Goal: Feedback & Contribution: Contribute content

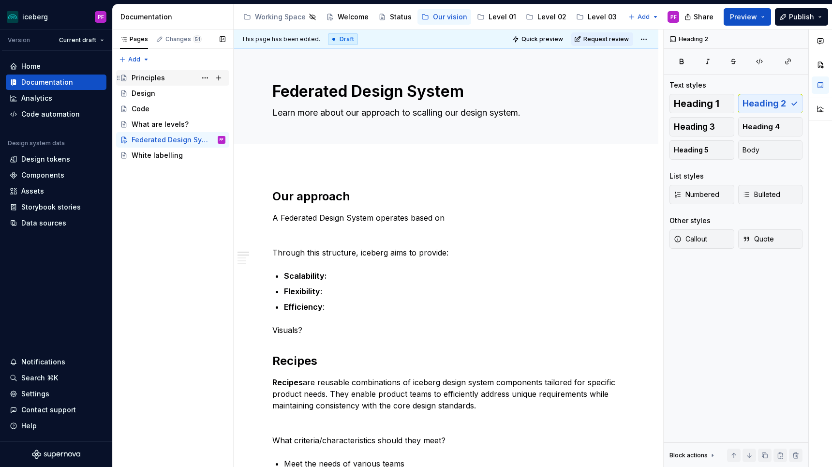
click at [183, 80] on div "Principles" at bounding box center [179, 78] width 94 height 14
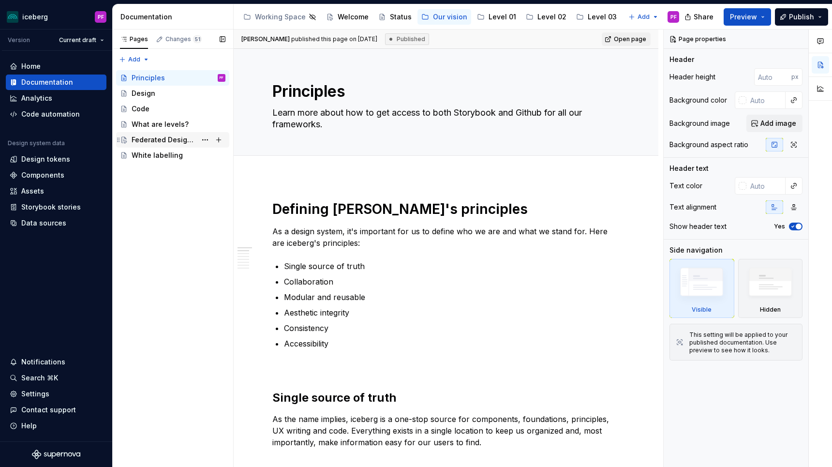
click at [162, 136] on div "Federated Design System" at bounding box center [164, 140] width 65 height 10
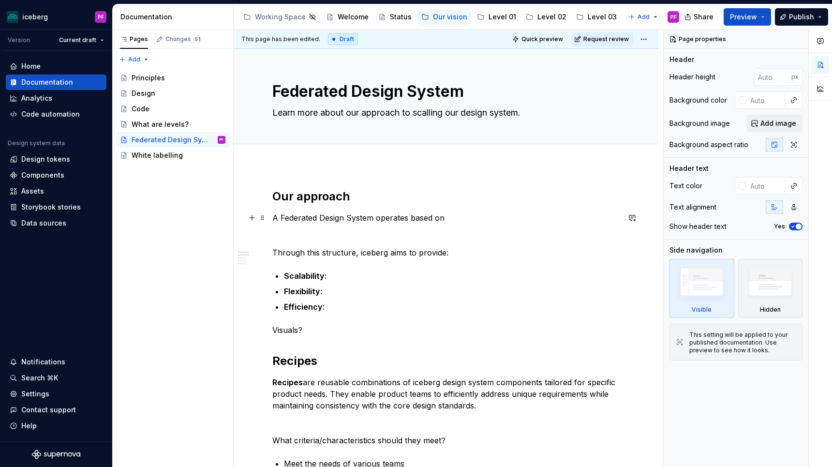
click at [445, 216] on p "A Federated Design System operates based on" at bounding box center [445, 218] width 347 height 12
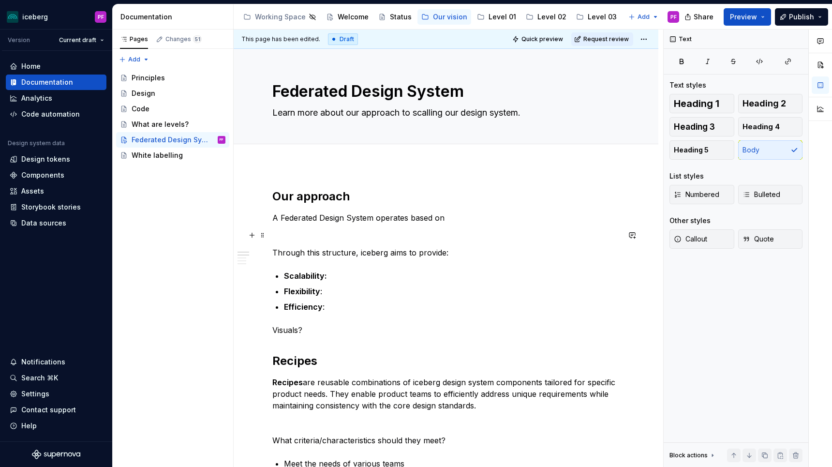
scroll to position [44, 0]
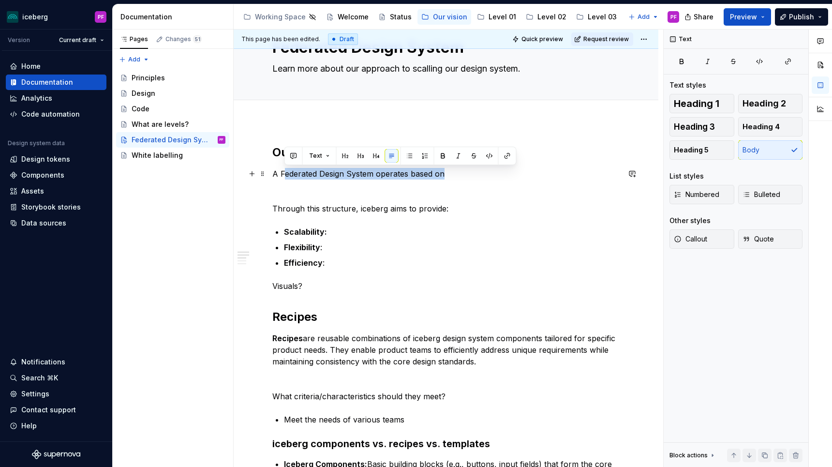
drag, startPoint x: 284, startPoint y: 168, endPoint x: 490, endPoint y: 171, distance: 206.5
click at [490, 171] on p "A Federated Design System operates based on" at bounding box center [445, 174] width 347 height 12
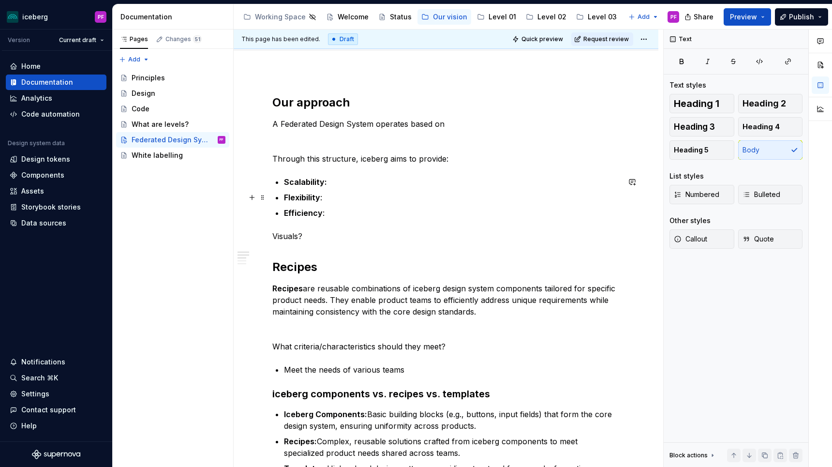
scroll to position [96, 0]
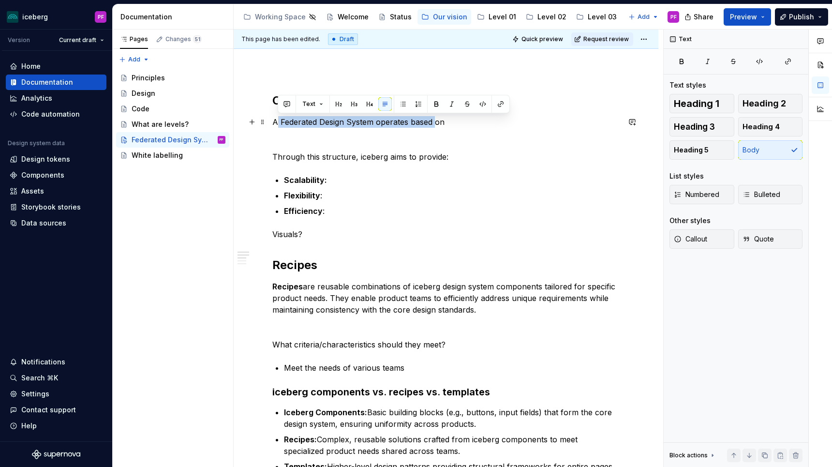
drag, startPoint x: 276, startPoint y: 125, endPoint x: 435, endPoint y: 125, distance: 158.6
click at [435, 125] on p "A Federated Design System operates based on" at bounding box center [445, 122] width 347 height 12
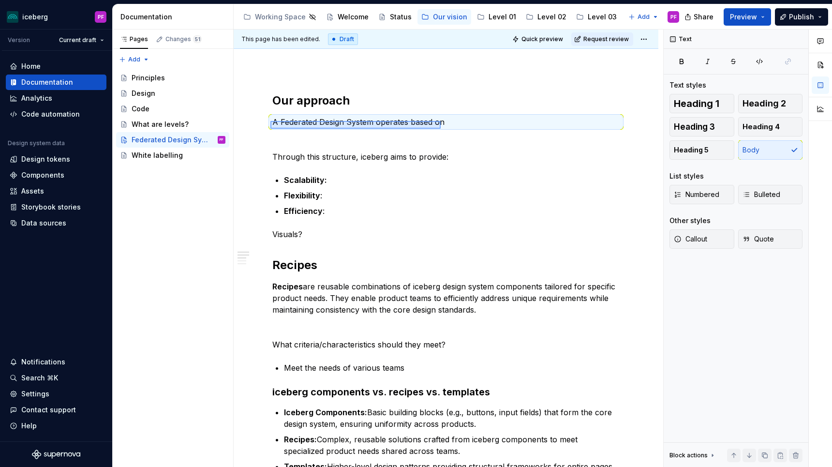
drag, startPoint x: 270, startPoint y: 121, endPoint x: 440, endPoint y: 129, distance: 170.4
click at [440, 129] on div "This page has been edited. Draft Quick preview Request review Federated Design …" at bounding box center [448, 248] width 429 height 438
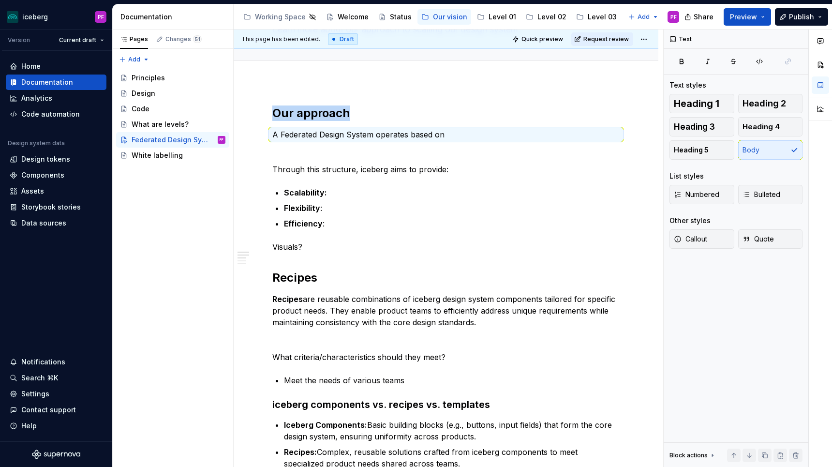
type textarea "*"
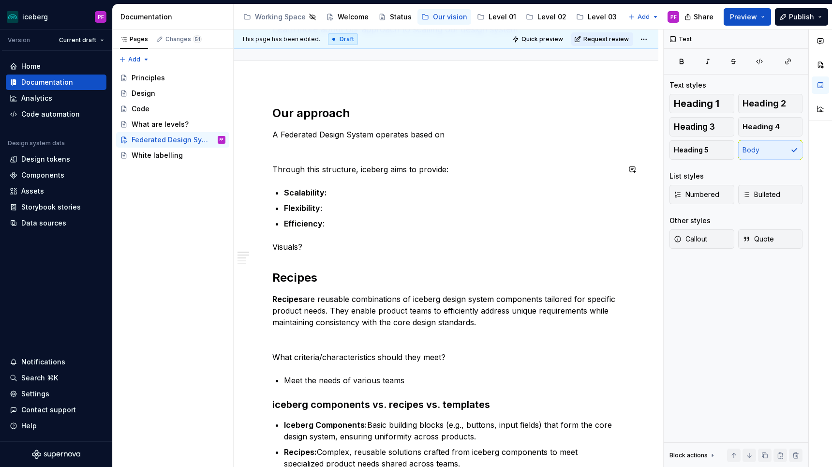
click at [417, 159] on div "Our approach A Federated Design System operates based on Through this structure…" at bounding box center [445, 424] width 347 height 638
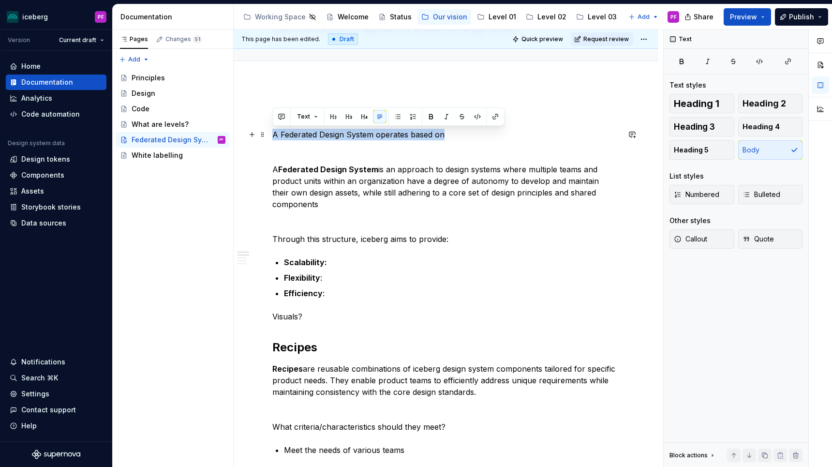
drag, startPoint x: 275, startPoint y: 131, endPoint x: 442, endPoint y: 132, distance: 167.8
click at [442, 132] on p "A Federated Design System operates based on" at bounding box center [445, 135] width 347 height 12
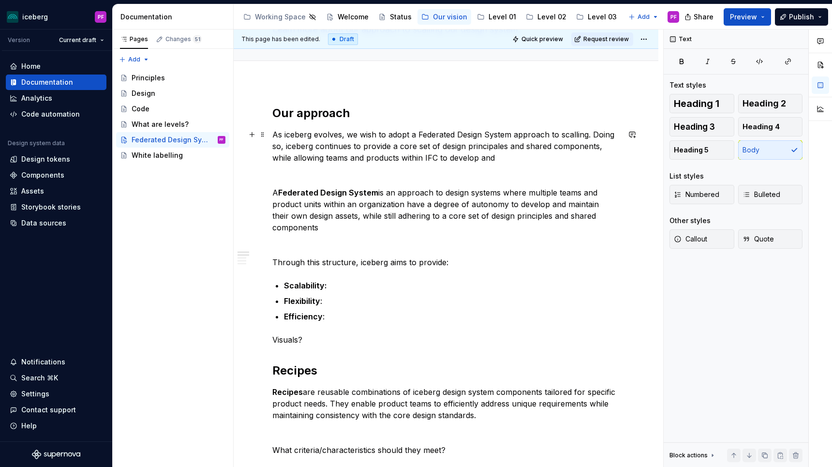
click at [427, 158] on p "As iceberg evolves, we wish to adopt a Federated Design System approach to scal…" at bounding box center [445, 146] width 347 height 35
click at [509, 157] on p "As iceberg evolves, we wish to adopt a Federated Design System approach to scal…" at bounding box center [445, 146] width 347 height 35
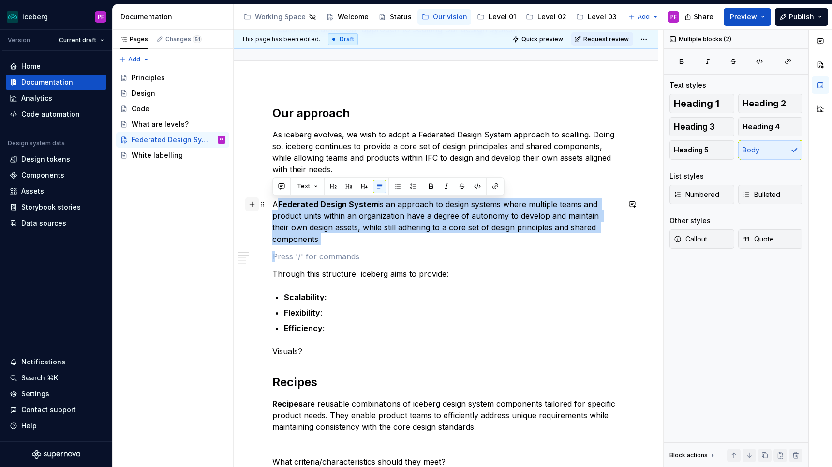
drag, startPoint x: 326, startPoint y: 247, endPoint x: 255, endPoint y: 200, distance: 85.3
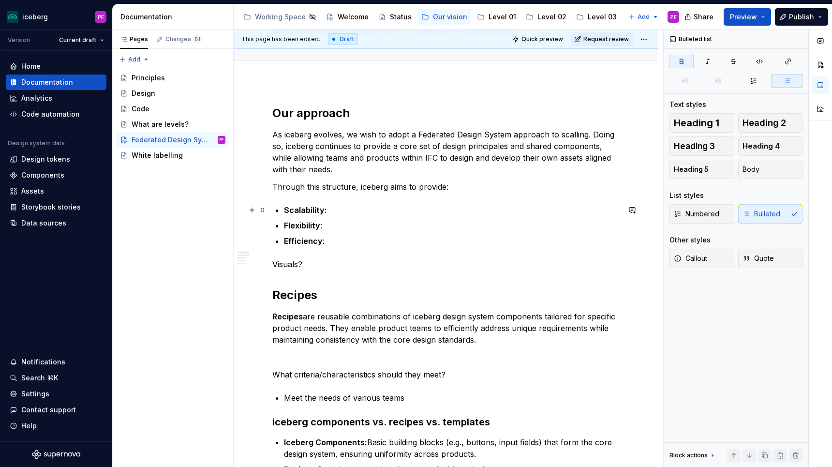
click at [348, 213] on p "Scalability:" at bounding box center [452, 210] width 336 height 12
click at [324, 227] on p "Flexibility :" at bounding box center [452, 226] width 336 height 12
click at [330, 241] on p "Efficiency :" at bounding box center [452, 241] width 336 height 12
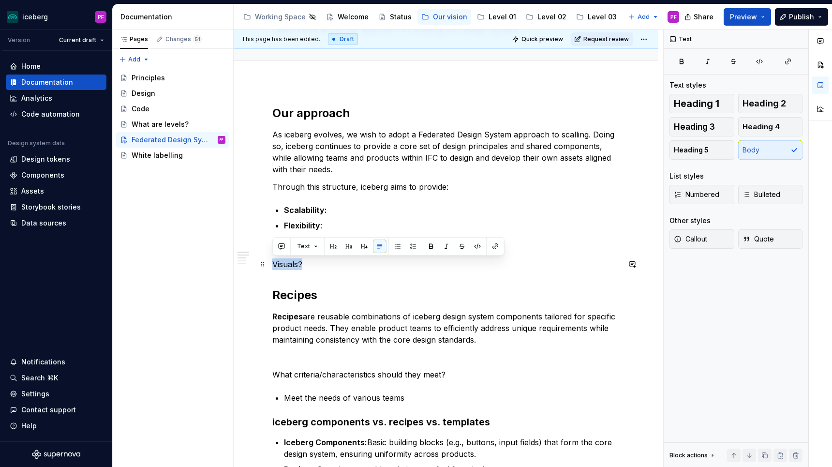
drag, startPoint x: 306, startPoint y: 262, endPoint x: 267, endPoint y: 259, distance: 39.3
click at [308, 271] on div "Our approach As iceberg evolves, we wish to adopt a Federated Design System app…" at bounding box center [445, 433] width 347 height 656
drag, startPoint x: 311, startPoint y: 264, endPoint x: 274, endPoint y: 263, distance: 37.7
click at [274, 263] on p "Visuals?" at bounding box center [445, 264] width 347 height 12
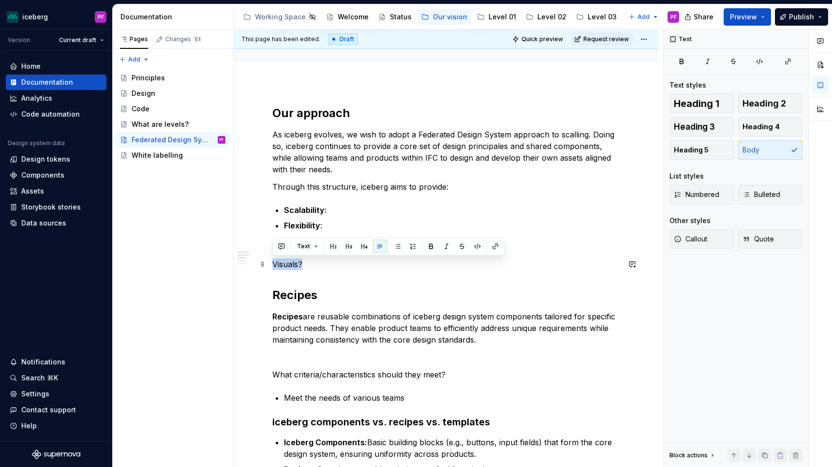
click at [301, 265] on p "Visuals?" at bounding box center [445, 264] width 347 height 12
drag, startPoint x: 309, startPoint y: 265, endPoint x: 274, endPoint y: 265, distance: 35.8
click at [274, 265] on p "Visuals?" at bounding box center [445, 264] width 347 height 12
drag, startPoint x: 274, startPoint y: 264, endPoint x: 304, endPoint y: 264, distance: 30.5
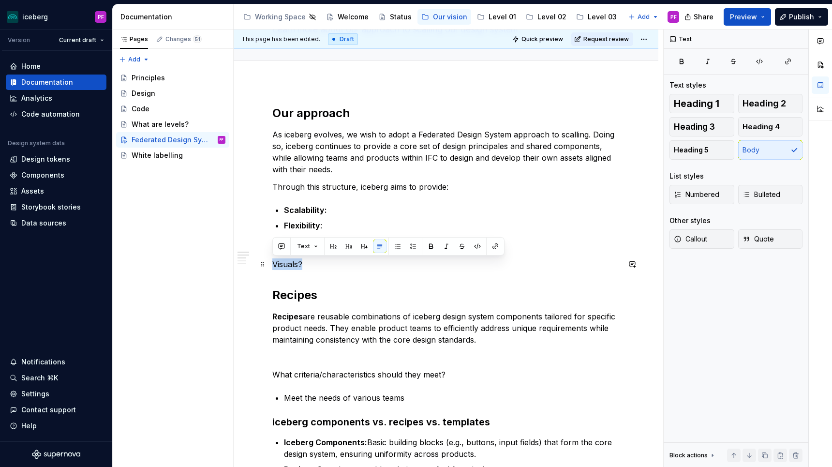
click at [304, 264] on p "Visuals?" at bounding box center [445, 264] width 347 height 12
drag, startPoint x: 312, startPoint y: 264, endPoint x: 274, endPoint y: 264, distance: 38.2
click at [274, 264] on p "Visuals?" at bounding box center [445, 264] width 347 height 12
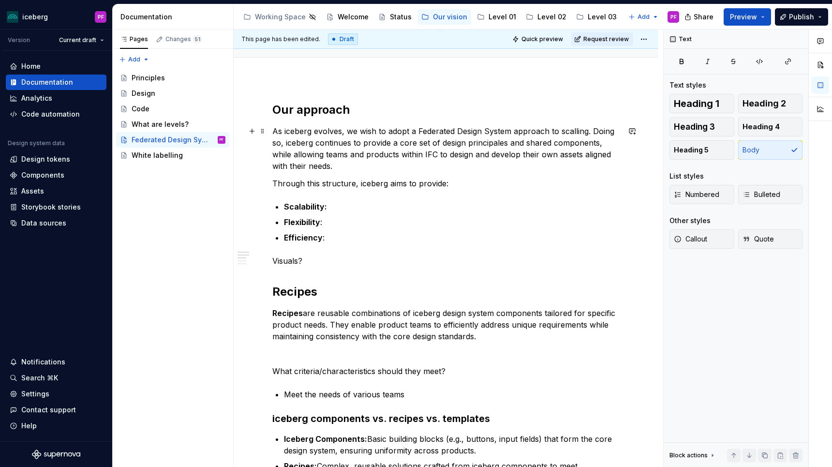
scroll to position [0, 0]
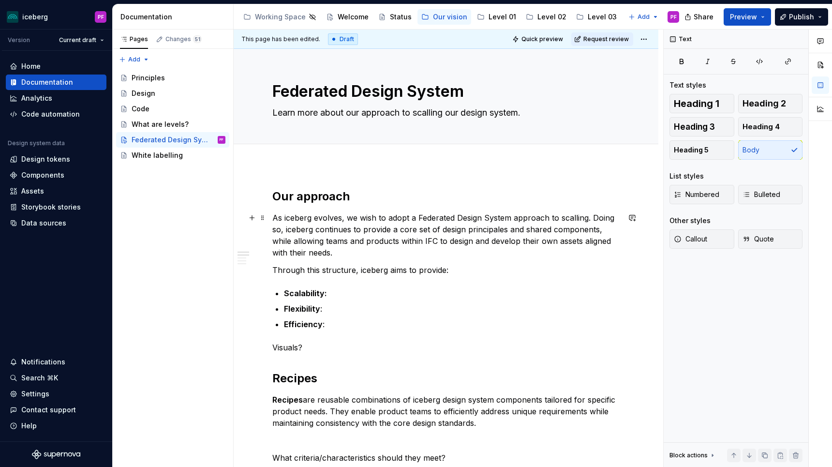
click at [336, 253] on p "As iceberg evolves, we wish to adopt a Federated Design System approach to scal…" at bounding box center [445, 235] width 347 height 46
click at [317, 249] on p "As iceberg evolves, we wish to adopt a Federated Design System approach to scal…" at bounding box center [445, 235] width 347 height 46
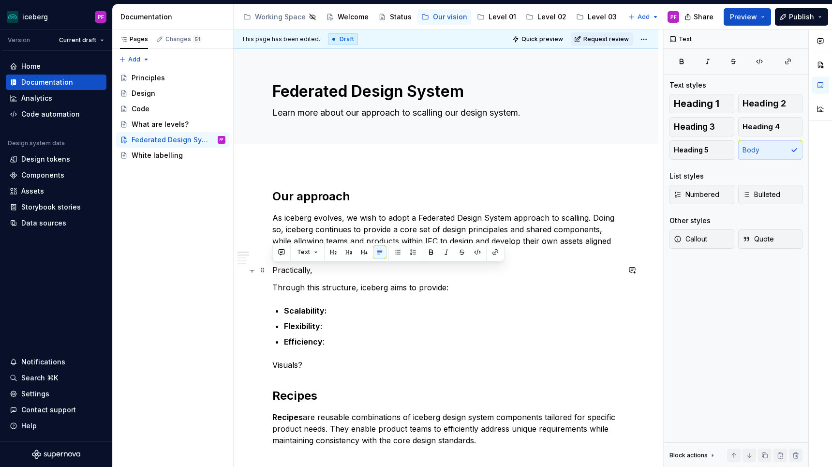
drag, startPoint x: 318, startPoint y: 271, endPoint x: 271, endPoint y: 271, distance: 46.9
copy p "Practically,"
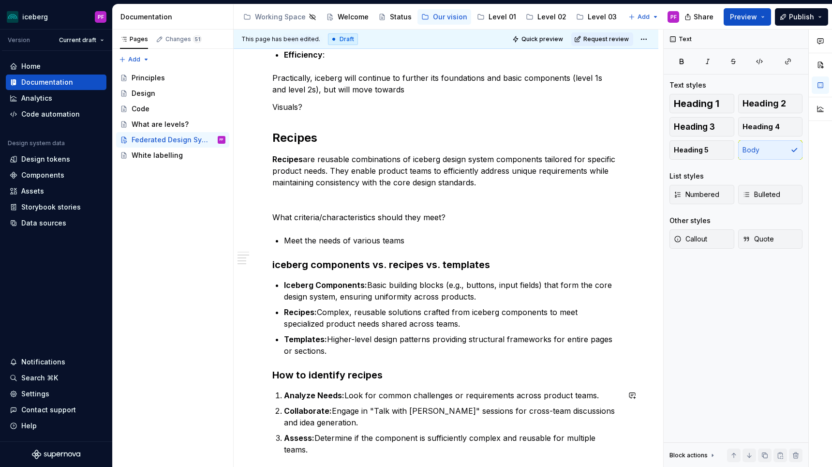
scroll to position [191, 0]
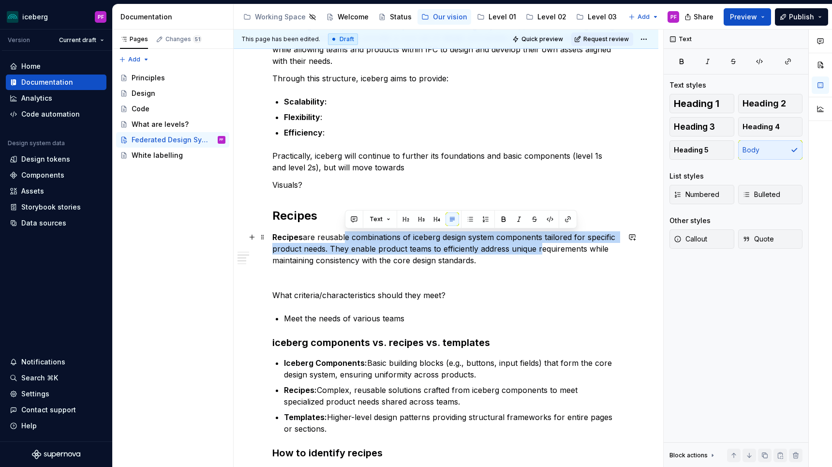
drag, startPoint x: 345, startPoint y: 239, endPoint x: 542, endPoint y: 249, distance: 197.5
click at [542, 249] on p "Recipes are reusable combinations of iceberg design system components tailored …" at bounding box center [445, 248] width 347 height 35
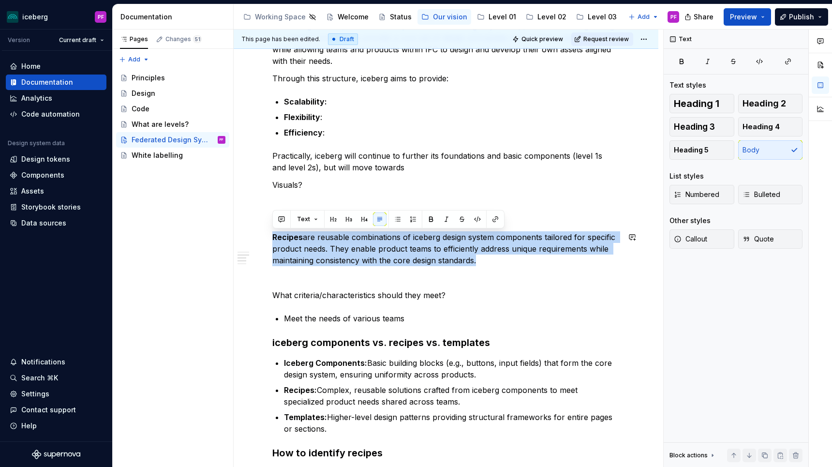
drag, startPoint x: 508, startPoint y: 257, endPoint x: 316, endPoint y: 229, distance: 194.5
click at [316, 229] on div "Our approach As iceberg evolves, we wish to adopt a Federated Design System app…" at bounding box center [445, 339] width 347 height 685
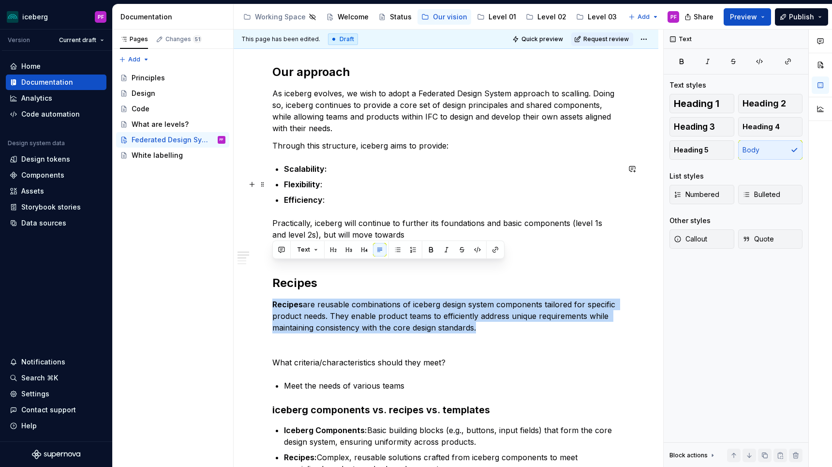
scroll to position [108, 0]
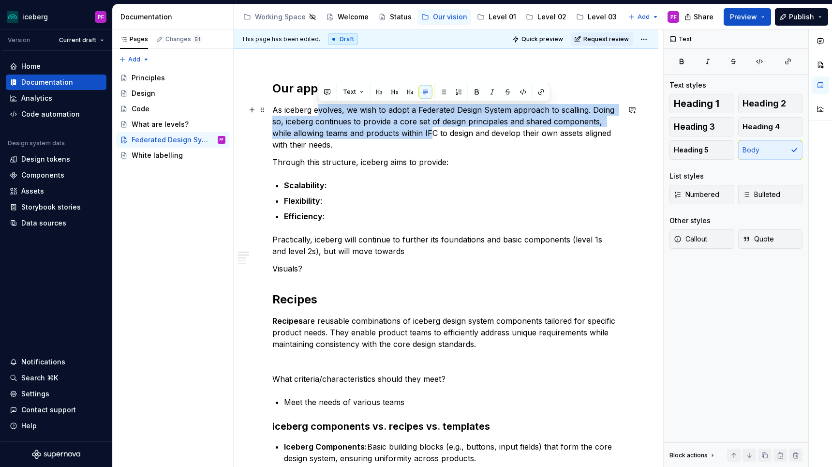
drag, startPoint x: 317, startPoint y: 113, endPoint x: 408, endPoint y: 136, distance: 93.7
click at [408, 136] on p "As iceberg evolves, we wish to adopt a Federated Design System approach to scal…" at bounding box center [445, 127] width 347 height 46
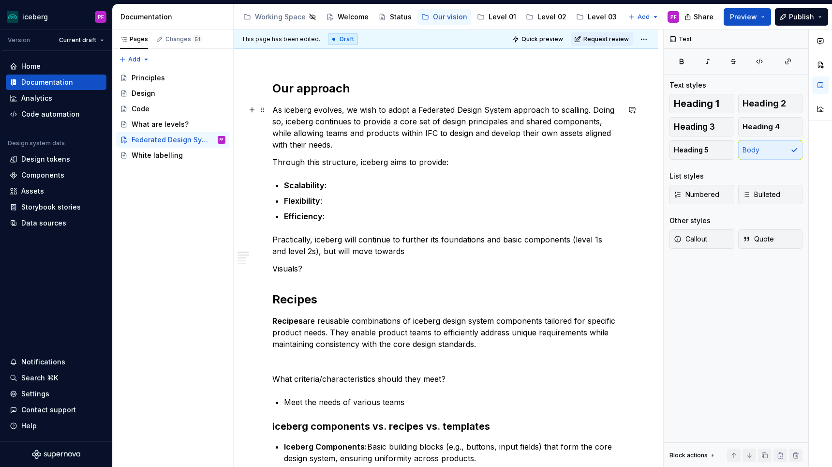
click at [502, 124] on p "As iceberg evolves, we wish to adopt a Federated Design System approach to scal…" at bounding box center [445, 127] width 347 height 46
drag, startPoint x: 503, startPoint y: 124, endPoint x: 593, endPoint y: 124, distance: 89.9
click at [593, 124] on p "As iceberg evolves, we wish to adopt a Federated Design System approach to scal…" at bounding box center [445, 127] width 347 height 46
copy p "and shared components"
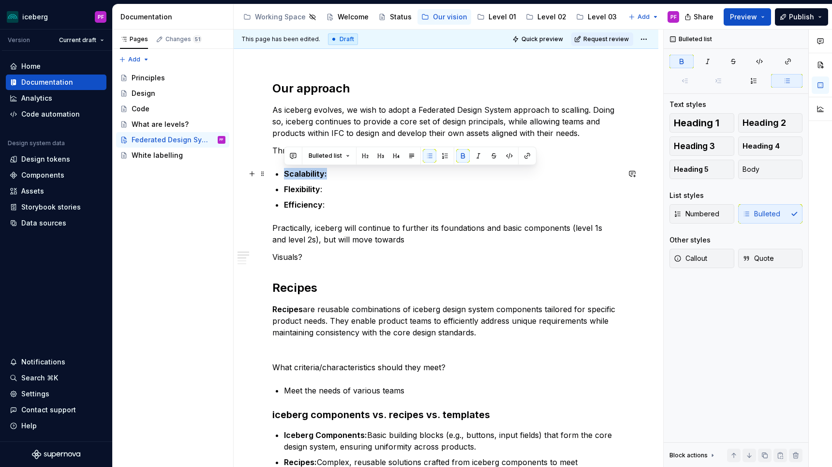
drag, startPoint x: 326, startPoint y: 176, endPoint x: 284, endPoint y: 176, distance: 41.6
click at [284, 176] on p "Scalability:" at bounding box center [452, 174] width 336 height 12
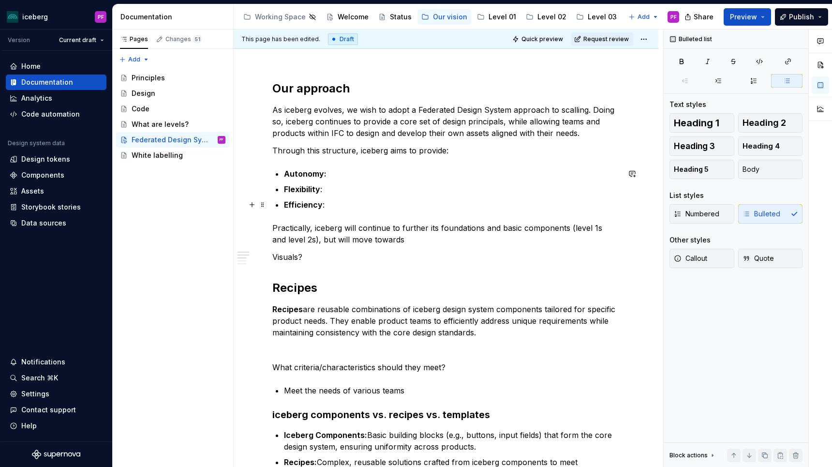
click at [328, 199] on p "Efficiency :" at bounding box center [452, 205] width 336 height 12
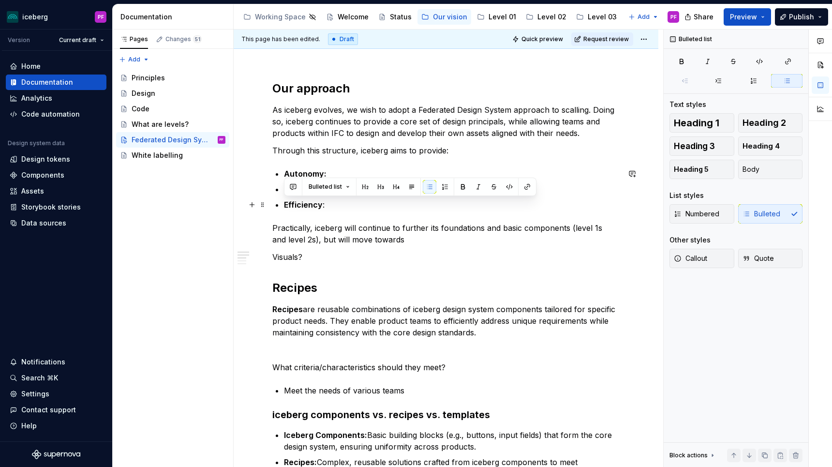
drag, startPoint x: 328, startPoint y: 202, endPoint x: 285, endPoint y: 202, distance: 43.0
click at [285, 202] on p "Efficiency :" at bounding box center [452, 205] width 336 height 12
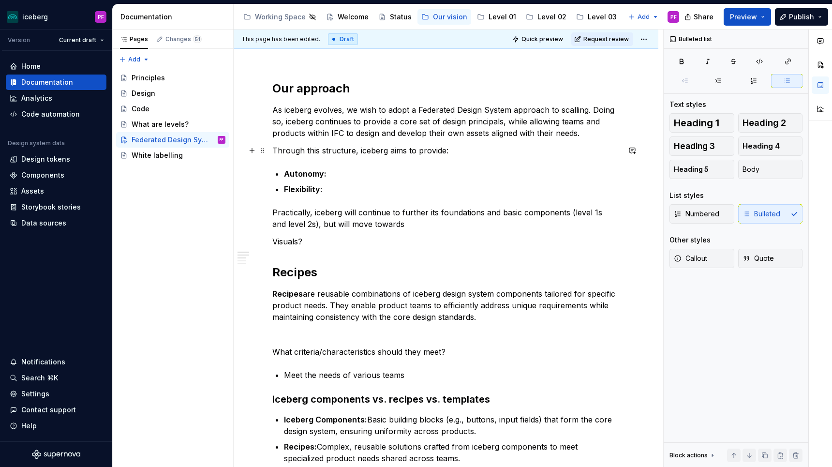
click at [452, 152] on p "Through this structure, iceberg aims to provide:" at bounding box center [445, 151] width 347 height 12
click at [285, 175] on strong "Autonomy:" at bounding box center [305, 174] width 43 height 10
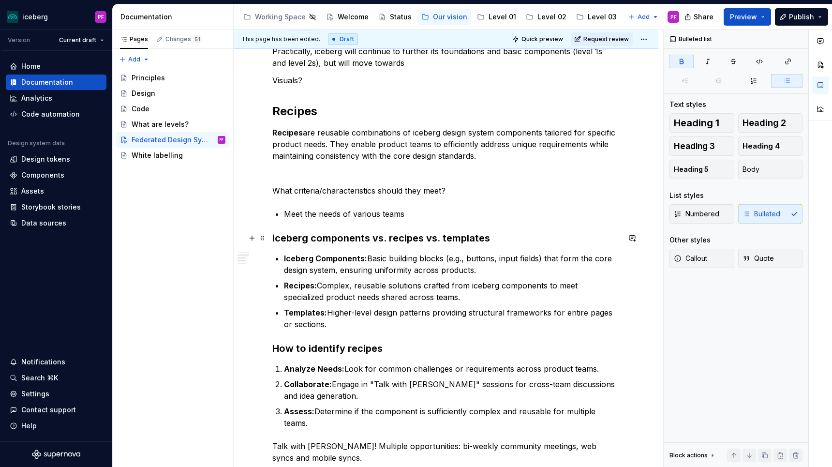
scroll to position [270, 0]
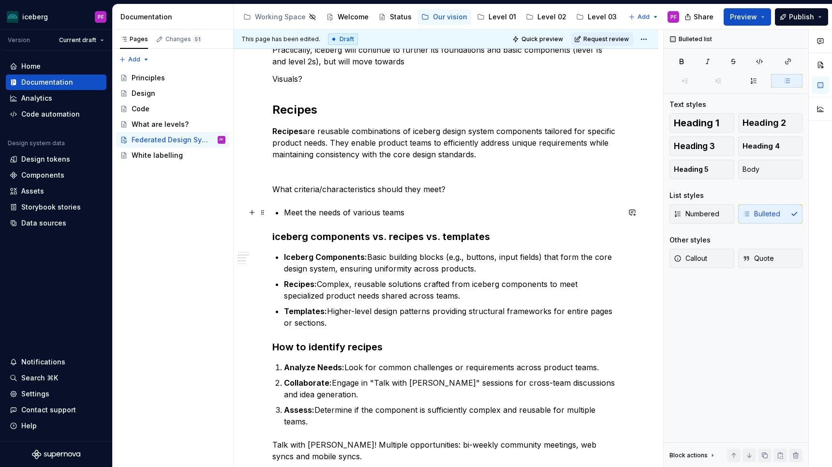
click at [422, 210] on p "Meet the needs of various teams" at bounding box center [452, 212] width 336 height 12
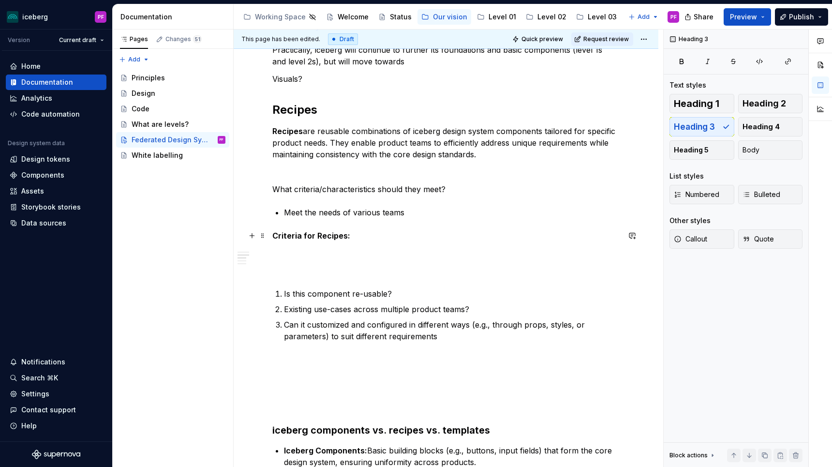
click at [307, 254] on p "Criteria for Recipes:" at bounding box center [445, 253] width 347 height 46
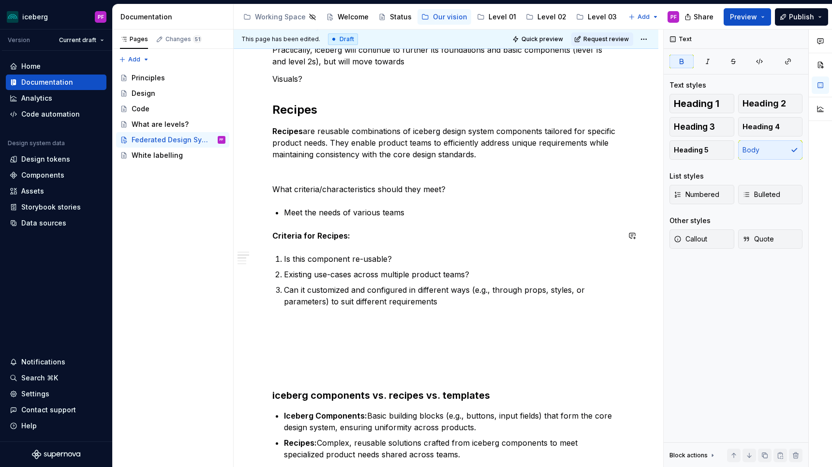
click at [418, 213] on p "Meet the needs of various teams" at bounding box center [452, 212] width 336 height 12
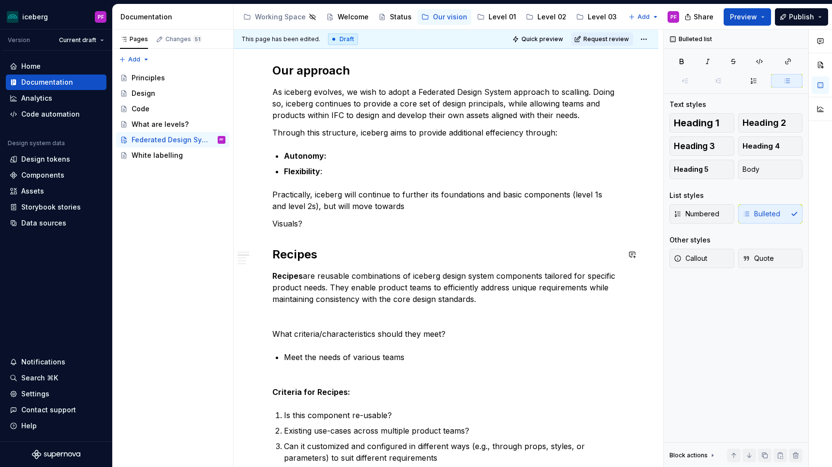
scroll to position [108, 0]
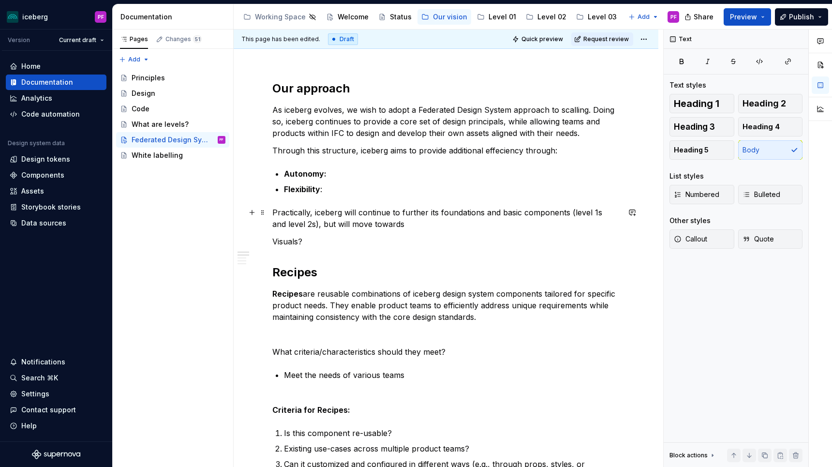
drag, startPoint x: 276, startPoint y: 213, endPoint x: 393, endPoint y: 218, distance: 117.1
click at [393, 218] on p "Practically, iceberg will continue to further its foundations and basic compone…" at bounding box center [445, 217] width 347 height 23
drag, startPoint x: 396, startPoint y: 223, endPoint x: 380, endPoint y: 223, distance: 16.9
click at [380, 223] on p "Practically, iceberg will continue to further its foundations and basic compone…" at bounding box center [445, 217] width 347 height 23
click at [393, 223] on p "Practically, iceberg will continue to further its foundations and basic compone…" at bounding box center [445, 217] width 347 height 23
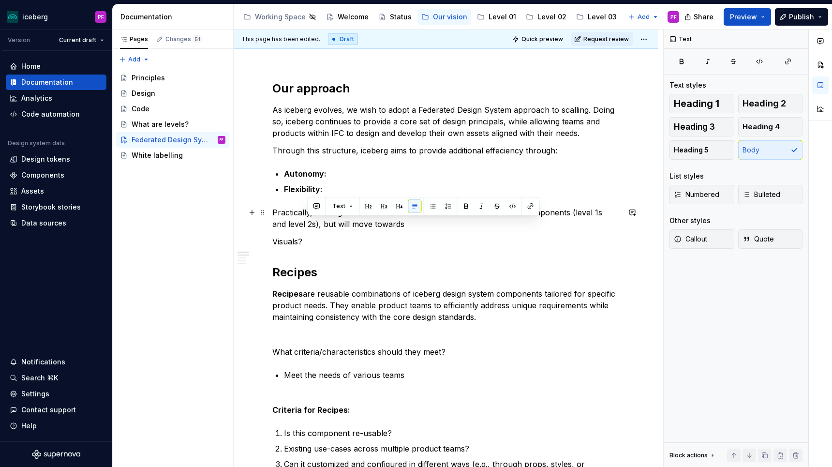
drag, startPoint x: 395, startPoint y: 225, endPoint x: 307, endPoint y: 224, distance: 88.0
click at [307, 224] on p "Practically, iceberg will continue to further its foundations and basic compone…" at bounding box center [445, 217] width 347 height 23
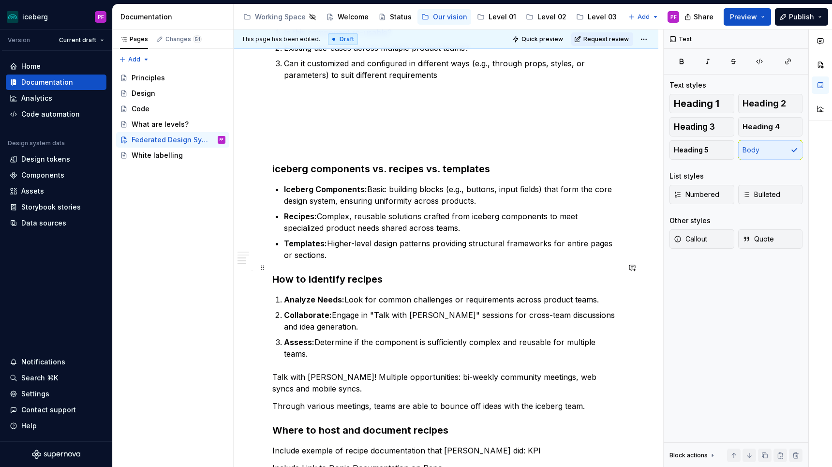
scroll to position [525, 0]
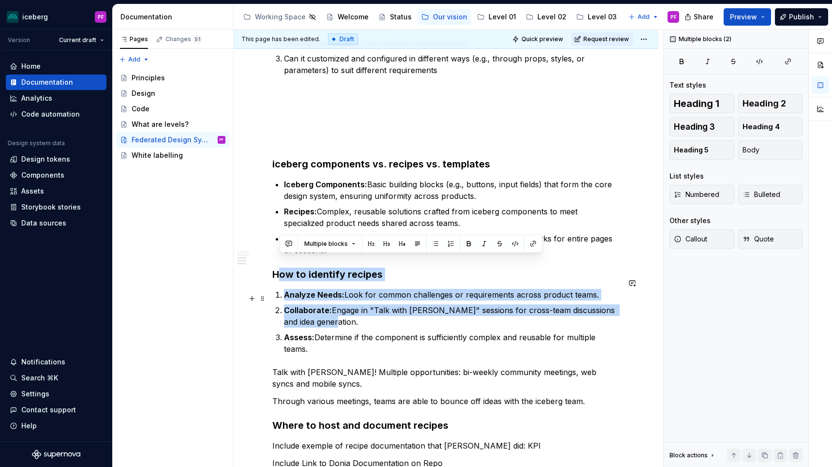
drag, startPoint x: 278, startPoint y: 263, endPoint x: 425, endPoint y: 312, distance: 155.0
click at [425, 312] on div "Our approach As iceberg evolves, we wish to adopt a Federated Design System app…" at bounding box center [445, 83] width 347 height 839
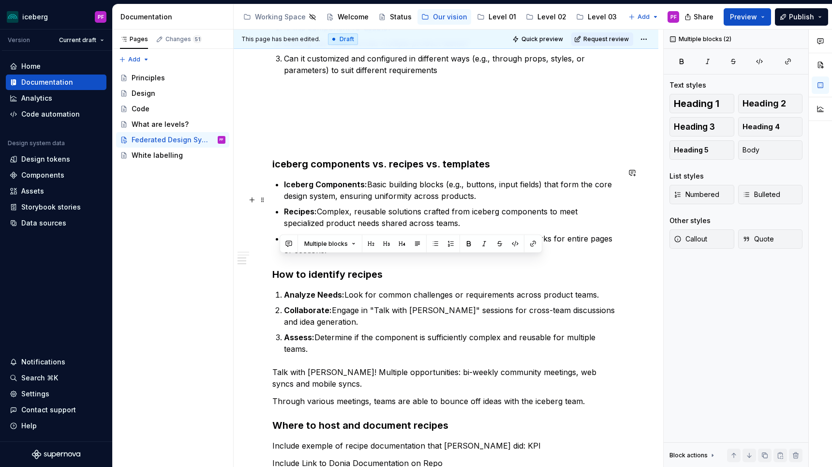
click at [396, 205] on p "Recipes: Complex, reusable solutions crafted from iceberg components to meet sp…" at bounding box center [452, 216] width 336 height 23
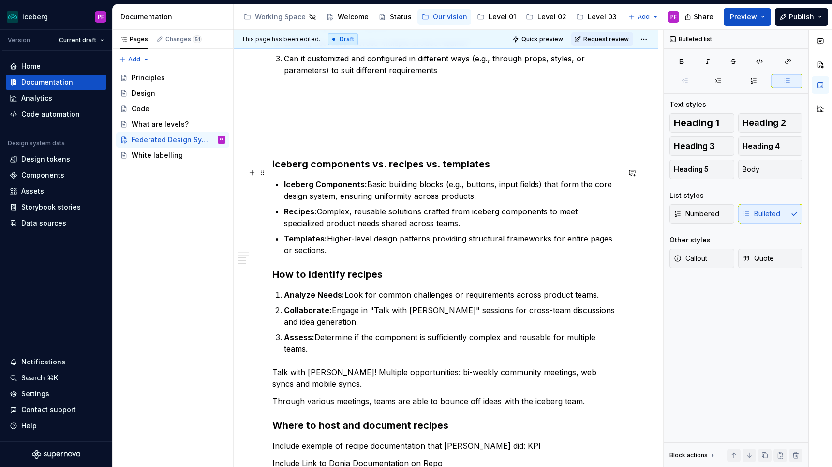
scroll to position [483, 0]
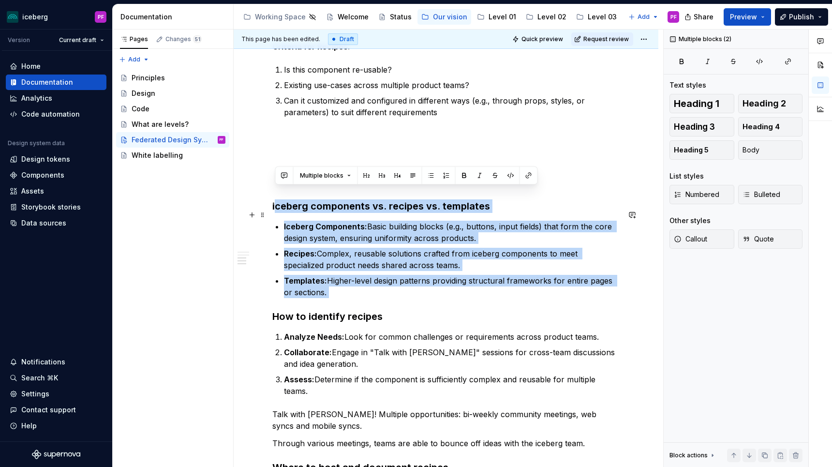
drag, startPoint x: 294, startPoint y: 198, endPoint x: 411, endPoint y: 292, distance: 150.3
click at [411, 292] on div "Our approach As iceberg evolves, we wish to adopt a Federated Design System app…" at bounding box center [445, 125] width 347 height 839
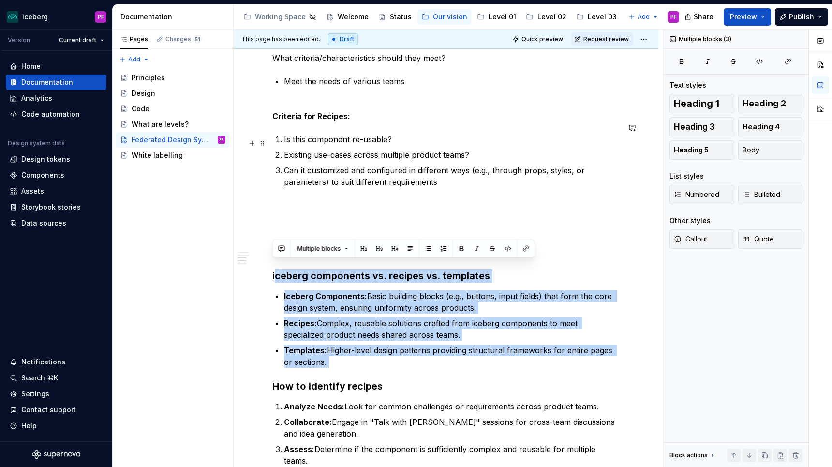
scroll to position [387, 0]
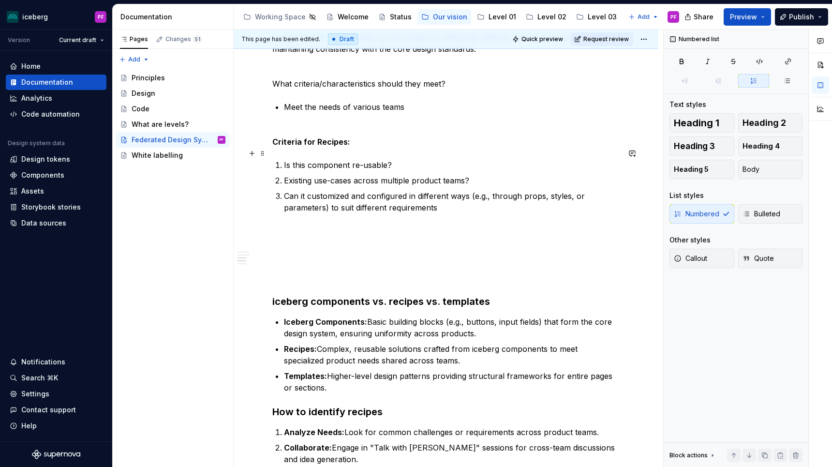
click at [350, 159] on p "Is this component re-usable?" at bounding box center [452, 165] width 336 height 12
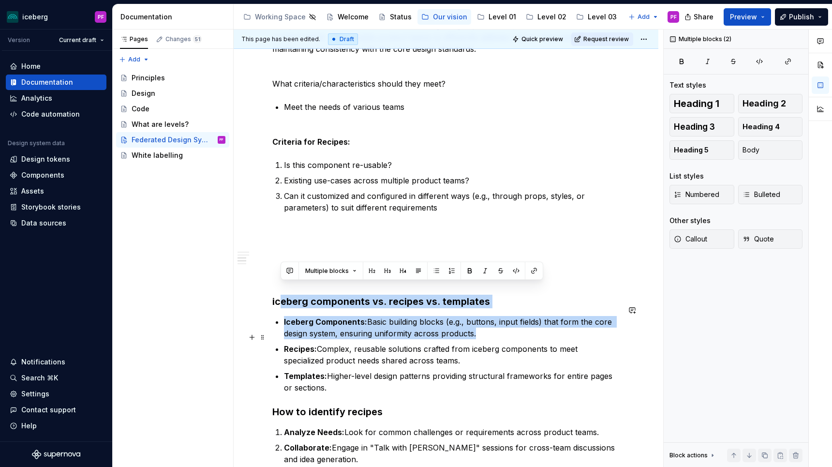
drag, startPoint x: 278, startPoint y: 290, endPoint x: 423, endPoint y: 329, distance: 149.3
click at [423, 329] on div "Our approach As iceberg evolves, we wish to adopt a Federated Design System app…" at bounding box center [445, 220] width 347 height 839
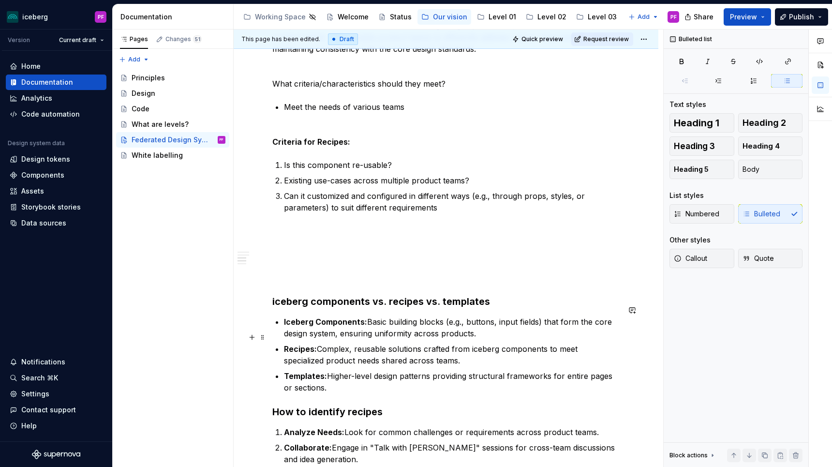
click at [401, 343] on p "Recipes: Complex, reusable solutions crafted from iceberg components to meet sp…" at bounding box center [452, 354] width 336 height 23
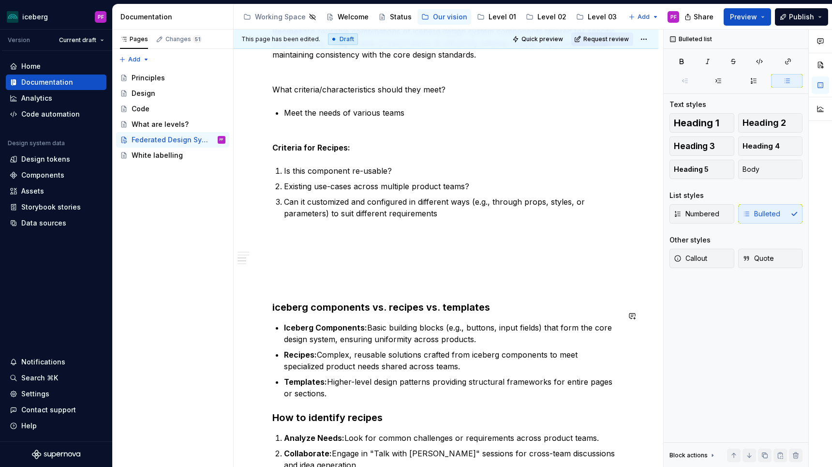
scroll to position [382, 0]
click at [327, 381] on p "Templates: Higher-level design patterns providing structural frameworks for ent…" at bounding box center [452, 386] width 336 height 23
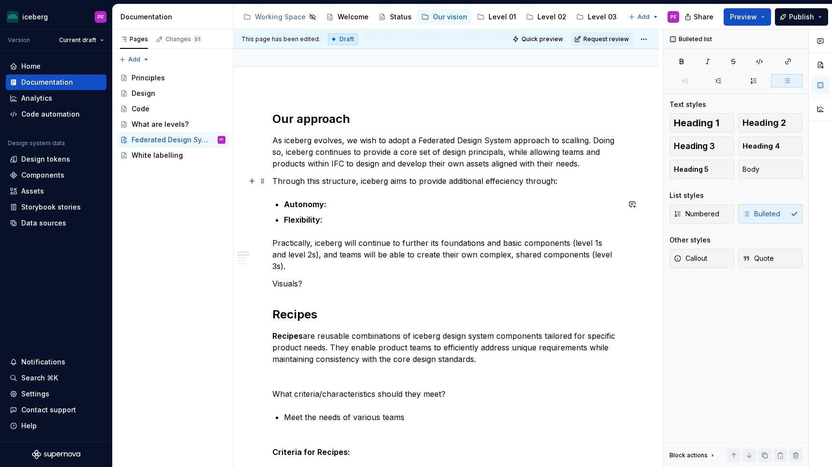
scroll to position [68, 0]
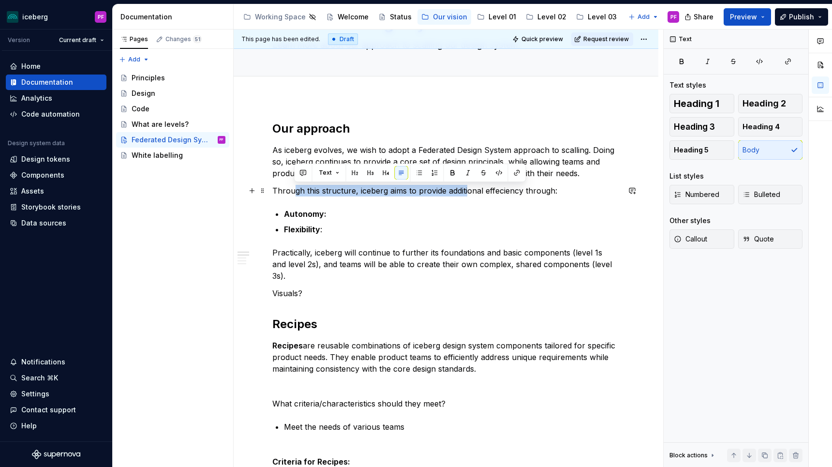
drag, startPoint x: 292, startPoint y: 187, endPoint x: 468, endPoint y: 190, distance: 176.0
click at [468, 190] on p "Through this structure, iceberg aims to provide additional effeciency through:" at bounding box center [445, 191] width 347 height 12
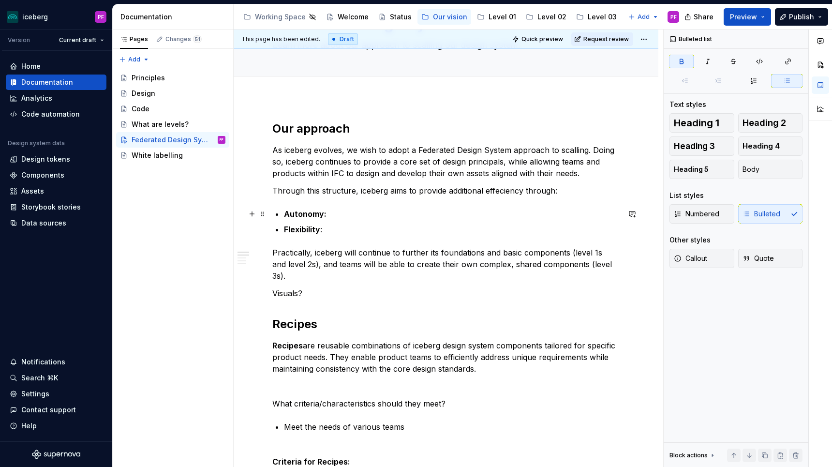
click at [334, 213] on p "Autonomy:" at bounding box center [452, 214] width 336 height 12
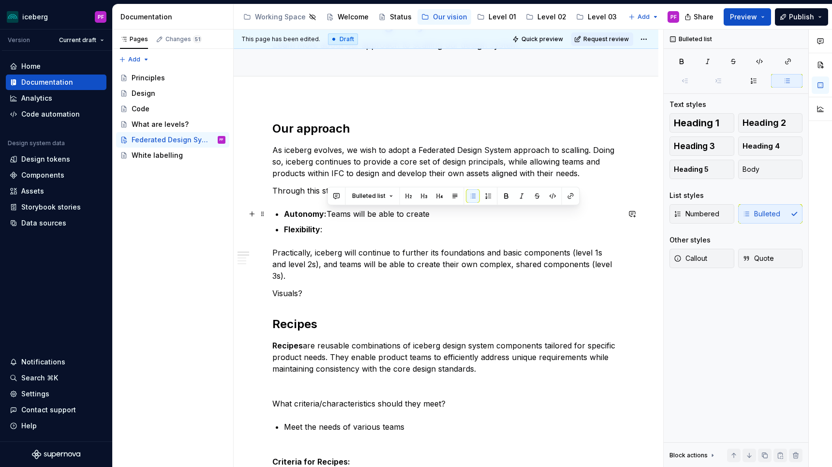
drag, startPoint x: 328, startPoint y: 212, endPoint x: 442, endPoint y: 210, distance: 113.6
click at [442, 210] on p "Autonomy: Teams will be able to create" at bounding box center [452, 214] width 336 height 12
click at [438, 211] on p "Autonomy: Teams will be able to create" at bounding box center [452, 214] width 336 height 12
drag, startPoint x: 442, startPoint y: 212, endPoint x: 328, endPoint y: 215, distance: 114.1
click at [328, 215] on p "Autonomy: Teams will be able to create" at bounding box center [452, 214] width 336 height 12
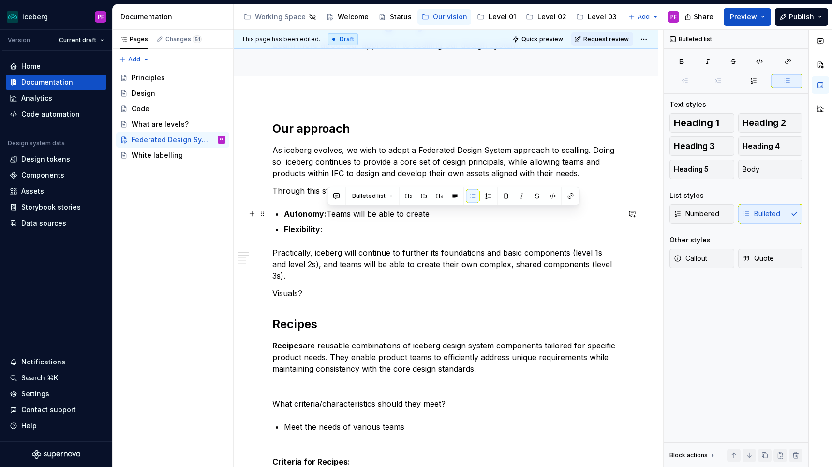
click at [328, 215] on p "Autonomy: Teams will be able to create" at bounding box center [452, 214] width 336 height 12
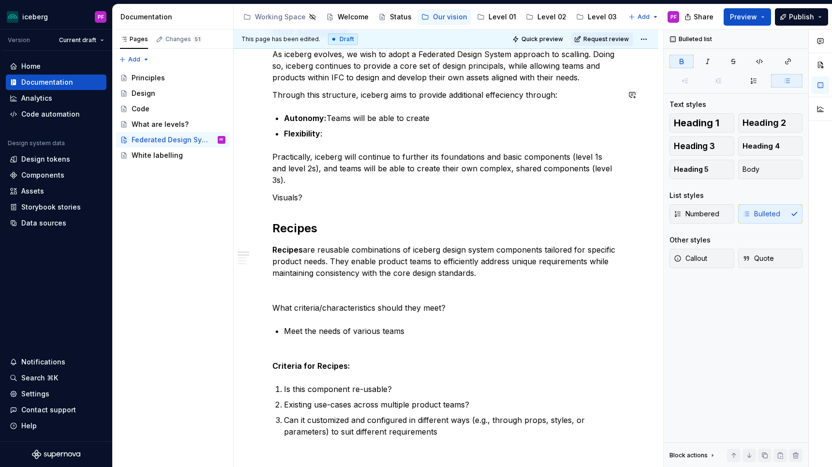
scroll to position [165, 0]
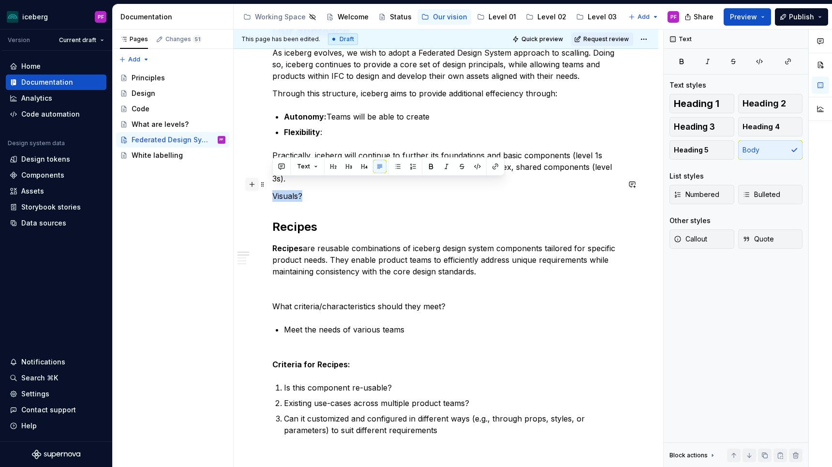
drag, startPoint x: 287, startPoint y: 183, endPoint x: 252, endPoint y: 183, distance: 34.3
click at [272, 183] on div "Our approach As iceberg evolves, we wish to adopt a Federated Design System app…" at bounding box center [445, 455] width 347 height 863
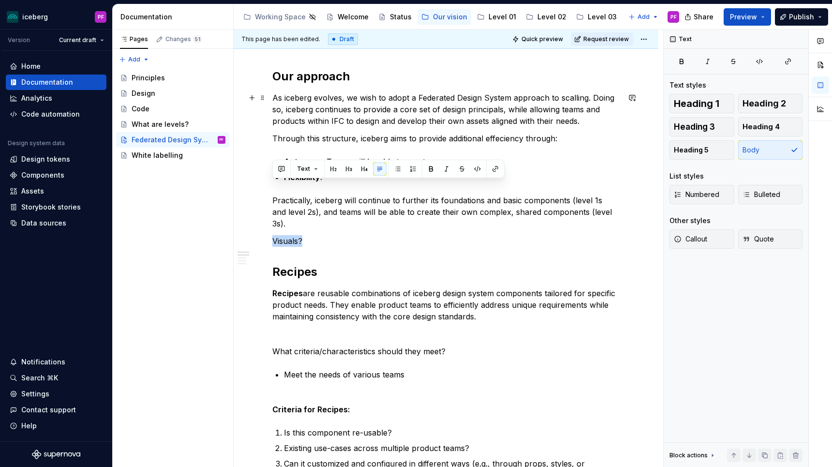
scroll to position [112, 0]
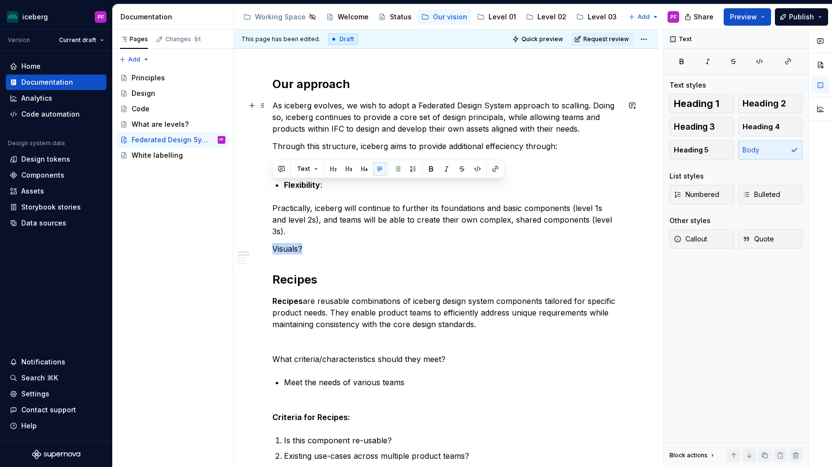
type textarea "*"
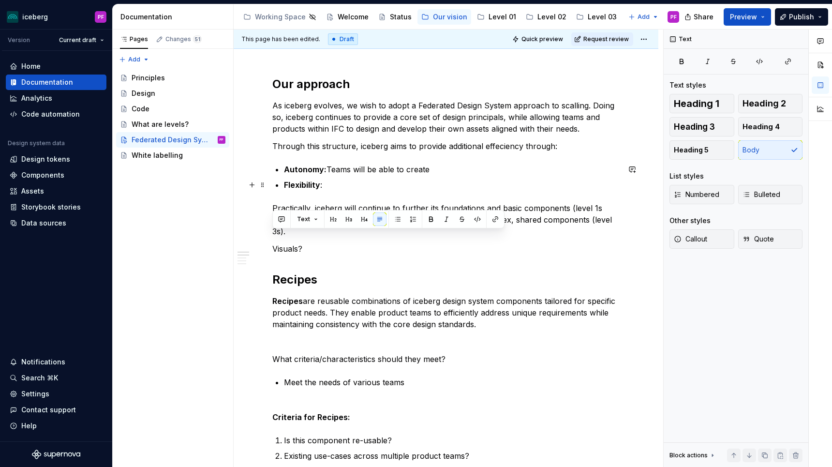
click at [354, 183] on p "Flexibility :" at bounding box center [452, 185] width 336 height 12
drag, startPoint x: 293, startPoint y: 240, endPoint x: 273, endPoint y: 238, distance: 20.4
click at [273, 243] on p "Visuals?" at bounding box center [445, 249] width 347 height 12
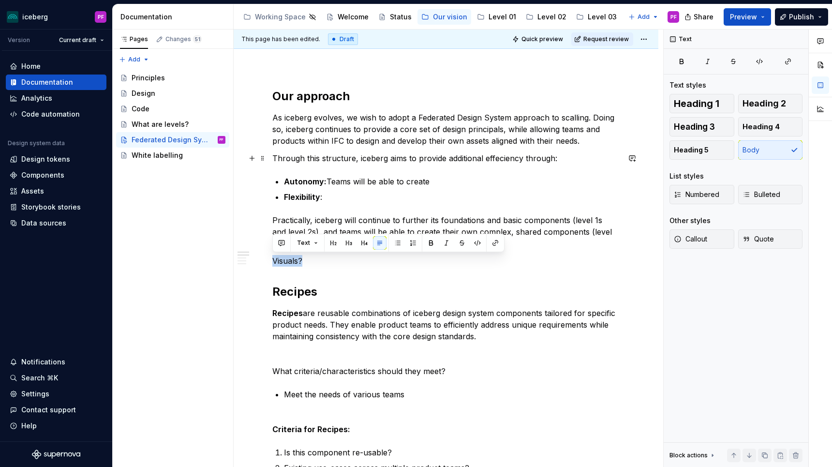
scroll to position [106, 0]
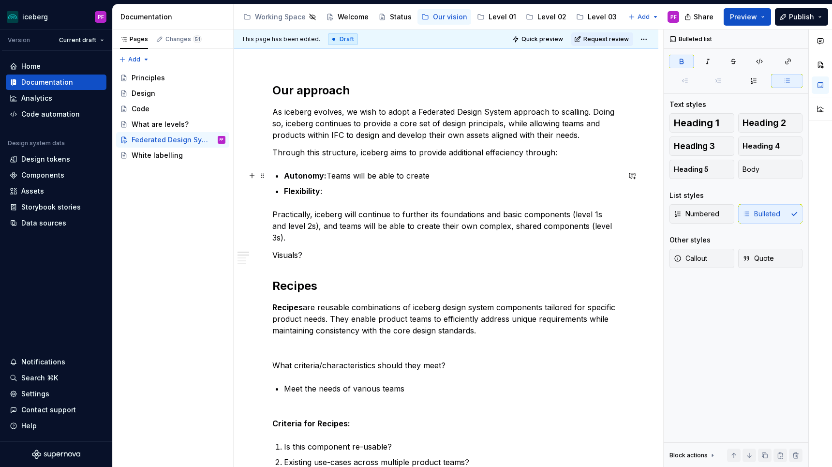
click at [318, 176] on strong "Autonomy:" at bounding box center [305, 176] width 43 height 10
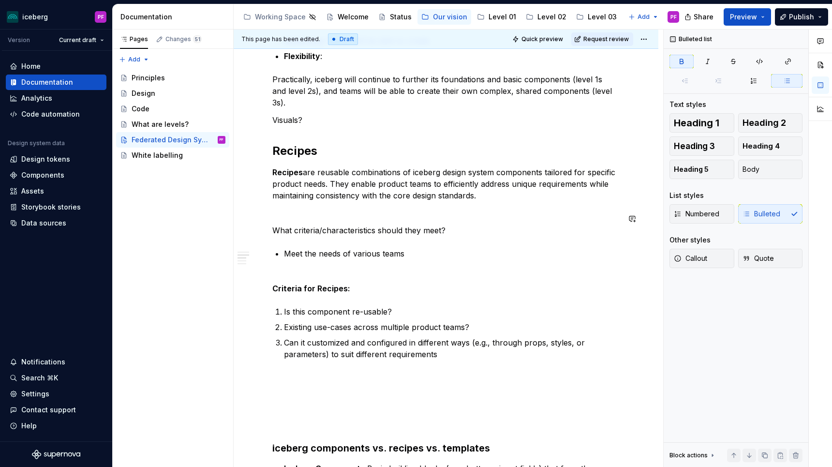
scroll to position [249, 0]
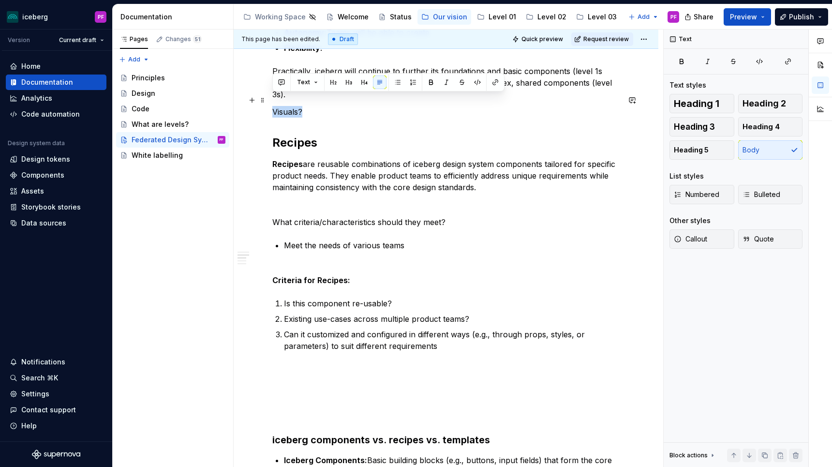
drag, startPoint x: 312, startPoint y: 97, endPoint x: 273, endPoint y: 97, distance: 39.6
click at [273, 106] on p "Visuals?" at bounding box center [445, 112] width 347 height 12
click at [637, 101] on button "button" at bounding box center [632, 100] width 14 height 14
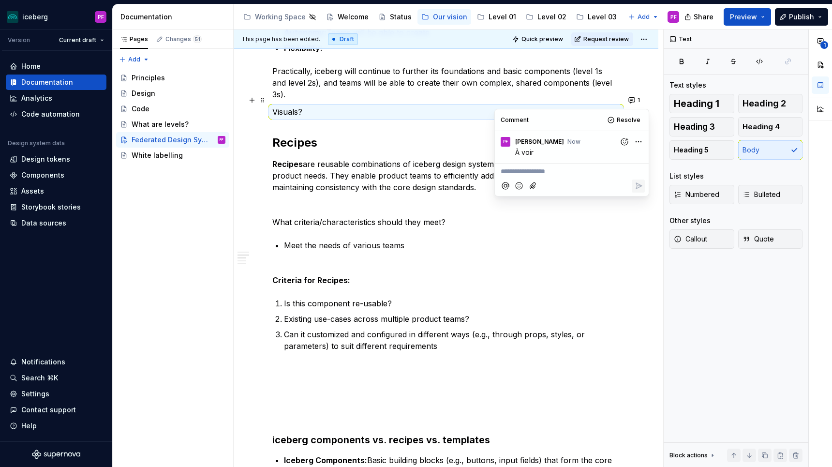
click at [464, 274] on p "Criteria for Recipes:" at bounding box center [445, 280] width 347 height 12
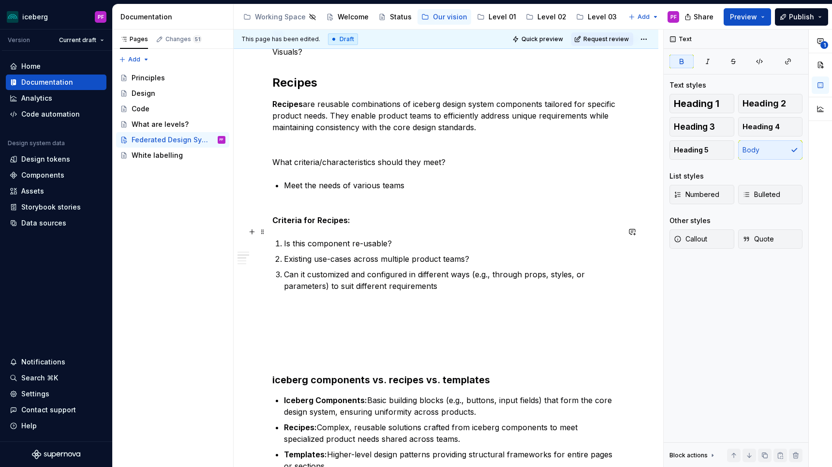
scroll to position [310, 0]
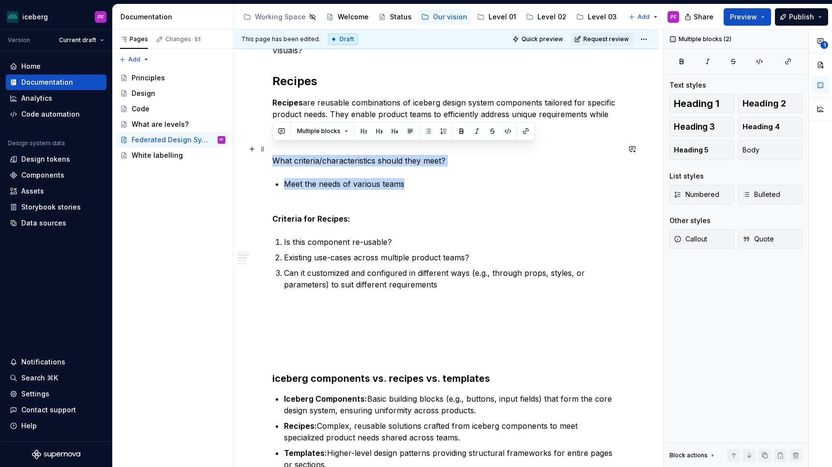
drag, startPoint x: 408, startPoint y: 173, endPoint x: 273, endPoint y: 150, distance: 137.3
click at [273, 150] on div "Our approach As iceberg evolves, we wish to adopt a Federated Design System app…" at bounding box center [445, 303] width 347 height 851
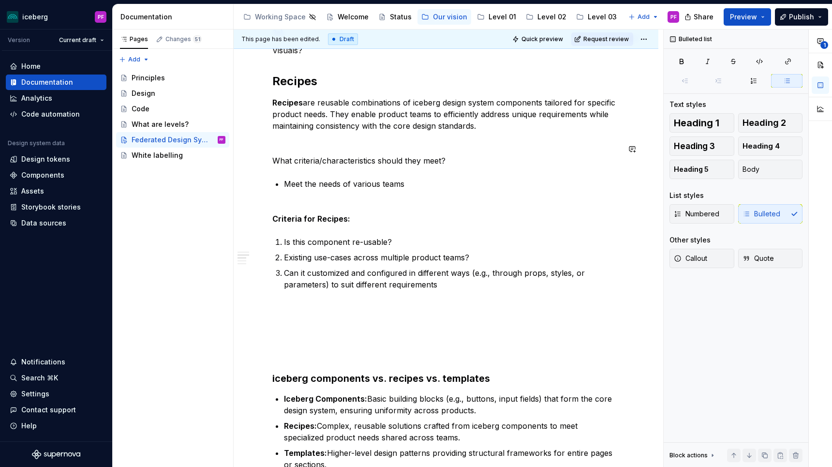
click at [294, 163] on div "Our approach As iceberg evolves, we wish to adopt a Federated Design System app…" at bounding box center [445, 303] width 347 height 851
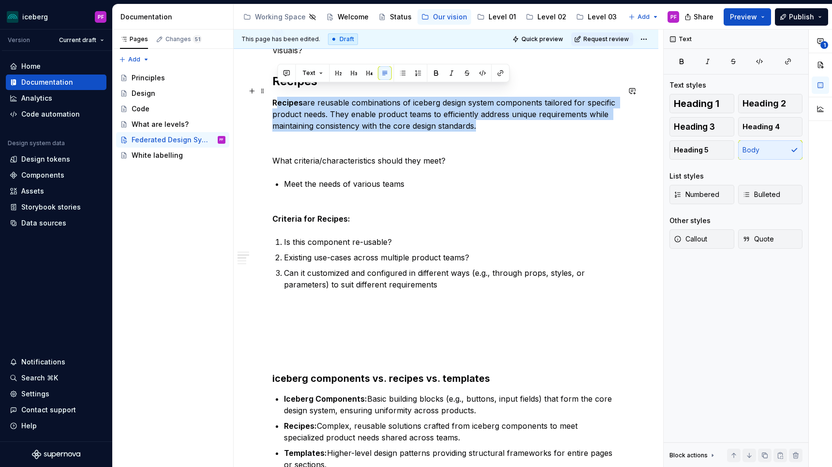
drag, startPoint x: 277, startPoint y: 91, endPoint x: 478, endPoint y: 109, distance: 202.4
click at [478, 109] on p "Recipes are reusable combinations of iceberg design system components tailored …" at bounding box center [445, 114] width 347 height 35
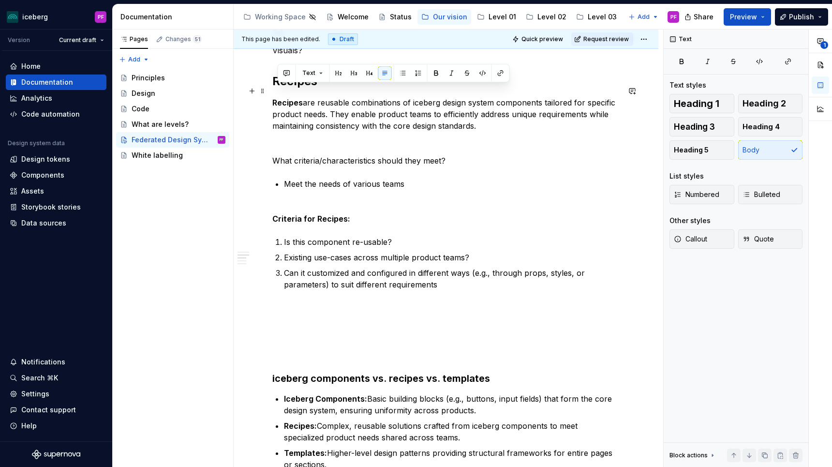
click at [489, 112] on p "Recipes are reusable combinations of iceberg design system components tailored …" at bounding box center [445, 114] width 347 height 35
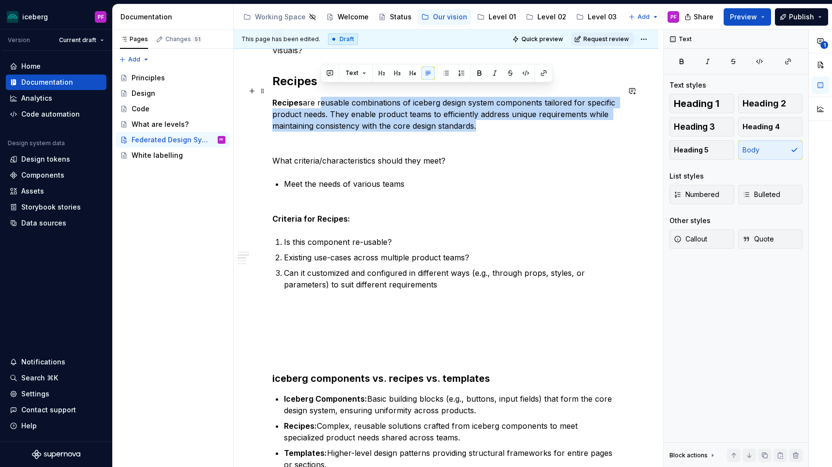
drag, startPoint x: 497, startPoint y: 113, endPoint x: 320, endPoint y: 92, distance: 178.7
click at [320, 97] on p "Recipes are reusable combinations of iceberg design system components tailored …" at bounding box center [445, 114] width 347 height 35
drag, startPoint x: 315, startPoint y: 89, endPoint x: 477, endPoint y: 114, distance: 163.8
click at [477, 114] on p "Recipes are reusable combinations of iceberg design system components tailored …" at bounding box center [445, 114] width 347 height 35
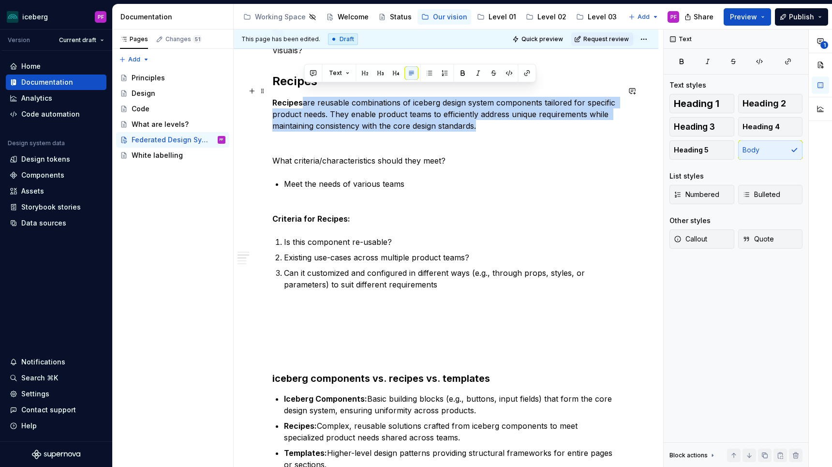
click at [477, 114] on p "Recipes are reusable combinations of iceberg design system components tailored …" at bounding box center [445, 114] width 347 height 35
drag, startPoint x: 482, startPoint y: 115, endPoint x: 309, endPoint y: 91, distance: 173.7
click at [309, 97] on p "Recipes are reusable combinations of iceberg design system components tailored …" at bounding box center [445, 114] width 347 height 35
drag, startPoint x: 303, startPoint y: 91, endPoint x: 472, endPoint y: 120, distance: 171.7
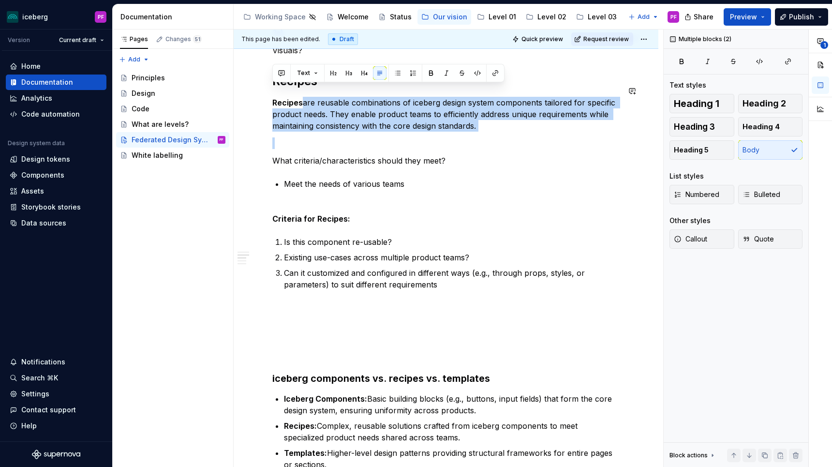
click at [472, 120] on div "Our approach As iceberg evolves, we wish to adopt a Federated Design System app…" at bounding box center [445, 303] width 347 height 851
drag, startPoint x: 471, startPoint y: 118, endPoint x: 299, endPoint y: 94, distance: 173.3
click at [304, 97] on p "Recipes are reusable combinations of iceberg design system components tailored …" at bounding box center [445, 114] width 347 height 35
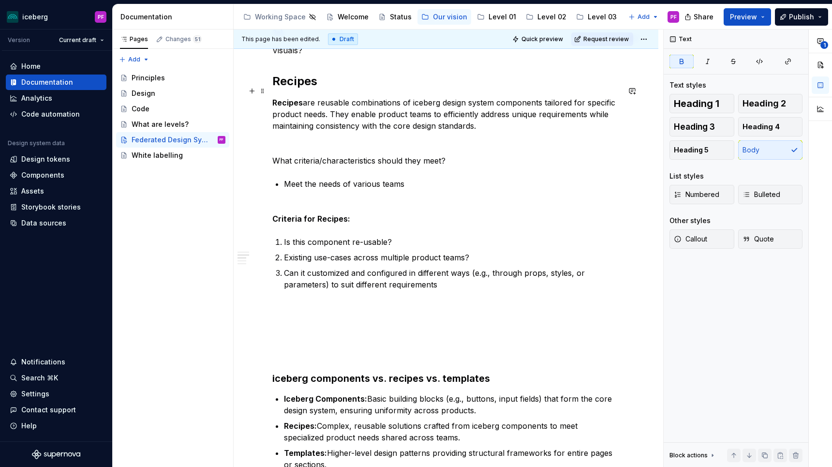
click at [299, 98] on strong "Recipes" at bounding box center [287, 103] width 30 height 10
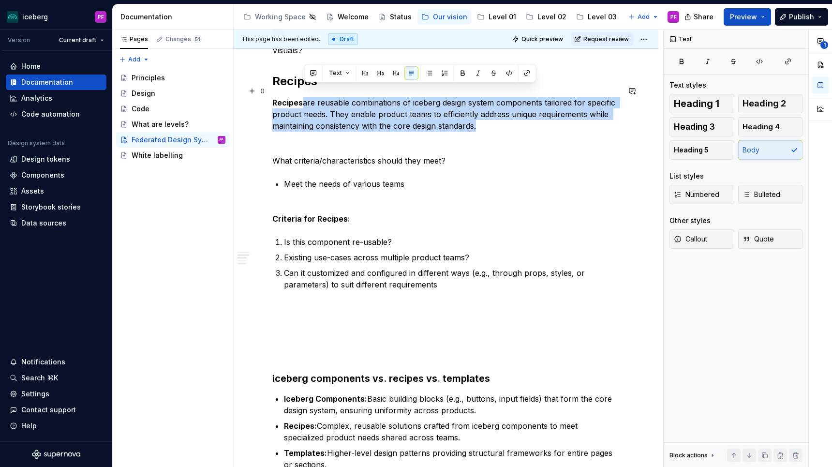
drag, startPoint x: 306, startPoint y: 88, endPoint x: 487, endPoint y: 112, distance: 182.8
click at [487, 112] on p "Recipes are reusable combinations of iceberg design system components tailored …" at bounding box center [445, 114] width 347 height 35
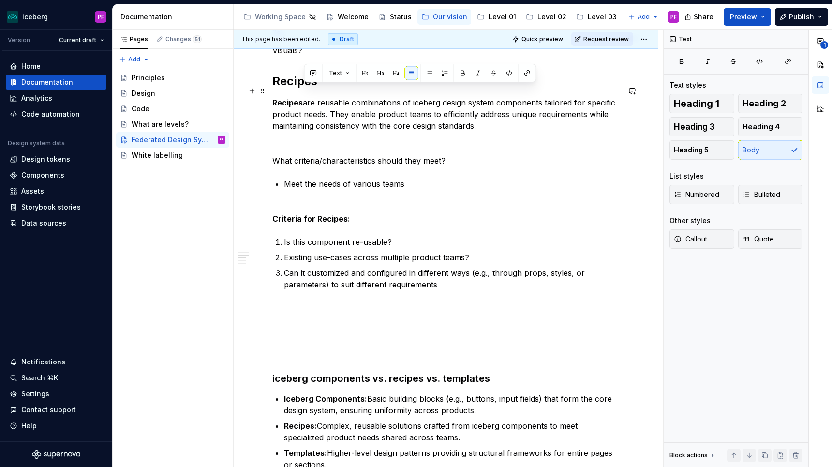
click at [502, 112] on p "Recipes are reusable combinations of iceberg design system components tailored …" at bounding box center [445, 114] width 347 height 35
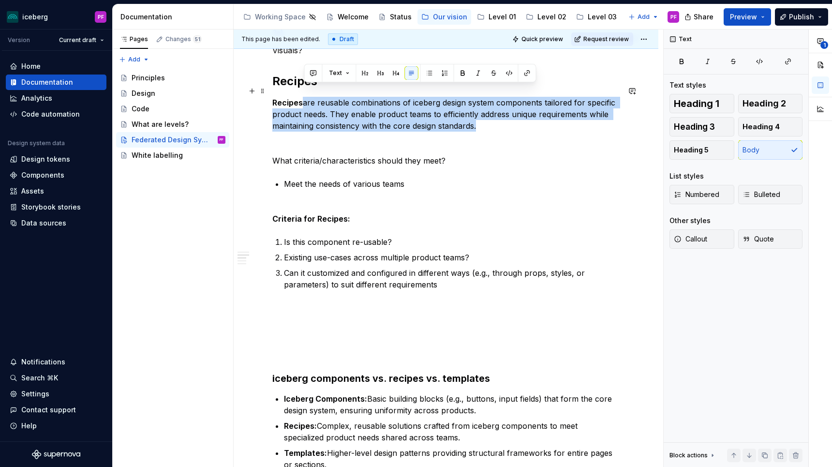
drag, startPoint x: 509, startPoint y: 114, endPoint x: 306, endPoint y: 92, distance: 203.7
click at [306, 97] on p "Recipes are reusable combinations of iceberg design system components tailored …" at bounding box center [445, 114] width 347 height 35
drag, startPoint x: 305, startPoint y: 90, endPoint x: 474, endPoint y: 113, distance: 170.7
click at [474, 113] on p "Recipes are reusable combinations of iceberg design system components tailored …" at bounding box center [445, 114] width 347 height 35
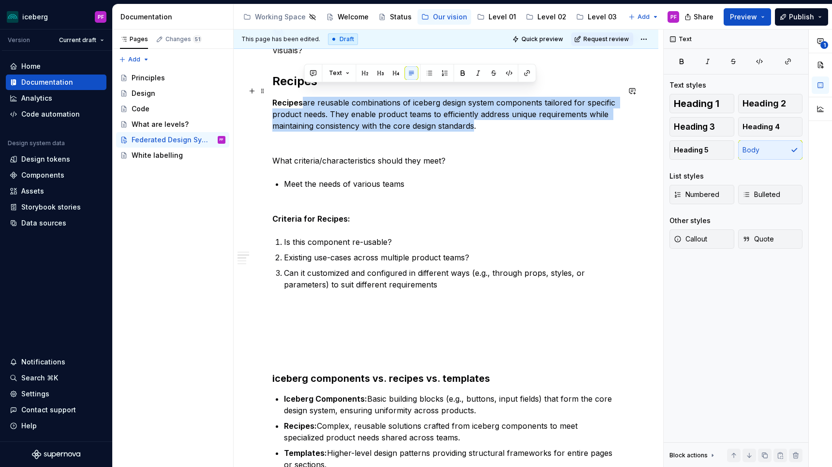
click at [474, 113] on p "Recipes are reusable combinations of iceberg design system components tailored …" at bounding box center [445, 114] width 347 height 35
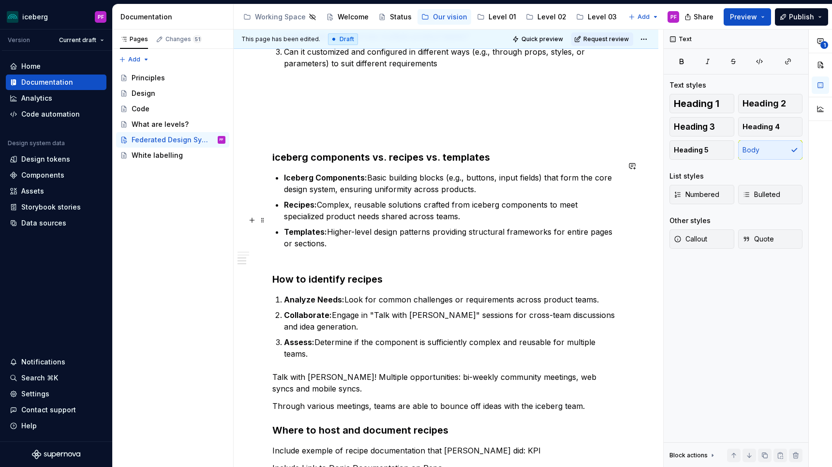
scroll to position [541, 0]
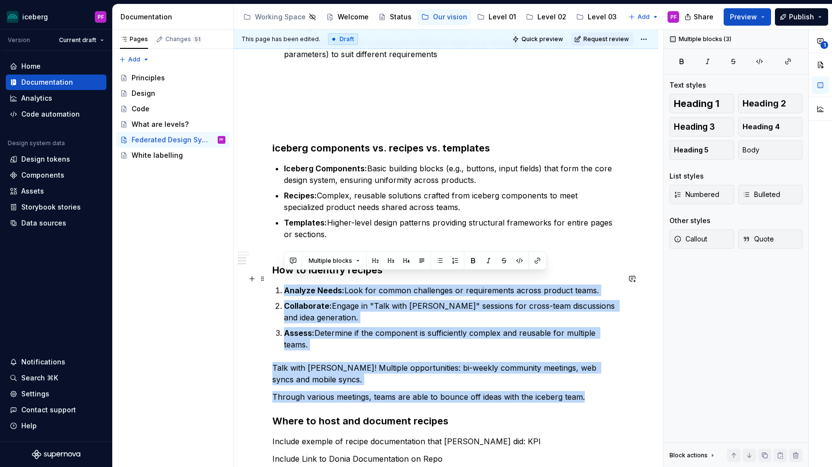
drag, startPoint x: 583, startPoint y: 377, endPoint x: 266, endPoint y: 278, distance: 332.0
click at [266, 278] on div "Our approach As iceberg evolves, we wish to adopt a Federated Design System app…" at bounding box center [446, 138] width 425 height 1026
copy div "Analyze Needs: Look for common challenges or requirements across product teams.…"
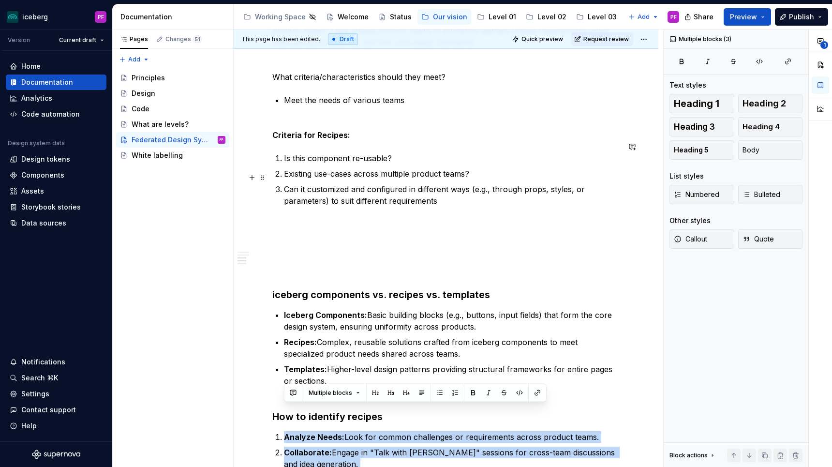
scroll to position [388, 0]
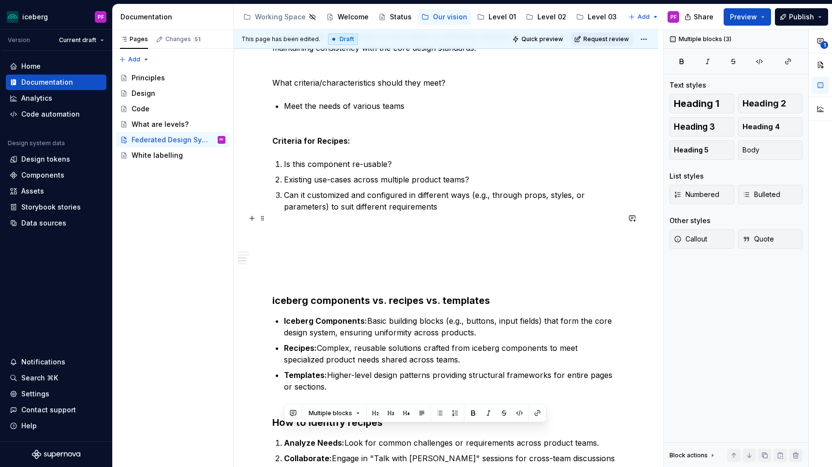
click at [298, 237] on p at bounding box center [445, 253] width 347 height 58
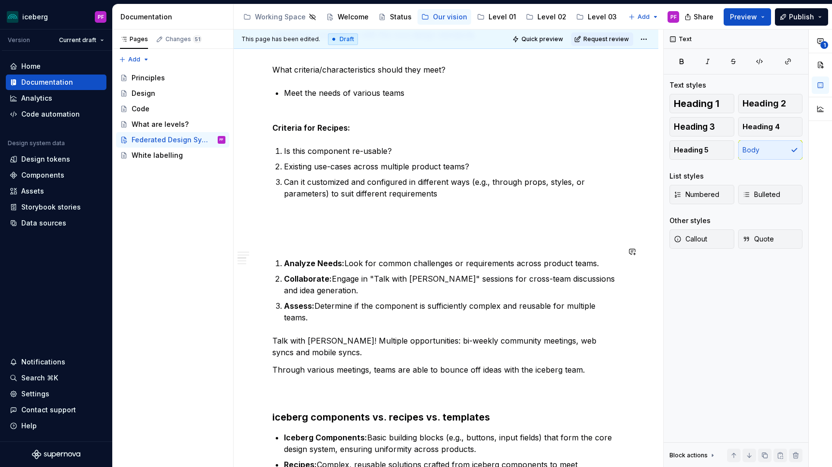
scroll to position [405, 0]
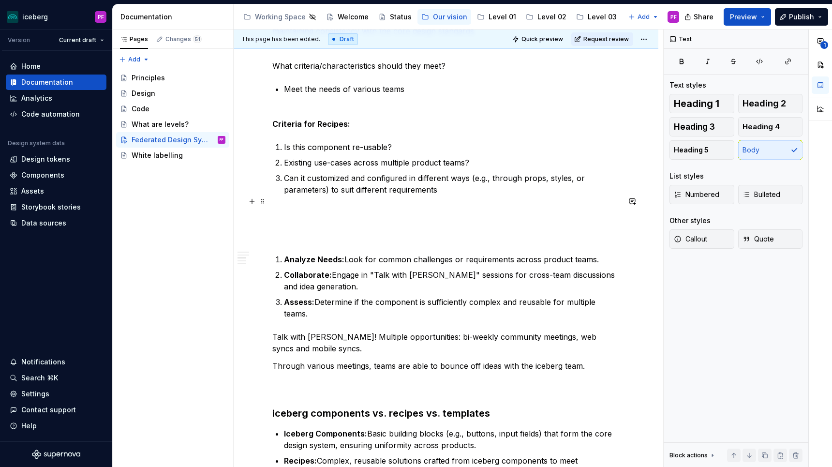
click at [284, 227] on p at bounding box center [445, 224] width 347 height 35
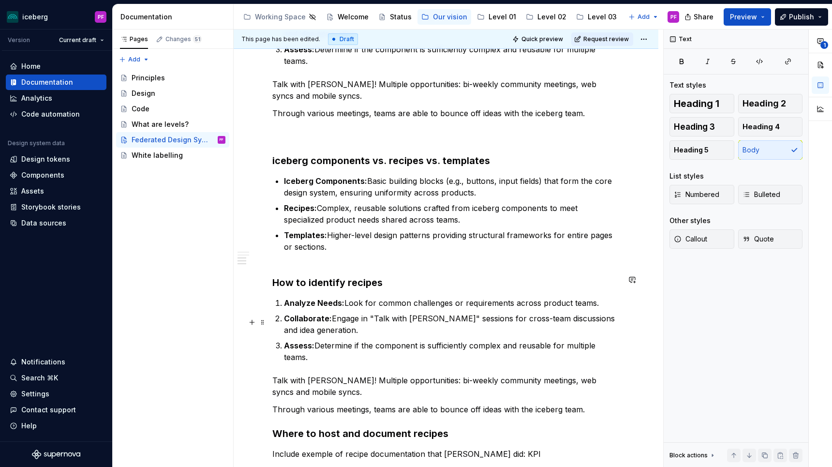
scroll to position [663, 0]
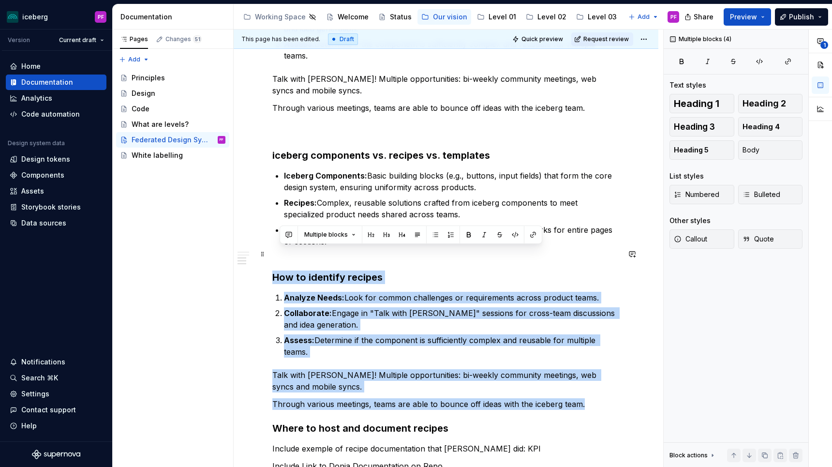
drag, startPoint x: 583, startPoint y: 372, endPoint x: 275, endPoint y: 252, distance: 330.9
click at [275, 252] on div "Our approach As iceberg evolves, we wish to adopt a Federated Design System app…" at bounding box center [445, 16] width 347 height 981
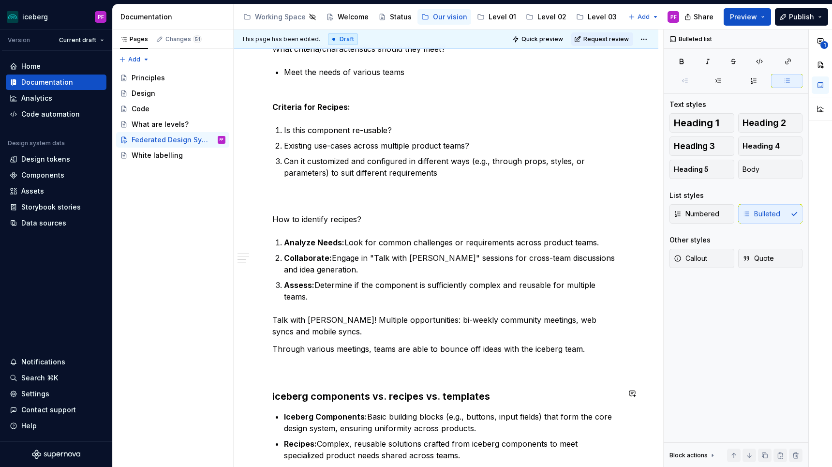
scroll to position [416, 0]
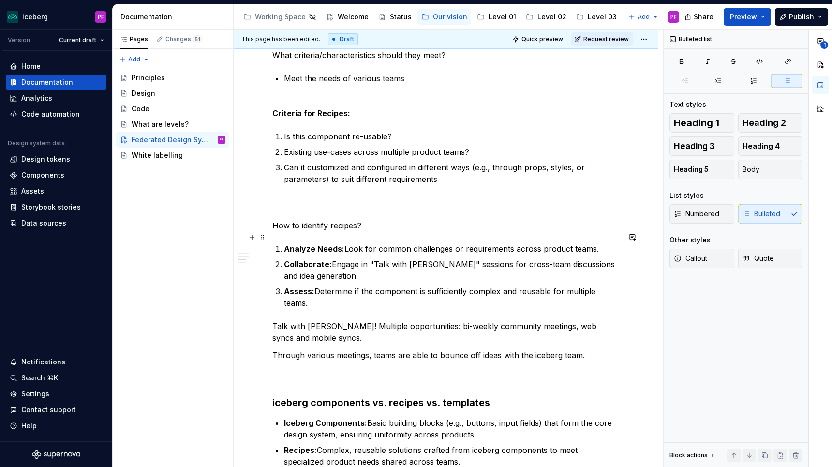
click at [318, 244] on strong "Analyze Needs:" at bounding box center [314, 249] width 60 height 10
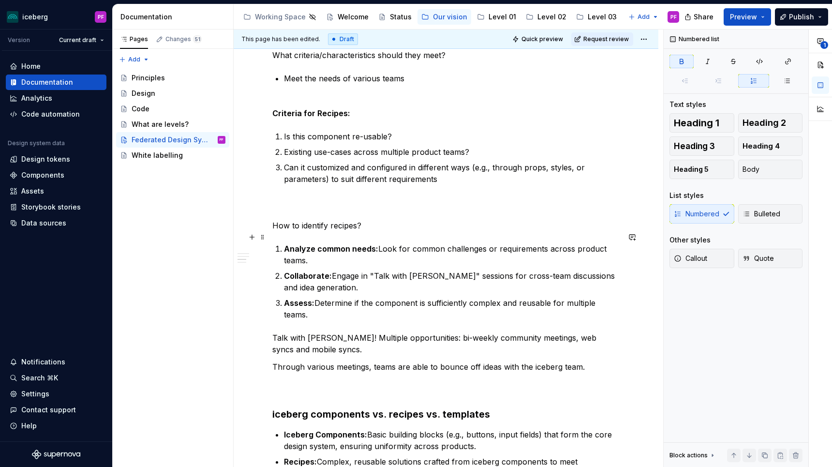
click at [358, 246] on p "Analyze common needs: Look for common challenges or requirements across product…" at bounding box center [452, 254] width 336 height 23
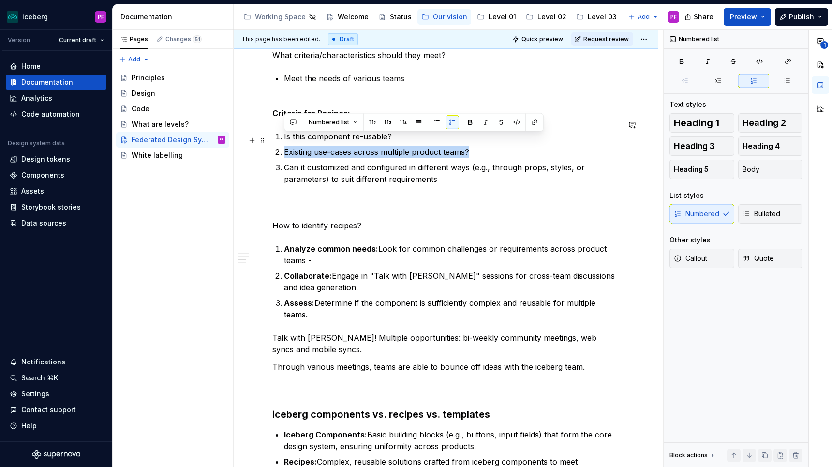
drag, startPoint x: 285, startPoint y: 138, endPoint x: 468, endPoint y: 138, distance: 183.2
click at [468, 146] on p "Existing use-cases across multiple product teams?" at bounding box center [452, 152] width 336 height 12
copy p "Existing use-cases across multiple product teams?"
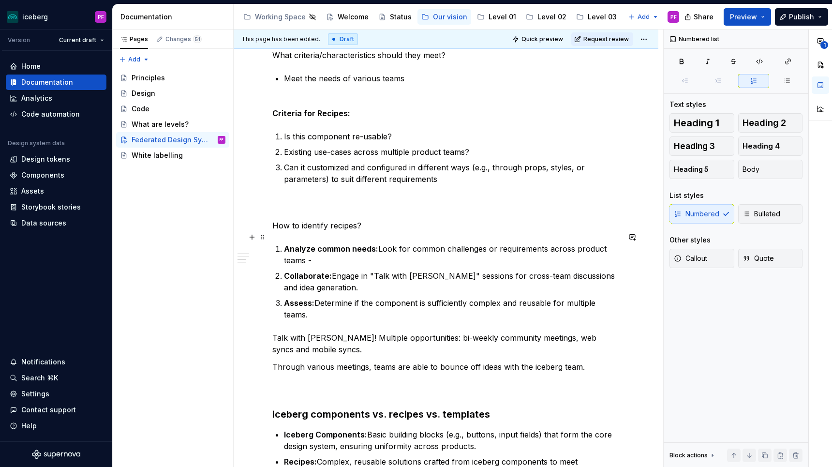
click at [344, 248] on p "Analyze common needs: Look for common challenges or requirements across product…" at bounding box center [452, 254] width 336 height 23
click at [317, 248] on p "Analyze common needs: Look for common challenges or requirements across product…" at bounding box center [452, 254] width 336 height 23
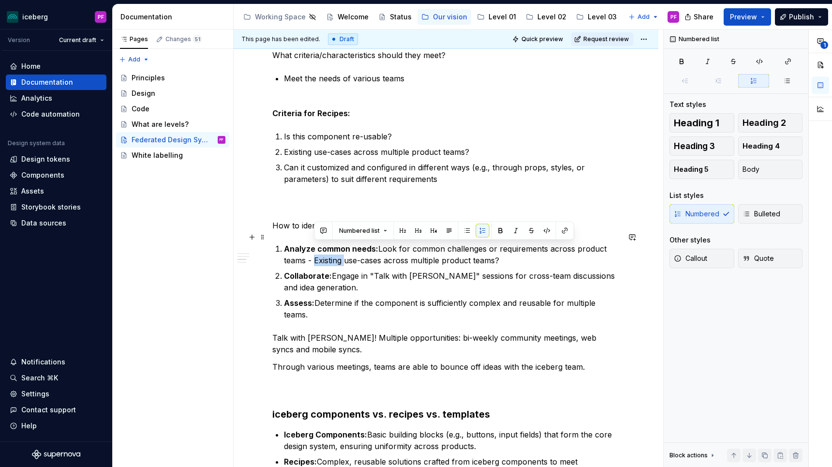
drag, startPoint x: 314, startPoint y: 247, endPoint x: 344, endPoint y: 247, distance: 30.0
click at [344, 247] on p "Analyze common needs: Look for common challenges or requirements across product…" at bounding box center [452, 254] width 336 height 23
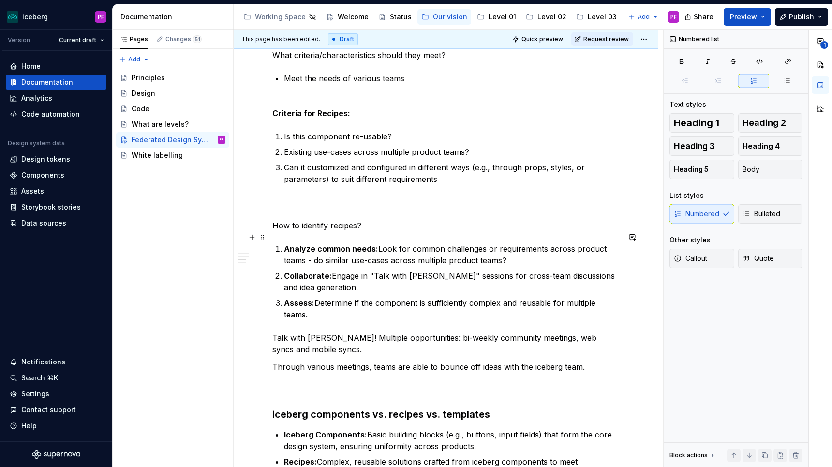
click at [392, 248] on p "Analyze common needs: Look for common challenges or requirements across product…" at bounding box center [452, 254] width 336 height 23
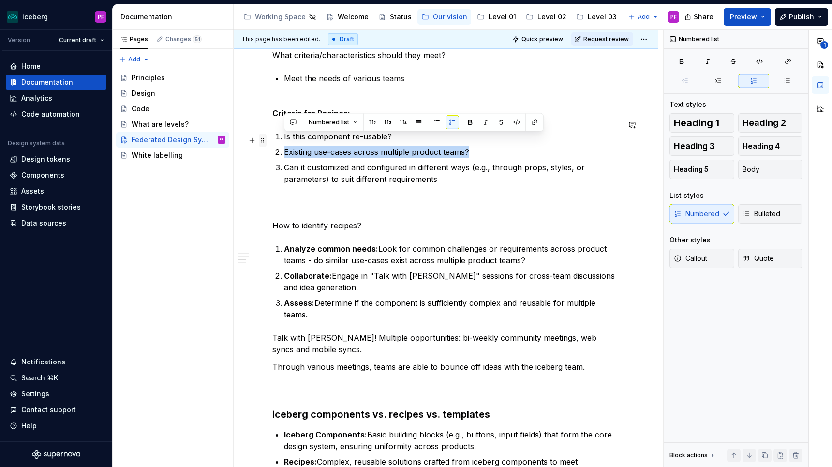
drag, startPoint x: 478, startPoint y: 139, endPoint x: 264, endPoint y: 137, distance: 213.2
click at [272, 137] on div "Our approach As iceberg evolves, we wish to adopt a Federated Design System app…" at bounding box center [445, 199] width 347 height 853
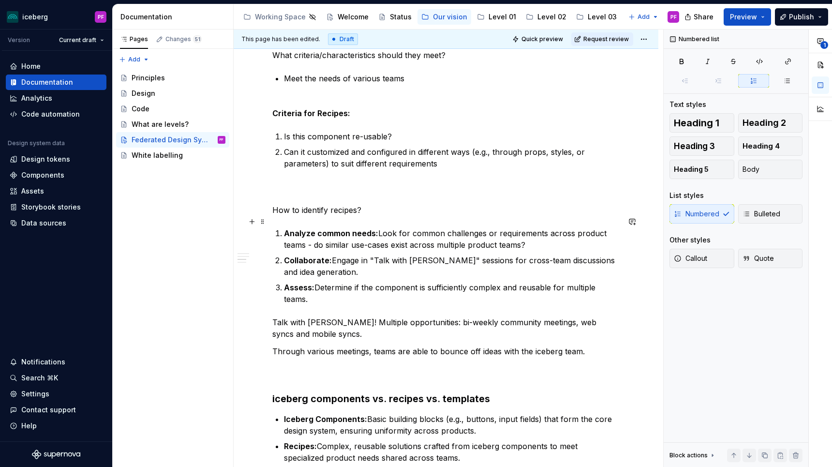
click at [550, 228] on p "Analyze common needs: Look for common challenges or requirements across product…" at bounding box center [452, 238] width 336 height 23
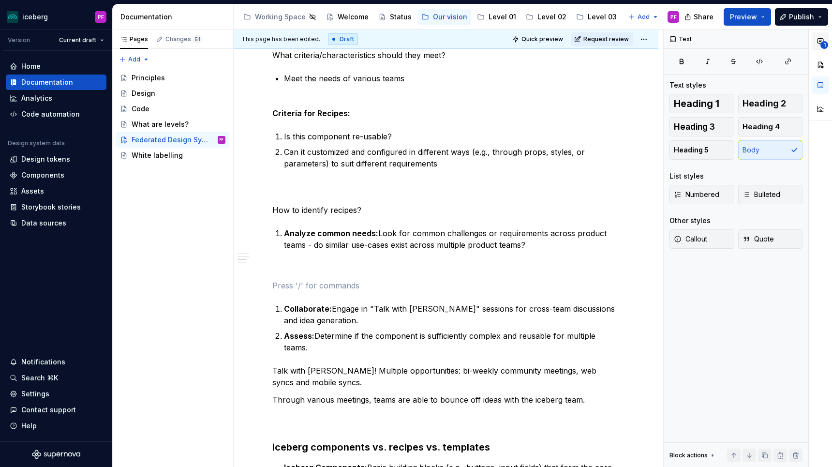
click at [822, 39] on icon "button" at bounding box center [820, 41] width 8 height 8
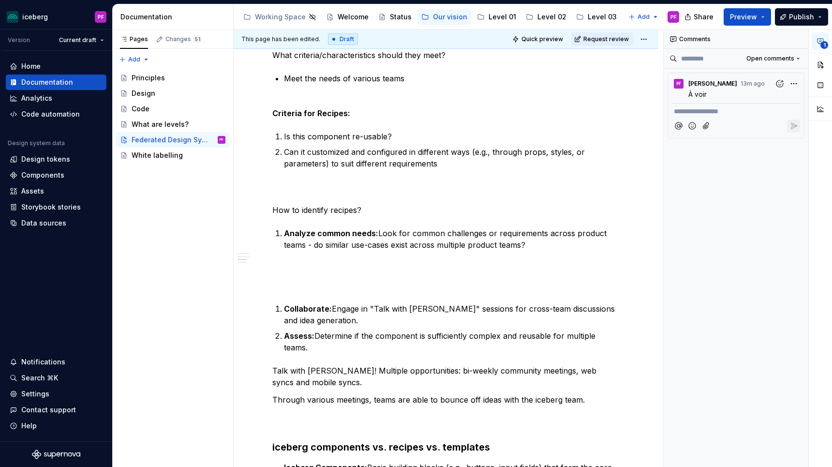
click at [822, 39] on icon "button" at bounding box center [820, 41] width 8 height 8
click at [320, 257] on ul "Our approach Recipes iceberg components vs. recipes vs. templates Where to host…" at bounding box center [282, 258] width 97 height 44
click at [356, 262] on p at bounding box center [445, 268] width 347 height 12
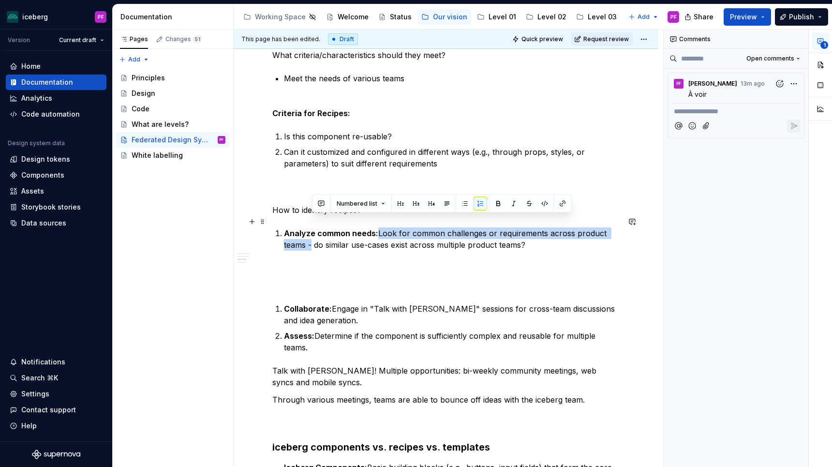
drag, startPoint x: 312, startPoint y: 233, endPoint x: 379, endPoint y: 219, distance: 68.2
click at [379, 227] on p "Analyze common needs: Look for common challenges or requirements across product…" at bounding box center [452, 238] width 336 height 23
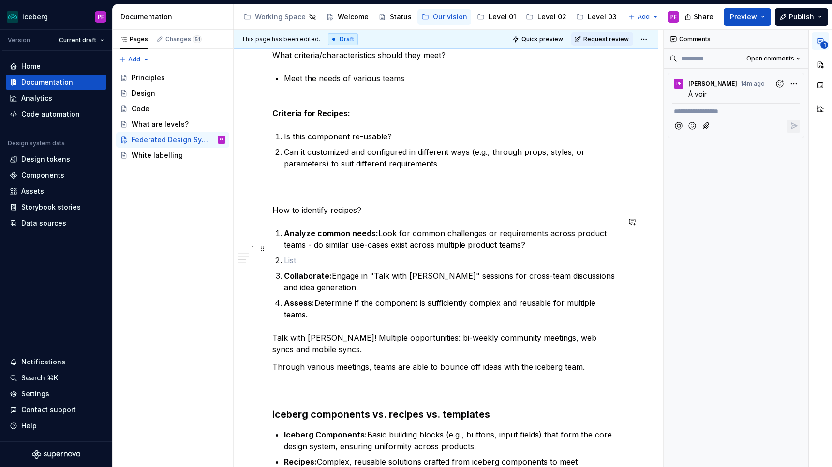
click at [321, 254] on p at bounding box center [452, 260] width 336 height 12
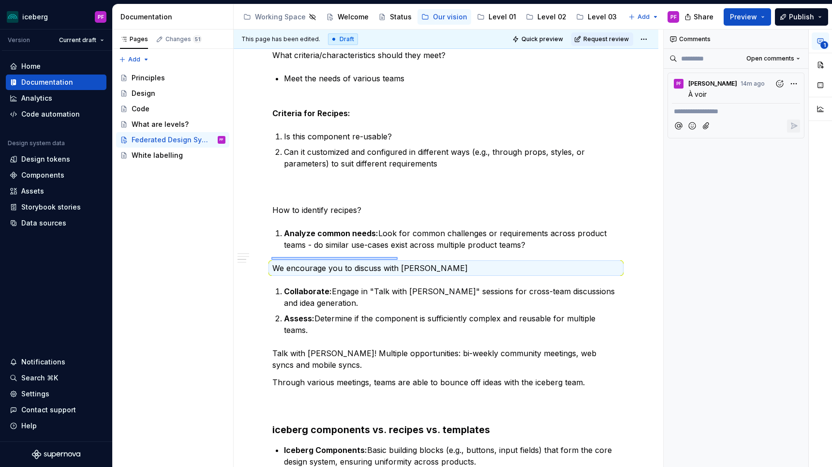
drag, startPoint x: 271, startPoint y: 257, endPoint x: 401, endPoint y: 259, distance: 129.6
click at [400, 259] on div "This page has been edited. Draft Quick preview Request review Federated Design …" at bounding box center [448, 248] width 429 height 438
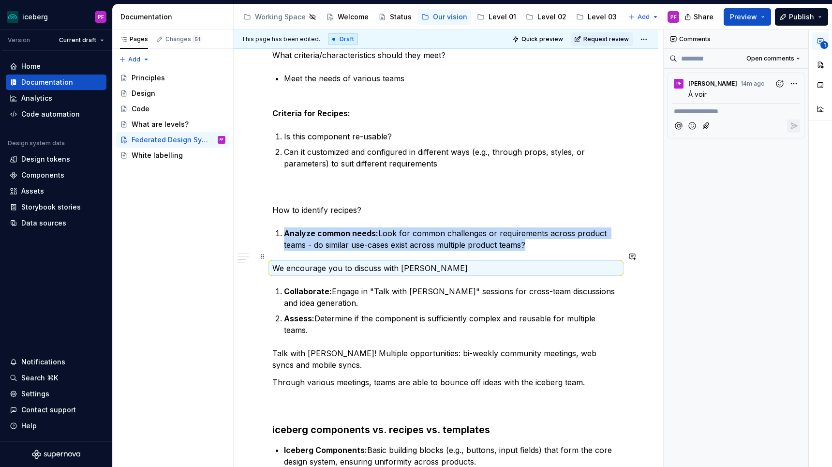
click at [448, 262] on p "We encourage you to discuss with iceberg" at bounding box center [445, 268] width 347 height 12
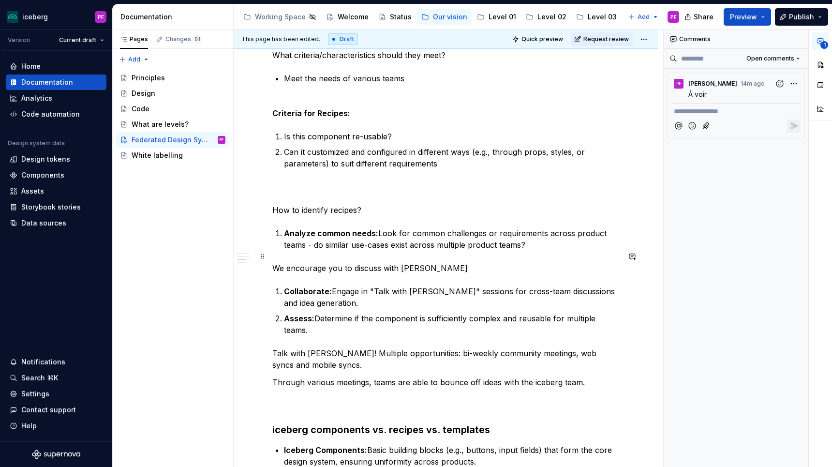
click at [439, 262] on p "We encourage you to discuss with iceberg" at bounding box center [445, 268] width 347 height 12
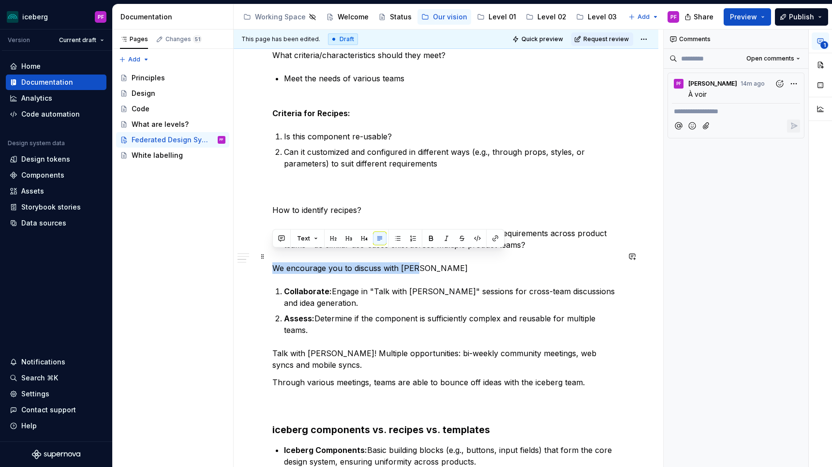
drag, startPoint x: 274, startPoint y: 254, endPoint x: 417, endPoint y: 255, distance: 142.6
click at [417, 262] on p "We encourage you to discuss with iceberg" at bounding box center [445, 268] width 347 height 12
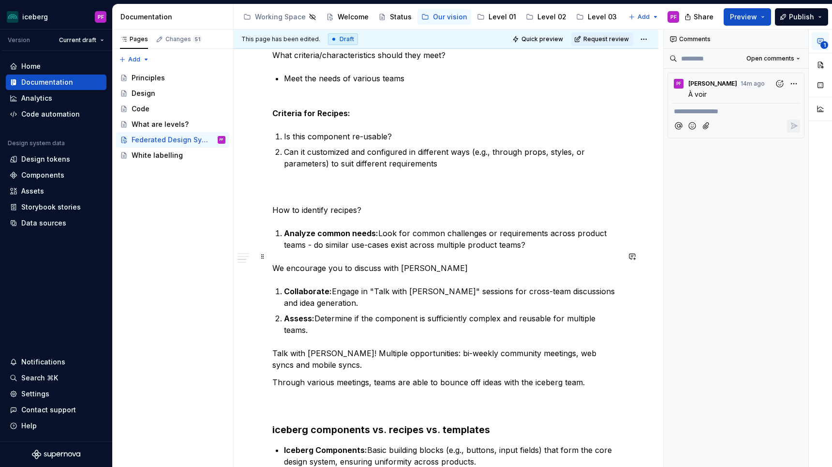
click at [287, 262] on p "We encourage you to discuss with iceberg" at bounding box center [445, 268] width 347 height 12
click at [476, 249] on div "Our approach As iceberg evolves, we wish to adopt a Federated Design System app…" at bounding box center [445, 201] width 347 height 857
click at [468, 262] on p "We strongly encourage you to discuss with iceberg" at bounding box center [445, 268] width 347 height 12
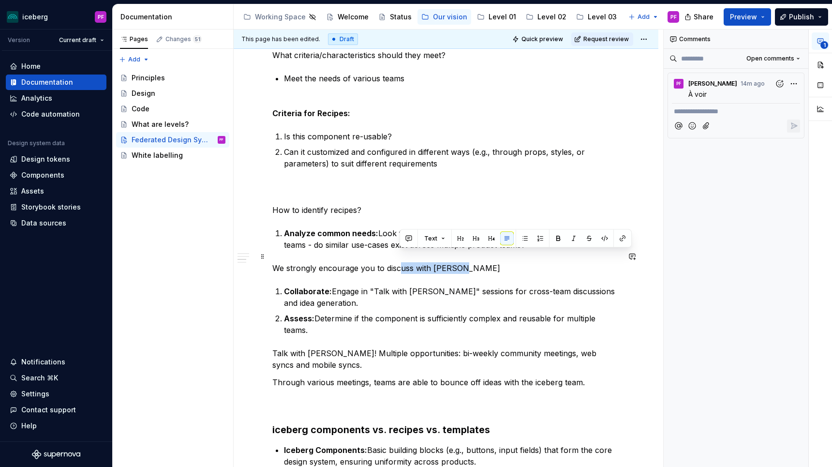
drag, startPoint x: 439, startPoint y: 253, endPoint x: 469, endPoint y: 253, distance: 30.0
click at [469, 262] on p "We strongly encourage you to discuss with iceberg" at bounding box center [445, 268] width 347 height 12
drag, startPoint x: 473, startPoint y: 256, endPoint x: 413, endPoint y: 257, distance: 60.4
click at [413, 262] on p "We strongly encourage you to discuss with iceberg" at bounding box center [445, 268] width 347 height 12
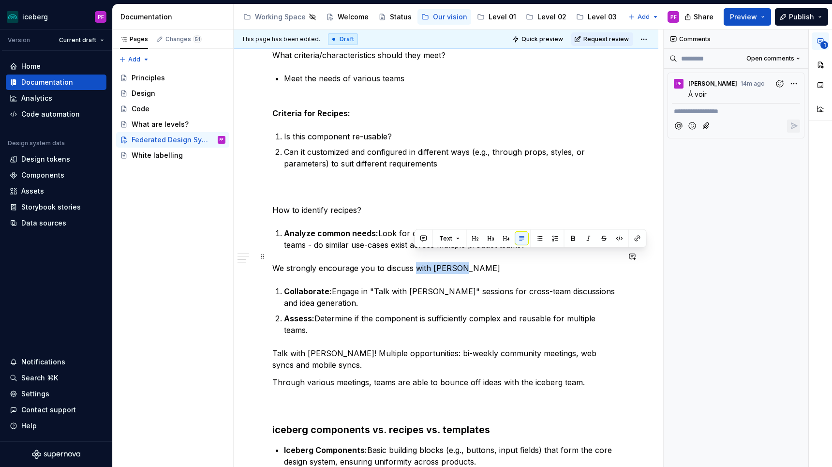
click at [413, 262] on p "We strongly encourage you to discuss with iceberg" at bounding box center [445, 268] width 347 height 12
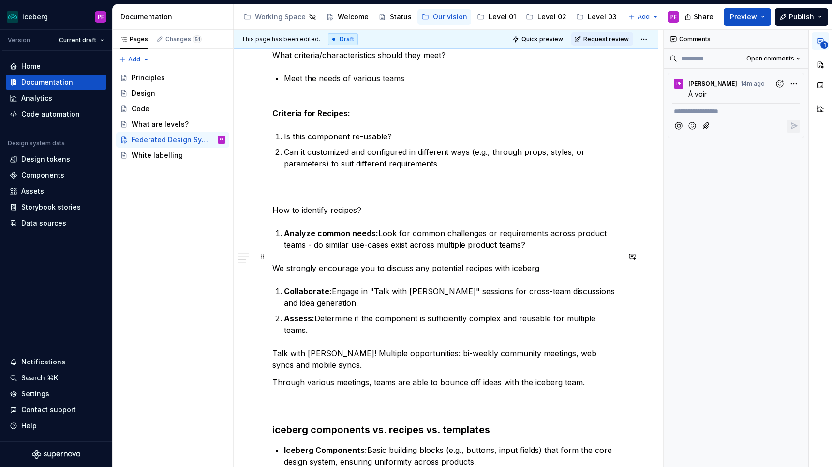
click at [537, 262] on p "We strongly encourage you to discuss any potential recipes with iceberg" at bounding box center [445, 268] width 347 height 12
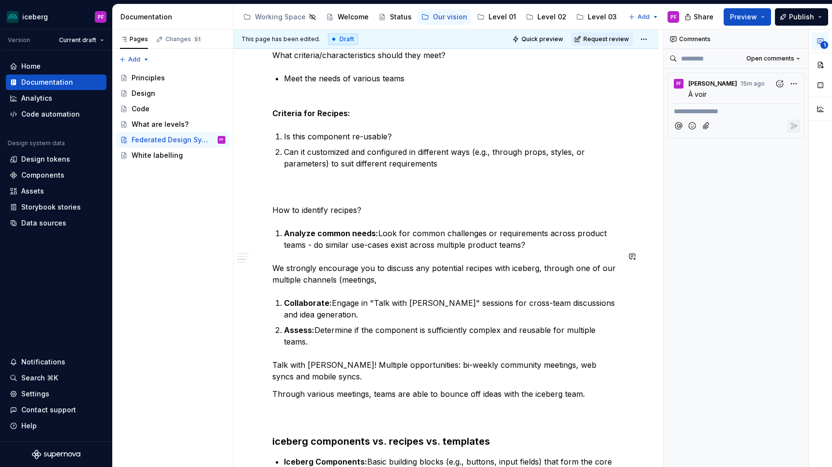
type textarea "*"
drag, startPoint x: 402, startPoint y: 271, endPoint x: 342, endPoint y: 265, distance: 60.3
click at [342, 265] on p "We strongly encourage you to discuss any potential recipes with iceberg, throug…" at bounding box center [445, 273] width 347 height 23
click at [336, 267] on p "We strongly encourage you to discuss any potential recipes with iceberg, throug…" at bounding box center [445, 273] width 347 height 23
drag, startPoint x: 337, startPoint y: 267, endPoint x: 379, endPoint y: 268, distance: 41.1
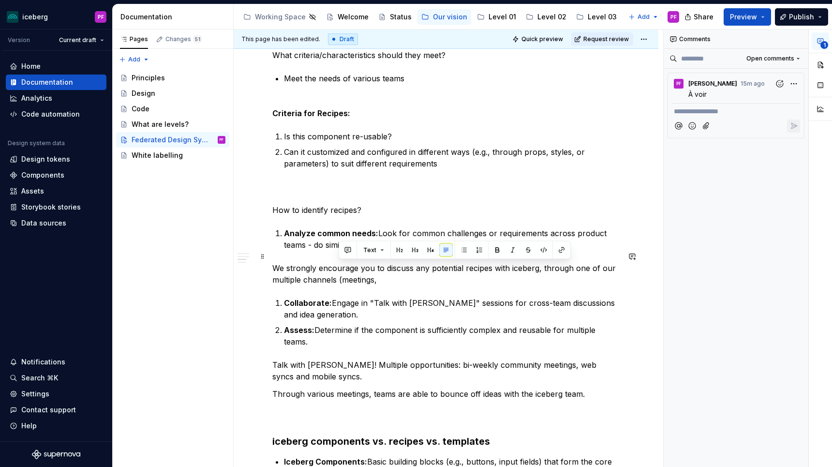
click at [379, 268] on p "We strongly encourage you to discuss any potential recipes with iceberg, throug…" at bounding box center [445, 273] width 347 height 23
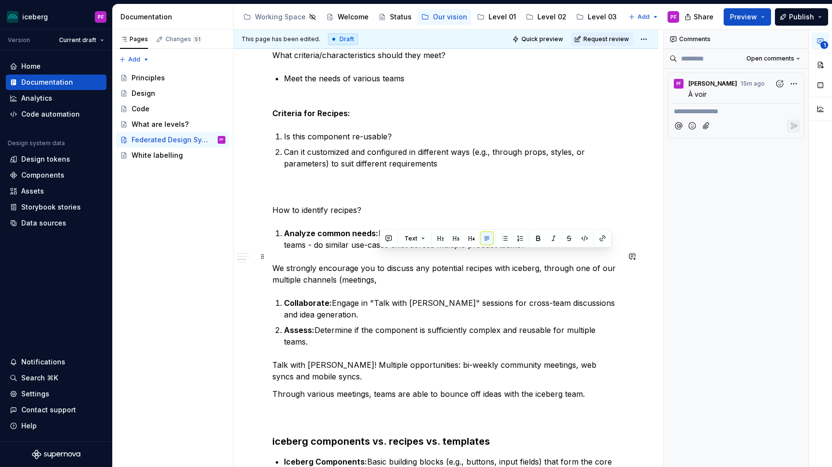
drag, startPoint x: 391, startPoint y: 270, endPoint x: 541, endPoint y: 258, distance: 150.9
click at [541, 262] on p "We strongly encourage you to discuss any potential recipes with iceberg, throug…" at bounding box center [445, 273] width 347 height 23
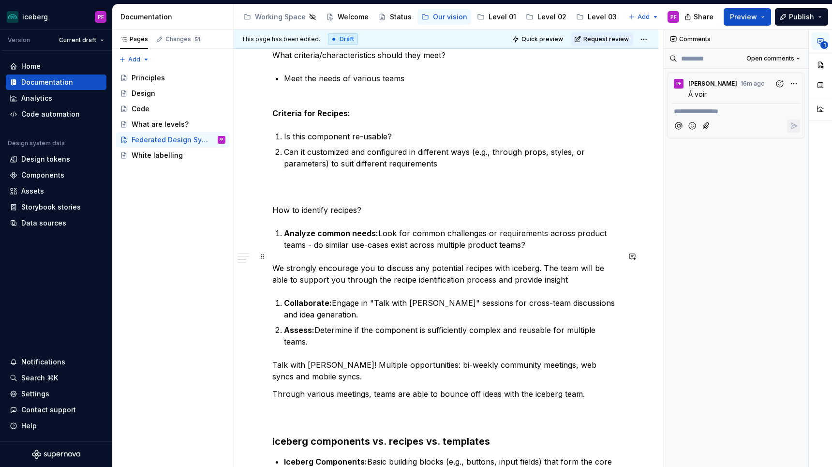
click at [492, 267] on p "We strongly encourage you to discuss any potential recipes with iceberg. The te…" at bounding box center [445, 273] width 347 height 23
click at [550, 266] on p "We strongly encourage you to discuss any potential recipes with iceberg. The te…" at bounding box center [445, 273] width 347 height 23
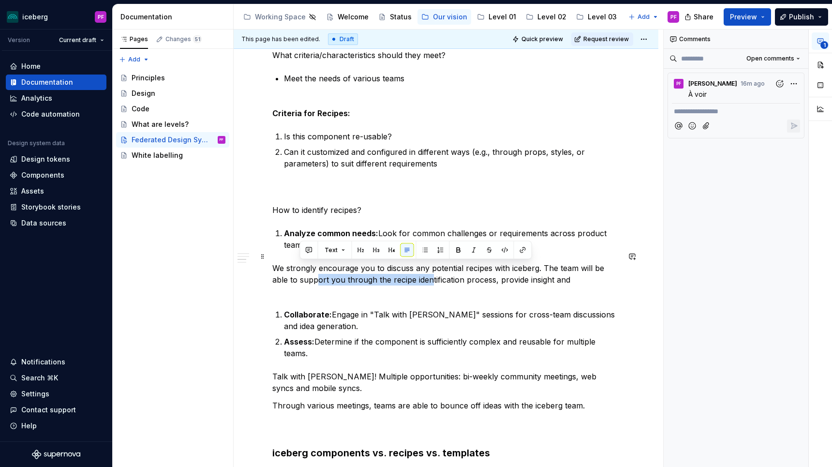
drag, startPoint x: 298, startPoint y: 263, endPoint x: 414, endPoint y: 263, distance: 115.6
click at [414, 263] on p "We strongly encourage you to discuss any potential recipes with iceberg. The te…" at bounding box center [445, 279] width 347 height 35
click at [436, 268] on p "We strongly encourage you to discuss any potential recipes with iceberg. The te…" at bounding box center [445, 279] width 347 height 35
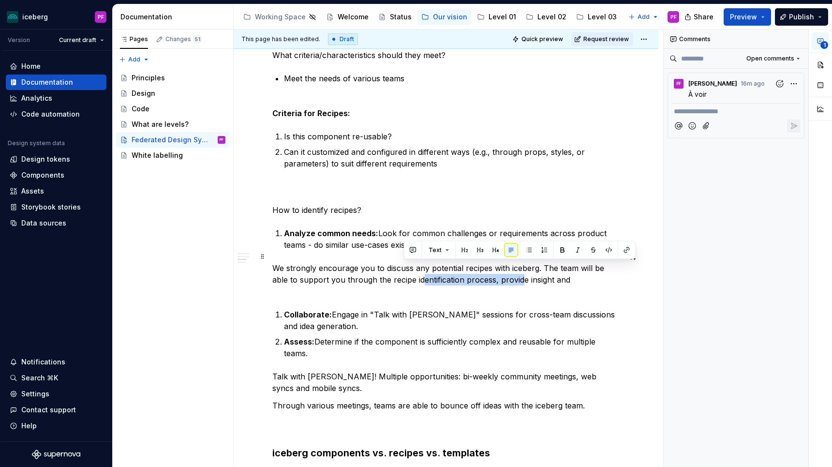
drag, startPoint x: 403, startPoint y: 264, endPoint x: 503, endPoint y: 264, distance: 100.1
click at [503, 264] on p "We strongly encourage you to discuss any potential recipes with iceberg. The te…" at bounding box center [445, 279] width 347 height 35
click at [481, 269] on p "We strongly encourage you to discuss any potential recipes with iceberg. The te…" at bounding box center [445, 279] width 347 height 35
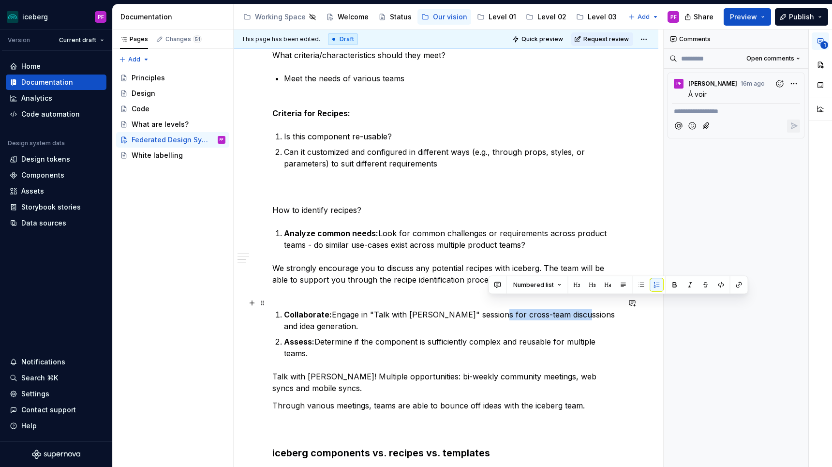
drag, startPoint x: 488, startPoint y: 302, endPoint x: 573, endPoint y: 302, distance: 85.6
click at [573, 308] on p "Collaborate: Engage in "Talk with Iceberg" sessions for cross-team discussions …" at bounding box center [452, 319] width 336 height 23
copy p "cross-team discussions"
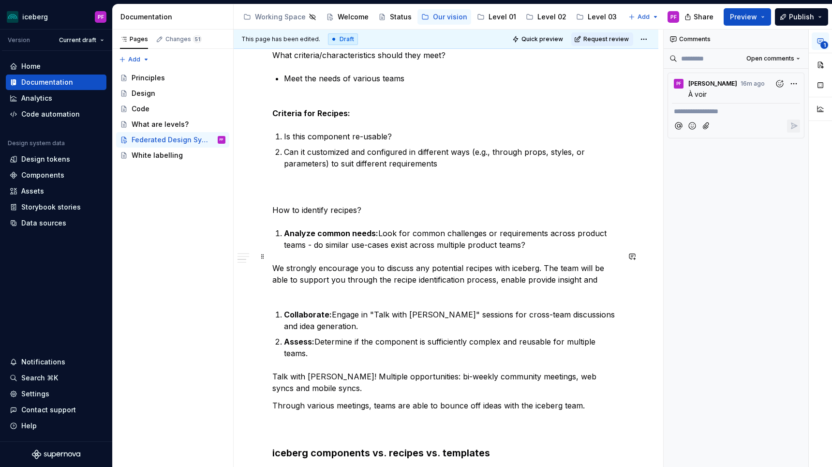
click at [508, 268] on p "We strongly encourage you to discuss any potential recipes with iceberg. The te…" at bounding box center [445, 279] width 347 height 35
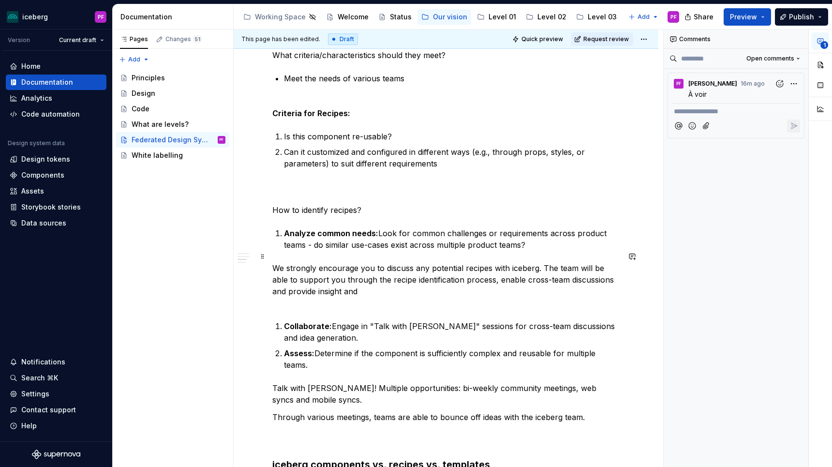
click at [341, 281] on p "We strongly encourage you to discuss any potential recipes with iceberg. The te…" at bounding box center [445, 285] width 347 height 46
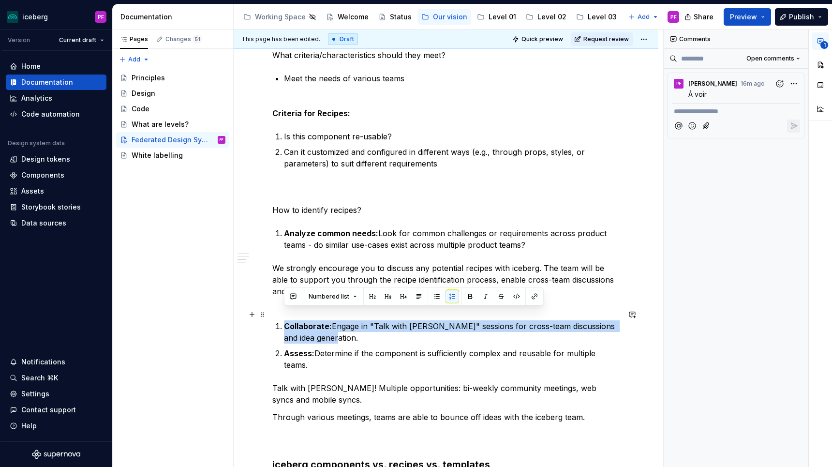
drag, startPoint x: 333, startPoint y: 324, endPoint x: 277, endPoint y: 316, distance: 56.8
click at [284, 320] on li "Collaborate: Engage in "Talk with Iceberg" sessions for cross-team discussions …" at bounding box center [452, 331] width 336 height 23
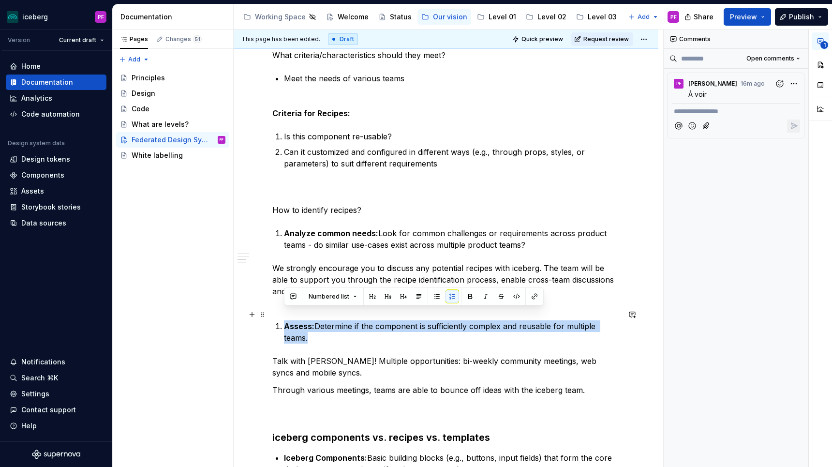
drag, startPoint x: 620, startPoint y: 316, endPoint x: 282, endPoint y: 313, distance: 338.5
click at [284, 320] on li "Assess: Determine if the component is sufficiently complex and reusable for mul…" at bounding box center [452, 331] width 336 height 23
copy p "Assess: Determine if the component is sufficiently complex and reusable for mul…"
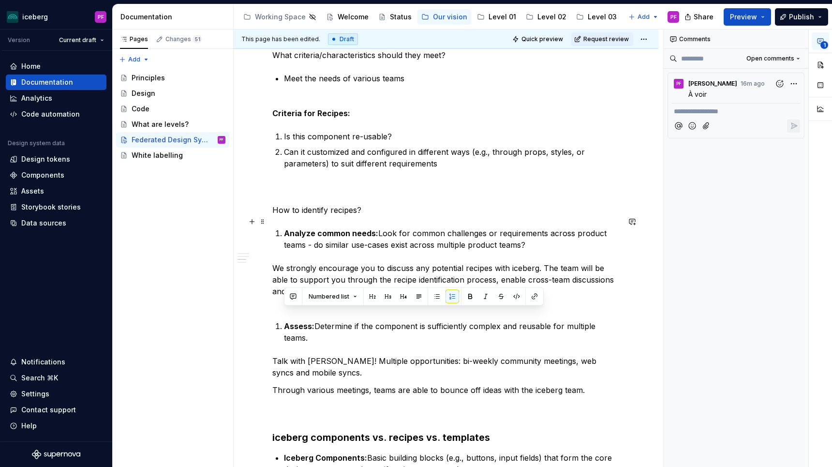
click at [285, 228] on strong "Analyze common needs:" at bounding box center [331, 233] width 94 height 10
click at [528, 231] on p "Analyze common needs: Look for common challenges or requirements across product…" at bounding box center [452, 238] width 336 height 23
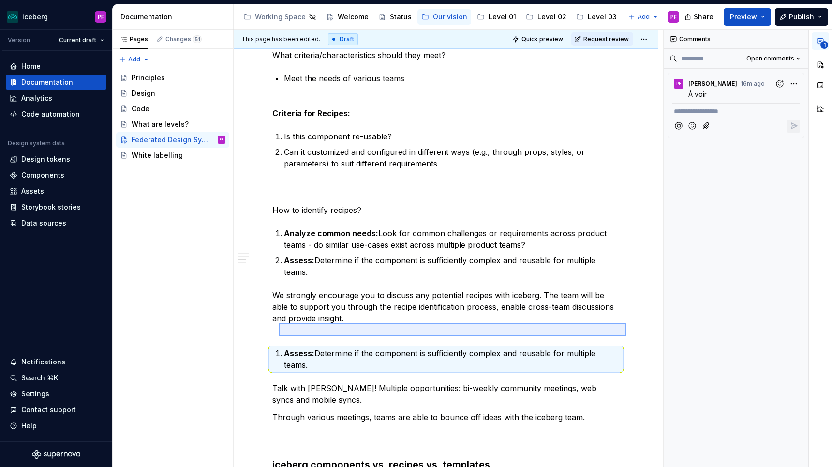
drag, startPoint x: 624, startPoint y: 336, endPoint x: 274, endPoint y: 322, distance: 350.3
click at [274, 322] on div "This page has been edited. Draft Quick preview Request review Federated Design …" at bounding box center [448, 248] width 429 height 438
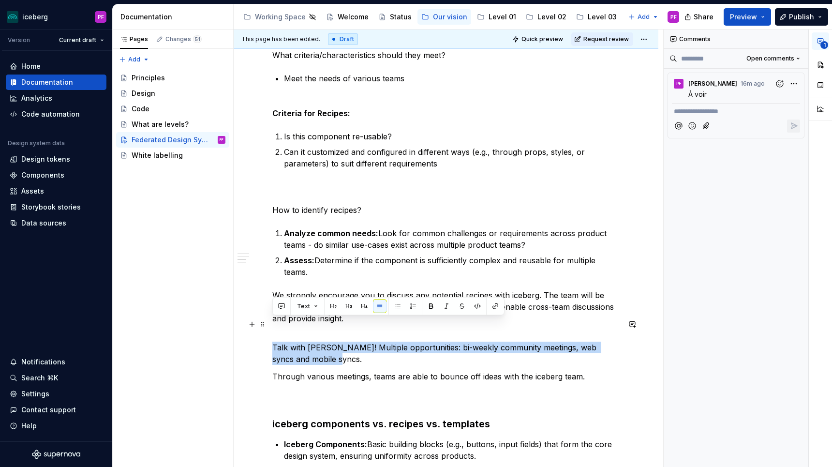
drag, startPoint x: 307, startPoint y: 331, endPoint x: 274, endPoint y: 321, distance: 34.1
click at [274, 341] on p "Talk with iceberg! Multiple opportunities: bi-weekly community meetings, web sy…" at bounding box center [445, 352] width 347 height 23
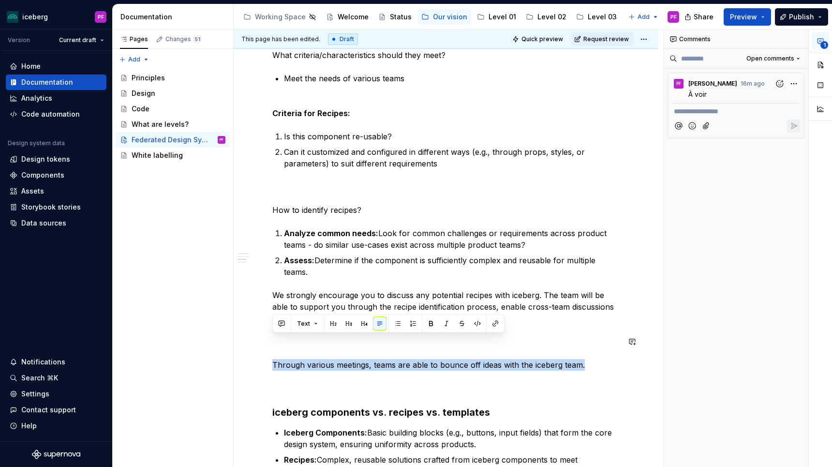
drag, startPoint x: 581, startPoint y: 343, endPoint x: 281, endPoint y: 331, distance: 299.5
click at [281, 331] on div "Our approach As iceberg evolves, we wish to adopt a Federated Design System app…" at bounding box center [445, 192] width 347 height 839
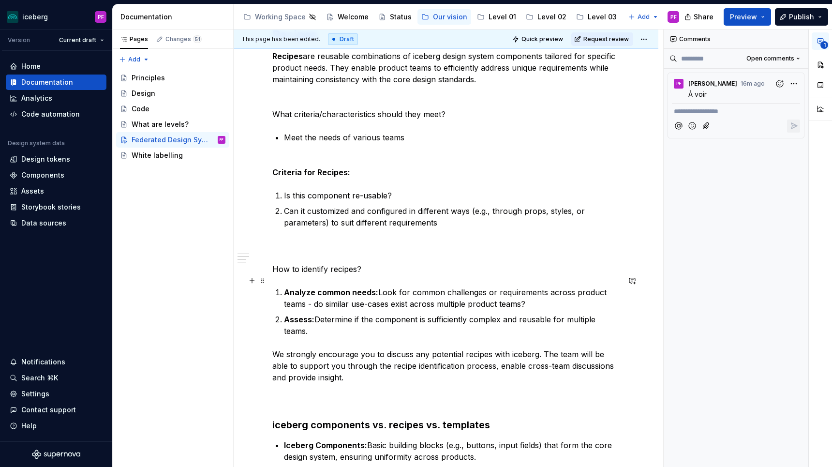
scroll to position [356, 0]
click at [536, 349] on p "We strongly encourage you to discuss any potential recipes with iceberg. The te…" at bounding box center [445, 378] width 347 height 58
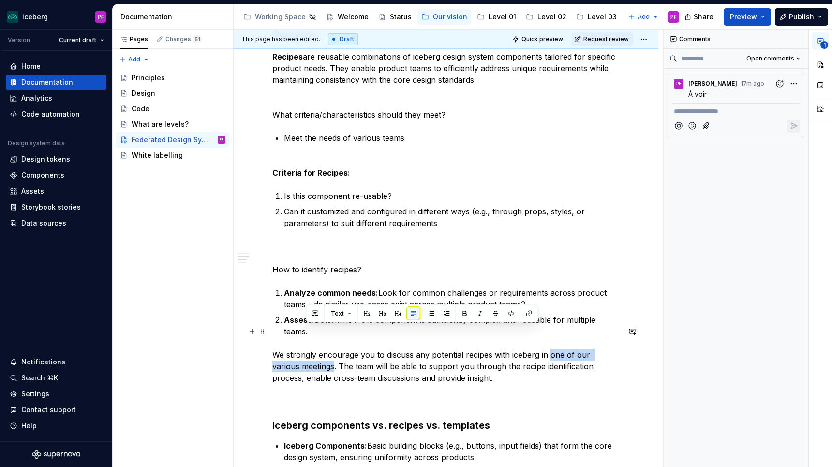
drag, startPoint x: 548, startPoint y: 327, endPoint x: 305, endPoint y: 343, distance: 244.2
click at [305, 349] on p "We strongly encourage you to discuss any potential recipes with iceberg in one …" at bounding box center [445, 378] width 347 height 58
click at [313, 308] on button "button" at bounding box center [315, 314] width 14 height 14
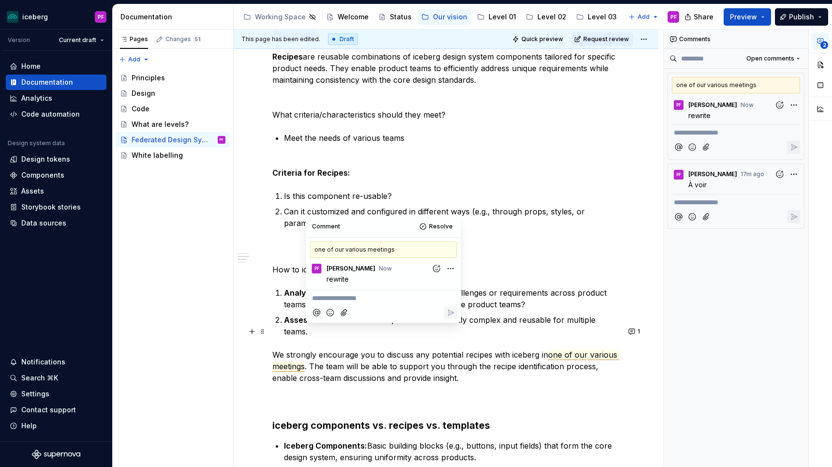
click at [540, 358] on p "We strongly encourage you to discuss any potential recipes with iceberg in one …" at bounding box center [445, 378] width 347 height 58
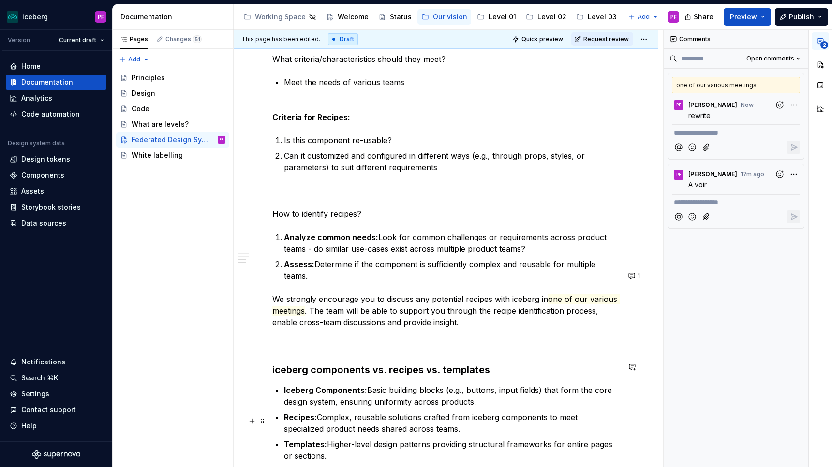
scroll to position [413, 0]
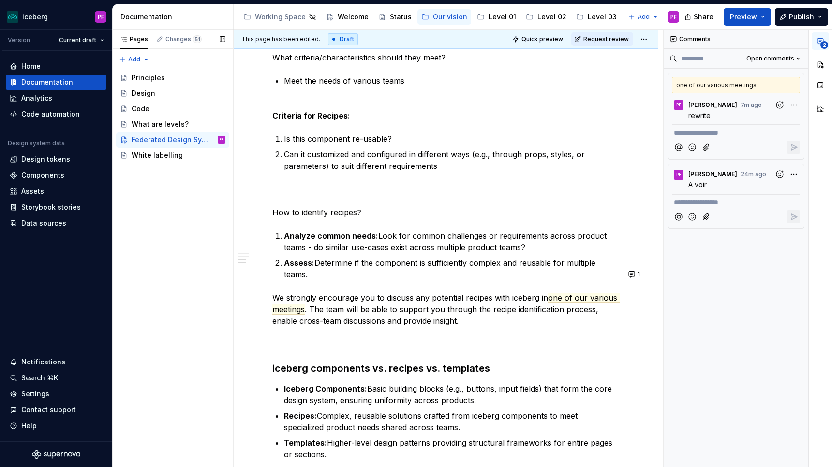
click at [161, 49] on div "Add" at bounding box center [172, 57] width 121 height 17
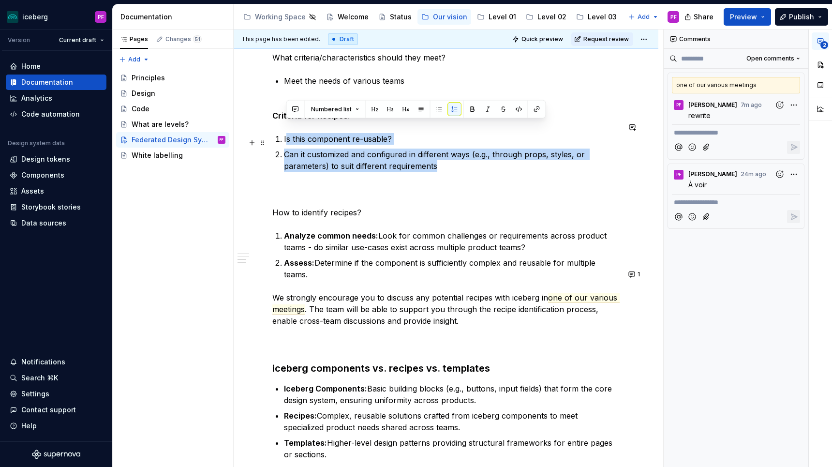
drag, startPoint x: 287, startPoint y: 127, endPoint x: 436, endPoint y: 156, distance: 151.3
click at [436, 156] on ol "Is this component re-usable? Can it customized and configured in different ways…" at bounding box center [452, 152] width 336 height 39
click at [436, 156] on p "Can it customized and configured in different ways (e.g., through props, styles…" at bounding box center [452, 159] width 336 height 23
drag, startPoint x: 281, startPoint y: 123, endPoint x: 405, endPoint y: 160, distance: 129.0
click at [405, 160] on ol "Is this component re-usable? Can it customized and configured in different ways…" at bounding box center [452, 152] width 336 height 39
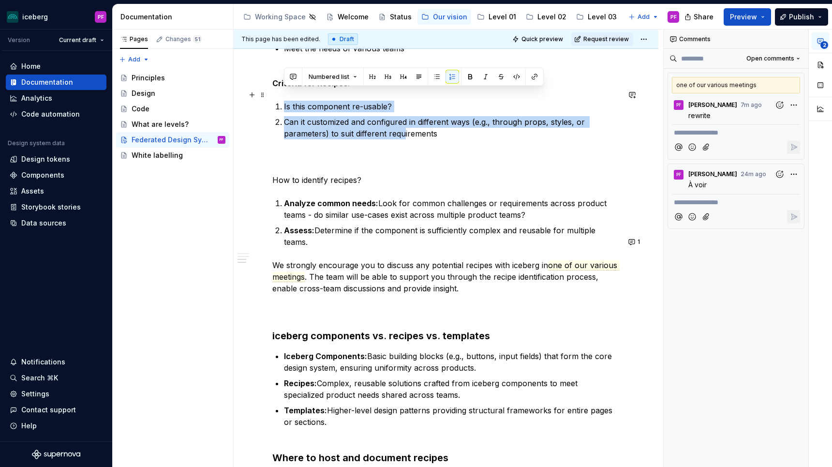
scroll to position [446, 0]
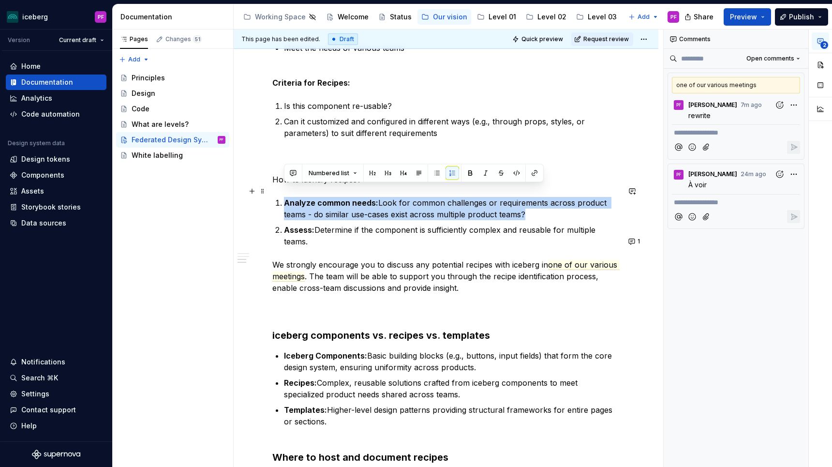
drag, startPoint x: 283, startPoint y: 189, endPoint x: 503, endPoint y: 208, distance: 220.4
click at [503, 208] on ol "Analyze common needs: Look for common challenges or requirements across product…" at bounding box center [452, 222] width 336 height 50
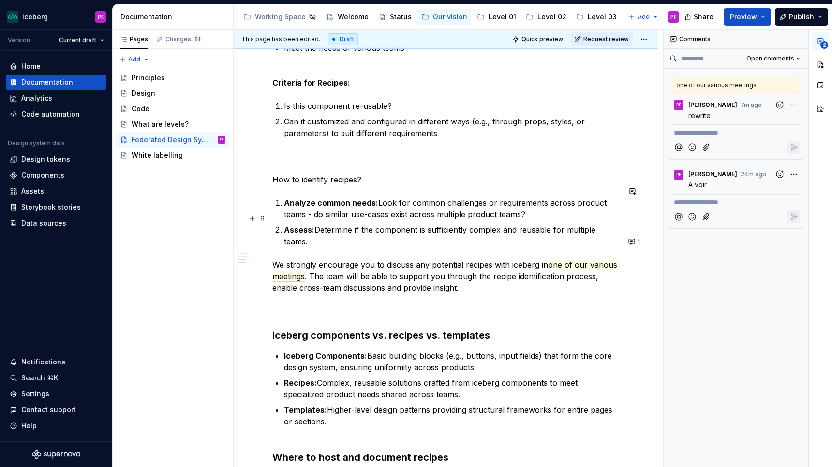
click at [542, 224] on p "Assess: Determine if the component is sufficiently complex and reusable for mul…" at bounding box center [452, 235] width 336 height 23
drag, startPoint x: 273, startPoint y: 239, endPoint x: 466, endPoint y: 264, distance: 194.5
click at [466, 264] on p "We strongly encourage you to discuss any potential recipes with iceberg in one …" at bounding box center [445, 288] width 347 height 58
copy p "We strongly encourage you to discuss any potential recipes with iceberg in one …"
click at [491, 259] on p "We strongly encourage you to discuss any potential recipes with iceberg in one …" at bounding box center [445, 288] width 347 height 58
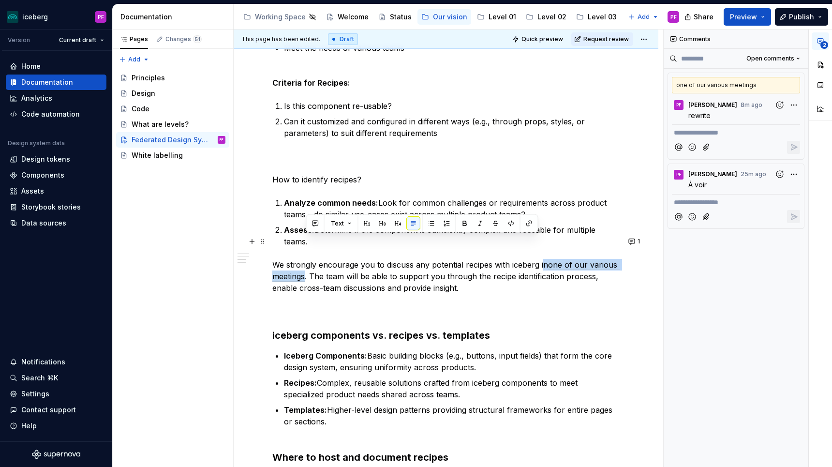
drag, startPoint x: 541, startPoint y: 240, endPoint x: 304, endPoint y: 249, distance: 236.6
click at [304, 259] on p "We strongly encourage you to discuss any potential recipes with iceberg in one …" at bounding box center [445, 288] width 347 height 58
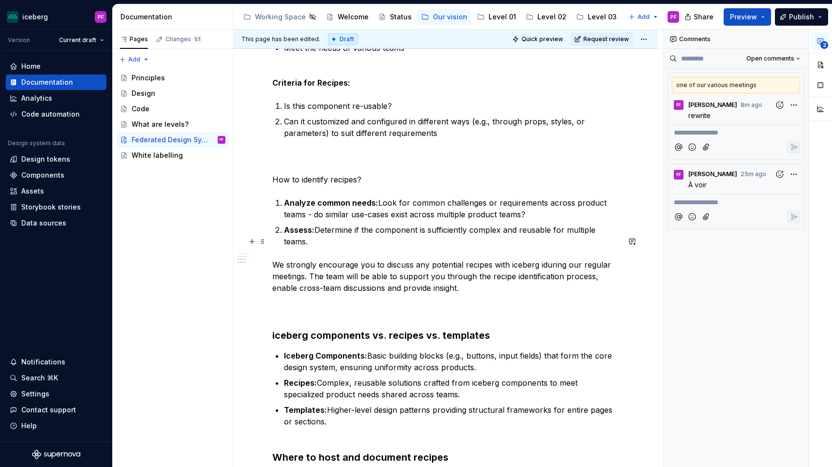
click at [288, 259] on p "We strongly encourage you to discuss any potential recipes with iceberg iduring…" at bounding box center [445, 288] width 347 height 58
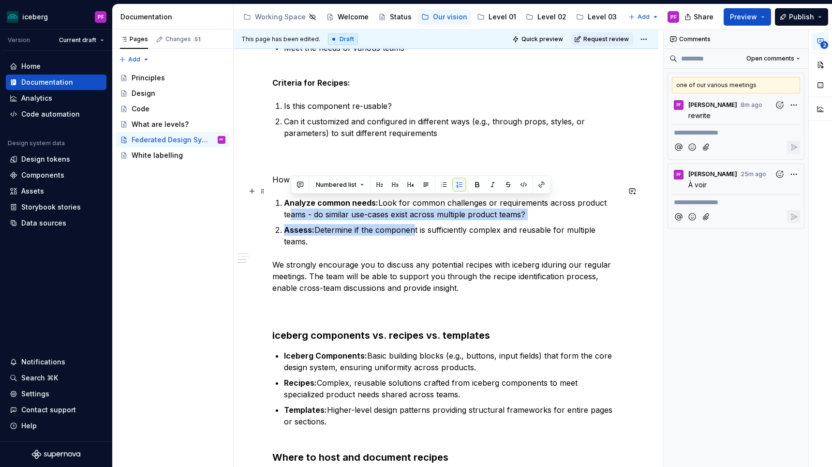
drag, startPoint x: 292, startPoint y: 207, endPoint x: 414, endPoint y: 212, distance: 122.0
click at [414, 212] on ol "Analyze common needs: Look for common challenges or requirements across product…" at bounding box center [452, 222] width 336 height 50
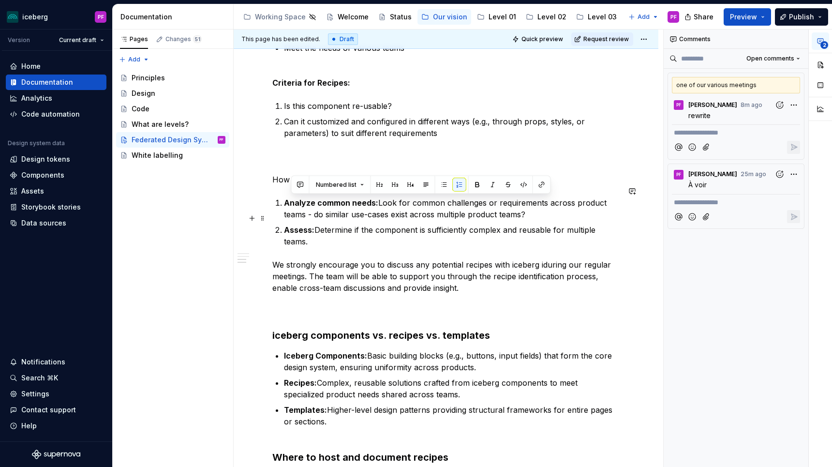
click at [409, 225] on div "Our approach As iceberg evolves, we wish to adopt a Federated Design System app…" at bounding box center [445, 138] width 347 height 793
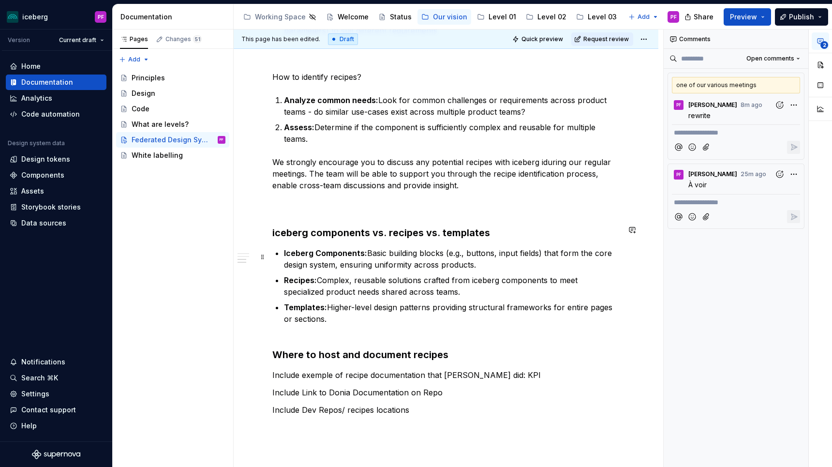
scroll to position [549, 0]
click at [348, 179] on p "We strongly encourage you to discuss any potential recipes with iceberg iduring…" at bounding box center [445, 185] width 347 height 58
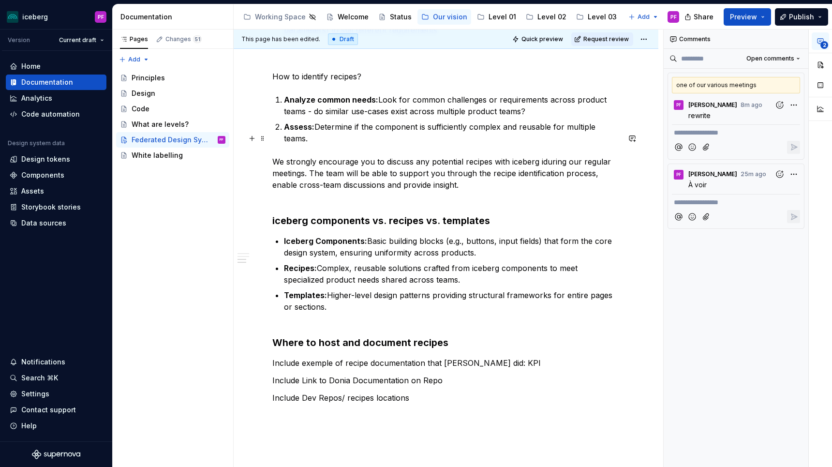
click at [541, 156] on p "We strongly encourage you to discuss any potential recipes with iceberg iduring…" at bounding box center [445, 179] width 347 height 46
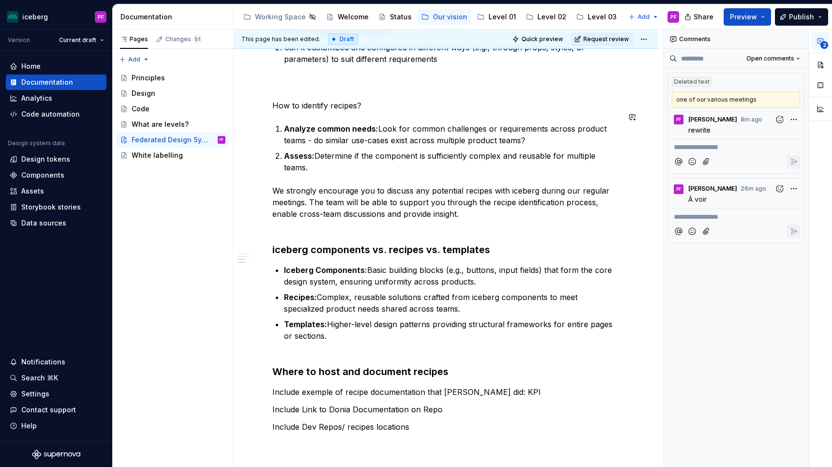
scroll to position [522, 0]
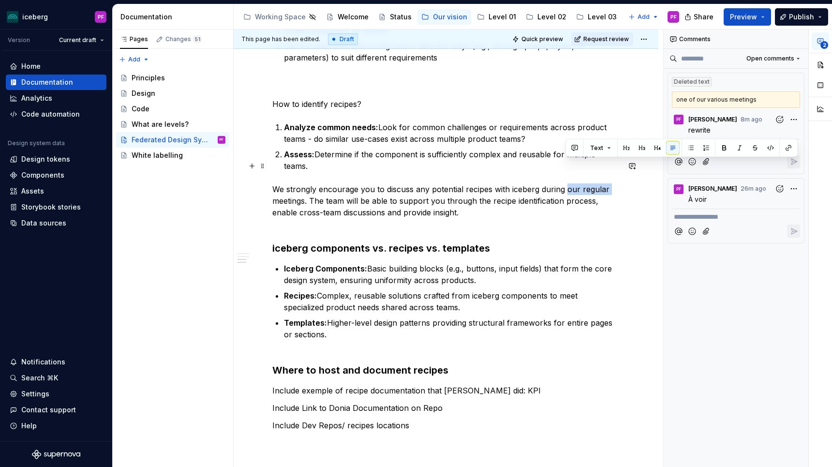
drag, startPoint x: 565, startPoint y: 165, endPoint x: 607, endPoint y: 165, distance: 41.6
click at [607, 183] on p "We strongly encourage you to discuss any potential recipes with iceberg during …" at bounding box center [445, 206] width 347 height 46
click at [595, 183] on p "We strongly encourage you to discuss any potential recipes with iceberg during …" at bounding box center [445, 206] width 347 height 46
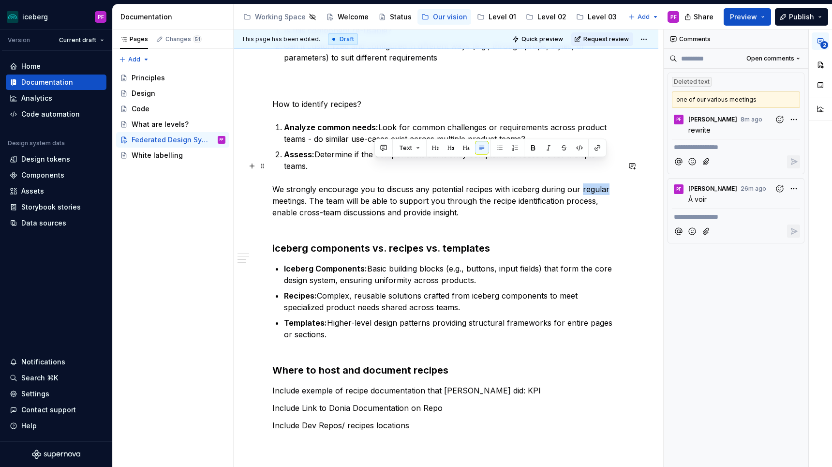
click at [595, 183] on p "We strongly encourage you to discuss any potential recipes with iceberg during …" at bounding box center [445, 206] width 347 height 46
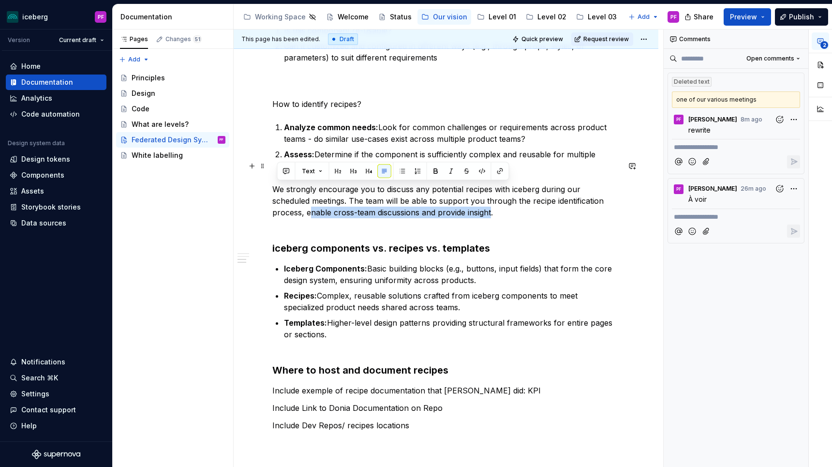
drag, startPoint x: 278, startPoint y: 190, endPoint x: 458, endPoint y: 187, distance: 180.8
click at [458, 187] on p "We strongly encourage you to discuss any potential recipes with iceberg during …" at bounding box center [445, 206] width 347 height 46
click at [468, 190] on p "We strongly encourage you to discuss any potential recipes with iceberg during …" at bounding box center [445, 206] width 347 height 46
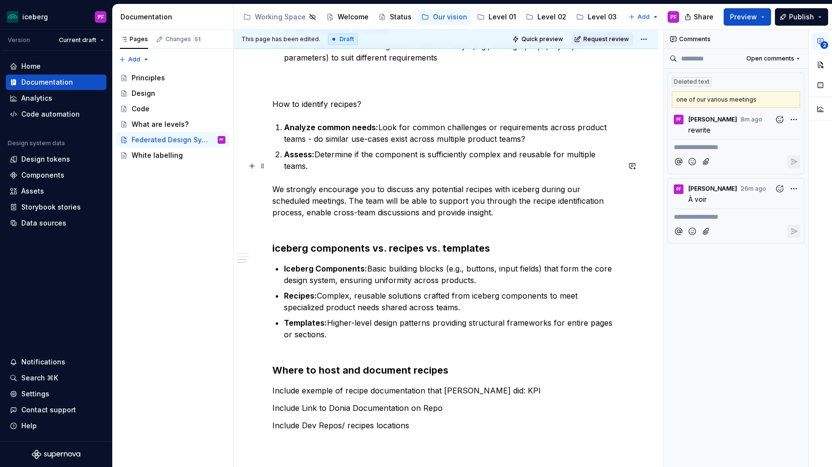
click at [455, 190] on p "We strongly encourage you to discuss any potential recipes with iceberg during …" at bounding box center [445, 206] width 347 height 46
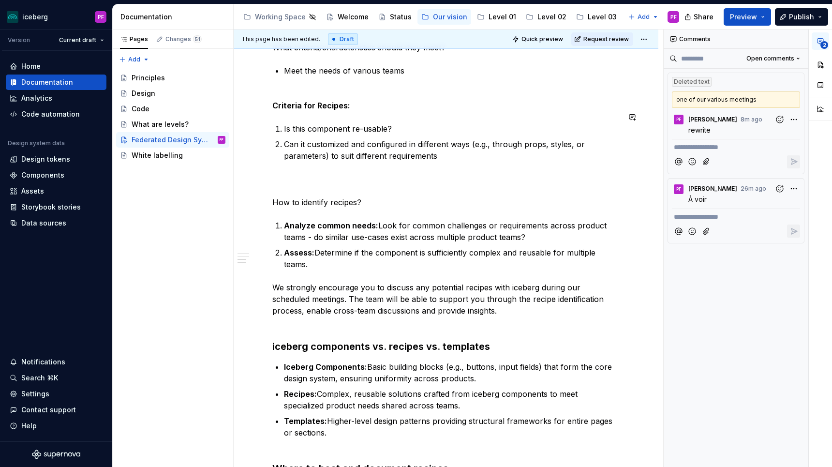
scroll to position [427, 0]
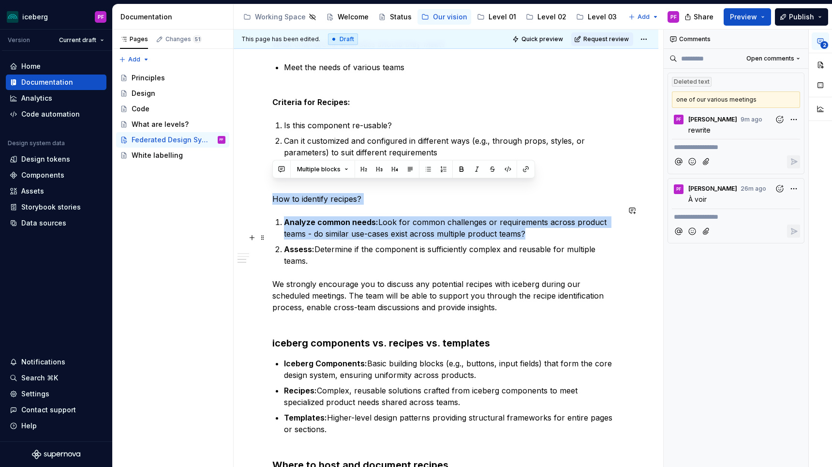
drag, startPoint x: 273, startPoint y: 185, endPoint x: 626, endPoint y: 239, distance: 356.6
click at [626, 239] on div "Our approach As iceberg evolves, we wish to adopt a Federated Design System app…" at bounding box center [446, 216] width 425 height 956
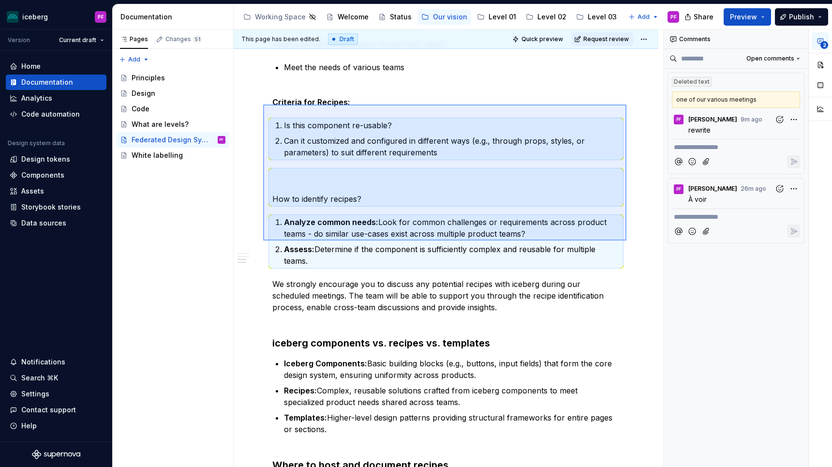
drag, startPoint x: 626, startPoint y: 240, endPoint x: 263, endPoint y: 104, distance: 387.7
click at [263, 104] on div "This page has been edited. Draft Quick preview Request review Federated Design …" at bounding box center [448, 248] width 429 height 438
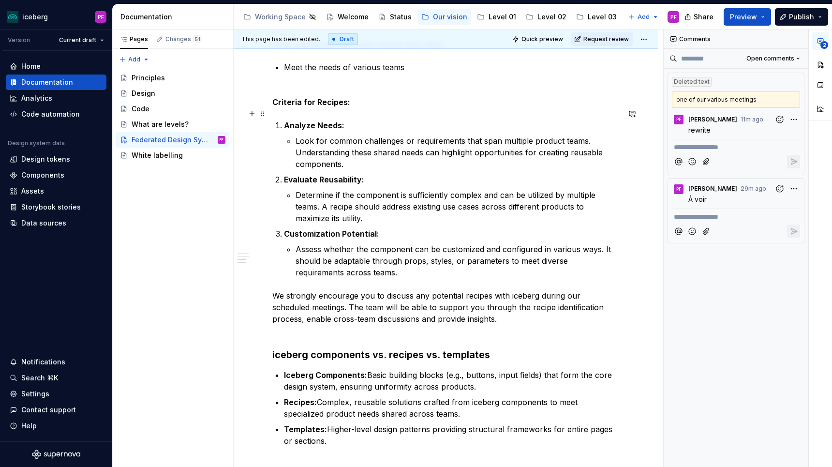
click at [284, 120] on strong "Analyze Needs:" at bounding box center [314, 125] width 60 height 10
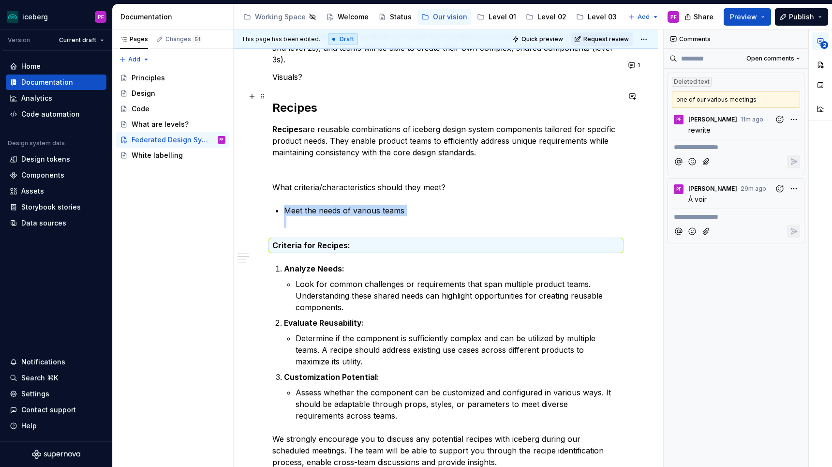
scroll to position [286, 0]
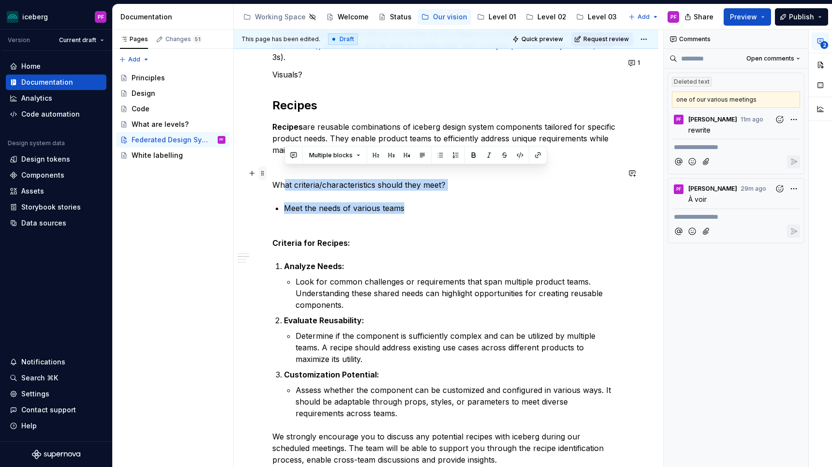
drag, startPoint x: 407, startPoint y: 198, endPoint x: 264, endPoint y: 170, distance: 145.9
click at [272, 170] on div "Our approach As iceberg evolves, we wish to adopt a Federated Design System app…" at bounding box center [445, 304] width 347 height 805
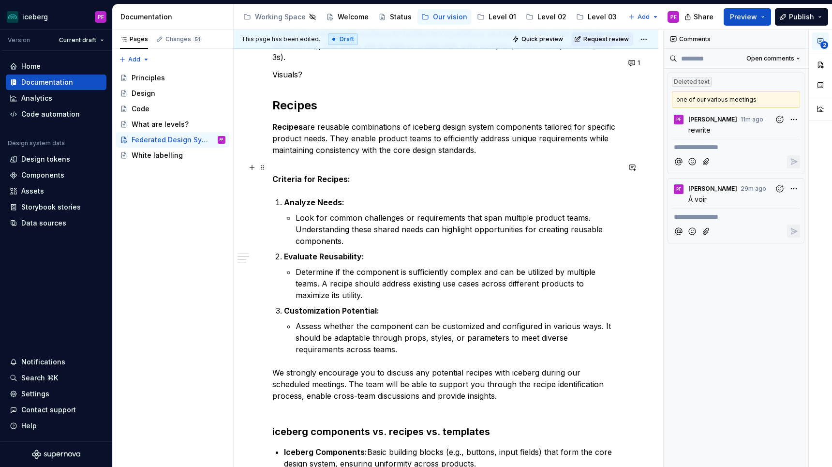
click at [275, 174] on strong "Criteria for Recipes:" at bounding box center [311, 179] width 78 height 10
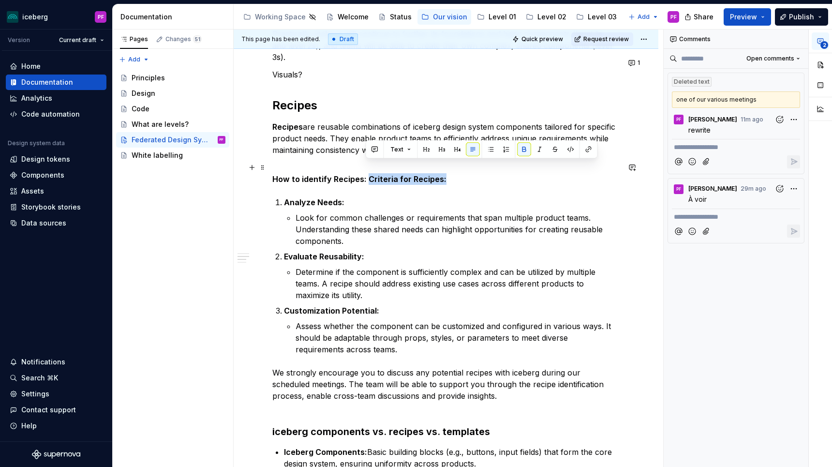
drag, startPoint x: 367, startPoint y: 167, endPoint x: 441, endPoint y: 167, distance: 74.0
click at [441, 173] on p "How to identify Recipes: Criteria for Recipes:" at bounding box center [445, 179] width 347 height 12
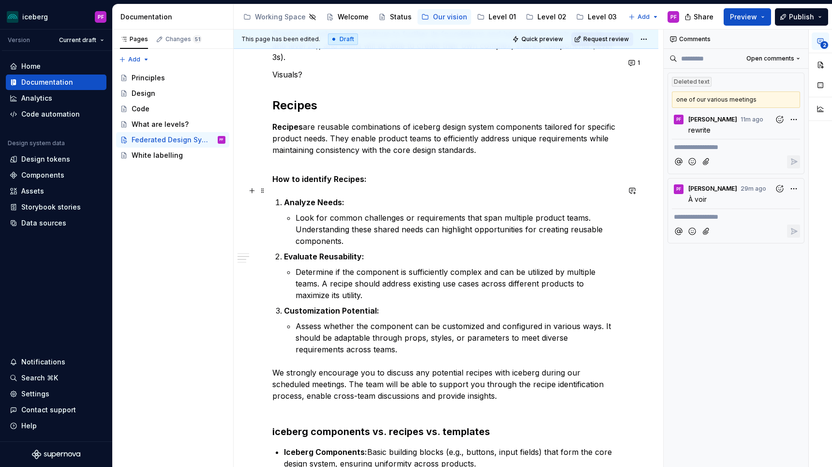
click at [284, 197] on strong "Analyze Needs:" at bounding box center [314, 202] width 60 height 10
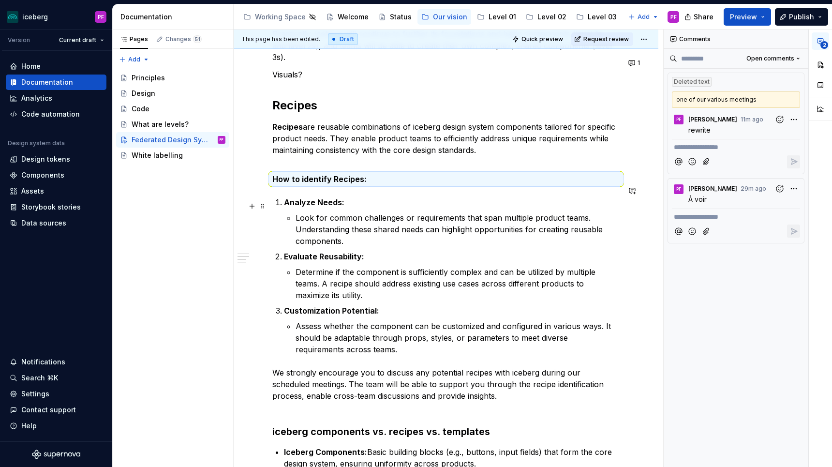
click at [295, 207] on li "Analyze Needs: Look for common challenges or requirements that span multiple pr…" at bounding box center [452, 221] width 336 height 50
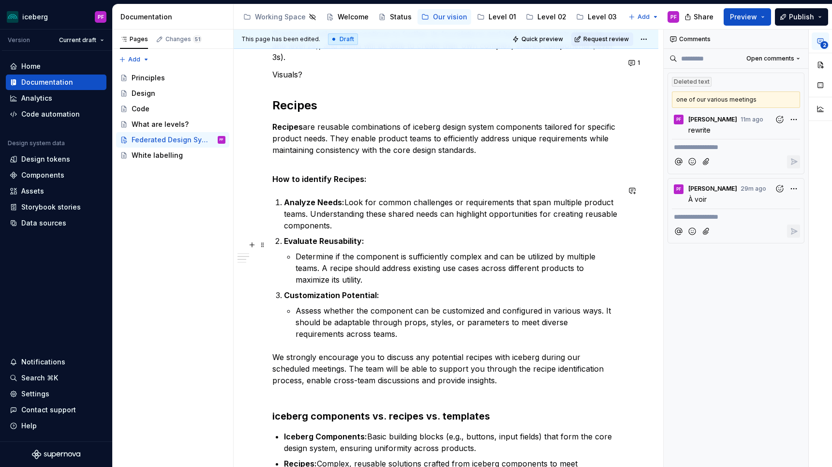
click at [295, 250] on p "Determine if the component is sufficiently complex and can be utilized by multi…" at bounding box center [457, 267] width 324 height 35
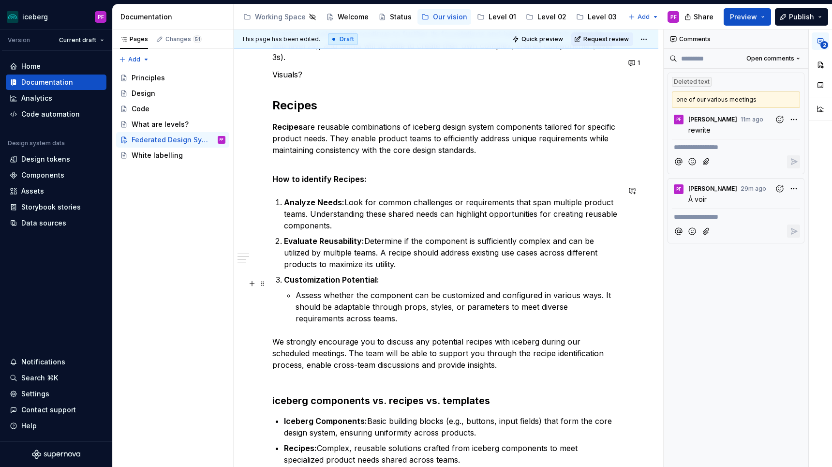
click at [294, 282] on li "Customization Potential: Assess whether the component can be customized and con…" at bounding box center [452, 299] width 336 height 50
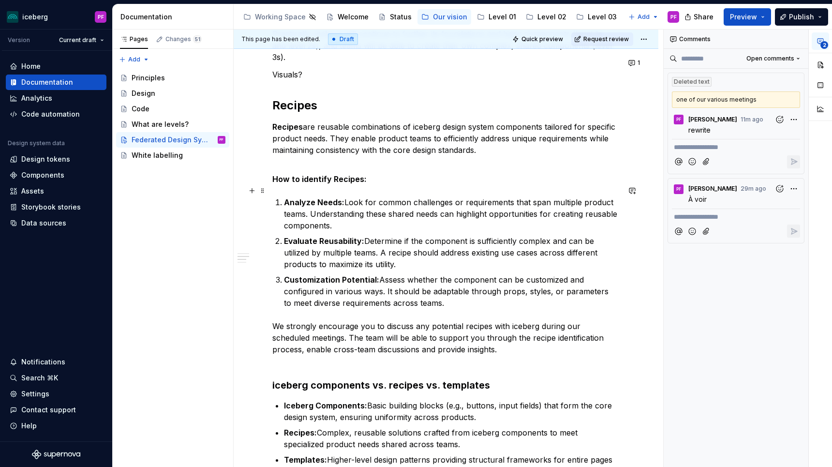
click at [284, 197] on strong "Analyze Needs:" at bounding box center [314, 202] width 60 height 10
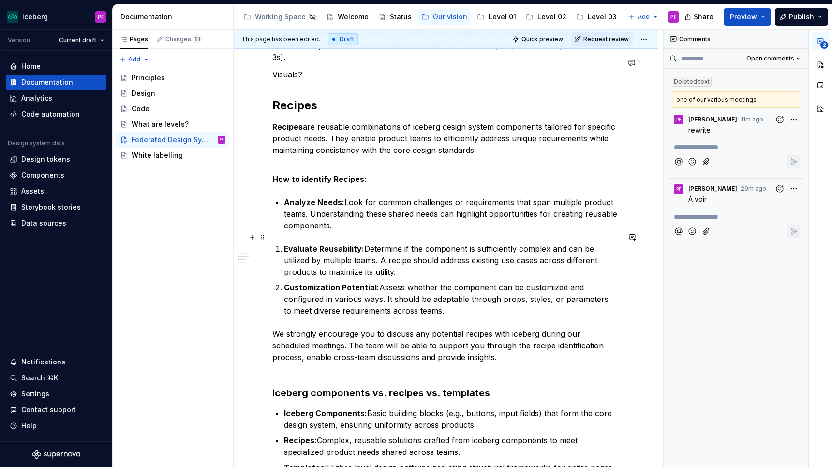
click at [285, 244] on strong "Evaluate Reusability:" at bounding box center [324, 249] width 80 height 10
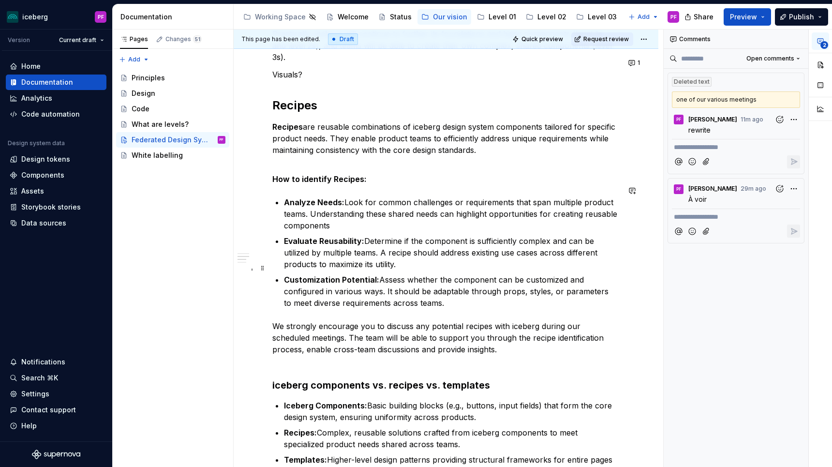
click at [283, 266] on div "Our approach As iceberg evolves, we wish to adopt a Federated Design System app…" at bounding box center [445, 243] width 347 height 683
click at [290, 148] on p "Recipes are reusable combinations of iceberg design system components tailored …" at bounding box center [445, 144] width 347 height 46
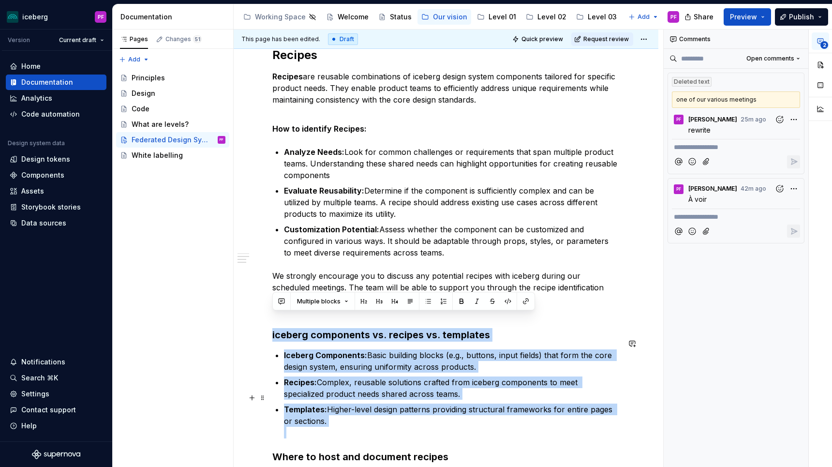
scroll to position [363, 0]
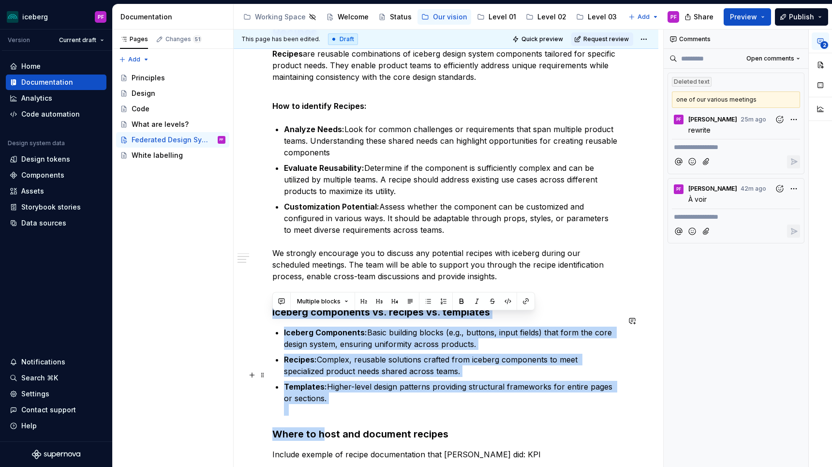
drag, startPoint x: 273, startPoint y: 337, endPoint x: 325, endPoint y: 420, distance: 98.6
click at [325, 420] on div "Our approach As iceberg evolves, we wish to adopt a Federated Design System app…" at bounding box center [445, 170] width 347 height 683
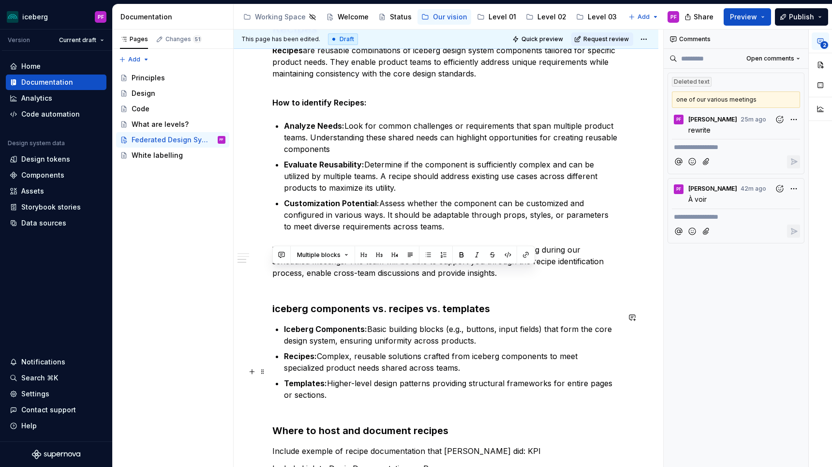
click at [332, 385] on p "Templates: Higher-level design patterns providing structural frameworks for ent…" at bounding box center [452, 394] width 336 height 35
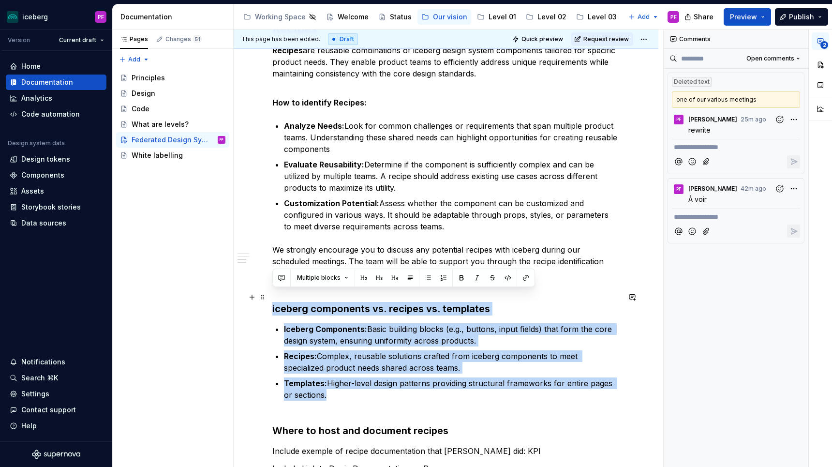
drag, startPoint x: 322, startPoint y: 383, endPoint x: 273, endPoint y: 297, distance: 98.7
click at [273, 297] on div "Our approach As iceberg evolves, we wish to adopt a Federated Design System app…" at bounding box center [445, 167] width 347 height 683
copy div "iceberg components vs. recipes vs. templates Iceberg Components: Basic building…"
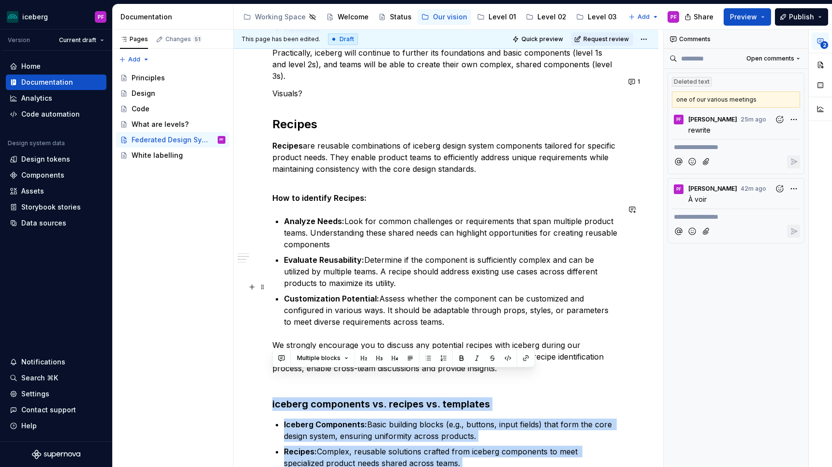
scroll to position [250, 0]
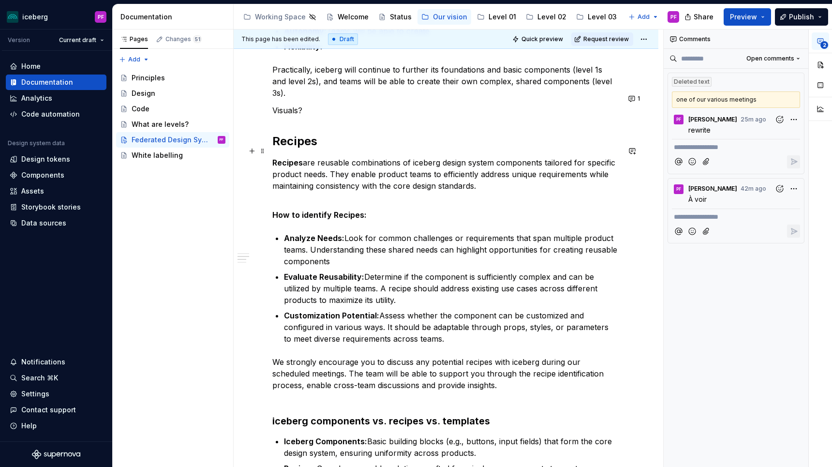
drag, startPoint x: 477, startPoint y: 176, endPoint x: 489, endPoint y: 176, distance: 12.1
click at [489, 176] on p "Recipes are reusable combinations of iceberg design system components tailored …" at bounding box center [445, 180] width 347 height 46
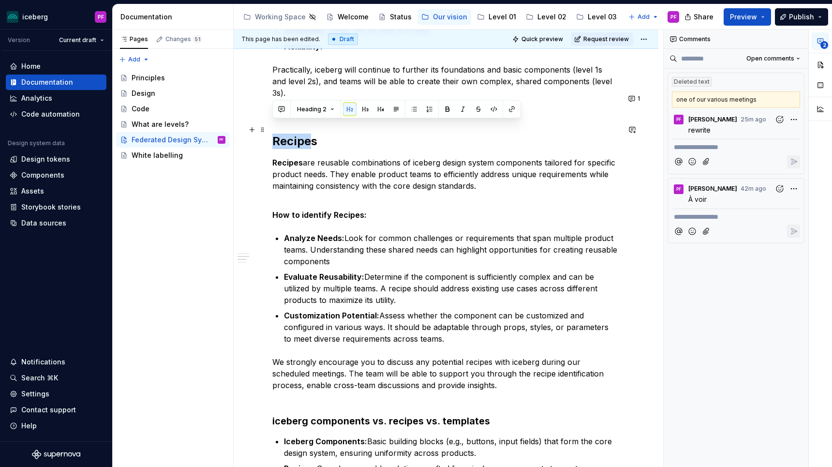
drag, startPoint x: 273, startPoint y: 129, endPoint x: 309, endPoint y: 128, distance: 36.3
click at [309, 133] on h2 "Recipes" at bounding box center [445, 140] width 347 height 15
click at [637, 126] on button "button" at bounding box center [632, 130] width 14 height 14
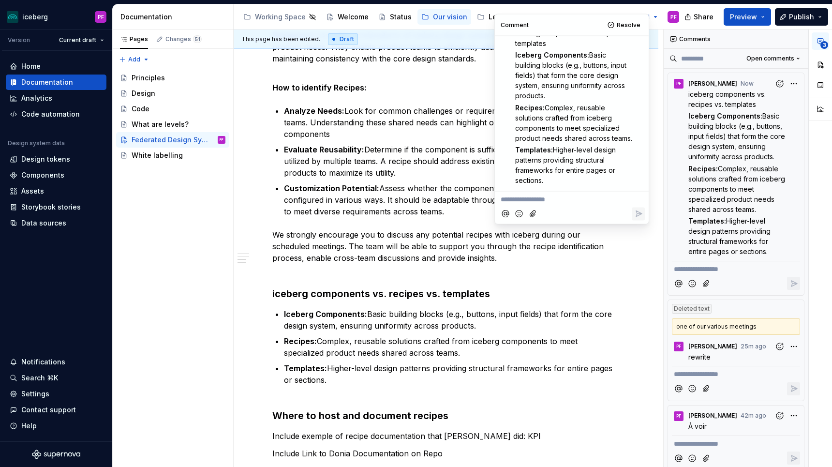
scroll to position [379, 0]
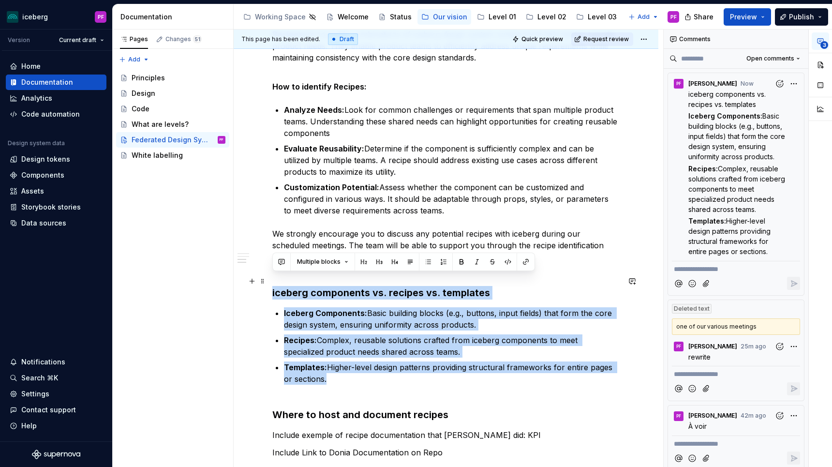
drag, startPoint x: 321, startPoint y: 368, endPoint x: 273, endPoint y: 283, distance: 97.4
click at [273, 283] on div "Our approach As iceberg evolves, we wish to adopt a Federated Design System app…" at bounding box center [445, 151] width 347 height 683
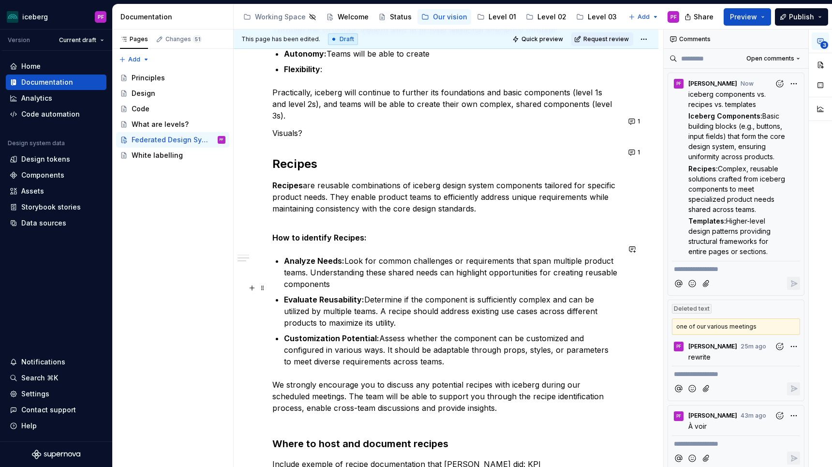
scroll to position [230, 0]
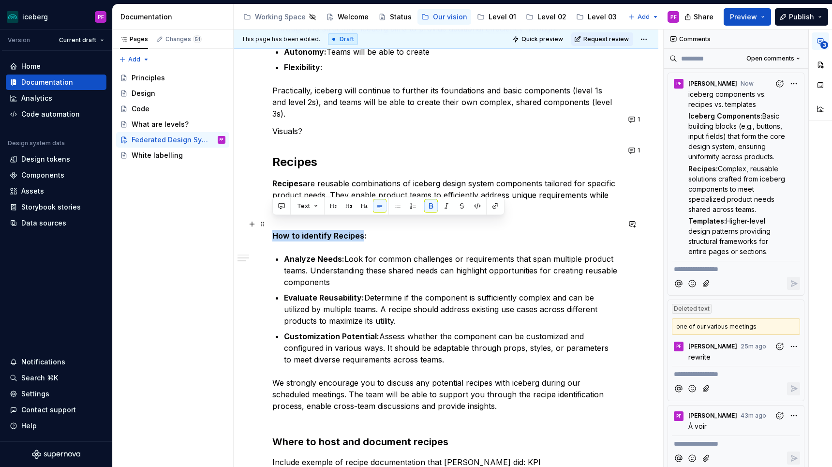
drag, startPoint x: 273, startPoint y: 221, endPoint x: 361, endPoint y: 221, distance: 88.0
click at [361, 231] on strong "How to identify Recipes:" at bounding box center [319, 236] width 94 height 10
click at [345, 206] on button "button" at bounding box center [349, 206] width 14 height 14
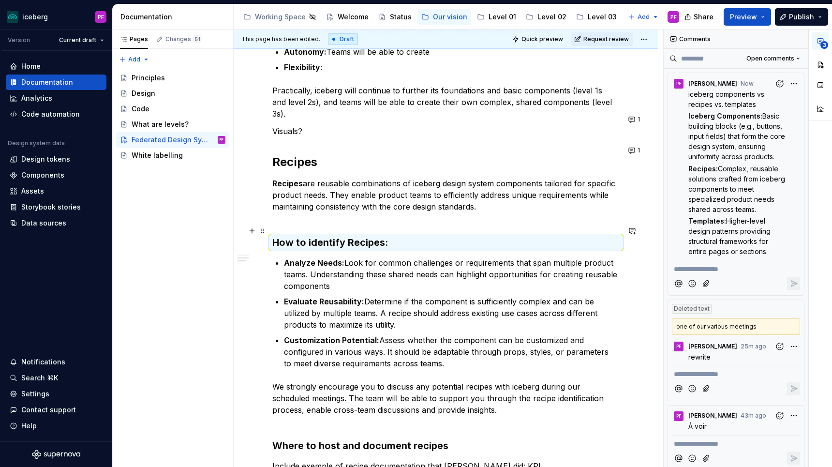
click at [402, 235] on h3 "How to identify Recipes:" at bounding box center [445, 242] width 347 height 14
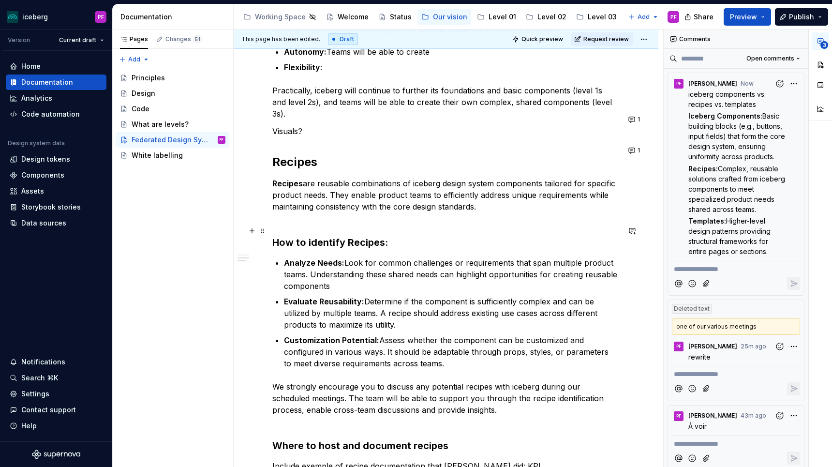
click at [402, 235] on h3 "How to identify Recipes:" at bounding box center [445, 242] width 347 height 14
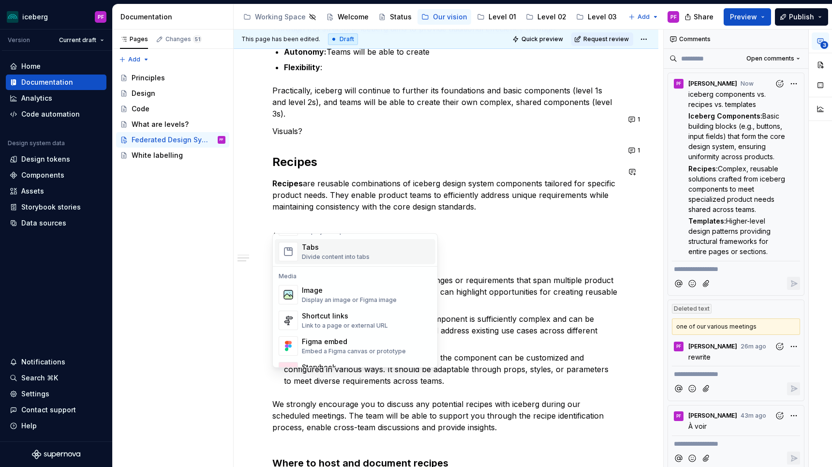
scroll to position [379, 0]
click at [330, 257] on div "Divide content into tabs" at bounding box center [336, 256] width 68 height 8
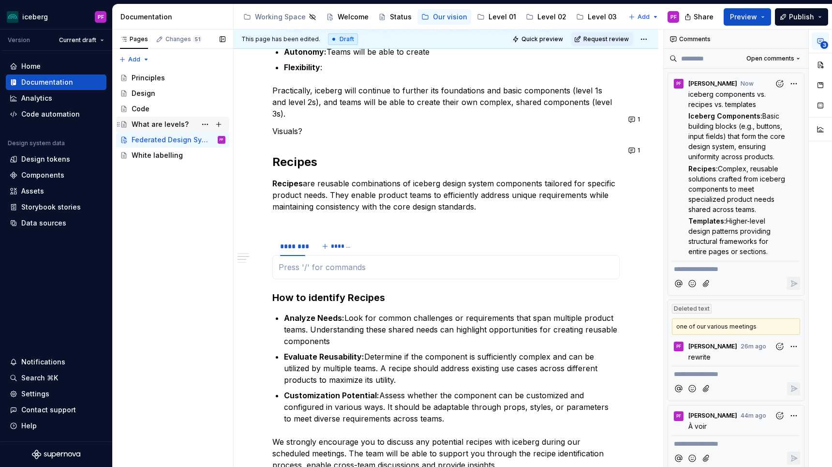
click at [154, 117] on div "What are levels?" at bounding box center [172, 124] width 113 height 15
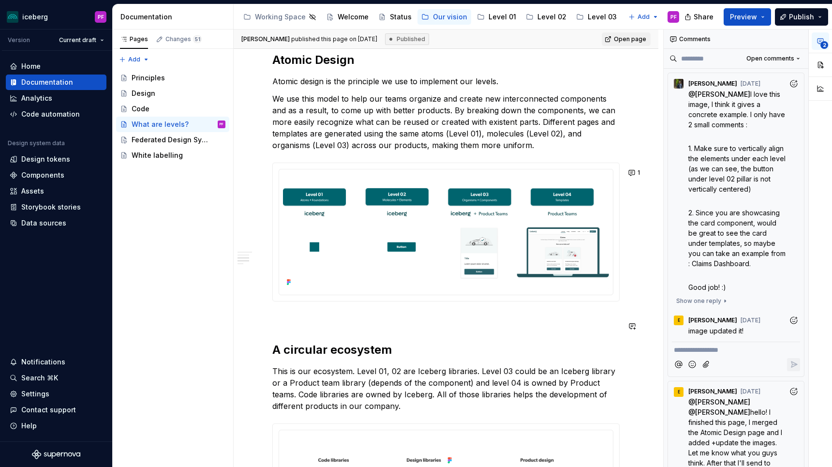
scroll to position [878, 0]
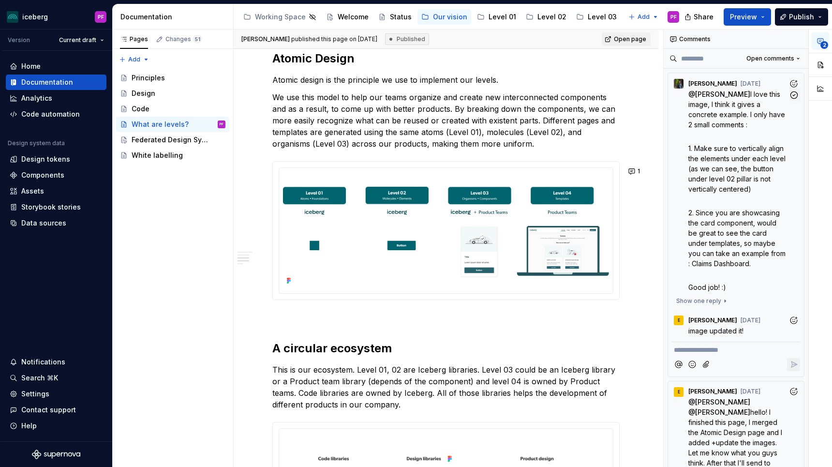
click at [732, 110] on span "I love this image, I think it gives a concrete example. I only have 2 small com…" at bounding box center [737, 109] width 99 height 39
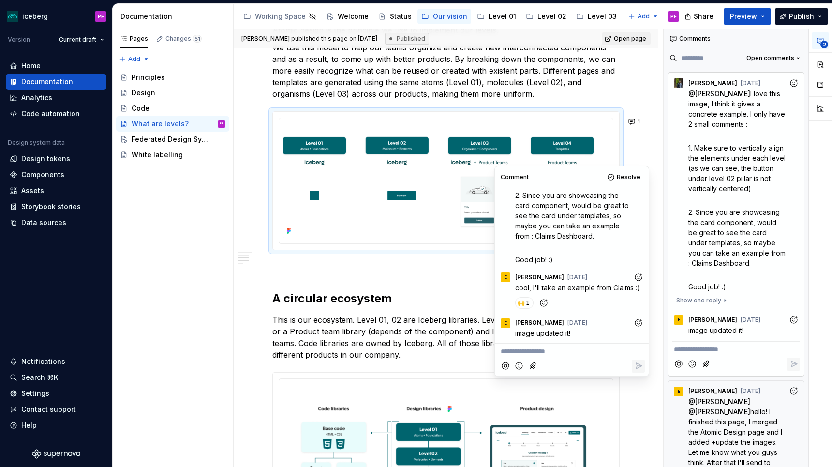
scroll to position [967, 0]
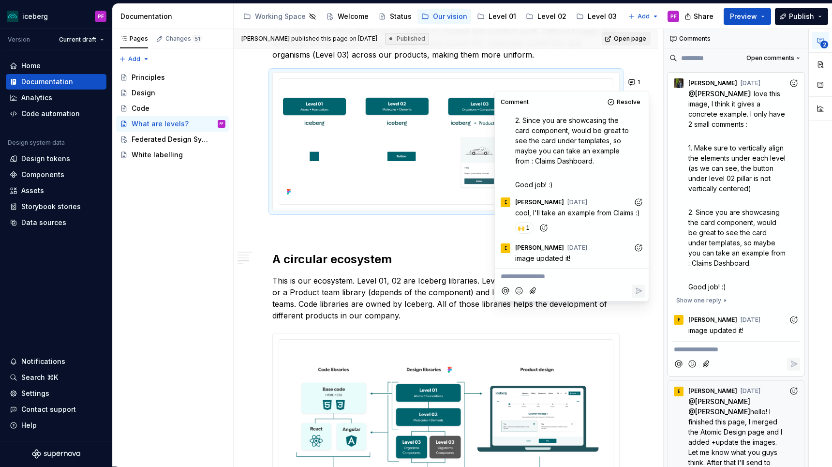
click at [416, 284] on p "This is our ecosystem. Level 01, 02 are Iceberg libraries. Level 03 could be an…" at bounding box center [445, 298] width 347 height 46
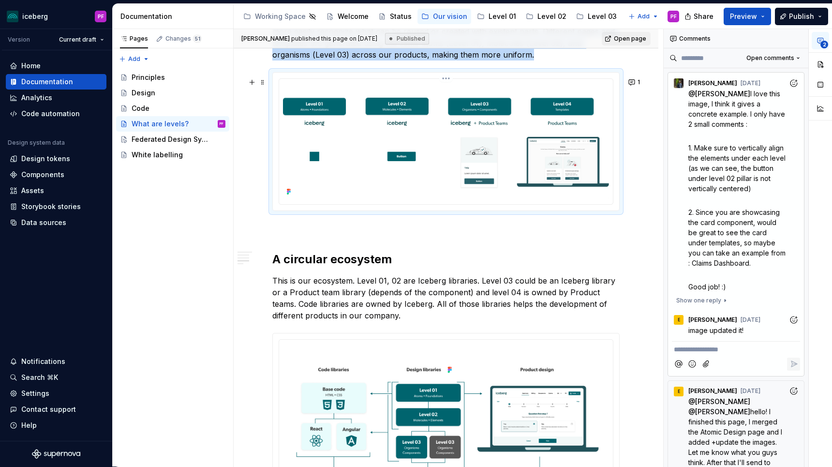
click at [486, 178] on img at bounding box center [446, 141] width 326 height 116
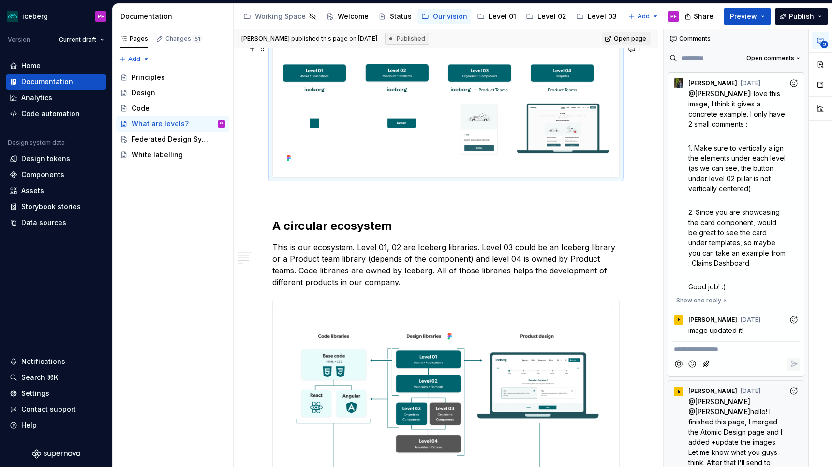
click at [289, 160] on img at bounding box center [446, 107] width 326 height 116
click at [290, 162] on icon at bounding box center [289, 158] width 8 height 8
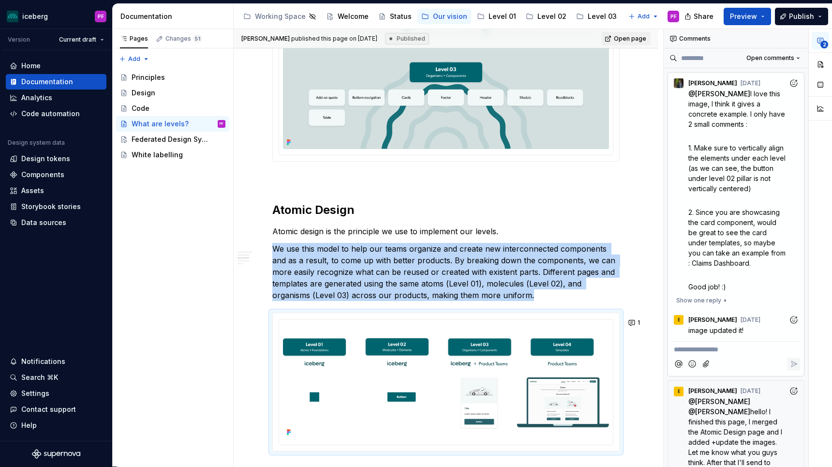
scroll to position [481, 0]
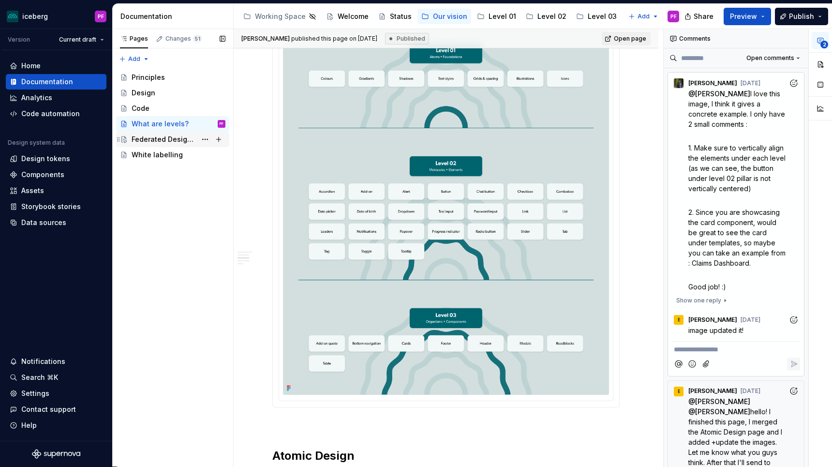
click at [152, 137] on div "Federated Design System" at bounding box center [164, 139] width 65 height 10
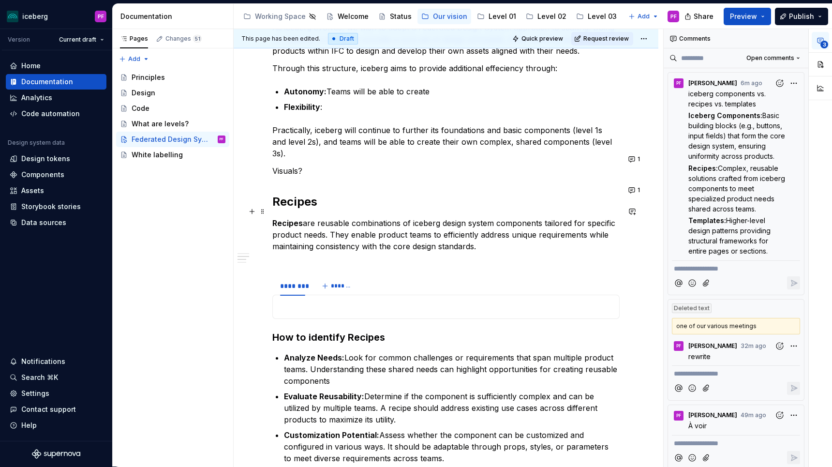
scroll to position [189, 0]
click at [571, 282] on div "******** *******" at bounding box center [445, 286] width 347 height 19
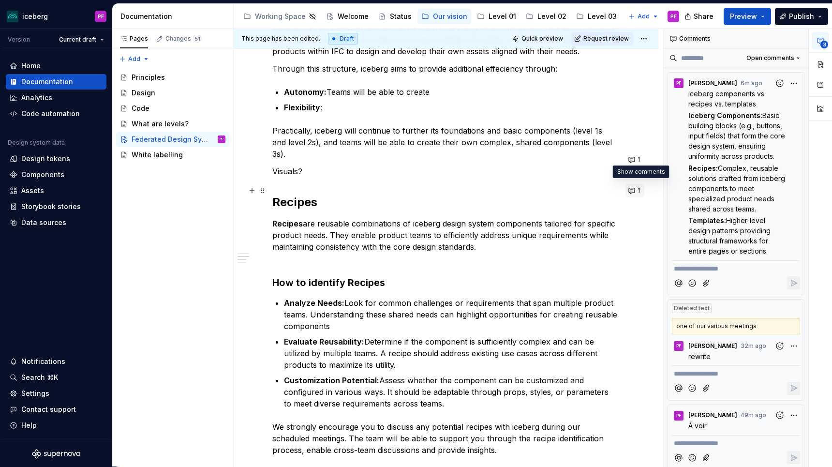
click at [636, 195] on button "1" at bounding box center [634, 191] width 19 height 14
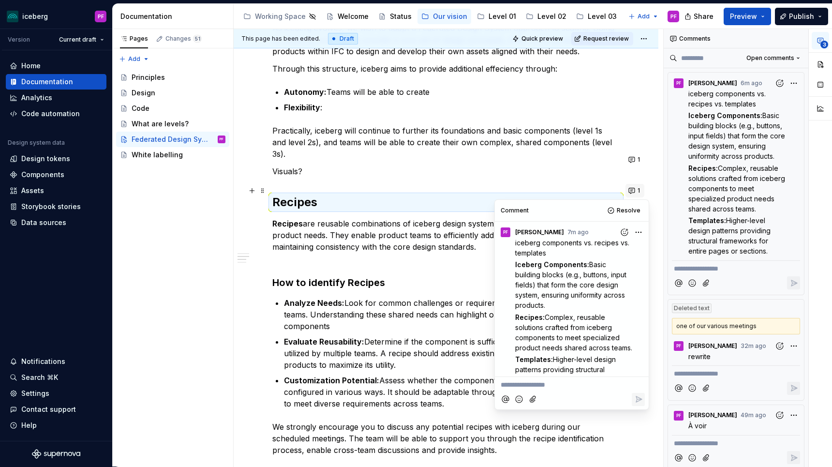
scroll to position [24, 0]
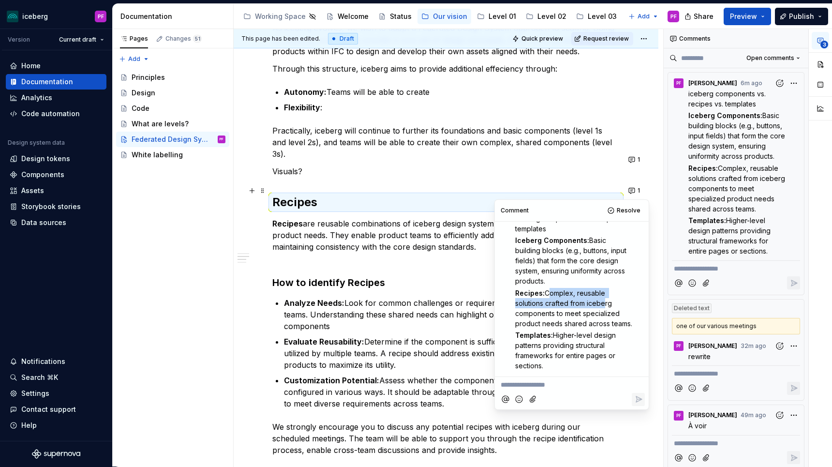
drag, startPoint x: 547, startPoint y: 291, endPoint x: 605, endPoint y: 305, distance: 59.7
click at [605, 305] on span "Complex, reusable solutions crafted from iceberg components to meet specialized…" at bounding box center [573, 308] width 117 height 39
drag, startPoint x: 555, startPoint y: 333, endPoint x: 608, endPoint y: 334, distance: 53.2
click at [608, 334] on span "Higher-level design patterns providing structural frameworks for entire pages o…" at bounding box center [566, 350] width 102 height 39
click at [557, 332] on span "Higher-level design patterns providing structural frameworks for entire pages o…" at bounding box center [566, 350] width 102 height 39
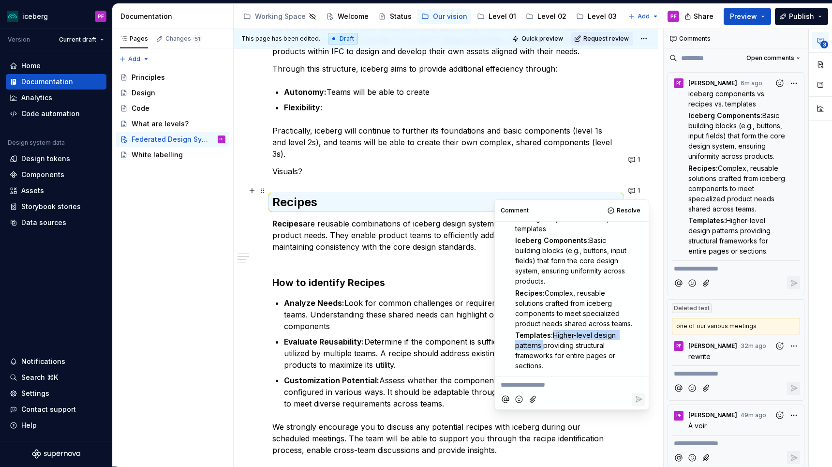
drag, startPoint x: 555, startPoint y: 332, endPoint x: 542, endPoint y: 340, distance: 14.9
click at [542, 340] on span "Higher-level design patterns providing structural frameworks for entire pages o…" at bounding box center [566, 350] width 102 height 39
copy span "Higher-level design patterns"
click at [373, 249] on p "Recipes are reusable combinations of iceberg design system components tailored …" at bounding box center [445, 241] width 347 height 46
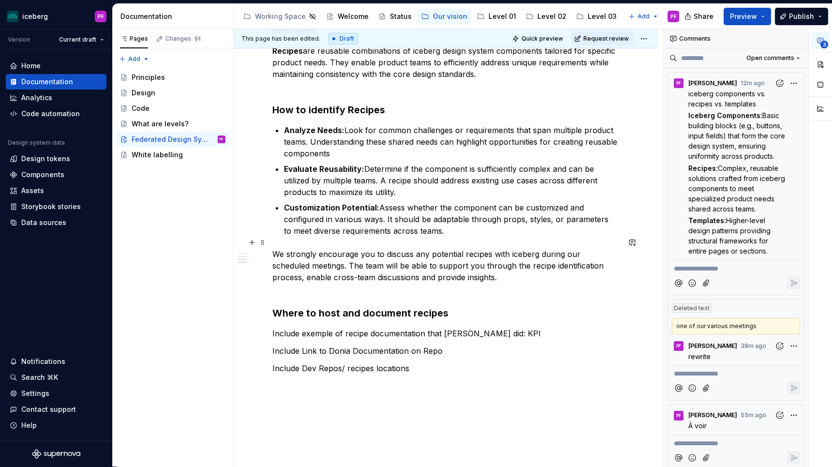
scroll to position [361, 0]
type textarea "*"
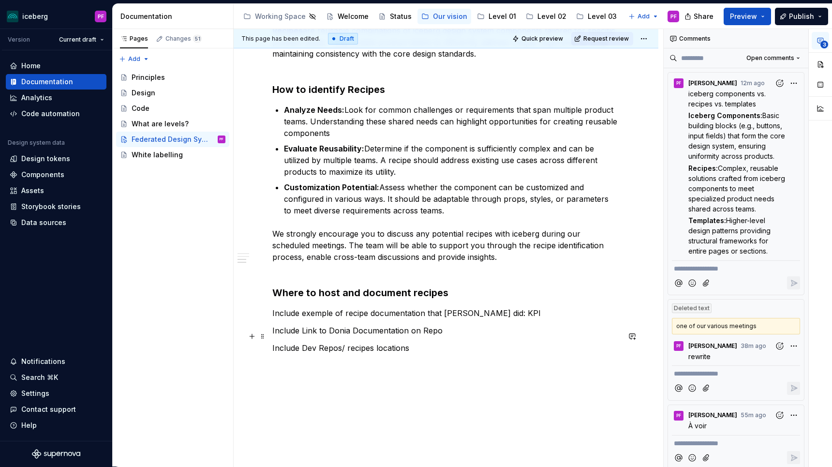
scroll to position [382, 0]
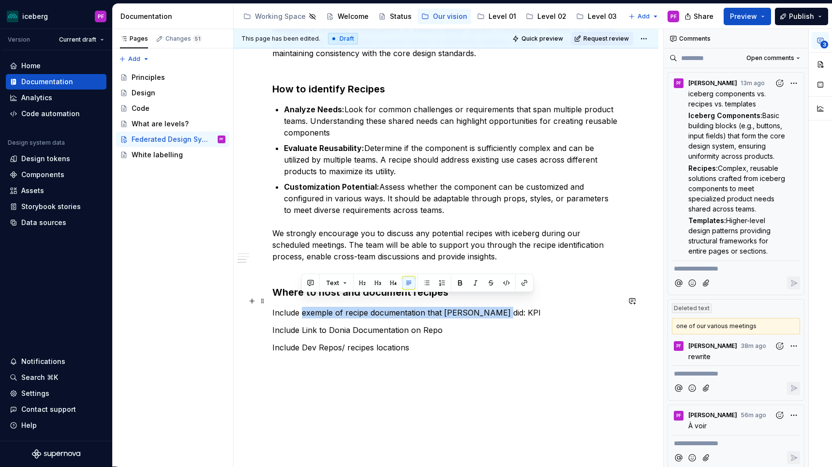
drag, startPoint x: 301, startPoint y: 300, endPoint x: 497, endPoint y: 297, distance: 195.8
click at [497, 307] on p "Include exemple of recipe documentation that Maud did: KPI" at bounding box center [445, 313] width 347 height 12
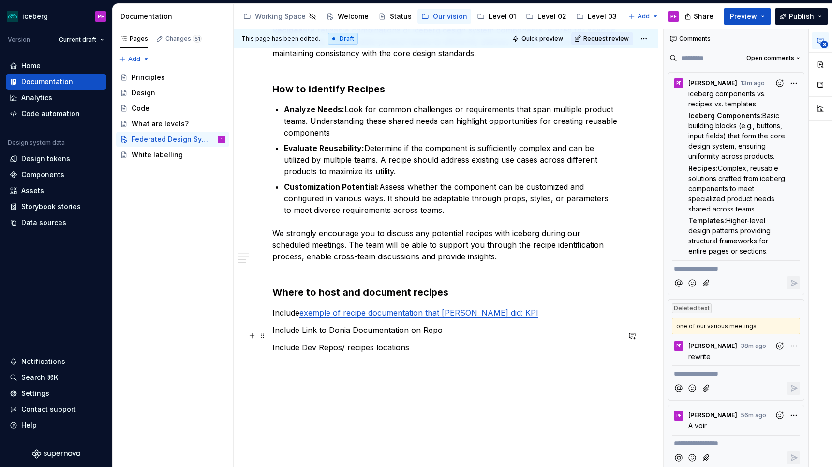
click at [436, 341] on p "Include Dev Repos/ recipes locations" at bounding box center [445, 347] width 347 height 12
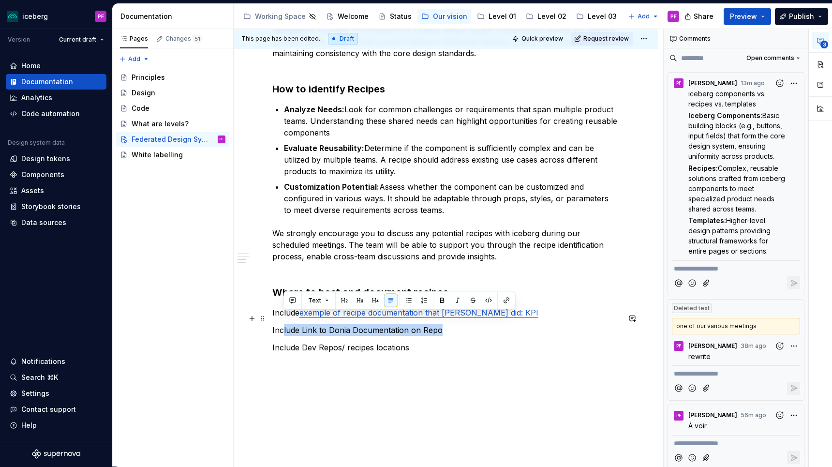
drag, startPoint x: 283, startPoint y: 315, endPoint x: 440, endPoint y: 316, distance: 157.1
click at [440, 324] on p "Include Link to Donia Documentation on Repo" at bounding box center [445, 330] width 347 height 12
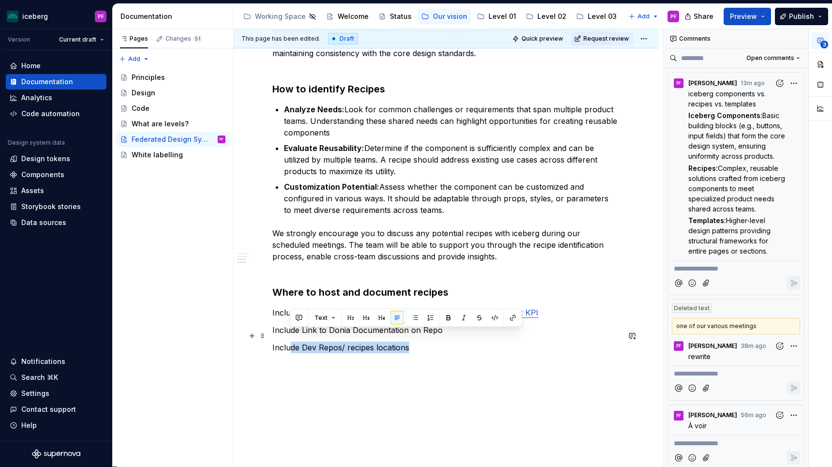
drag, startPoint x: 288, startPoint y: 335, endPoint x: 418, endPoint y: 335, distance: 130.1
click at [418, 341] on p "Include Dev Repos/ recipes locations" at bounding box center [445, 347] width 347 height 12
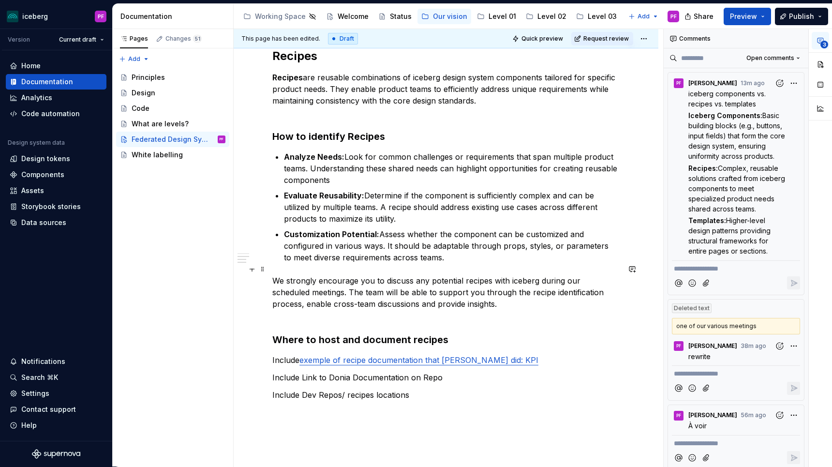
scroll to position [344, 0]
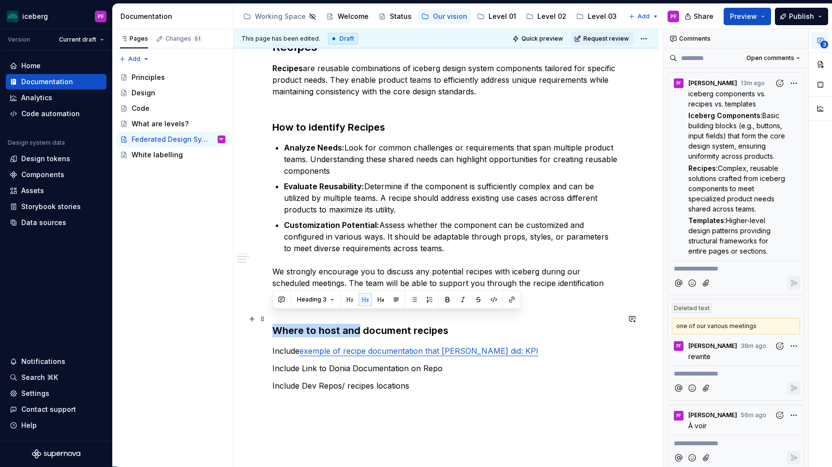
drag, startPoint x: 356, startPoint y: 320, endPoint x: 268, endPoint y: 316, distance: 88.1
click at [268, 316] on div "Our approach As iceberg evolves, we wish to adopt a Federated Design System app…" at bounding box center [446, 191] width 425 height 740
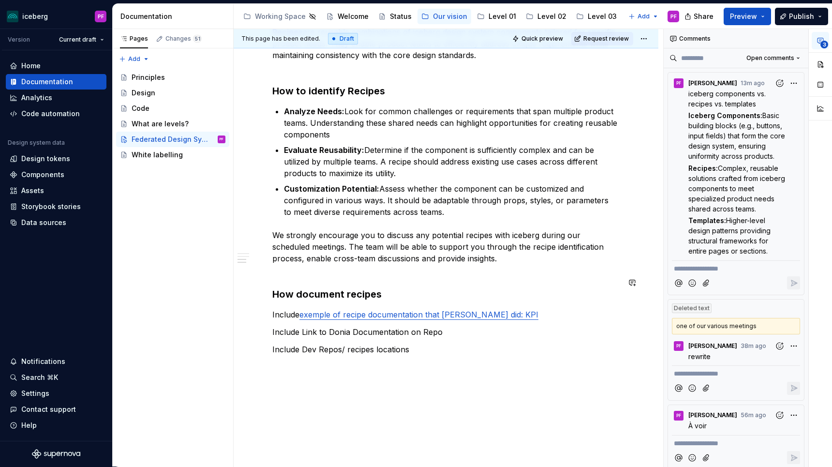
click at [385, 287] on h3 "How document recipes" at bounding box center [445, 294] width 347 height 14
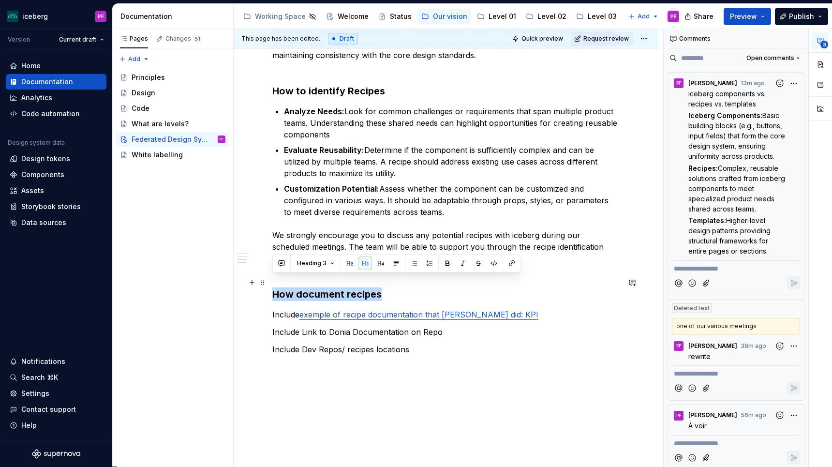
drag, startPoint x: 273, startPoint y: 281, endPoint x: 384, endPoint y: 285, distance: 111.7
click at [384, 287] on h3 "How document recipes" at bounding box center [445, 294] width 347 height 14
copy h3 "How document recipes"
click at [272, 326] on p "Include Link to Donia Documentation on Repo" at bounding box center [445, 332] width 347 height 12
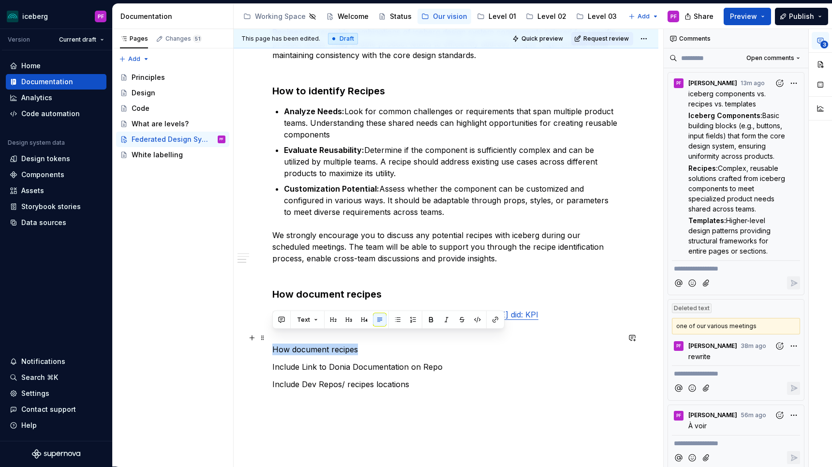
drag, startPoint x: 366, startPoint y: 336, endPoint x: 273, endPoint y: 336, distance: 93.3
click at [273, 343] on p "How document recipes" at bounding box center [445, 349] width 347 height 12
click at [345, 321] on button "button" at bounding box center [349, 320] width 14 height 14
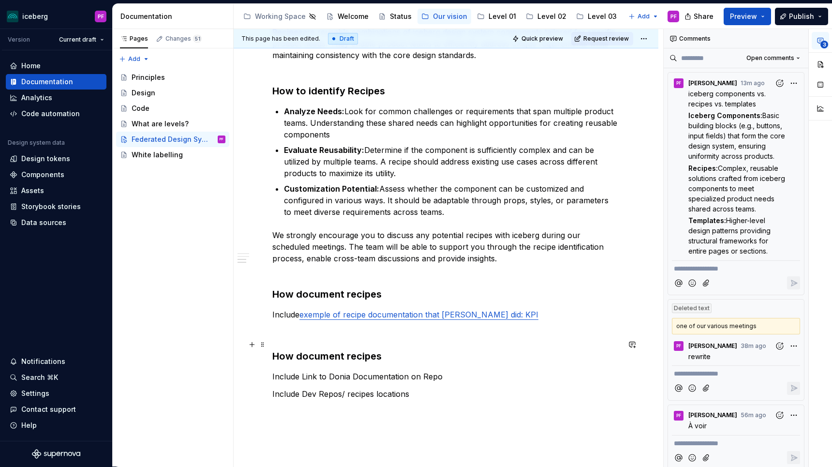
click at [381, 349] on h3 "How document recipes" at bounding box center [445, 356] width 347 height 14
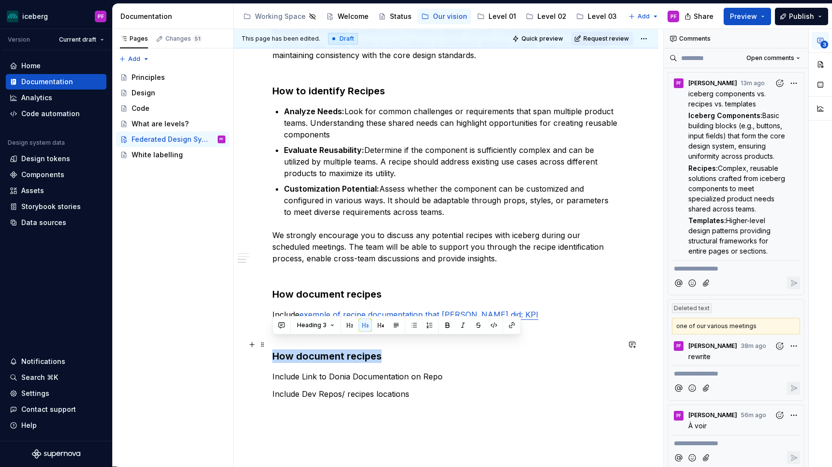
drag, startPoint x: 387, startPoint y: 345, endPoint x: 273, endPoint y: 343, distance: 113.6
click at [273, 349] on h3 "How document recipes" at bounding box center [445, 356] width 347 height 14
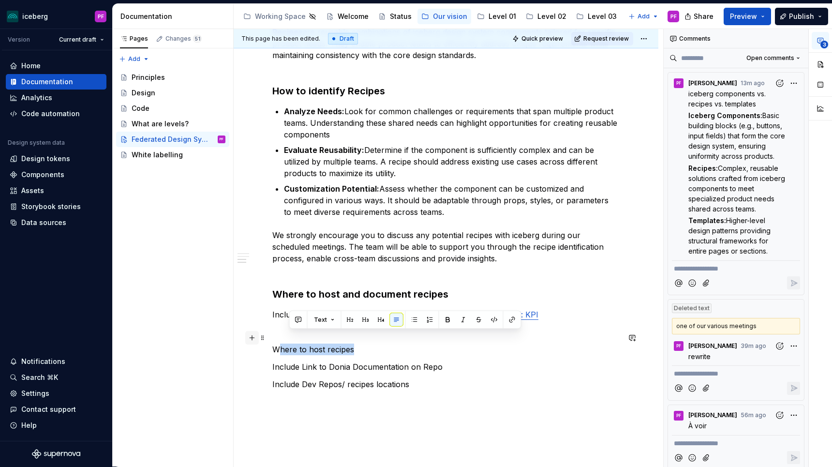
drag, startPoint x: 310, startPoint y: 338, endPoint x: 257, endPoint y: 337, distance: 53.7
click at [272, 337] on div "Our approach As iceberg evolves, we wish to adopt a Federated Design System app…" at bounding box center [445, 113] width 347 height 611
click at [348, 321] on button "button" at bounding box center [349, 320] width 14 height 14
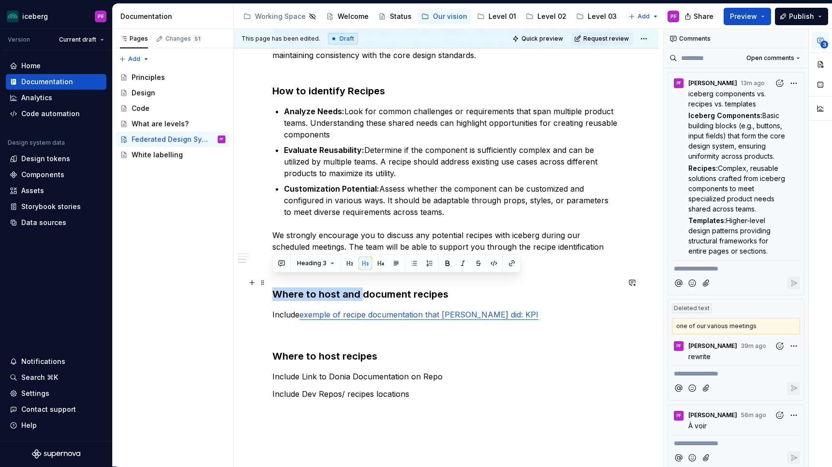
drag, startPoint x: 363, startPoint y: 280, endPoint x: 274, endPoint y: 279, distance: 89.0
click at [274, 287] on h3 "Where to host and document recipes" at bounding box center [445, 294] width 347 height 14
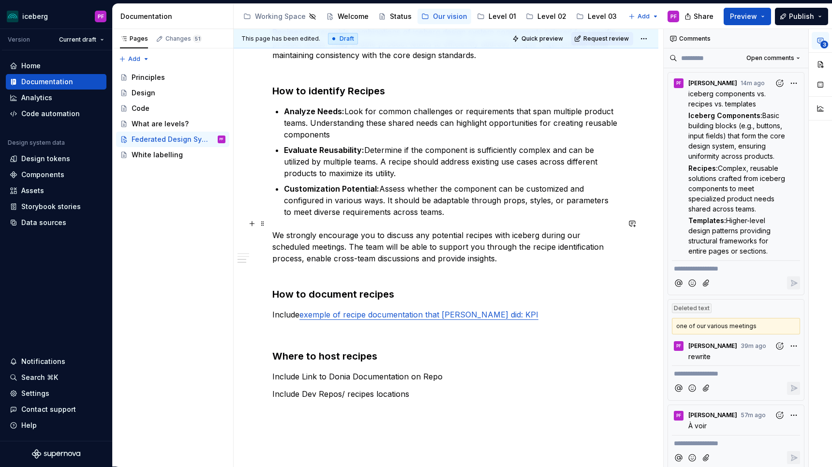
click at [340, 259] on p "We strongly encourage you to discuss any potential recipes with iceberg during …" at bounding box center [445, 252] width 347 height 46
click at [286, 326] on p at bounding box center [445, 332] width 347 height 12
click at [271, 322] on div "Our approach As iceberg evolves, we wish to adopt a Federated Design System app…" at bounding box center [446, 176] width 425 height 784
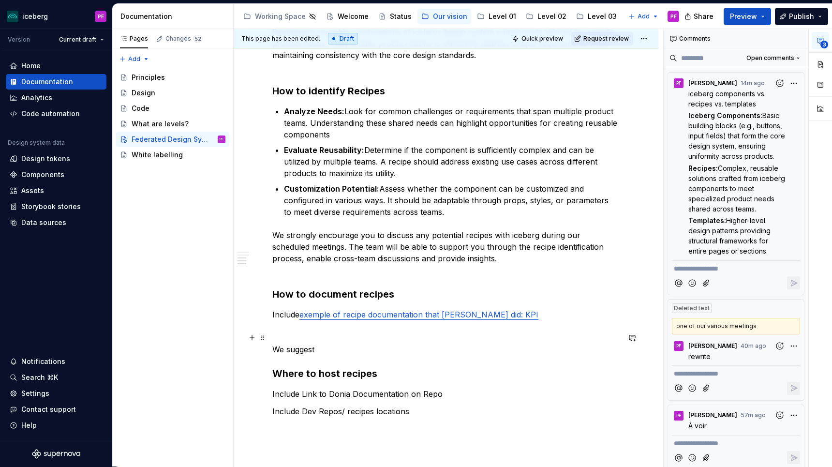
click at [320, 343] on p "We suggest" at bounding box center [445, 349] width 347 height 12
click at [321, 343] on p "We suggest Following the" at bounding box center [445, 349] width 347 height 12
click at [337, 343] on p "We suggest following the" at bounding box center [445, 349] width 347 height 12
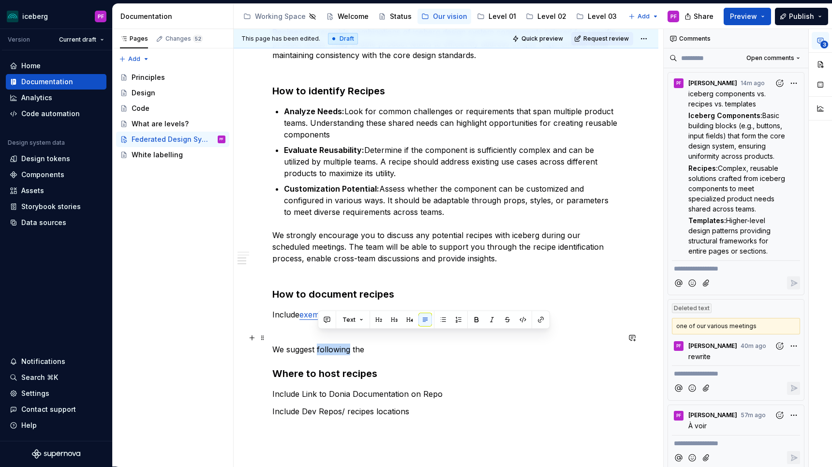
click at [337, 343] on p "We suggest following the" at bounding box center [445, 349] width 347 height 12
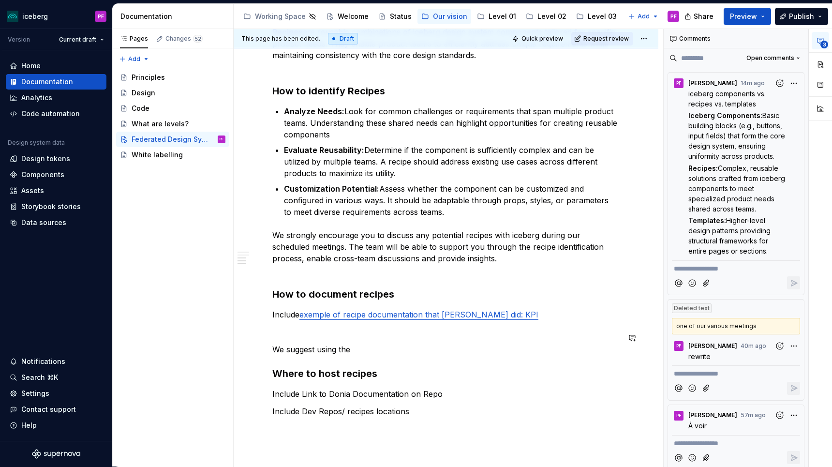
click at [379, 343] on p "We suggest using the" at bounding box center [445, 349] width 347 height 12
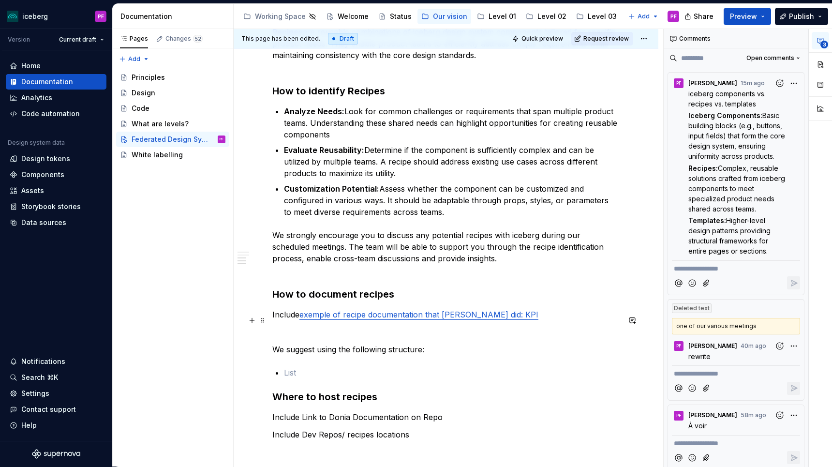
click at [294, 326] on p at bounding box center [445, 332] width 347 height 12
click at [289, 366] on p at bounding box center [452, 372] width 336 height 12
click at [279, 326] on p at bounding box center [445, 332] width 347 height 12
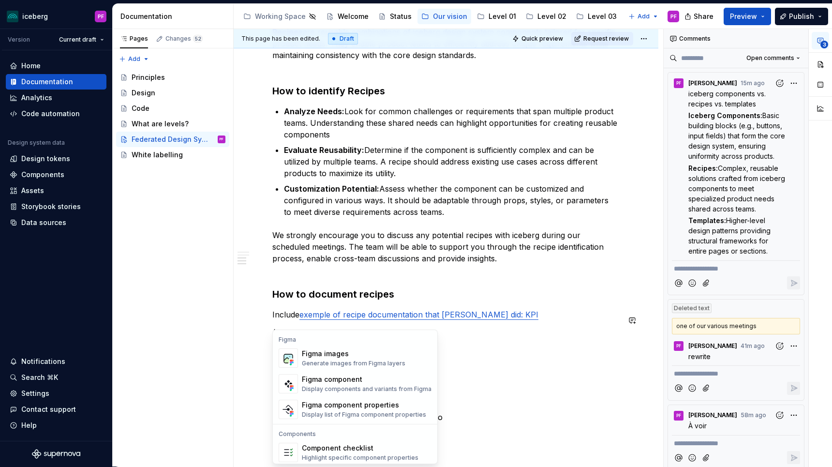
scroll to position [909, 0]
click at [319, 359] on div "Generate images from Figma layers" at bounding box center [353, 362] width 103 height 8
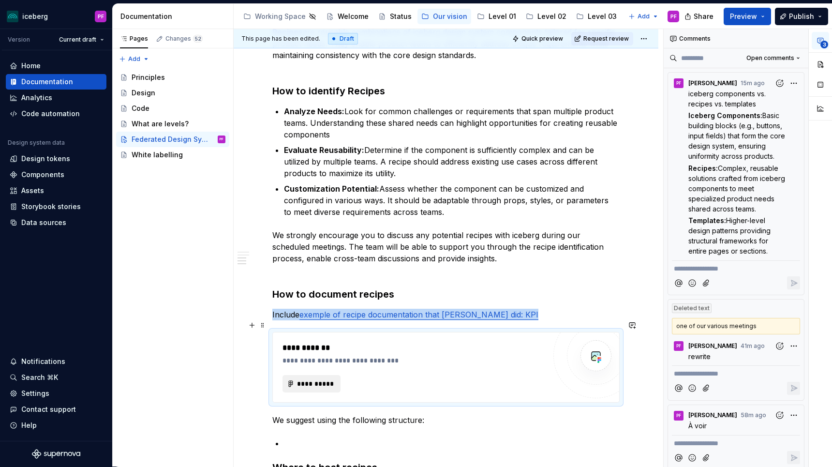
click at [314, 379] on span "**********" at bounding box center [315, 384] width 38 height 10
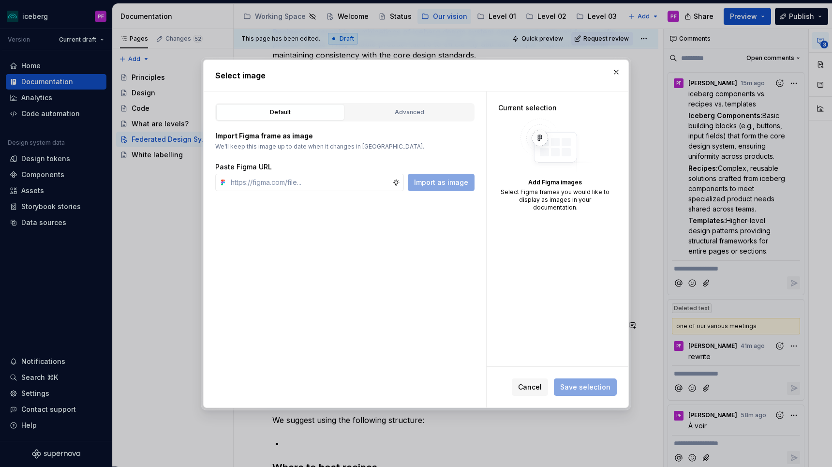
type textarea "*"
type input "https://www.figma.com/design/YsvmnrYQDXSsx5wdJ9H5y1/branch/b1x6frjNsttNq1xSwJP8…"
type textarea "*"
type input "https://www.figma.com/design/YsvmnrYQDXSsx5wdJ9H5y1/branch/b1x6frjNsttNq1xSwJP8…"
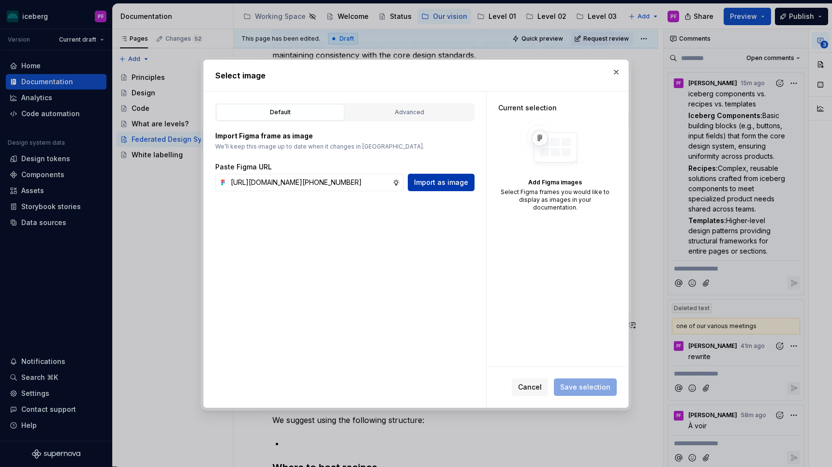
click at [435, 178] on span "Import as image" at bounding box center [441, 182] width 54 height 10
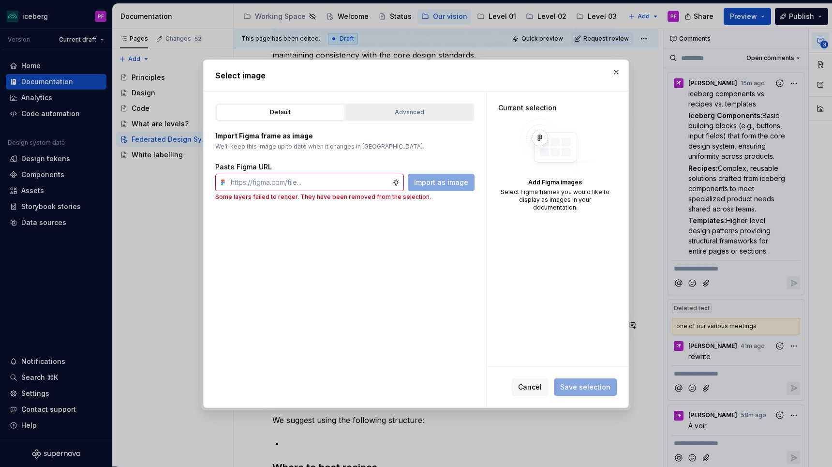
click at [409, 115] on div "Advanced" at bounding box center [409, 112] width 121 height 10
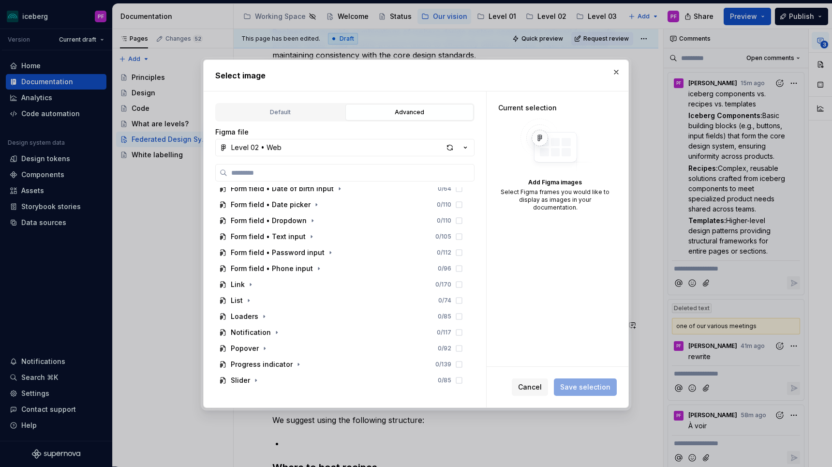
scroll to position [326, 0]
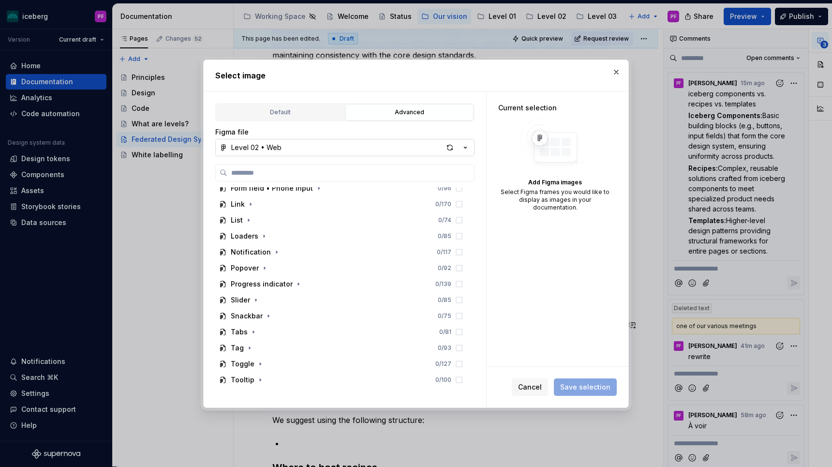
click at [467, 150] on icon "button" at bounding box center [465, 148] width 10 height 10
click at [466, 149] on div "Select image Default Advanced Import Figma frame as image We’ll keep this image…" at bounding box center [416, 233] width 832 height 467
click at [305, 110] on div "Default" at bounding box center [280, 112] width 121 height 10
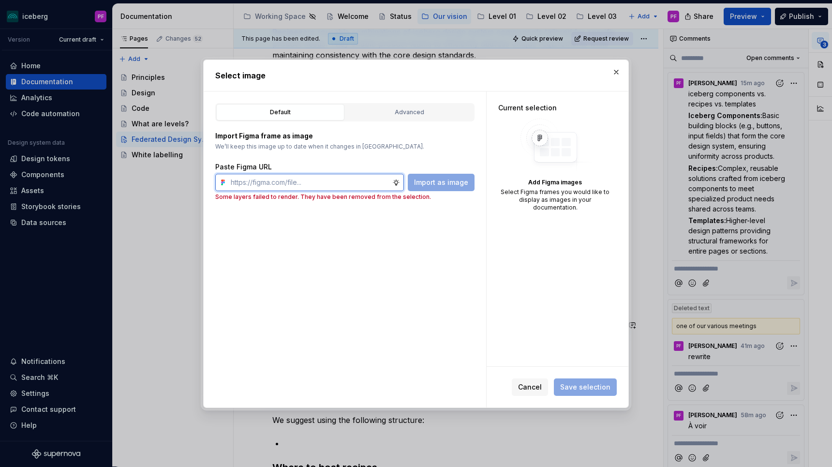
click at [264, 176] on input "text" at bounding box center [309, 182] width 165 height 17
paste input "https://www.figma.com/design/YsvmnrYQDXSsx5wdJ9H5y1/branch/b1x6frjNsttNq1xSwJP8…"
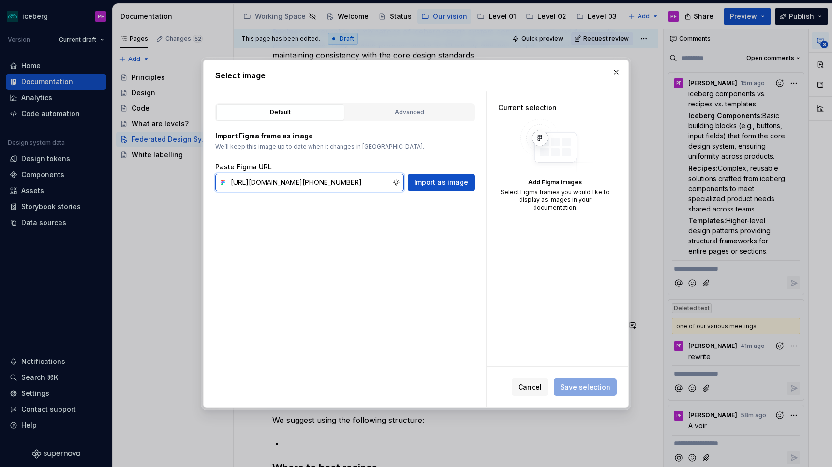
scroll to position [0, 421]
type input "https://www.figma.com/design/YsvmnrYQDXSsx5wdJ9H5y1/branch/b1x6frjNsttNq1xSwJP8…"
click at [427, 189] on button "Import as image" at bounding box center [441, 182] width 67 height 17
click at [620, 76] on button "button" at bounding box center [616, 72] width 14 height 14
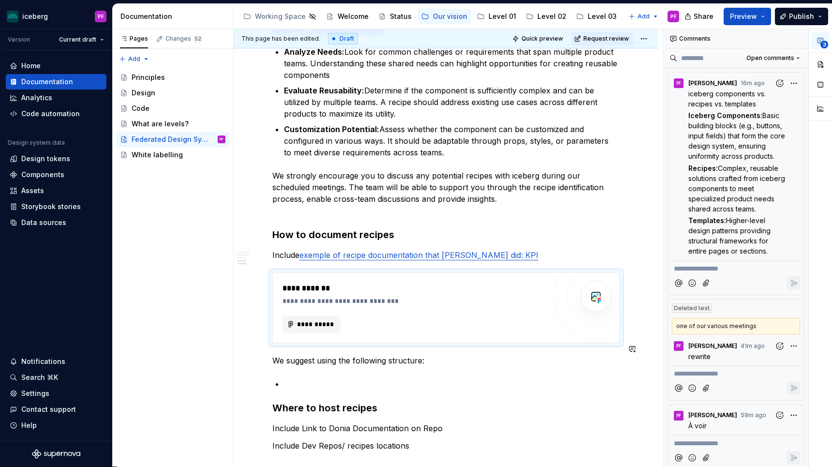
scroll to position [486, 0]
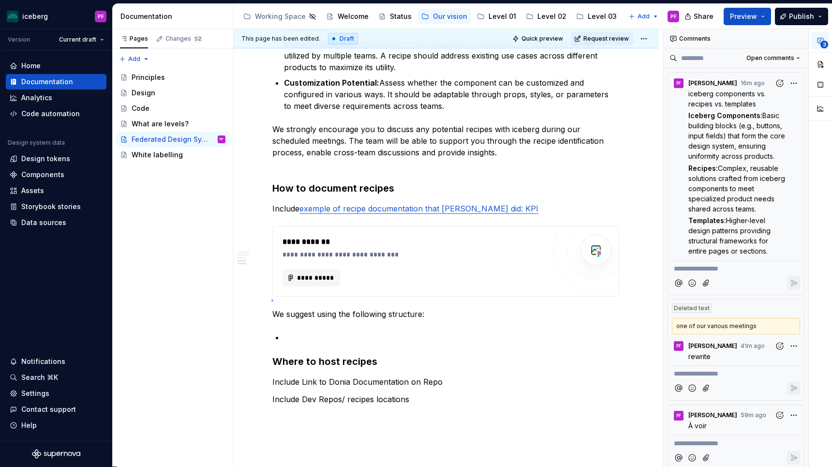
click at [271, 300] on div "**********" at bounding box center [448, 248] width 429 height 438
click at [274, 308] on p "We suggest using the following structure:" at bounding box center [445, 314] width 347 height 12
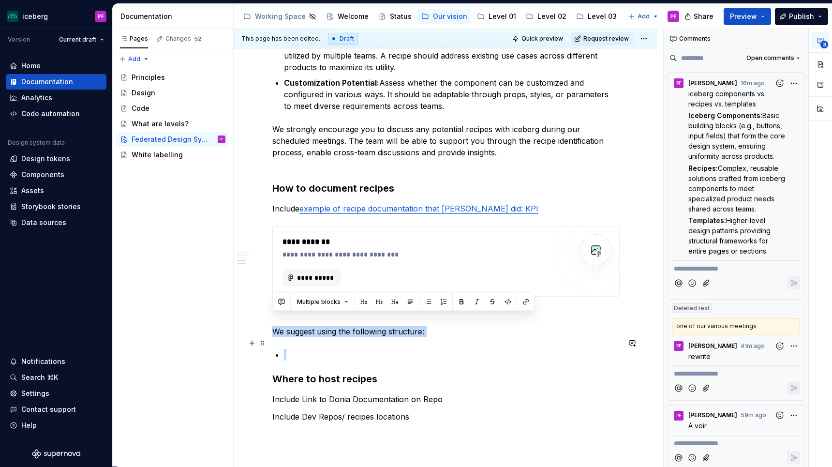
drag, startPoint x: 275, startPoint y: 316, endPoint x: 321, endPoint y: 345, distance: 54.7
click at [321, 345] on div "**********" at bounding box center [445, 71] width 347 height 738
click at [310, 349] on p at bounding box center [452, 355] width 336 height 12
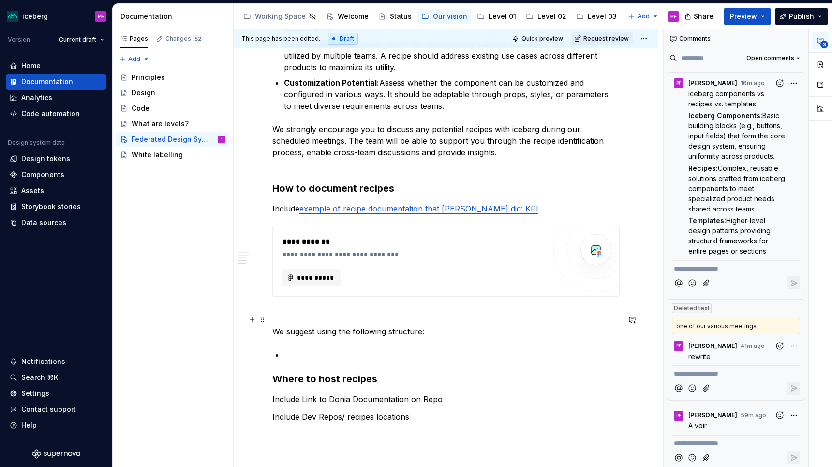
click at [422, 325] on p "We suggest using the following structure:" at bounding box center [445, 331] width 347 height 12
click at [376, 349] on p at bounding box center [452, 355] width 336 height 12
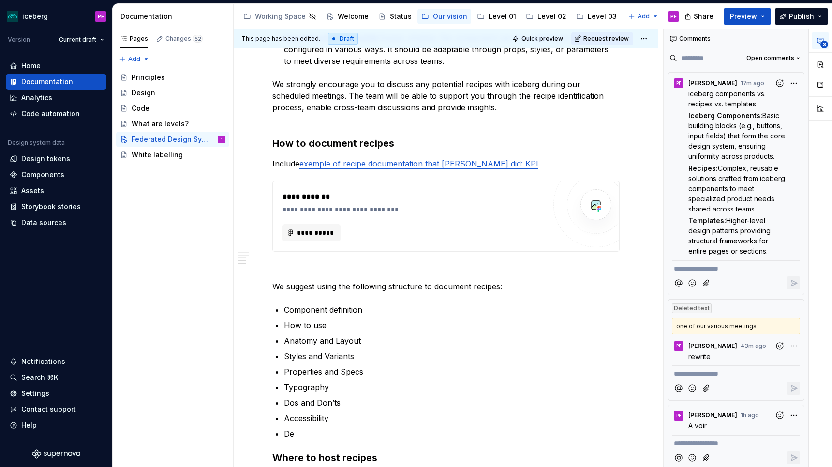
scroll to position [539, 0]
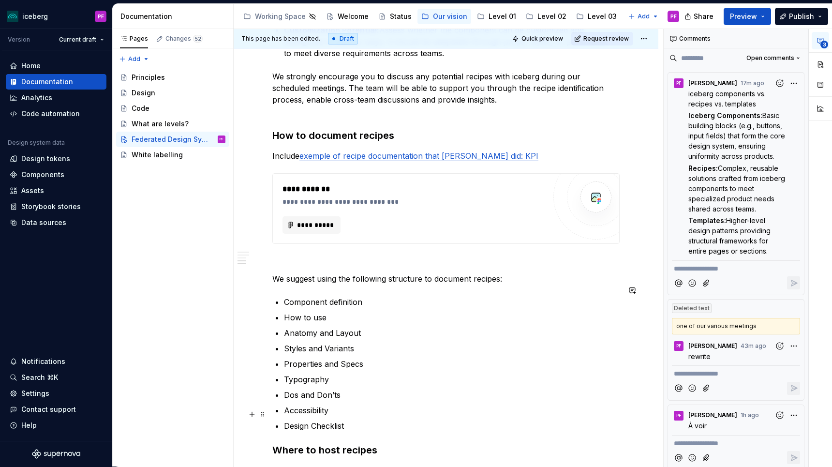
click at [316, 420] on p "Design Checklist" at bounding box center [452, 426] width 336 height 12
click at [345, 420] on p "Design checklist" at bounding box center [452, 426] width 336 height 12
type textarea "*"
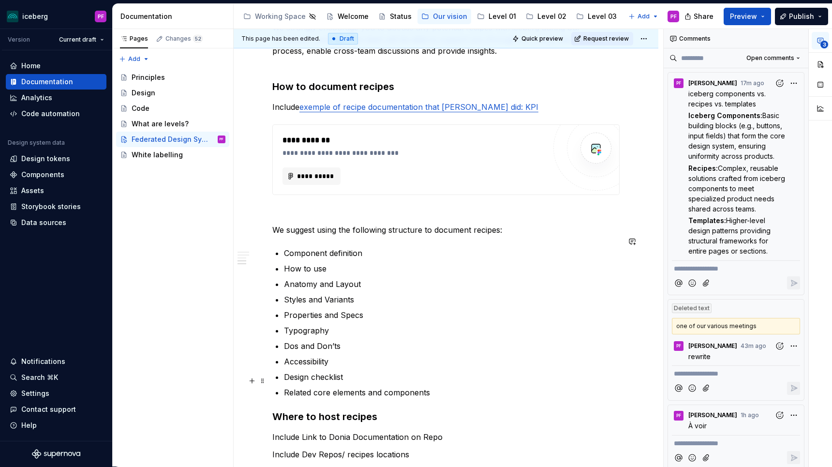
scroll to position [589, 0]
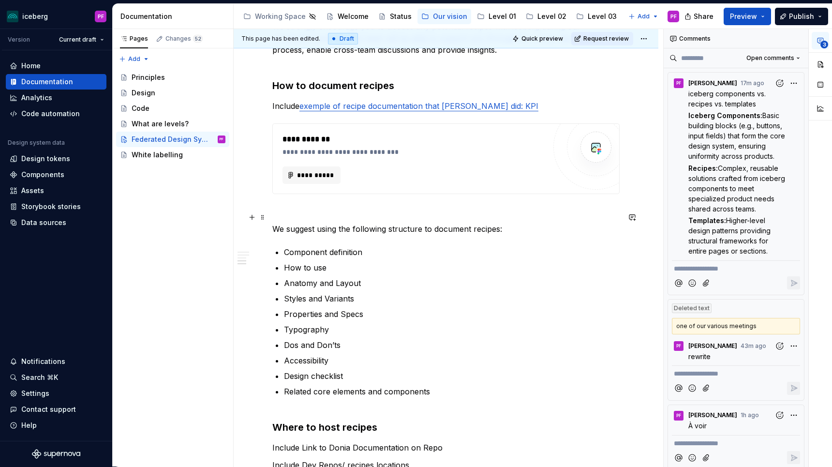
click at [499, 223] on p "We suggest using the following structure to document recipes:" at bounding box center [445, 229] width 347 height 12
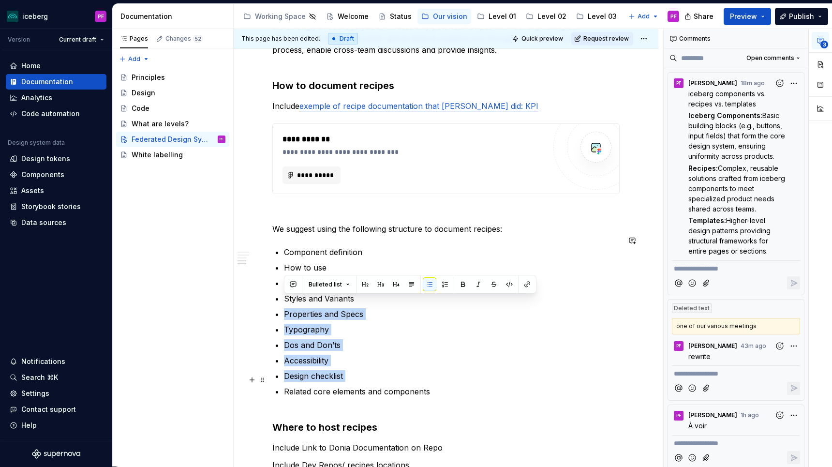
drag, startPoint x: 285, startPoint y: 299, endPoint x: 379, endPoint y: 372, distance: 118.9
click at [379, 372] on ul "Component definition How to use Anatomy and Layout Styles and Variants Properti…" at bounding box center [452, 327] width 336 height 162
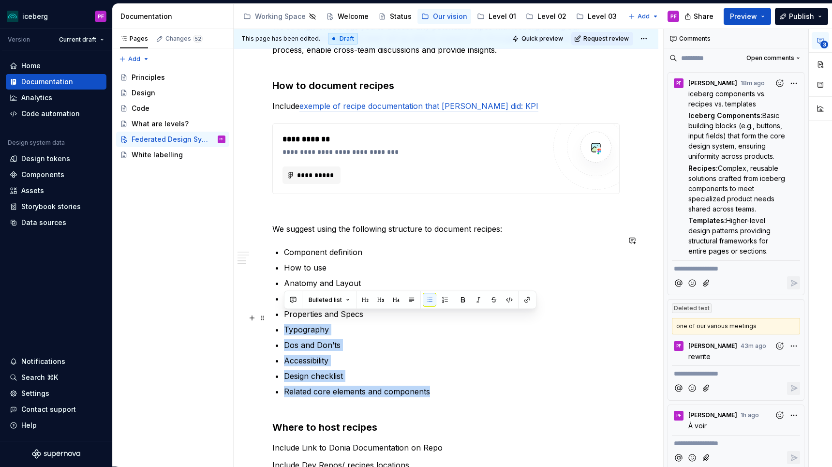
drag, startPoint x: 432, startPoint y: 381, endPoint x: 304, endPoint y: 283, distance: 161.5
click at [322, 303] on ul "Component definition How to use Anatomy and Layout Styles and Variants Properti…" at bounding box center [452, 327] width 336 height 162
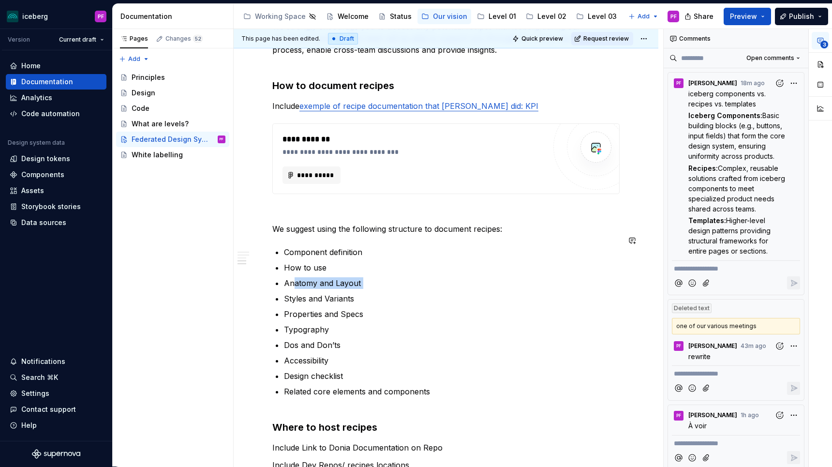
drag, startPoint x: 302, startPoint y: 279, endPoint x: 293, endPoint y: 267, distance: 15.2
click at [293, 267] on ul "Component definition How to use Anatomy and Layout Styles and Variants Properti…" at bounding box center [452, 327] width 336 height 162
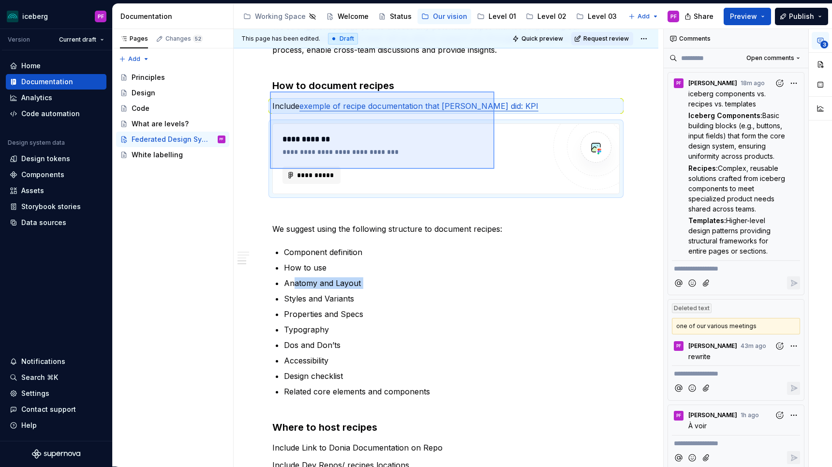
drag, startPoint x: 270, startPoint y: 91, endPoint x: 496, endPoint y: 172, distance: 240.2
click at [496, 172] on div "**********" at bounding box center [448, 248] width 429 height 438
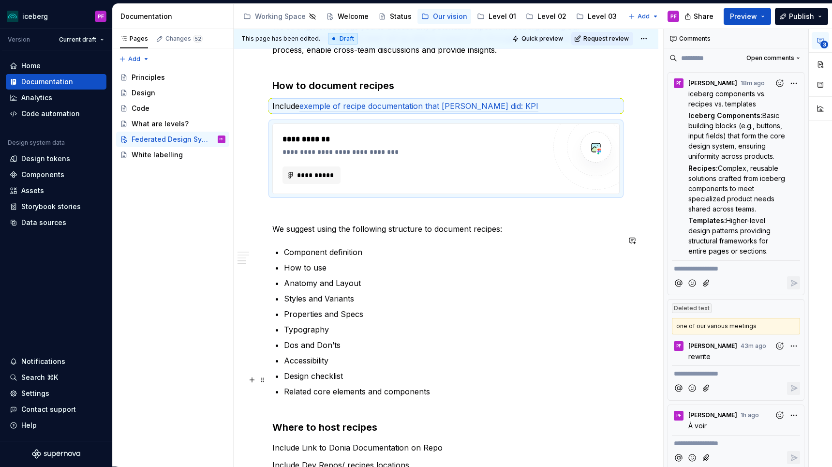
click at [464, 392] on p "Related core elements and components" at bounding box center [452, 396] width 336 height 23
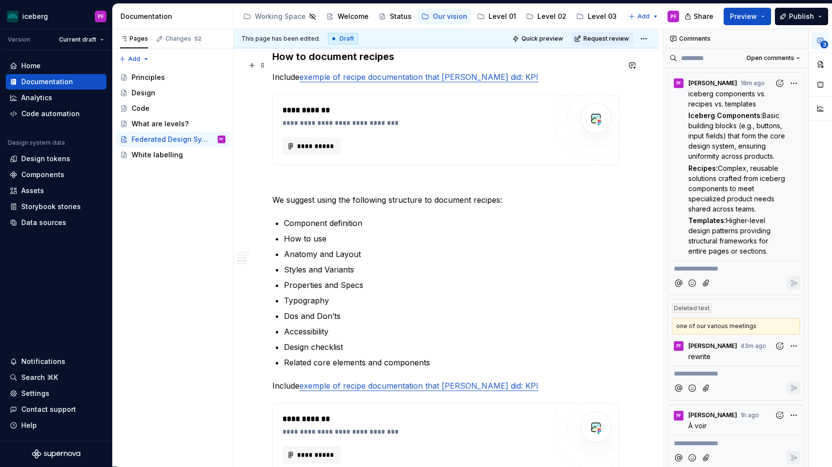
scroll to position [540, 0]
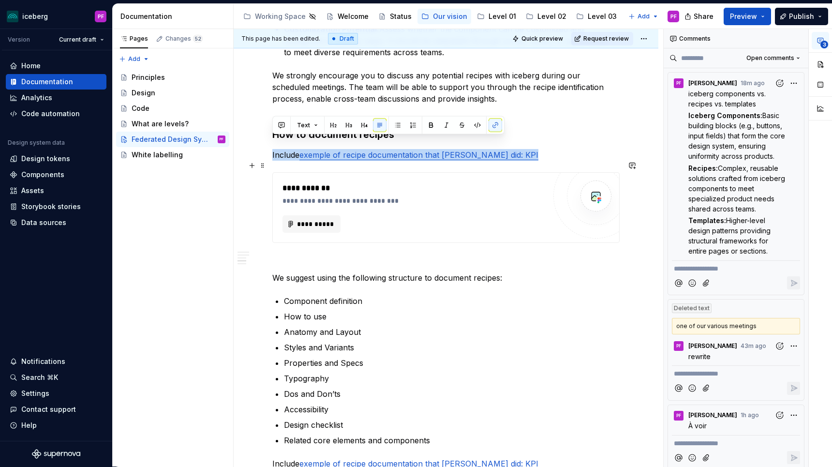
drag, startPoint x: 272, startPoint y: 64, endPoint x: 448, endPoint y: 211, distance: 228.6
click at [448, 211] on div "**********" at bounding box center [445, 139] width 347 height 982
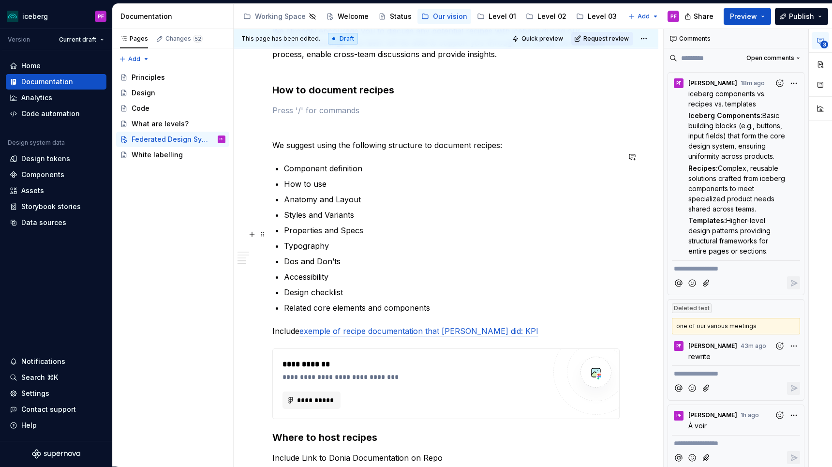
scroll to position [596, 0]
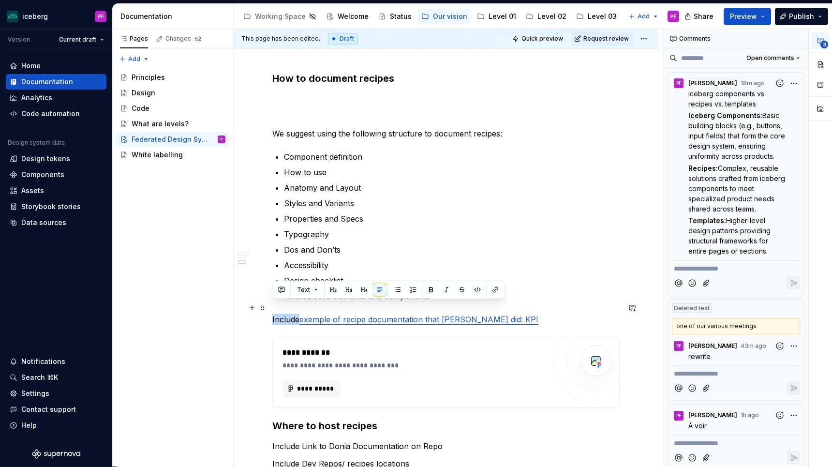
drag, startPoint x: 272, startPoint y: 307, endPoint x: 297, endPoint y: 308, distance: 25.2
click at [297, 313] on p "Include exemple of recipe documentation that Maud did: KPI" at bounding box center [445, 319] width 347 height 12
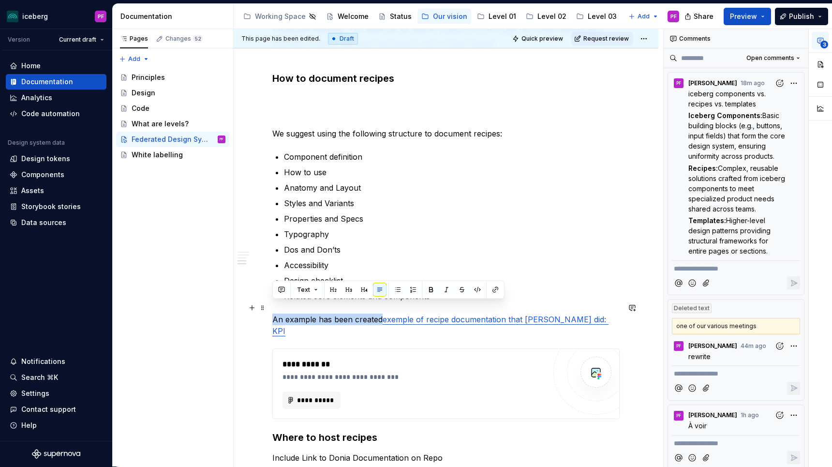
drag, startPoint x: 273, startPoint y: 308, endPoint x: 380, endPoint y: 312, distance: 106.9
click at [380, 313] on p "An example has been created exemple of recipe documentation that Maud did: KPI" at bounding box center [445, 324] width 347 height 23
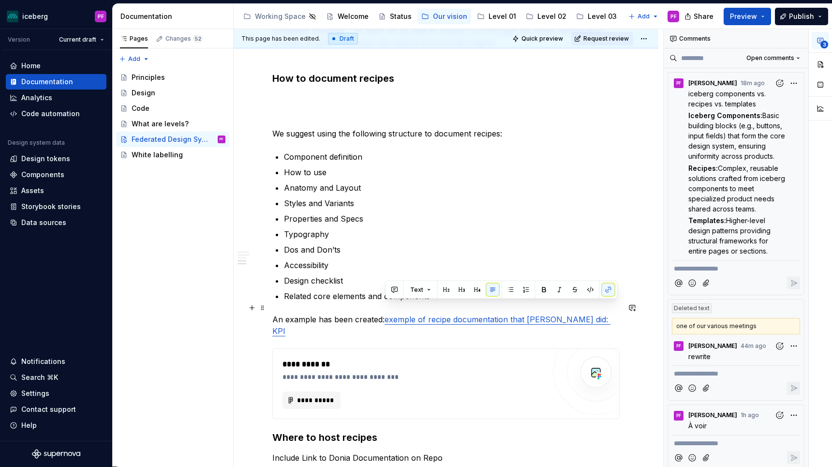
drag, startPoint x: 385, startPoint y: 307, endPoint x: 565, endPoint y: 309, distance: 179.9
click at [565, 313] on p "An example has been created: exemple of recipe documentation that Maud did: KPI" at bounding box center [445, 324] width 347 height 23
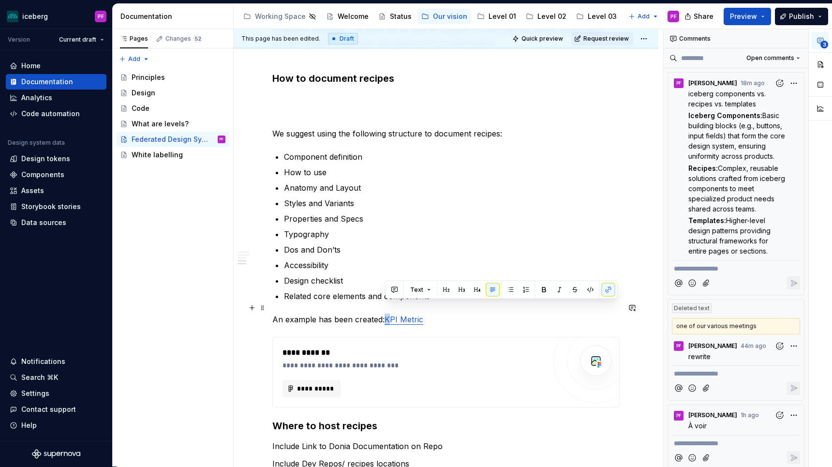
click at [388, 314] on link "KPI Metric" at bounding box center [403, 319] width 39 height 10
click at [430, 313] on p "An example has been created: KPI Metric" at bounding box center [445, 319] width 347 height 12
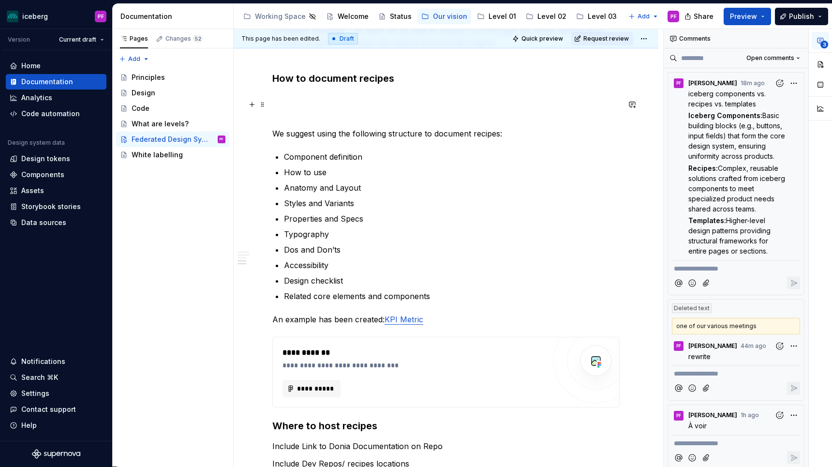
click at [278, 110] on p at bounding box center [445, 116] width 347 height 12
click at [278, 93] on p at bounding box center [445, 99] width 347 height 12
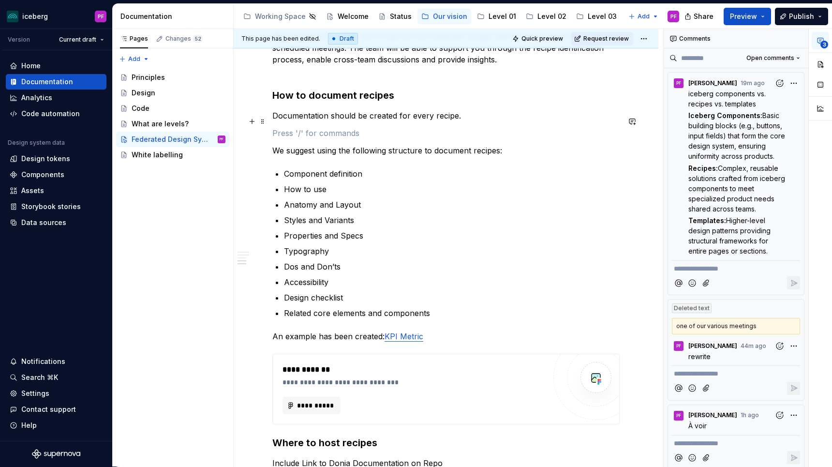
click at [294, 127] on p at bounding box center [445, 133] width 347 height 12
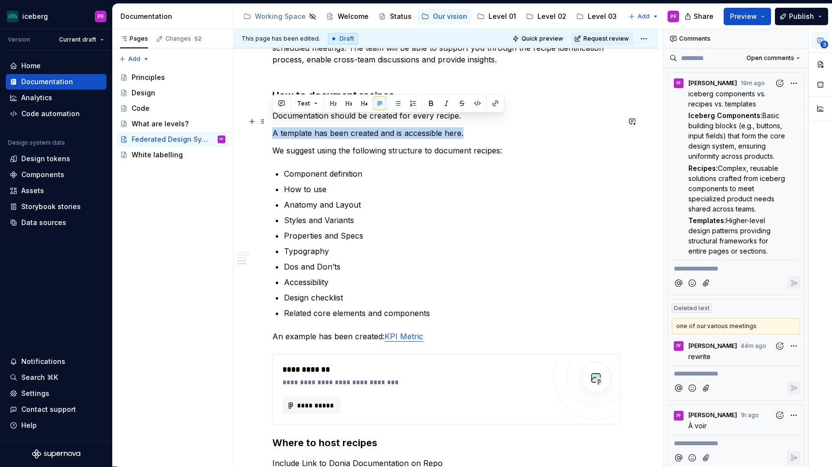
drag, startPoint x: 273, startPoint y: 121, endPoint x: 463, endPoint y: 125, distance: 190.5
click at [463, 127] on p "A template has been created and is accessible here." at bounding box center [445, 133] width 347 height 12
click at [639, 120] on button "button" at bounding box center [632, 122] width 14 height 14
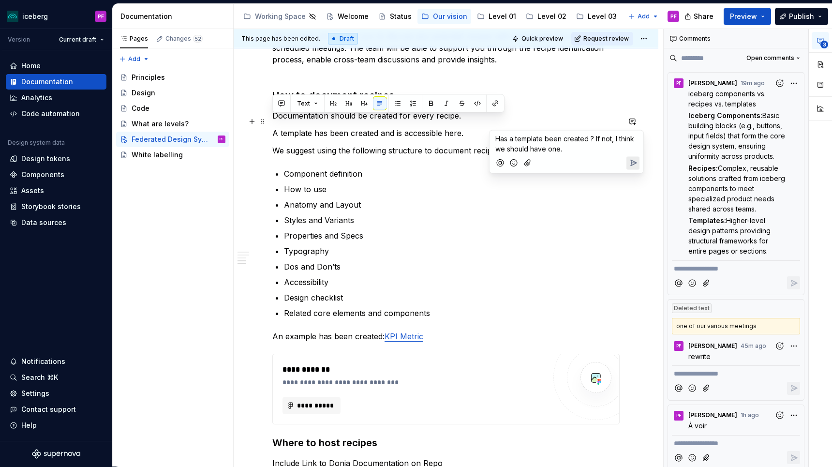
click at [634, 162] on icon "Send" at bounding box center [633, 163] width 6 height 6
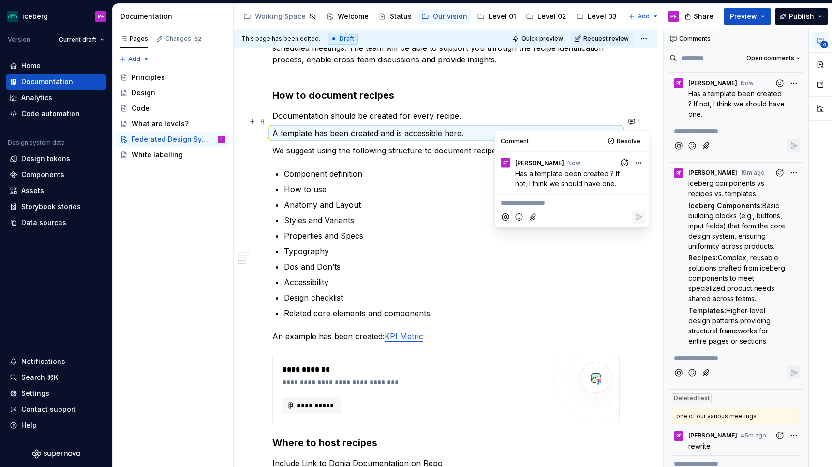
click at [419, 145] on p "We suggest using the following structure to document recipes:" at bounding box center [445, 151] width 347 height 12
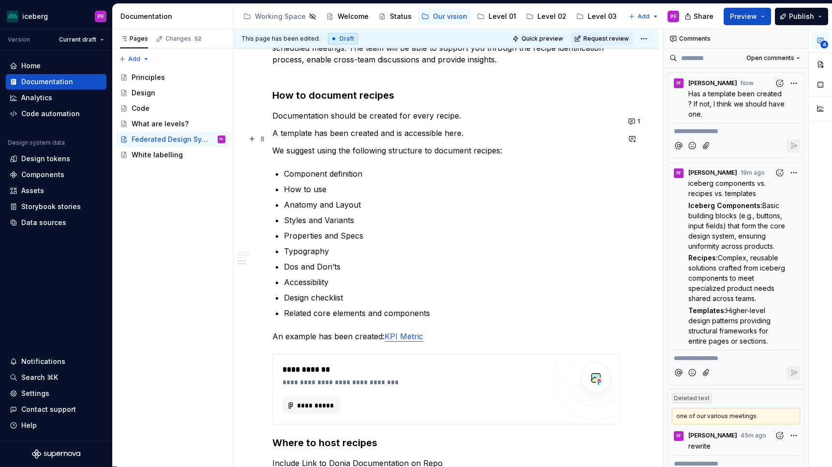
click at [273, 145] on p "We suggest using the following structure to document recipes:" at bounding box center [445, 151] width 347 height 12
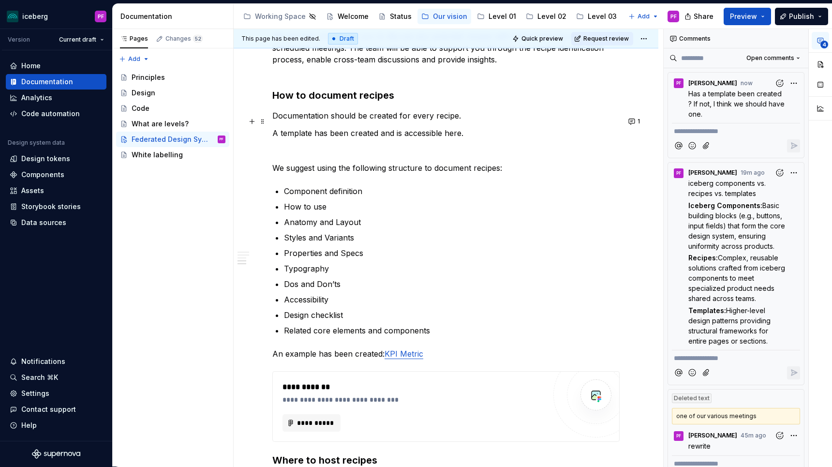
click at [271, 120] on div "Our approach As iceberg evolves, we wish to adopt a Federated Design System app…" at bounding box center [446, 129] width 425 height 1087
click at [459, 110] on p "Documentation should be created for every recipe." at bounding box center [445, 116] width 347 height 12
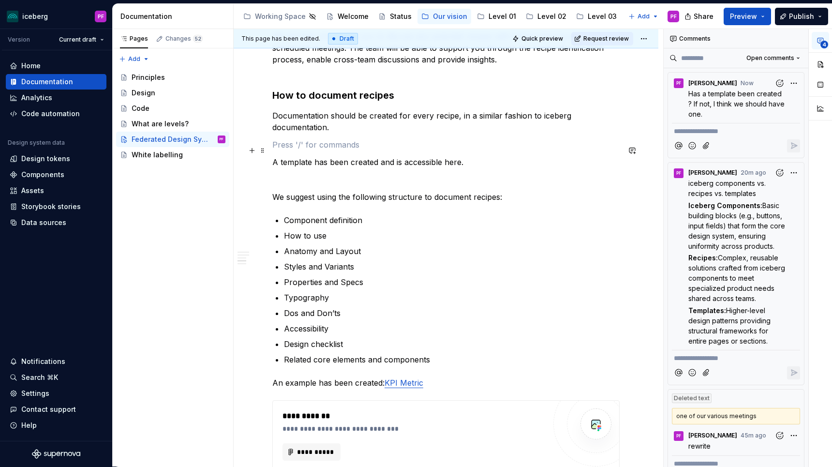
click at [290, 157] on div "Our approach As iceberg evolves, we wish to adopt a Federated Design System app…" at bounding box center [445, 79] width 347 height 941
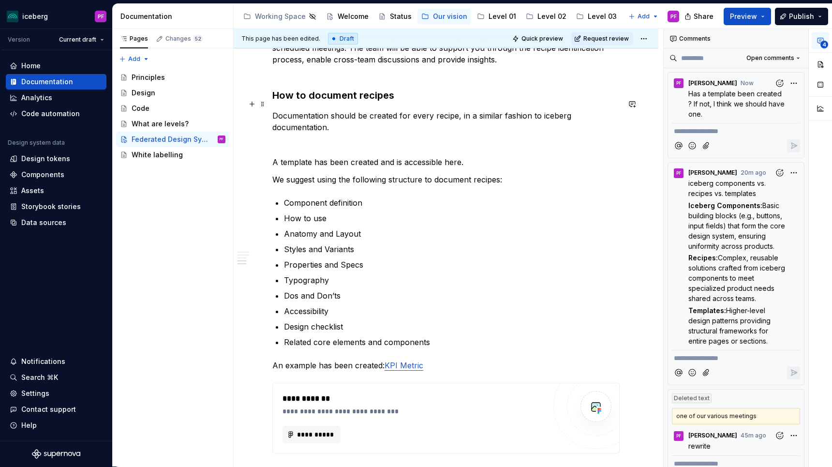
click at [333, 118] on p "Documentation should be created for every recipe, in a similar fashion to icebe…" at bounding box center [445, 121] width 347 height 23
drag, startPoint x: 274, startPoint y: 102, endPoint x: 337, endPoint y: 111, distance: 64.0
click at [337, 111] on p "Documentation should be created for every recipe, in a similar fashion to icebe…" at bounding box center [445, 121] width 347 height 23
click at [582, 110] on p "Documentation should be created for every recipe, in a similar fashion to icebe…" at bounding box center [445, 121] width 347 height 23
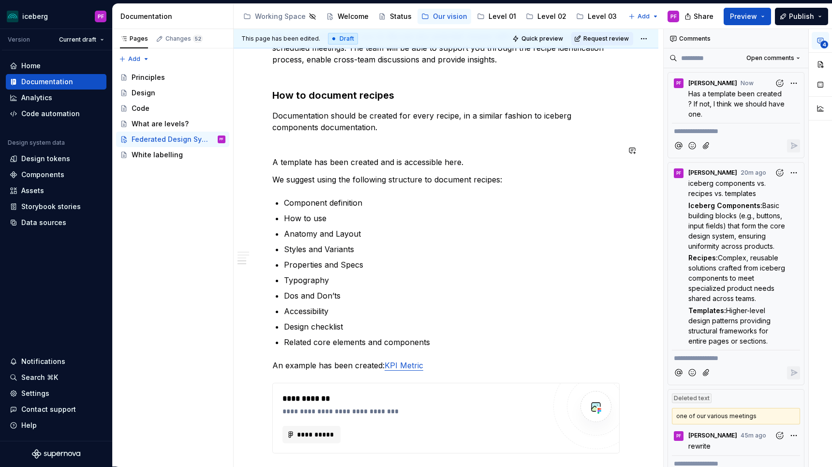
click at [386, 140] on div "Our approach As iceberg evolves, we wish to adopt a Federated Design System app…" at bounding box center [445, 70] width 347 height 923
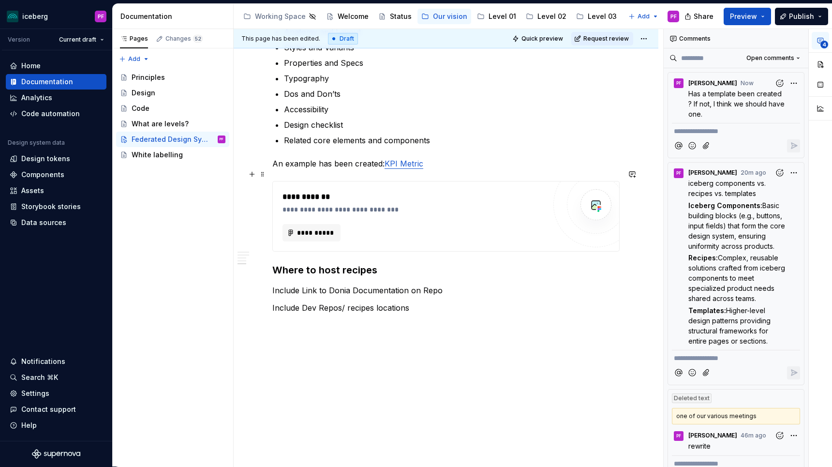
scroll to position [767, 0]
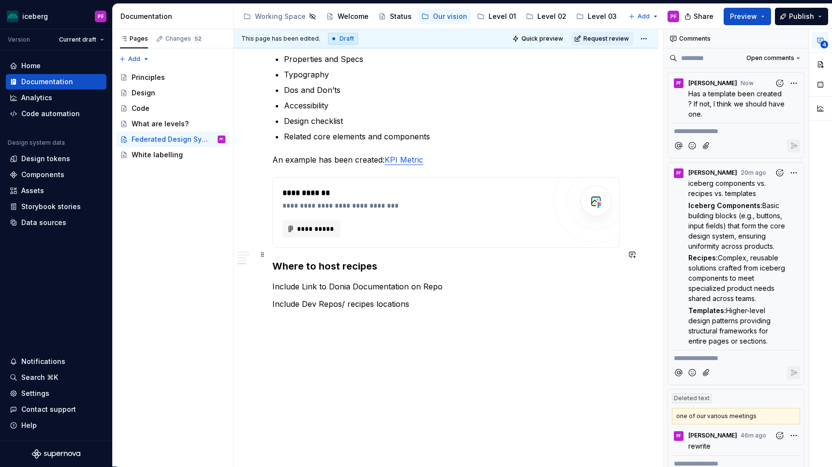
click at [385, 259] on h3 "Where to host recipes" at bounding box center [445, 266] width 347 height 14
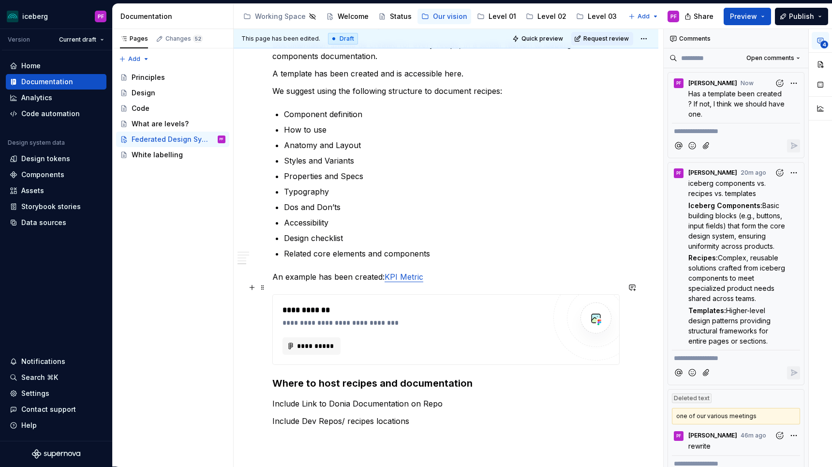
scroll to position [656, 0]
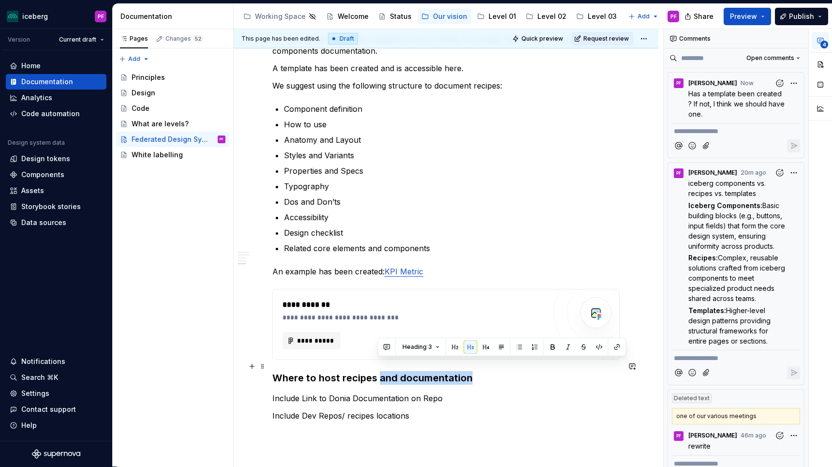
drag, startPoint x: 380, startPoint y: 363, endPoint x: 466, endPoint y: 362, distance: 85.6
click at [466, 371] on h3 "Where to host recipes and documentation" at bounding box center [445, 378] width 347 height 14
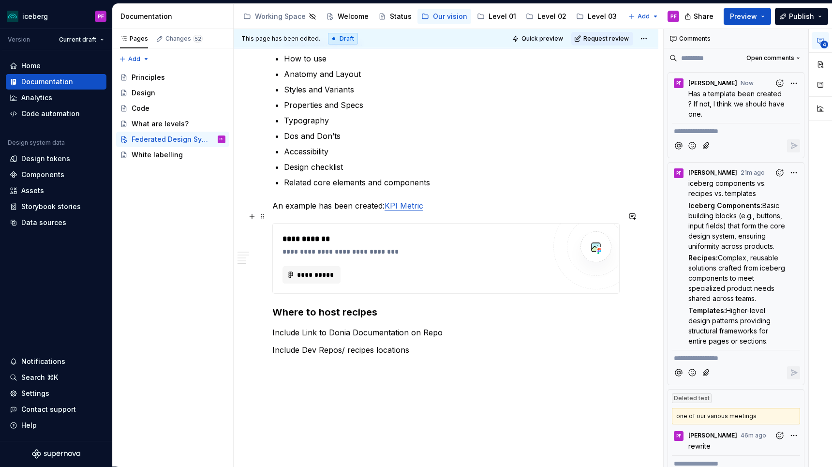
scroll to position [730, 0]
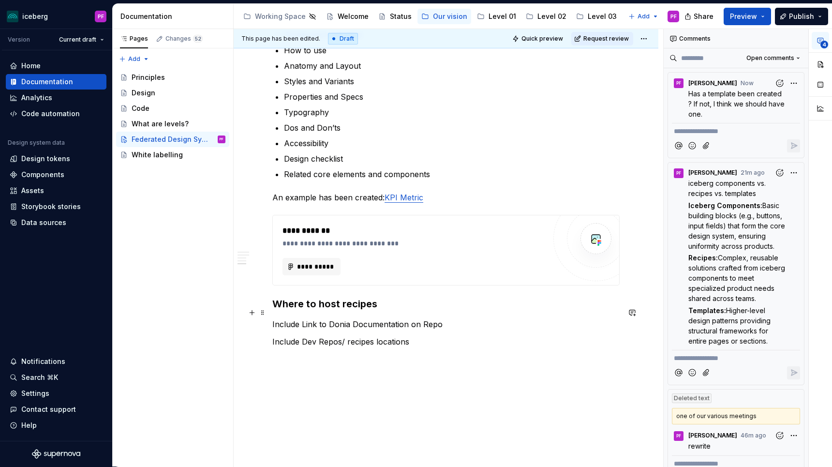
click at [349, 318] on p "Include Link to Donia Documentation on Repo" at bounding box center [445, 324] width 347 height 12
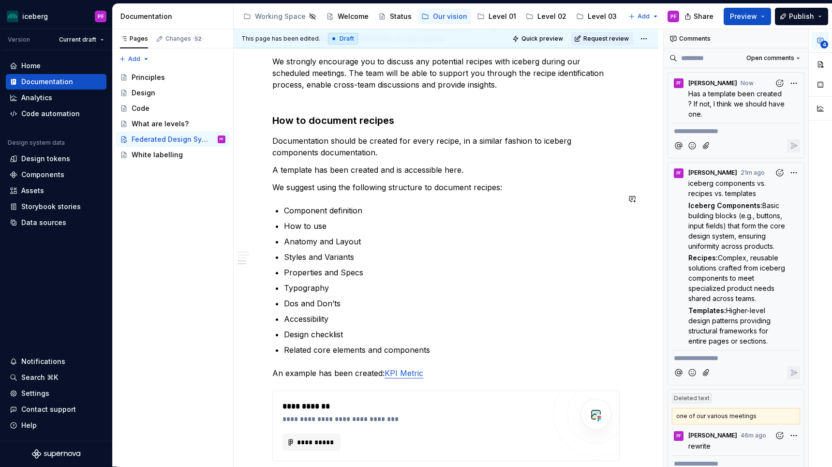
scroll to position [543, 0]
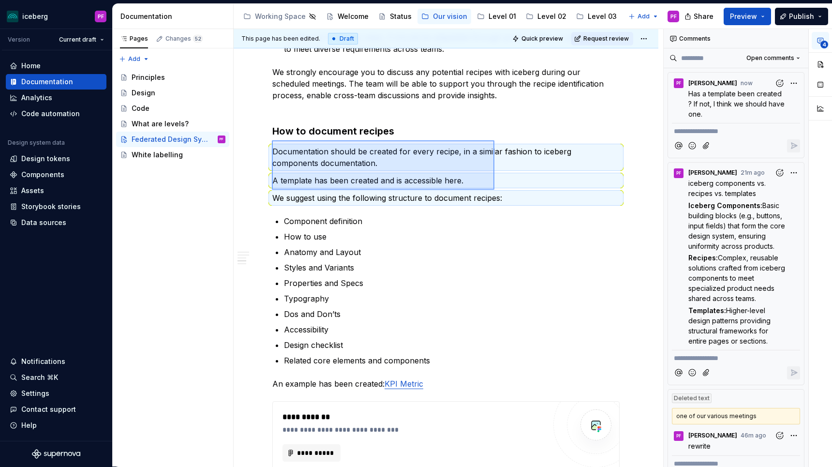
drag, startPoint x: 275, startPoint y: 140, endPoint x: 498, endPoint y: 190, distance: 228.7
click at [498, 190] on div "This page has been edited. Draft Quick preview Request review Federated Design …" at bounding box center [448, 248] width 429 height 438
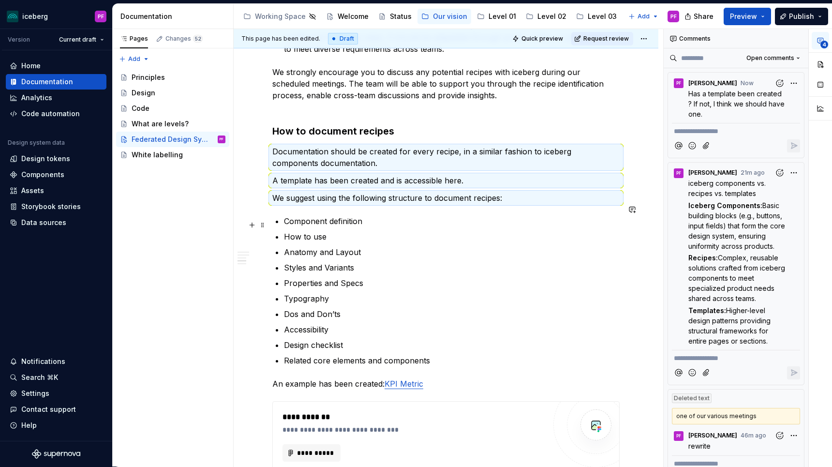
click at [473, 217] on ul "Component definition How to use Anatomy and Layout Styles and Variants Properti…" at bounding box center [452, 290] width 336 height 151
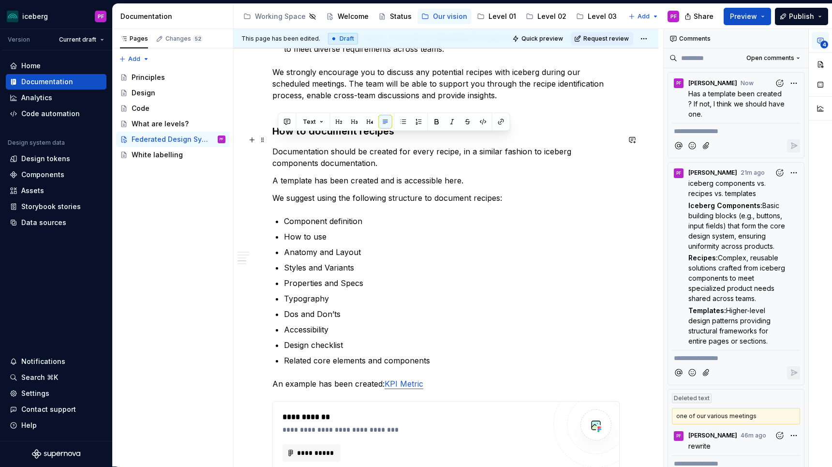
drag, startPoint x: 277, startPoint y: 141, endPoint x: 352, endPoint y: 150, distance: 75.9
click at [352, 150] on p "Documentation should be created for every recipe, in a similar fashion to icebe…" at bounding box center [445, 157] width 347 height 23
drag, startPoint x: 347, startPoint y: 148, endPoint x: 254, endPoint y: 131, distance: 94.4
click at [254, 131] on div "Our approach As iceberg evolves, we wish to adopt a Federated Design System app…" at bounding box center [446, 161] width 425 height 1081
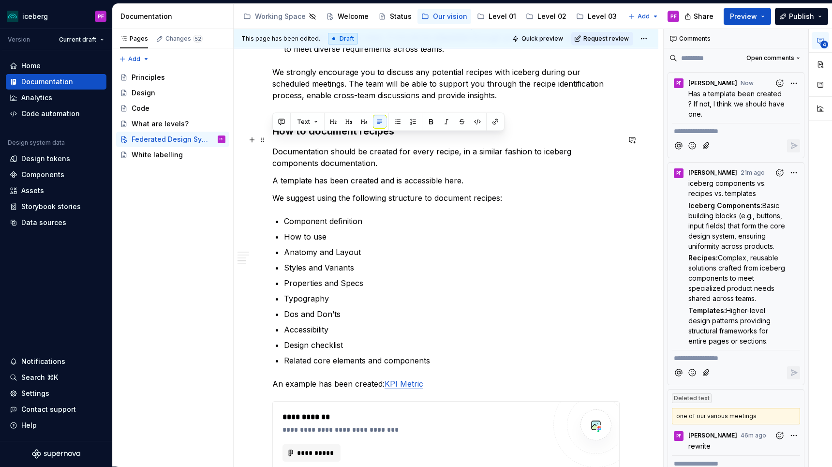
click at [312, 146] on p "Documentation should be created for every recipe, in a similar fashion to icebe…" at bounding box center [445, 157] width 347 height 23
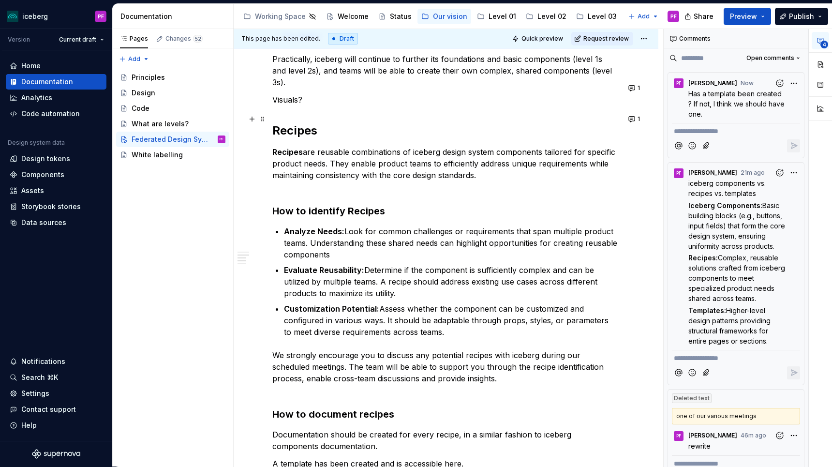
scroll to position [262, 0]
click at [285, 303] on strong "Customization Potential:" at bounding box center [331, 308] width 95 height 10
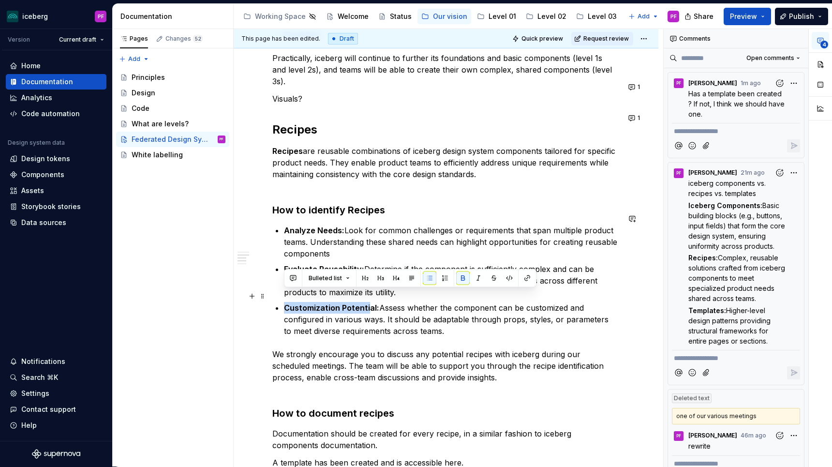
drag, startPoint x: 285, startPoint y: 294, endPoint x: 366, endPoint y: 294, distance: 80.3
click at [366, 303] on strong "Customization Potential:" at bounding box center [331, 308] width 95 height 10
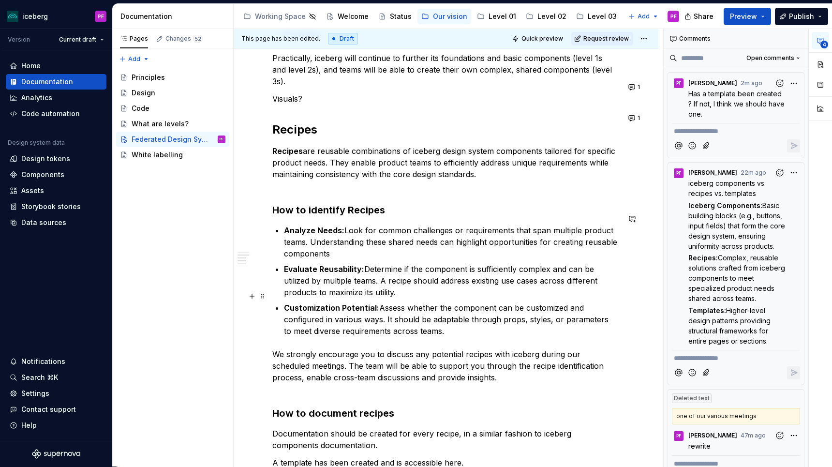
click at [286, 303] on strong "Customization Potential:" at bounding box center [331, 308] width 95 height 10
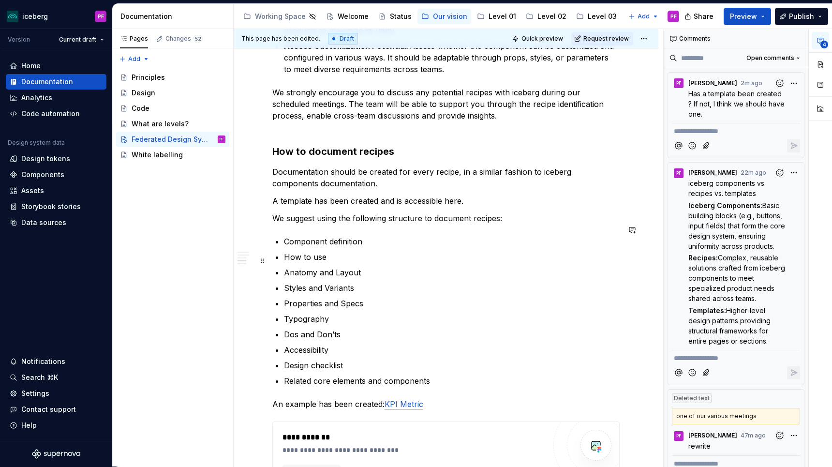
scroll to position [524, 0]
drag, startPoint x: 278, startPoint y: 161, endPoint x: 343, endPoint y: 167, distance: 64.7
click at [343, 167] on p "Documentation should be created for every recipe, in a similar fashion to icebe…" at bounding box center [445, 176] width 347 height 23
click at [272, 194] on p "A template has been created and is accessible here." at bounding box center [445, 200] width 347 height 12
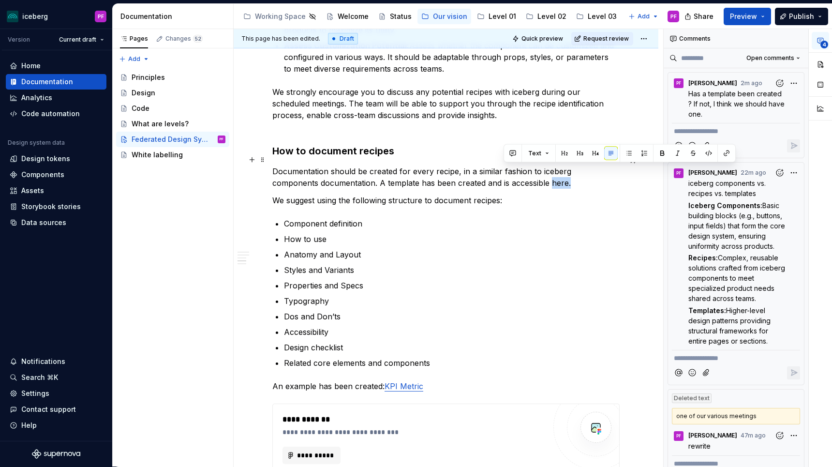
drag, startPoint x: 504, startPoint y: 171, endPoint x: 521, endPoint y: 171, distance: 17.4
click at [521, 171] on p "Documentation should be created for every recipe, in a similar fashion to icebe…" at bounding box center [445, 176] width 347 height 23
click at [754, 216] on span "Basic building blocks (e.g., buttons, input fields) that form the core design s…" at bounding box center [737, 225] width 99 height 49
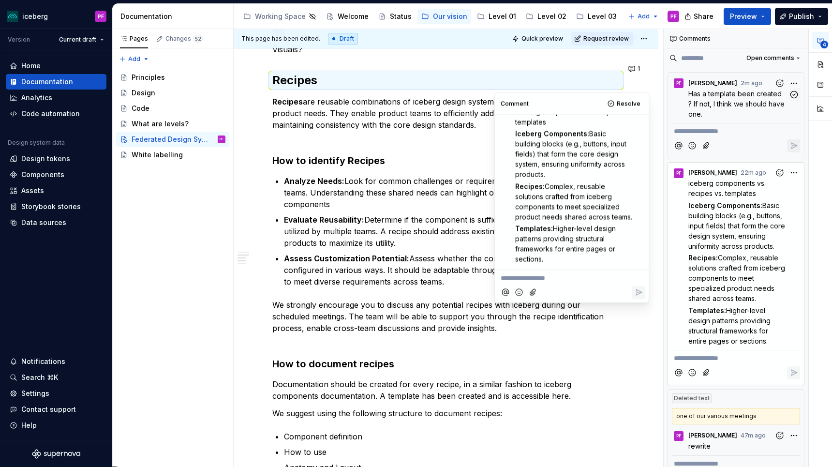
scroll to position [294, 0]
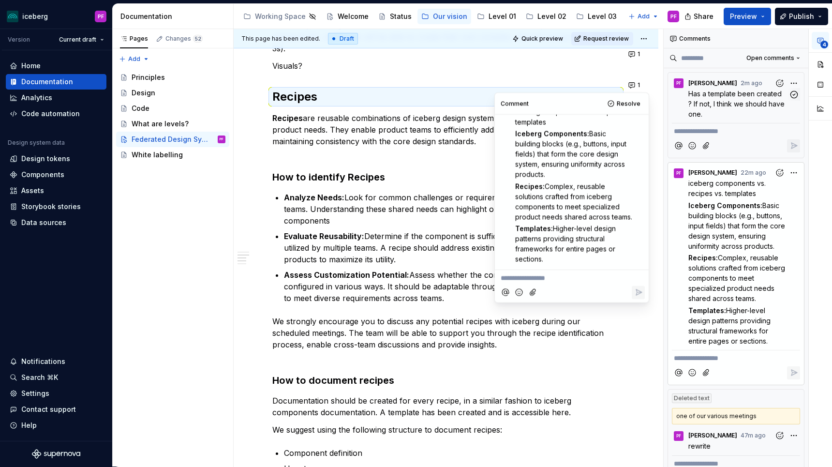
click at [759, 96] on span "Has a template been created ? If not, I think we should have one." at bounding box center [737, 103] width 98 height 29
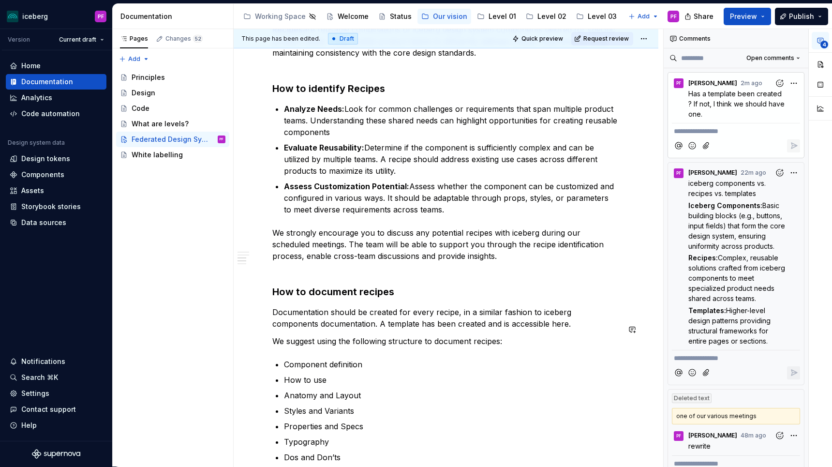
scroll to position [402, 0]
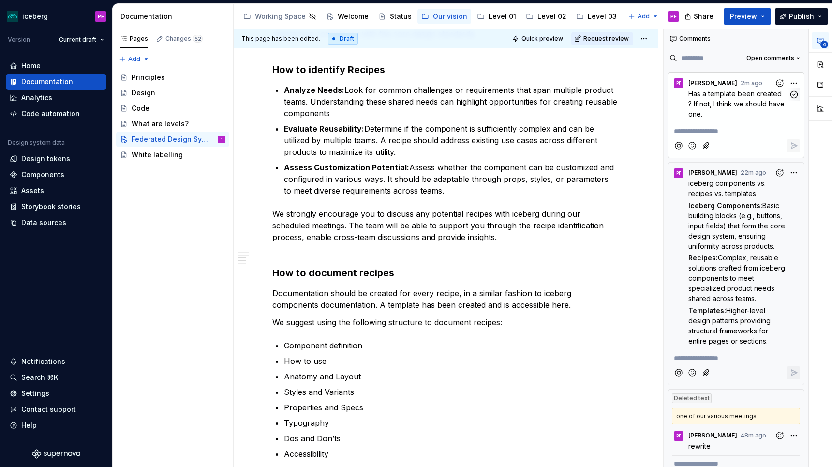
drag, startPoint x: 709, startPoint y: 114, endPoint x: 680, endPoint y: 95, distance: 34.6
click at [680, 95] on div "Has a template been created ? If not, I think we should have one." at bounding box center [736, 103] width 128 height 30
click at [796, 81] on div "**********" at bounding box center [747, 248] width 168 height 438
click at [770, 112] on span "Delete comment" at bounding box center [767, 115] width 55 height 10
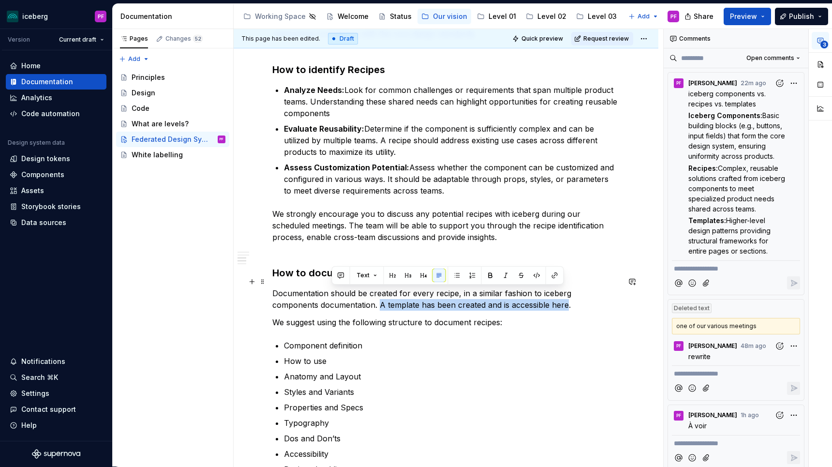
drag, startPoint x: 418, startPoint y: 291, endPoint x: 518, endPoint y: 291, distance: 100.6
click at [518, 291] on p "Documentation should be created for every recipe, in a similar fashion to icebe…" at bounding box center [445, 298] width 347 height 23
click at [341, 275] on button "button" at bounding box center [341, 275] width 14 height 14
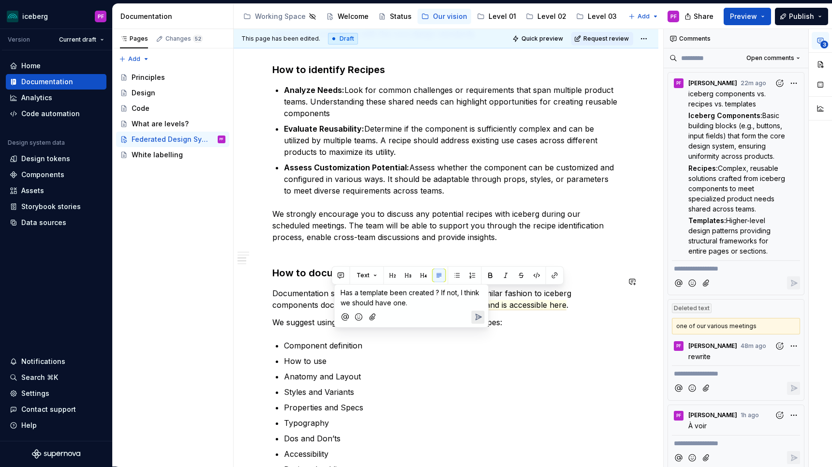
click at [475, 314] on icon "Send" at bounding box center [478, 317] width 6 height 6
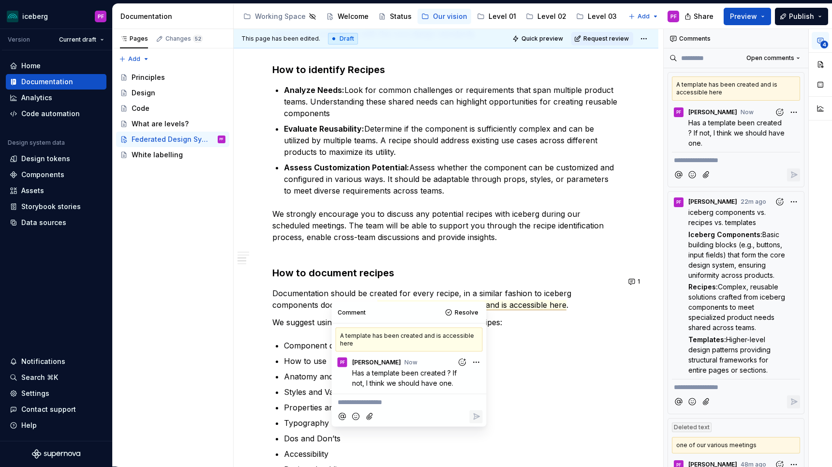
click at [526, 300] on div "Our approach As iceberg evolves, we wish to adopt a Federated Design System app…" at bounding box center [445, 230] width 347 height 889
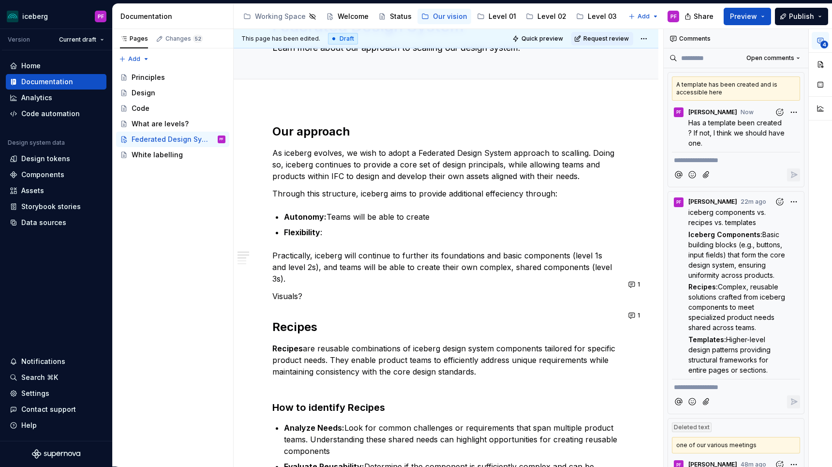
scroll to position [56, 0]
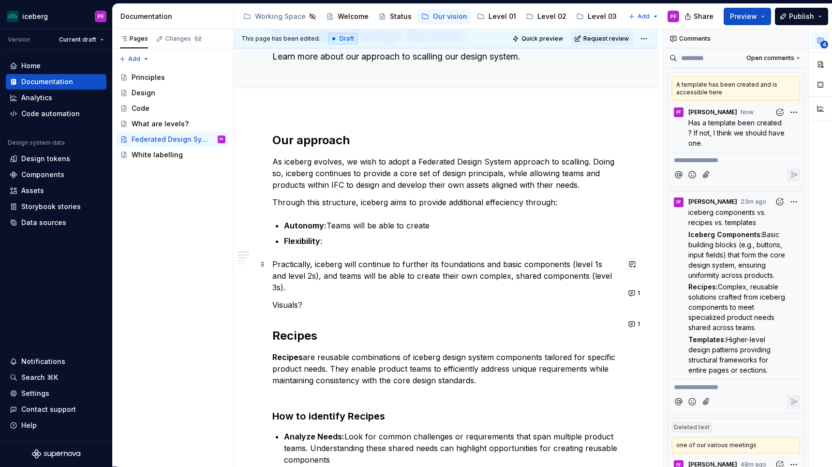
click at [613, 275] on p "Practically, iceberg will continue to further its foundations and basic compone…" at bounding box center [445, 275] width 347 height 35
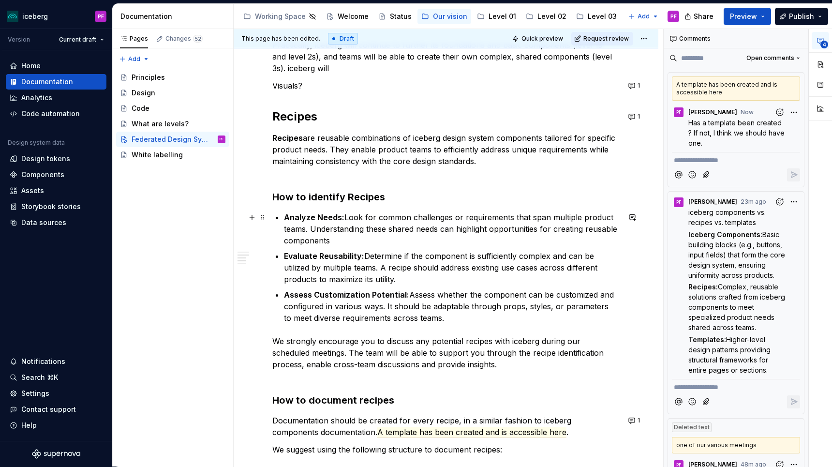
scroll to position [248, 0]
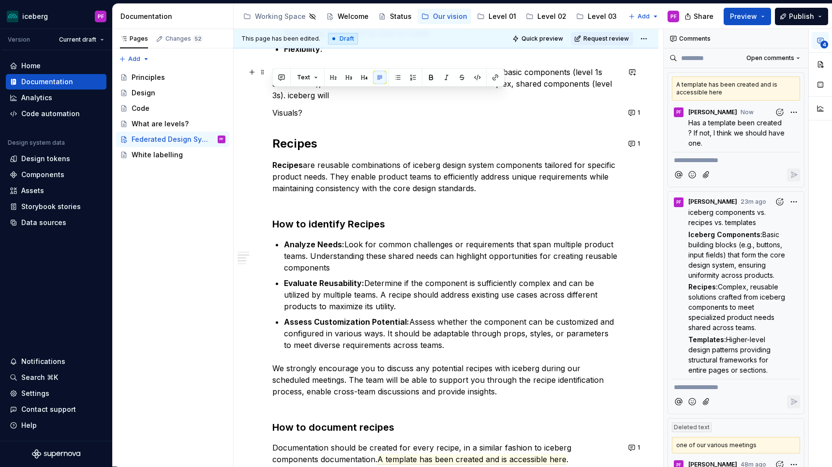
drag, startPoint x: 321, startPoint y: 94, endPoint x: 259, endPoint y: 95, distance: 61.4
click at [259, 95] on div "Our approach As iceberg evolves, we wish to adopt a Federated Design System app…" at bounding box center [446, 449] width 425 height 1064
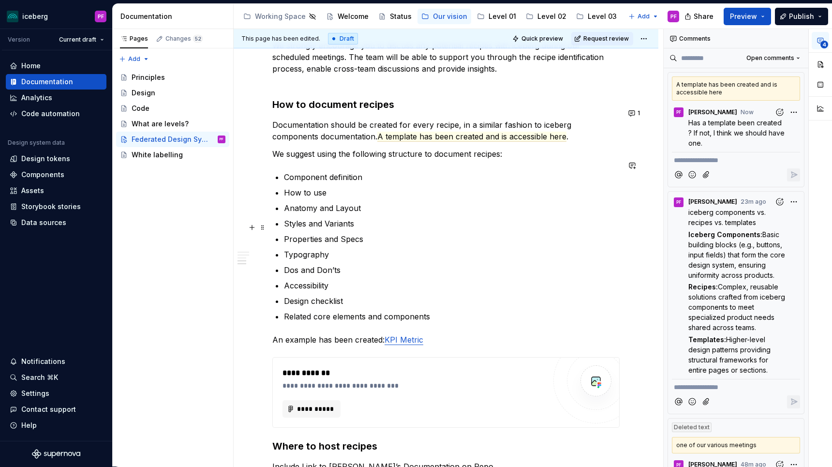
scroll to position [568, 0]
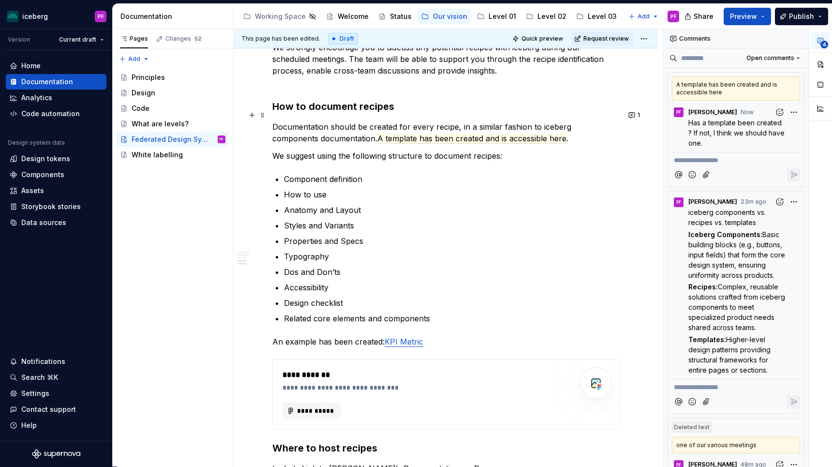
click at [538, 129] on p "Documentation should be created for every recipe, in a similar fashion to icebe…" at bounding box center [445, 132] width 347 height 23
click at [329, 125] on p "Documentation should be created for every recipe, in a similar fashion to icebe…" at bounding box center [445, 132] width 347 height 23
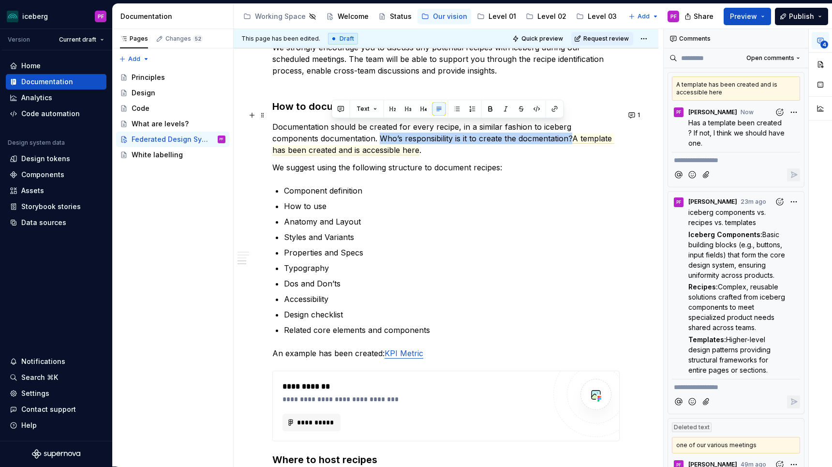
drag, startPoint x: 523, startPoint y: 128, endPoint x: 335, endPoint y: 129, distance: 188.6
click at [335, 129] on p "Documentation should be created for every recipe, in a similar fashion to icebe…" at bounding box center [445, 138] width 347 height 35
type textarea "*"
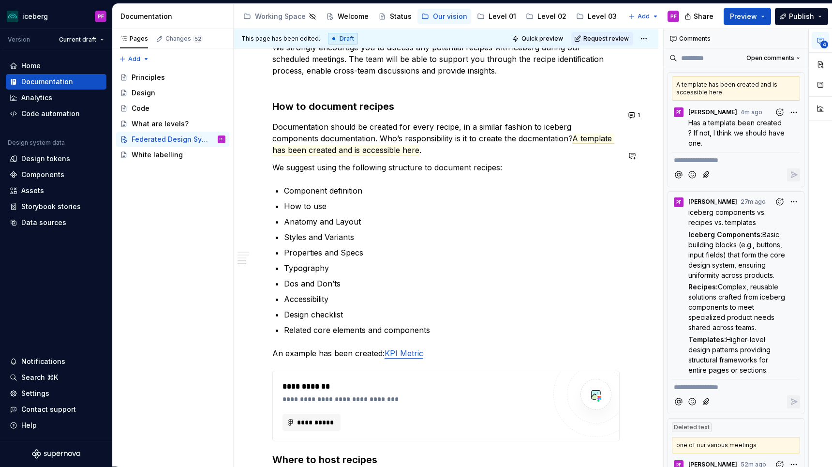
click at [391, 146] on div "Our approach As iceberg evolves, we wish to adopt a Federated Design System app…" at bounding box center [445, 70] width 347 height 900
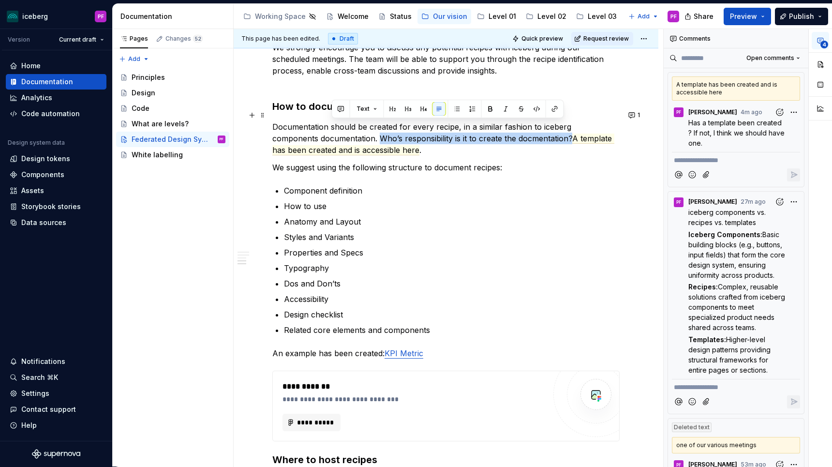
drag, startPoint x: 334, startPoint y: 126, endPoint x: 523, endPoint y: 127, distance: 189.0
click at [523, 127] on p "Documentation should be created for every recipe, in a similar fashion to icebe…" at bounding box center [445, 138] width 347 height 35
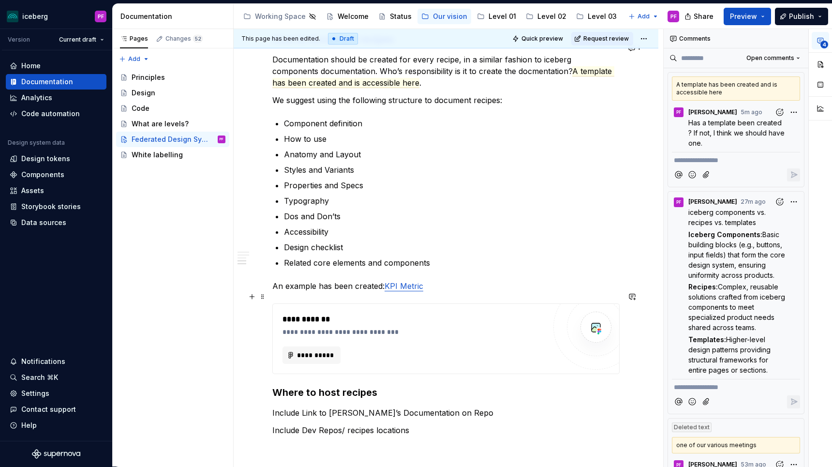
scroll to position [636, 0]
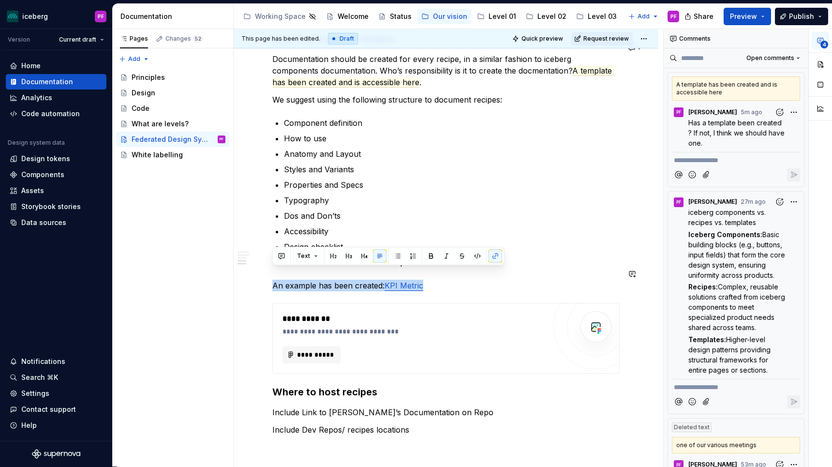
drag, startPoint x: 278, startPoint y: 274, endPoint x: 426, endPoint y: 279, distance: 148.0
click at [426, 279] on div "Our approach As iceberg evolves, we wish to adopt a Federated Design System app…" at bounding box center [445, 2] width 347 height 900
click at [336, 279] on p "An example has been created: KPI Metric" at bounding box center [445, 285] width 347 height 12
drag, startPoint x: 272, startPoint y: 275, endPoint x: 427, endPoint y: 274, distance: 154.7
click at [427, 279] on p "An example has been created: KPI Metric" at bounding box center [445, 285] width 347 height 12
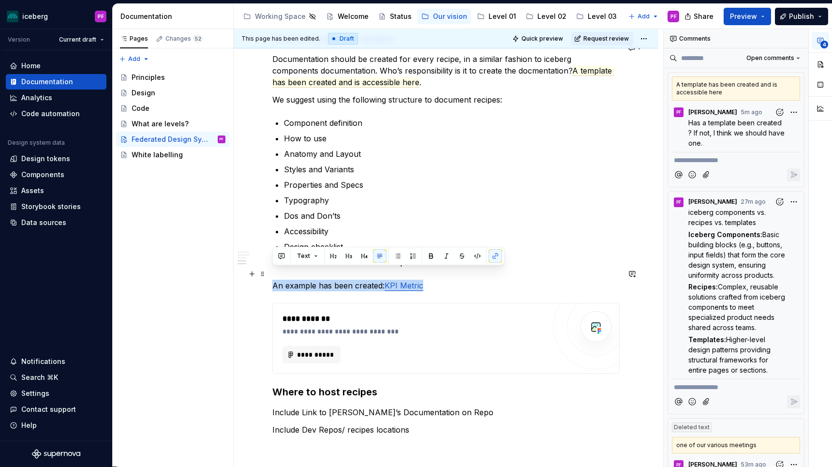
click at [299, 279] on p "An example has been created: KPI Metric" at bounding box center [445, 285] width 347 height 12
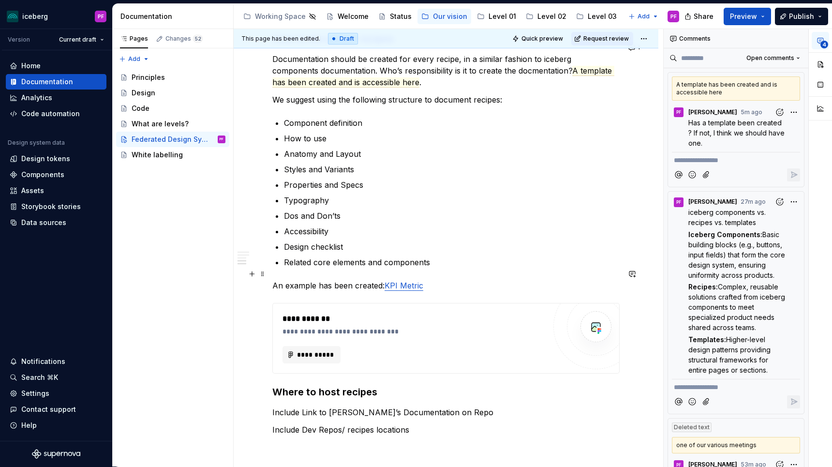
click at [271, 275] on div "Our approach As iceberg evolves, we wish to adopt a Federated Design System app…" at bounding box center [446, 66] width 425 height 1075
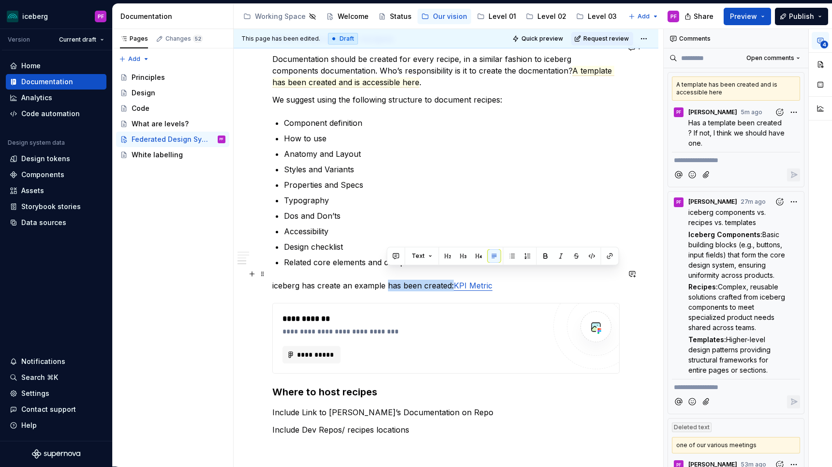
drag, startPoint x: 387, startPoint y: 275, endPoint x: 452, endPoint y: 275, distance: 64.8
click at [452, 279] on p "iceberg has create an example has been created: KPI Metric" at bounding box center [445, 285] width 347 height 12
drag, startPoint x: 401, startPoint y: 273, endPoint x: 428, endPoint y: 274, distance: 27.6
click at [428, 279] on p "iceberg has create an example to showcas KPI Metric" at bounding box center [445, 285] width 347 height 12
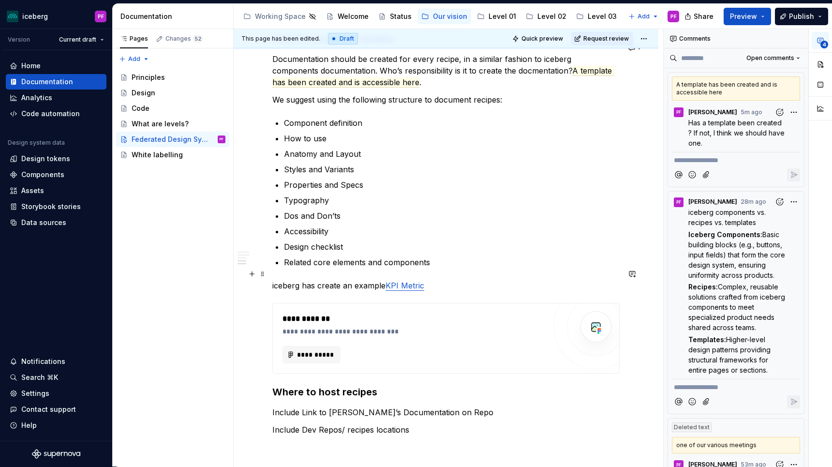
click at [352, 279] on p "iceberg has create an example KPI Metric" at bounding box center [445, 285] width 347 height 12
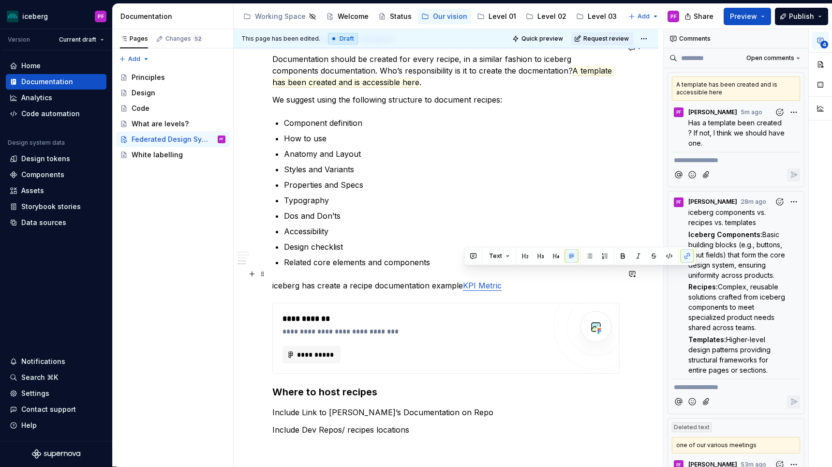
drag, startPoint x: 464, startPoint y: 273, endPoint x: 521, endPoint y: 273, distance: 57.1
click at [521, 279] on p "iceberg has create a recipe documentation example KPI Metric" at bounding box center [445, 285] width 347 height 12
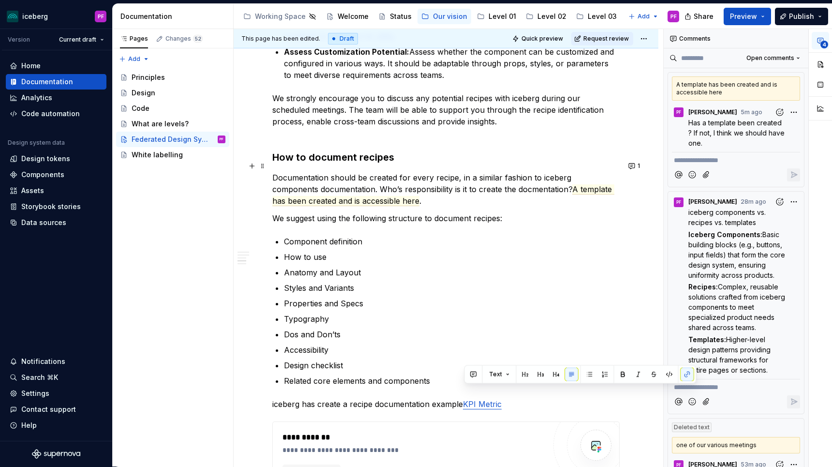
scroll to position [534, 0]
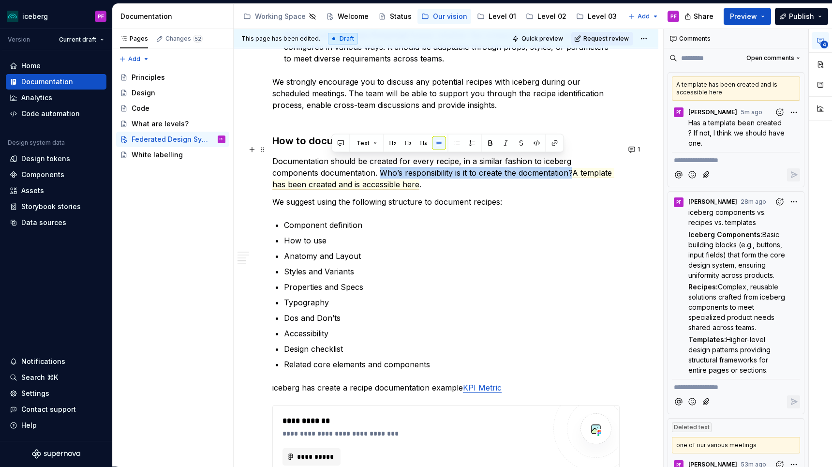
drag, startPoint x: 333, startPoint y: 160, endPoint x: 523, endPoint y: 161, distance: 189.5
click at [523, 161] on p "Documentation should be created for every recipe, in a similar fashion to icebe…" at bounding box center [445, 172] width 347 height 35
click at [343, 144] on button "button" at bounding box center [341, 143] width 14 height 14
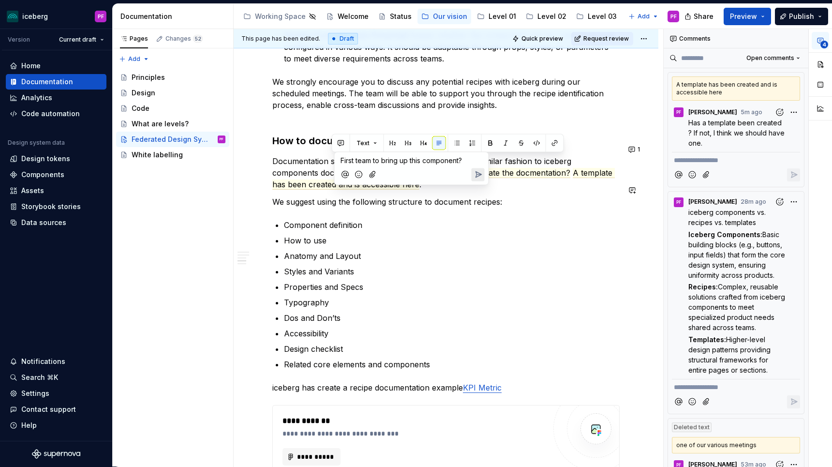
click at [479, 177] on icon "Send" at bounding box center [478, 175] width 10 height 10
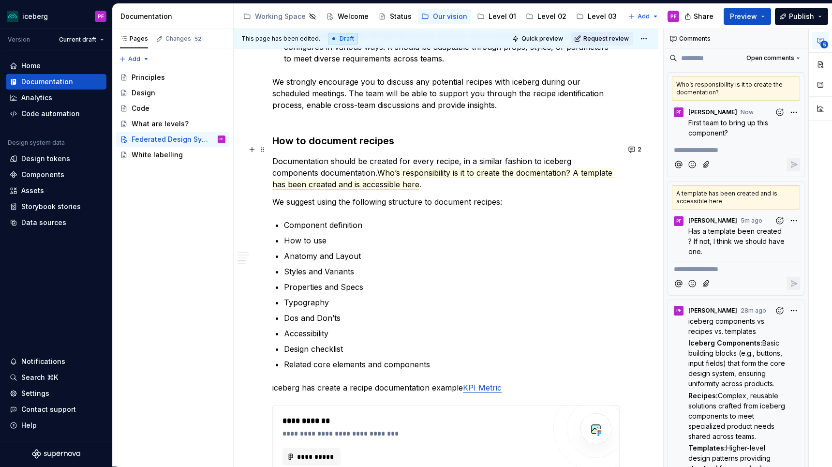
click at [375, 155] on p "Documentation should be created for every recipe, in a similar fashion to icebe…" at bounding box center [445, 172] width 347 height 35
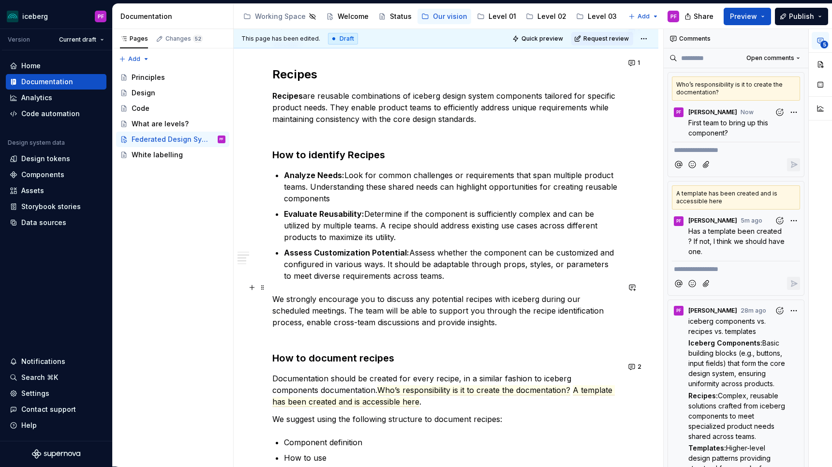
scroll to position [319, 0]
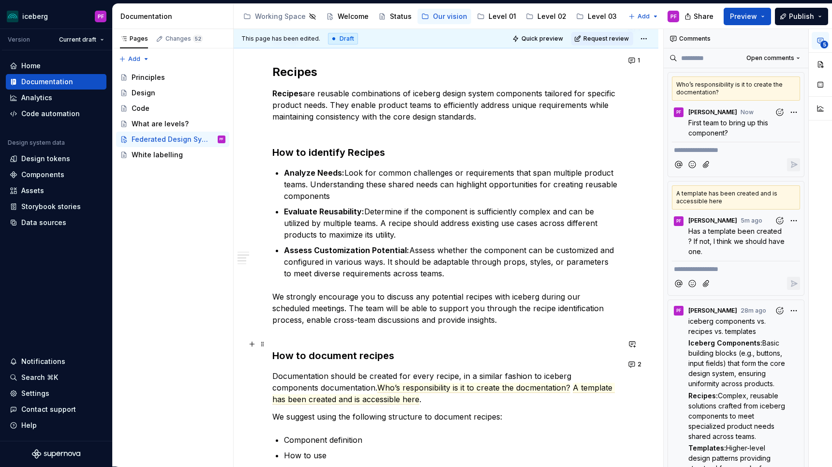
click at [272, 349] on h3 "How to document recipes" at bounding box center [445, 356] width 347 height 14
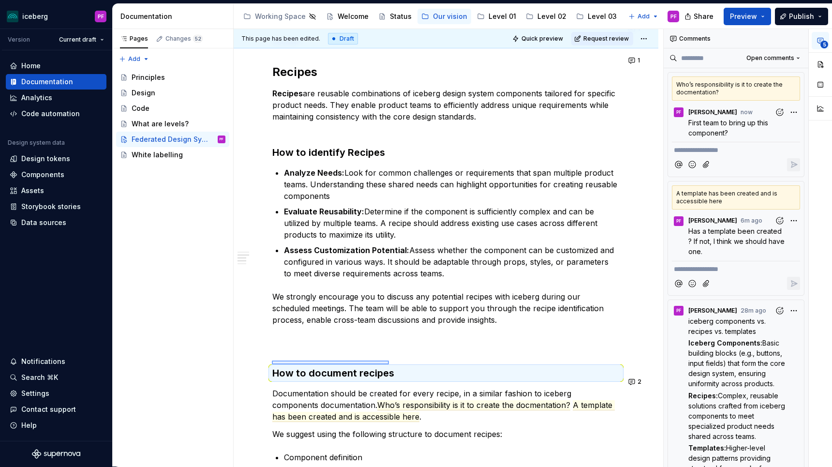
drag, startPoint x: 272, startPoint y: 360, endPoint x: 389, endPoint y: 365, distance: 117.1
click at [389, 365] on div "This page has been edited. Draft Quick preview Request review Federated Design …" at bounding box center [448, 248] width 429 height 438
click at [305, 328] on div "Our approach As iceberg evolves, we wish to adopt a Federated Design System app…" at bounding box center [445, 328] width 347 height 918
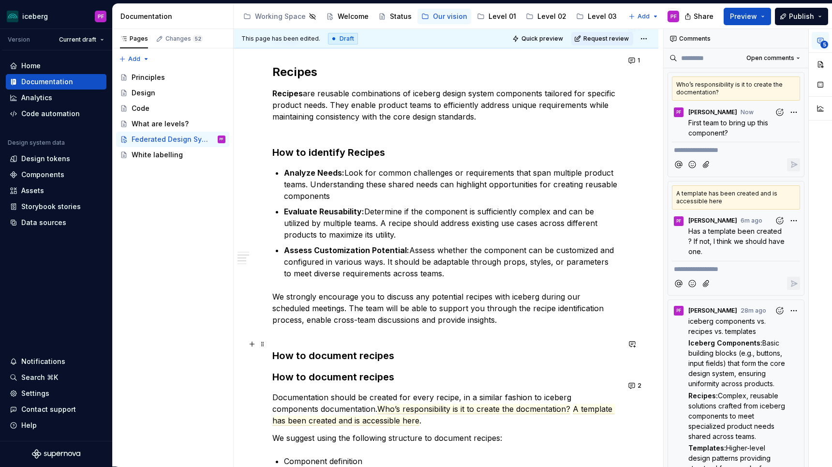
click at [331, 349] on h3 "How to document recipes" at bounding box center [445, 356] width 347 height 14
click at [382, 349] on h3 "How to build a recipes" at bounding box center [445, 356] width 347 height 14
click at [339, 349] on h3 "How to build a recipe" at bounding box center [445, 356] width 347 height 14
click at [373, 349] on h3 "How to build recipe" at bounding box center [445, 356] width 347 height 14
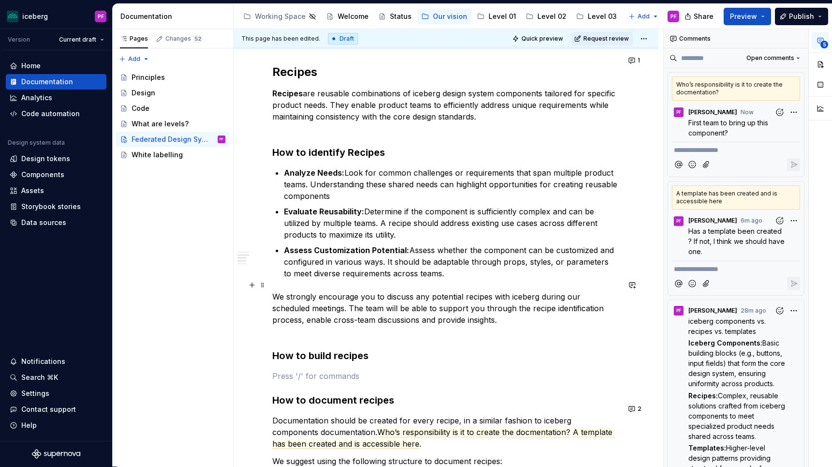
click at [339, 317] on p "We strongly encourage you to discuss any potential recipes with iceberg during …" at bounding box center [445, 314] width 347 height 46
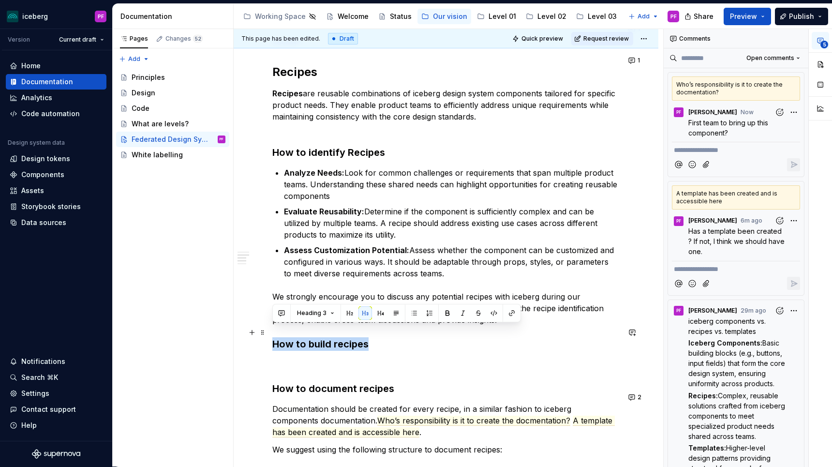
drag, startPoint x: 273, startPoint y: 333, endPoint x: 370, endPoint y: 332, distance: 97.2
click at [370, 337] on h3 "How to build recipes" at bounding box center [445, 344] width 347 height 14
click at [313, 361] on div "Our approach As iceberg evolves, we wish to adopt a Federated Design System app…" at bounding box center [445, 335] width 347 height 933
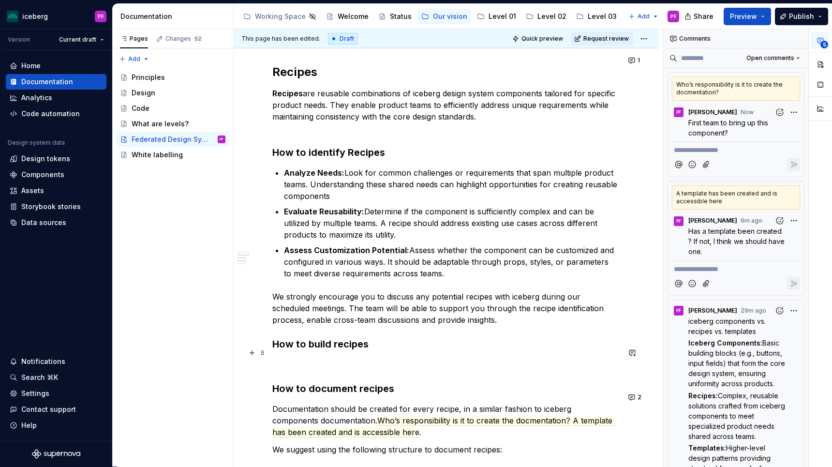
click at [310, 358] on p at bounding box center [445, 364] width 347 height 12
click at [346, 146] on strong "How to identify Recipes" at bounding box center [328, 152] width 113 height 12
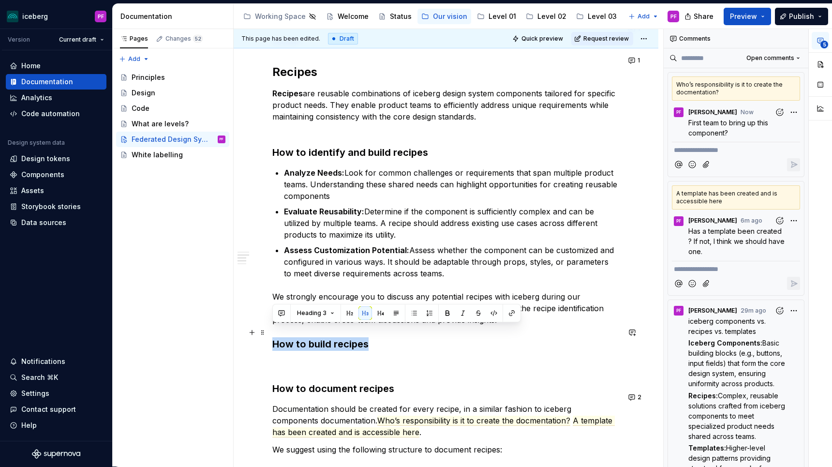
drag, startPoint x: 331, startPoint y: 328, endPoint x: 267, endPoint y: 327, distance: 64.3
click at [266, 328] on div "Our approach As iceberg evolves, we wish to adopt a Federated Design System app…" at bounding box center [446, 400] width 425 height 1108
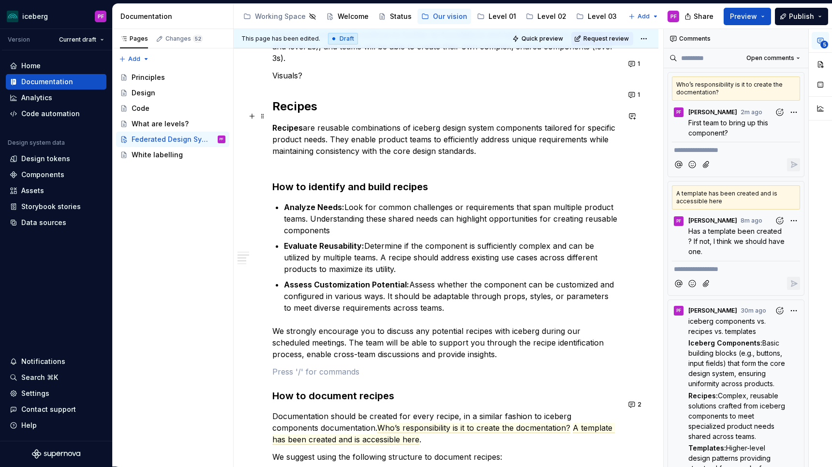
scroll to position [286, 0]
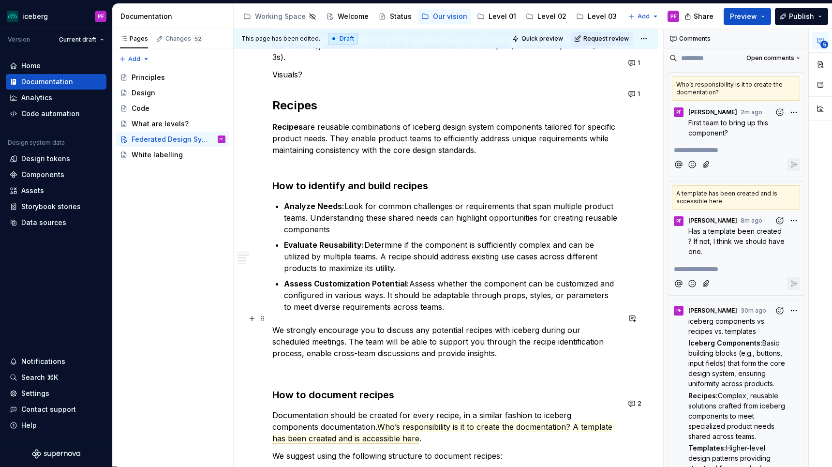
click at [563, 330] on p "We strongly encourage you to discuss any potential recipes with iceberg during …" at bounding box center [445, 341] width 347 height 35
click at [302, 339] on p "We strongly encourage you to discuss any potential recipes with iceberg during …" at bounding box center [445, 341] width 347 height 35
click at [330, 365] on p at bounding box center [445, 371] width 347 height 12
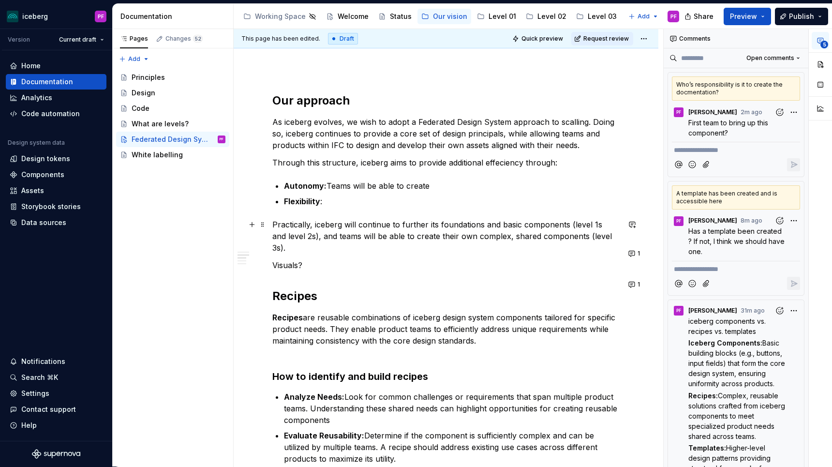
scroll to position [90, 0]
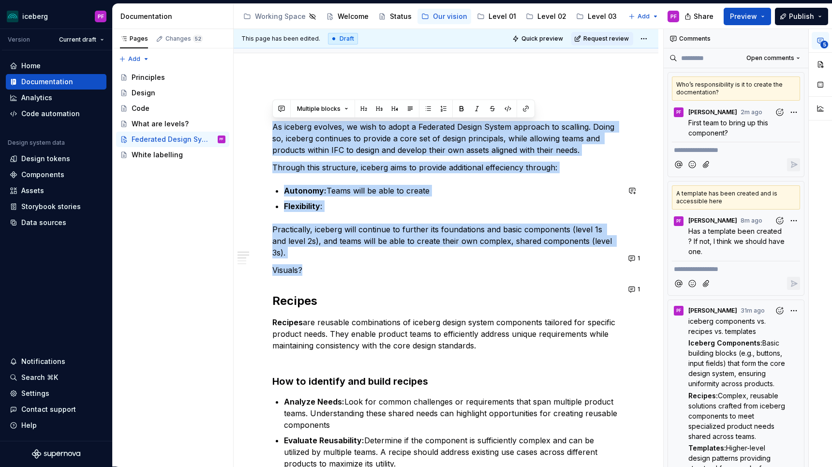
drag, startPoint x: 273, startPoint y: 125, endPoint x: 410, endPoint y: 262, distance: 194.2
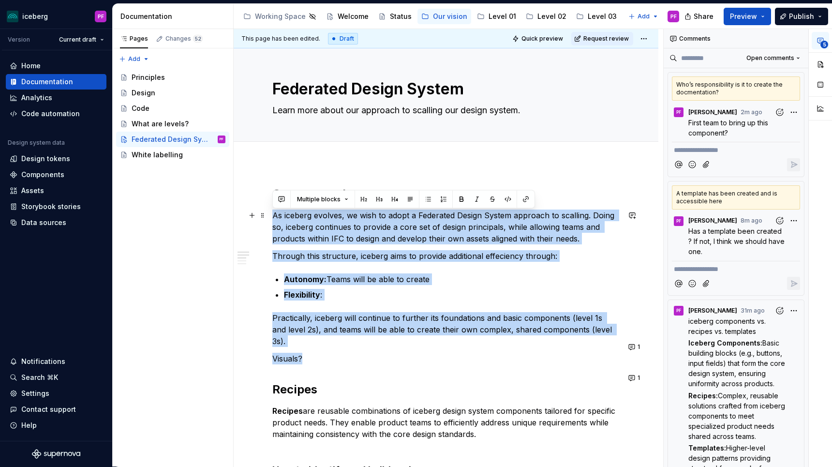
scroll to position [0, 0]
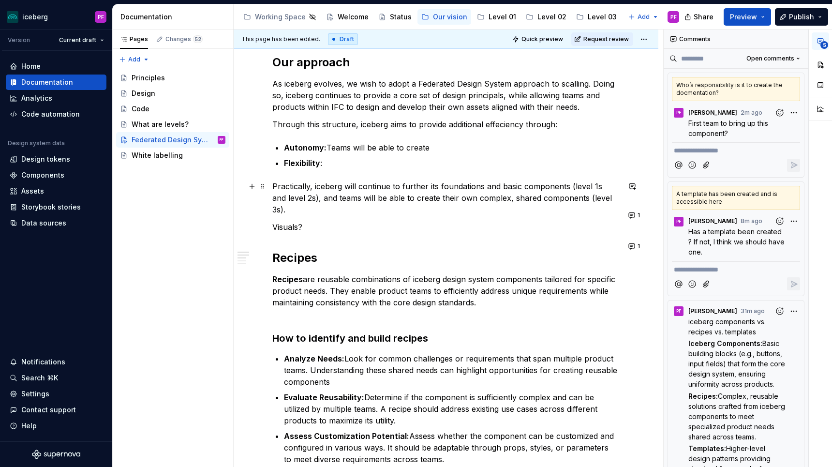
scroll to position [136, 0]
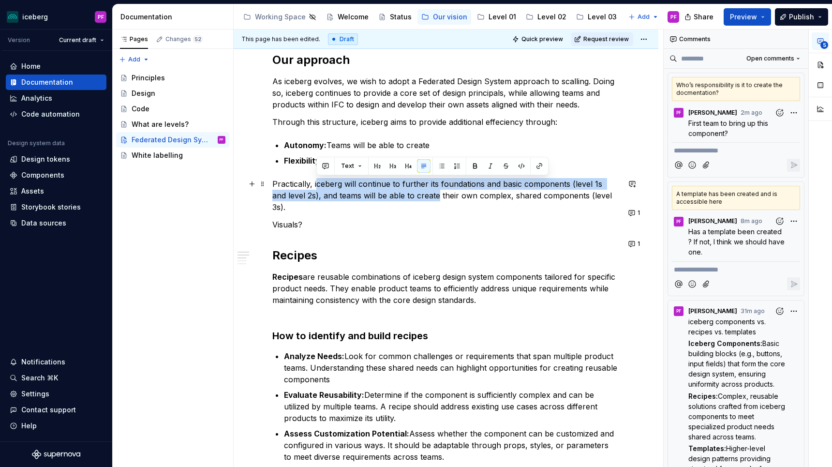
drag, startPoint x: 317, startPoint y: 186, endPoint x: 423, endPoint y: 192, distance: 106.0
click at [423, 192] on p "Practically, iceberg will continue to further its foundations and basic compone…" at bounding box center [445, 195] width 347 height 35
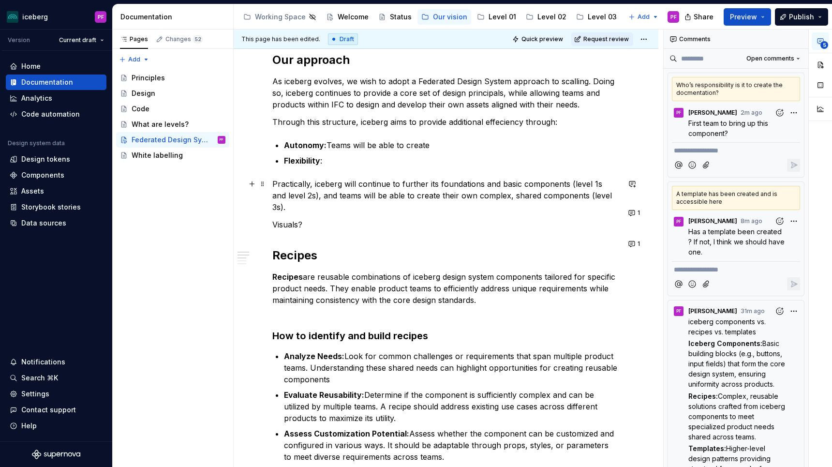
click at [610, 194] on p "Practically, iceberg will continue to further its foundations and basic compone…" at bounding box center [445, 195] width 347 height 35
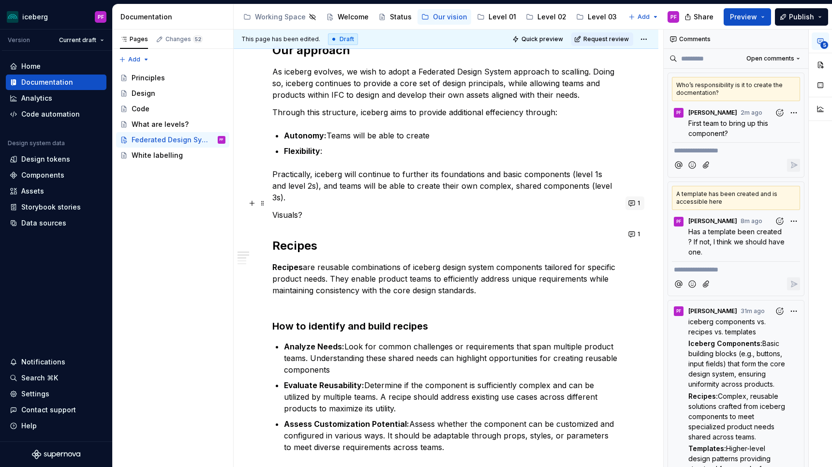
click at [640, 204] on span "1" at bounding box center [638, 203] width 2 height 8
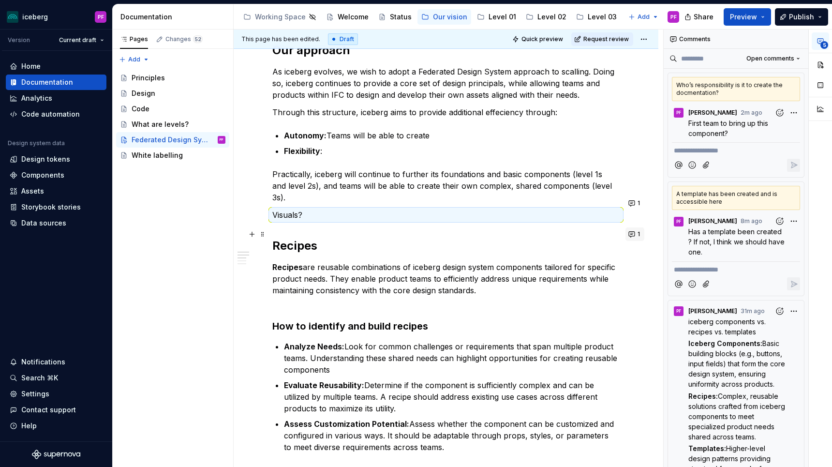
click at [636, 234] on button "1" at bounding box center [634, 234] width 19 height 14
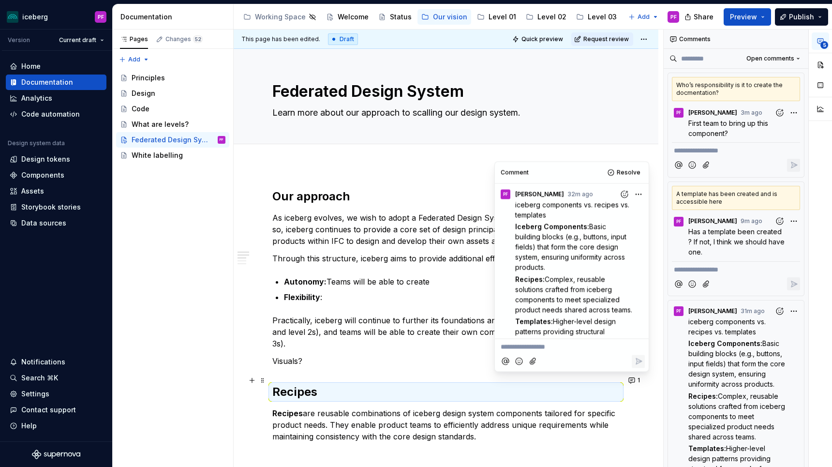
scroll to position [29, 0]
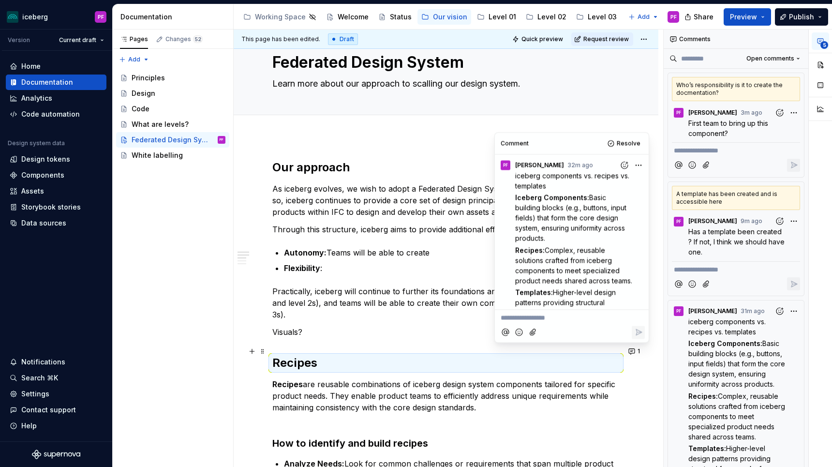
click at [339, 267] on p "Flexibility :" at bounding box center [452, 268] width 336 height 12
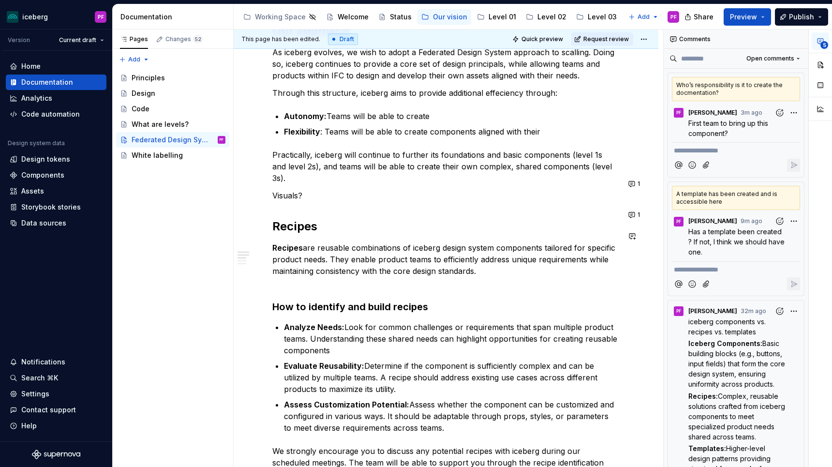
scroll to position [172, 0]
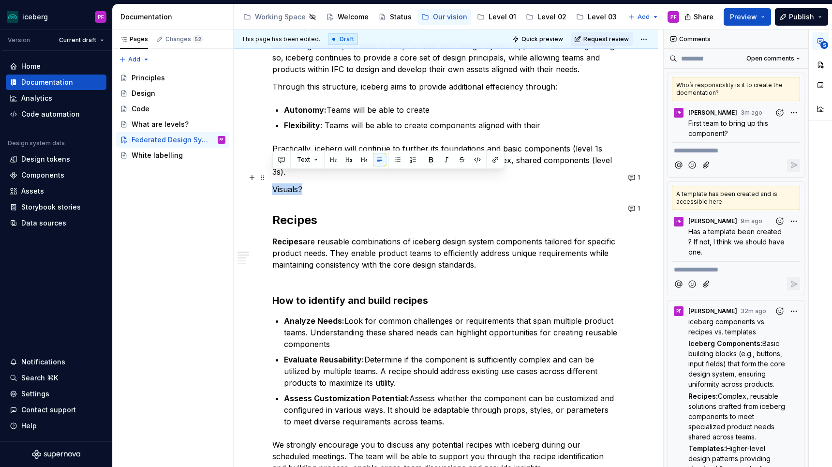
drag, startPoint x: 307, startPoint y: 180, endPoint x: 266, endPoint y: 178, distance: 40.7
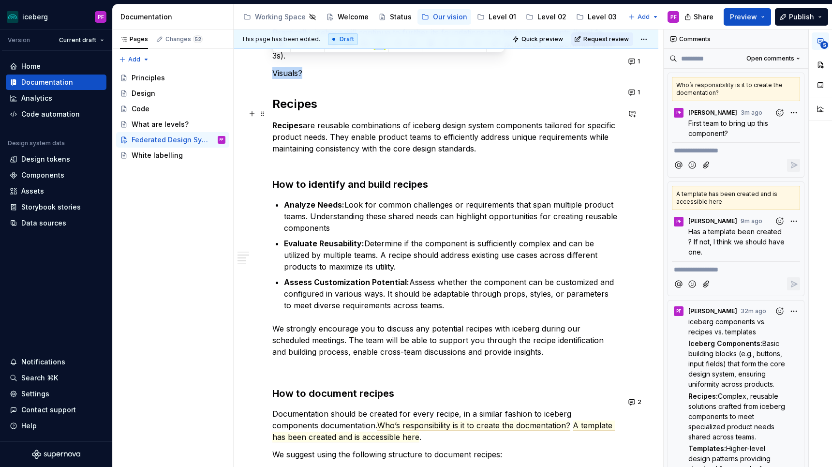
scroll to position [286, 0]
click at [312, 152] on p "Recipes are reusable combinations of iceberg design system components tailored …" at bounding box center [445, 144] width 347 height 46
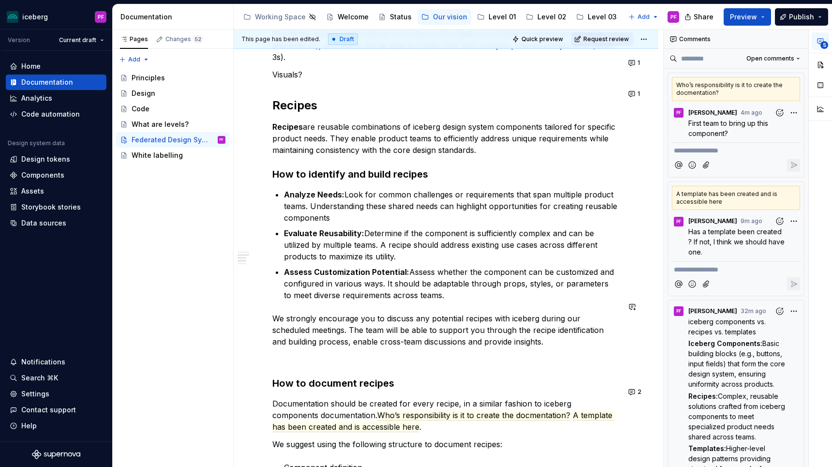
click at [306, 353] on p at bounding box center [445, 359] width 347 height 12
click at [483, 134] on p "Recipes are reusable combinations of iceberg design system components tailored …" at bounding box center [445, 138] width 347 height 35
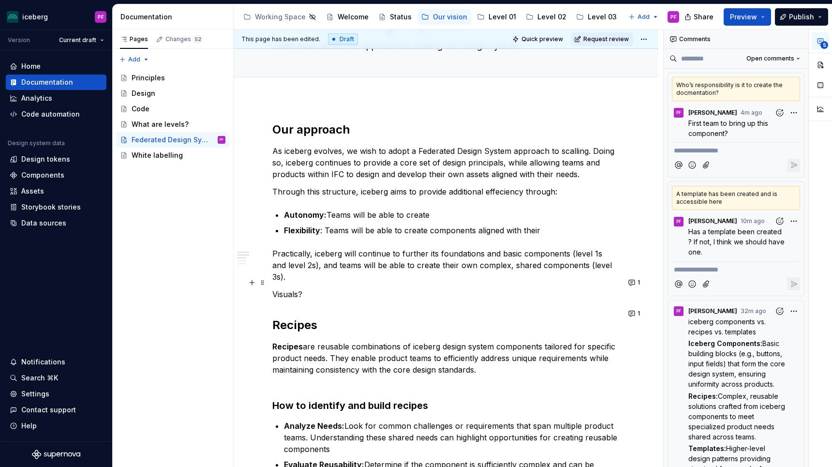
scroll to position [69, 0]
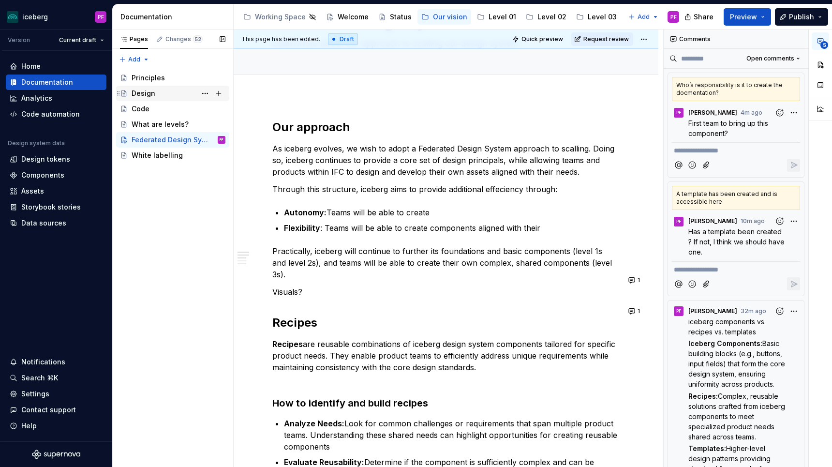
click at [166, 100] on div "Design" at bounding box center [172, 93] width 113 height 15
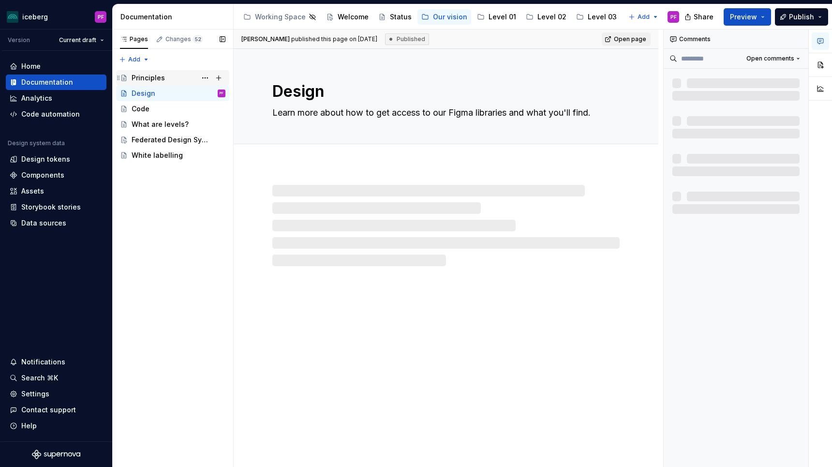
click at [164, 79] on div "Principles" at bounding box center [179, 78] width 94 height 14
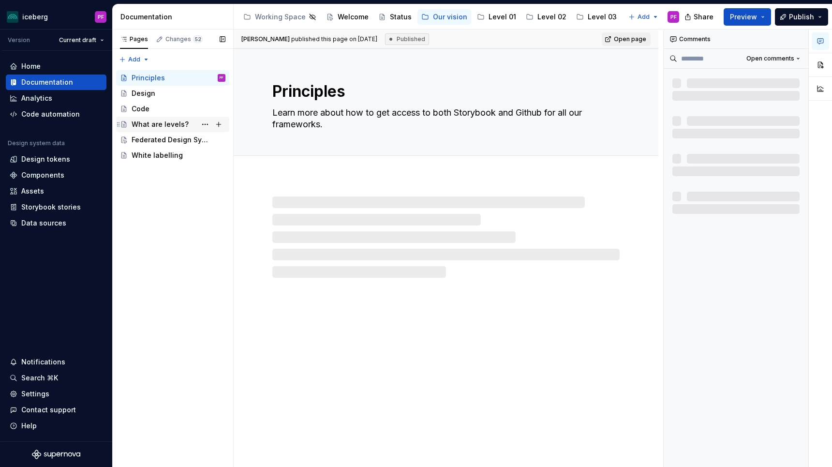
click at [151, 122] on div "What are levels?" at bounding box center [160, 124] width 57 height 10
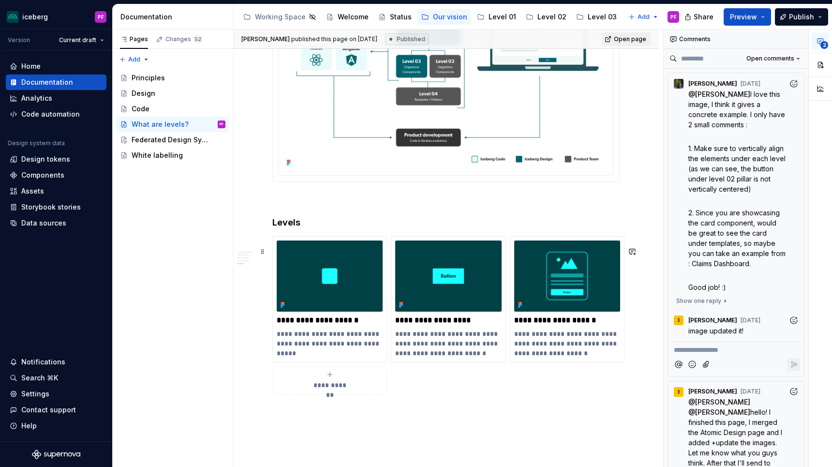
scroll to position [1436, 0]
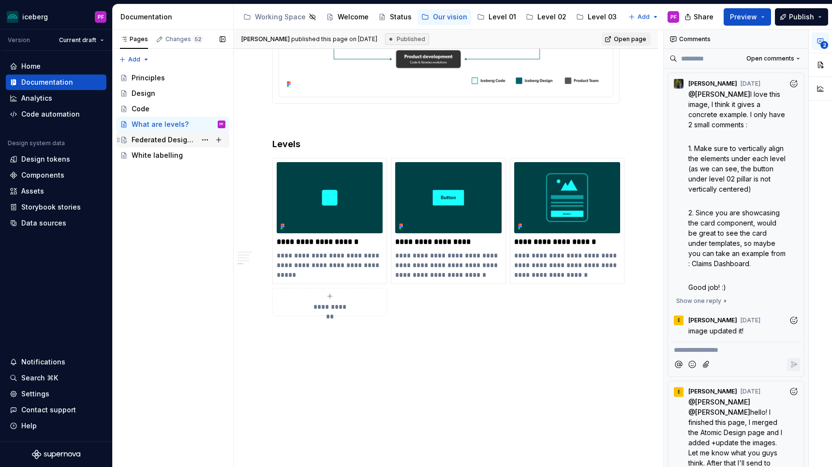
click at [196, 146] on div "Federated Design System" at bounding box center [179, 140] width 94 height 14
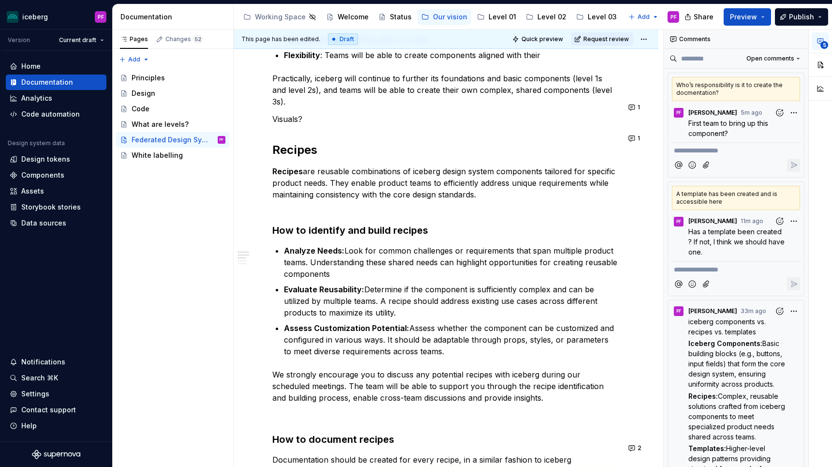
scroll to position [243, 0]
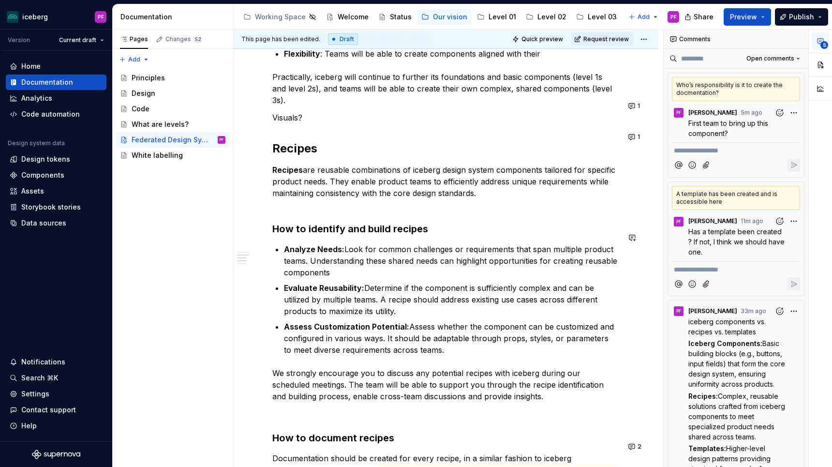
click at [435, 222] on h3 "How to identify and build recipes" at bounding box center [445, 229] width 347 height 14
type textarea "*"
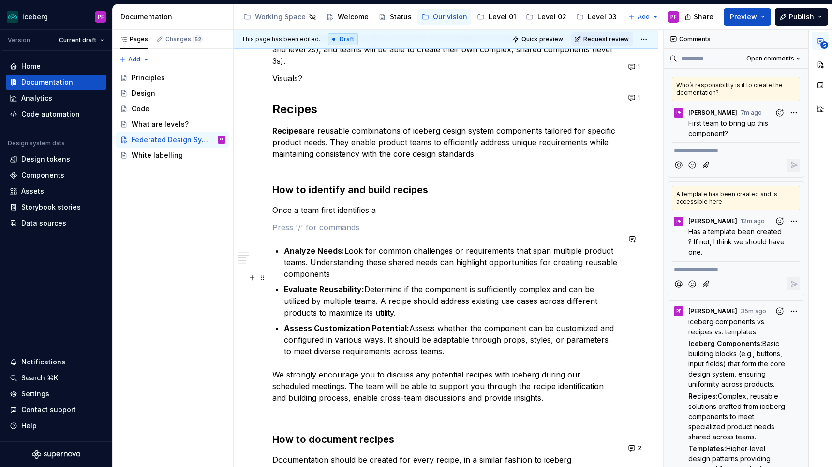
scroll to position [293, 0]
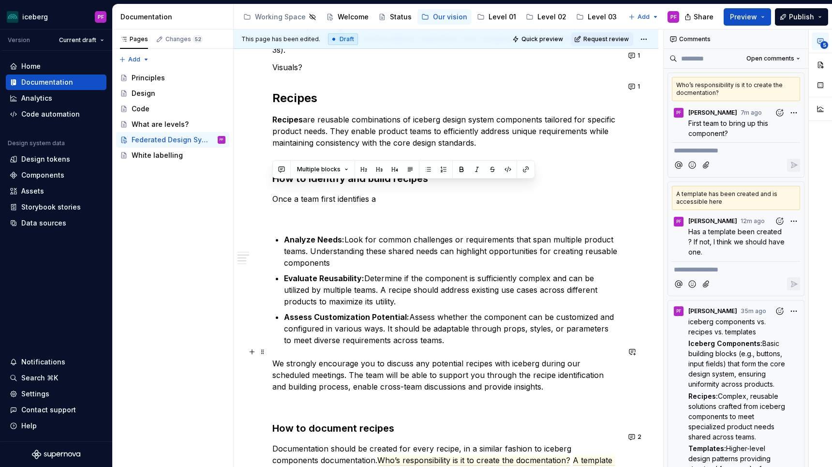
drag, startPoint x: 274, startPoint y: 188, endPoint x: 532, endPoint y: 380, distance: 322.0
click at [532, 374] on div "Our approach As iceberg evolves, we wish to adopt a Federated Design System app…" at bounding box center [445, 368] width 347 height 947
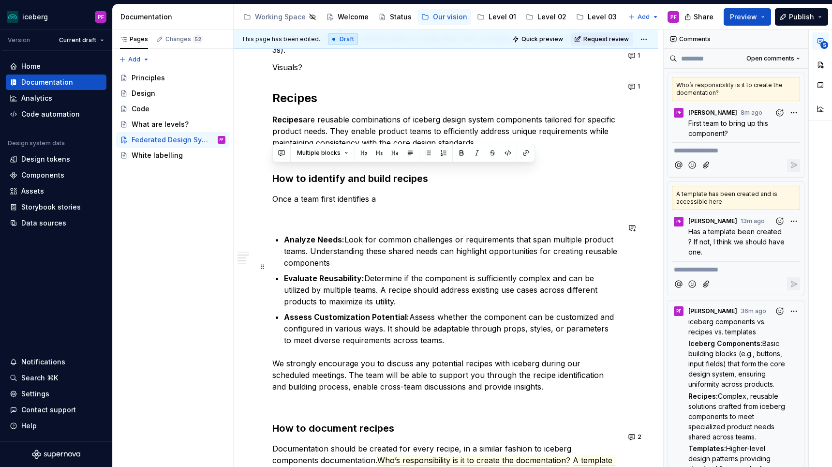
scroll to position [316, 0]
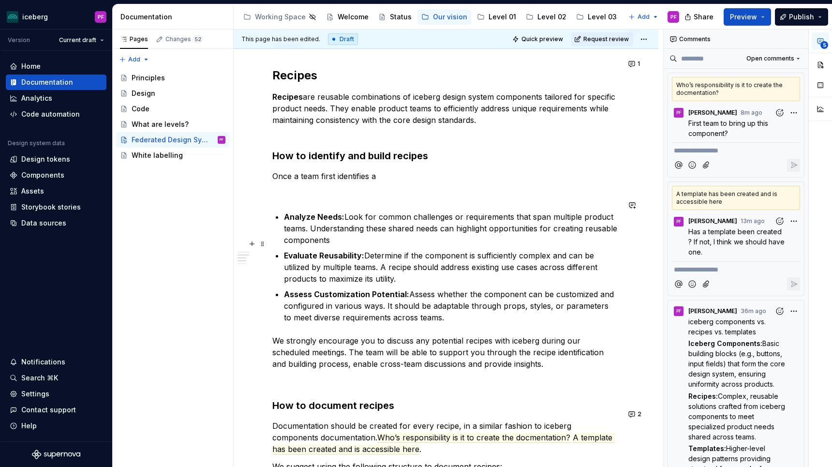
click at [316, 264] on p "Evaluate Reusability: Determine if the component is sufficiently complex and ca…" at bounding box center [452, 266] width 336 height 35
click at [278, 190] on div "Our approach As iceberg evolves, we wish to adopt a Federated Design System app…" at bounding box center [445, 345] width 347 height 947
click at [301, 188] on p at bounding box center [445, 194] width 347 height 12
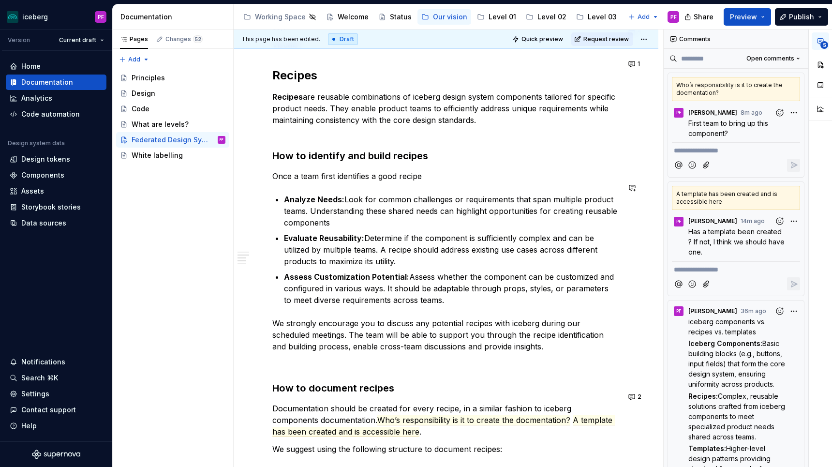
click at [385, 171] on div "Our approach As iceberg evolves, we wish to adopt a Federated Design System app…" at bounding box center [445, 336] width 347 height 929
click at [412, 150] on strong "How to identify and build recipes" at bounding box center [350, 156] width 156 height 12
click at [381, 170] on p "Once a team first identifies a good recipe" at bounding box center [445, 176] width 347 height 12
click at [386, 170] on p "Once a team first identifies a good recipe" at bounding box center [445, 176] width 347 height 12
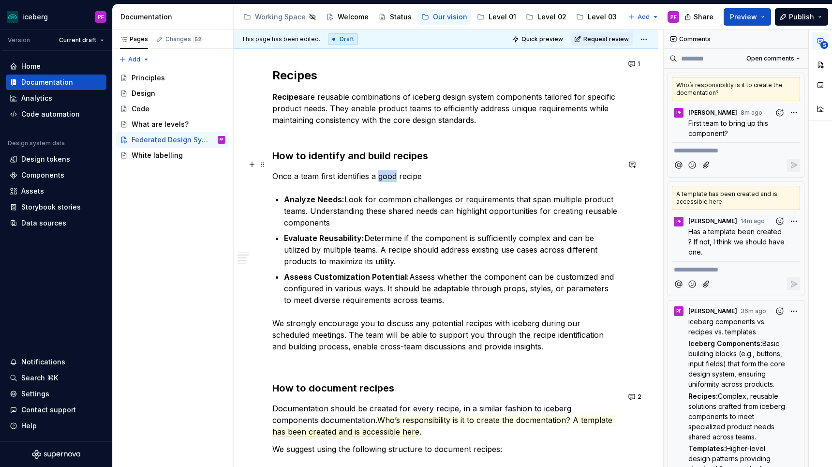
click at [386, 170] on p "Once a team first identifies a good recipe" at bounding box center [445, 176] width 347 height 12
click at [415, 170] on p "Once a team first identifies a recipe" at bounding box center [445, 176] width 347 height 12
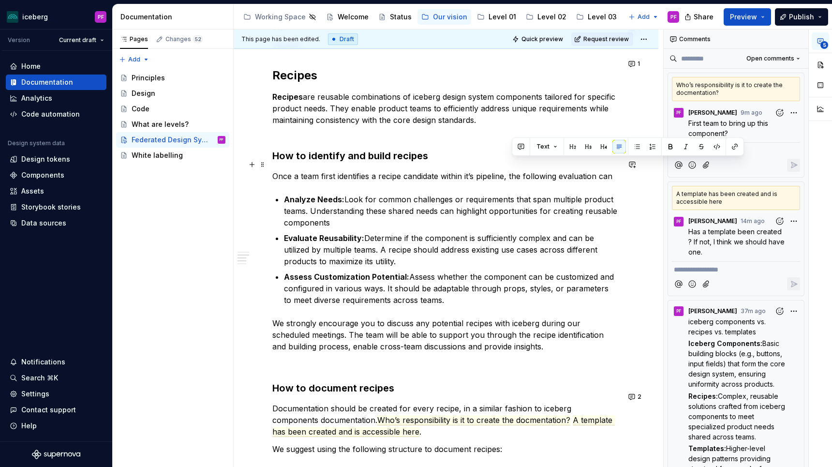
drag, startPoint x: 512, startPoint y: 165, endPoint x: 618, endPoint y: 162, distance: 105.9
click at [618, 170] on p "Once a team first identifies a recipe candidate within it’s pipeline, the follo…" at bounding box center [445, 176] width 347 height 12
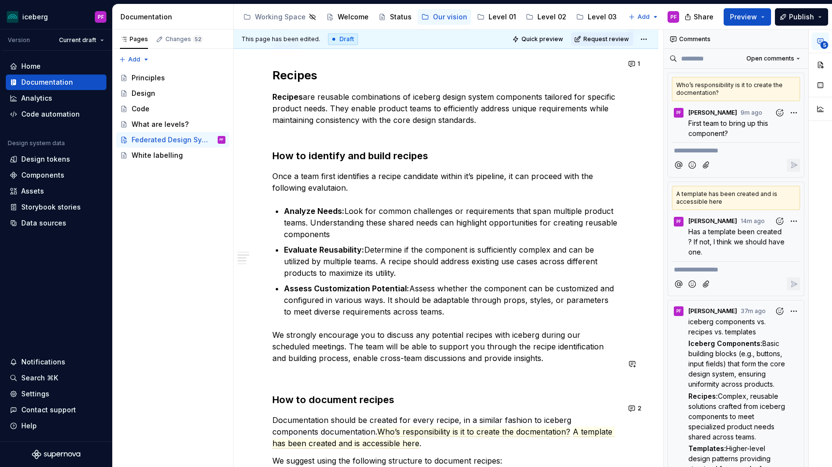
scroll to position [344, 0]
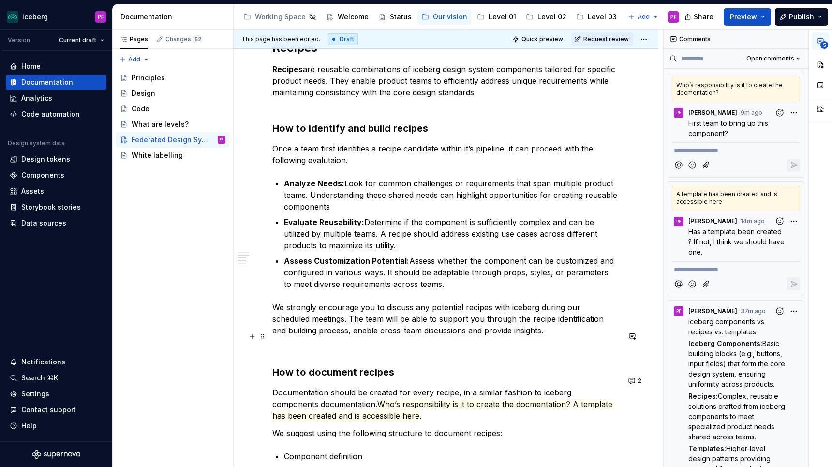
click at [307, 342] on p at bounding box center [445, 348] width 347 height 12
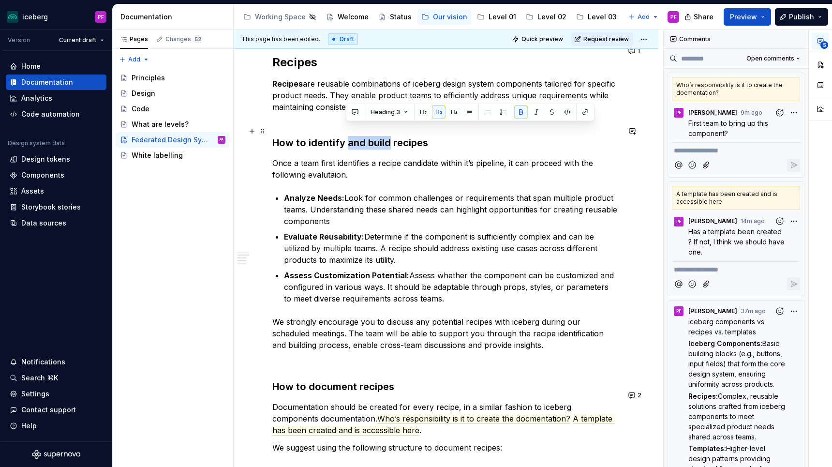
drag, startPoint x: 347, startPoint y: 131, endPoint x: 387, endPoint y: 131, distance: 40.6
click at [387, 137] on strong "How to identify and build recipes" at bounding box center [350, 143] width 156 height 12
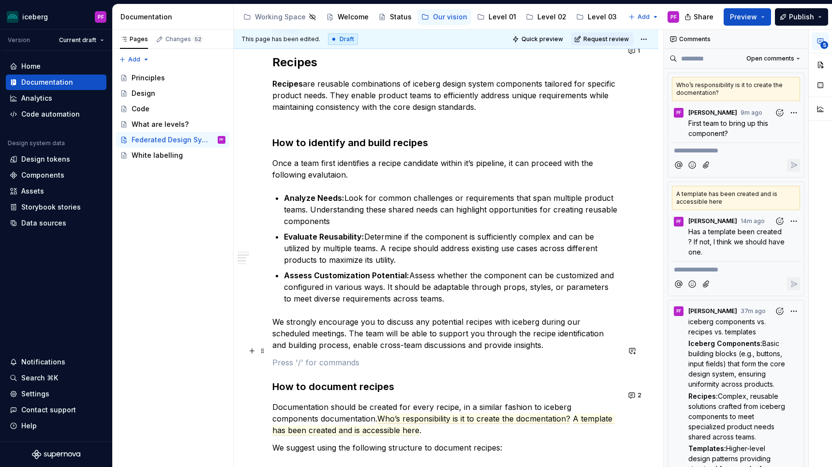
click at [305, 356] on p at bounding box center [445, 362] width 347 height 12
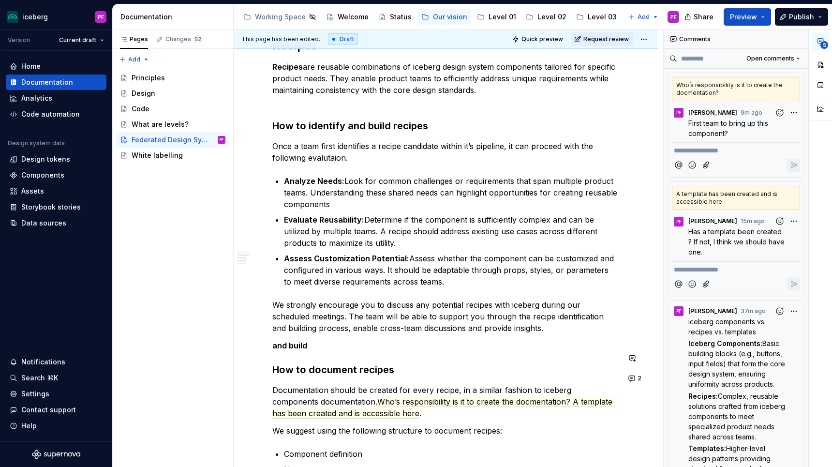
scroll to position [353, 0]
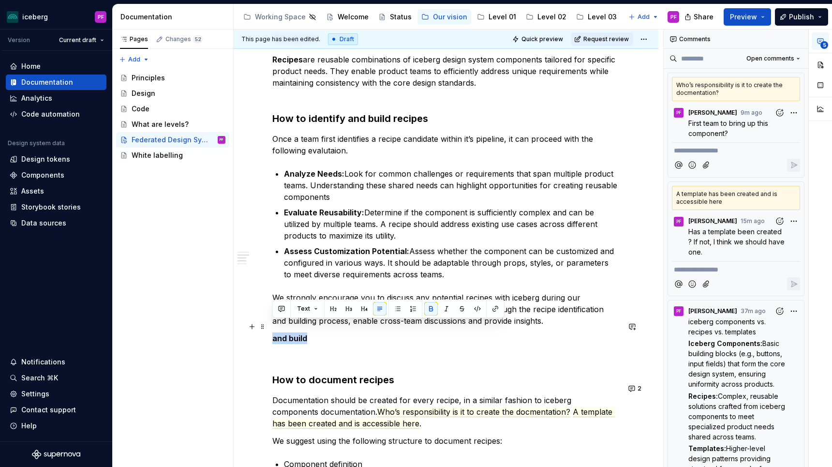
drag, startPoint x: 313, startPoint y: 325, endPoint x: 268, endPoint y: 325, distance: 45.4
click at [268, 325] on div "Our approach As iceberg evolves, we wish to adopt a Federated Design System app…" at bounding box center [446, 378] width 425 height 1133
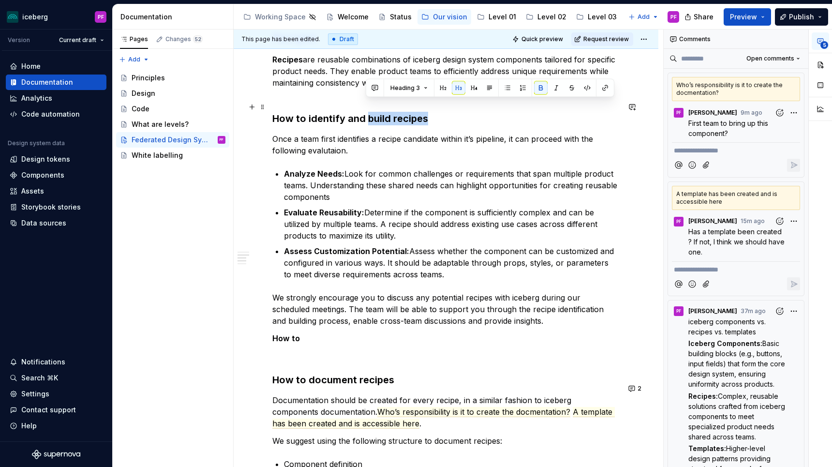
drag, startPoint x: 365, startPoint y: 106, endPoint x: 439, endPoint y: 105, distance: 74.0
click at [439, 112] on h3 "How to identify and build recipes" at bounding box center [445, 119] width 347 height 14
click at [303, 332] on p "How to" at bounding box center [445, 338] width 347 height 12
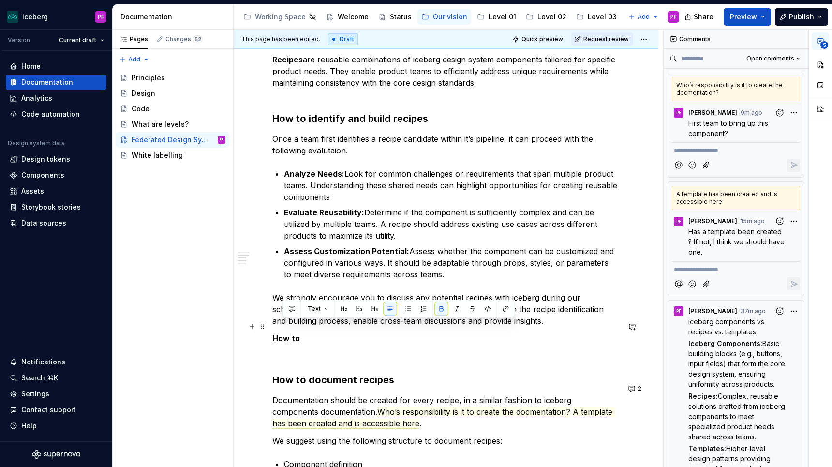
drag, startPoint x: 303, startPoint y: 327, endPoint x: 268, endPoint y: 327, distance: 34.3
click at [268, 327] on div "Our approach As iceberg evolves, we wish to adopt a Federated Design System app…" at bounding box center [446, 378] width 425 height 1133
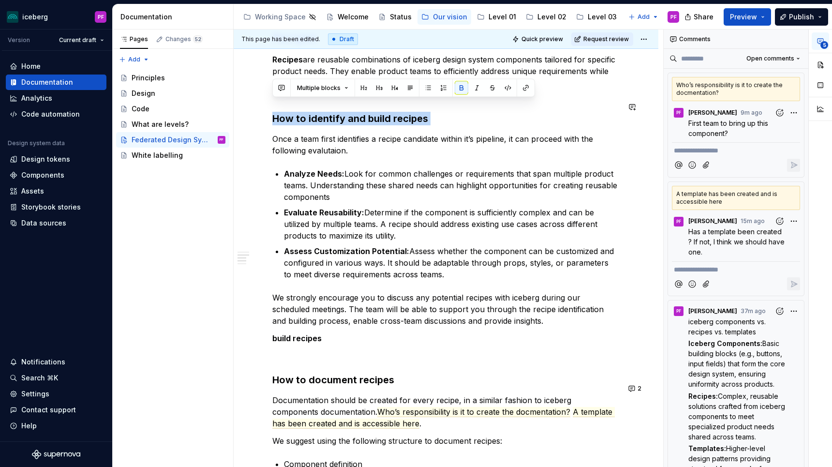
drag, startPoint x: 274, startPoint y: 106, endPoint x: 451, endPoint y: 115, distance: 177.2
click at [451, 115] on div "Our approach As iceberg evolves, we wish to adopt a Federated Design System app…" at bounding box center [445, 314] width 347 height 958
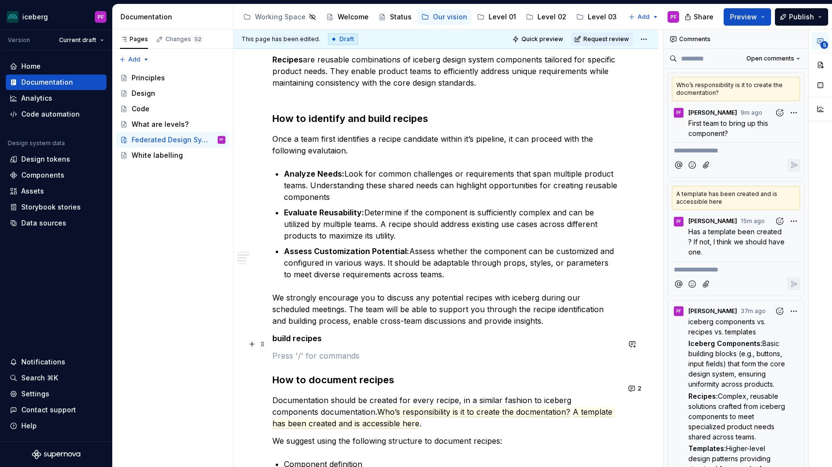
click at [272, 350] on p at bounding box center [445, 356] width 347 height 12
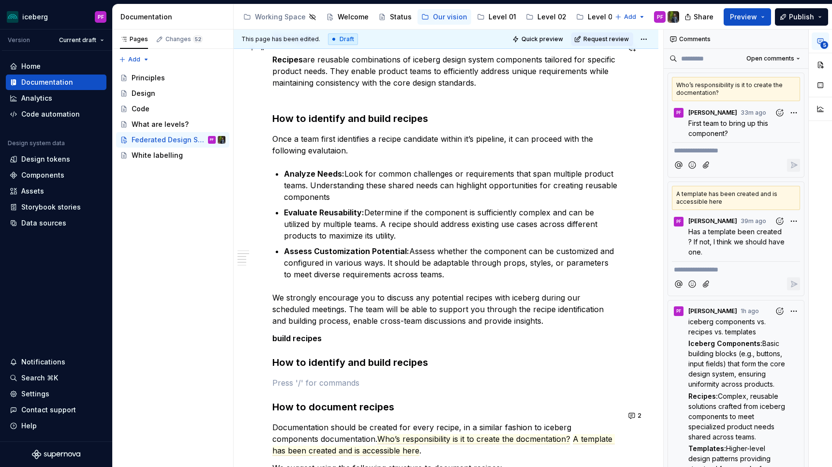
scroll to position [0, 0]
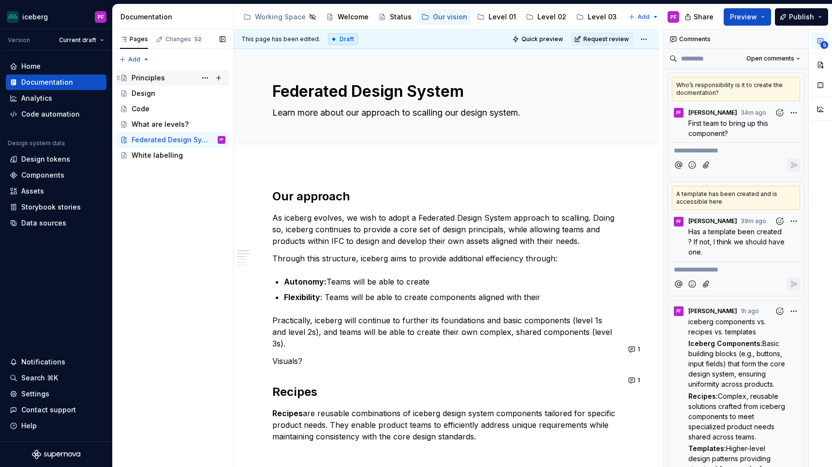
click at [165, 77] on div "Principles" at bounding box center [179, 78] width 94 height 14
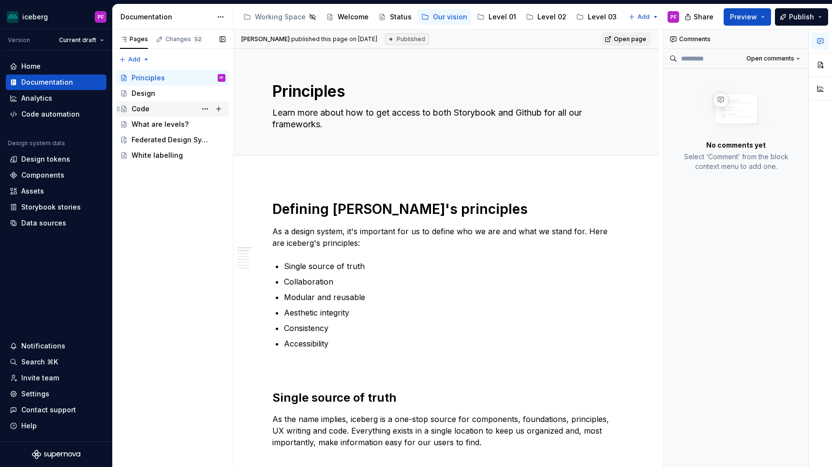
click at [148, 107] on div "Code" at bounding box center [141, 109] width 18 height 10
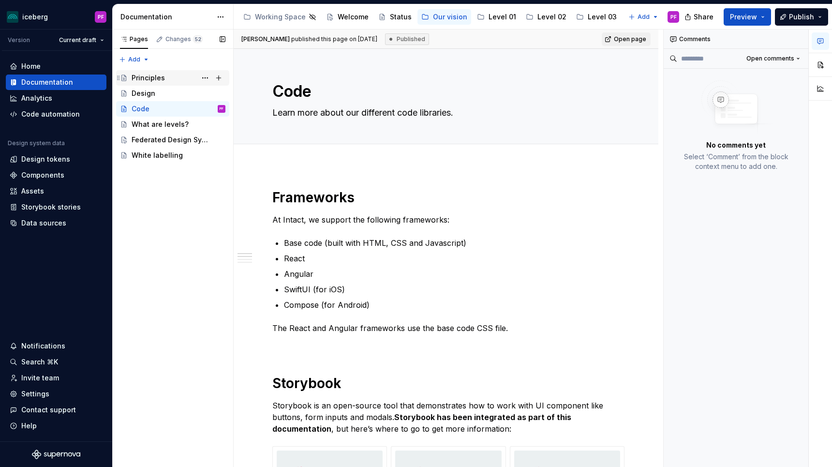
click at [149, 82] on div "Principles" at bounding box center [148, 78] width 33 height 10
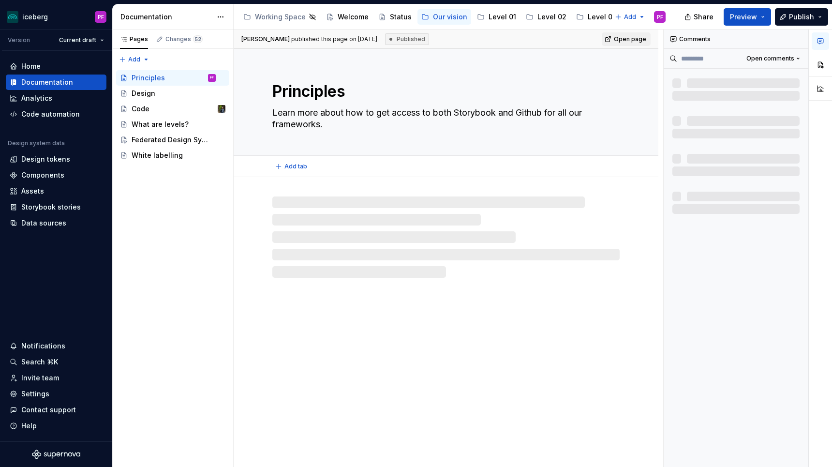
click at [355, 118] on textarea "Learn more about how to get access to both Storybook and Github for all our fra…" at bounding box center [443, 118] width 347 height 27
click at [322, 117] on textarea "Learn more about how to get access to both Storybook and Github for all our fra…" at bounding box center [443, 118] width 347 height 27
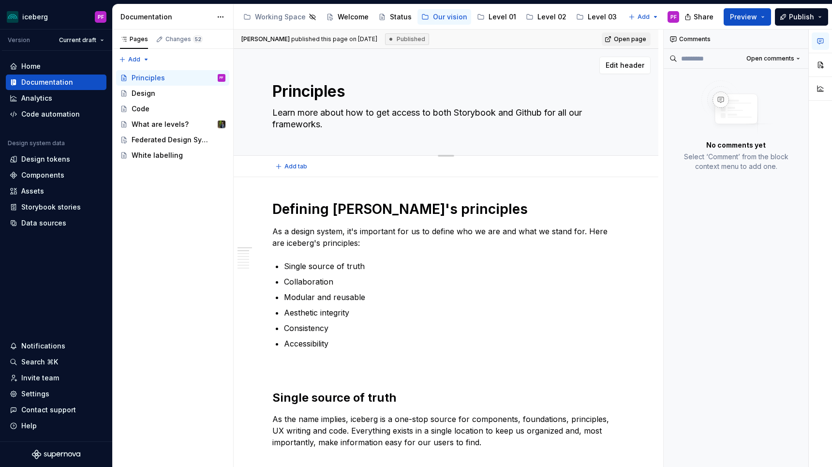
drag, startPoint x: 323, startPoint y: 123, endPoint x: 274, endPoint y: 110, distance: 51.0
click at [274, 110] on textarea "Learn more about how to get access to both Storybook and Github for all our fra…" at bounding box center [443, 118] width 347 height 27
paste textarea "the philosophy/pillars of our design system"
type textarea "*"
type textarea "Learn more about the philosophy/pillars of our design system"
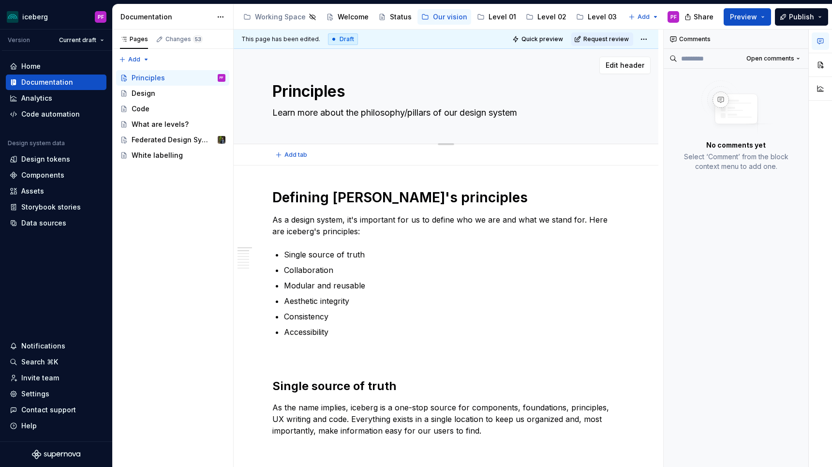
drag, startPoint x: 409, startPoint y: 112, endPoint x: 433, endPoint y: 112, distance: 24.7
click at [433, 112] on textarea "Learn more about the philosophy/pillars of our design system" at bounding box center [443, 112] width 347 height 15
type textarea "*"
type textarea "Learn more about the philosophy of our design system"
click at [498, 113] on textarea "Learn more about the philosophy of our design system" at bounding box center [443, 112] width 347 height 15
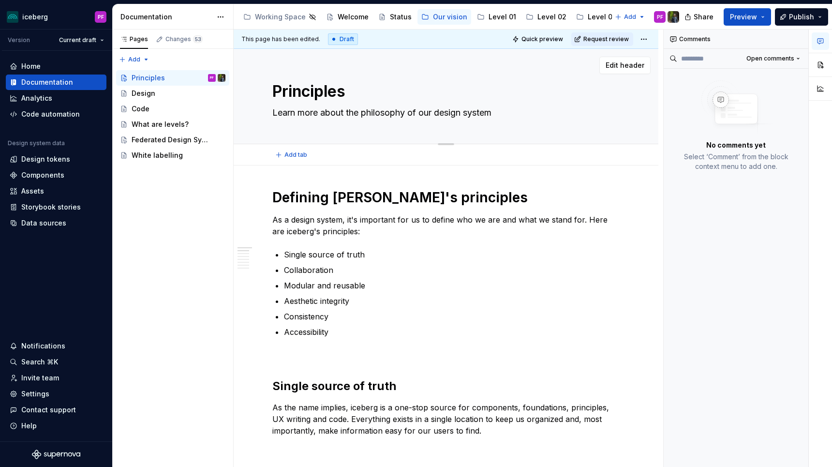
type textarea "*"
type textarea "Learn more about the philosophy of our design system."
type textarea "*"
type textarea "Learn more about the philosophy of our design system."
click at [471, 107] on textarea "Learn more about the philosophy of our design system." at bounding box center [443, 112] width 347 height 15
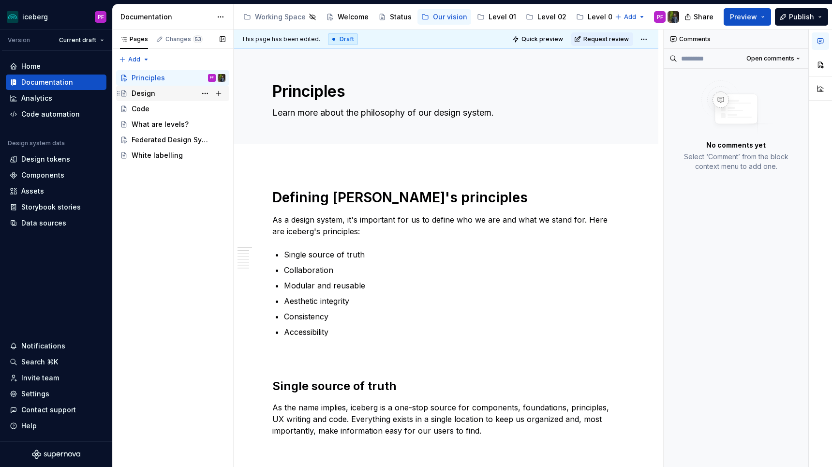
click at [165, 96] on div "Design" at bounding box center [179, 94] width 94 height 14
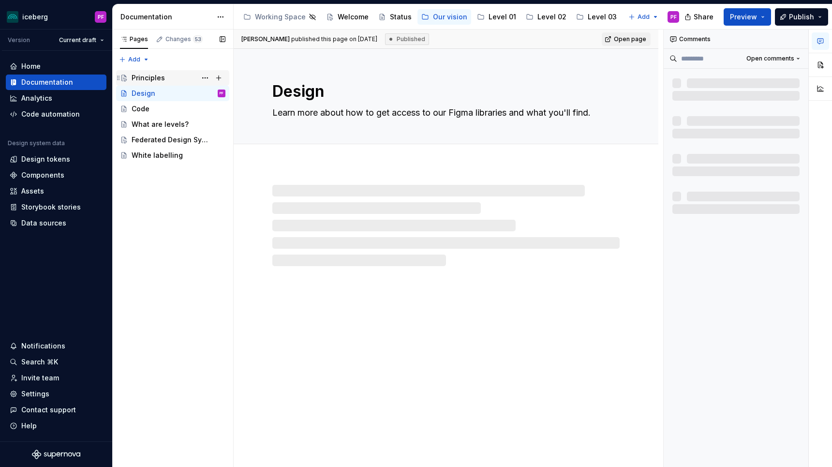
click at [165, 81] on div "Principles" at bounding box center [179, 78] width 94 height 14
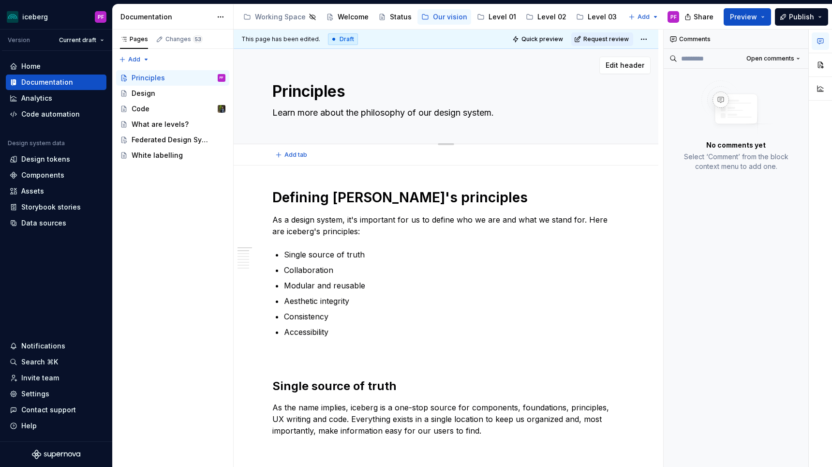
click at [292, 115] on textarea "Learn more about the philosophy of our design system." at bounding box center [443, 112] width 347 height 15
click at [371, 134] on div "Principles Learn more about the philosophy of our design system." at bounding box center [445, 96] width 347 height 95
click at [648, 33] on html "iceberg PF Version Current draft Home Documentation Analytics Code automation D…" at bounding box center [416, 233] width 832 height 467
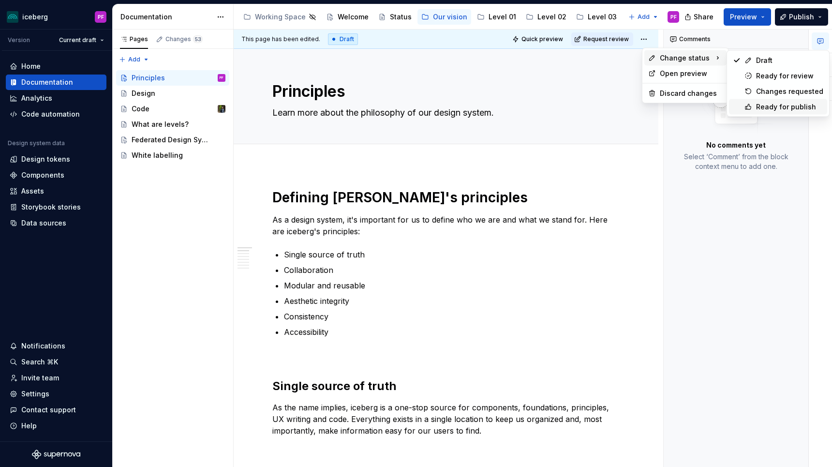
click at [791, 104] on div "Ready for publish" at bounding box center [789, 107] width 67 height 10
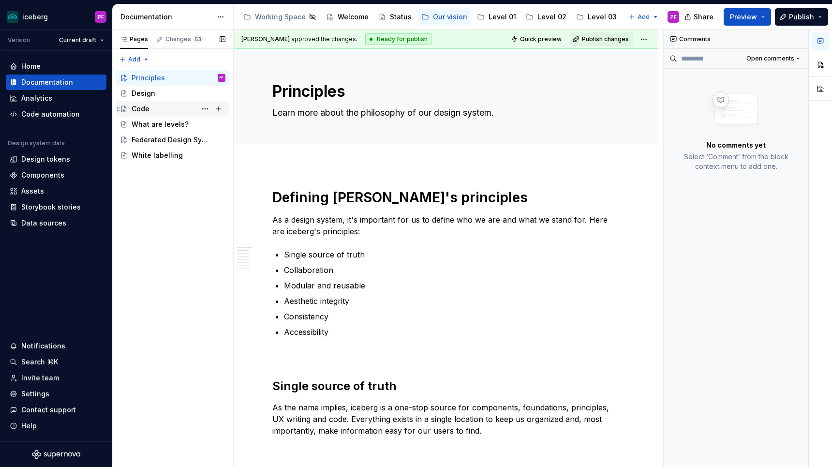
click at [158, 107] on div "Code" at bounding box center [179, 109] width 94 height 14
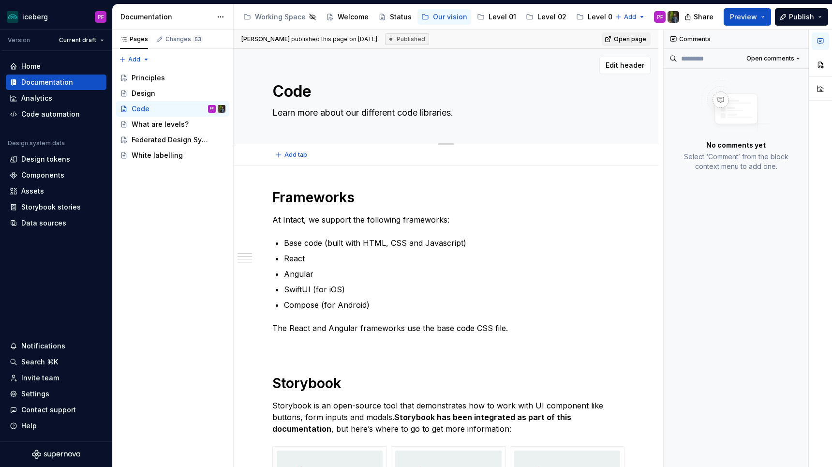
drag, startPoint x: 322, startPoint y: 113, endPoint x: 459, endPoint y: 114, distance: 136.8
click at [459, 114] on textarea "Learn more about our different code libraries." at bounding box center [443, 112] width 347 height 15
drag, startPoint x: 468, startPoint y: 115, endPoint x: 347, endPoint y: 113, distance: 121.4
click at [347, 113] on textarea "Learn more about our different code libraries." at bounding box center [443, 112] width 347 height 15
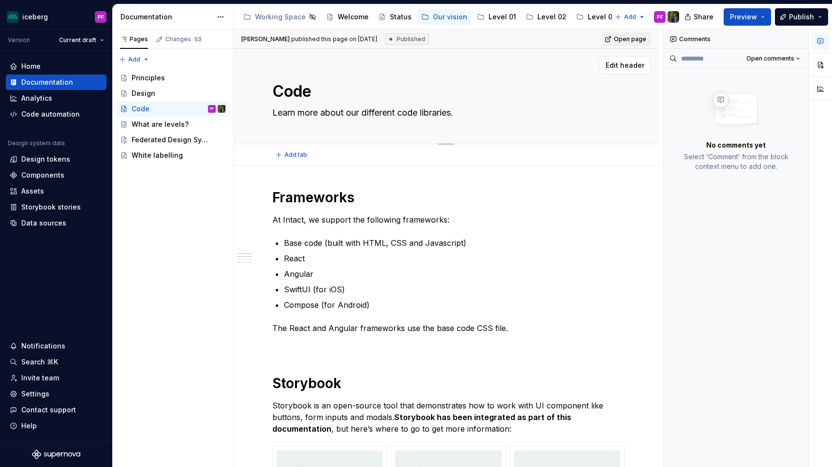
click at [352, 115] on textarea "Learn more about our different code libraries." at bounding box center [443, 112] width 347 height 15
drag, startPoint x: 349, startPoint y: 114, endPoint x: 468, endPoint y: 115, distance: 119.4
click at [468, 115] on textarea "Learn more about our different code libraries." at bounding box center [443, 112] width 347 height 15
type textarea "*"
type textarea "Learn more about h"
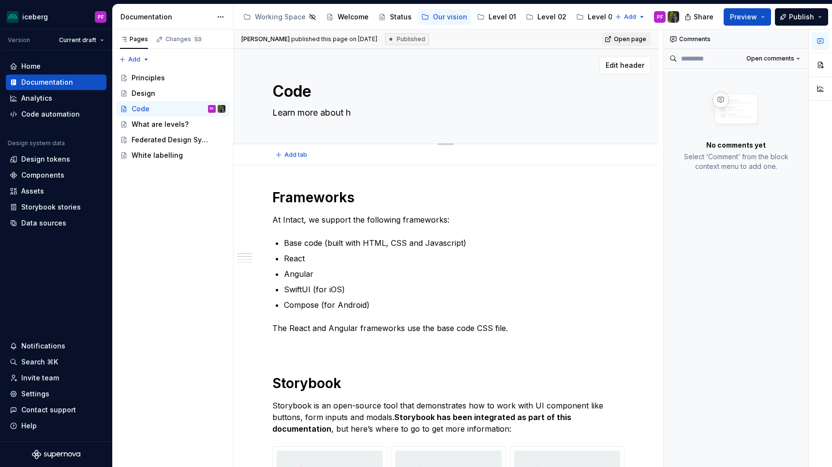
type textarea "*"
type textarea "Learn more about ho"
type textarea "*"
type textarea "Learn more about how"
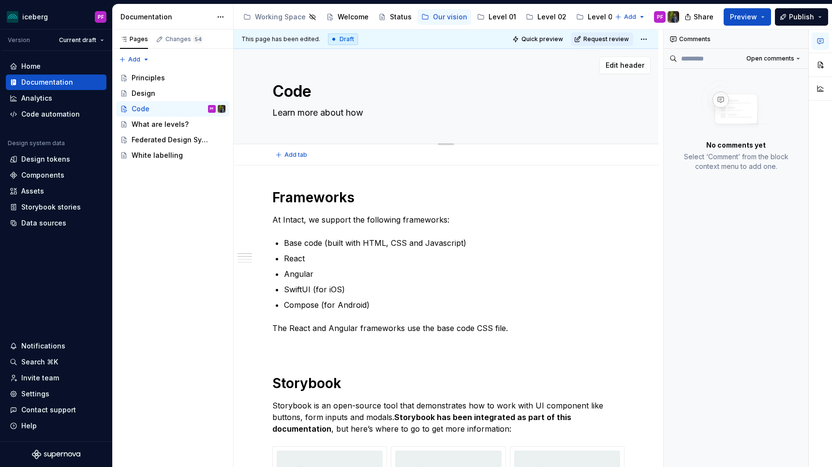
type textarea "*"
type textarea "Learn more about how t"
type textarea "*"
type textarea "Learn more about how to"
type textarea "*"
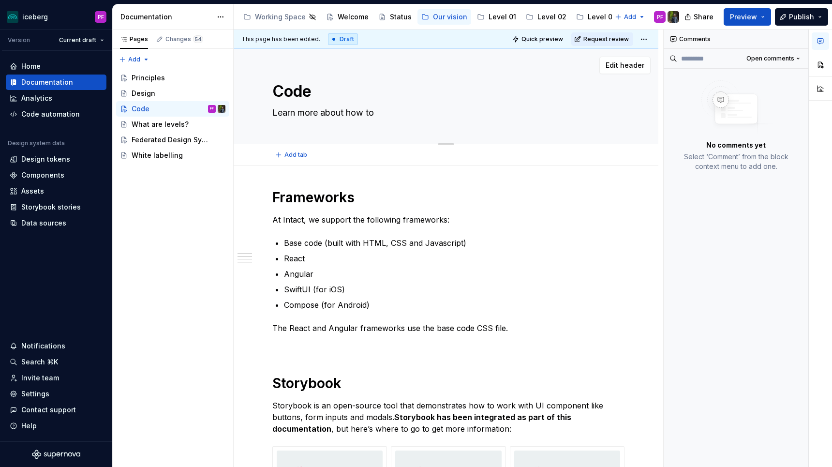
type textarea "Learn more about how to"
type textarea "*"
type textarea "Learn more about how to g"
type textarea "*"
type textarea "Learn more about how to ge"
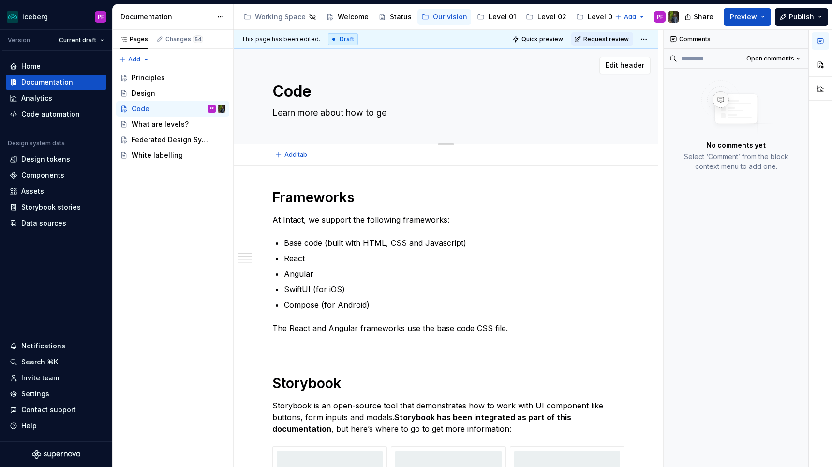
type textarea "*"
type textarea "Learn more about how to get"
type textarea "*"
type textarea "Learn more about how to get a"
type textarea "*"
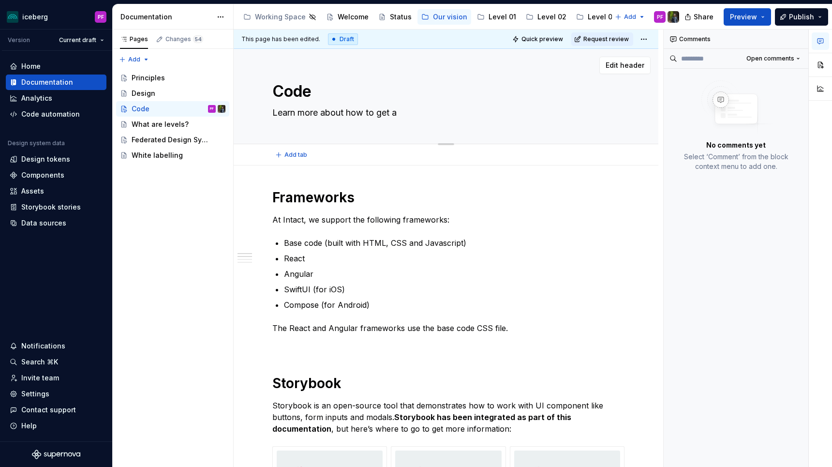
type textarea "Learn more about how to get ac"
type textarea "*"
type textarea "Learn more about how to get acc"
type textarea "*"
type textarea "Learn more about how to get acce"
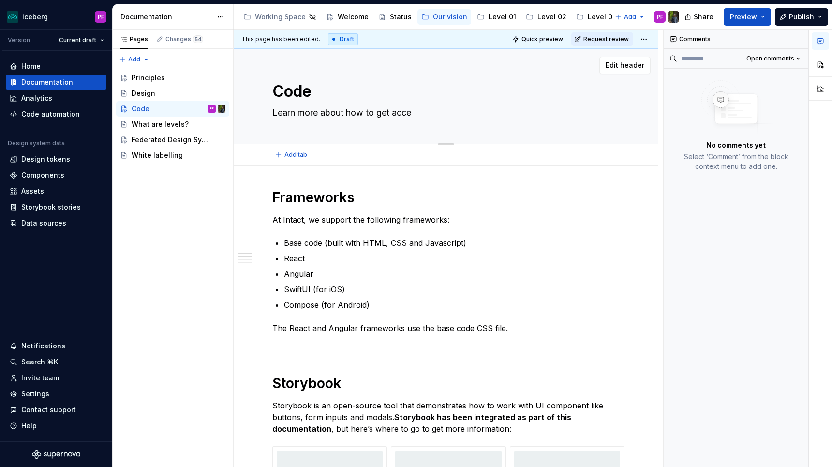
type textarea "*"
type textarea "Learn more about how to get acces"
type textarea "*"
type textarea "Learn more about how to get access"
type textarea "*"
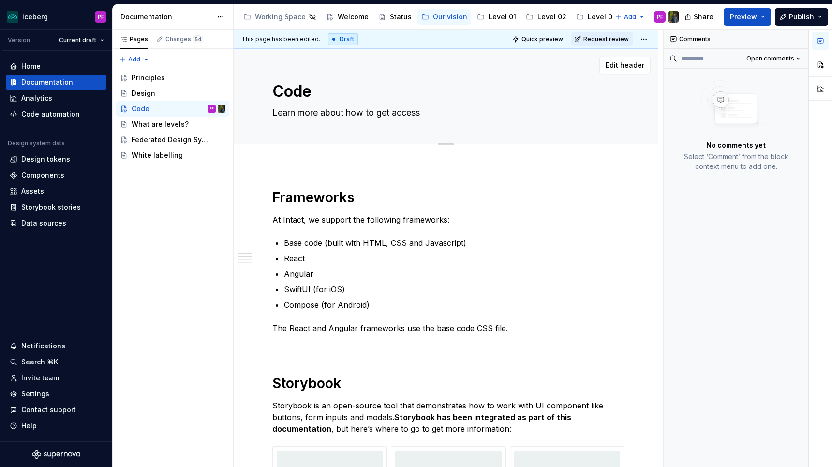
type textarea "Learn more about how to get access"
type textarea "*"
type textarea "t"
type textarea "*"
type textarea "to"
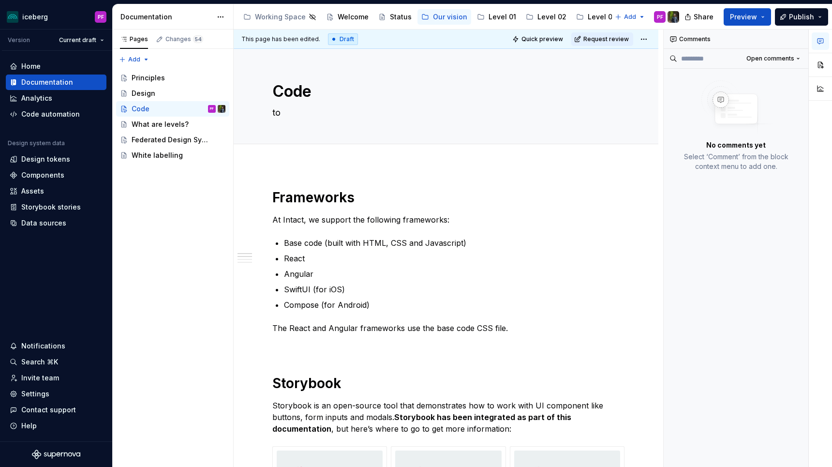
type textarea "*"
type textarea "to"
type textarea "*"
type textarea "to"
type textarea "*"
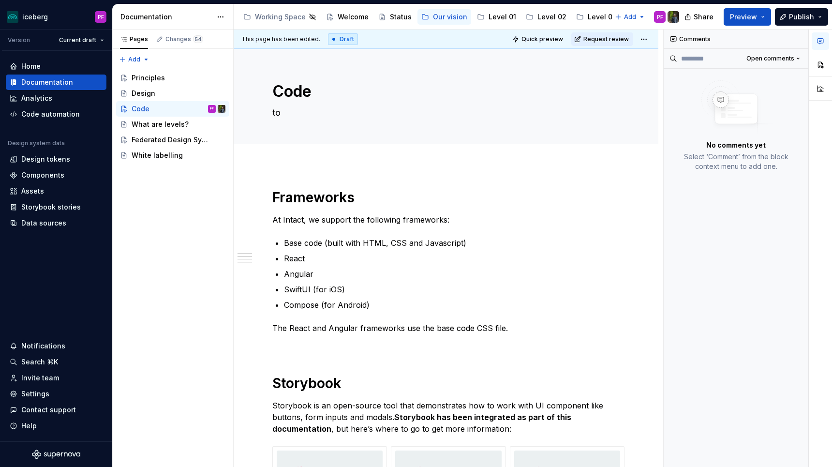
type textarea "t"
type textarea "*"
type textarea "Learn more about how to get access"
click at [438, 116] on textarea "Learn more about how to get access" at bounding box center [443, 112] width 347 height 15
type textarea "*"
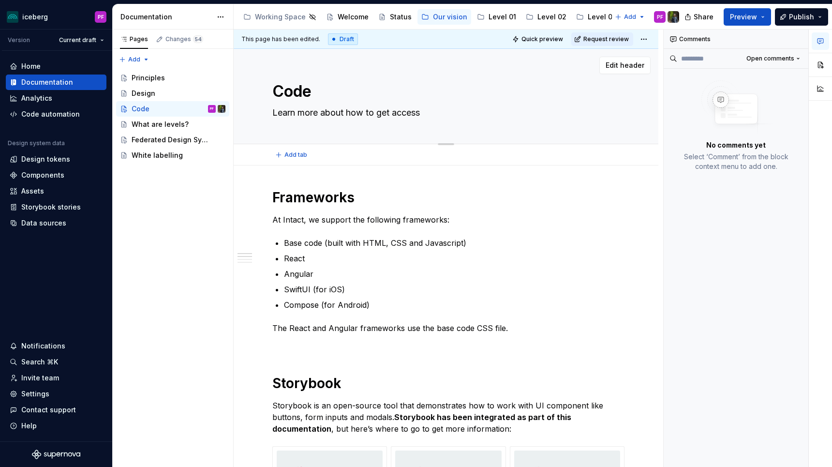
type textarea "Learn more about how to get access"
type textarea "*"
type textarea "Learn more about how to get access t"
type textarea "*"
type textarea "Learn more about how to get access to"
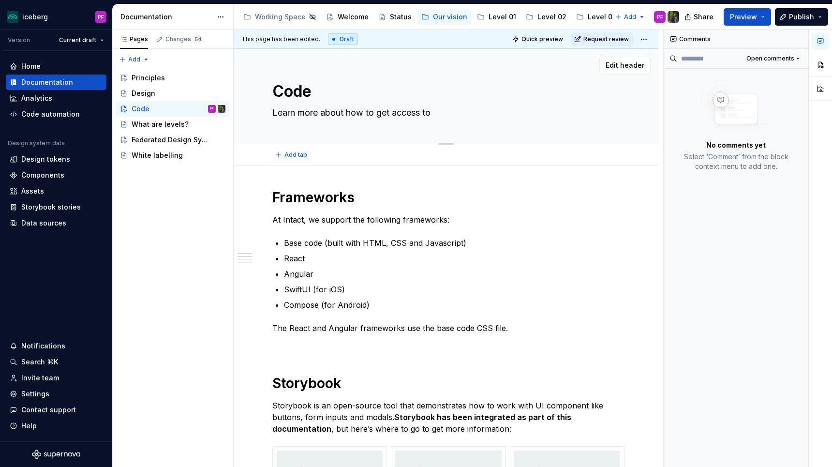
type textarea "*"
type textarea "Learn more about how to get access to"
type textarea "*"
type textarea "Learn more about how to get access to b"
type textarea "*"
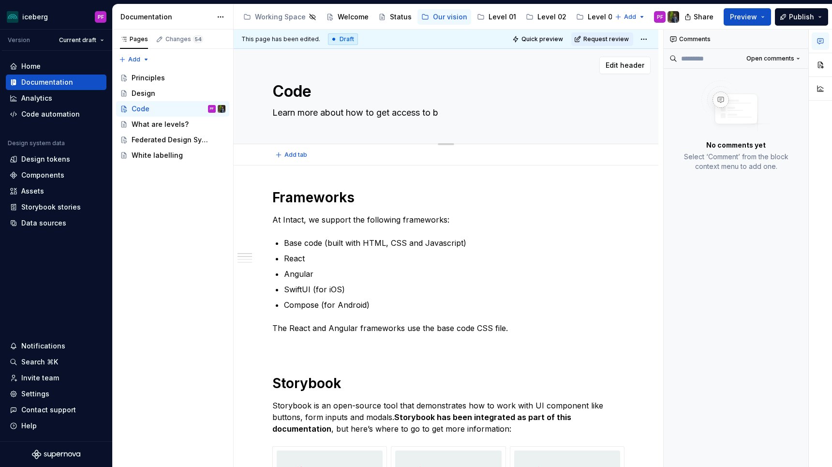
type textarea "Learn more about how to get access to bo"
type textarea "*"
type textarea "Learn more about how to get access to bot"
type textarea "*"
type textarea "Learn more about how to get access to both"
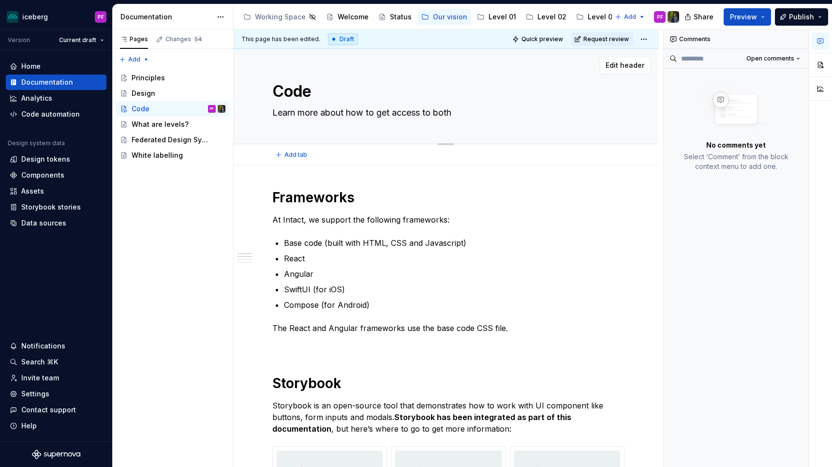
type textarea "*"
type textarea "Learn more about how to get access to bothn"
type textarea "*"
type textarea "Learn more about how to get access to bothn"
type textarea "*"
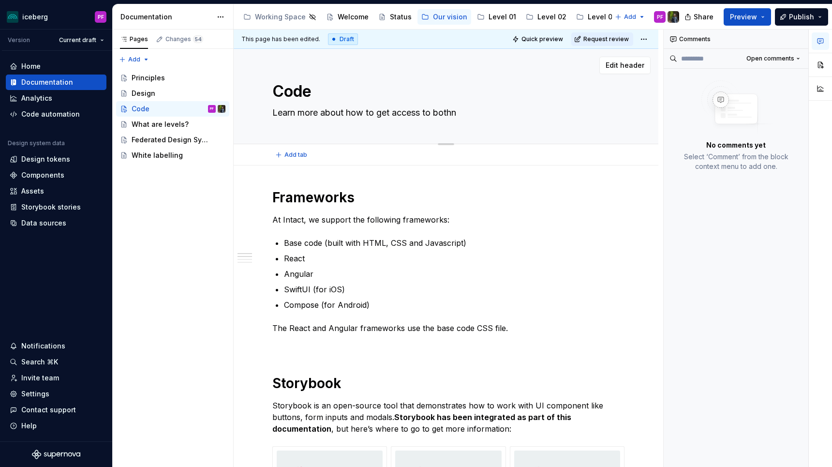
type textarea "Learn more about how to get access to bothn"
type textarea "*"
type textarea "Learn more about how to get access to both"
type textarea "*"
type textarea "Learn more about how to get access to both"
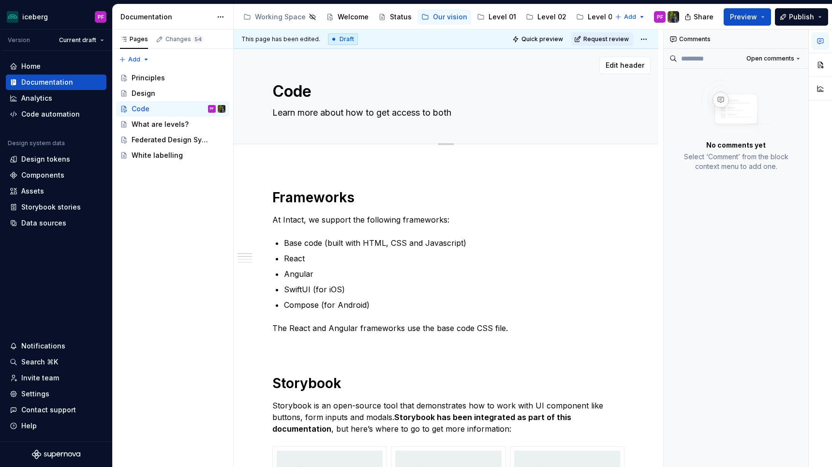
type textarea "*"
type textarea "Learn more about how to get access to both"
type textarea "*"
type textarea "S"
type textarea "*"
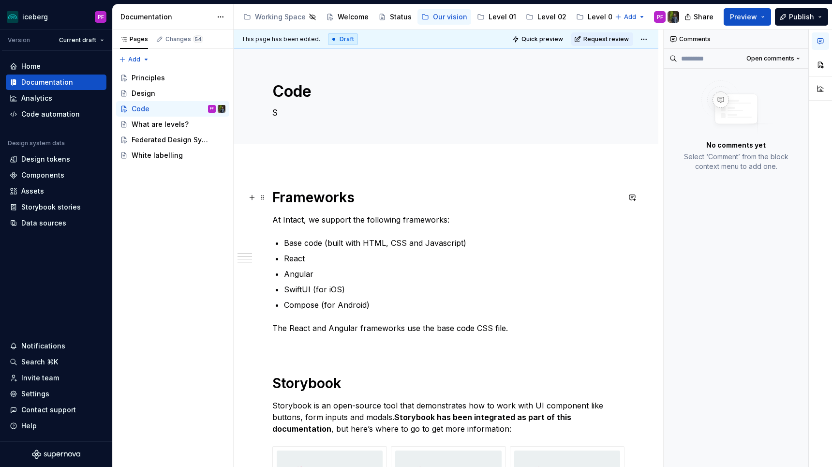
type textarea "St"
type textarea "*"
type textarea "Stp"
type textarea "*"
type textarea "Stpr"
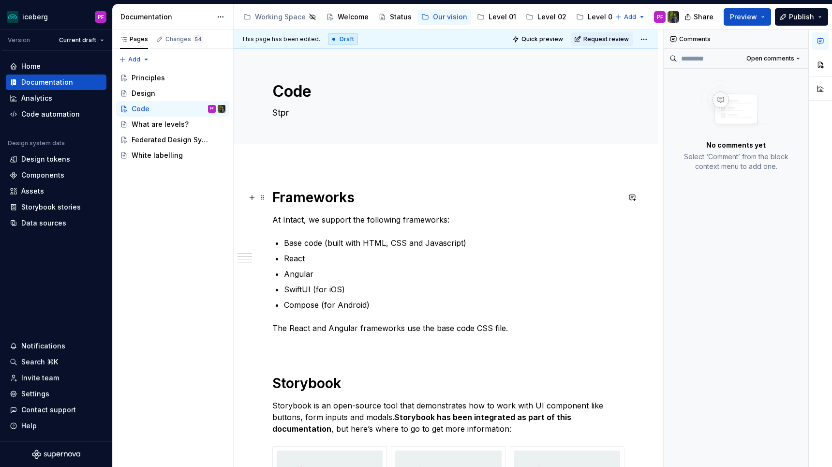
type textarea "*"
type textarea "Stpry"
type textarea "*"
type textarea "Stpryb"
type textarea "*"
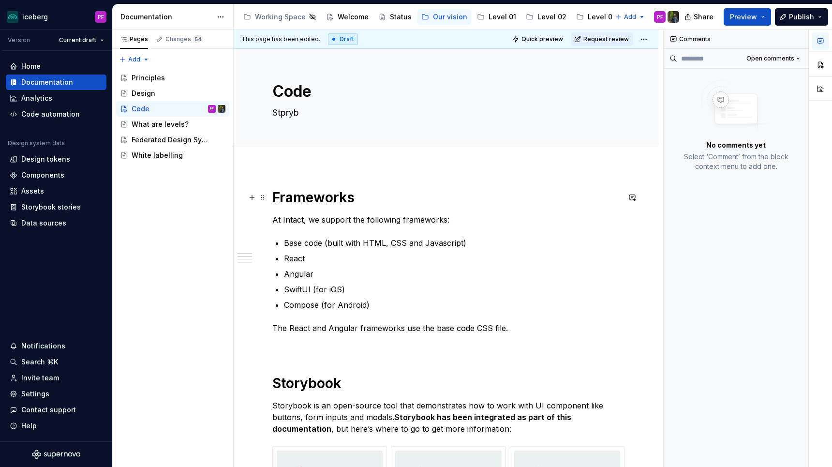
type textarea "Stpry"
type textarea "*"
type textarea "Stpr"
type textarea "*"
type textarea "Stpry"
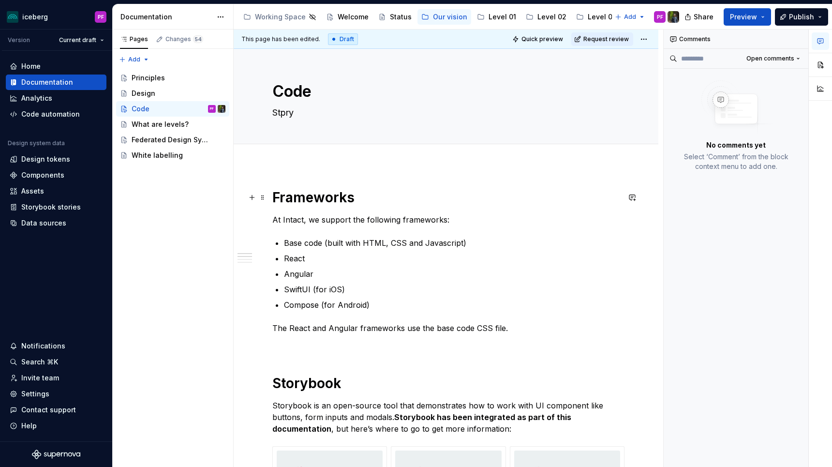
type textarea "*"
type textarea "Stpryb"
type textarea "*"
type textarea "Stpry"
type textarea "*"
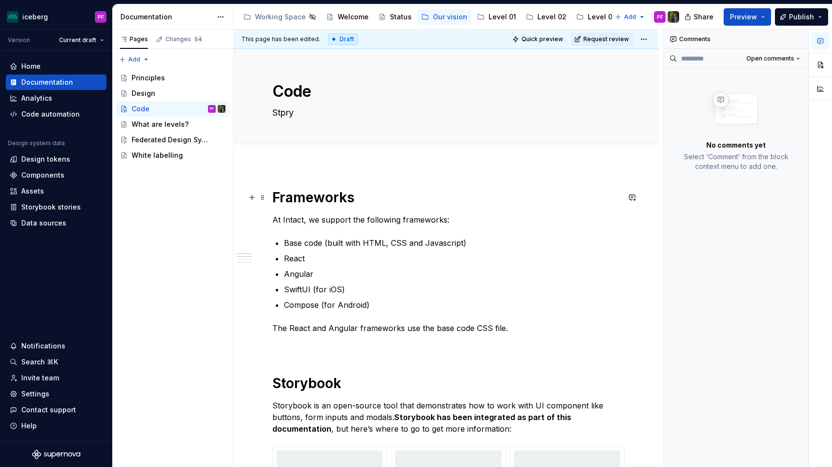
type textarea "Stpr"
type textarea "*"
type textarea "Stp"
type textarea "*"
type textarea "St"
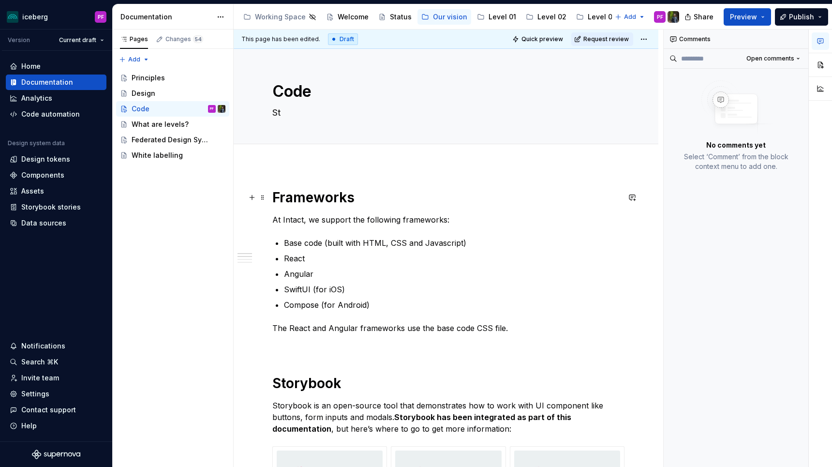
type textarea "*"
type textarea "S"
type textarea "*"
type textarea "Learn more about how to get access to both"
type textarea "*"
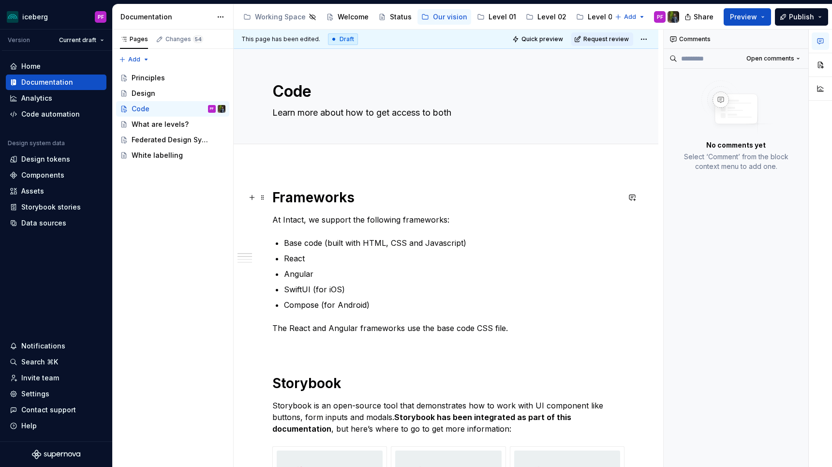
type textarea "Learn more about how to get access to both S"
type textarea "*"
type textarea "Learn more about how to get access to both St"
type textarea "*"
type textarea "Learn more about how to get access to both Stp"
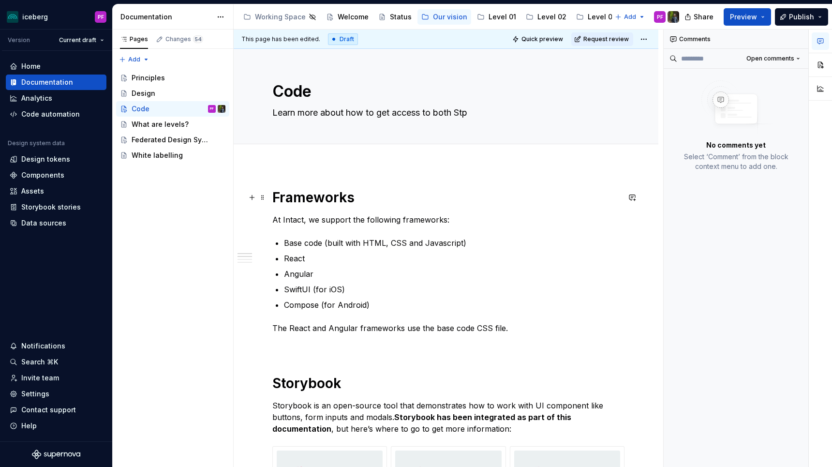
type textarea "*"
type textarea "Learn more about how to get access to both Stpr"
type textarea "*"
type textarea "Learn more about how to get access to both Stpry"
type textarea "*"
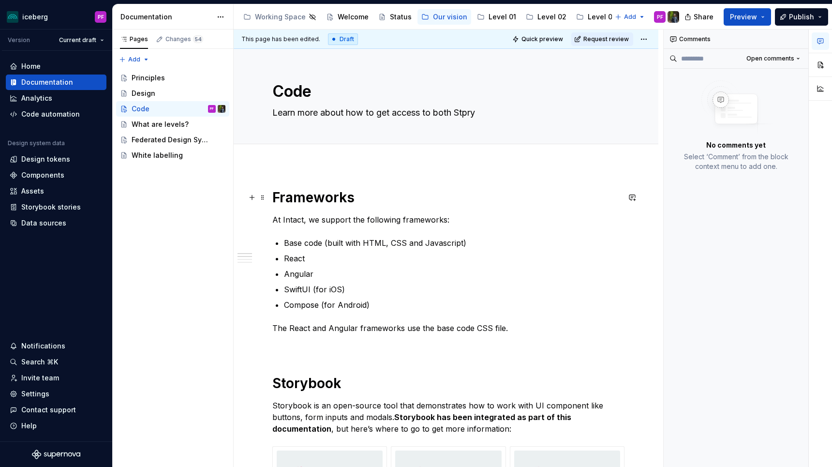
type textarea "Learn more about how to get access to both Stpryb"
type textarea "*"
type textarea "Learn more about how to get access to both Stprybo"
type textarea "*"
type textarea "Learn more about how to get access to both Stpryboo"
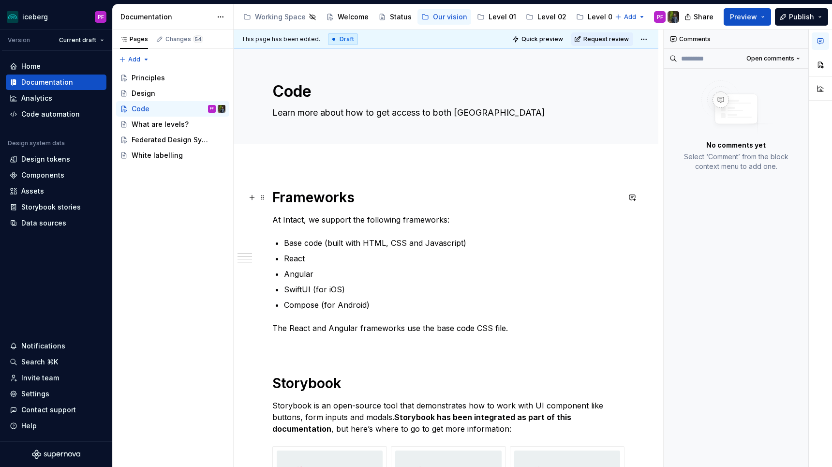
type textarea "*"
type textarea "Learn more about how to get access to both Stprybook"
type textarea "*"
type textarea "Learn more about how to get access to both Strybook"
type textarea "*"
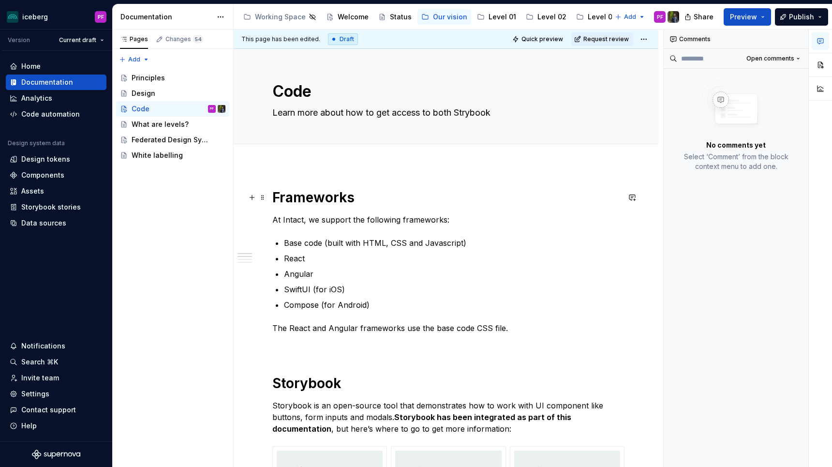
type textarea "Learn more about how to get access to both Storybook"
click at [509, 113] on textarea "Learn more about how to get access to both Storybook" at bounding box center [443, 112] width 347 height 15
type textarea "*"
type textarea "Learn more about how to get access to both Storybook"
type textarea "*"
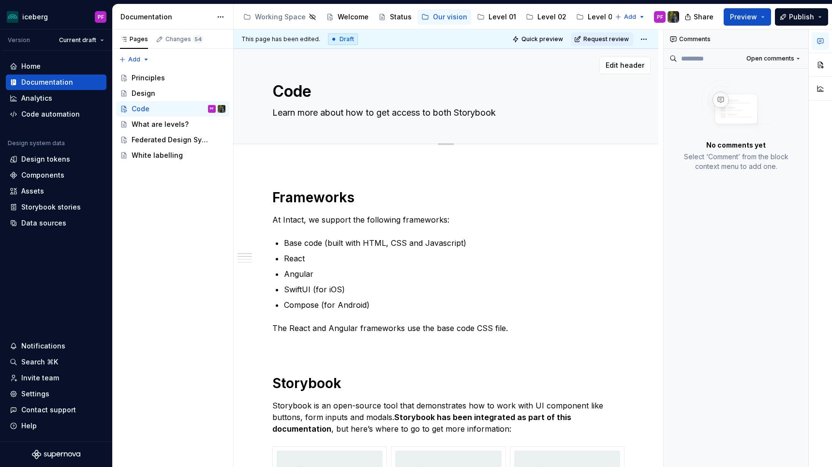
type textarea "Learn more about how to get access to both Storybook"
click at [538, 112] on textarea "Learn more about how to get access to both Storybook" at bounding box center [443, 112] width 347 height 15
type textarea "*"
type textarea "Learn more about how to get access to both Storybook a"
type textarea "*"
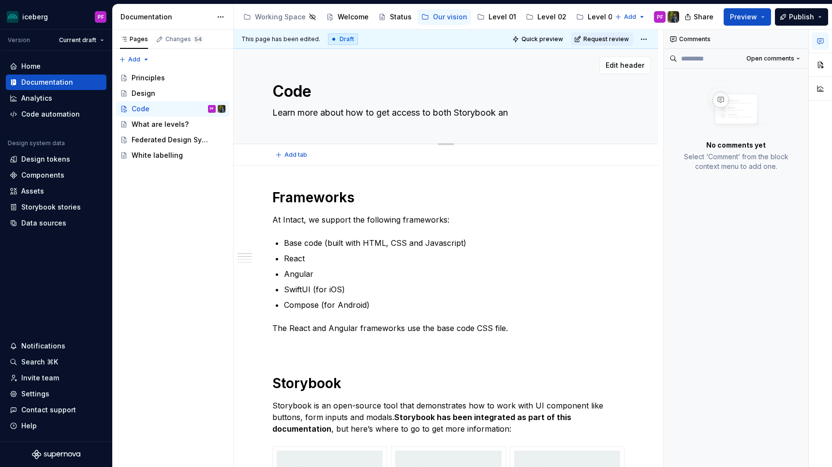
type textarea "Learn more about how to get access to both Storybook and"
type textarea "*"
type textarea "Learn more about how to get access to both Storybook and"
type textarea "*"
type textarea "Learn more about how to get access to both Storybook and G"
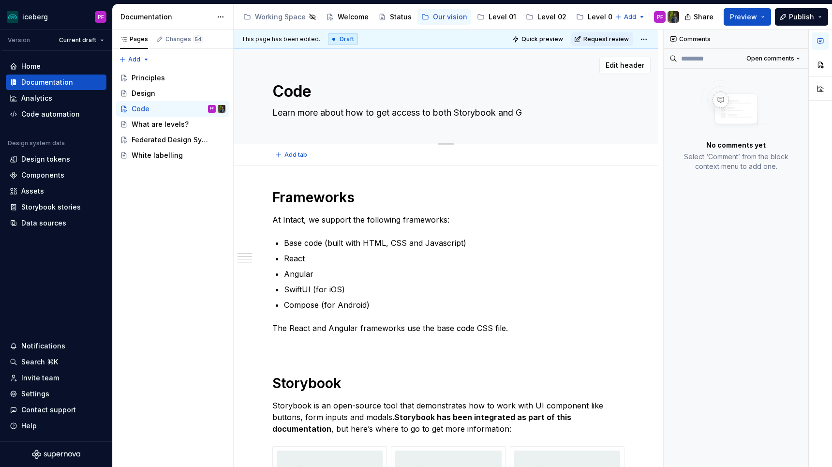
type textarea "*"
type textarea "Learn more about how to get access to both Storybook and Gi"
type textarea "*"
type textarea "Learn more about how to get access to both Storybook and Git"
type textarea "*"
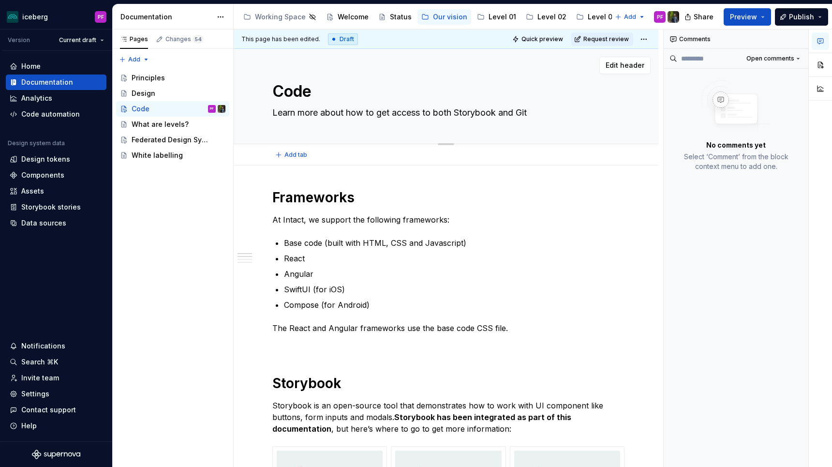
type textarea "Learn more about how to get access to both Storybook and Gith"
type textarea "*"
type textarea "Learn more about how to get access to both Storybook and Githu"
type textarea "*"
type textarea "Learn more about how to get access to both Storybook and Github"
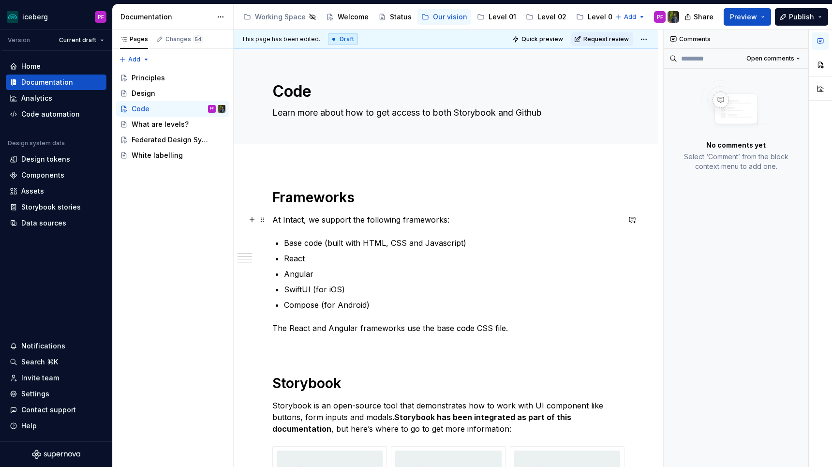
type textarea "*"
type textarea "Learn more about how to get access to both Storybook and Github"
type textarea "*"
type textarea "Learn more about how to get access to both Storybook and Github"
type textarea "*"
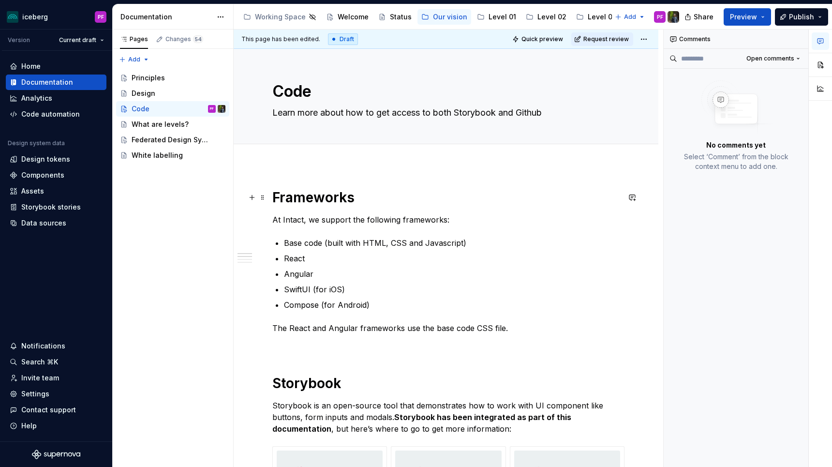
type textarea "Learn more about how to get access to both Storybook and Github f"
type textarea "*"
type textarea "Learn more about how to get access to both Storybook and Github fo"
type textarea "*"
type textarea "Learn more about how to get access to both Storybook and Github for"
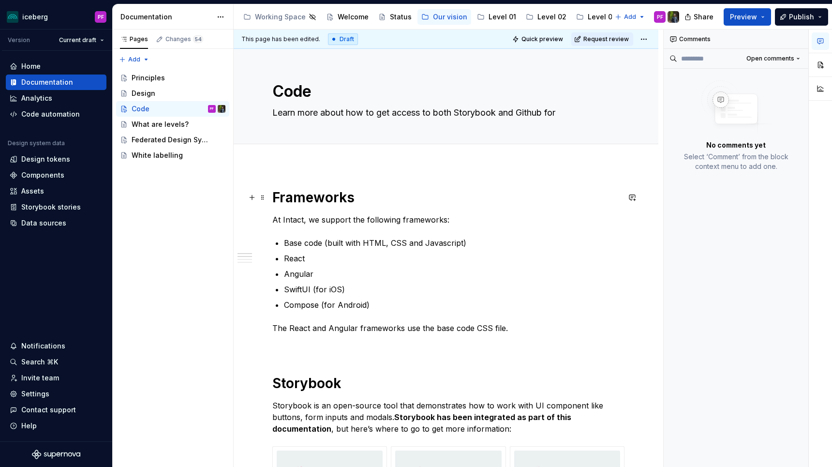
type textarea "*"
type textarea "Learn more about how to get access to both Storybook and Github for"
type textarea "*"
type textarea "Learn more about how to get access to both Storybook and Github for a"
type textarea "*"
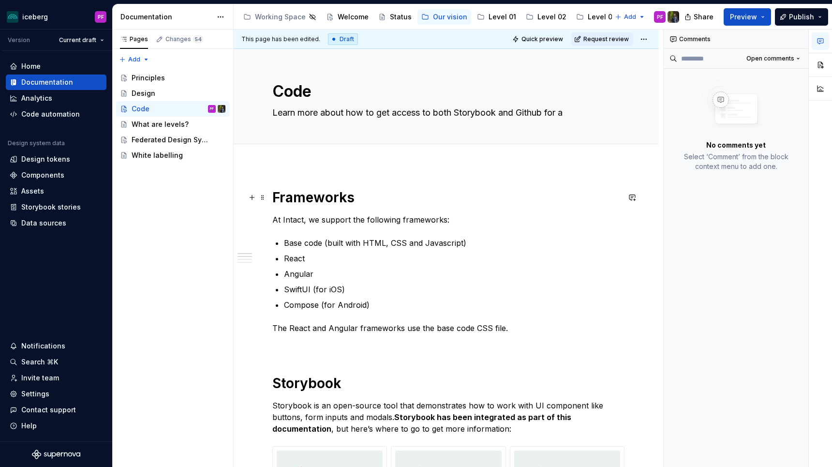
type textarea "Learn more about how to get access to both Storybook and Github for al"
type textarea "*"
type textarea "Learn more about how to get access to both Storybook and Github for all"
type textarea "*"
type textarea "Learn more about how to get access to both Storybook and Github for all"
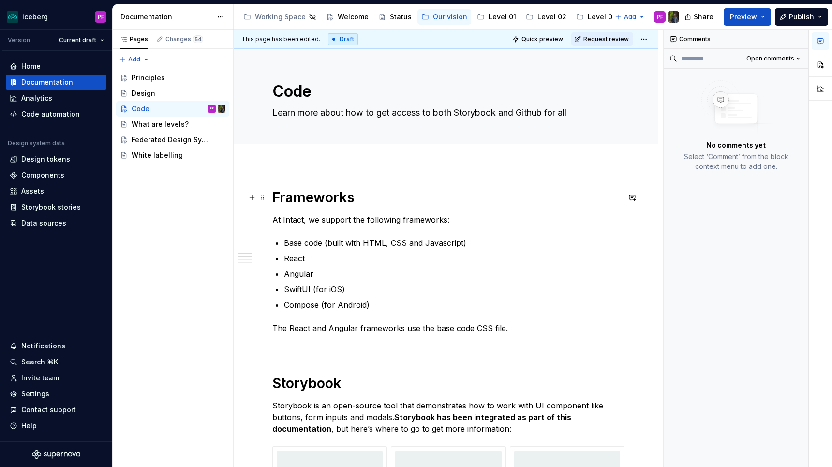
type textarea "*"
type textarea "Learn more about how to get access to both Storybook and Github for all"
type textarea "*"
type textarea "Learn more about how to get access to both Storybook and Github for all o"
type textarea "*"
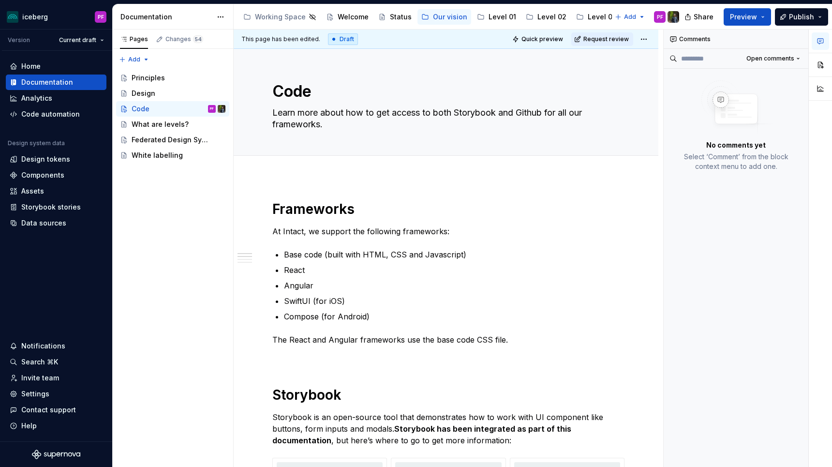
click at [438, 204] on h1 "Frameworks" at bounding box center [445, 208] width 347 height 17
click at [648, 37] on html "iceberg PF Version Current draft Home Documentation Analytics Code automation D…" at bounding box center [416, 233] width 832 height 467
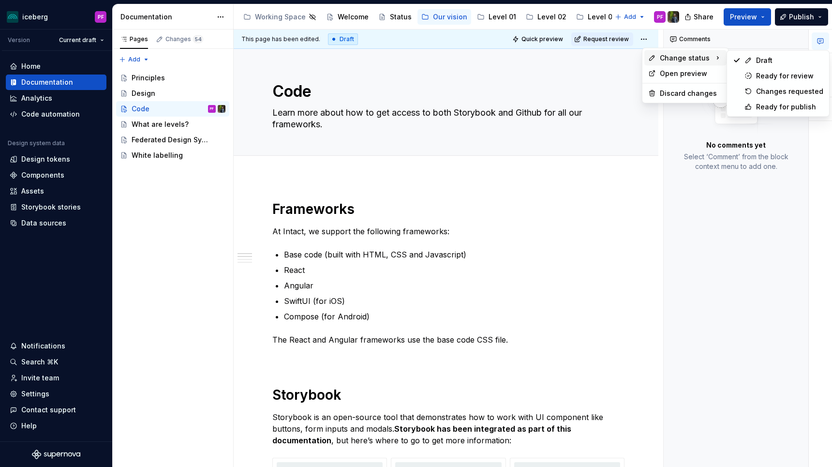
click at [661, 63] on div "Change status" at bounding box center [685, 57] width 82 height 15
click at [771, 108] on div "Ready for publish" at bounding box center [789, 107] width 67 height 10
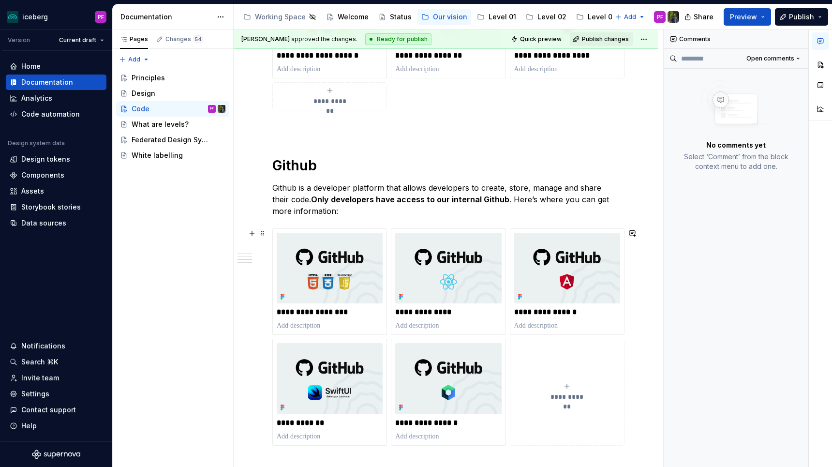
scroll to position [604, 0]
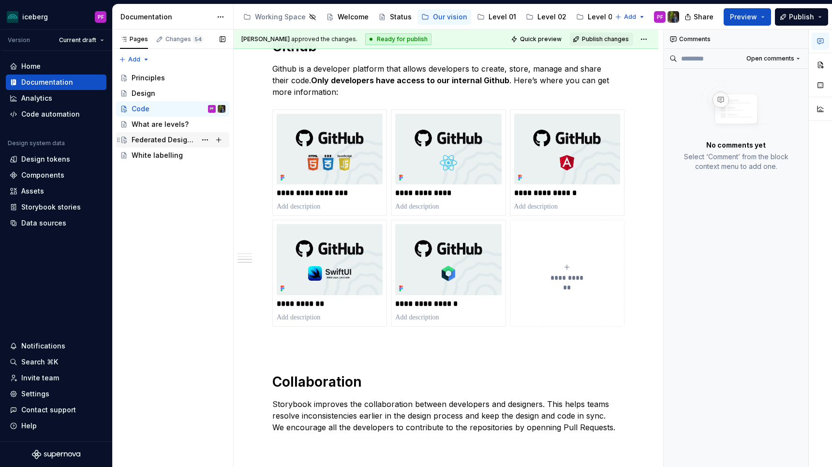
click at [176, 138] on div "Federated Design System" at bounding box center [164, 140] width 65 height 10
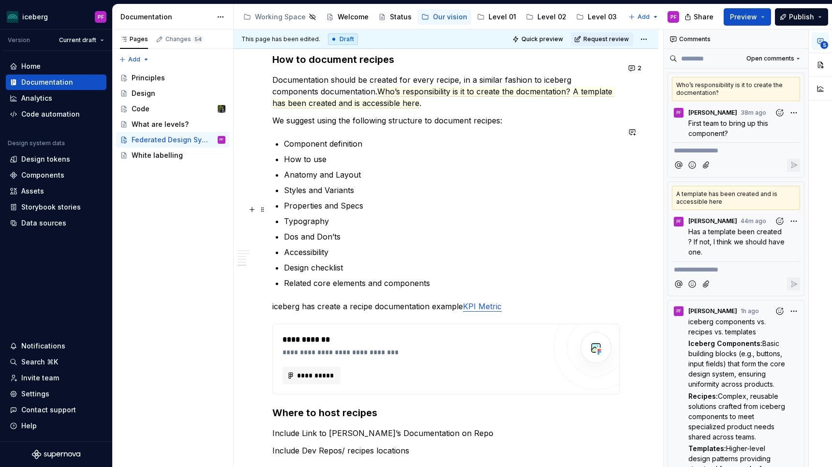
scroll to position [743, 0]
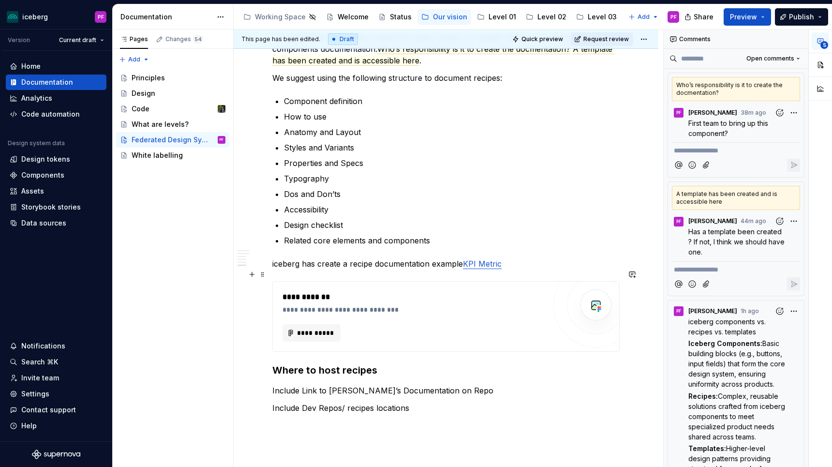
click at [301, 342] on div "**********" at bounding box center [445, 316] width 347 height 71
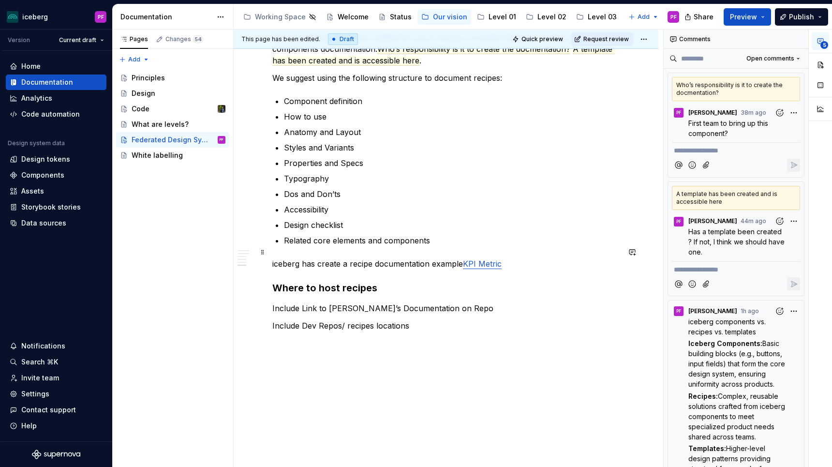
click at [512, 258] on p "iceberg has create a recipe documentation example KPI Metric" at bounding box center [445, 264] width 347 height 12
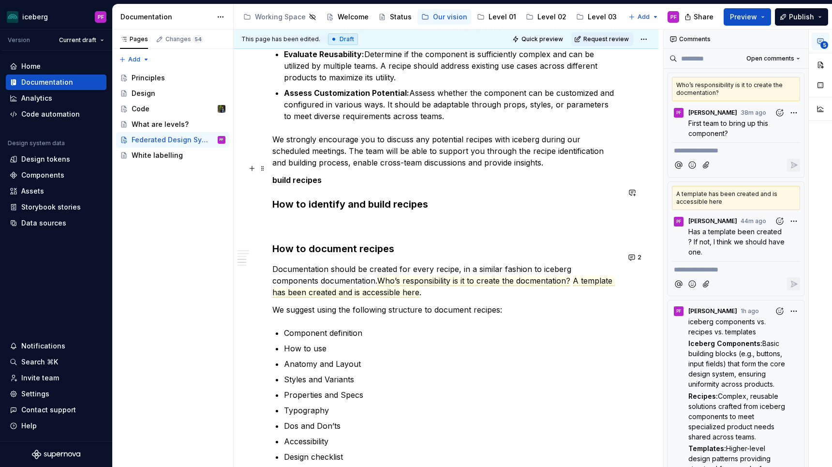
scroll to position [488, 0]
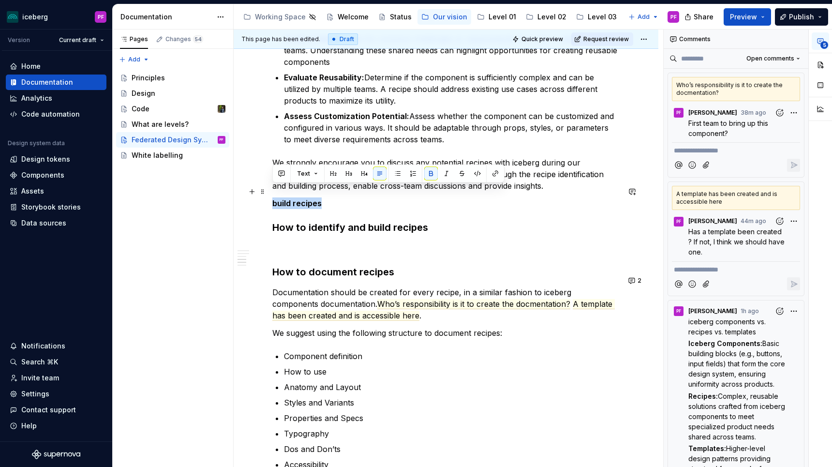
drag, startPoint x: 325, startPoint y: 186, endPoint x: 269, endPoint y: 191, distance: 55.9
click at [269, 191] on div "Our approach As iceberg evolves, we wish to adopt a Federated Design System app…" at bounding box center [446, 216] width 425 height 1078
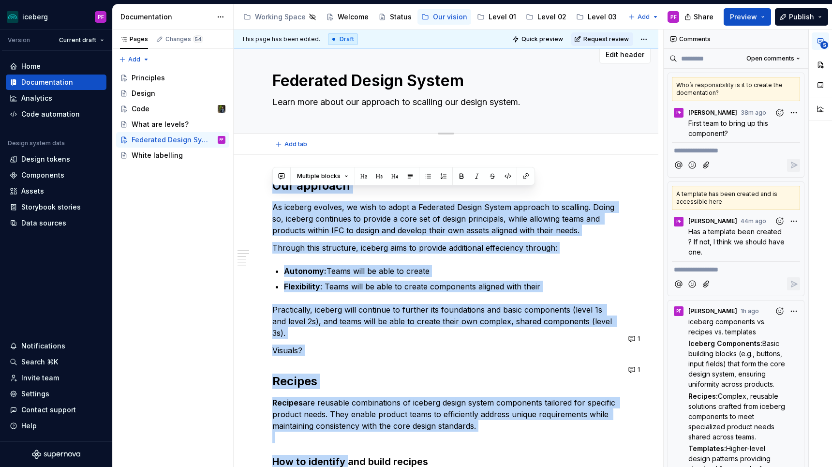
scroll to position [0, 0]
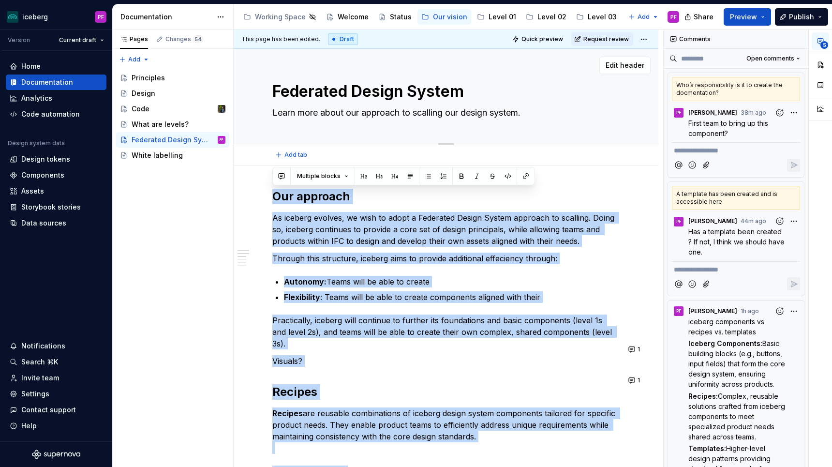
drag, startPoint x: 347, startPoint y: 59, endPoint x: 382, endPoint y: 59, distance: 35.8
click at [347, 253] on p "Through this structure, iceberg aims to provide additional effeciency through:" at bounding box center [445, 258] width 347 height 12
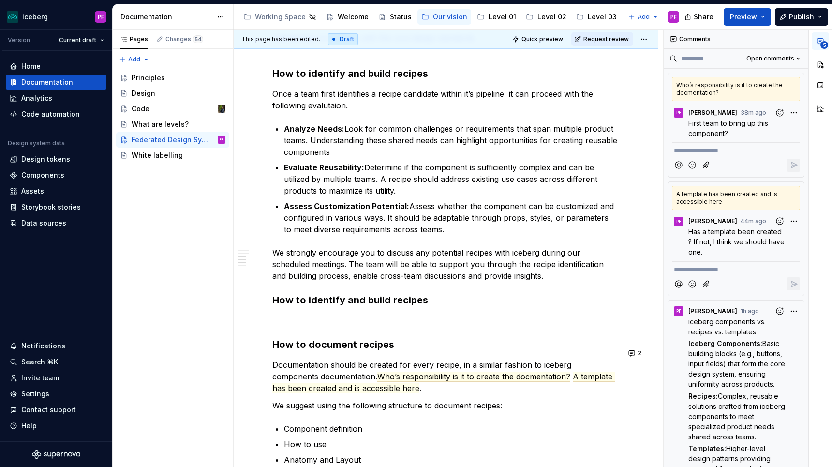
scroll to position [371, 0]
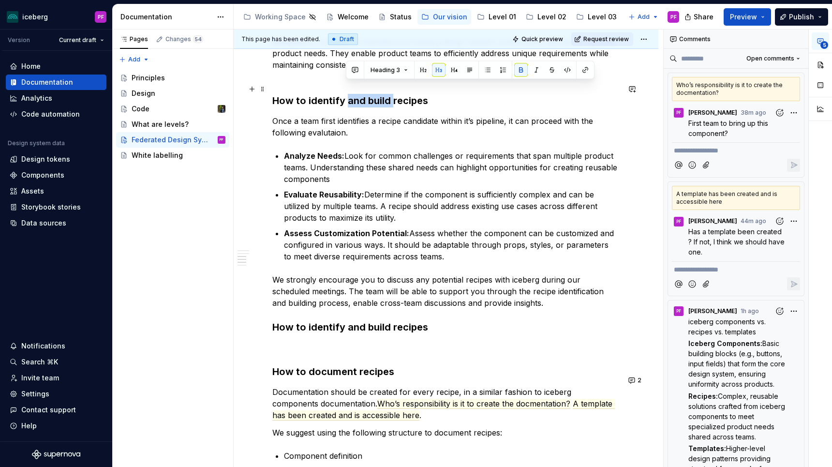
drag, startPoint x: 348, startPoint y: 88, endPoint x: 392, endPoint y: 88, distance: 44.5
click at [392, 95] on strong "How to identify and build recipes" at bounding box center [350, 101] width 156 height 12
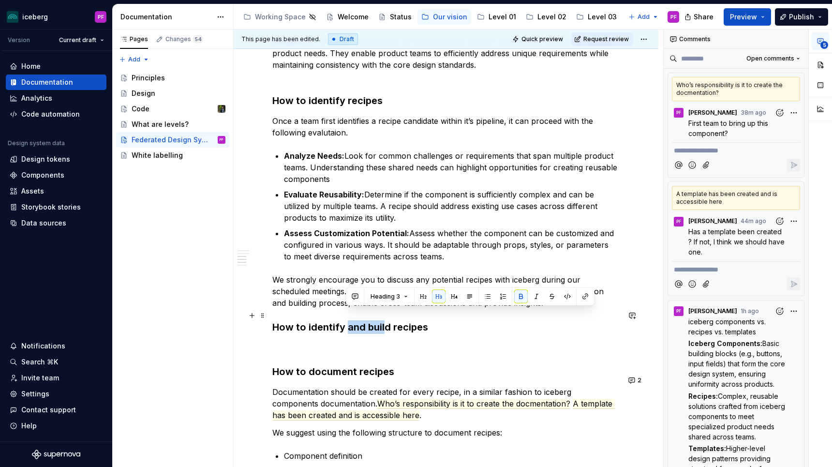
drag, startPoint x: 346, startPoint y: 317, endPoint x: 385, endPoint y: 317, distance: 38.7
click at [385, 321] on strong "How to identify and build recipes" at bounding box center [350, 327] width 156 height 12
click at [358, 321] on strong "How to identify and build recipes" at bounding box center [350, 327] width 156 height 12
drag, startPoint x: 366, startPoint y: 317, endPoint x: 307, endPoint y: 316, distance: 58.0
click at [307, 321] on strong "How to identify and build recipes" at bounding box center [350, 327] width 156 height 12
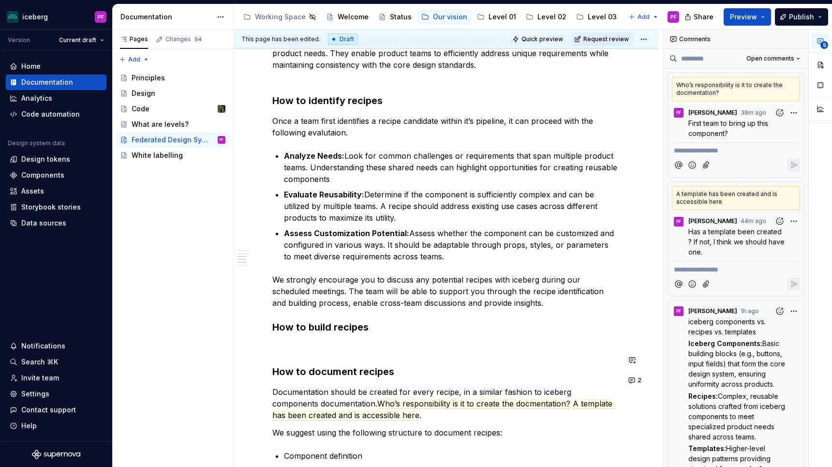
scroll to position [427, 0]
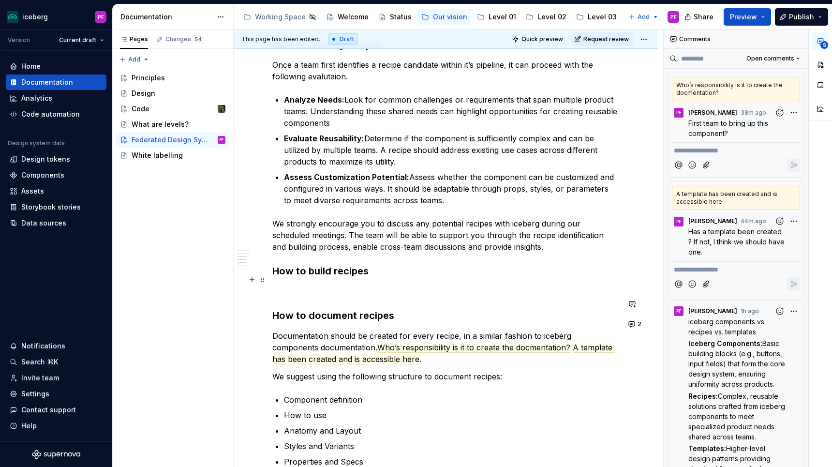
click at [329, 285] on p at bounding box center [445, 291] width 347 height 12
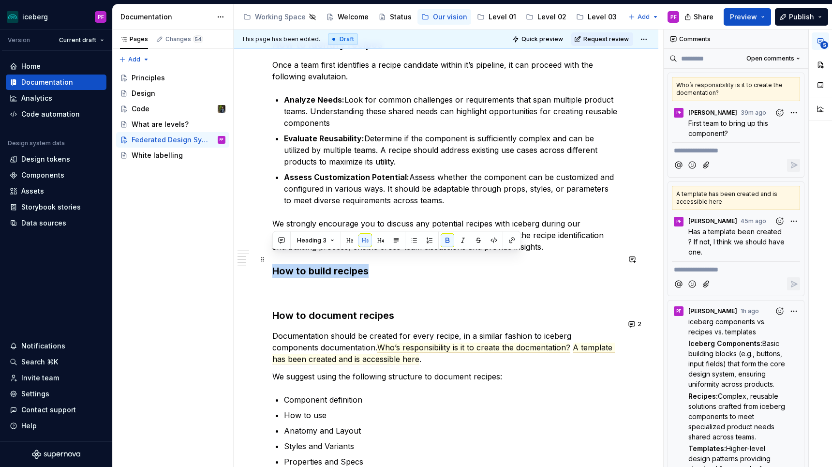
drag, startPoint x: 275, startPoint y: 260, endPoint x: 369, endPoint y: 260, distance: 94.8
click at [369, 264] on h3 "How to build recipes" at bounding box center [445, 271] width 347 height 14
drag, startPoint x: 274, startPoint y: 257, endPoint x: 368, endPoint y: 258, distance: 93.8
click at [368, 264] on h3 "How to build recipes" at bounding box center [445, 271] width 347 height 14
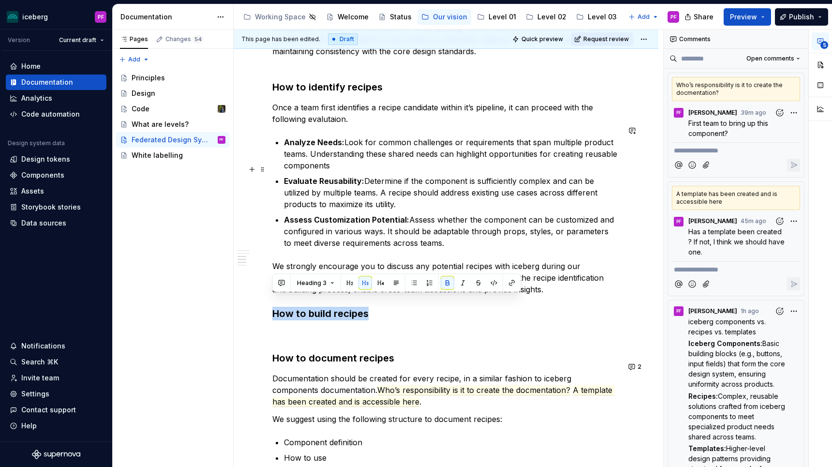
scroll to position [382, 0]
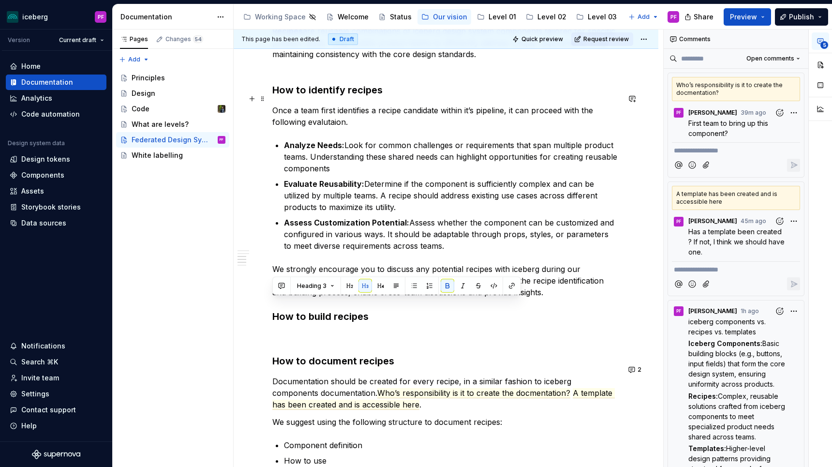
click at [351, 104] on p "Once a team first identifies a recipe candidate within it’s pipeline, it can pr…" at bounding box center [445, 115] width 347 height 23
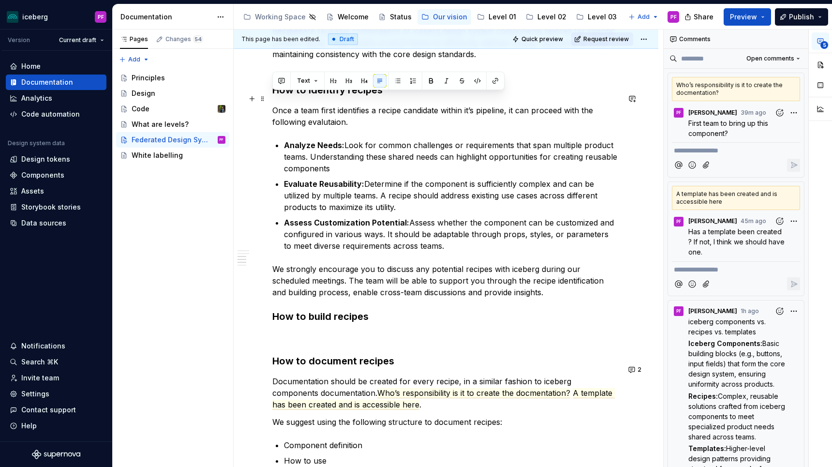
drag, startPoint x: 273, startPoint y: 97, endPoint x: 365, endPoint y: 112, distance: 92.6
click at [365, 112] on p "Once a team first identifies a recipe candidate within it’s pipeline, it can pr…" at bounding box center [445, 115] width 347 height 23
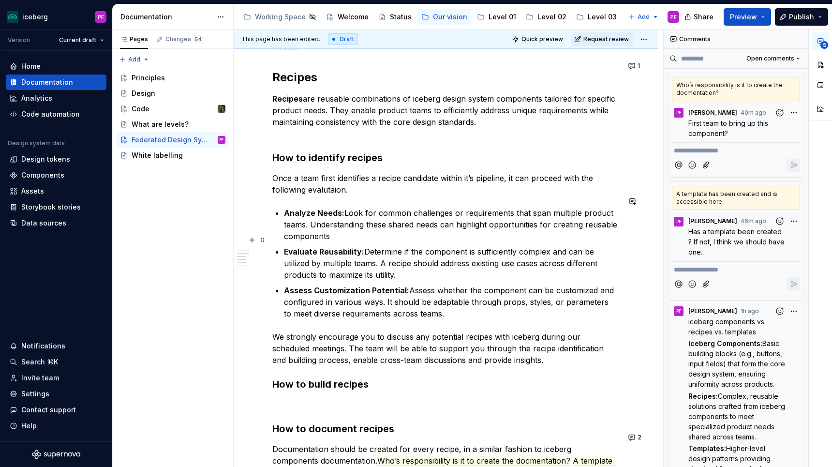
scroll to position [0, 0]
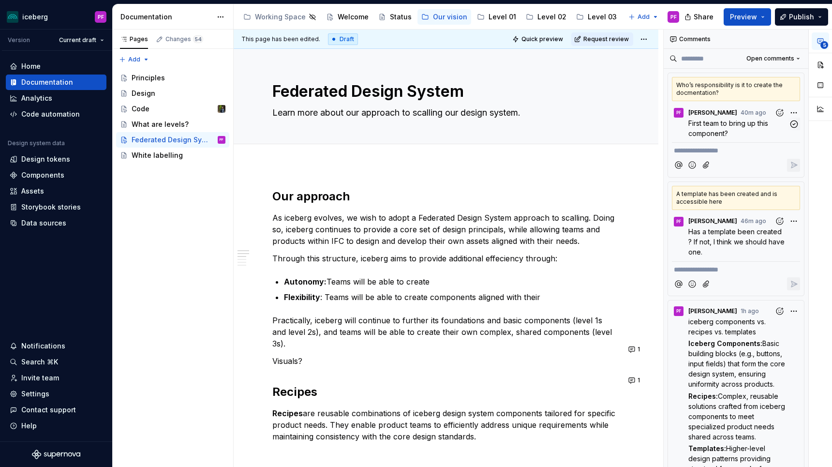
click at [735, 127] on span "First team to bring up this component?" at bounding box center [729, 128] width 82 height 18
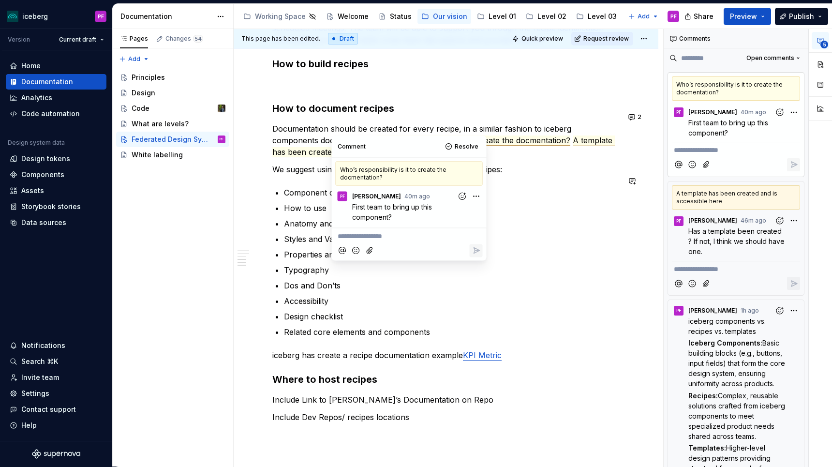
scroll to position [635, 0]
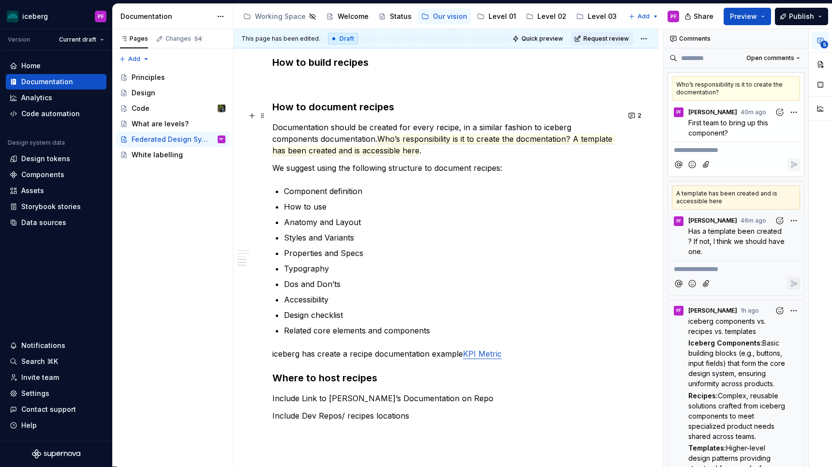
click at [347, 121] on p "Documentation should be created for every recipe, in a similar fashion to icebe…" at bounding box center [445, 138] width 347 height 35
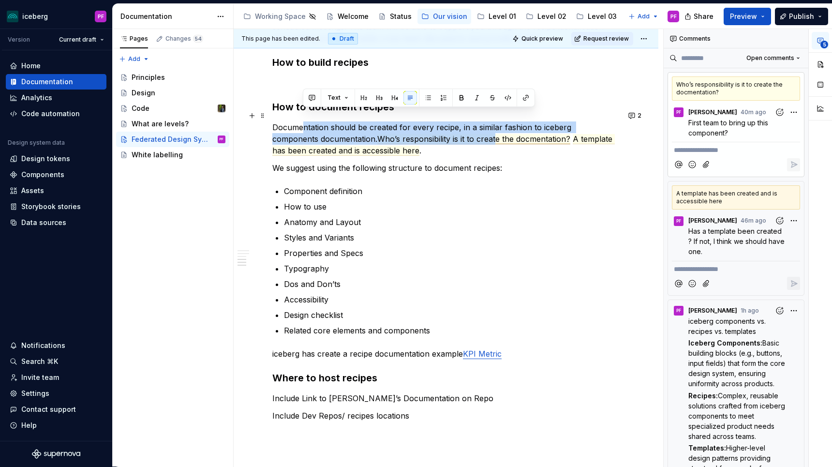
drag, startPoint x: 322, startPoint y: 117, endPoint x: 450, endPoint y: 127, distance: 128.0
click at [450, 127] on p "Documentation should be created for every recipe, in a similar fashion to icebe…" at bounding box center [445, 138] width 347 height 35
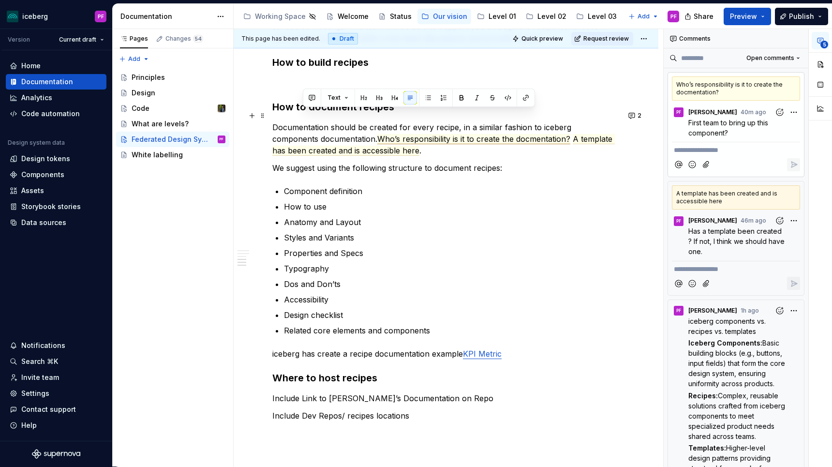
click at [468, 134] on span "Who’s responsibility is it to create the docmentation?" at bounding box center [473, 139] width 193 height 10
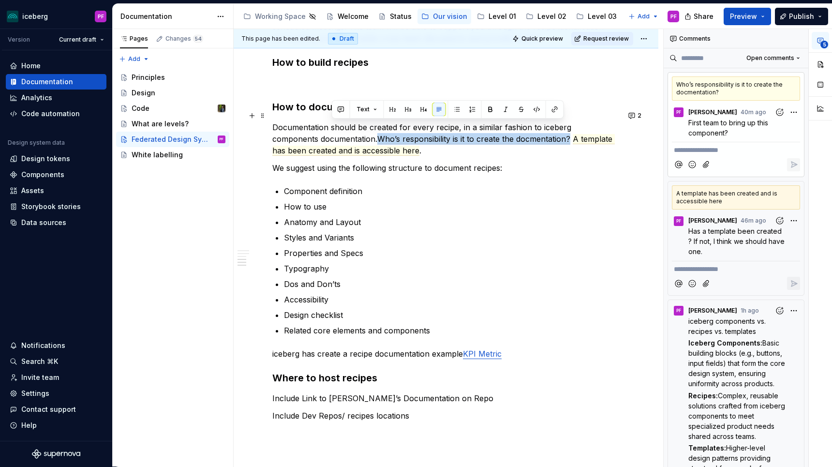
drag, startPoint x: 523, startPoint y: 129, endPoint x: 335, endPoint y: 126, distance: 188.6
click at [377, 134] on span "Who’s responsibility is it to create the docmentation?" at bounding box center [473, 139] width 193 height 10
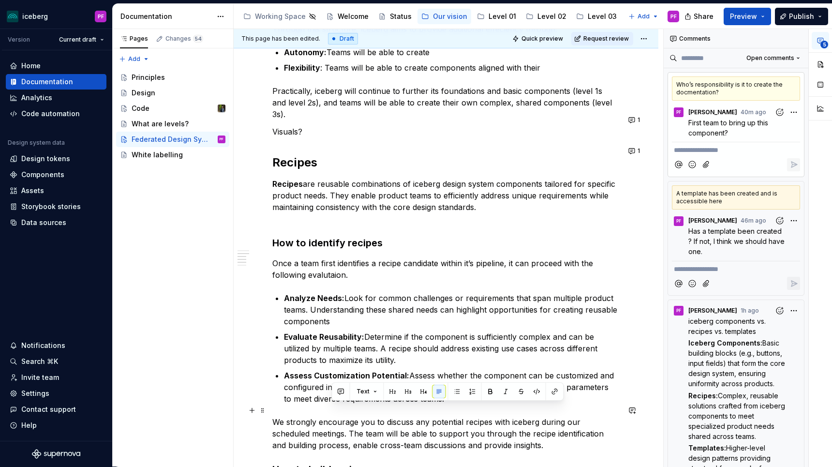
scroll to position [219, 0]
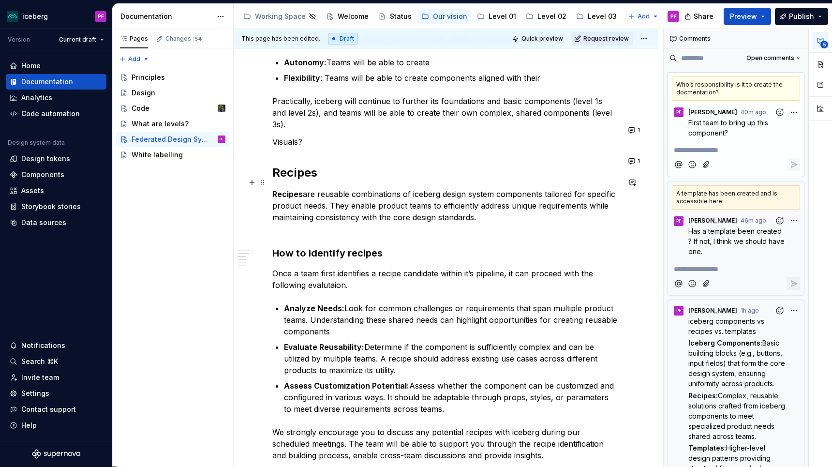
click at [306, 220] on p "Recipes are reusable combinations of iceberg design system components tailored …" at bounding box center [445, 211] width 347 height 46
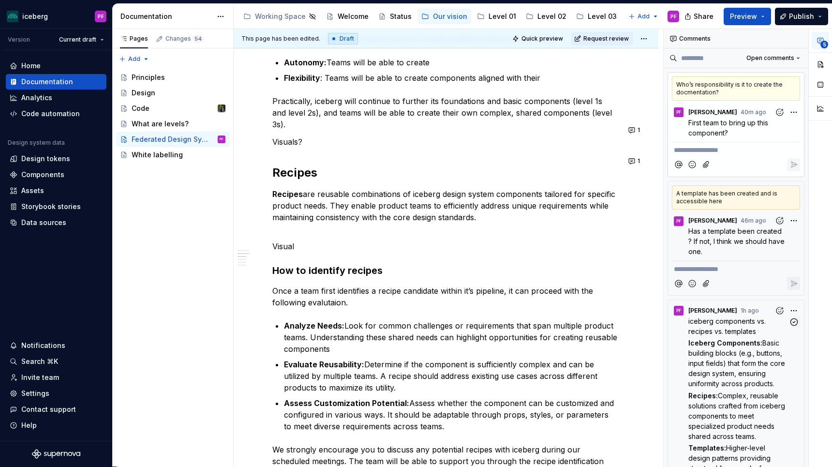
scroll to position [36, 0]
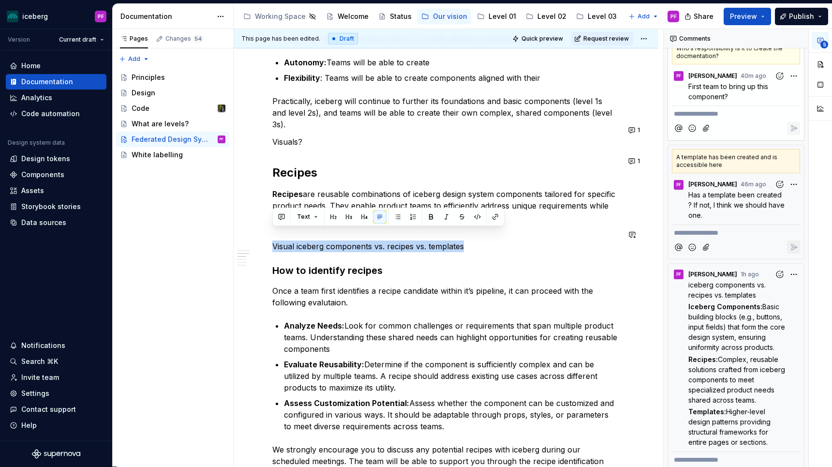
drag, startPoint x: 432, startPoint y: 234, endPoint x: 309, endPoint y: 226, distance: 123.0
click at [309, 226] on div "Our approach As iceberg evolves, we wish to adopt a Federated Design System app…" at bounding box center [445, 421] width 347 height 903
click at [637, 234] on button "button" at bounding box center [632, 235] width 14 height 14
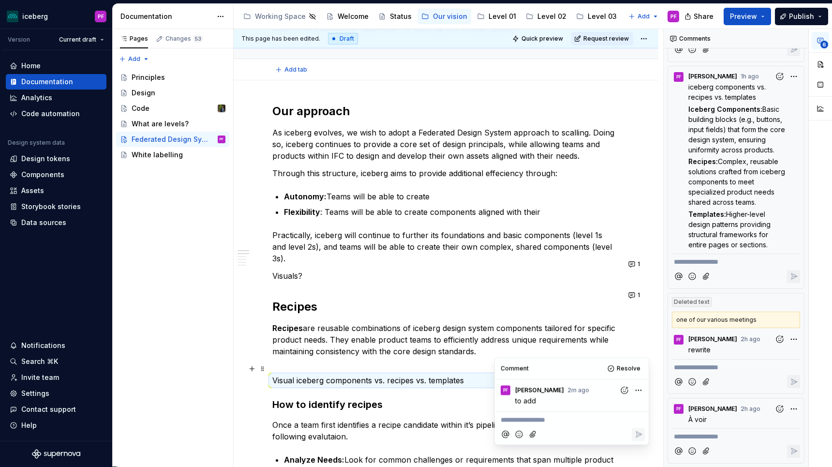
scroll to position [0, 0]
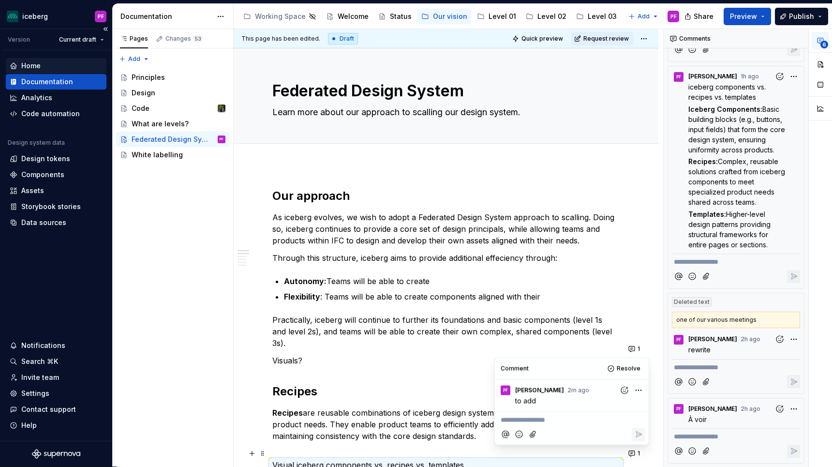
click at [40, 68] on div "Home" at bounding box center [56, 66] width 93 height 10
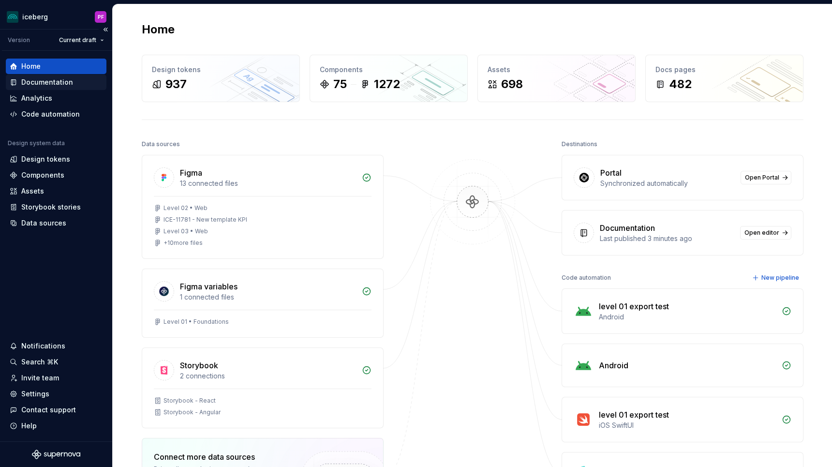
click at [54, 86] on div "Documentation" at bounding box center [47, 82] width 52 height 10
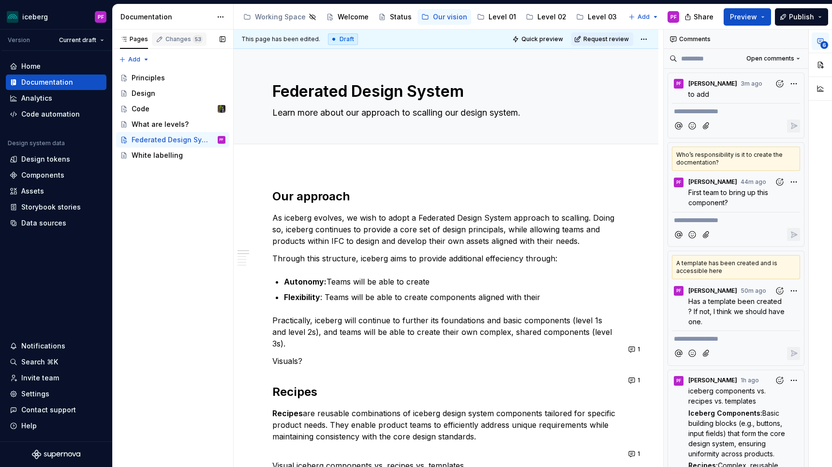
click at [195, 39] on span "53" at bounding box center [198, 39] width 10 height 8
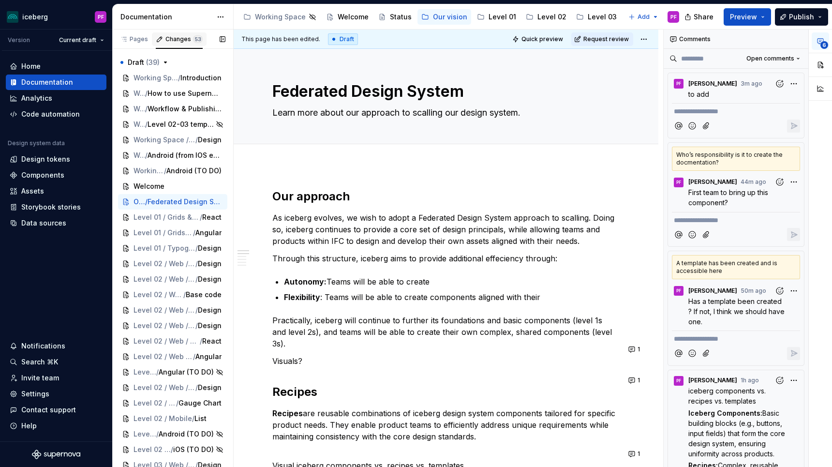
click at [195, 39] on span "53" at bounding box center [198, 39] width 10 height 8
click at [221, 14] on html "iceberg PF Version Current draft Home Documentation Analytics Code automation D…" at bounding box center [416, 233] width 832 height 467
click at [219, 18] on html "iceberg PF Version Current draft Home Documentation Analytics Code automation D…" at bounding box center [416, 233] width 832 height 467
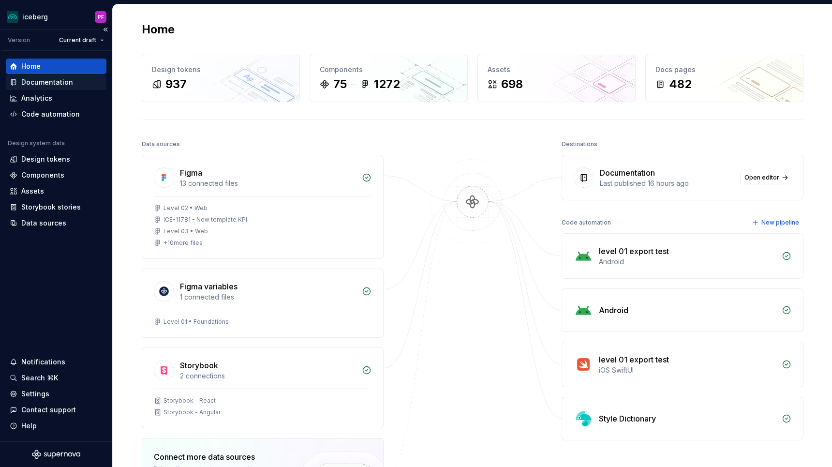
click at [59, 82] on div "Documentation" at bounding box center [47, 82] width 52 height 10
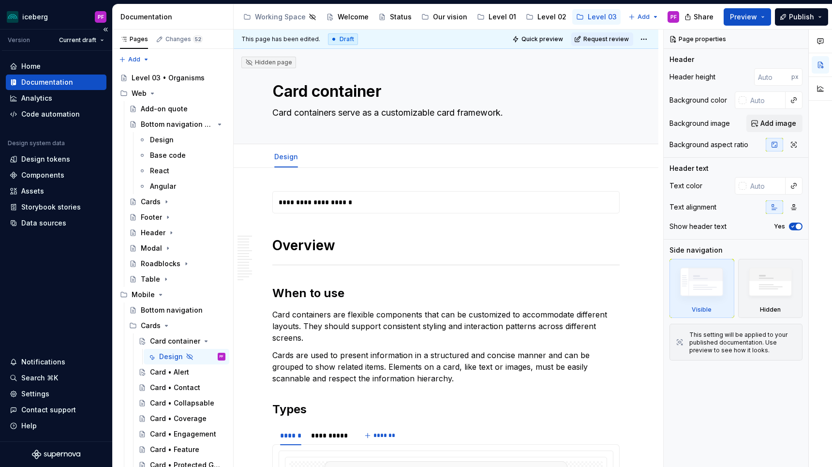
type textarea "*"
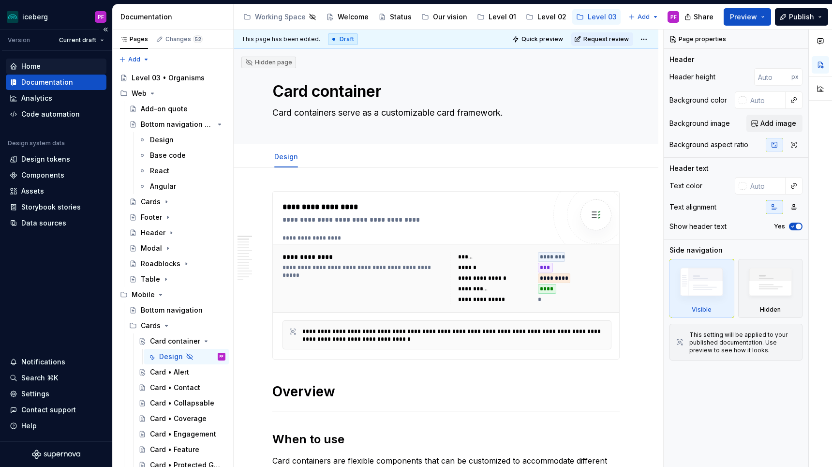
click at [45, 62] on div "Home" at bounding box center [56, 66] width 93 height 10
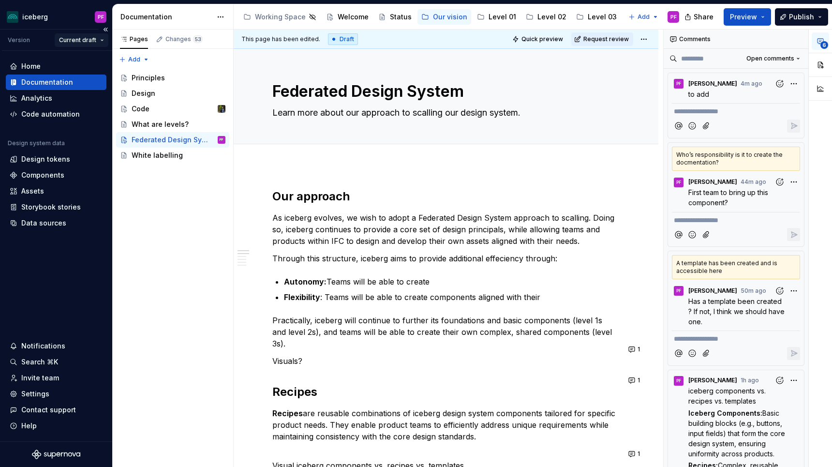
click at [95, 42] on html "iceberg PF Version Current draft Home Documentation Analytics Code automation D…" at bounding box center [416, 233] width 832 height 467
click at [81, 36] on html "iceberg PF Version Current draft Home Documentation Analytics Code automation D…" at bounding box center [416, 233] width 832 height 467
click at [81, 37] on html "iceberg PF Version Current draft Home Documentation Analytics Code automation D…" at bounding box center [416, 233] width 832 height 467
click at [85, 41] on html "iceberg PF Version Current draft Home Documentation Analytics Code automation D…" at bounding box center [416, 233] width 832 height 467
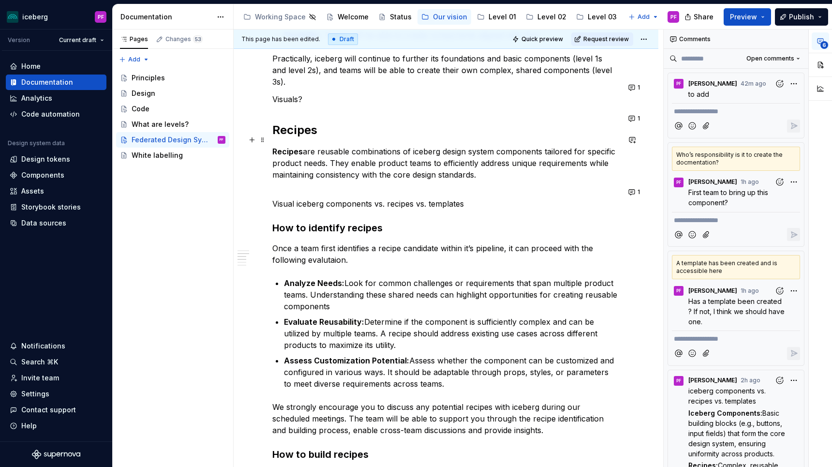
scroll to position [259, 0]
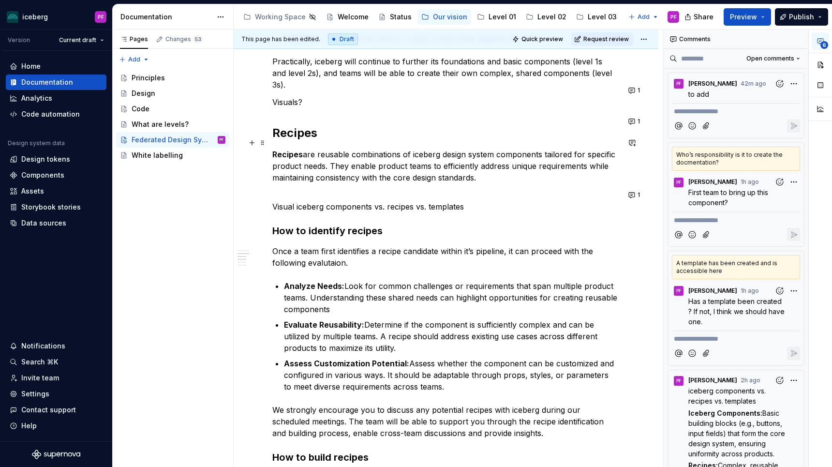
drag, startPoint x: 276, startPoint y: 177, endPoint x: 442, endPoint y: 176, distance: 166.3
click at [442, 176] on p "Recipes are reusable combinations of iceberg design system components tailored …" at bounding box center [445, 171] width 347 height 46
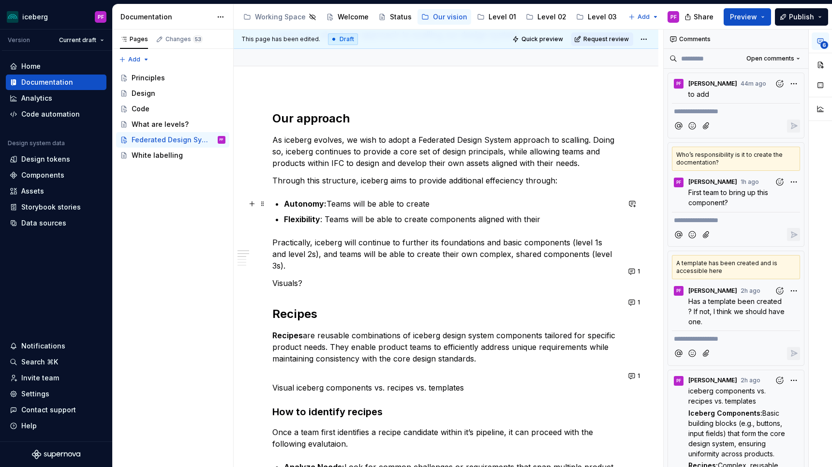
scroll to position [87, 0]
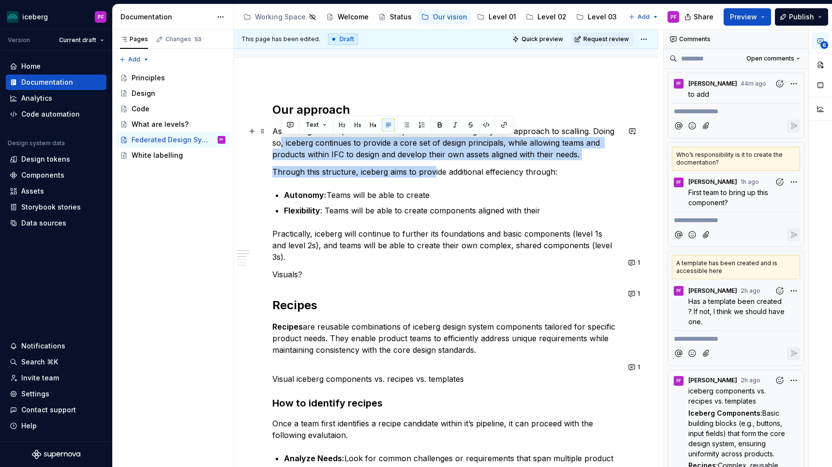
drag, startPoint x: 281, startPoint y: 137, endPoint x: 431, endPoint y: 167, distance: 152.8
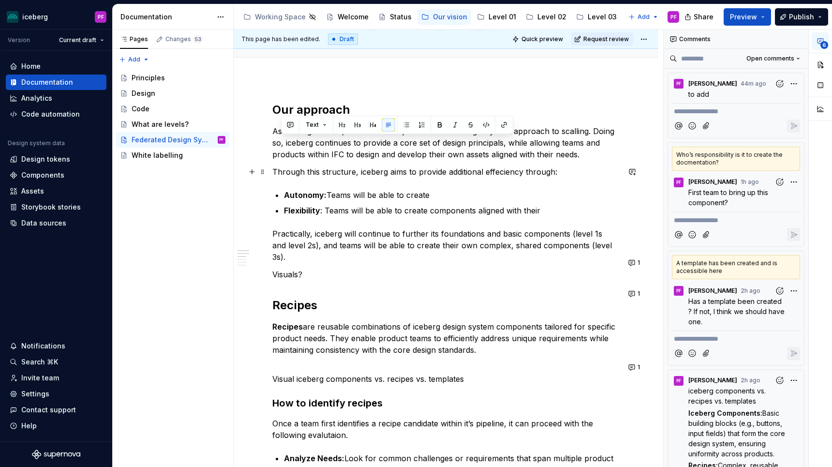
click at [403, 201] on ul "Autonomy: Teams will be able to create Flexibility : Teams will be able to crea…" at bounding box center [452, 202] width 336 height 27
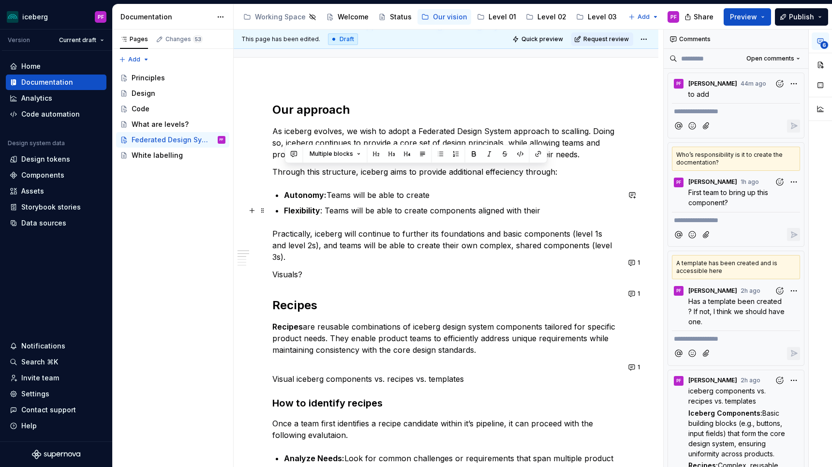
drag, startPoint x: 283, startPoint y: 168, endPoint x: 580, endPoint y: 208, distance: 299.0
click at [541, 211] on p "Flexibility : Teams will be able to create components aligned with their" at bounding box center [452, 211] width 336 height 12
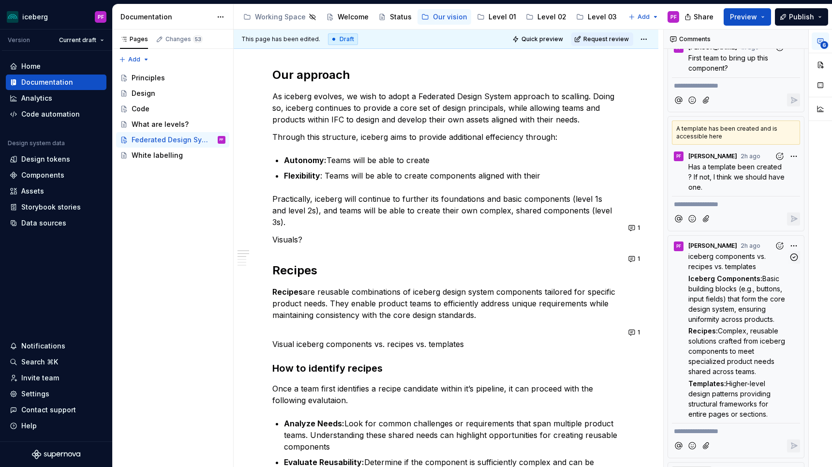
scroll to position [165, 0]
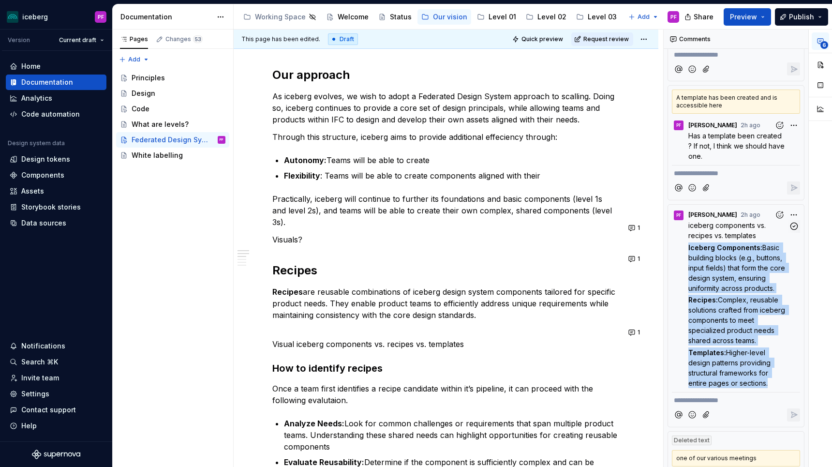
drag, startPoint x: 771, startPoint y: 382, endPoint x: 687, endPoint y: 244, distance: 162.3
click at [687, 244] on div "iceberg components vs. recipes vs. templates Iceberg Components: Basic building…" at bounding box center [736, 304] width 128 height 168
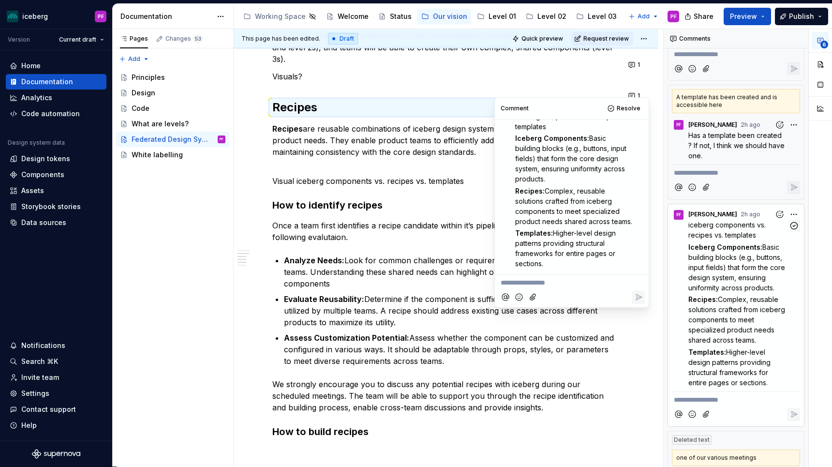
scroll to position [294, 0]
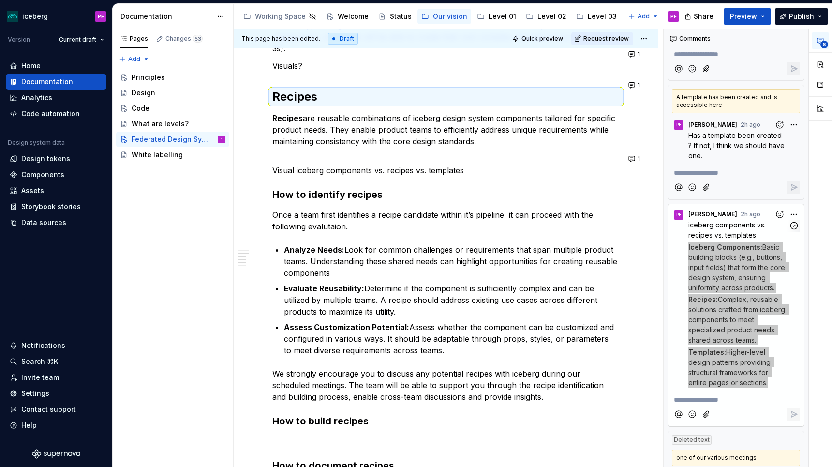
drag, startPoint x: 688, startPoint y: 248, endPoint x: 774, endPoint y: 379, distance: 156.2
click at [774, 379] on div "iceberg components vs. recipes vs. templates Iceberg Components: Basic building…" at bounding box center [736, 304] width 128 height 168
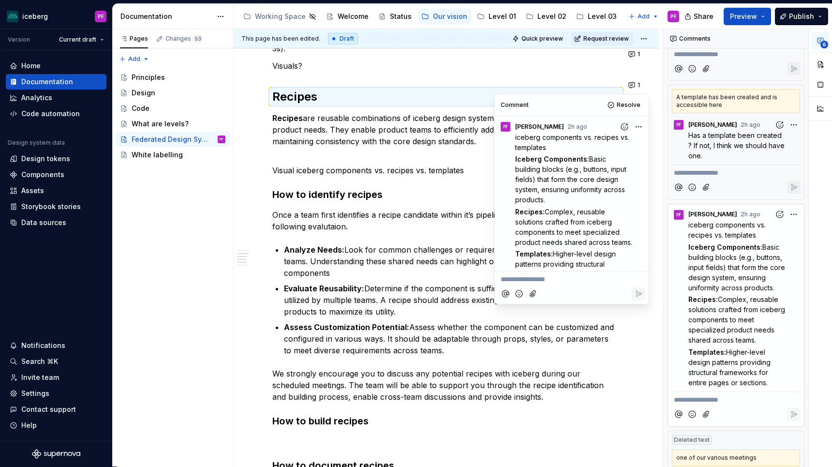
scroll to position [24, 0]
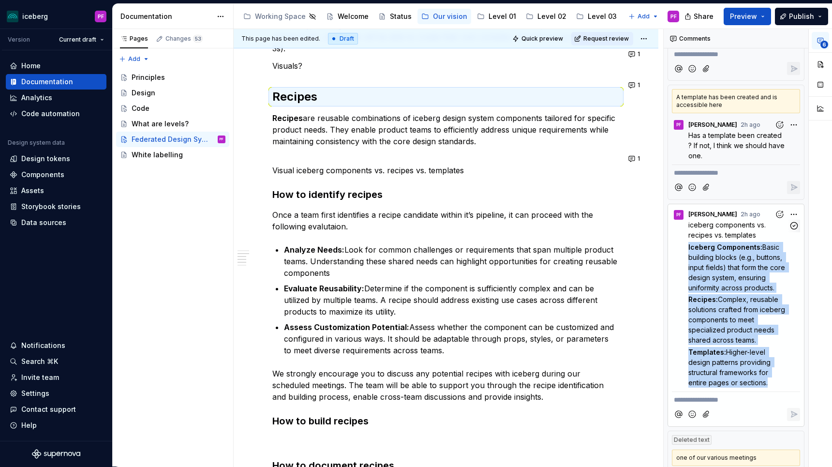
drag, startPoint x: 771, startPoint y: 382, endPoint x: 688, endPoint y: 249, distance: 157.0
click at [688, 249] on div "iceberg components vs. recipes vs. templates Iceberg Components: Basic building…" at bounding box center [744, 304] width 112 height 168
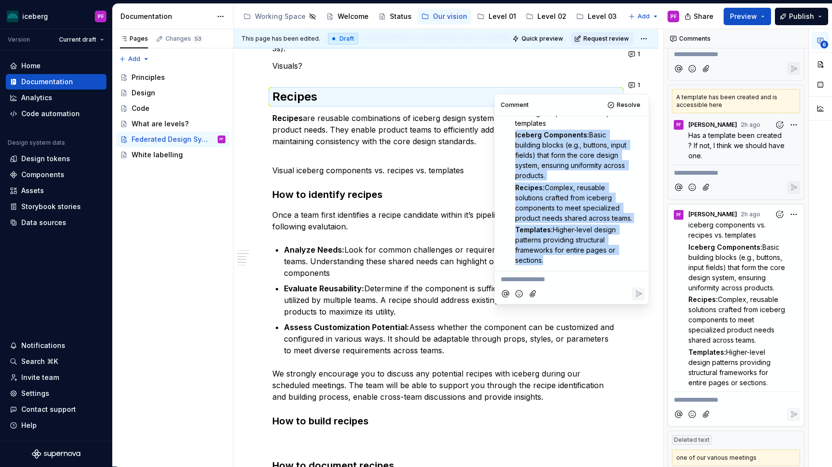
drag, startPoint x: 553, startPoint y: 260, endPoint x: 513, endPoint y: 137, distance: 128.9
click at [513, 137] on div "iceberg components vs. recipes vs. templates Iceberg Components: Basic building…" at bounding box center [571, 187] width 146 height 158
copy div "Iceberg Components: Basic building blocks (e.g., buttons, input fields) that fo…"
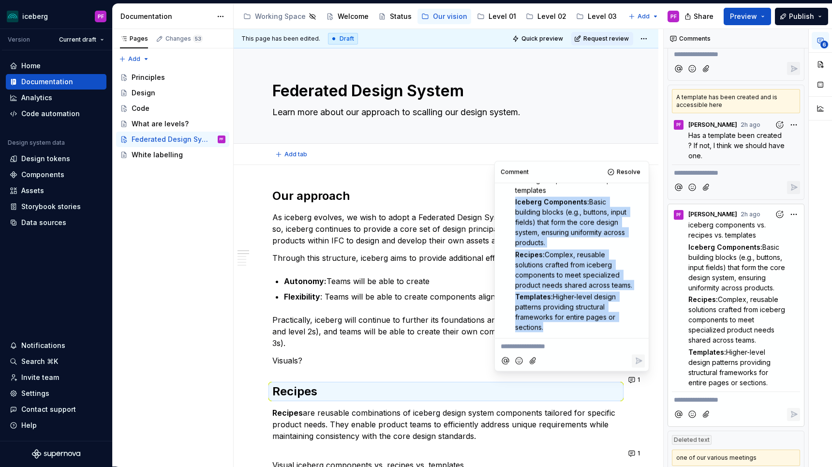
type textarea "*"
click at [357, 202] on h2 "Our approach" at bounding box center [445, 195] width 347 height 15
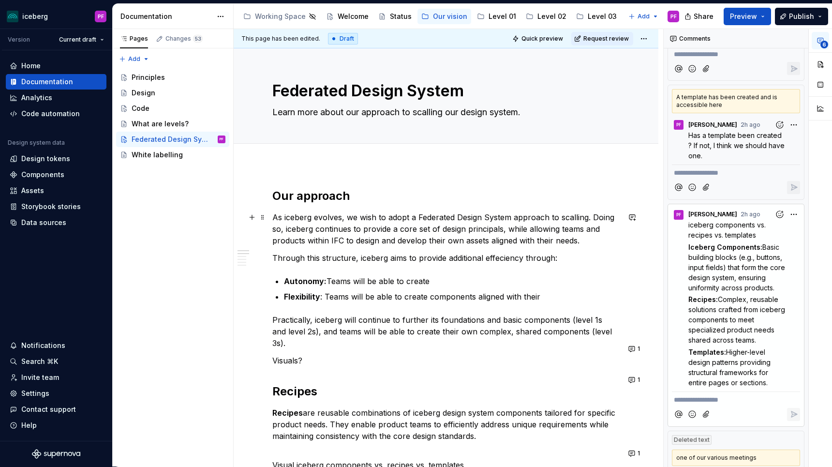
click at [560, 229] on p "As iceberg evolves, we wish to adopt a Federated Design System approach to scal…" at bounding box center [445, 228] width 347 height 35
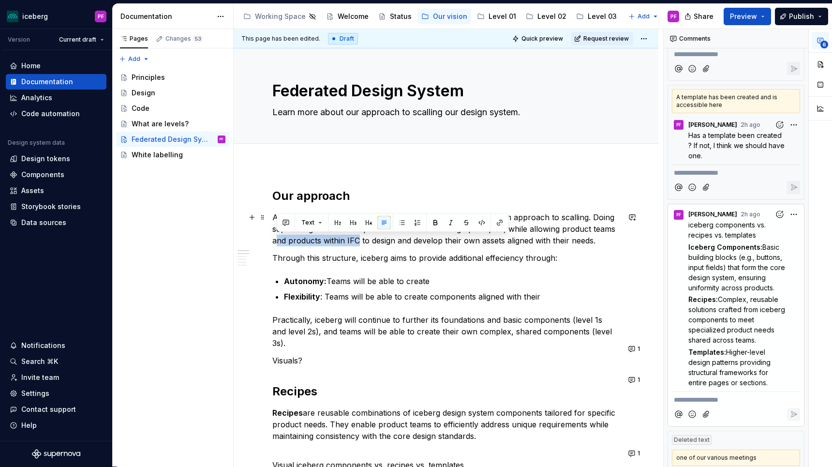
drag, startPoint x: 276, startPoint y: 240, endPoint x: 356, endPoint y: 241, distance: 80.3
click at [356, 241] on p "As iceberg evolves, we wish to adopt a Federated Design System approach to scal…" at bounding box center [445, 228] width 347 height 35
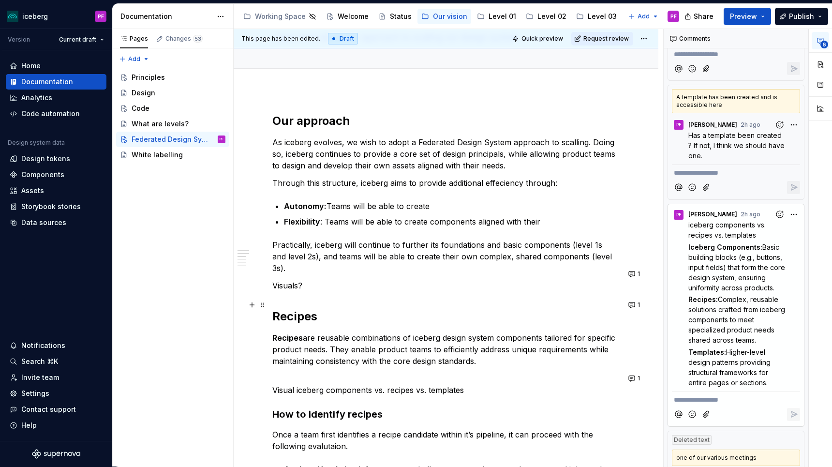
scroll to position [77, 0]
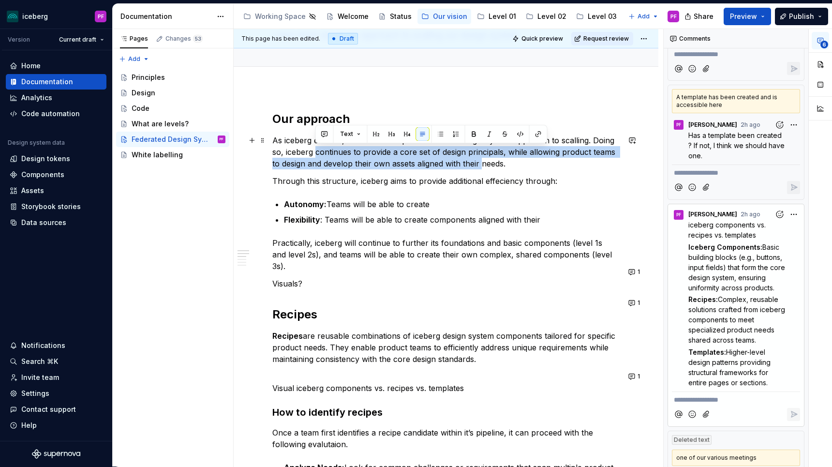
drag, startPoint x: 314, startPoint y: 155, endPoint x: 485, endPoint y: 161, distance: 170.8
click at [485, 161] on p "As iceberg evolves, we wish to adopt a Federated Design System approach to scal…" at bounding box center [445, 151] width 347 height 35
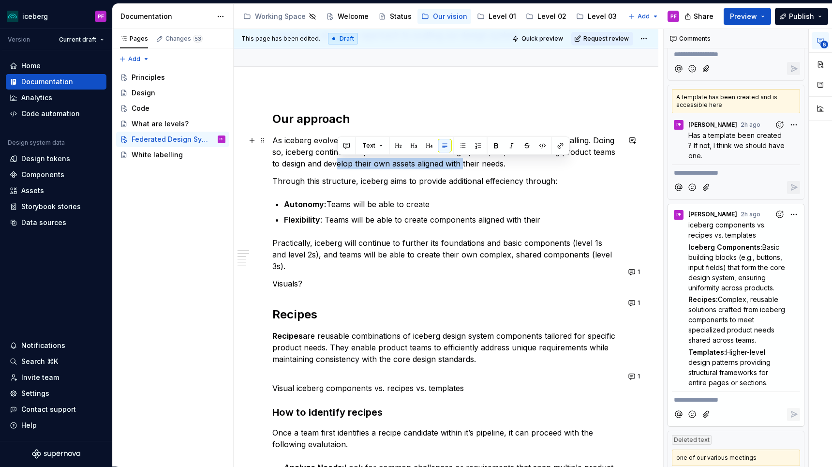
drag, startPoint x: 337, startPoint y: 162, endPoint x: 463, endPoint y: 162, distance: 125.7
click at [463, 162] on p "As iceberg evolves, we wish to adopt a Federated Design System approach to scal…" at bounding box center [445, 151] width 347 height 35
drag, startPoint x: 347, startPoint y: 161, endPoint x: 445, endPoint y: 161, distance: 97.7
click at [445, 161] on p "As iceberg evolves, we wish to adopt a Federated Design System approach to scal…" at bounding box center [445, 151] width 347 height 35
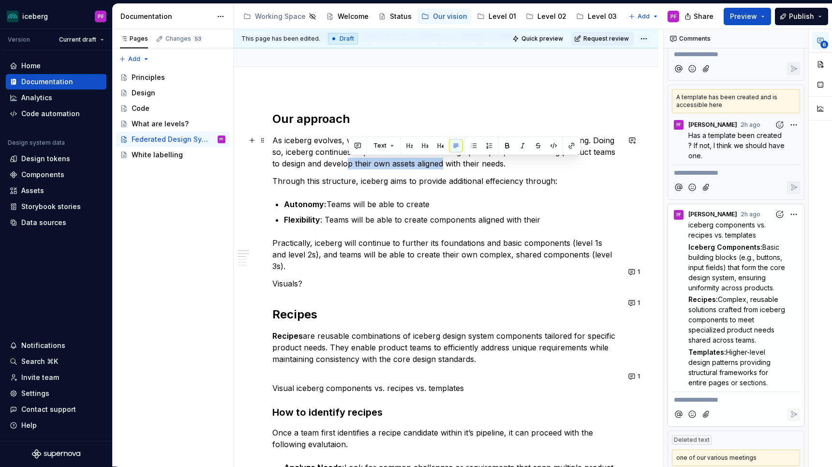
click at [445, 161] on p "As iceberg evolves, we wish to adopt a Federated Design System approach to scal…" at bounding box center [445, 151] width 347 height 35
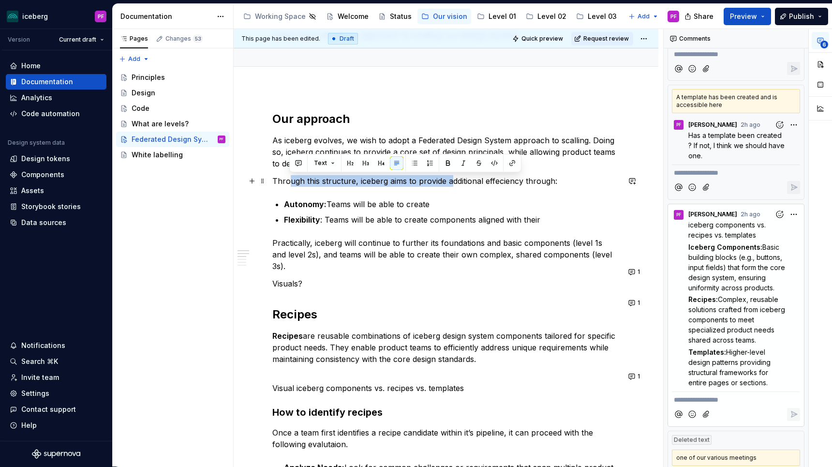
drag, startPoint x: 289, startPoint y: 181, endPoint x: 450, endPoint y: 181, distance: 160.5
click at [450, 181] on p "Through this structure, iceberg aims to provide additional effeciency through:" at bounding box center [445, 181] width 347 height 12
drag, startPoint x: 367, startPoint y: 184, endPoint x: 473, endPoint y: 184, distance: 105.9
click at [473, 184] on p "Through this structure, iceberg aims to provide additional effeciency through:" at bounding box center [445, 181] width 347 height 12
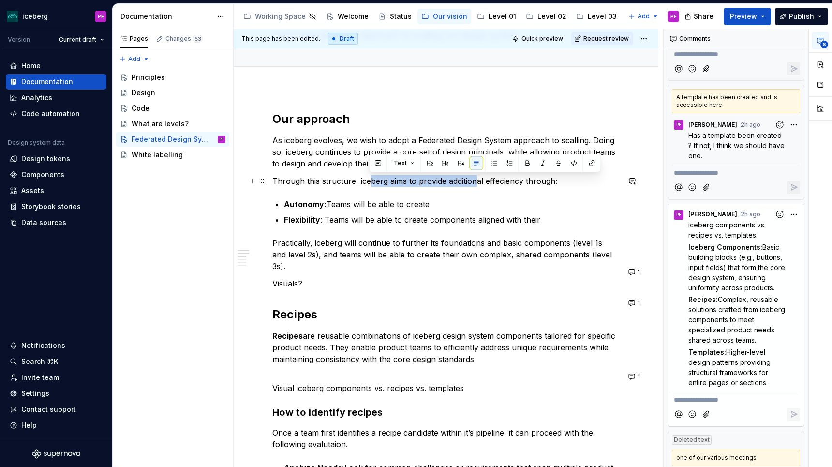
click at [473, 184] on p "Through this structure, iceberg aims to provide additional effeciency through:" at bounding box center [445, 181] width 347 height 12
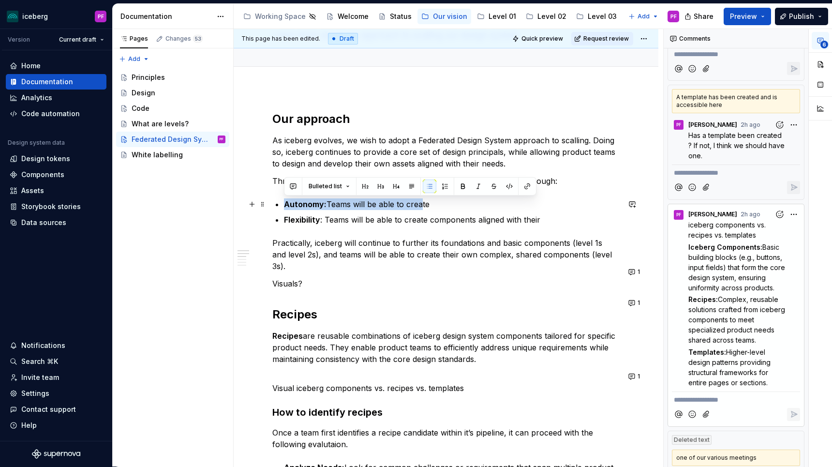
drag, startPoint x: 286, startPoint y: 203, endPoint x: 423, endPoint y: 202, distance: 136.8
click at [423, 202] on p "Autonomy: Teams will be able to create" at bounding box center [452, 204] width 336 height 12
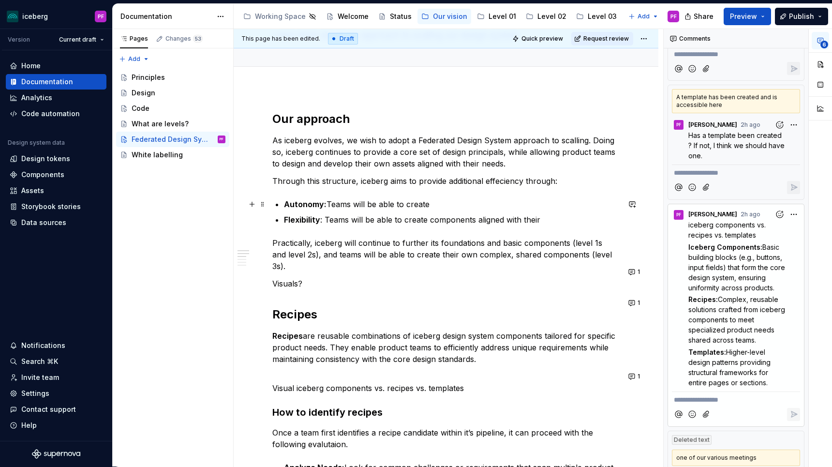
click at [440, 205] on p "Autonomy: Teams will be able to create" at bounding box center [452, 204] width 336 height 12
drag, startPoint x: 477, startPoint y: 218, endPoint x: 540, endPoint y: 218, distance: 62.9
click at [540, 218] on p "Flexibility : Teams will be able to create components aligned with their" at bounding box center [452, 220] width 336 height 12
drag, startPoint x: 541, startPoint y: 218, endPoint x: 477, endPoint y: 220, distance: 63.8
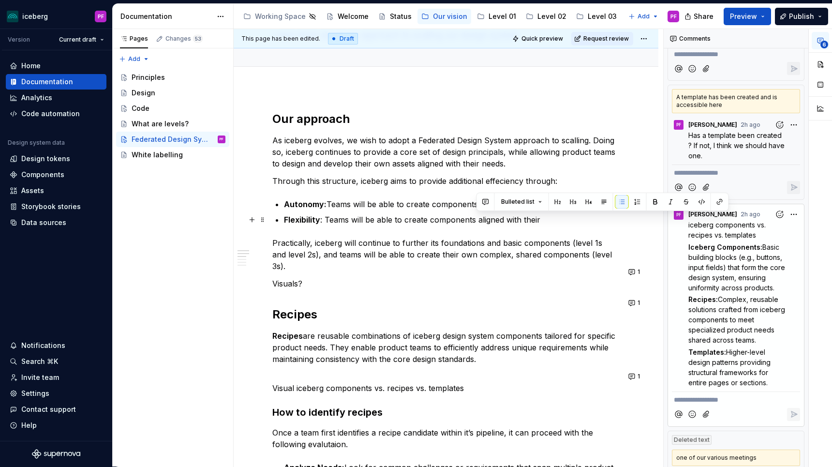
click at [477, 220] on p "Flexibility : Teams will be able to create components aligned with their" at bounding box center [452, 220] width 336 height 12
click at [555, 216] on p "Flexibility : Teams will be able to create components aligned with their" at bounding box center [452, 220] width 336 height 12
type textarea "*"
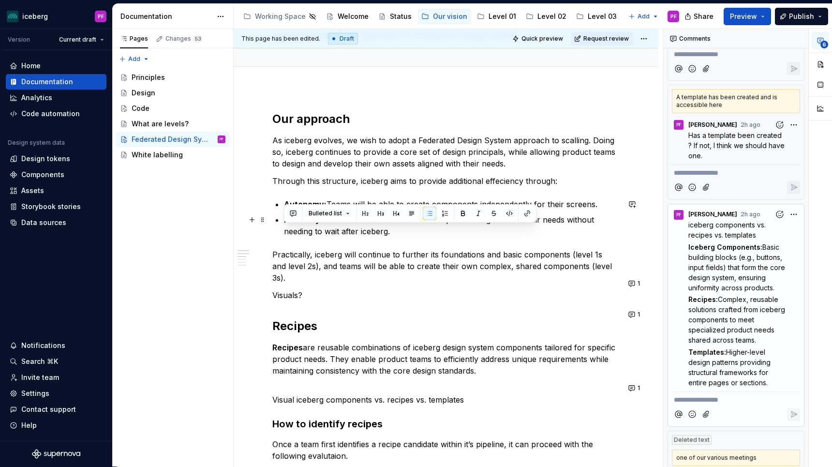
drag, startPoint x: 396, startPoint y: 231, endPoint x: 280, endPoint y: 233, distance: 116.0
click at [313, 230] on p "Flexibility : Teams will be able to create components aligned with their needs …" at bounding box center [452, 225] width 336 height 23
drag, startPoint x: 350, startPoint y: 234, endPoint x: 314, endPoint y: 232, distance: 35.9
click at [314, 232] on p "Flexibility : Teams will be able to create components aligned with their needs …" at bounding box center [452, 225] width 336 height 23
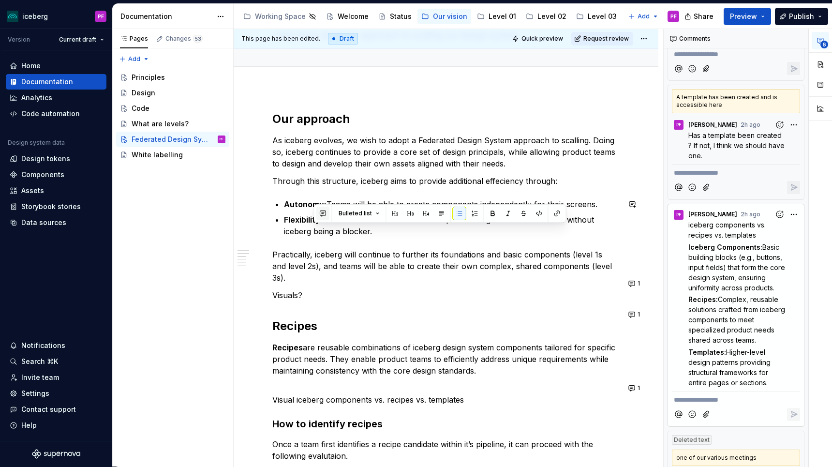
click at [324, 215] on button "button" at bounding box center [323, 213] width 14 height 14
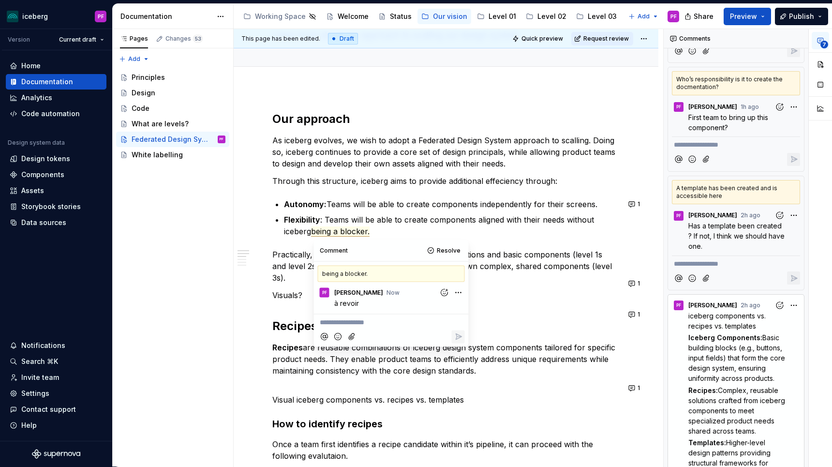
scroll to position [256, 0]
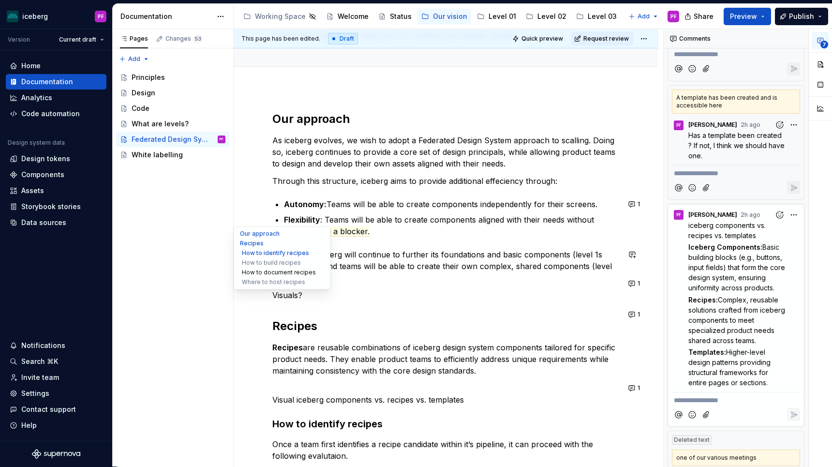
click at [292, 270] on button "How to document recipes" at bounding box center [282, 272] width 92 height 10
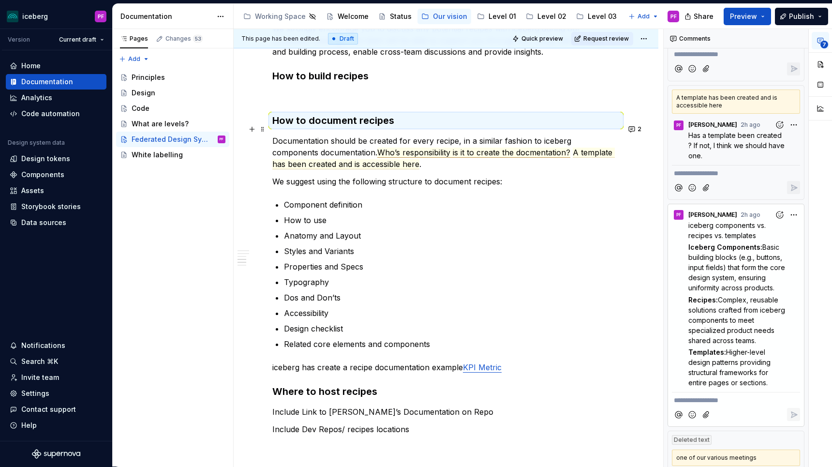
click at [415, 249] on ul "Component definition How to use Anatomy and Layout Styles and Variants Properti…" at bounding box center [452, 274] width 336 height 151
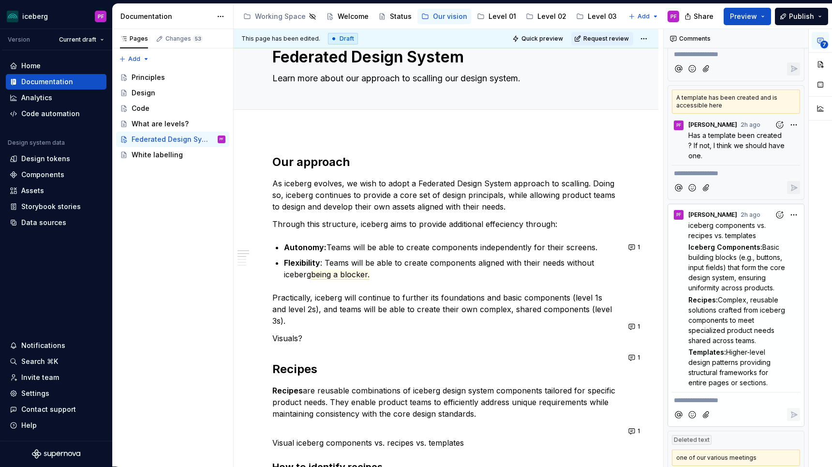
scroll to position [38, 0]
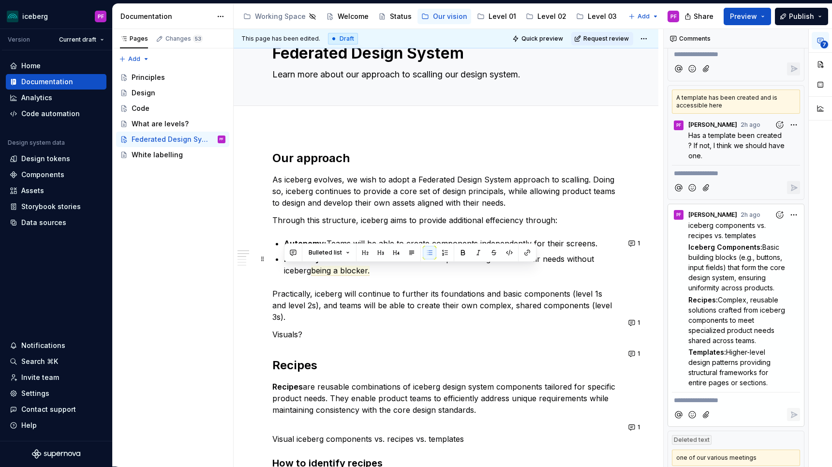
drag, startPoint x: 281, startPoint y: 271, endPoint x: 374, endPoint y: 270, distance: 92.4
copy p "iceberg being a blocker."
click at [595, 245] on p "Autonomy: Teams will be able to create components independently for their scree…" at bounding box center [452, 243] width 336 height 12
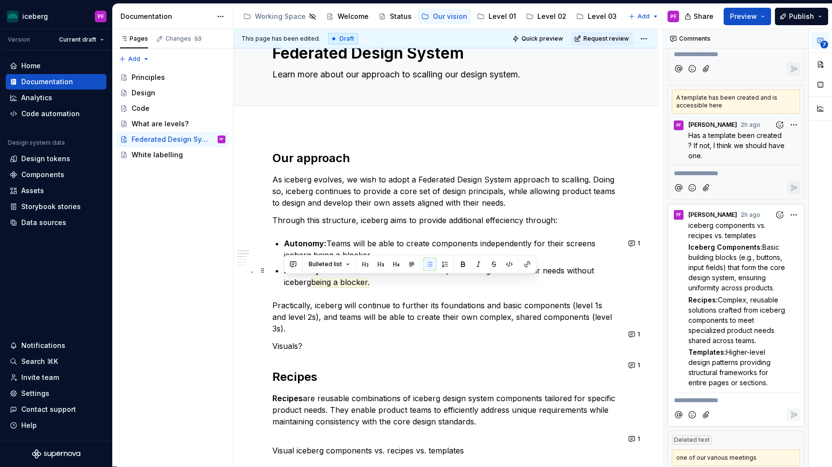
drag, startPoint x: 284, startPoint y: 280, endPoint x: 381, endPoint y: 279, distance: 96.7
click at [381, 279] on p "Flexibility : Teams will be able to create components aligned with their needs …" at bounding box center [452, 275] width 336 height 23
click at [383, 283] on p "Flexibility : Teams will be able to create components aligned with their needs …" at bounding box center [452, 275] width 336 height 23
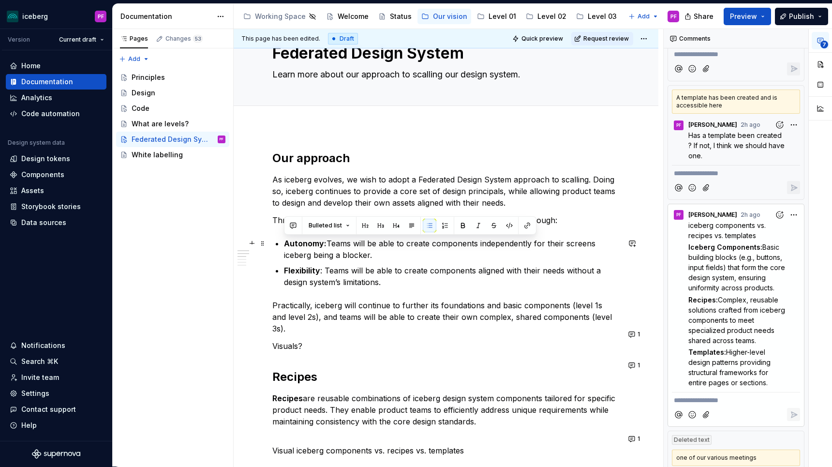
drag, startPoint x: 386, startPoint y: 286, endPoint x: 285, endPoint y: 242, distance: 110.7
click at [285, 242] on ul "Autonomy: Teams will be able to create components independently for their scree…" at bounding box center [452, 262] width 336 height 50
click at [296, 228] on button "button" at bounding box center [293, 226] width 14 height 14
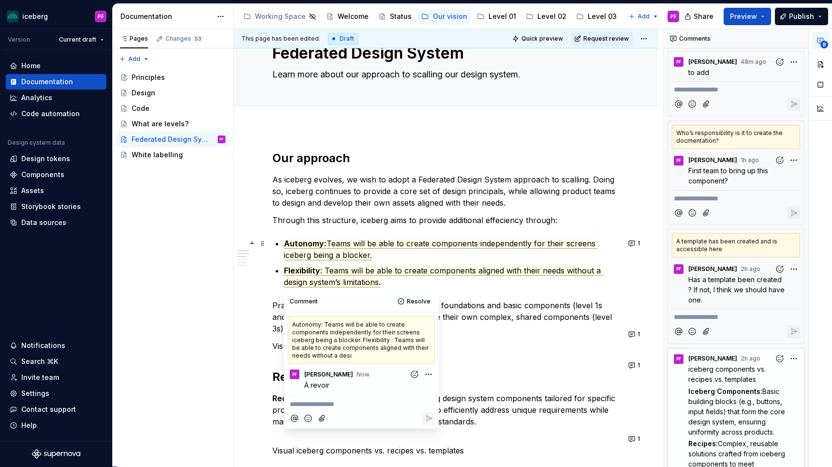
scroll to position [392, 0]
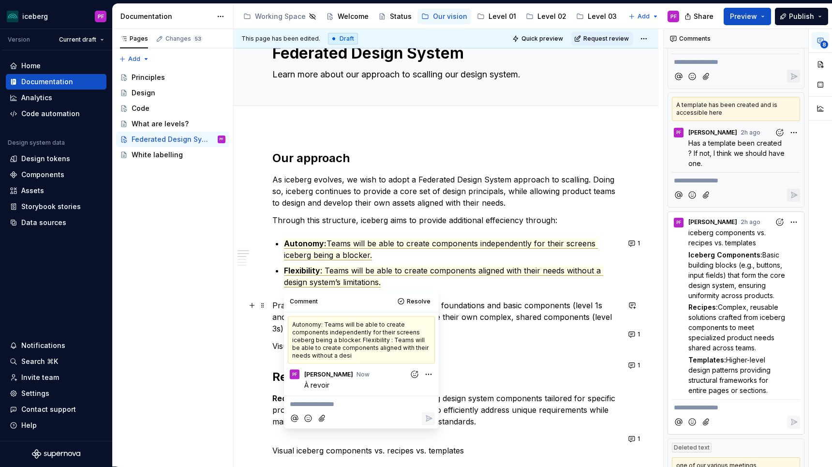
click at [514, 321] on p "Practically, iceberg will continue to further its foundations and basic compone…" at bounding box center [445, 316] width 347 height 35
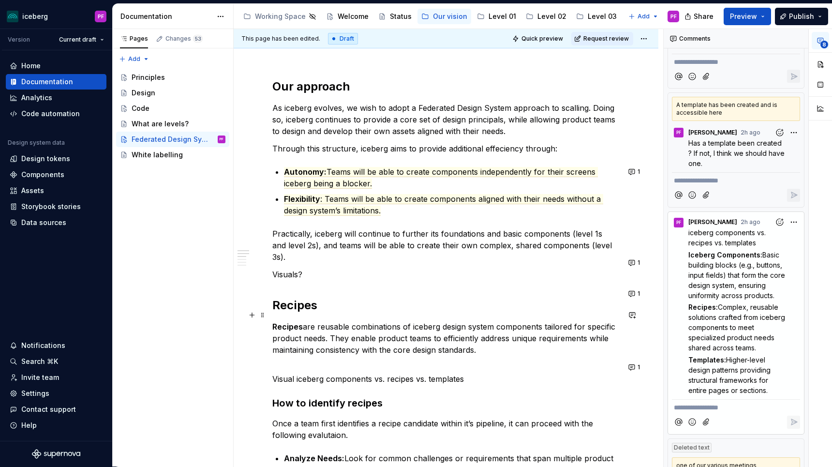
scroll to position [117, 0]
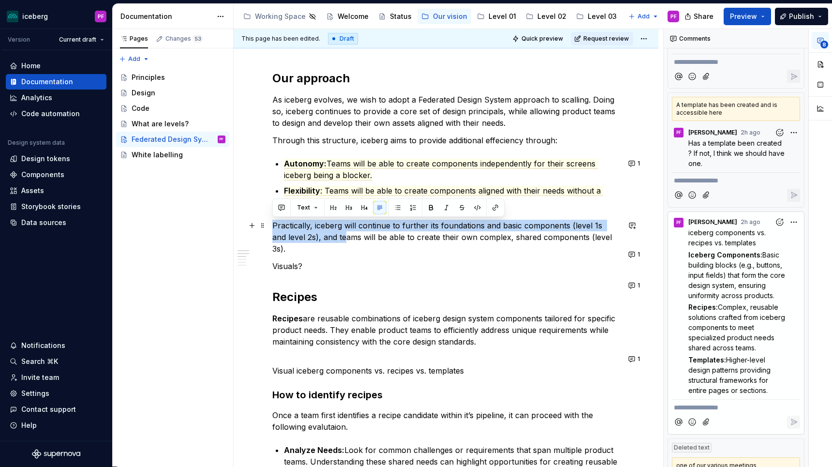
drag, startPoint x: 277, startPoint y: 226, endPoint x: 330, endPoint y: 241, distance: 55.1
click at [330, 241] on p "Practically, iceberg will continue to further its foundations and basic compone…" at bounding box center [445, 237] width 347 height 35
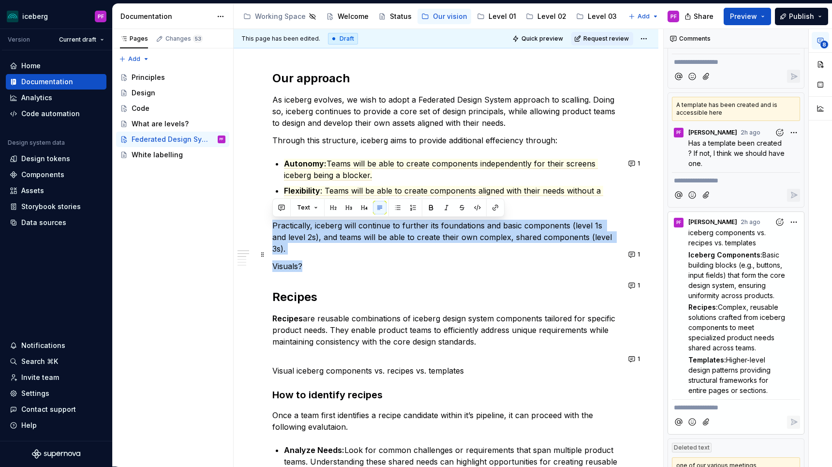
drag, startPoint x: 381, startPoint y: 228, endPoint x: 558, endPoint y: 249, distance: 179.1
click at [504, 260] on p "Visuals?" at bounding box center [445, 266] width 347 height 12
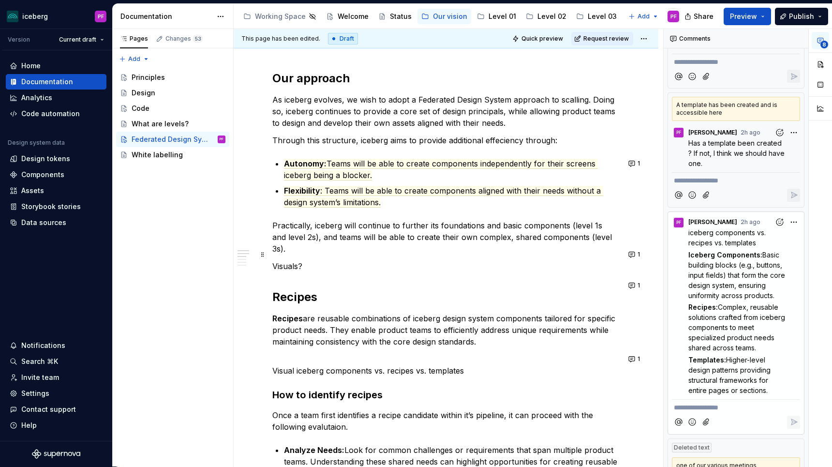
click at [293, 260] on p "Visuals?" at bounding box center [445, 266] width 347 height 12
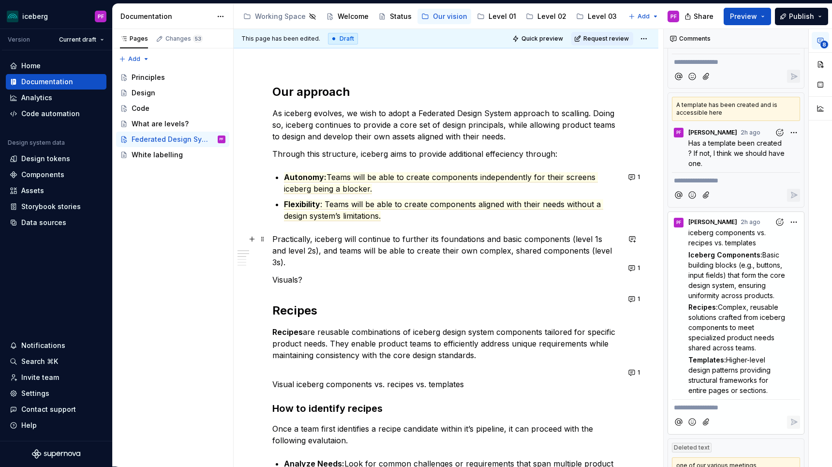
click at [514, 234] on p "Practically, iceberg will continue to further its foundations and basic compone…" at bounding box center [445, 250] width 347 height 35
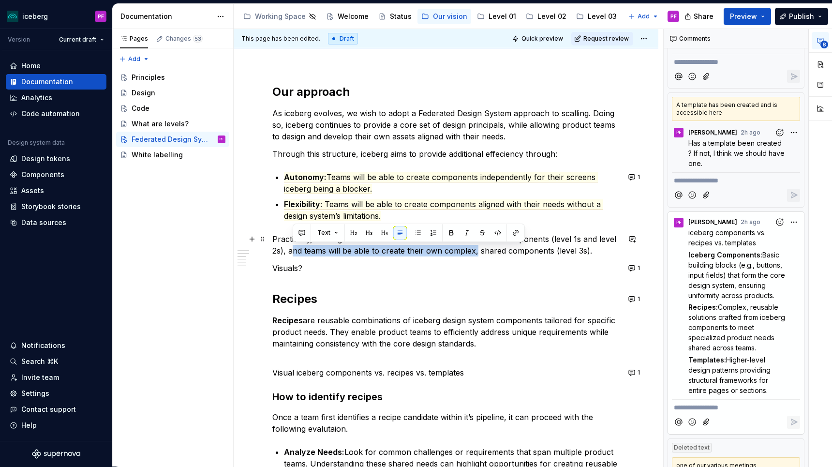
drag, startPoint x: 294, startPoint y: 248, endPoint x: 475, endPoint y: 249, distance: 181.3
click at [475, 249] on p "Practically, iceberg will continue to further its foundations and components (l…" at bounding box center [445, 244] width 347 height 23
drag, startPoint x: 297, startPoint y: 250, endPoint x: 591, endPoint y: 249, distance: 293.5
click at [591, 249] on p "Practically, iceberg will continue to further its foundations and components (l…" at bounding box center [445, 244] width 347 height 23
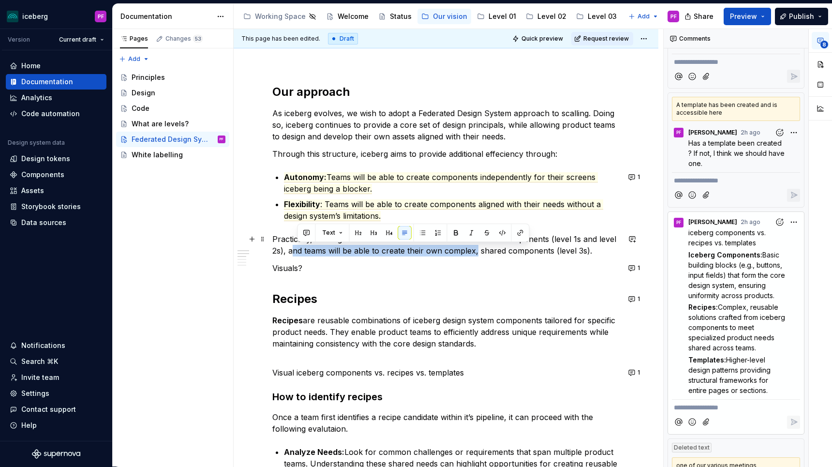
click at [508, 251] on p "Practically, iceberg will continue to further its foundations and components (l…" at bounding box center [445, 244] width 347 height 23
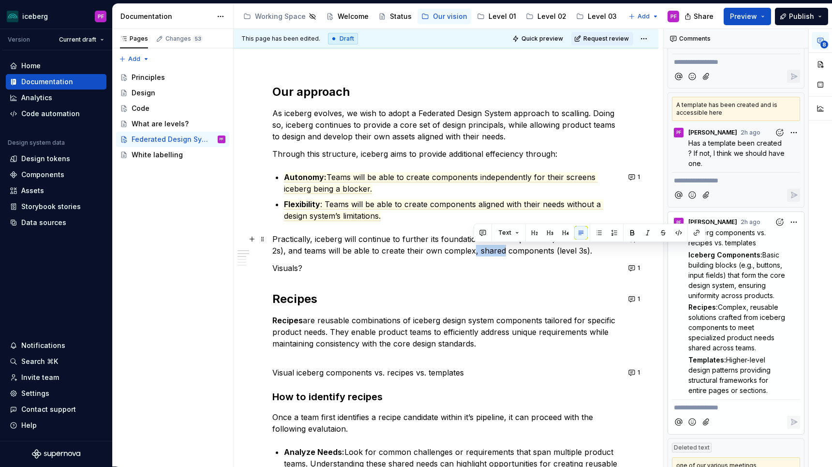
drag, startPoint x: 503, startPoint y: 252, endPoint x: 474, endPoint y: 252, distance: 29.0
click at [474, 252] on p "Practically, iceberg will continue to further its foundations and components (l…" at bounding box center [445, 244] width 347 height 23
click at [561, 249] on p "Practically, iceberg will continue to further its foundations and components (l…" at bounding box center [445, 244] width 347 height 23
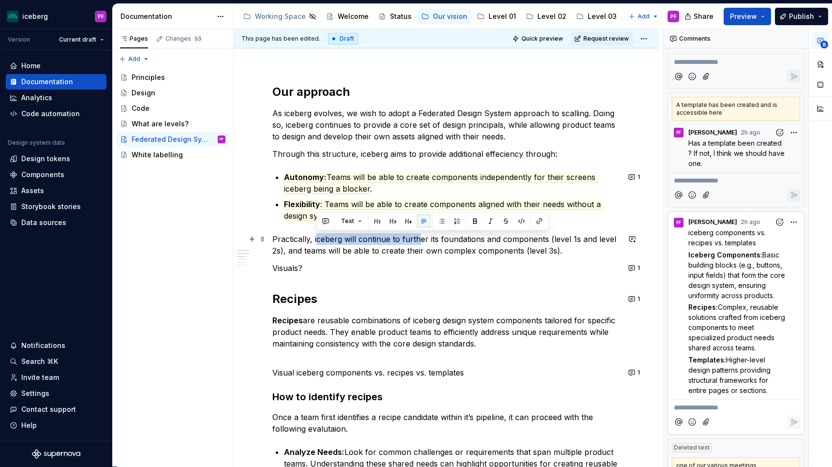
drag, startPoint x: 316, startPoint y: 237, endPoint x: 419, endPoint y: 237, distance: 103.0
click at [419, 237] on p "Practically, iceberg will continue to further its foundations and components (l…" at bounding box center [445, 244] width 347 height 23
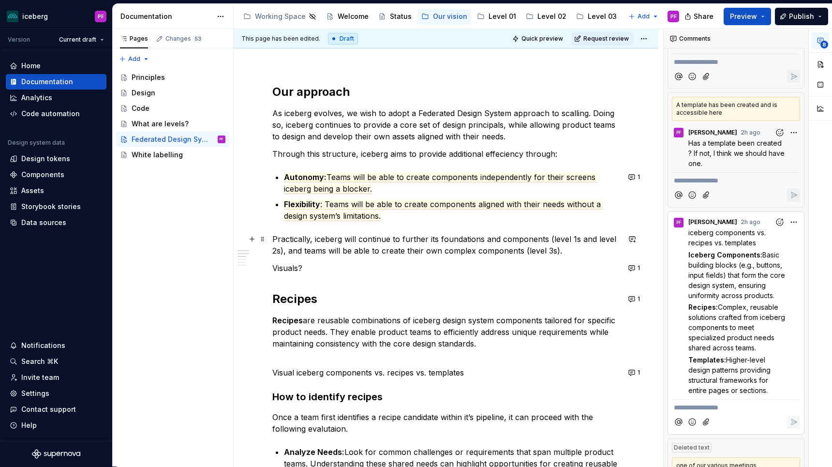
click at [285, 250] on p "Practically, iceberg will continue to further its foundations and components (l…" at bounding box center [445, 244] width 347 height 23
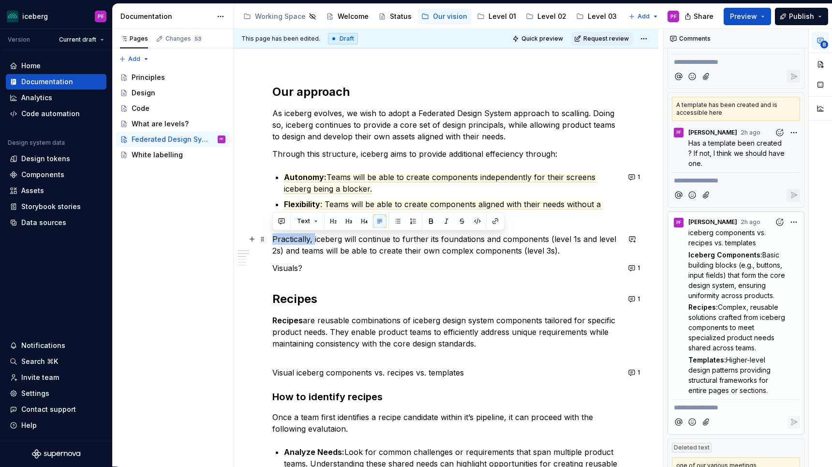
drag, startPoint x: 314, startPoint y: 241, endPoint x: 270, endPoint y: 241, distance: 44.5
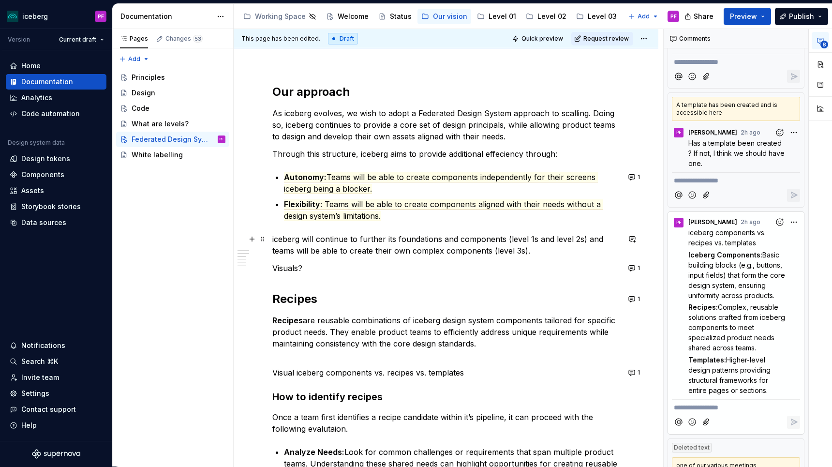
click at [584, 239] on p "iceberg will continue to further its foundations and components (level 1s and l…" at bounding box center [445, 244] width 347 height 23
drag, startPoint x: 274, startPoint y: 249, endPoint x: 287, endPoint y: 249, distance: 12.6
click at [287, 249] on p "iceberg will continue to further its foundations and components (level 1s and l…" at bounding box center [445, 244] width 347 height 23
click at [538, 252] on p "iceberg will continue to further its foundations and components (level 1s and l…" at bounding box center [445, 244] width 347 height 23
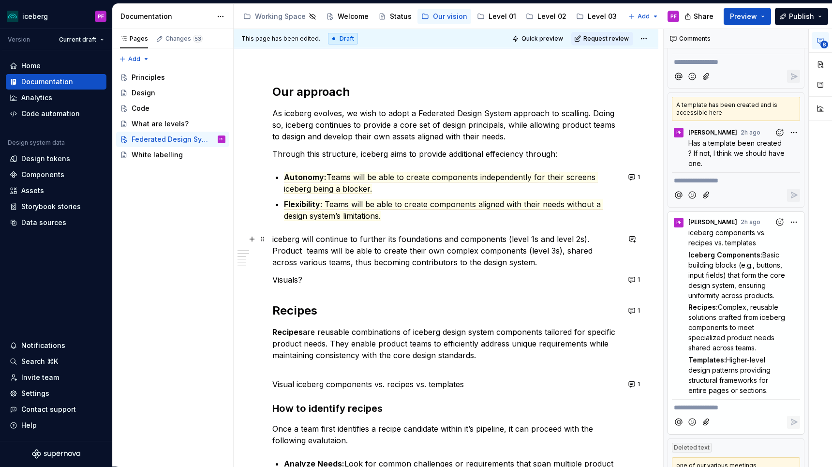
click at [299, 262] on p "iceberg will continue to further its foundations and components (level 1s and l…" at bounding box center [445, 250] width 347 height 35
click at [330, 258] on p "iceberg will continue to further its foundations and components (level 1s and l…" at bounding box center [445, 250] width 347 height 35
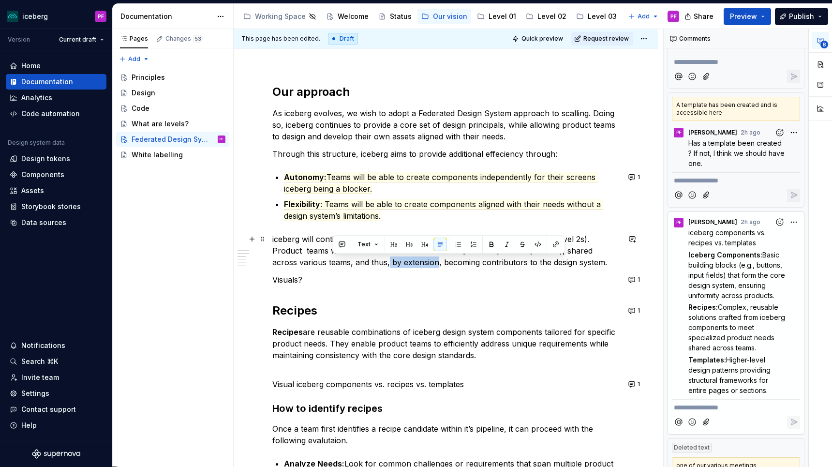
drag, startPoint x: 332, startPoint y: 262, endPoint x: 381, endPoint y: 262, distance: 48.8
click at [381, 262] on p "iceberg will continue to further its foundations and components (level 1s and l…" at bounding box center [445, 250] width 347 height 35
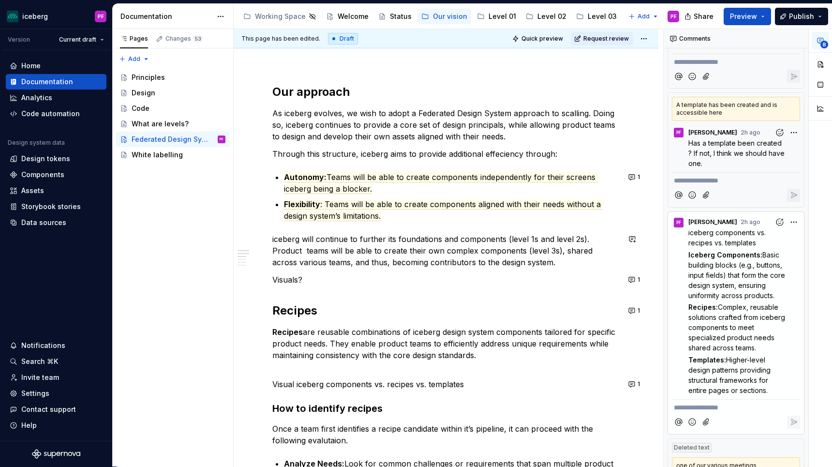
click at [335, 264] on p "iceberg will continue to further its foundations and components (level 1s and l…" at bounding box center [445, 250] width 347 height 35
click at [499, 261] on p "iceberg will continue to further its foundations and components (level 1s and l…" at bounding box center [445, 250] width 347 height 35
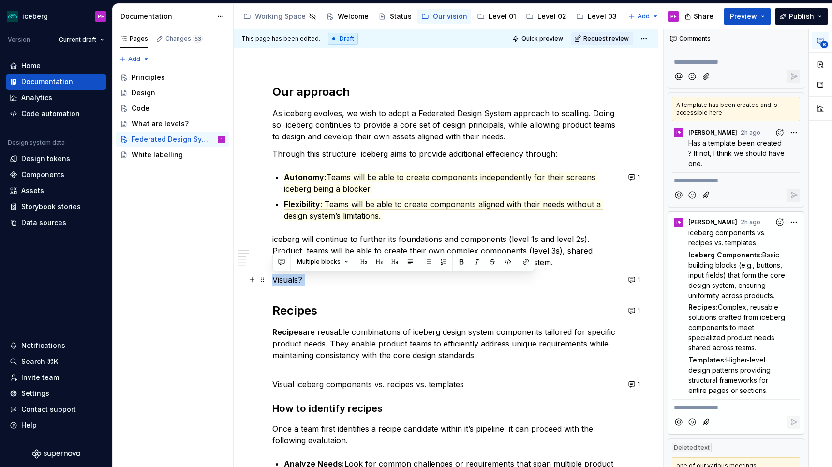
drag, startPoint x: 306, startPoint y: 286, endPoint x: 273, endPoint y: 281, distance: 33.3
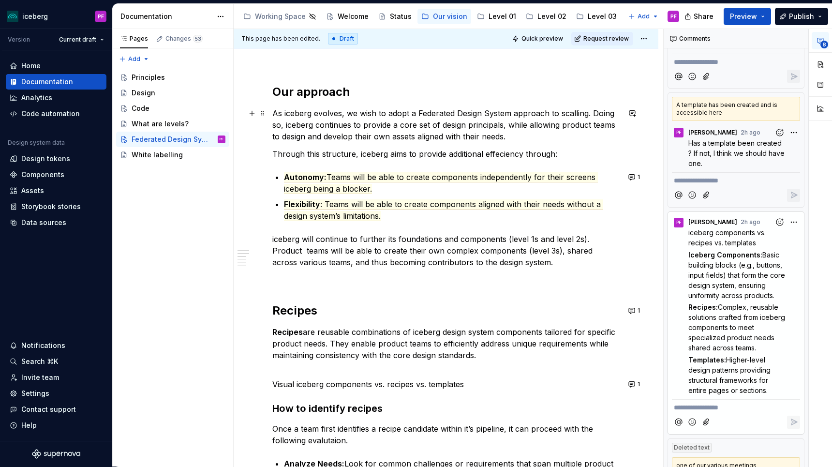
click at [502, 122] on p "As iceberg evolves, we wish to adopt a Federated Design System approach to scal…" at bounding box center [445, 124] width 347 height 35
click at [560, 135] on p "As iceberg evolves, we wish to adopt a Federated Design System approach to scal…" at bounding box center [445, 124] width 347 height 35
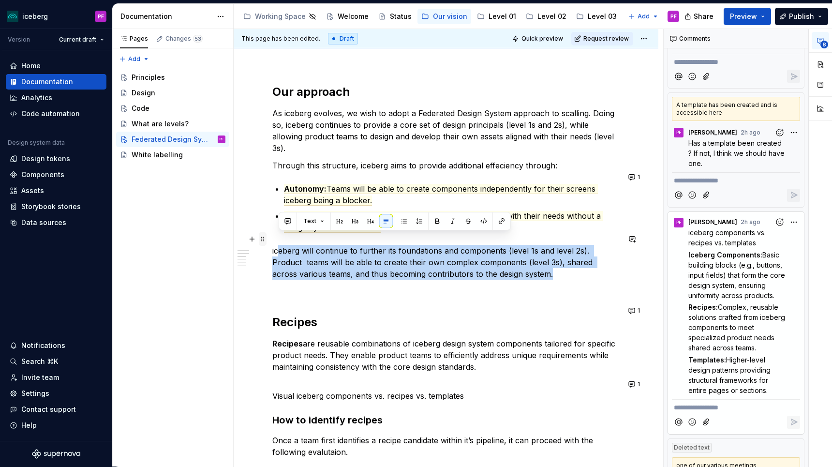
drag, startPoint x: 502, startPoint y: 261, endPoint x: 259, endPoint y: 243, distance: 243.9
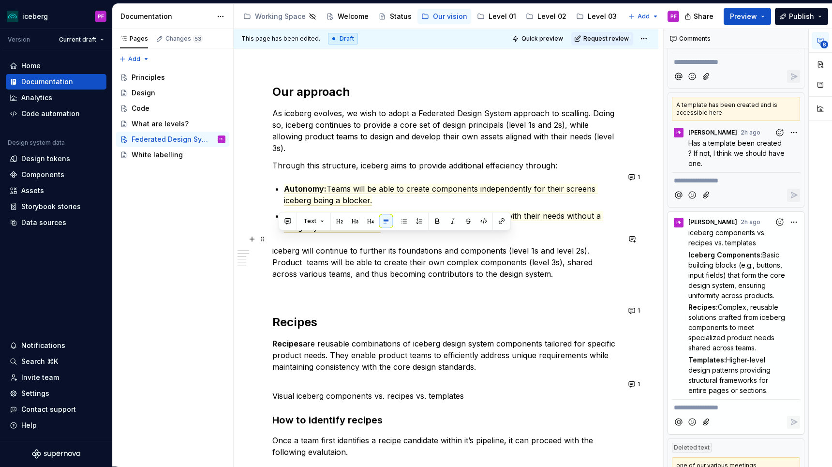
click at [318, 245] on p "iceberg will continue to further its foundations and components (level 1s and l…" at bounding box center [445, 262] width 347 height 35
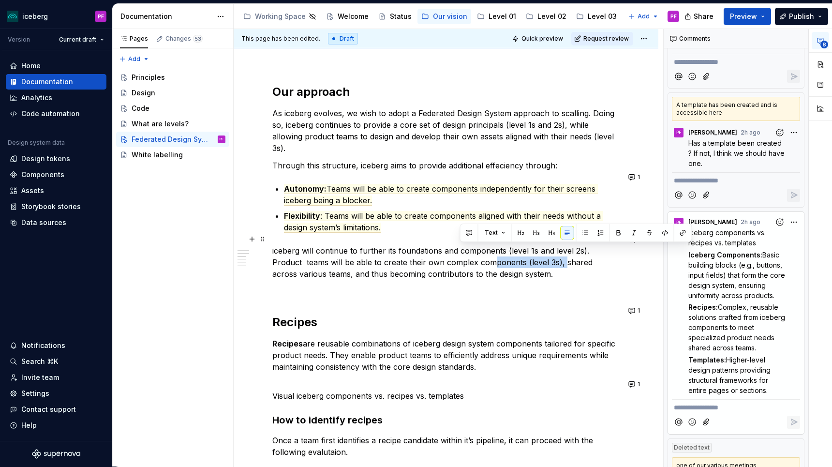
drag, startPoint x: 530, startPoint y: 251, endPoint x: 459, endPoint y: 249, distance: 71.1
click at [459, 249] on p "iceberg will continue to further its foundations and components (level 1s and l…" at bounding box center [445, 262] width 347 height 35
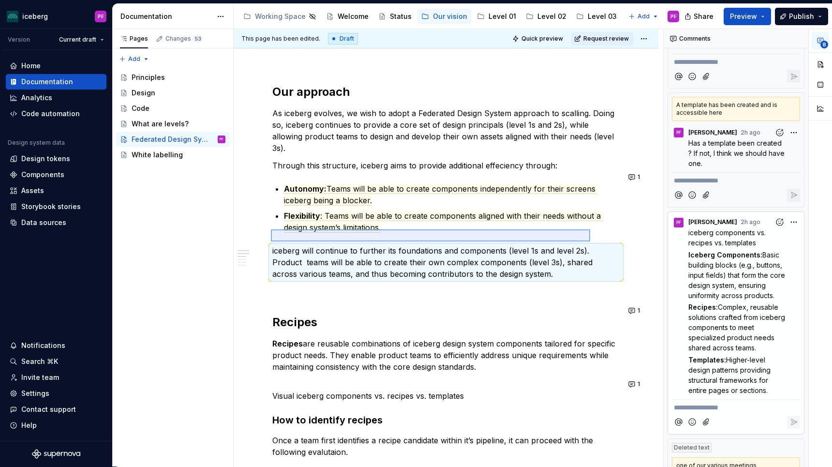
drag, startPoint x: 271, startPoint y: 241, endPoint x: 589, endPoint y: 230, distance: 318.3
click at [589, 230] on div "This page has been edited. Draft Quick preview Request review Federated Design …" at bounding box center [448, 248] width 429 height 438
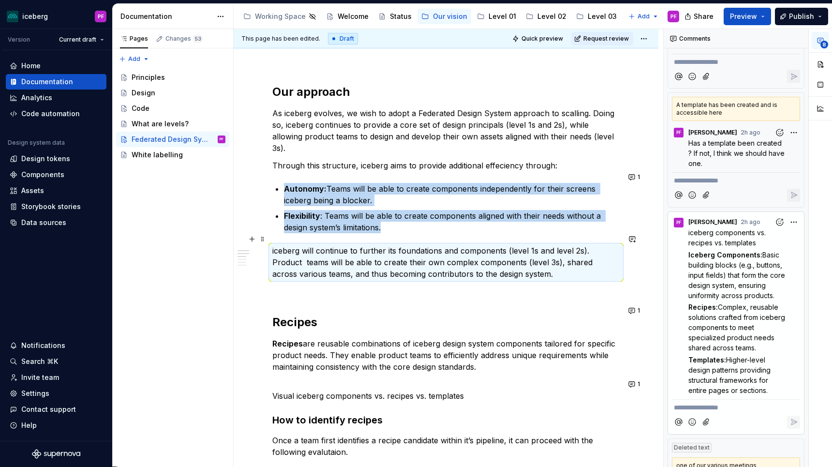
click at [586, 245] on p "iceberg will continue to further its foundations and components (level 1s and l…" at bounding box center [445, 262] width 347 height 35
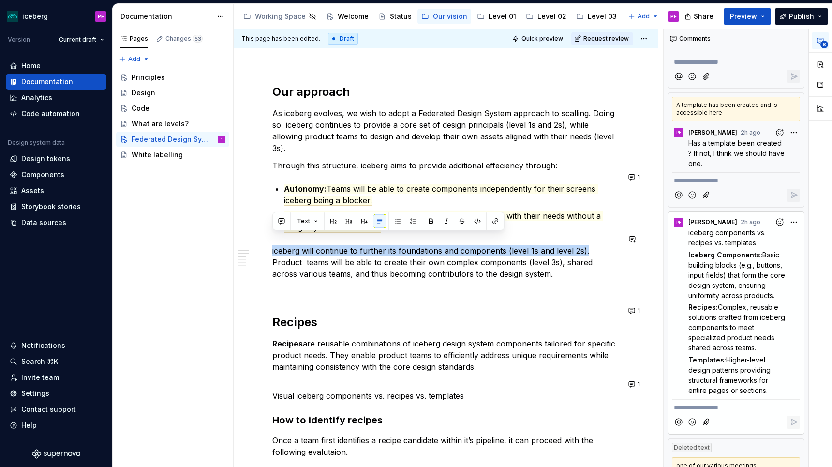
drag, startPoint x: 584, startPoint y: 239, endPoint x: 280, endPoint y: 230, distance: 304.3
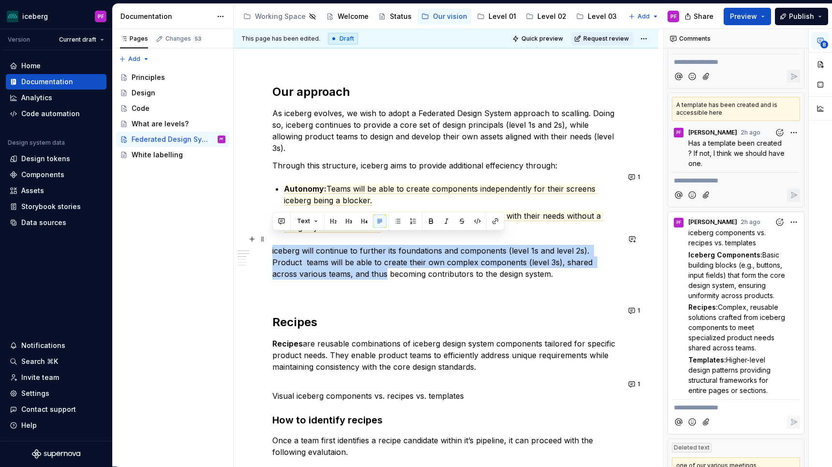
drag, startPoint x: 330, startPoint y: 263, endPoint x: 270, endPoint y: 243, distance: 63.3
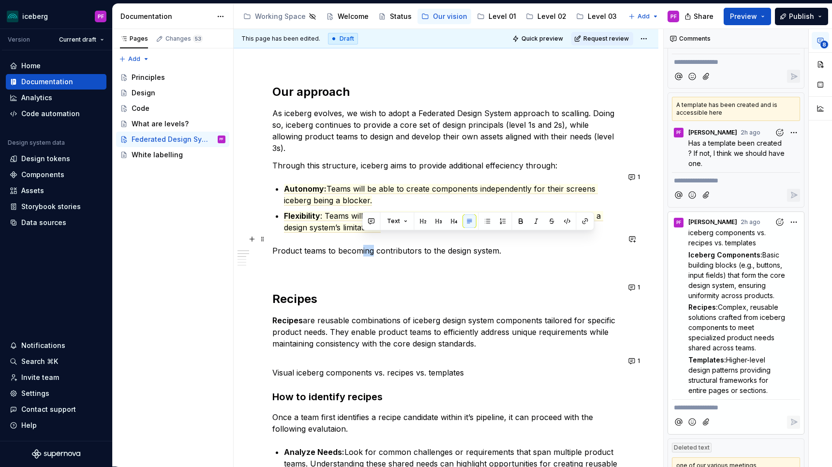
drag, startPoint x: 372, startPoint y: 237, endPoint x: 361, endPoint y: 238, distance: 11.1
click at [361, 245] on p "Product teams to becoming contributors to the design system." at bounding box center [445, 251] width 347 height 12
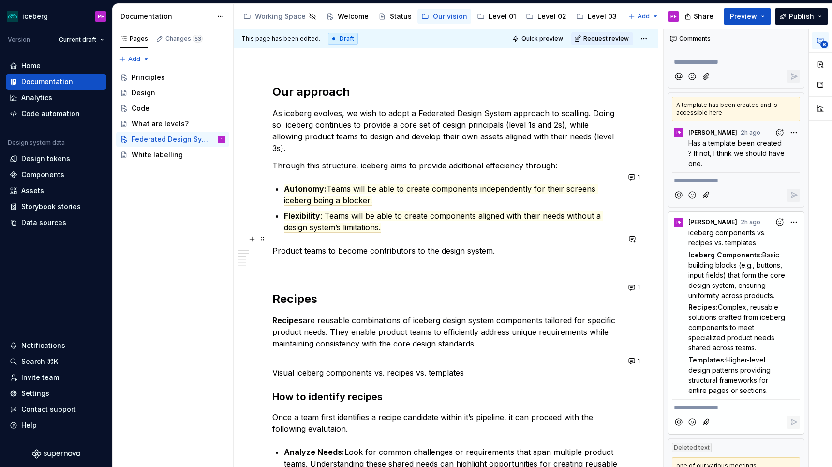
click at [493, 245] on p "Product teams to become contributors to the design system." at bounding box center [445, 251] width 347 height 12
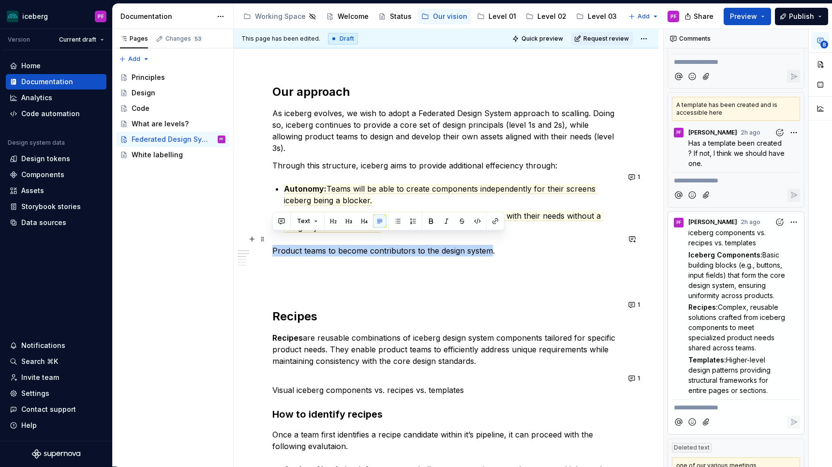
drag, startPoint x: 491, startPoint y: 241, endPoint x: 273, endPoint y: 240, distance: 218.1
click at [273, 245] on p "Product teams to become contributors to the design system." at bounding box center [445, 251] width 347 height 12
click at [281, 223] on button "button" at bounding box center [282, 221] width 14 height 14
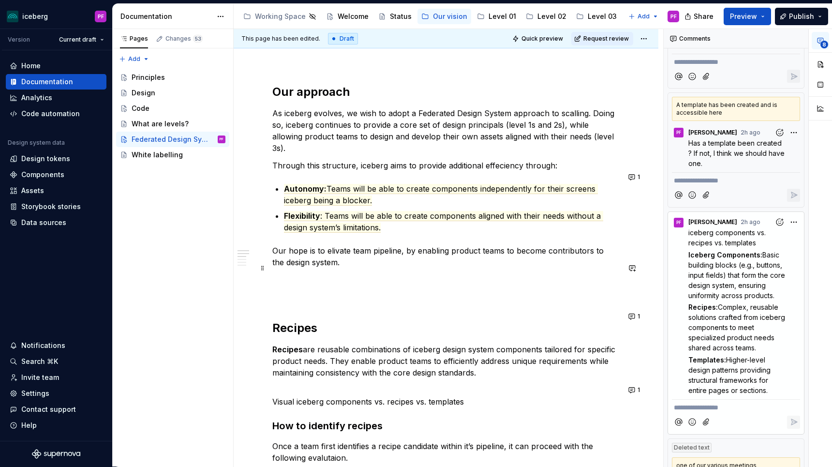
click at [292, 274] on p at bounding box center [445, 280] width 347 height 12
click at [465, 245] on p "Our hope is to elivate team pipeline, by enabling product teams to become contr…" at bounding box center [445, 256] width 347 height 23
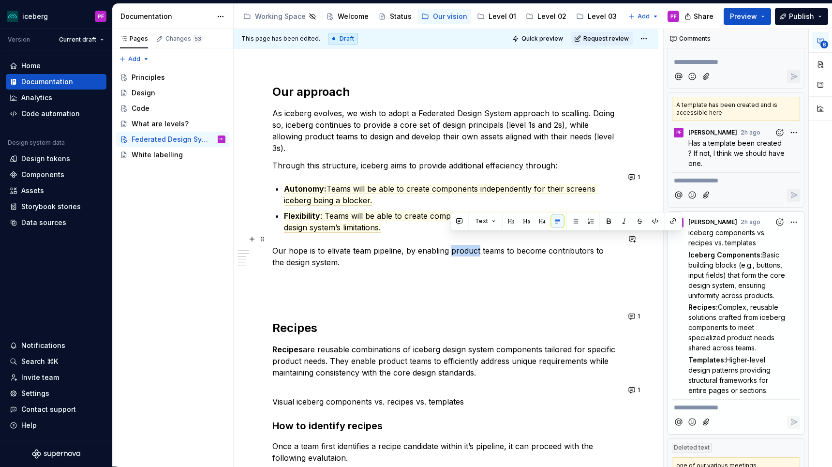
click at [450, 245] on p "Our hope is to elivate team pipeline, by enabling product teams to become contr…" at bounding box center [445, 256] width 347 height 23
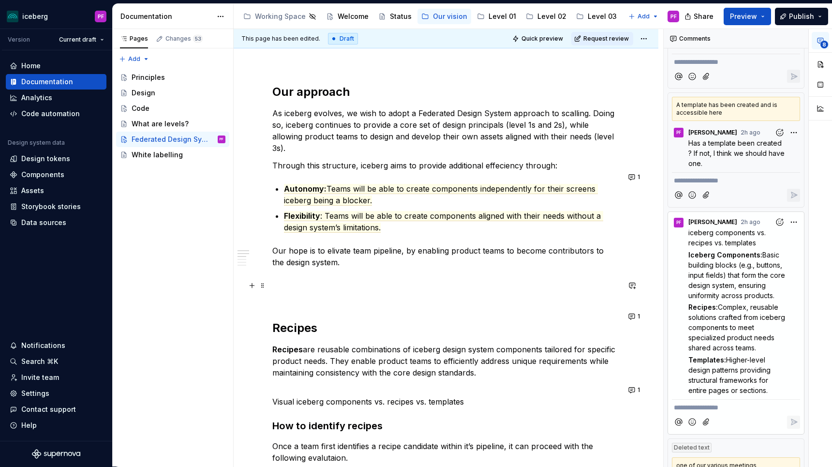
click at [345, 291] on p at bounding box center [445, 297] width 347 height 12
click at [190, 76] on div "Principles" at bounding box center [179, 78] width 94 height 14
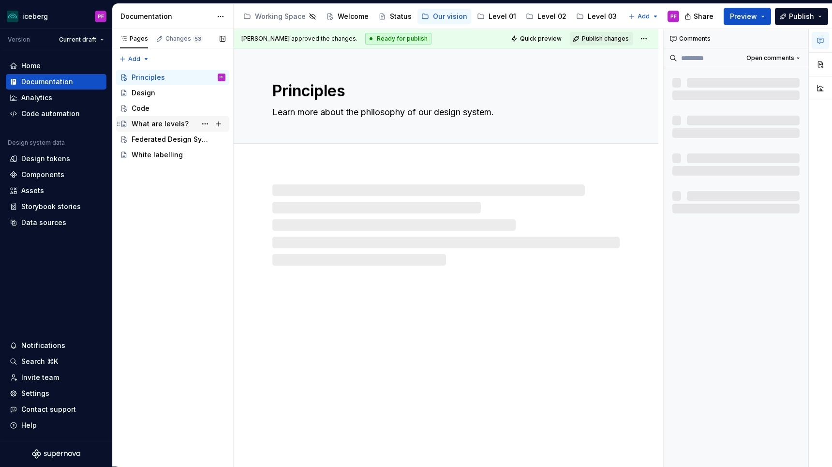
click at [161, 123] on div "What are levels?" at bounding box center [160, 124] width 57 height 10
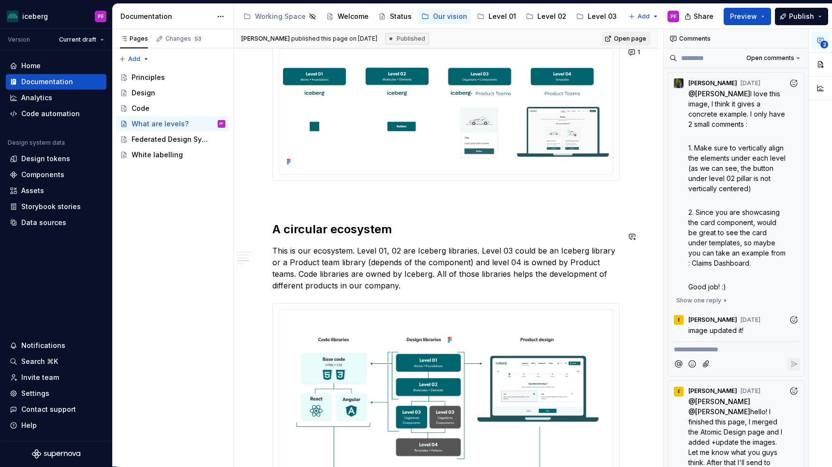
scroll to position [1002, 0]
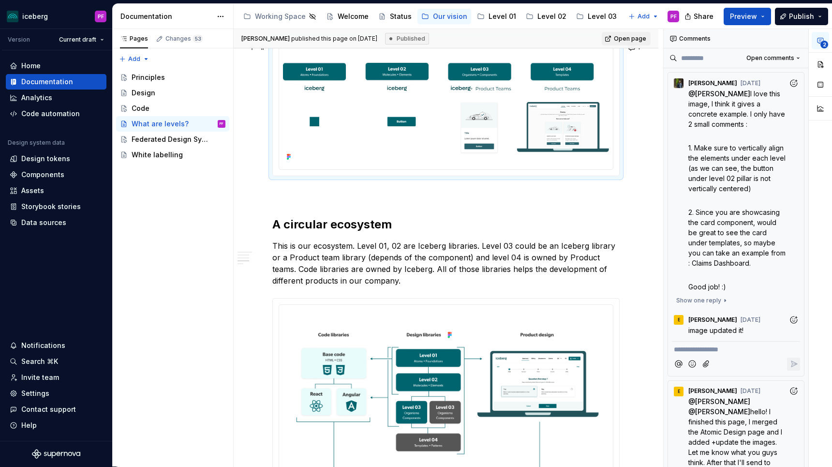
click at [290, 156] on icon at bounding box center [290, 155] width 2 height 2
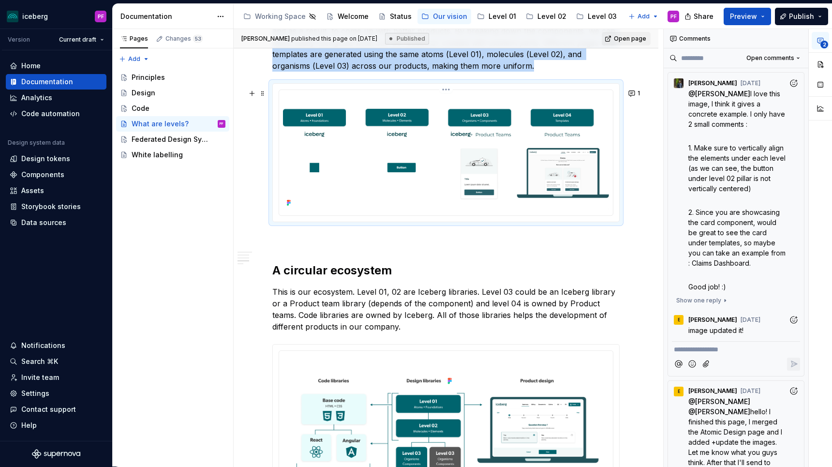
scroll to position [957, 0]
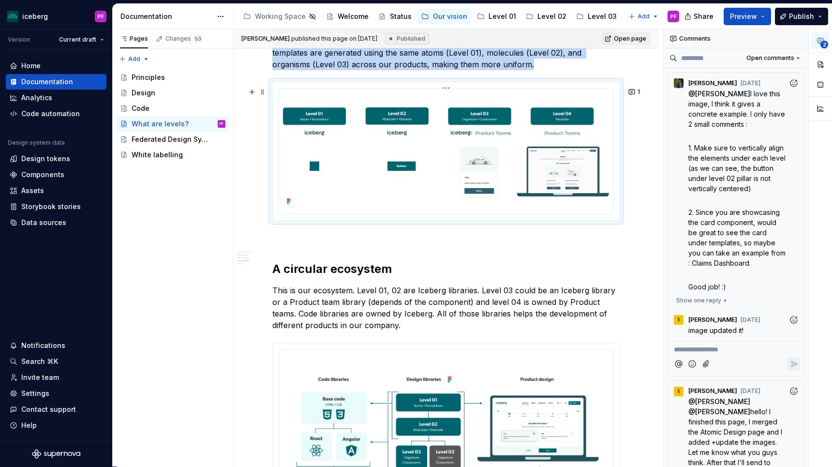
click at [290, 202] on icon at bounding box center [290, 201] width 2 height 2
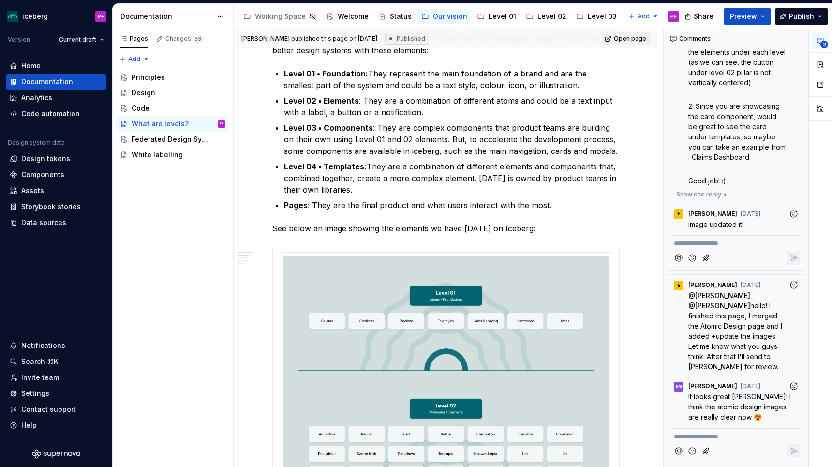
scroll to position [0, 0]
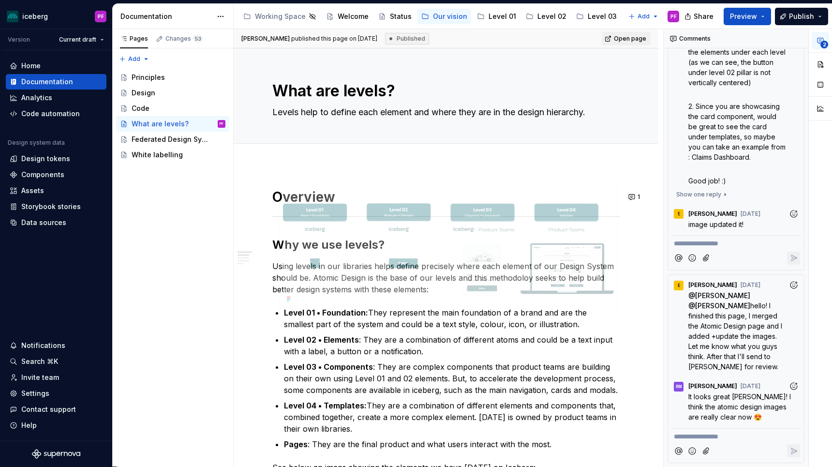
drag, startPoint x: 565, startPoint y: 194, endPoint x: 495, endPoint y: 290, distance: 118.7
click at [495, 290] on body "iceberg PF Version Current draft Home Documentation Analytics Code automation D…" at bounding box center [416, 233] width 832 height 467
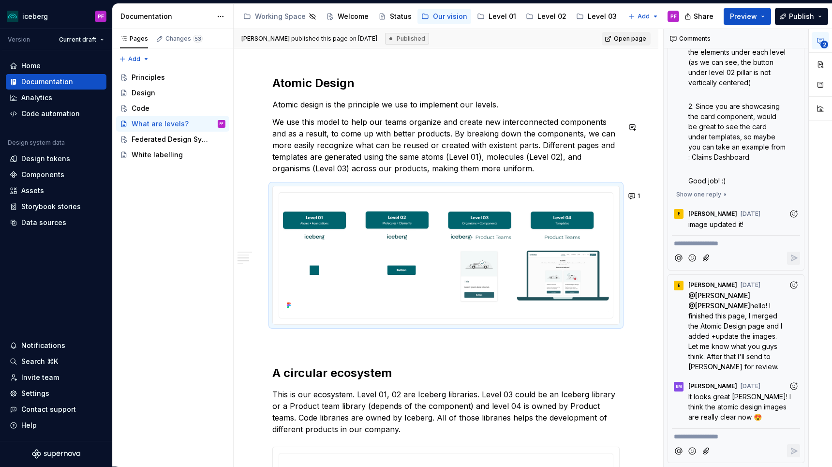
scroll to position [888, 0]
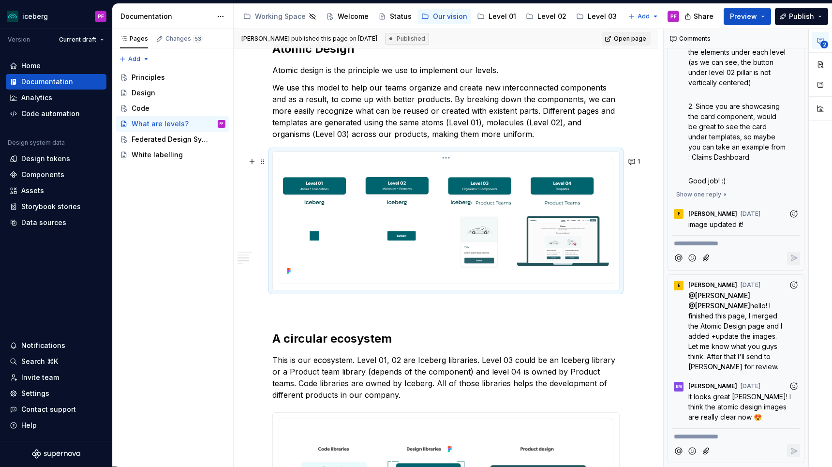
click at [363, 219] on img at bounding box center [446, 220] width 326 height 116
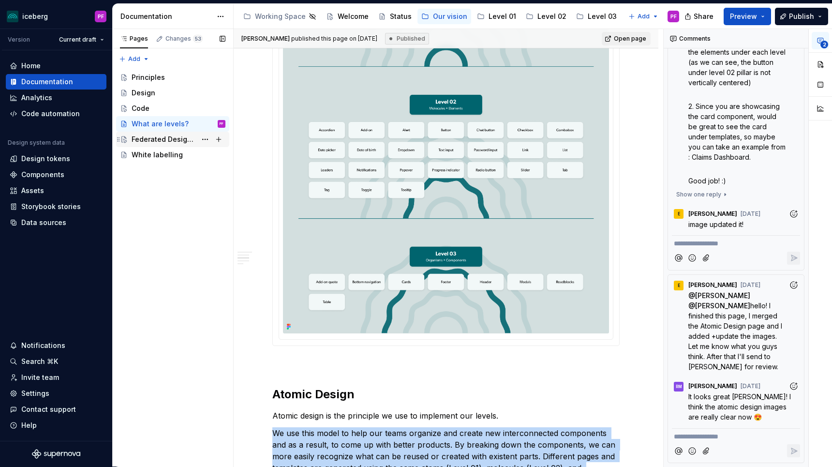
scroll to position [460, 0]
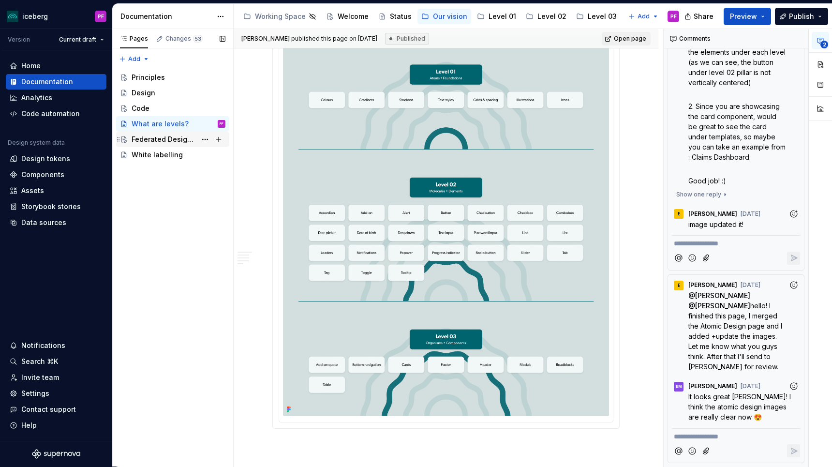
click at [169, 133] on div "Federated Design System" at bounding box center [179, 139] width 94 height 14
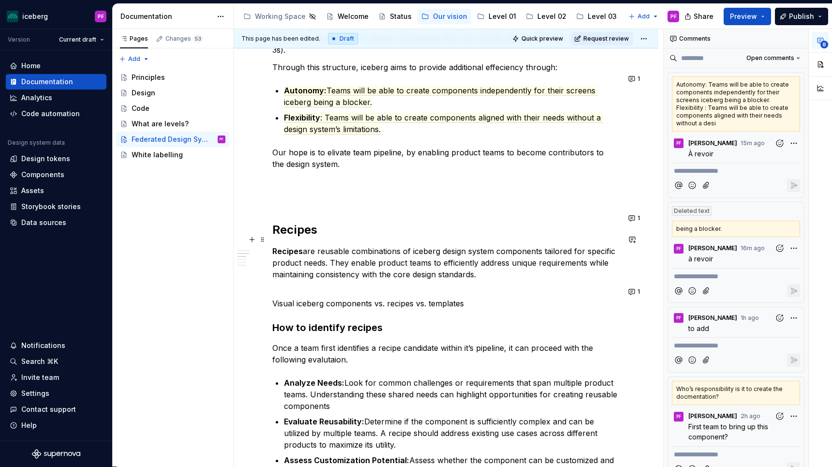
scroll to position [202, 0]
click at [289, 193] on p at bounding box center [445, 199] width 347 height 12
click at [286, 176] on div "Our approach As iceberg evolves, we wish to adopt a Federated Design System app…" at bounding box center [445, 458] width 347 height 944
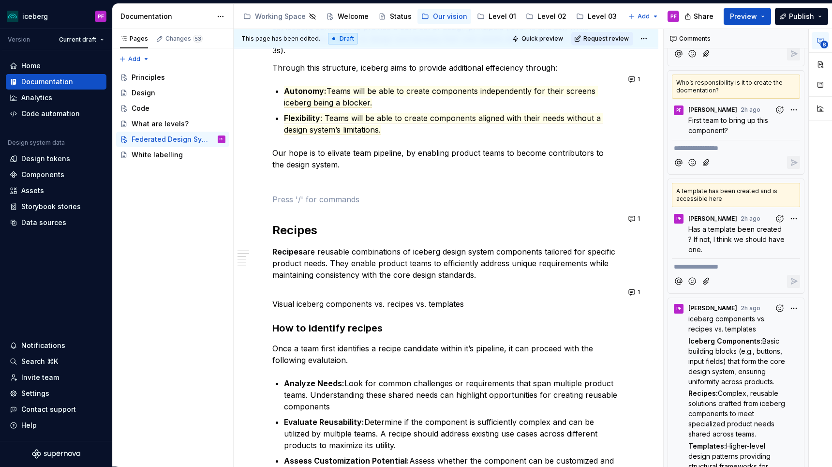
scroll to position [530, 0]
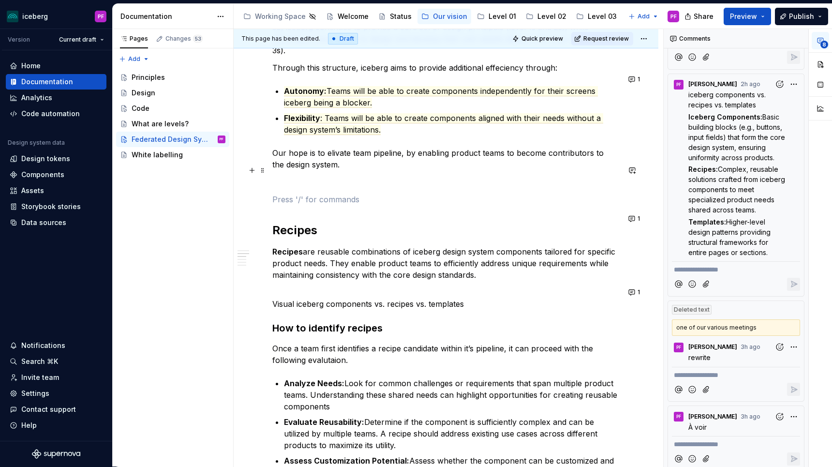
click at [274, 176] on p at bounding box center [445, 182] width 347 height 12
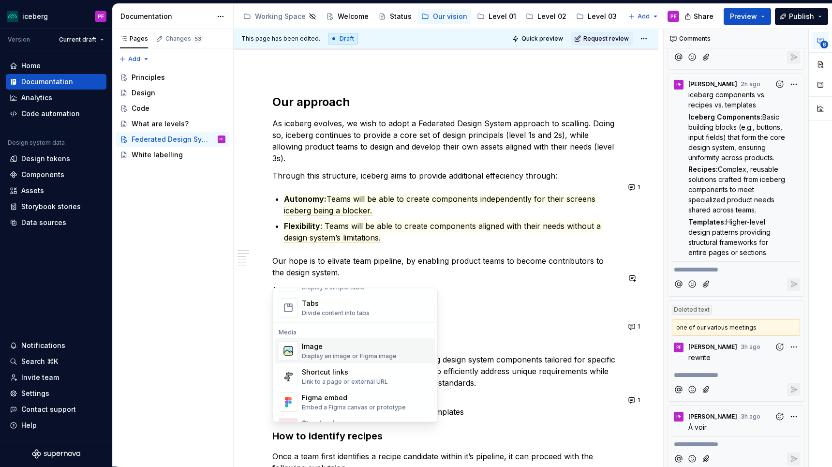
scroll to position [377, 0]
click at [322, 350] on div "Image" at bounding box center [349, 346] width 95 height 10
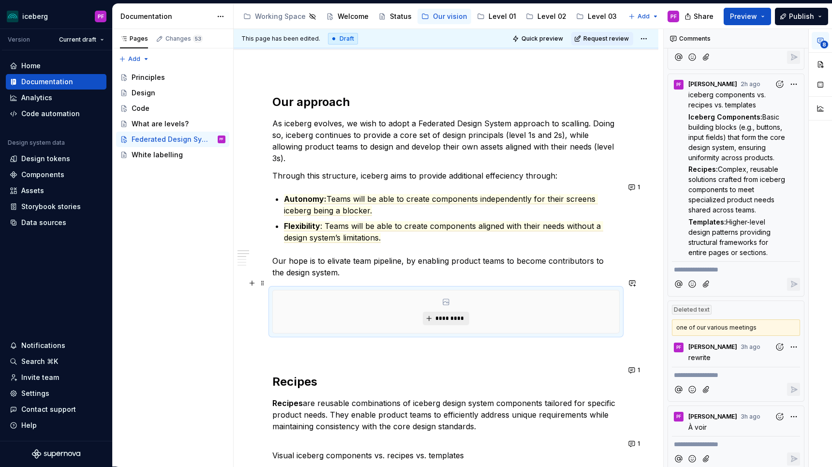
click at [451, 314] on span "*********" at bounding box center [449, 318] width 29 height 8
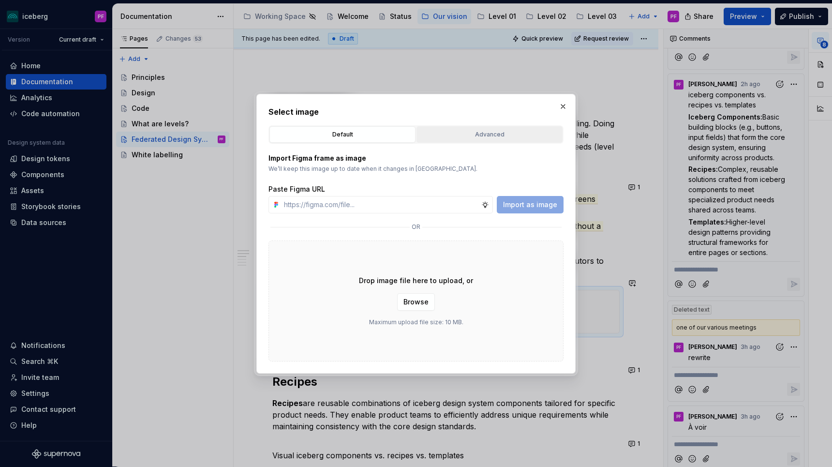
click at [465, 132] on div "Advanced" at bounding box center [489, 135] width 139 height 10
type textarea "*"
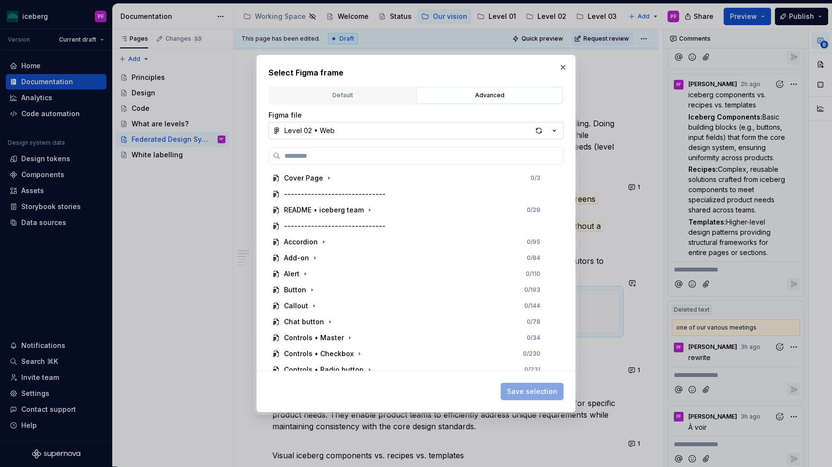
click at [422, 134] on button "Level 02 • Web" at bounding box center [415, 130] width 295 height 17
click at [388, 113] on div "Select Figma frame Default Advanced Import Figma frame as image We’ll keep this…" at bounding box center [416, 233] width 832 height 467
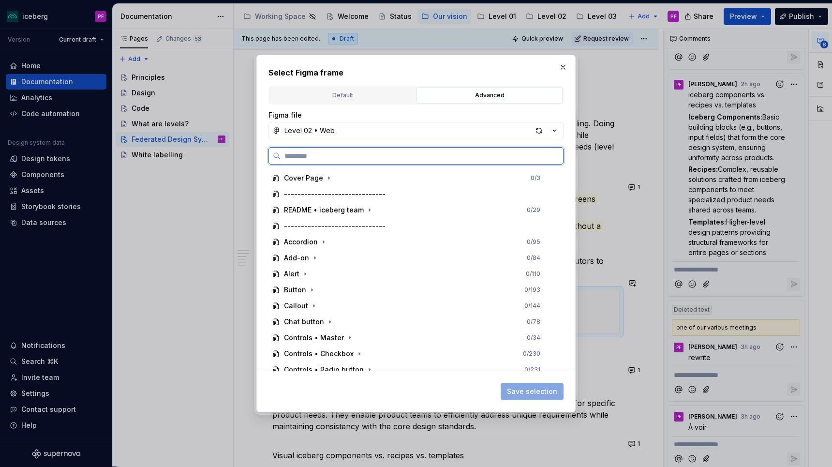
click at [376, 152] on input "search" at bounding box center [421, 156] width 282 height 10
type input "*******"
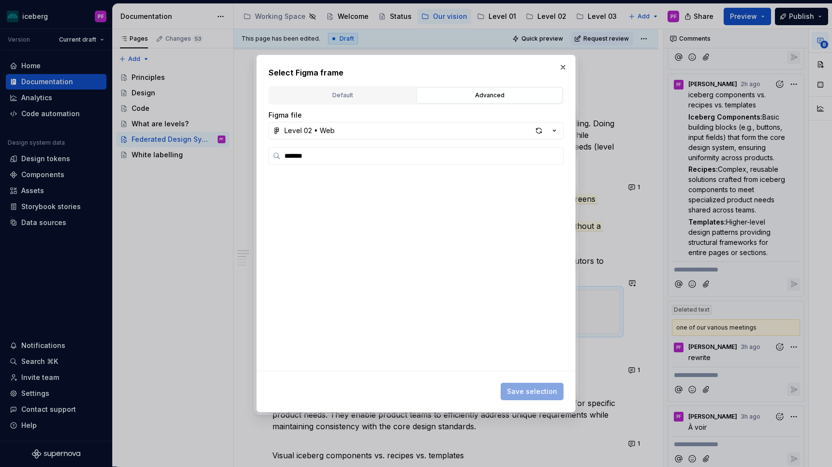
scroll to position [0, 0]
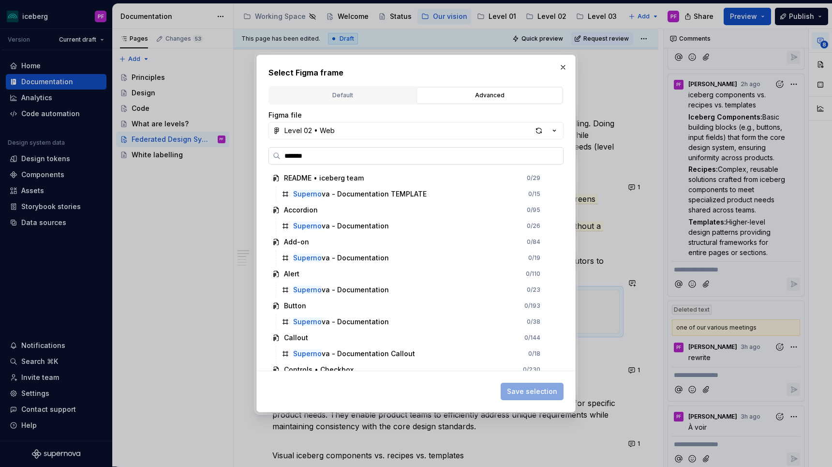
drag, startPoint x: 325, startPoint y: 159, endPoint x: 271, endPoint y: 159, distance: 54.2
click at [271, 159] on label "*******" at bounding box center [415, 155] width 295 height 17
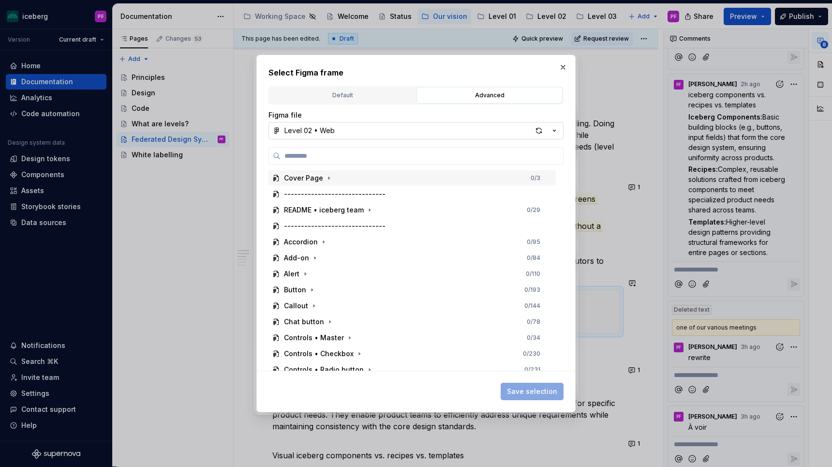
click at [390, 130] on button "Level 02 • Web" at bounding box center [415, 130] width 295 height 17
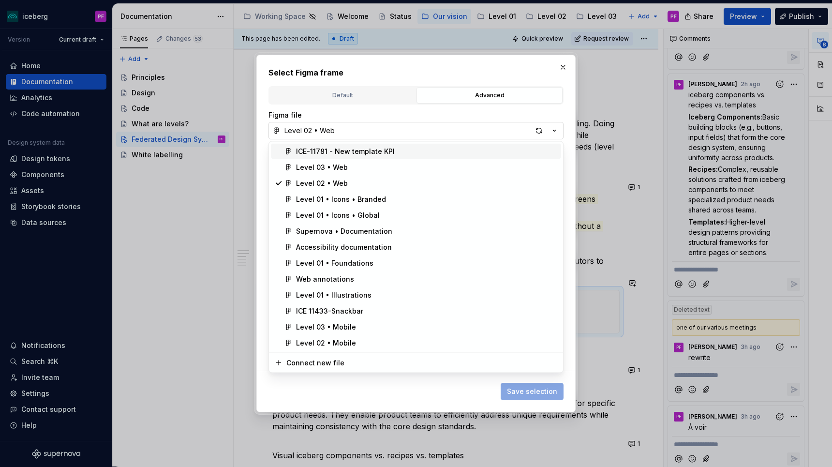
click at [390, 130] on div "Select Figma frame Default Advanced Import Figma frame as image We’ll keep this…" at bounding box center [416, 233] width 832 height 467
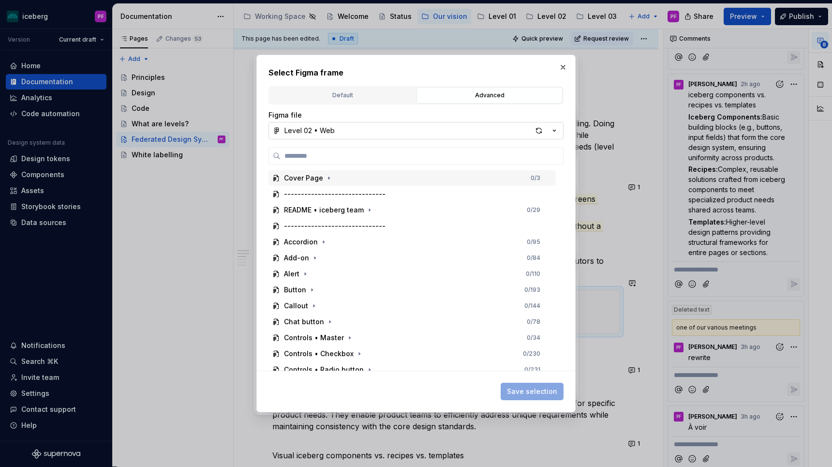
click at [390, 130] on button "Level 02 • Web" at bounding box center [415, 130] width 295 height 17
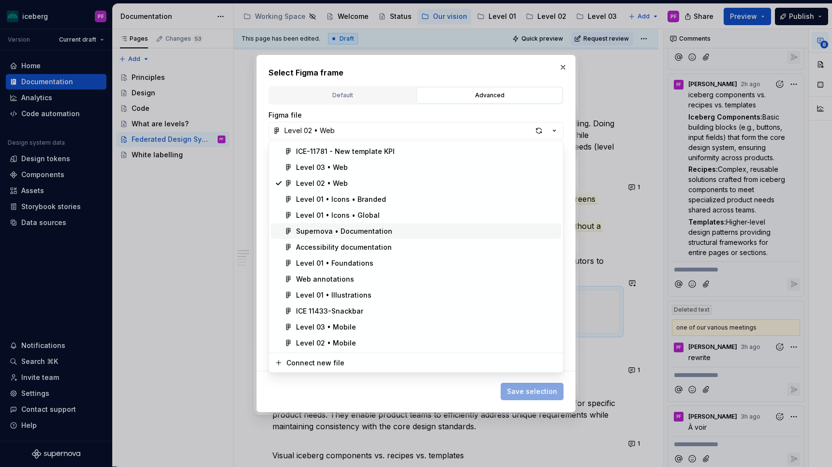
click at [339, 233] on div "Supernova • Documentation" at bounding box center [344, 231] width 96 height 10
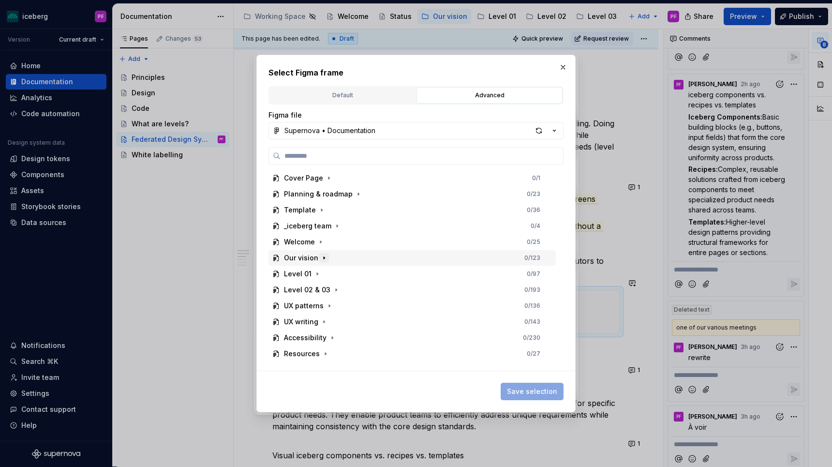
click at [322, 257] on icon "button" at bounding box center [324, 258] width 8 height 8
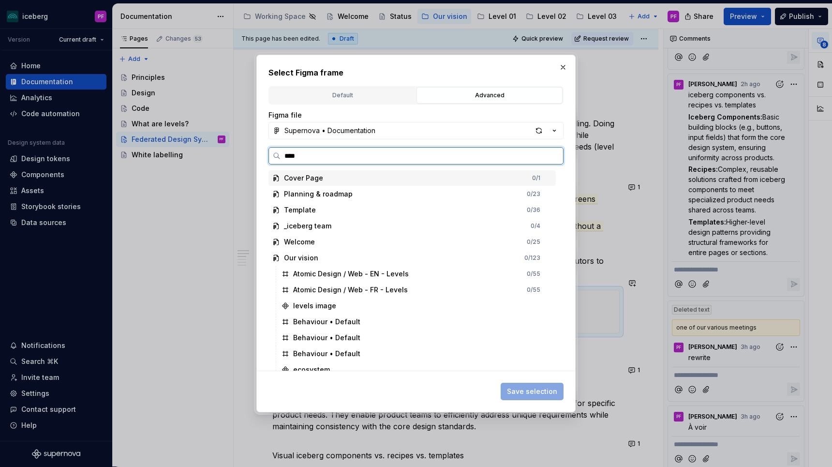
type input "*****"
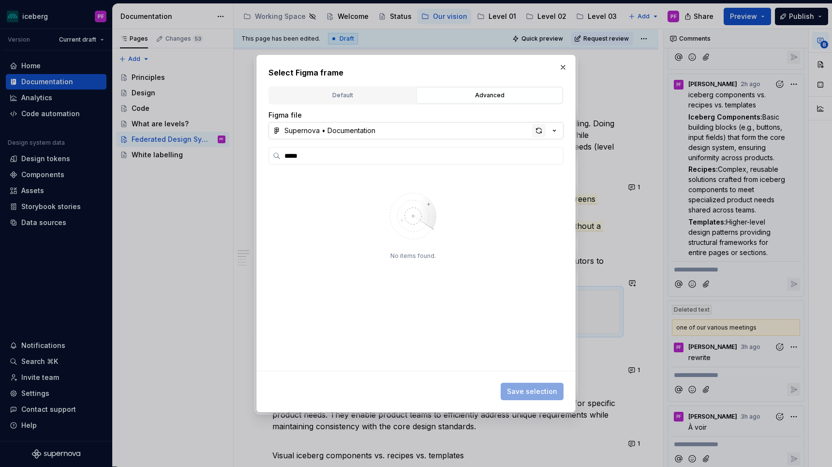
click at [542, 131] on div "button" at bounding box center [539, 131] width 14 height 14
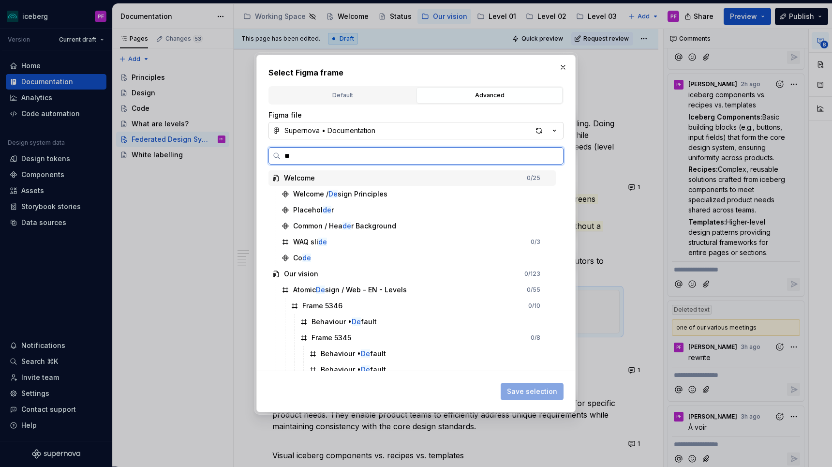
type input "*"
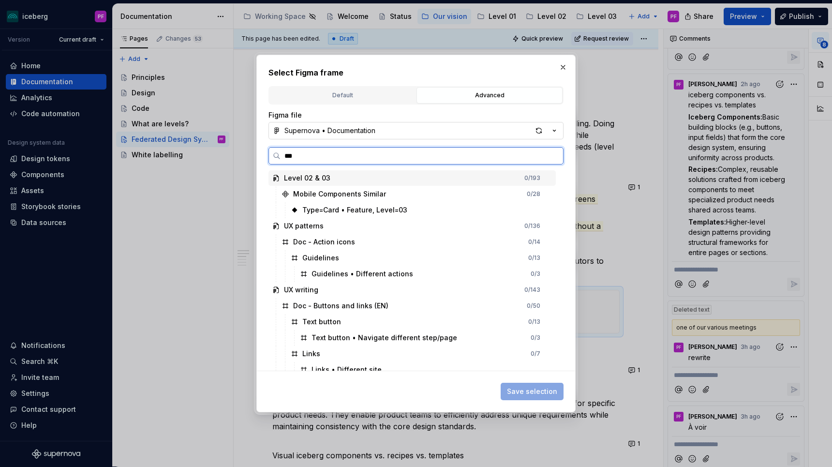
type input "****"
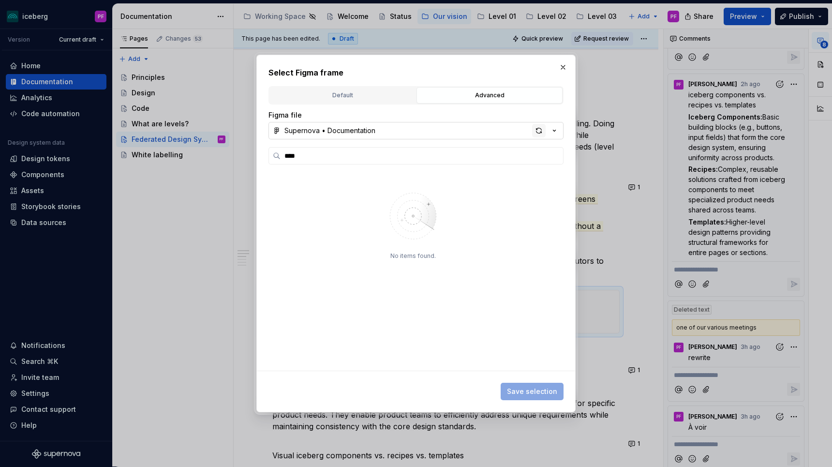
click at [539, 130] on div "button" at bounding box center [539, 131] width 14 height 14
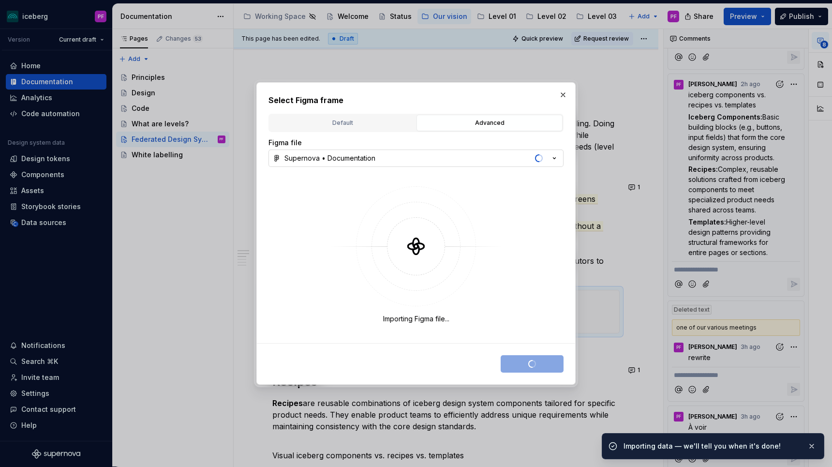
click at [415, 157] on button "Supernova • Documentation" at bounding box center [415, 157] width 295 height 17
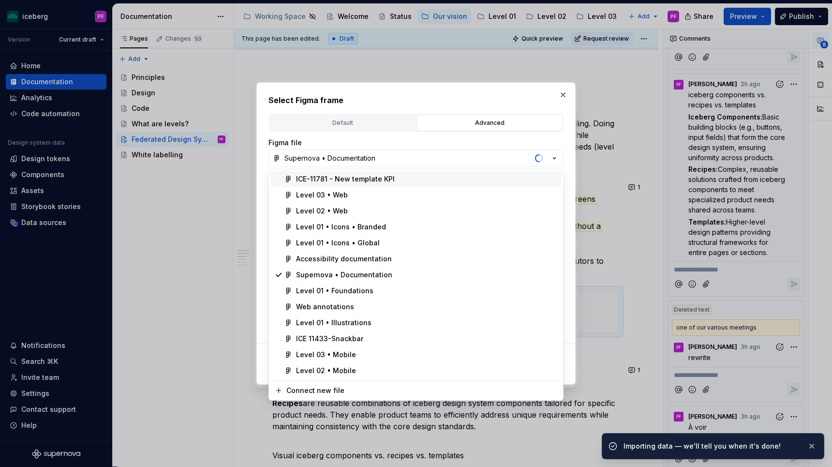
click at [410, 157] on div "Select Figma frame Default Advanced Import Figma frame as image We’ll keep this…" at bounding box center [416, 233] width 832 height 467
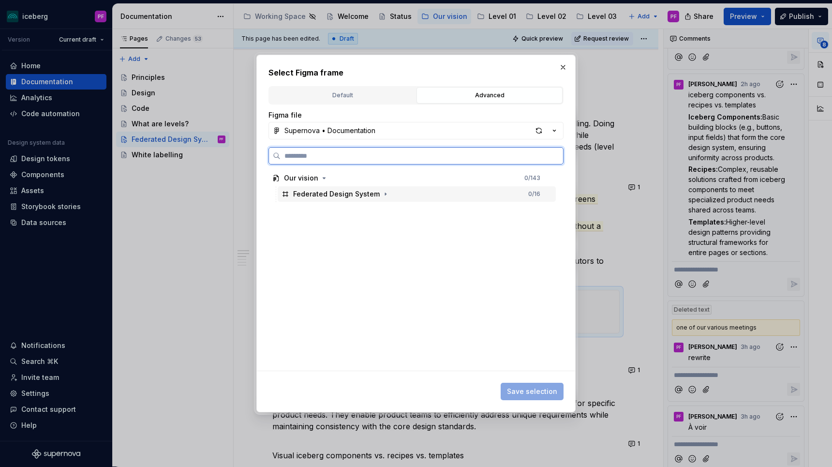
click at [357, 190] on div "Federated Design System" at bounding box center [336, 194] width 87 height 10
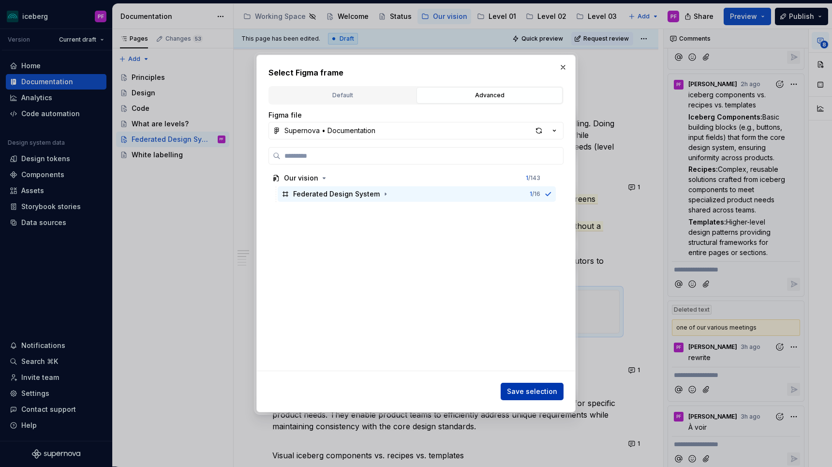
click at [541, 393] on span "Save selection" at bounding box center [532, 391] width 50 height 10
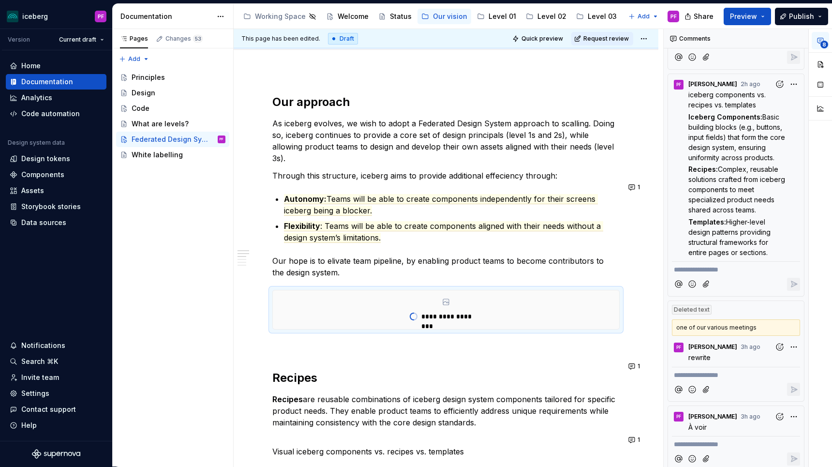
type textarea "*"
click at [348, 255] on p "Our hope is to elivate team pipeline, by enabling product teams to become contr…" at bounding box center [445, 266] width 347 height 23
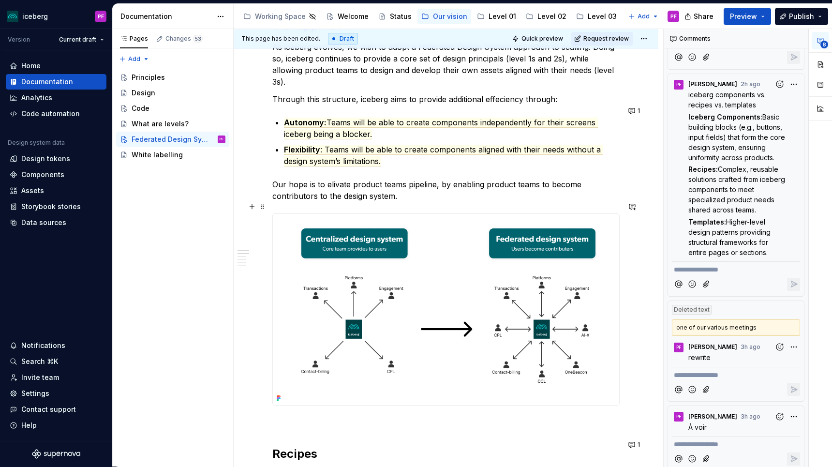
scroll to position [171, 0]
type textarea "*"
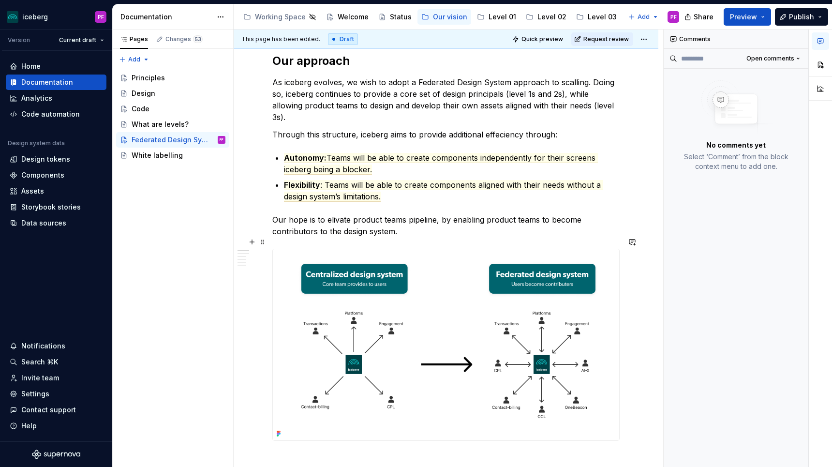
scroll to position [139, 0]
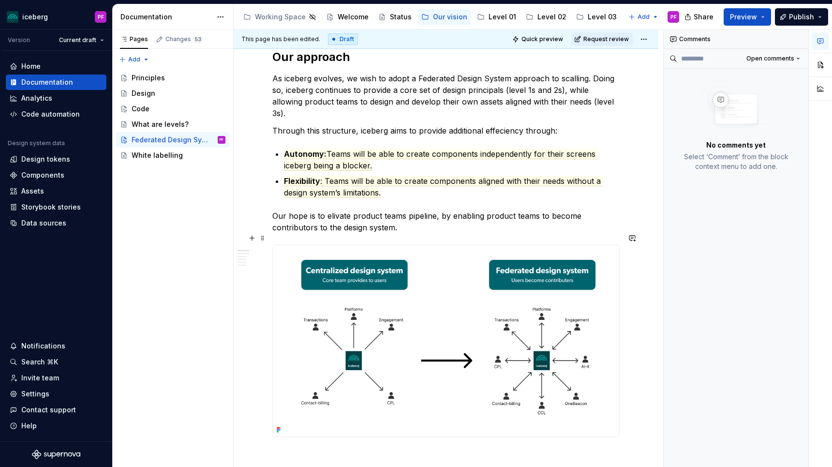
click at [340, 282] on img at bounding box center [446, 340] width 346 height 191
click at [557, 271] on img at bounding box center [446, 340] width 346 height 191
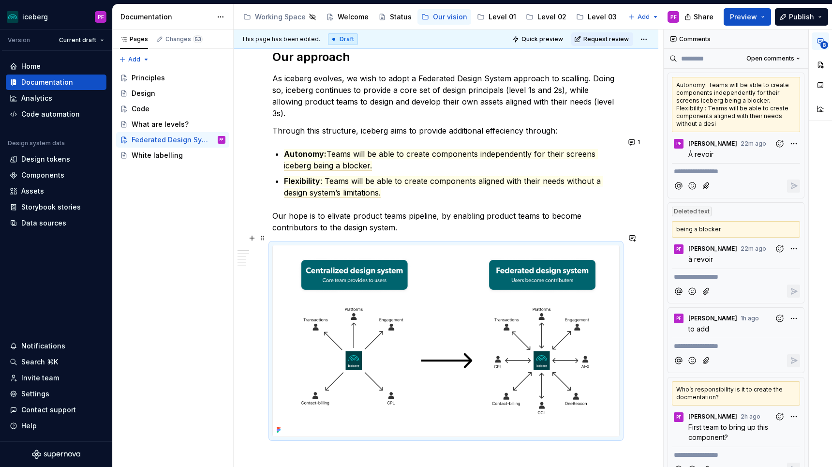
click at [527, 315] on img at bounding box center [446, 340] width 346 height 191
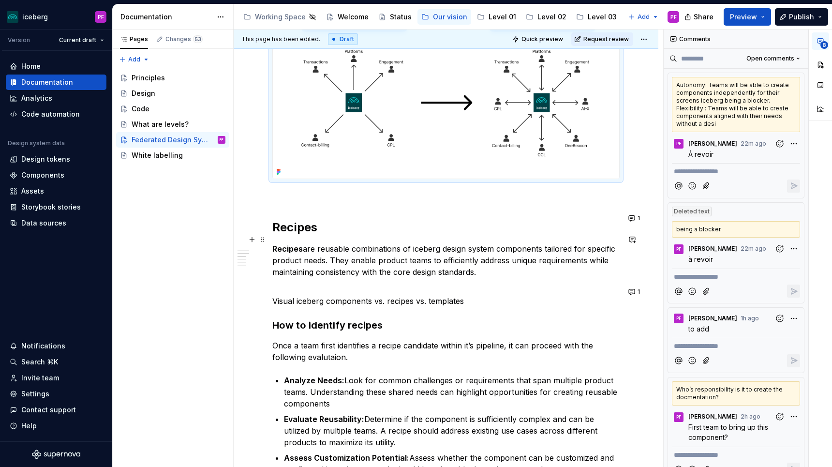
scroll to position [399, 0]
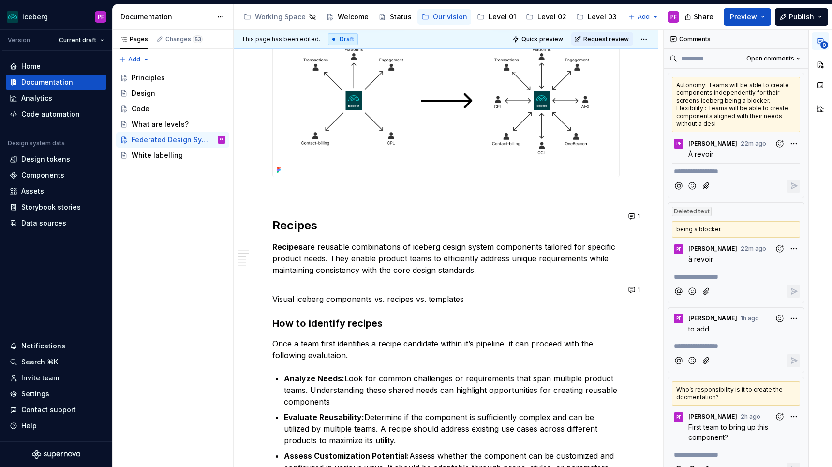
click at [302, 195] on div "Our approach As iceberg evolves, we wish to adopt a Federated Design System app…" at bounding box center [445, 358] width 347 height 1136
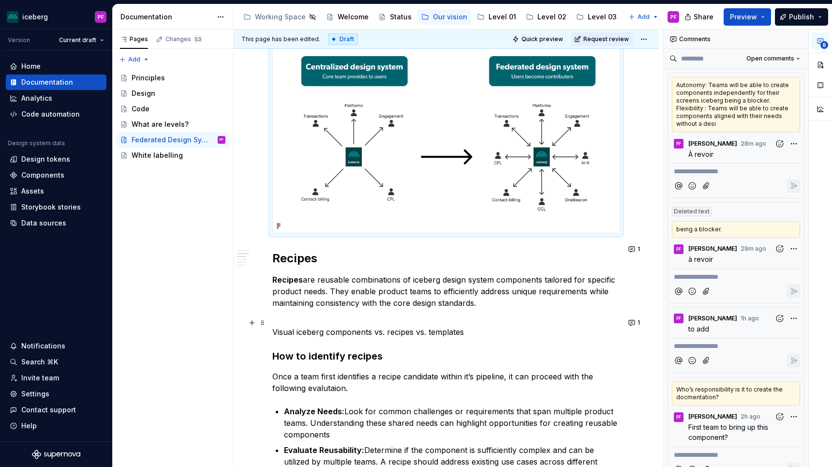
scroll to position [384, 0]
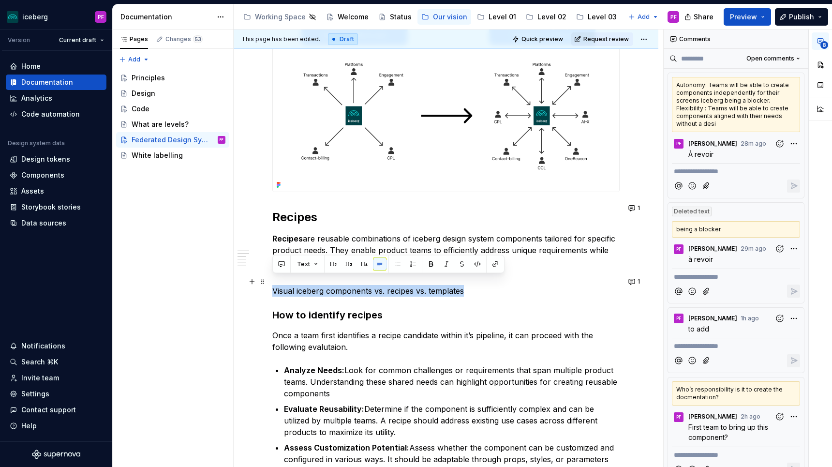
drag, startPoint x: 468, startPoint y: 278, endPoint x: 274, endPoint y: 277, distance: 194.9
click at [274, 285] on p "Visual iceberg components vs. recipes vs. templates" at bounding box center [445, 291] width 347 height 12
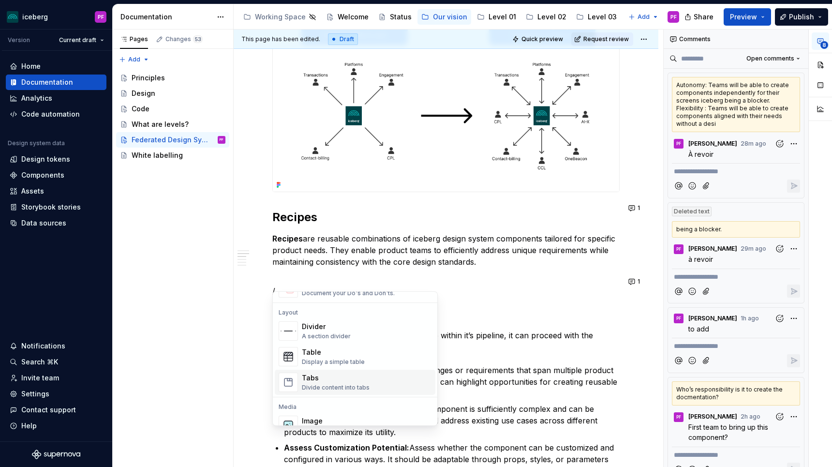
scroll to position [334, 0]
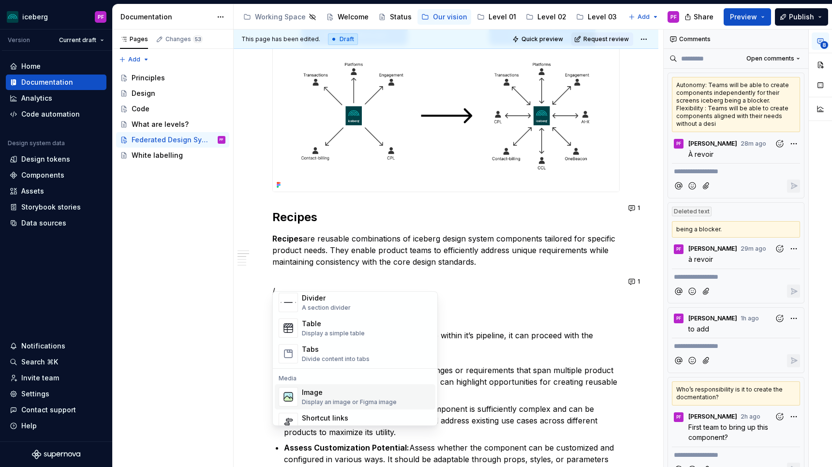
click at [317, 389] on div "Image" at bounding box center [349, 392] width 95 height 10
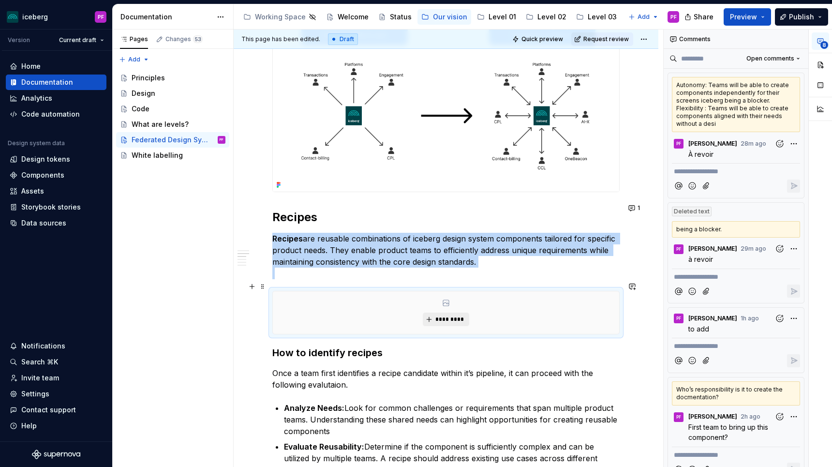
click at [433, 312] on button "*********" at bounding box center [446, 319] width 46 height 14
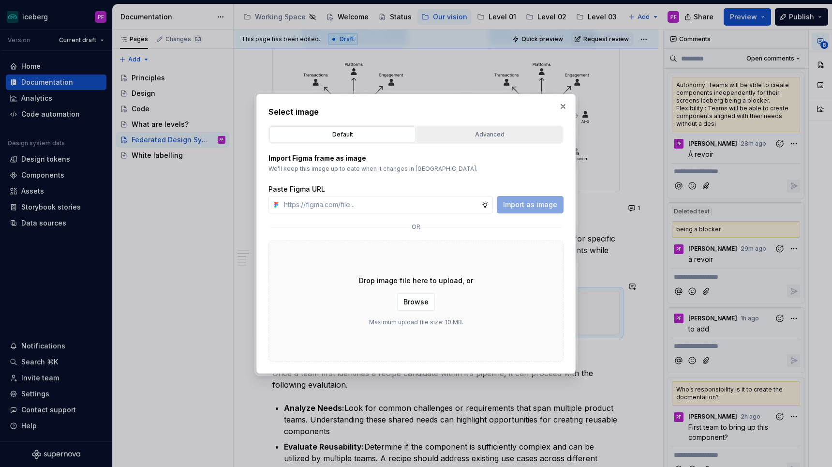
click at [443, 136] on div "Advanced" at bounding box center [489, 135] width 139 height 10
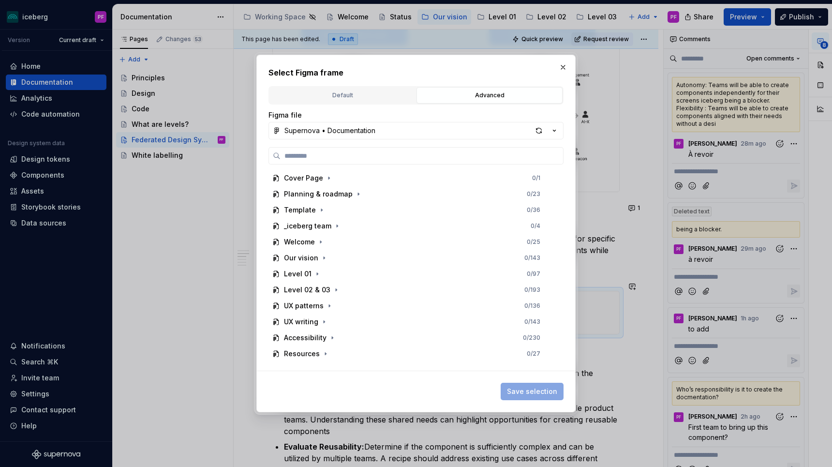
click at [541, 128] on div "button" at bounding box center [539, 131] width 14 height 14
type textarea "*"
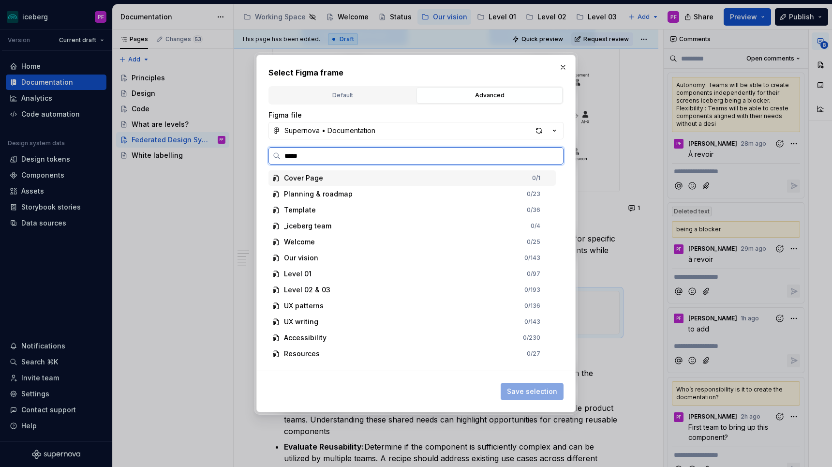
type input "******"
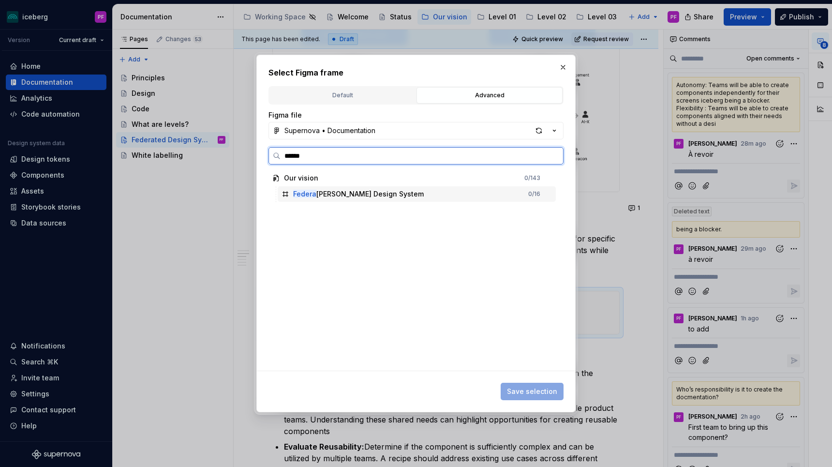
click at [334, 191] on div "Federa ted Design System" at bounding box center [358, 194] width 131 height 10
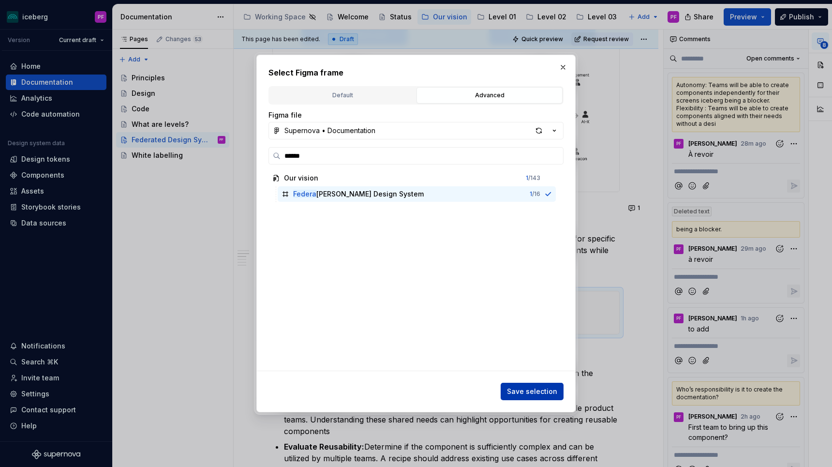
click at [549, 390] on span "Save selection" at bounding box center [532, 391] width 50 height 10
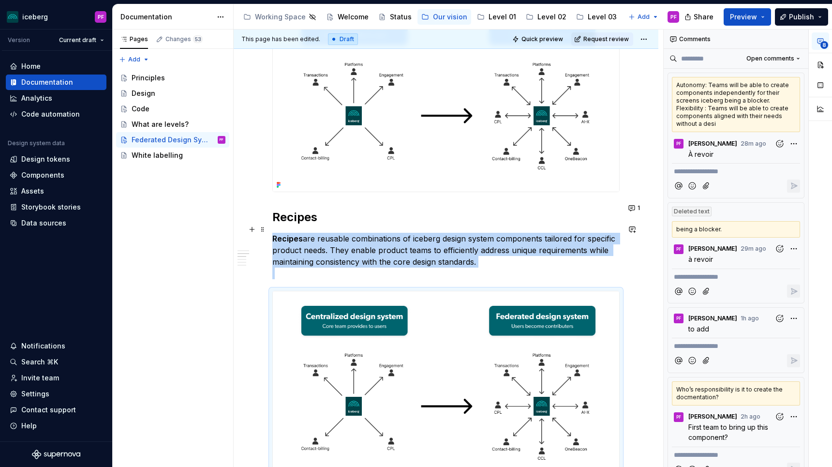
scroll to position [393, 0]
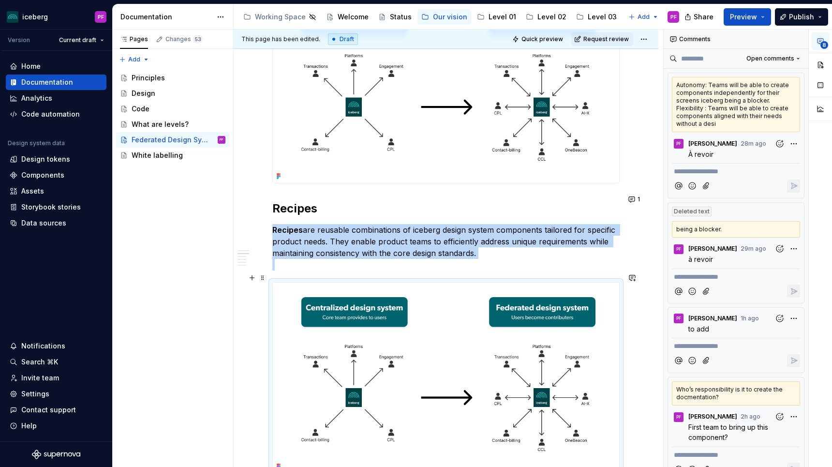
click at [450, 306] on img at bounding box center [446, 377] width 346 height 191
click at [821, 62] on button "button" at bounding box center [819, 64] width 17 height 17
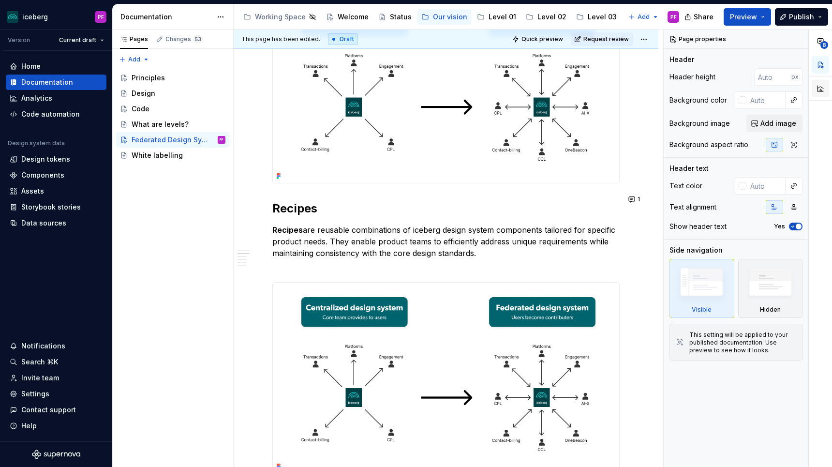
click at [822, 86] on button "button" at bounding box center [819, 88] width 17 height 17
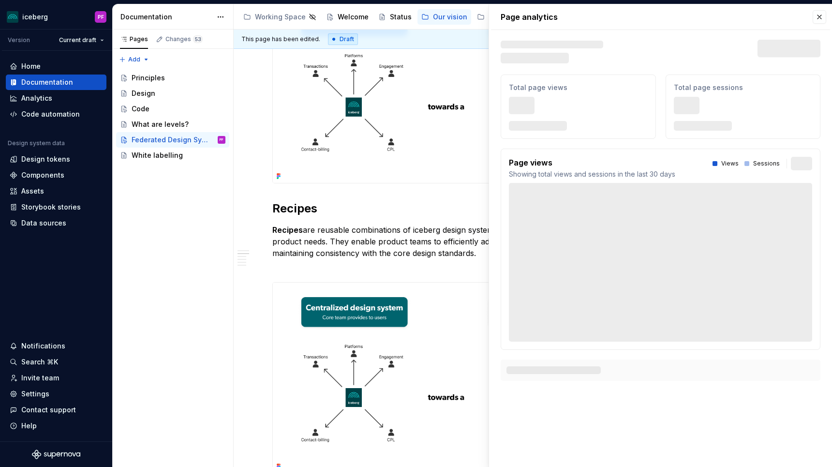
click at [821, 57] on div "Page analytics Text defining the skeleton width Skeleton width Last 30 days Tot…" at bounding box center [660, 198] width 343 height 388
click at [818, 18] on button "button" at bounding box center [819, 17] width 14 height 14
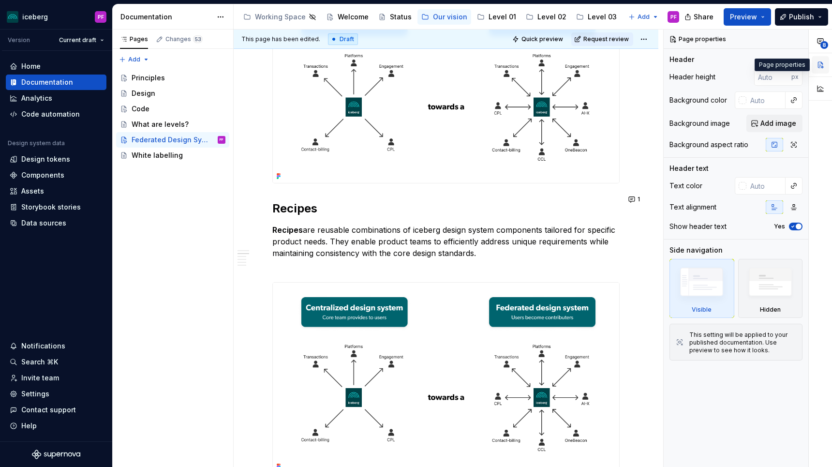
click at [822, 64] on button "button" at bounding box center [819, 64] width 17 height 17
click at [541, 290] on img at bounding box center [446, 377] width 346 height 191
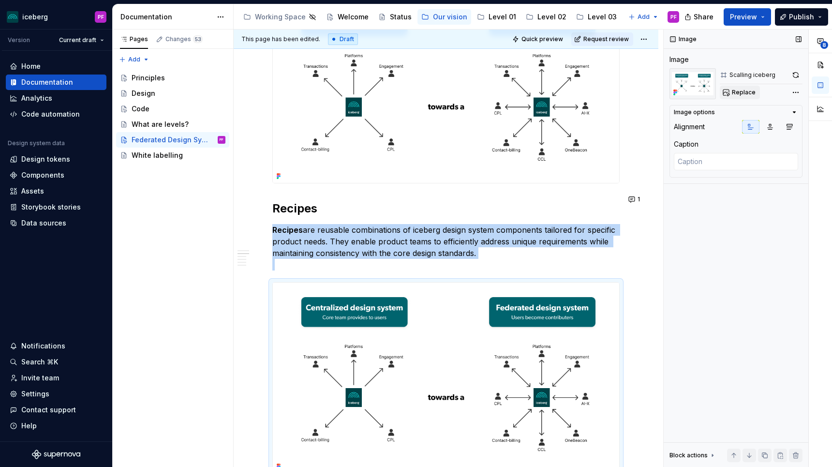
click at [743, 94] on span "Replace" at bounding box center [744, 92] width 24 height 8
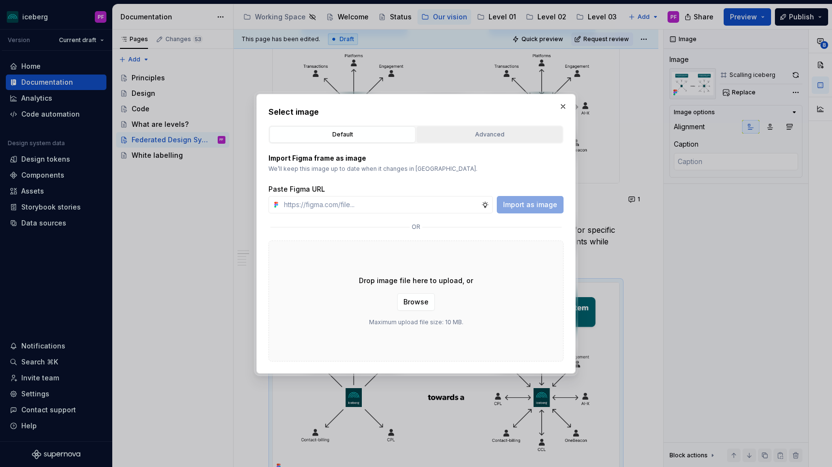
click at [476, 139] on div "Advanced" at bounding box center [489, 135] width 139 height 10
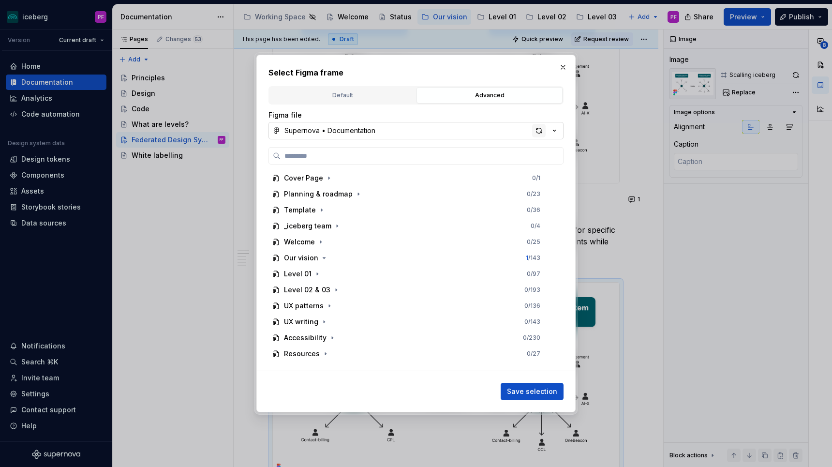
click at [533, 131] on div "button" at bounding box center [539, 131] width 14 height 14
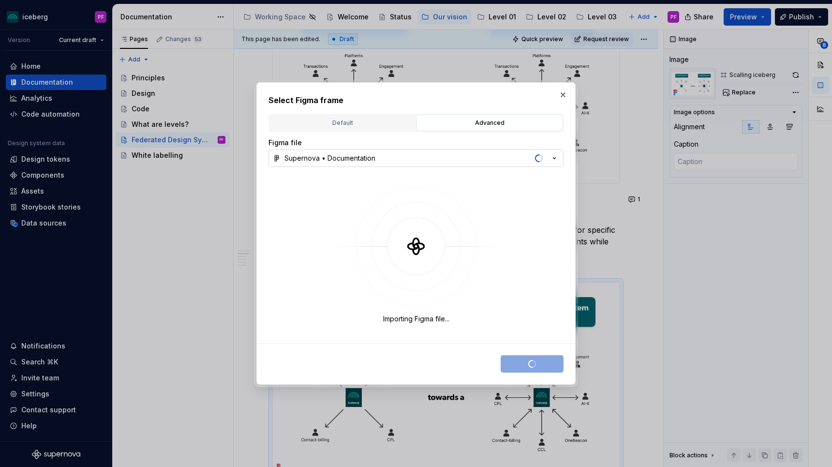
type textarea "*"
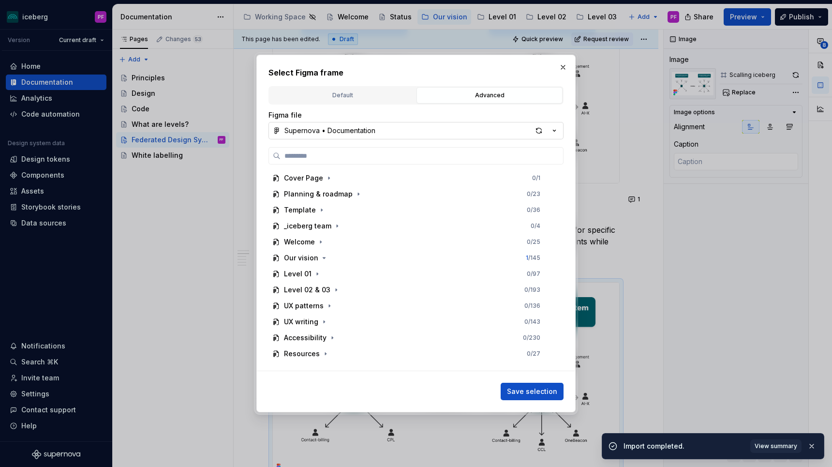
type input "*"
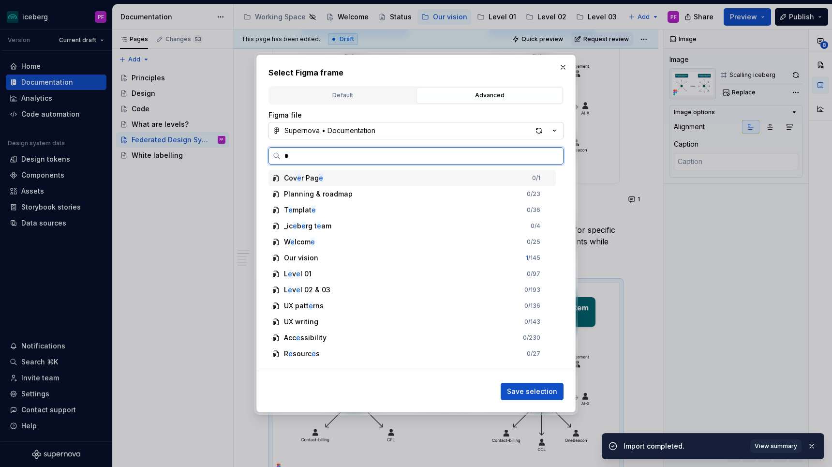
type textarea "*"
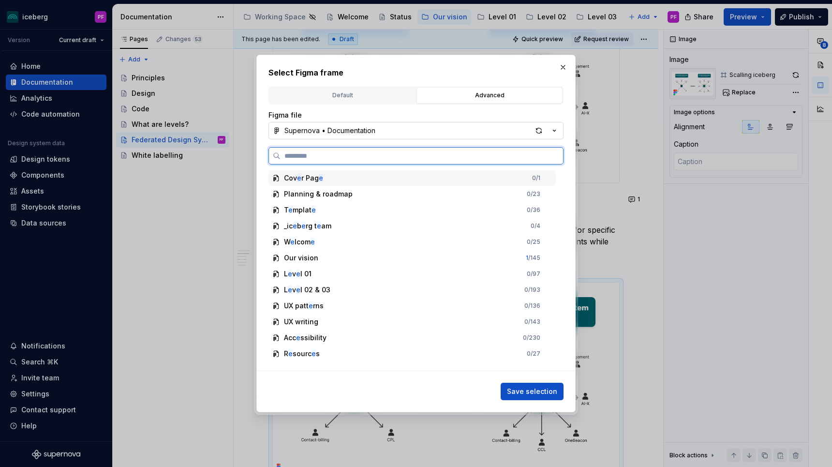
type textarea "*"
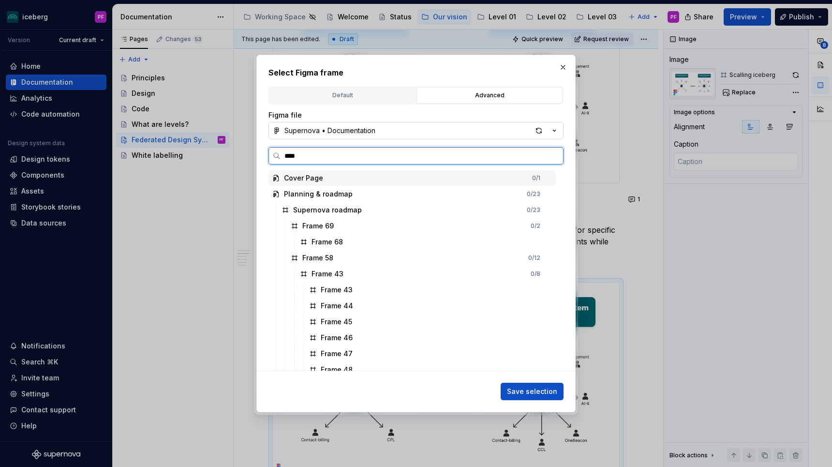
type input "*****"
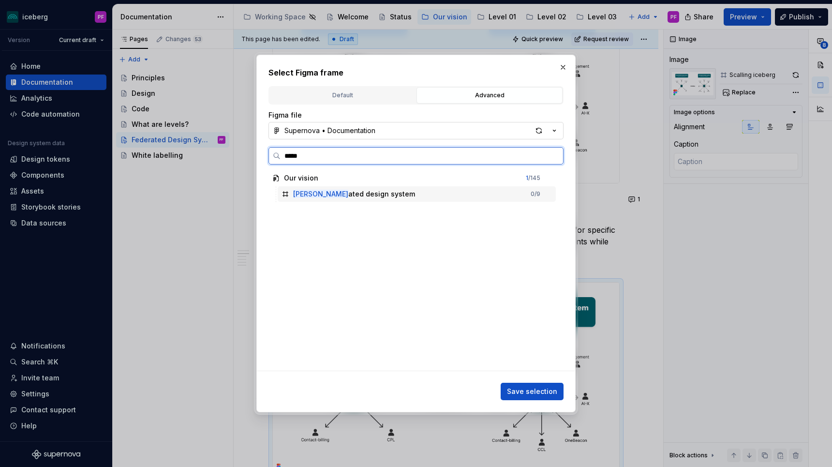
click at [459, 196] on div "Feder ated design system 0 / 9" at bounding box center [417, 193] width 278 height 15
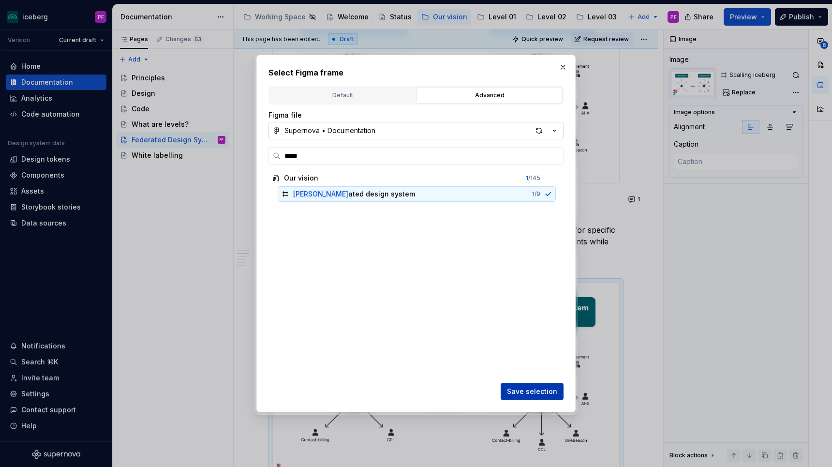
click at [517, 394] on span "Save selection" at bounding box center [532, 391] width 50 height 10
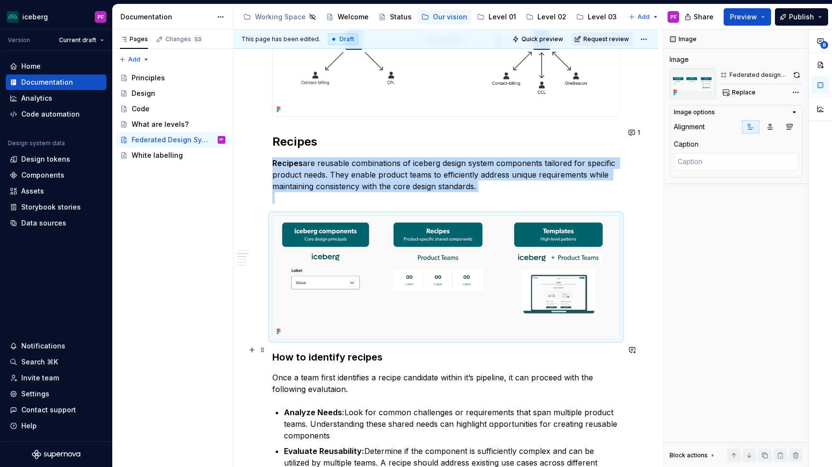
scroll to position [463, 0]
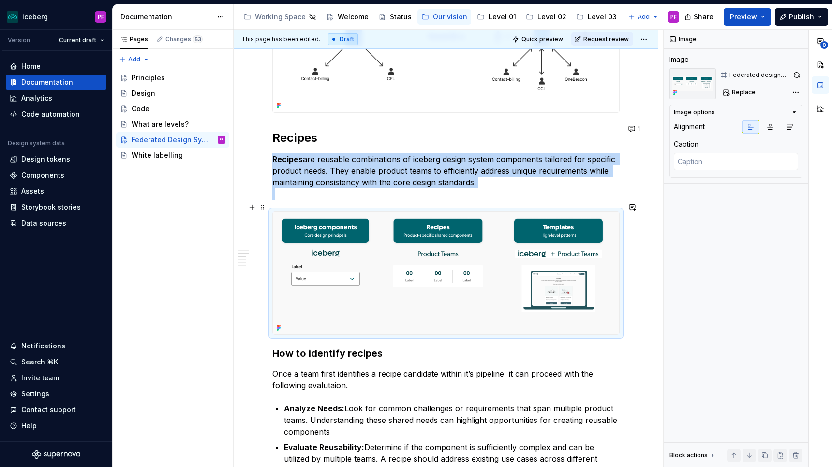
click at [293, 306] on img at bounding box center [446, 273] width 346 height 122
click at [789, 128] on icon "button" at bounding box center [789, 127] width 8 height 8
click at [731, 92] on button "Replace" at bounding box center [739, 93] width 40 height 14
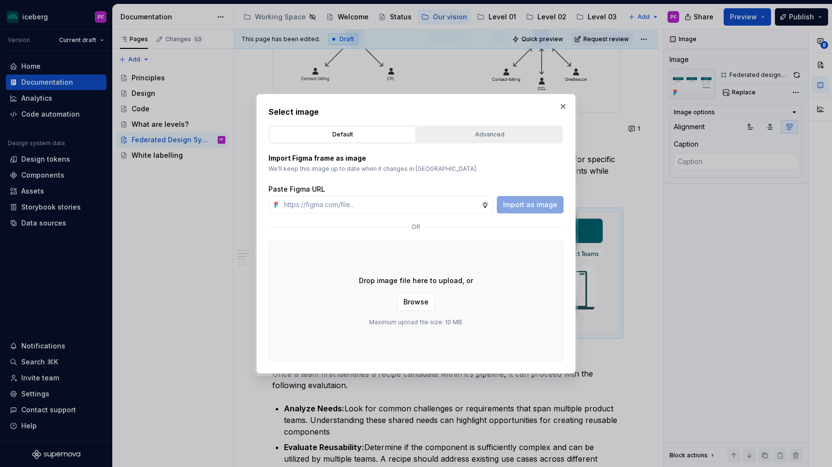
click at [492, 131] on div "Advanced" at bounding box center [489, 135] width 139 height 10
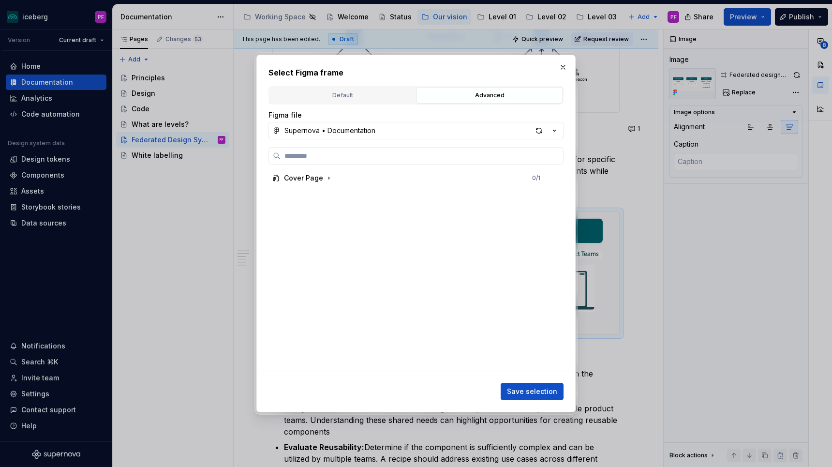
type textarea "*"
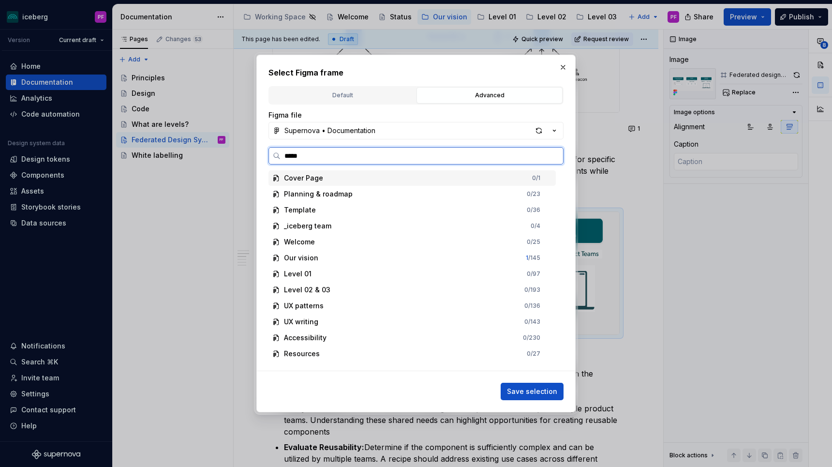
type input "******"
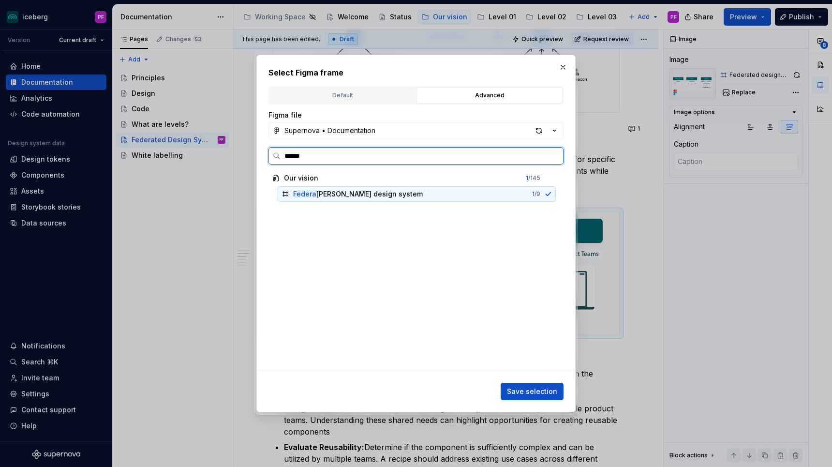
click at [335, 195] on div "Federa ted design system" at bounding box center [358, 194] width 130 height 10
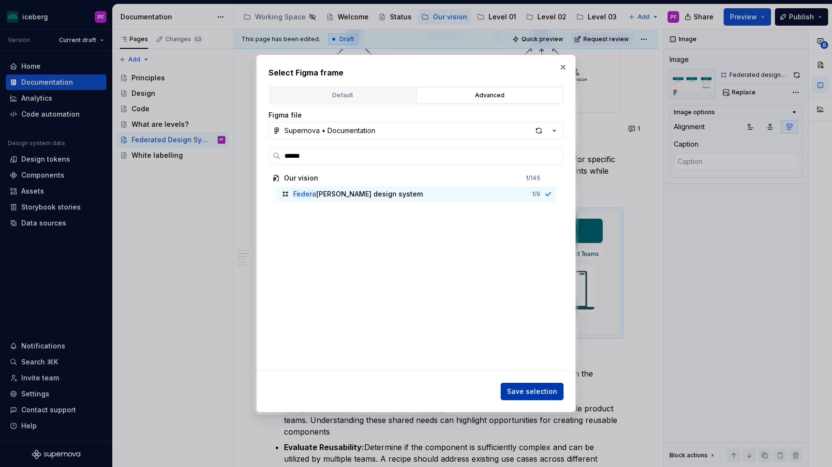
click at [526, 396] on button "Save selection" at bounding box center [531, 390] width 63 height 17
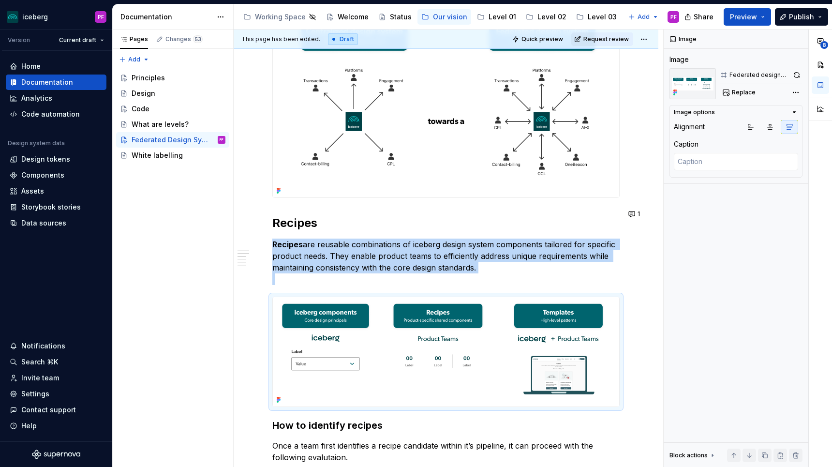
scroll to position [381, 0]
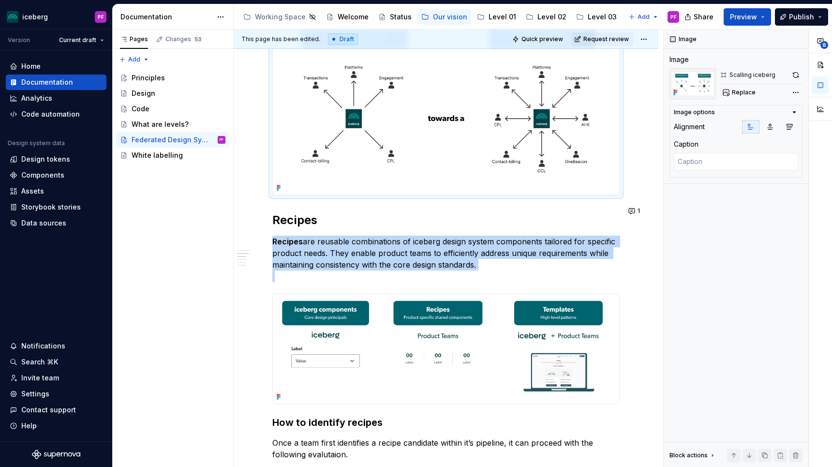
click at [366, 150] on img at bounding box center [446, 98] width 346 height 191
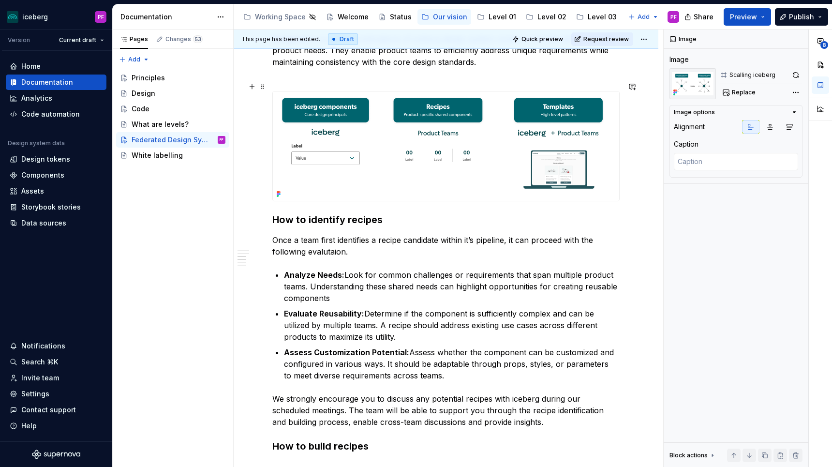
scroll to position [591, 0]
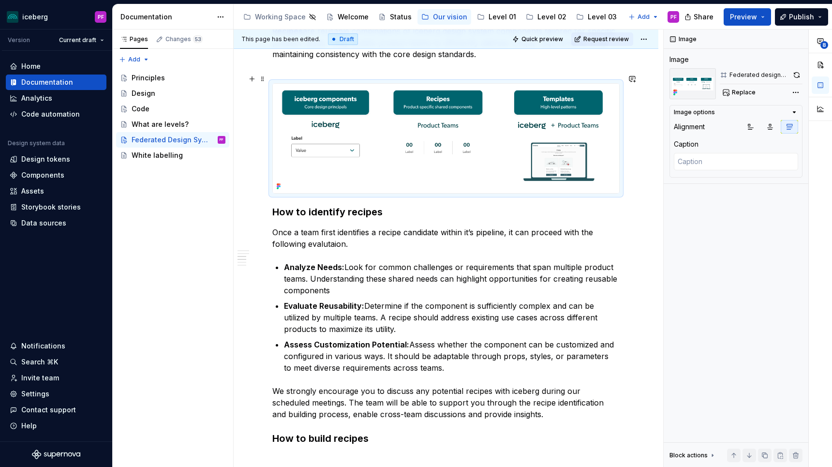
click at [326, 173] on img at bounding box center [446, 139] width 346 height 110
click at [252, 84] on button "button" at bounding box center [252, 79] width 14 height 14
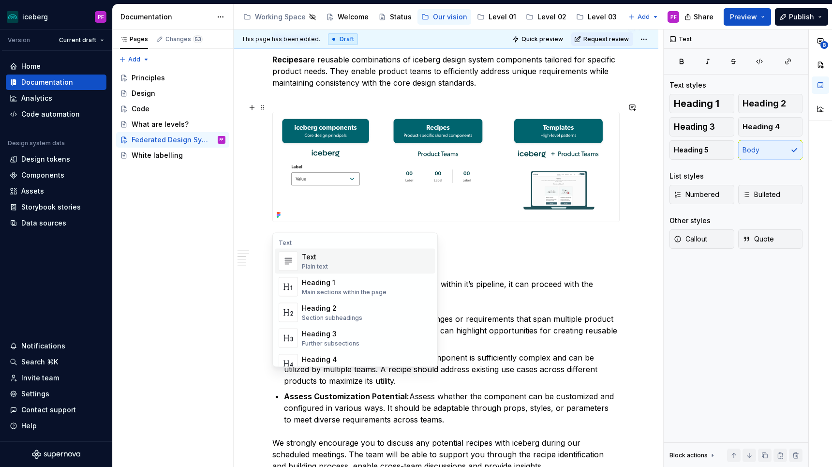
scroll to position [556, 0]
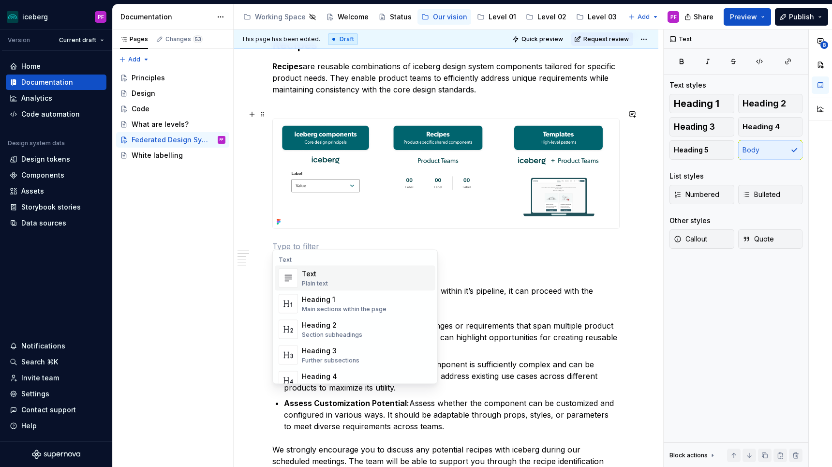
click at [374, 240] on p at bounding box center [445, 246] width 347 height 12
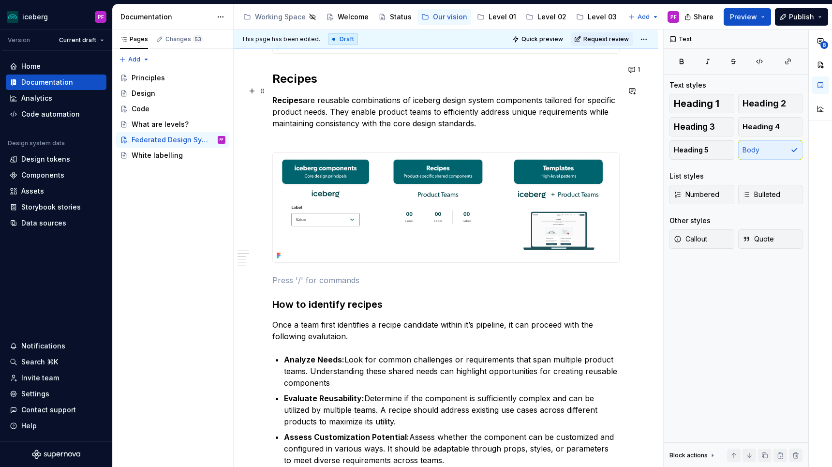
scroll to position [523, 0]
type textarea "*"
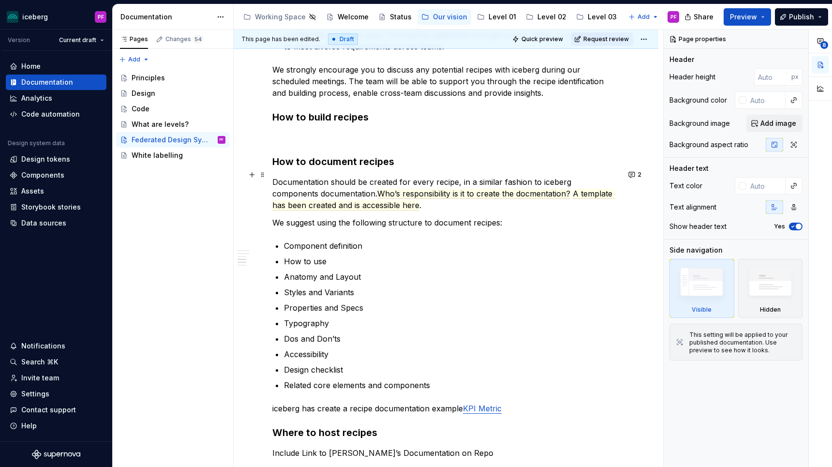
scroll to position [862, 0]
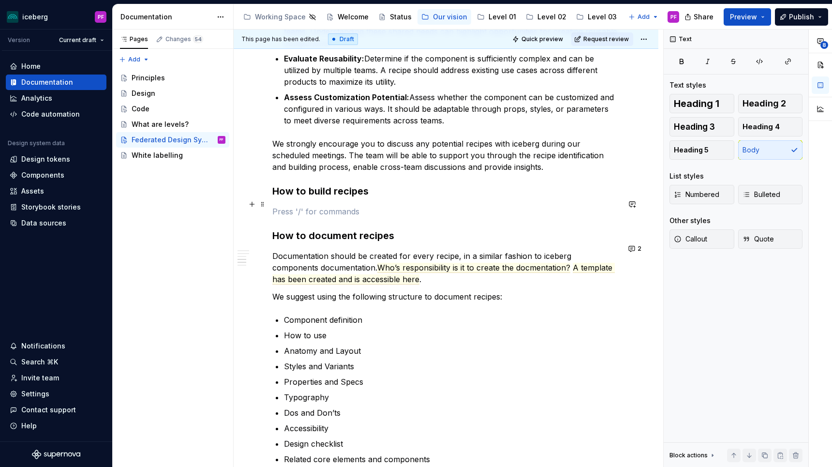
drag, startPoint x: 291, startPoint y: 201, endPoint x: 357, endPoint y: 201, distance: 66.2
click at [357, 205] on p at bounding box center [445, 211] width 347 height 12
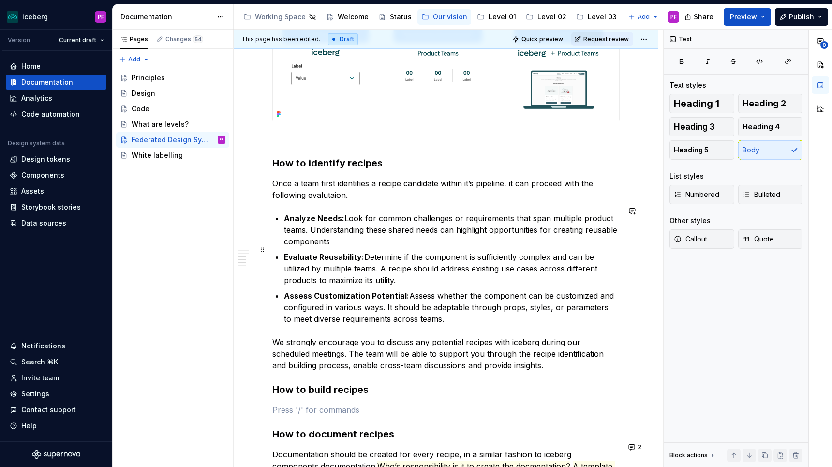
scroll to position [529, 0]
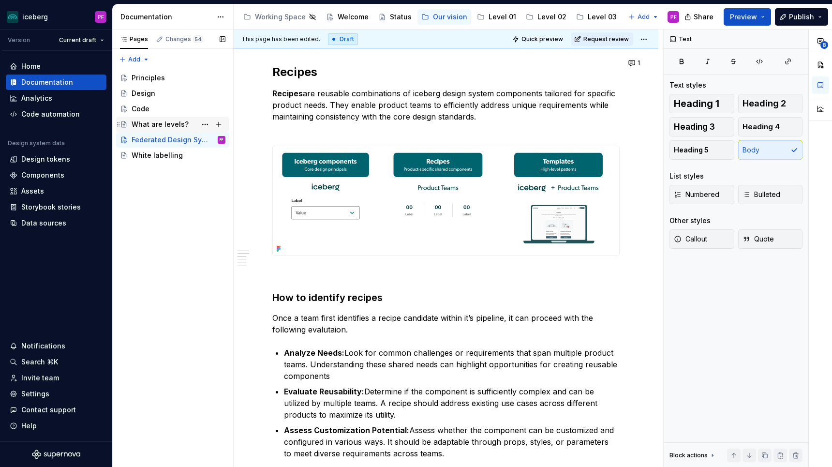
click at [181, 130] on div "What are levels?" at bounding box center [179, 124] width 94 height 14
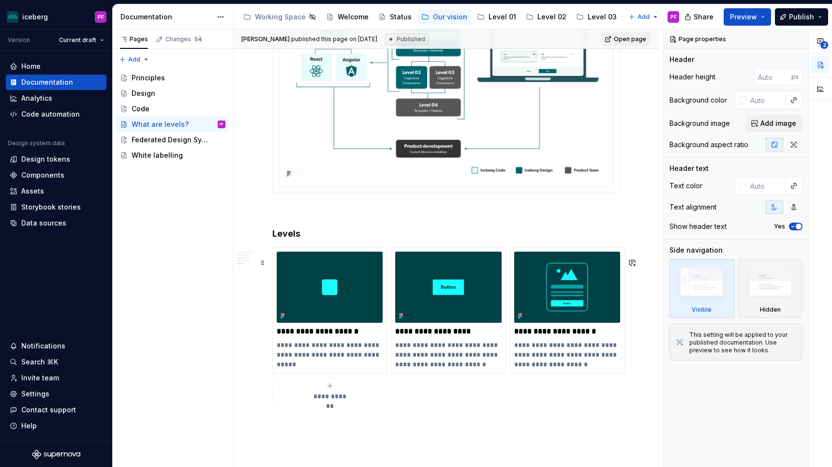
scroll to position [1259, 0]
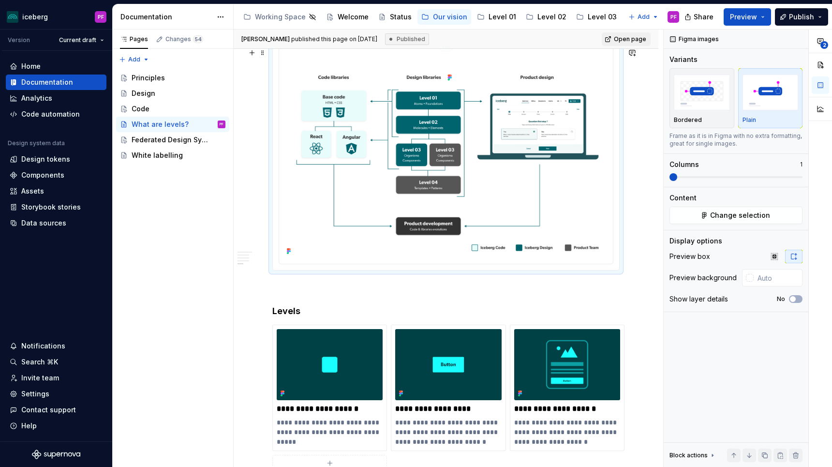
click at [305, 197] on img at bounding box center [446, 154] width 326 height 206
click at [175, 138] on div "Federated Design System" at bounding box center [164, 140] width 65 height 10
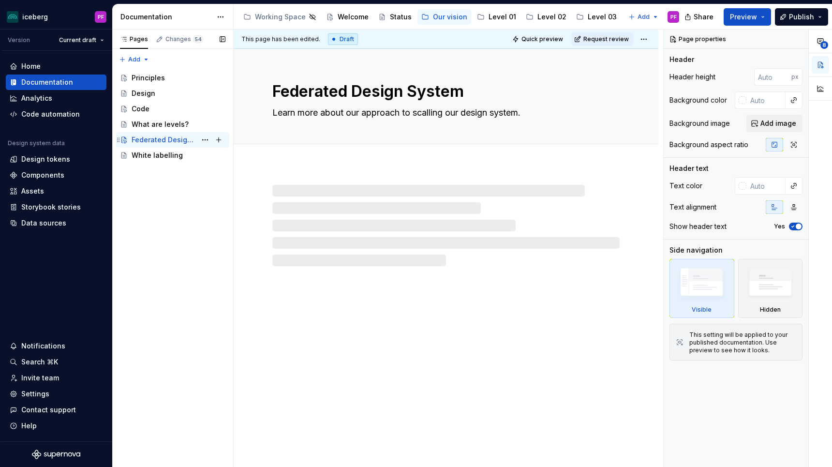
click at [176, 144] on div "Federated Design System" at bounding box center [164, 140] width 65 height 10
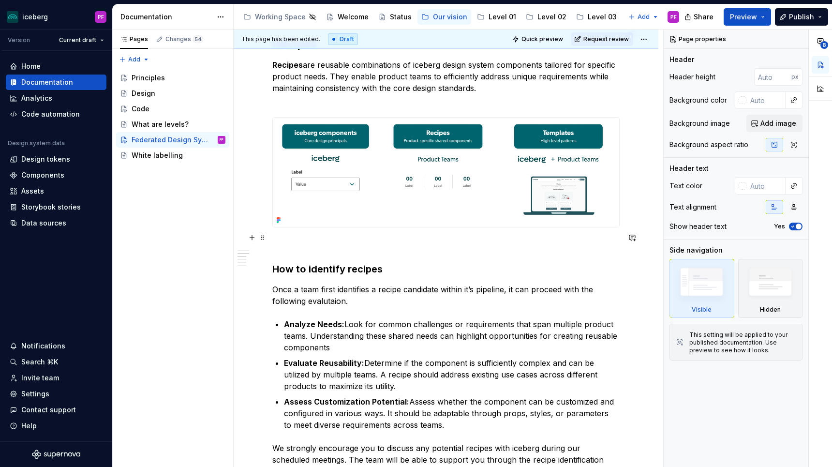
scroll to position [562, 0]
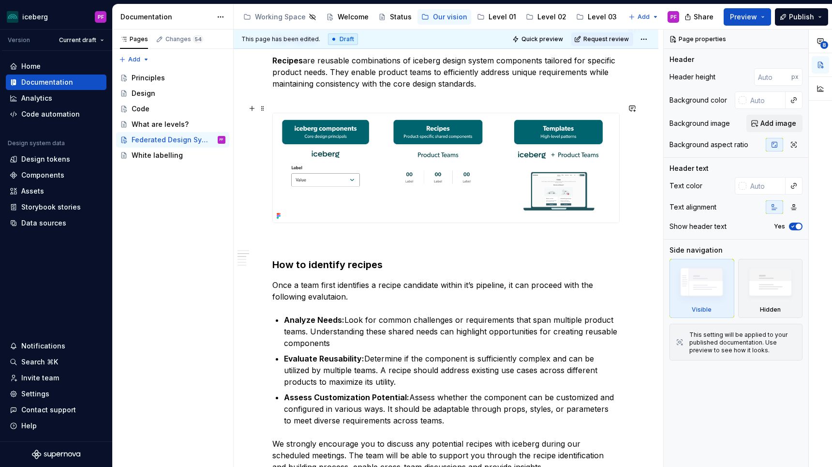
click at [345, 186] on img at bounding box center [446, 168] width 346 height 110
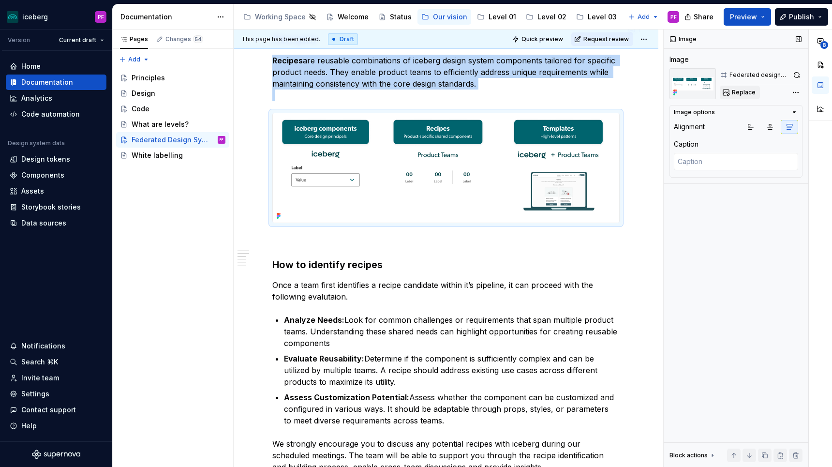
click at [736, 96] on button "Replace" at bounding box center [739, 93] width 40 height 14
type textarea "*"
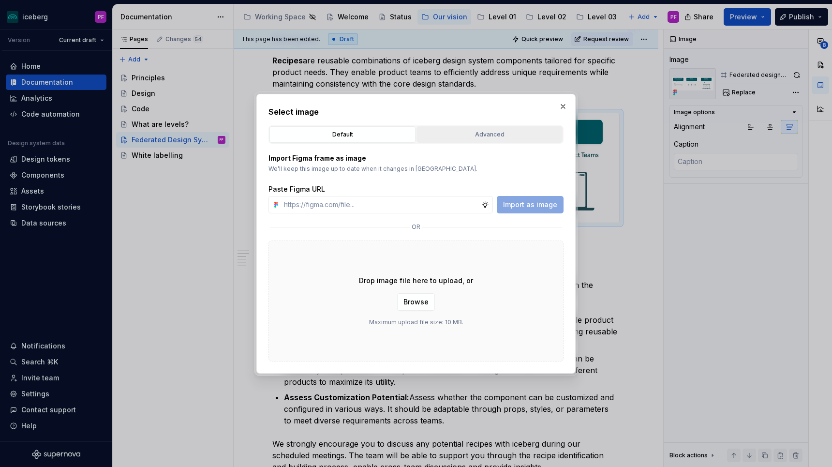
click at [434, 134] on div "Advanced" at bounding box center [489, 135] width 139 height 10
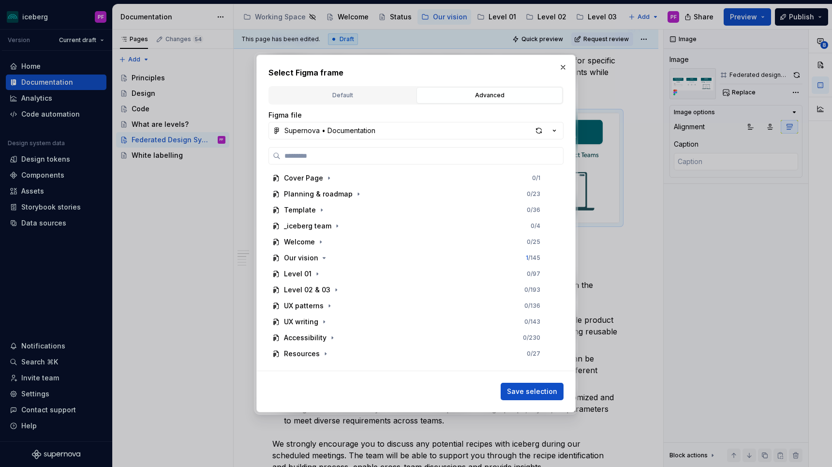
click at [347, 164] on div "Cover Page 0 / 1 Planning & roadmap 0 / 23 Template 0 / 36 _iceberg team 0 / 4 …" at bounding box center [415, 259] width 295 height 224
click at [347, 162] on label at bounding box center [415, 155] width 295 height 17
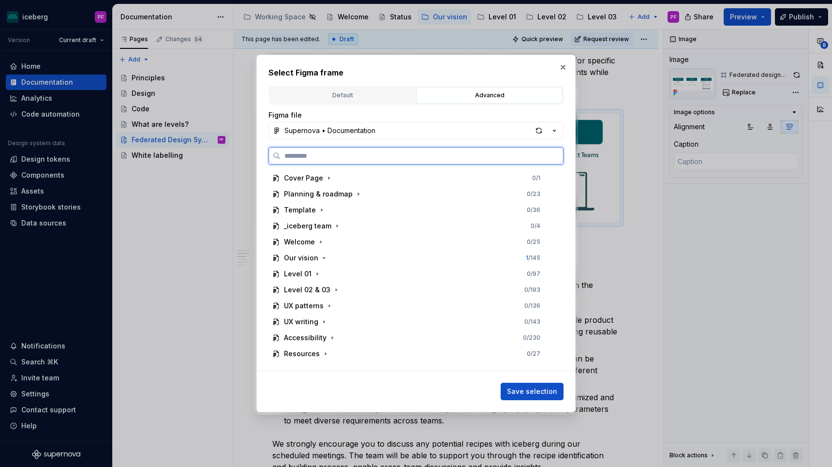
click at [347, 161] on input "search" at bounding box center [421, 156] width 282 height 10
type input "*****"
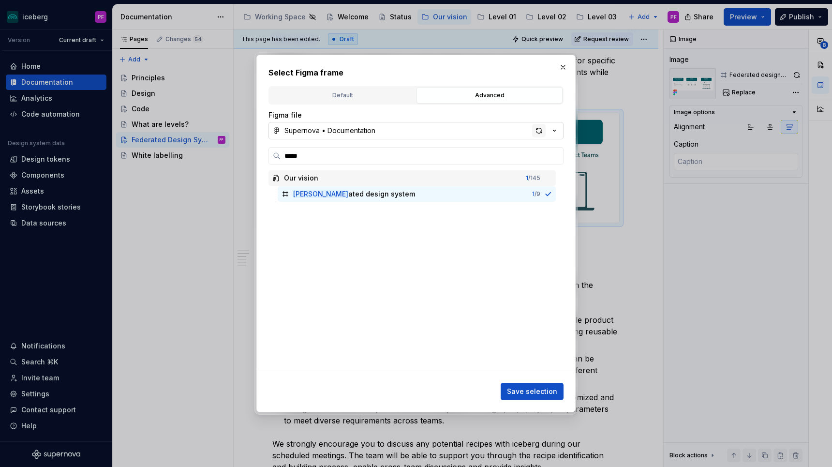
click at [534, 131] on div "button" at bounding box center [539, 131] width 14 height 14
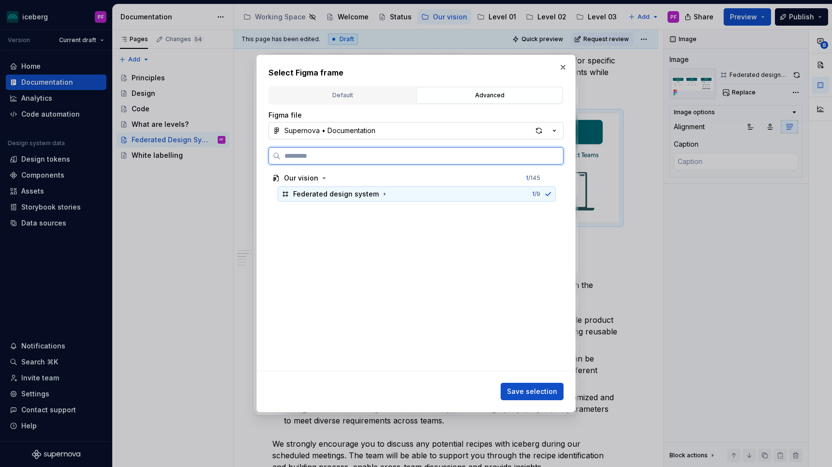
click at [437, 192] on div "Federated design system 1 / 9" at bounding box center [417, 193] width 278 height 15
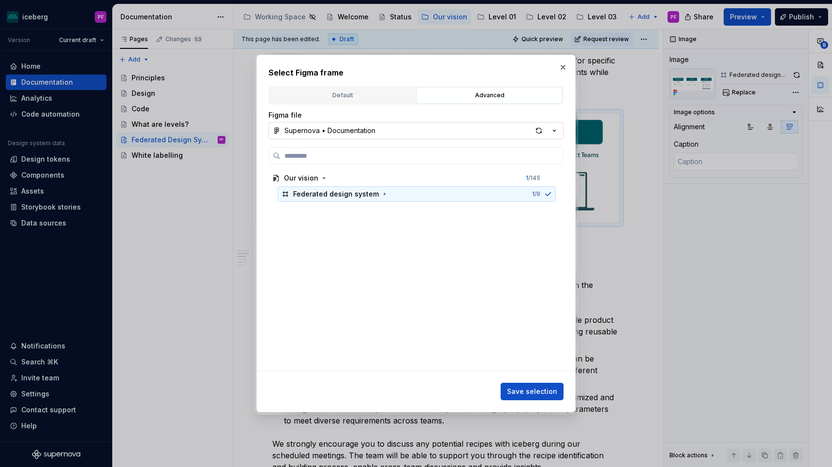
click at [520, 406] on div "Select Figma frame Default Advanced Import Figma frame as image We’ll keep this…" at bounding box center [415, 234] width 319 height 358
click at [520, 395] on span "Save selection" at bounding box center [532, 391] width 50 height 10
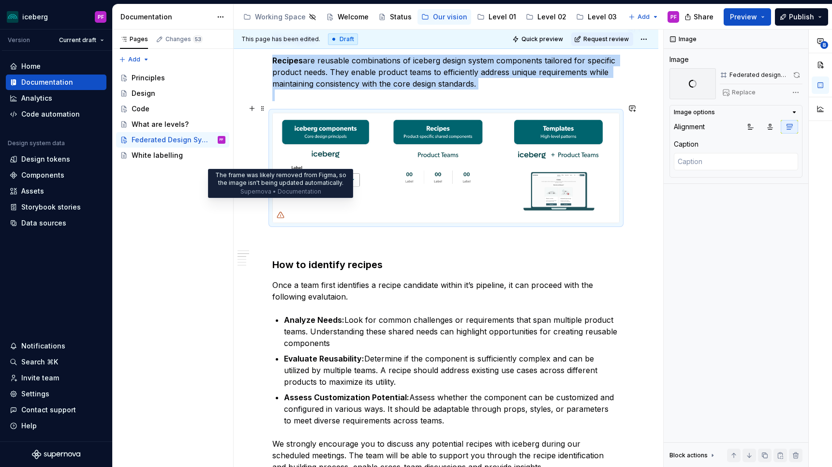
click at [279, 211] on icon at bounding box center [281, 215] width 8 height 8
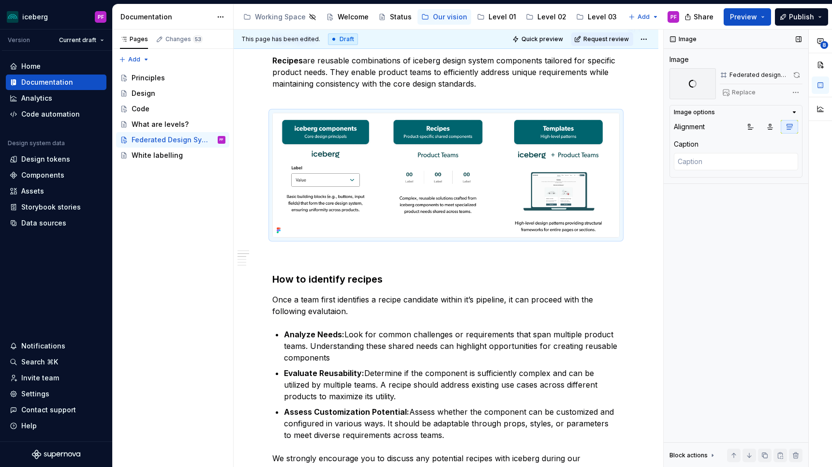
click at [798, 73] on span at bounding box center [796, 75] width 11 height 14
click at [736, 92] on span "Replace" at bounding box center [744, 92] width 24 height 8
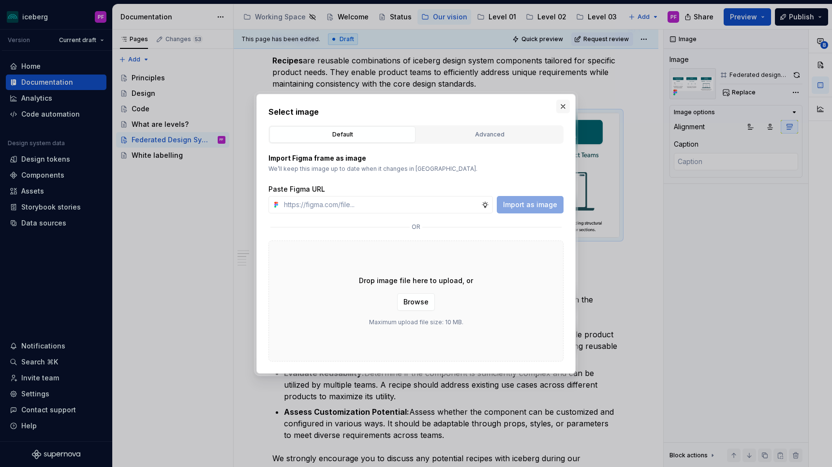
click at [562, 111] on button "button" at bounding box center [563, 107] width 14 height 14
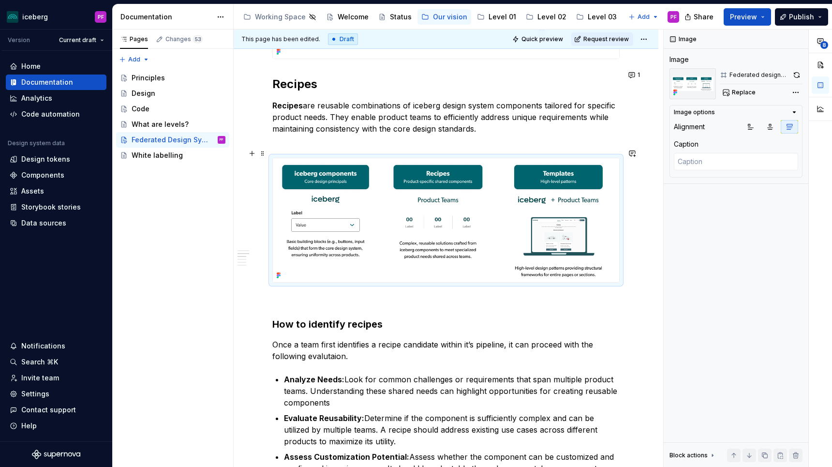
scroll to position [515, 0]
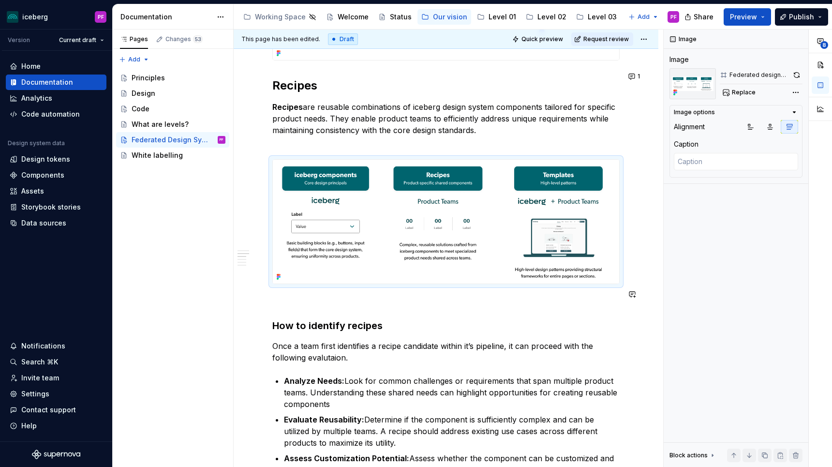
click at [317, 284] on div "Our approach As iceberg evolves, we wish to adopt a Federated Design System app…" at bounding box center [445, 300] width 347 height 1255
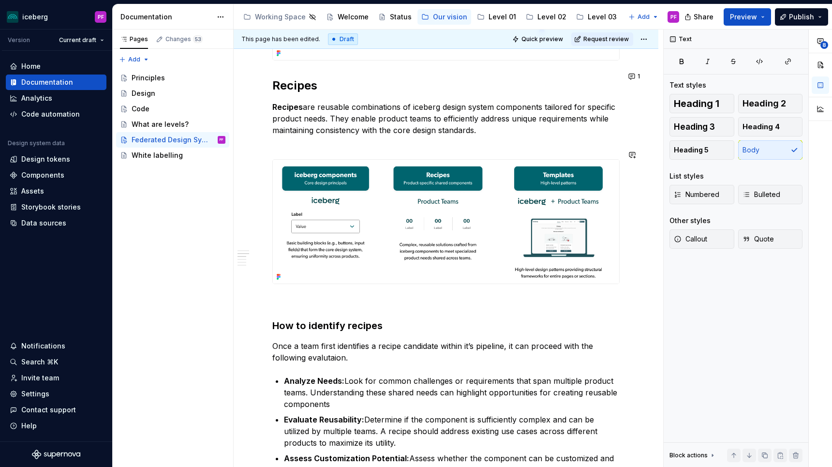
click at [305, 144] on div "Our approach As iceberg evolves, we wish to adopt a Federated Design System app…" at bounding box center [445, 300] width 347 height 1255
click at [273, 159] on div at bounding box center [445, 221] width 347 height 125
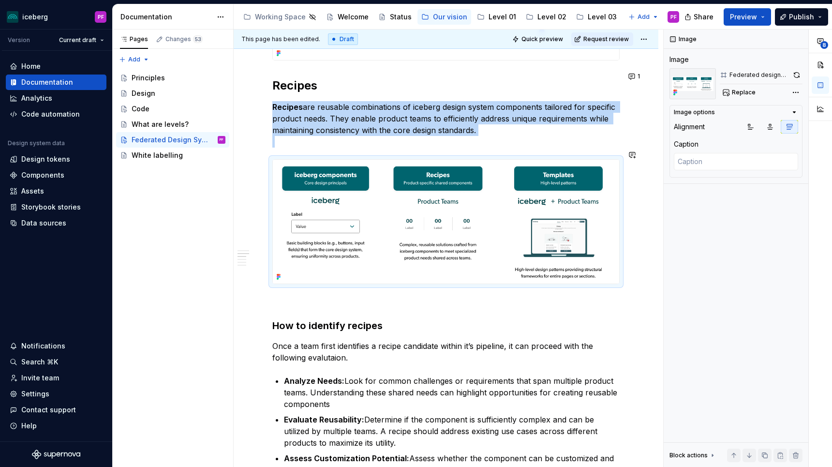
click at [287, 287] on div "Our approach As iceberg evolves, we wish to adopt a Federated Design System app…" at bounding box center [445, 300] width 347 height 1255
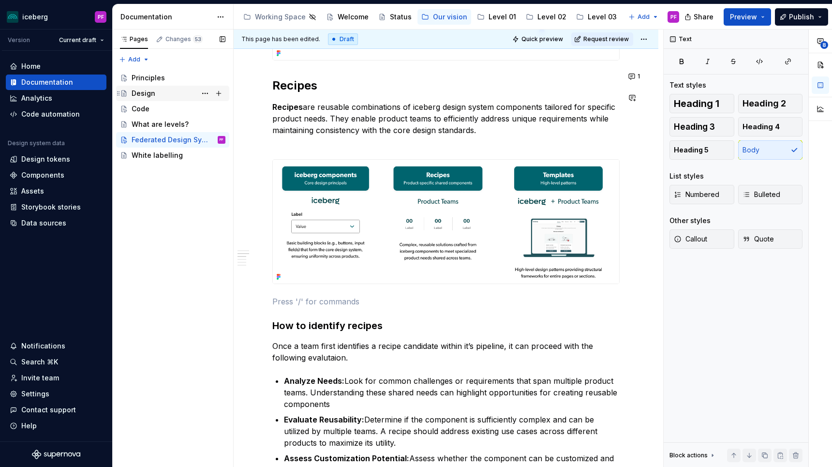
type textarea "*"
paste div
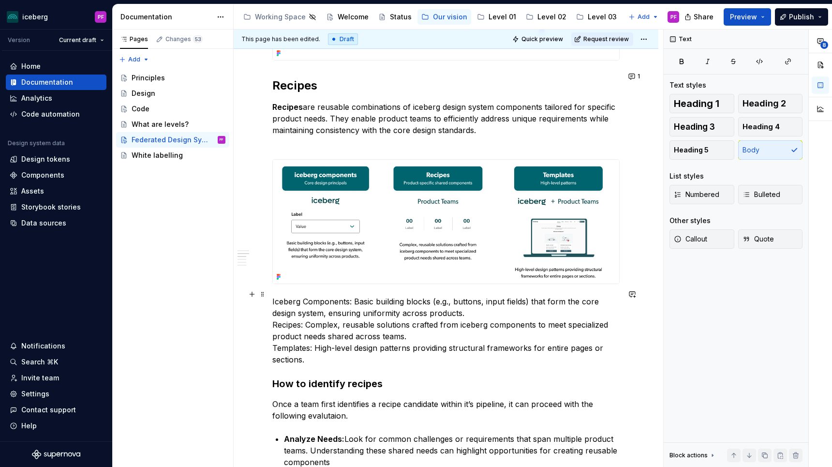
click at [272, 295] on p "Iceberg Components: Basic building blocks (e.g., buttons, input fields) that fo…" at bounding box center [445, 330] width 347 height 70
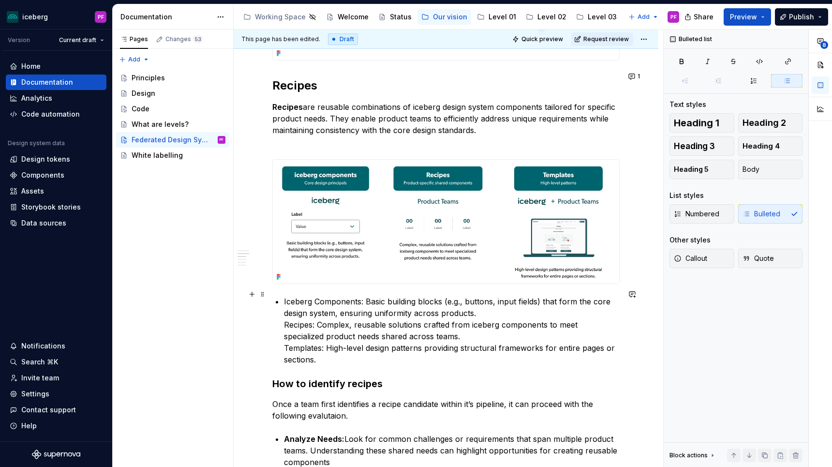
click at [282, 320] on div "Our approach As iceberg evolves, we wish to adopt a Federated Design System app…" at bounding box center [445, 329] width 347 height 1313
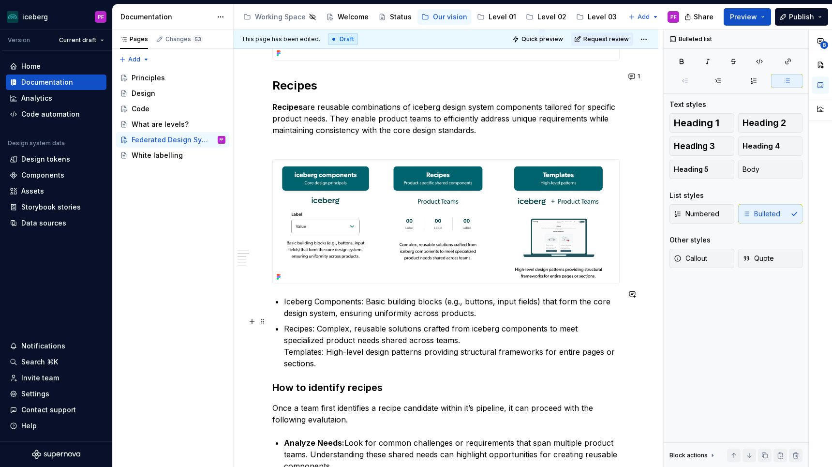
click at [281, 345] on div "Our approach As iceberg evolves, we wish to adopt a Federated Design System app…" at bounding box center [445, 331] width 347 height 1317
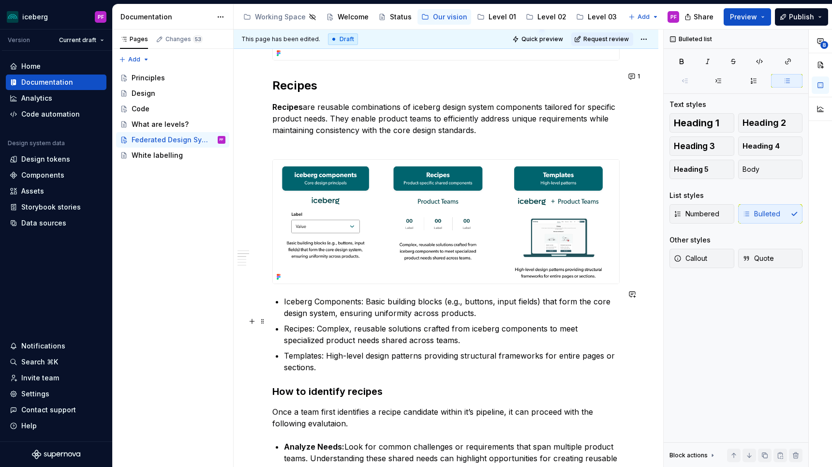
click at [308, 322] on p "Recipes: Complex, reusable solutions crafted from iceberg components to meet sp…" at bounding box center [452, 333] width 336 height 23
click at [288, 295] on p "Iceberg Components: Basic building blocks (e.g., buttons, input fields) that fo…" at bounding box center [452, 306] width 336 height 23
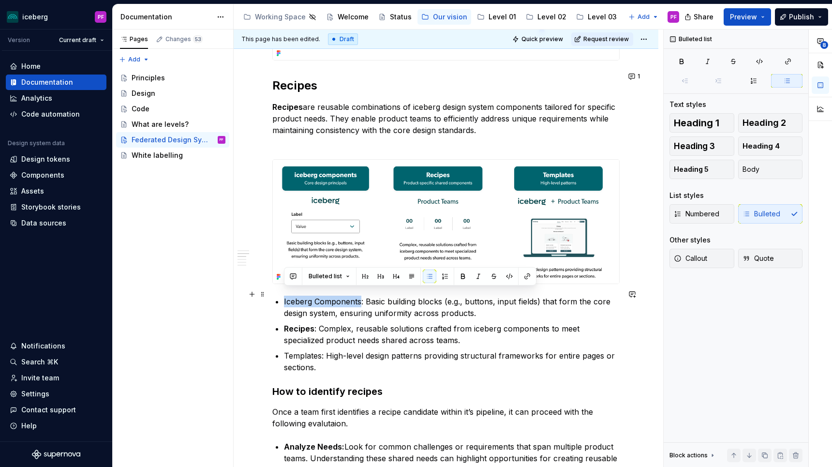
drag, startPoint x: 282, startPoint y: 293, endPoint x: 359, endPoint y: 293, distance: 76.4
click at [359, 293] on div "Our approach As iceberg evolves, we wish to adopt a Federated Design System app…" at bounding box center [445, 333] width 347 height 1320
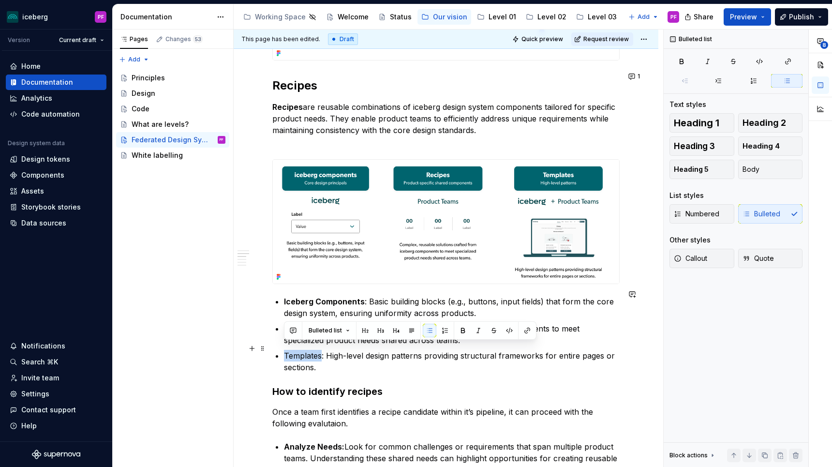
drag, startPoint x: 286, startPoint y: 346, endPoint x: 321, endPoint y: 346, distance: 34.8
click at [321, 350] on p "Templates: High-level design patterns providing structural frameworks for entir…" at bounding box center [452, 361] width 336 height 23
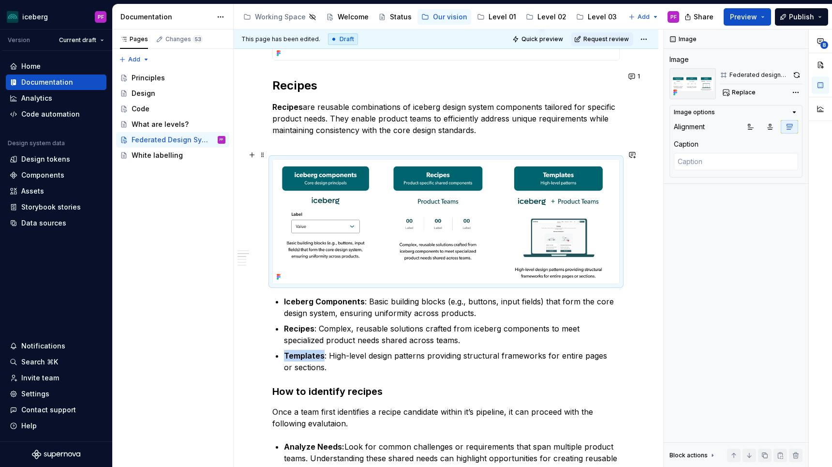
click at [342, 183] on img at bounding box center [446, 222] width 346 height 124
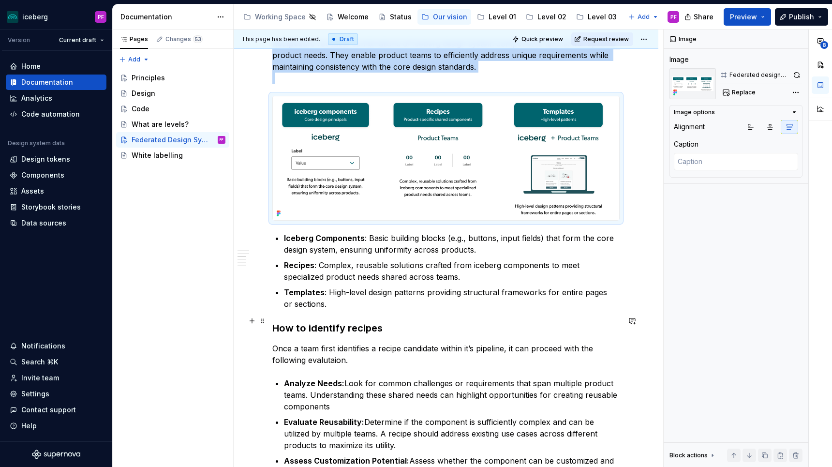
scroll to position [583, 0]
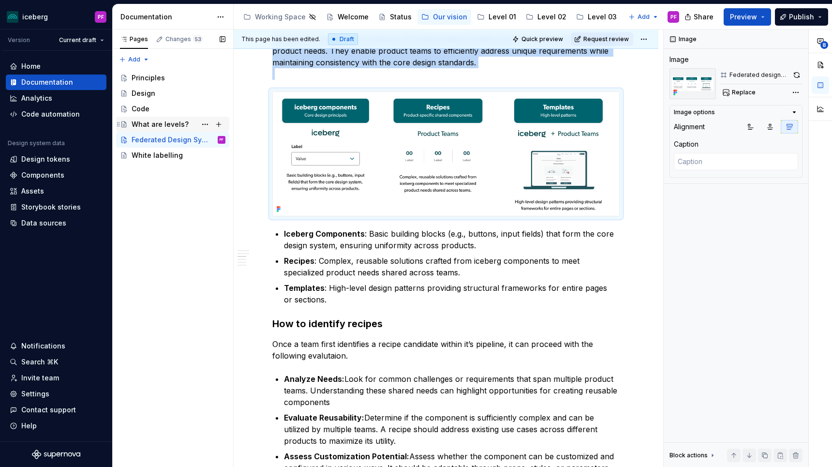
click at [139, 117] on div "What are levels?" at bounding box center [172, 124] width 113 height 15
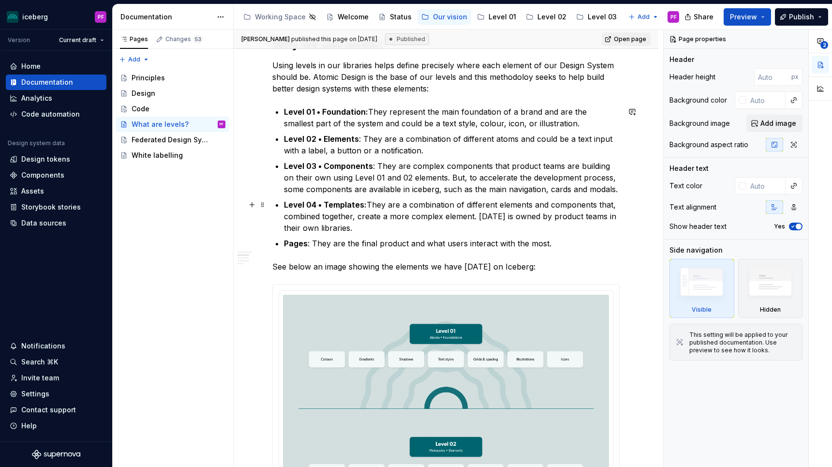
scroll to position [202, 0]
click at [175, 142] on div "Federated Design System" at bounding box center [164, 140] width 65 height 10
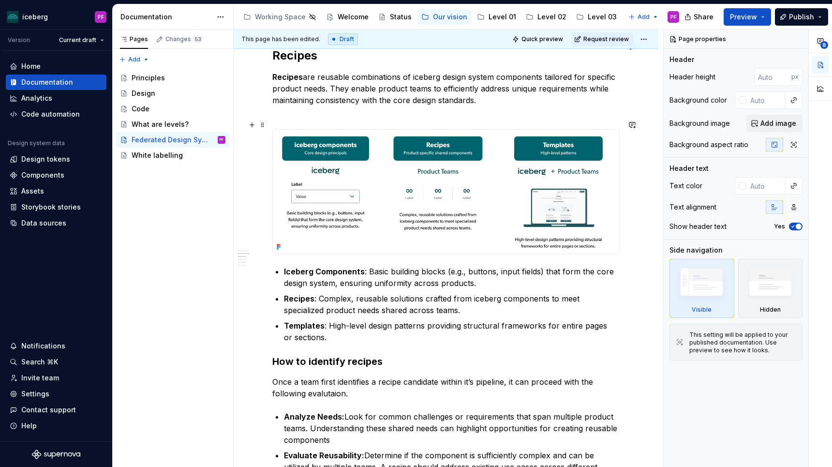
scroll to position [565, 0]
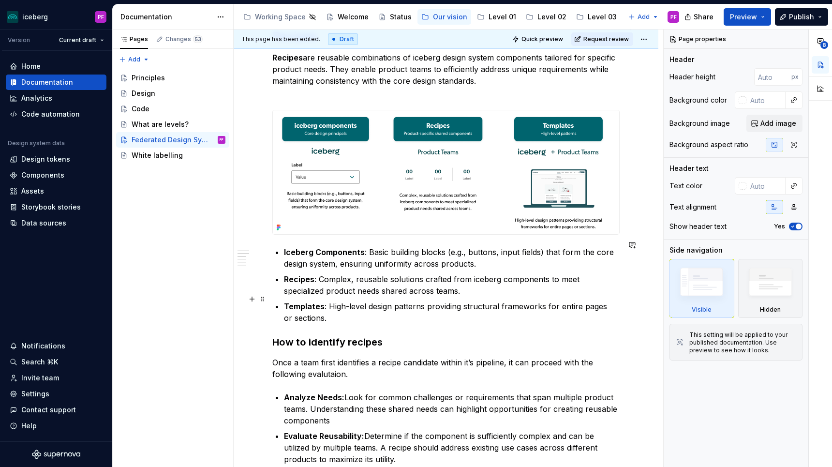
type textarea "*"
click at [325, 307] on p "Templates : High-level design patterns providing structural frameworks for enti…" at bounding box center [452, 311] width 336 height 23
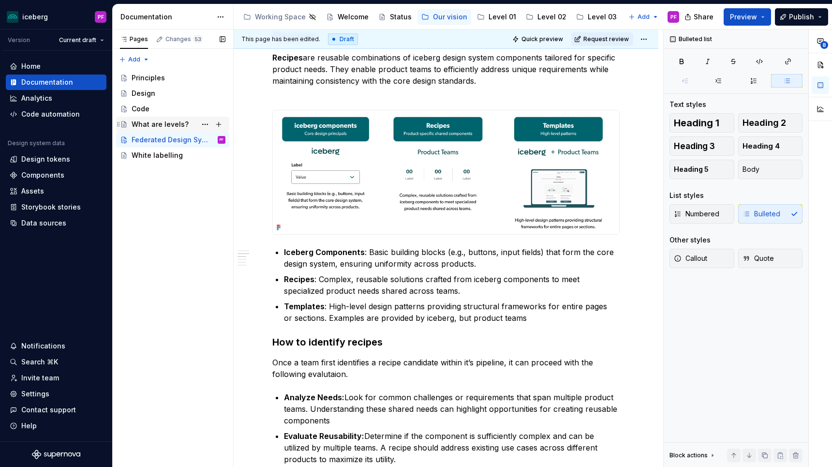
click at [158, 123] on div "What are levels?" at bounding box center [160, 124] width 57 height 10
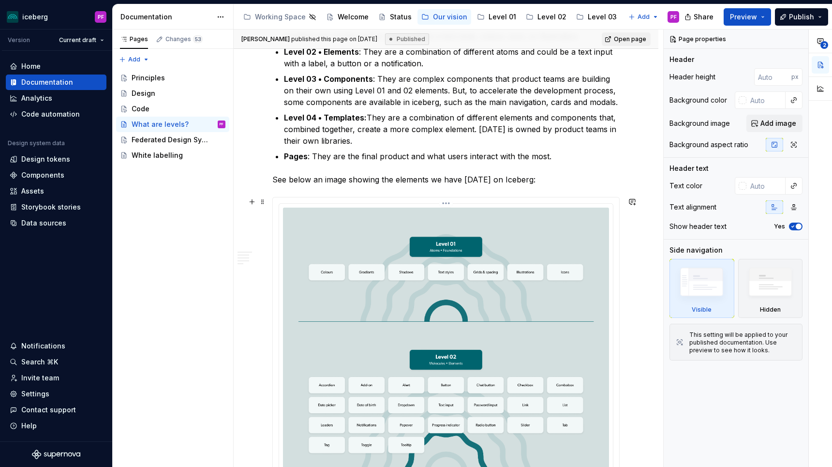
scroll to position [223, 0]
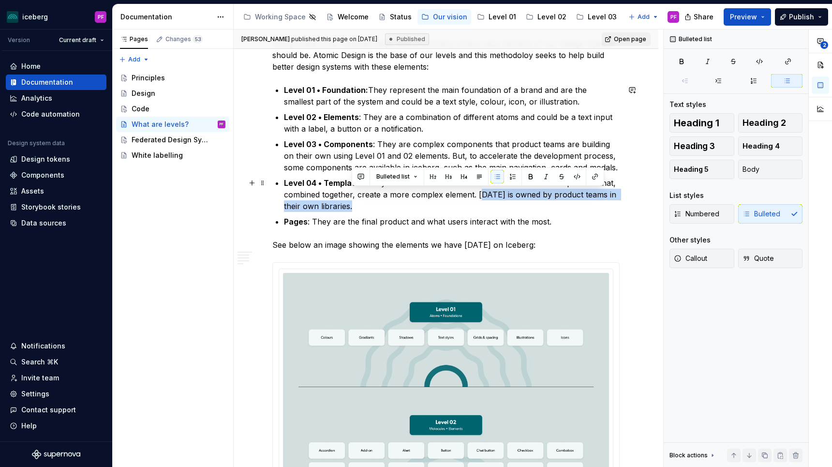
drag, startPoint x: 475, startPoint y: 193, endPoint x: 495, endPoint y: 205, distance: 22.3
click at [495, 205] on p "Level 04 • Templates: They are a combination of different elements and componen…" at bounding box center [452, 194] width 336 height 35
copy p "[DATE] is owned by product teams in their own libraries."
click at [184, 143] on div "Federated Design System" at bounding box center [164, 140] width 65 height 10
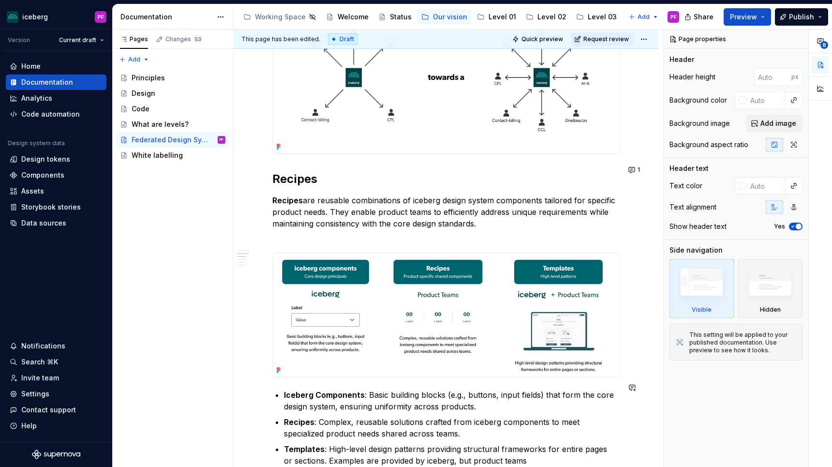
scroll to position [537, 0]
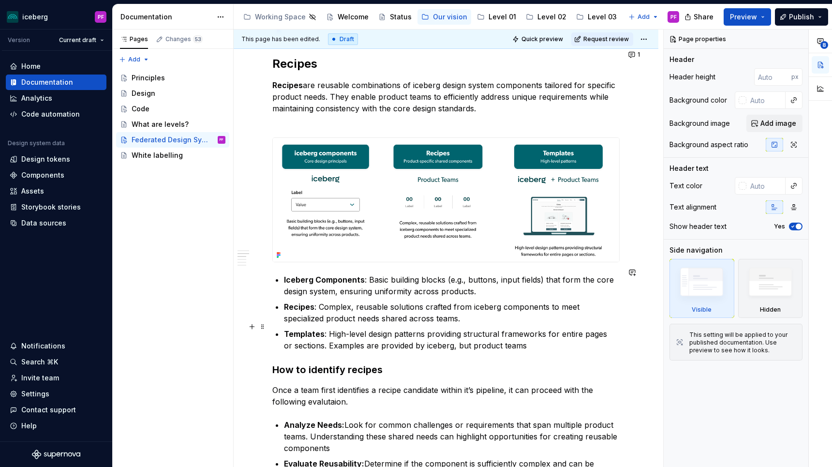
type textarea "*"
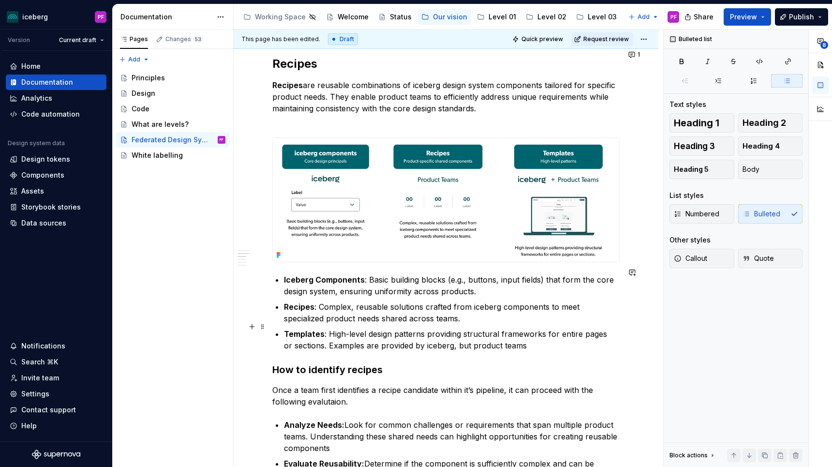
click at [516, 338] on p "Templates : High-level design patterns providing structural frameworks for enti…" at bounding box center [452, 339] width 336 height 23
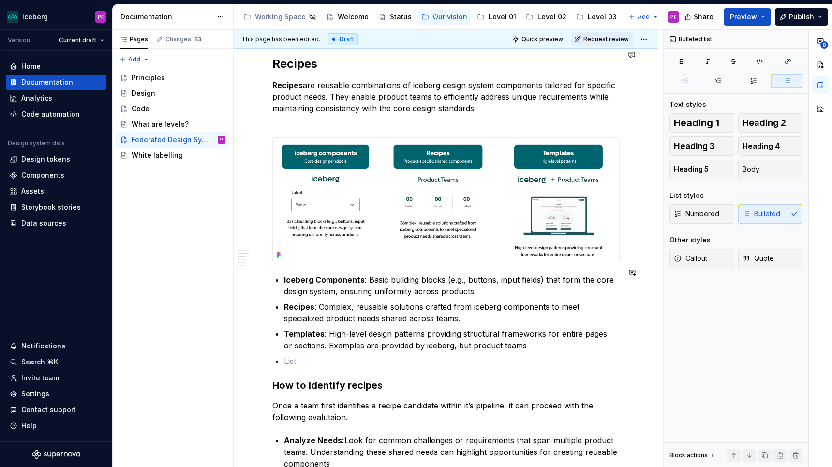
paste div
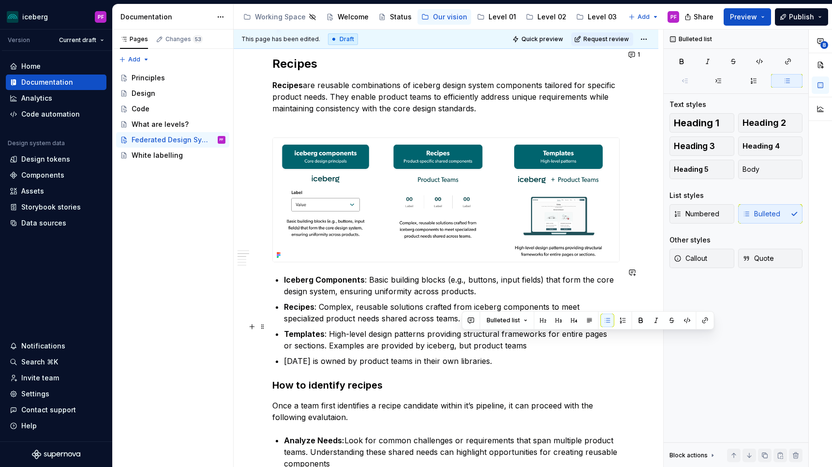
drag, startPoint x: 461, startPoint y: 336, endPoint x: 515, endPoint y: 336, distance: 54.2
click at [515, 336] on p "Templates : High-level design patterns providing structural frameworks for enti…" at bounding box center [452, 339] width 336 height 23
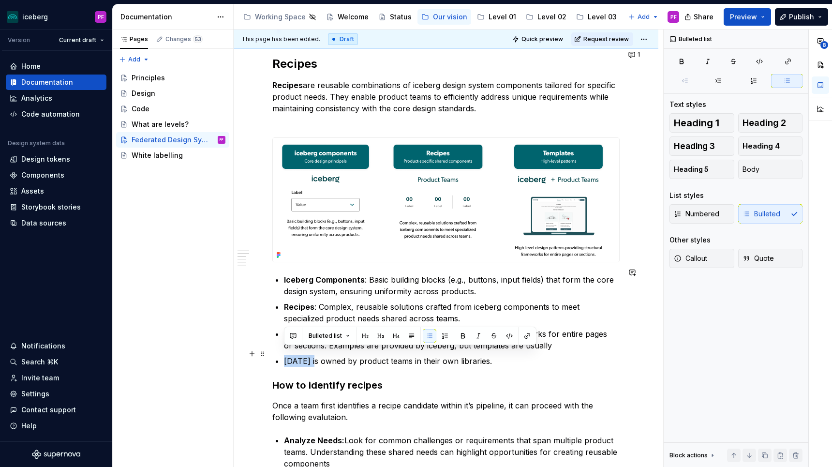
drag, startPoint x: 310, startPoint y: 353, endPoint x: 275, endPoint y: 353, distance: 35.3
click at [275, 353] on div "Our approach As iceberg evolves, we wish to adopt a Federated Design System app…" at bounding box center [445, 319] width 347 height 1336
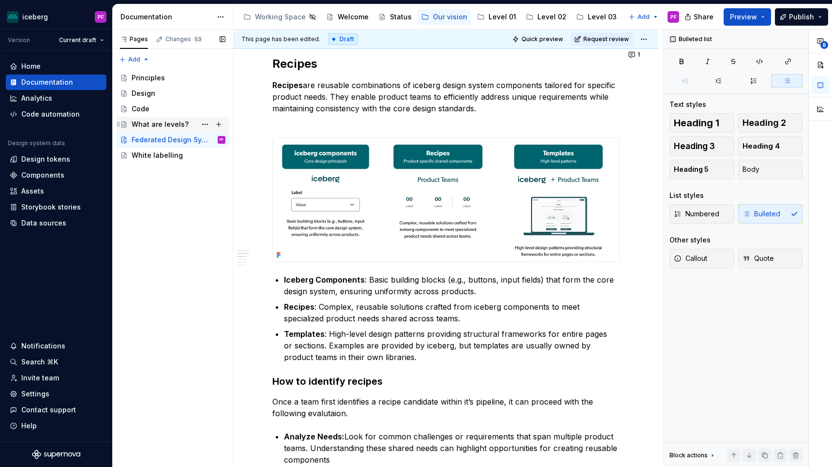
click at [156, 120] on div "What are levels?" at bounding box center [160, 124] width 57 height 10
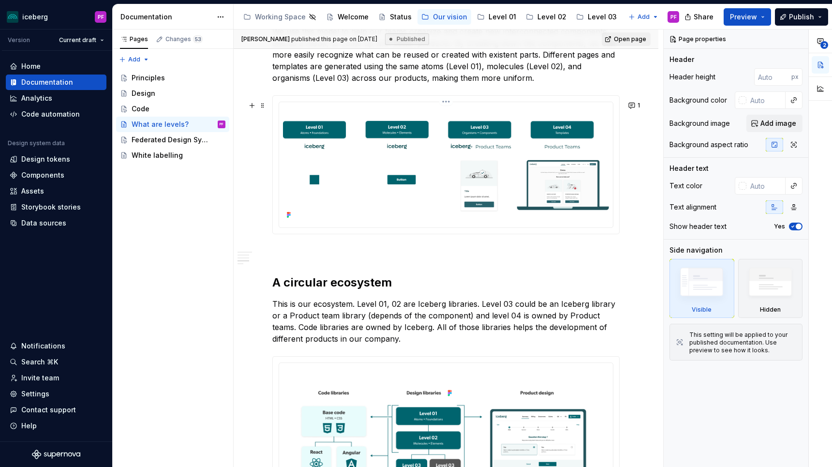
scroll to position [957, 0]
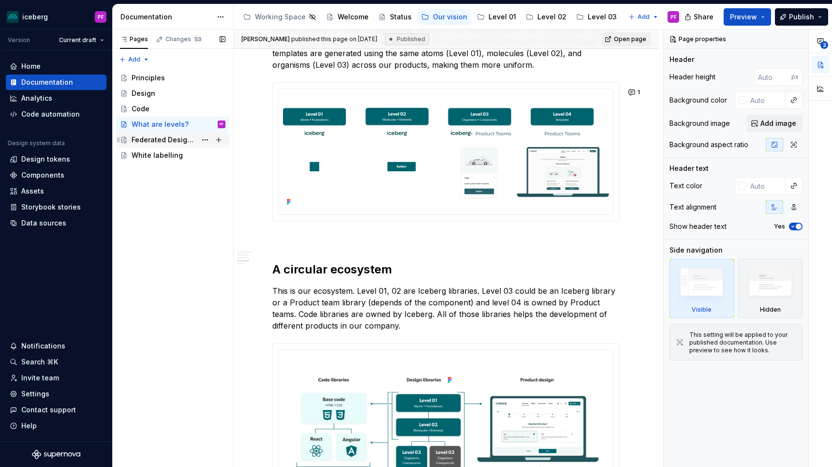
click at [168, 140] on div "Federated Design System" at bounding box center [164, 140] width 65 height 10
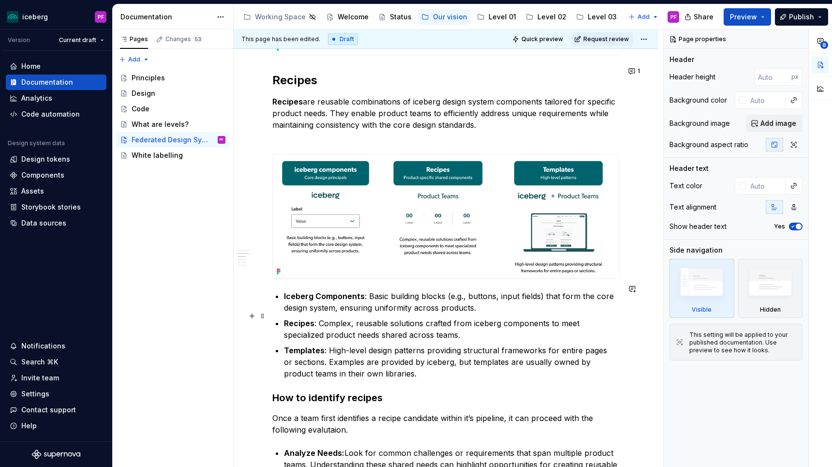
scroll to position [526, 0]
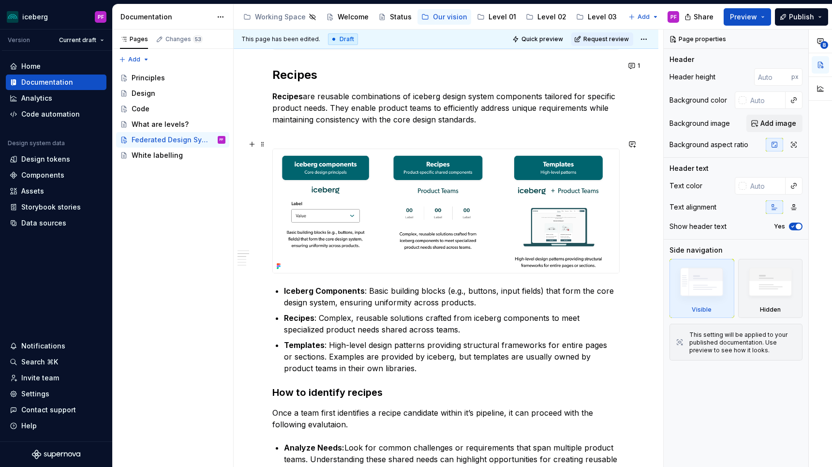
click at [313, 252] on img at bounding box center [446, 211] width 346 height 124
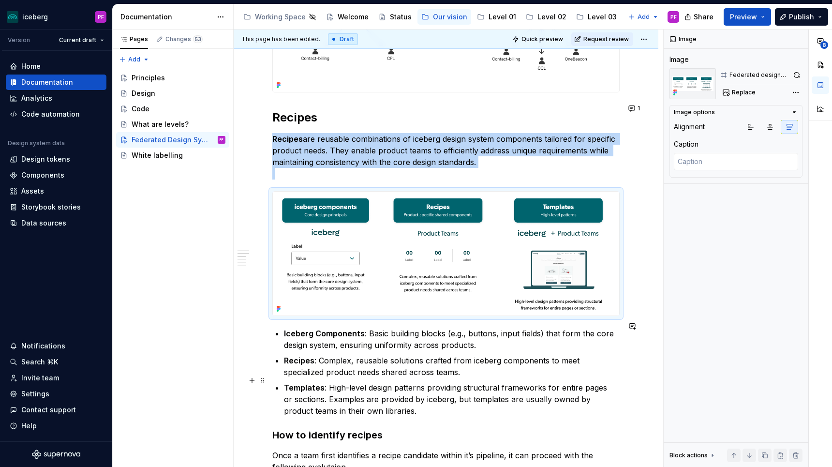
scroll to position [542, 0]
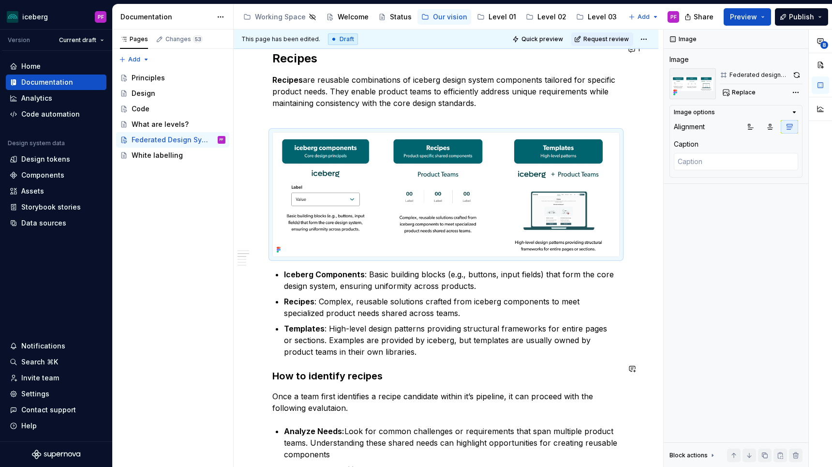
click at [394, 346] on p "Templates : High-level design patterns providing structural frameworks for enti…" at bounding box center [452, 339] width 336 height 35
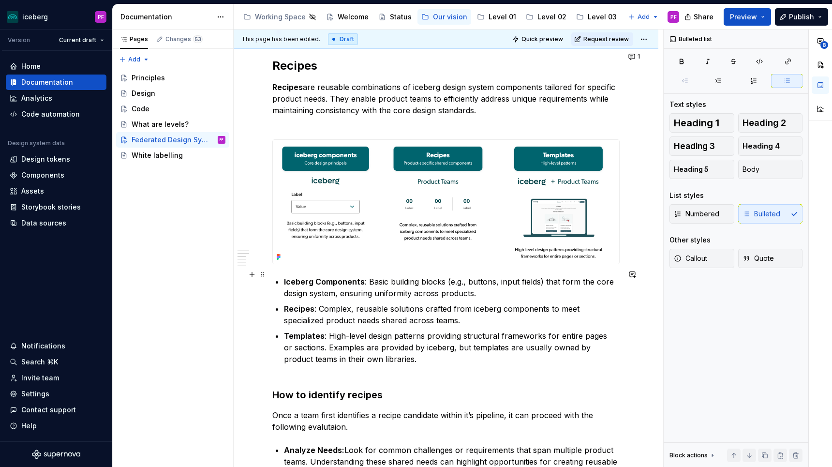
scroll to position [527, 0]
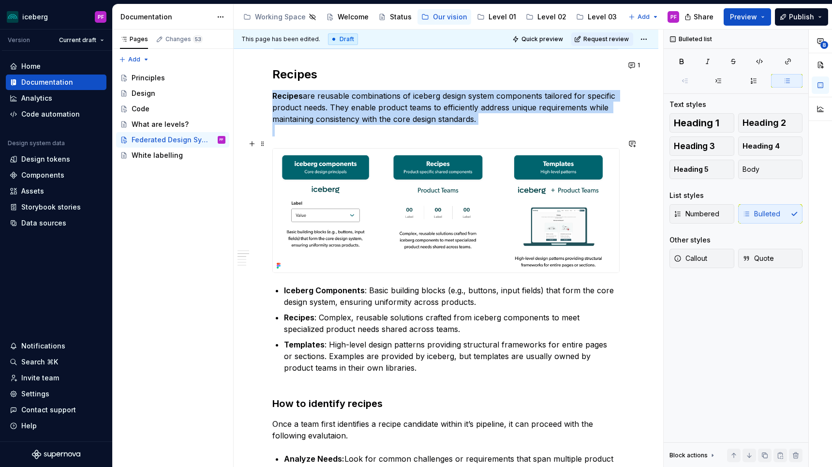
click at [331, 244] on img at bounding box center [446, 210] width 346 height 124
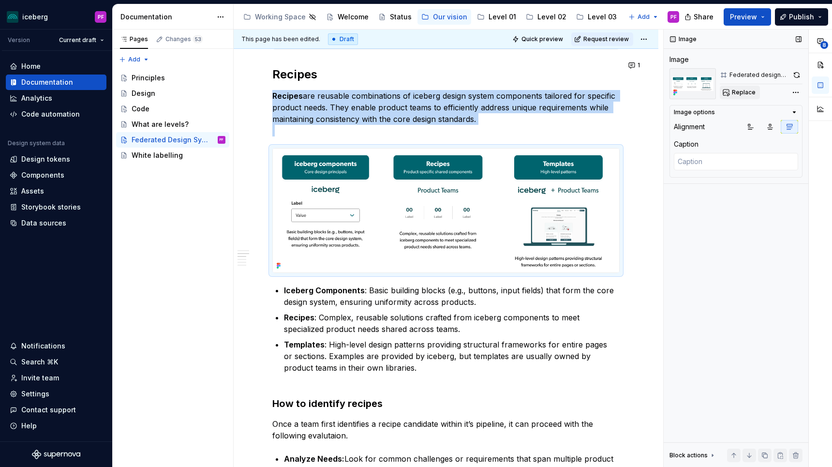
click at [728, 93] on button "Replace" at bounding box center [739, 93] width 40 height 14
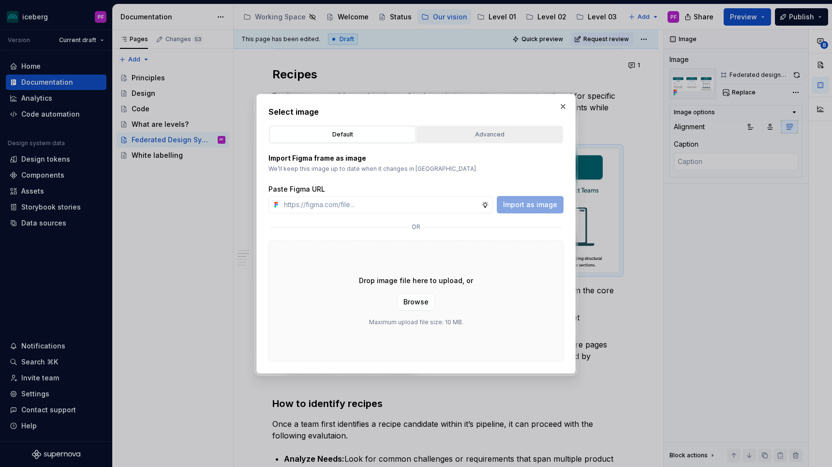
click at [495, 140] on button "Advanced" at bounding box center [489, 134] width 146 height 16
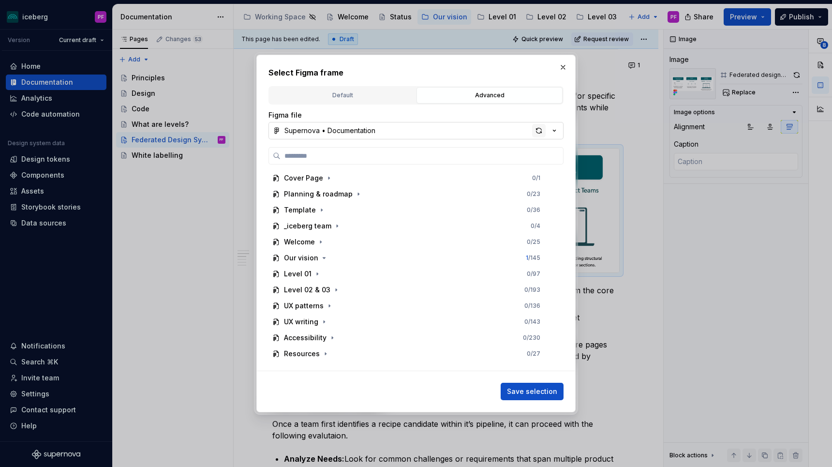
click at [539, 125] on div "button" at bounding box center [539, 131] width 14 height 14
type textarea "*"
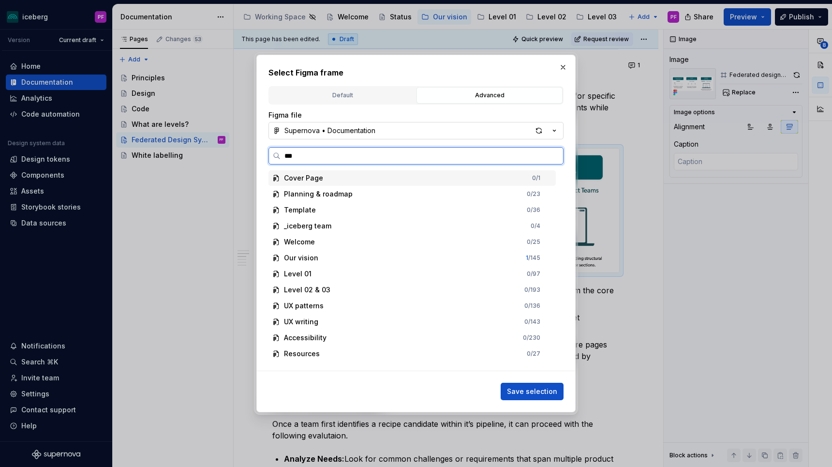
type input "****"
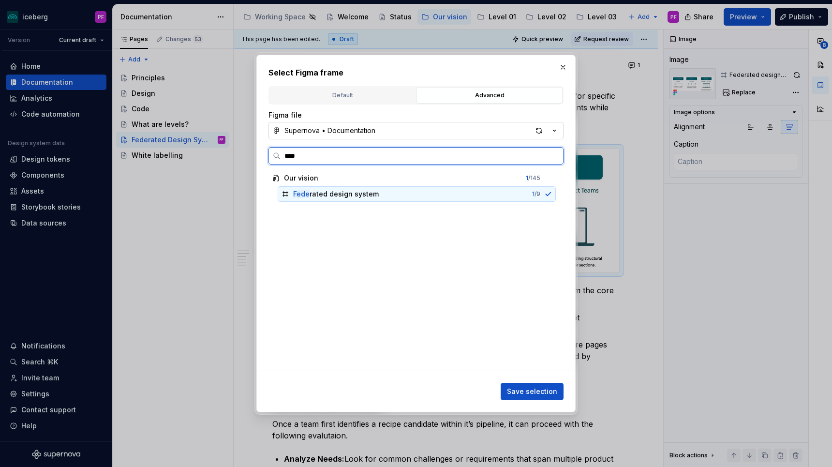
click at [401, 190] on div "Fede rated design system 1 / 9" at bounding box center [417, 193] width 278 height 15
click at [424, 194] on div "Fede rated design system 1 / 9" at bounding box center [417, 193] width 278 height 15
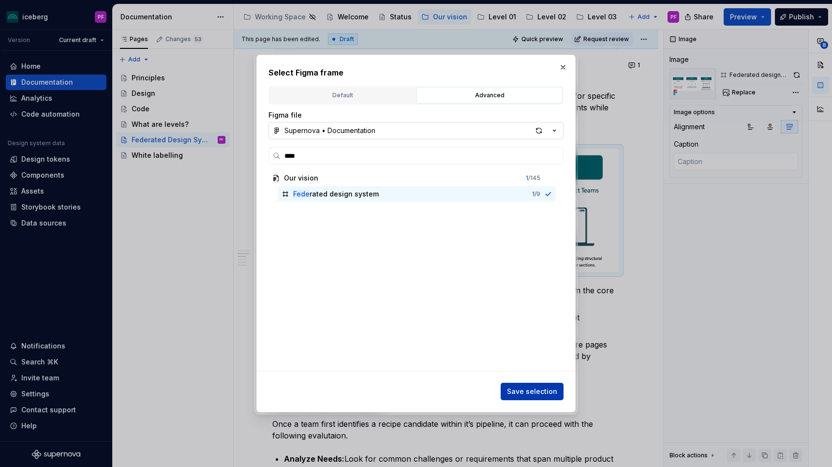
click at [513, 394] on span "Save selection" at bounding box center [532, 391] width 50 height 10
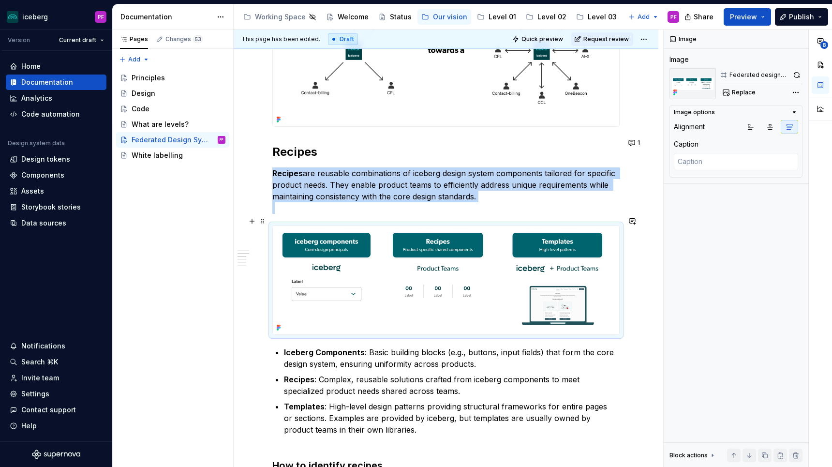
scroll to position [467, 0]
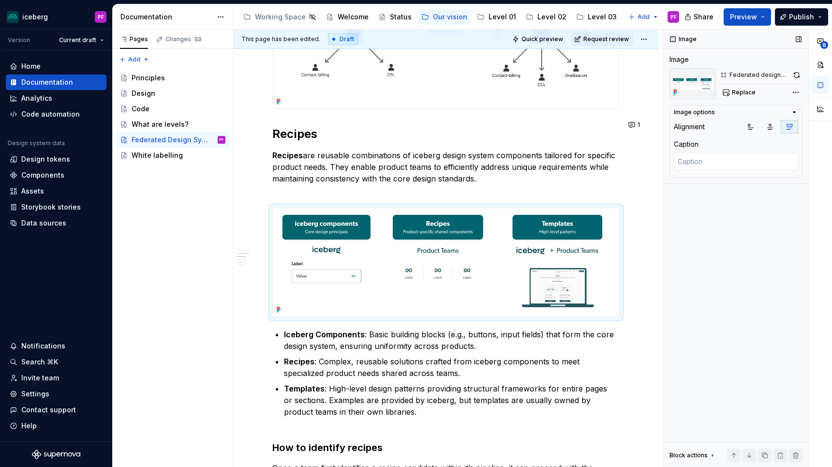
click at [737, 100] on div "Image Image Federated design system Replace Image options Alignment Caption Blo…" at bounding box center [735, 248] width 145 height 438
click at [737, 95] on span "Replace" at bounding box center [744, 92] width 24 height 8
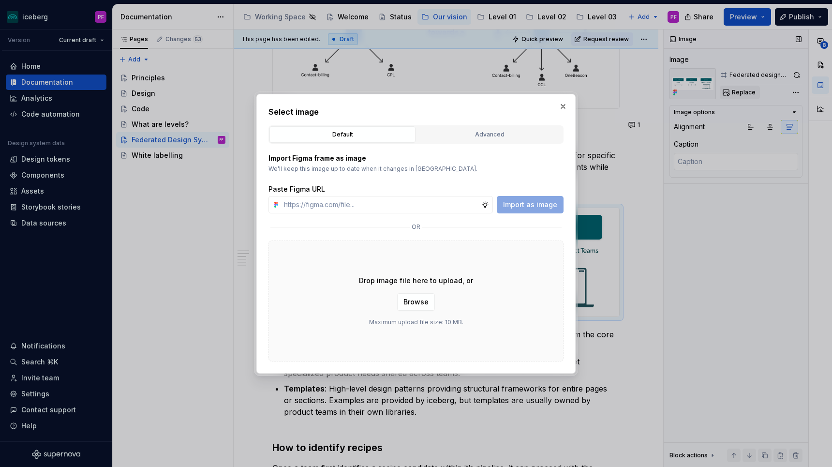
type textarea "*"
click at [455, 137] on div "Advanced" at bounding box center [489, 135] width 139 height 10
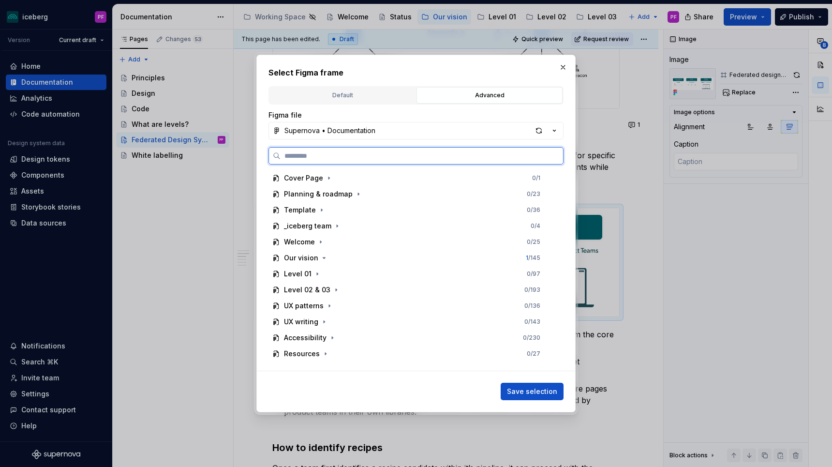
click at [426, 156] on input "search" at bounding box center [421, 156] width 282 height 10
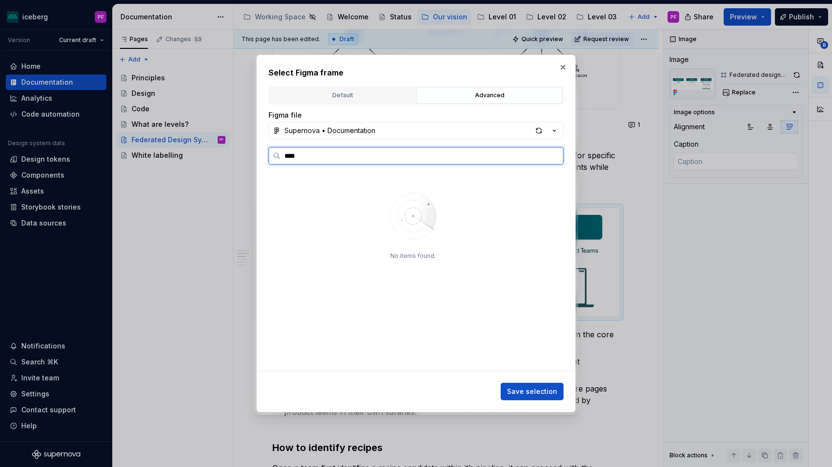
type input "****"
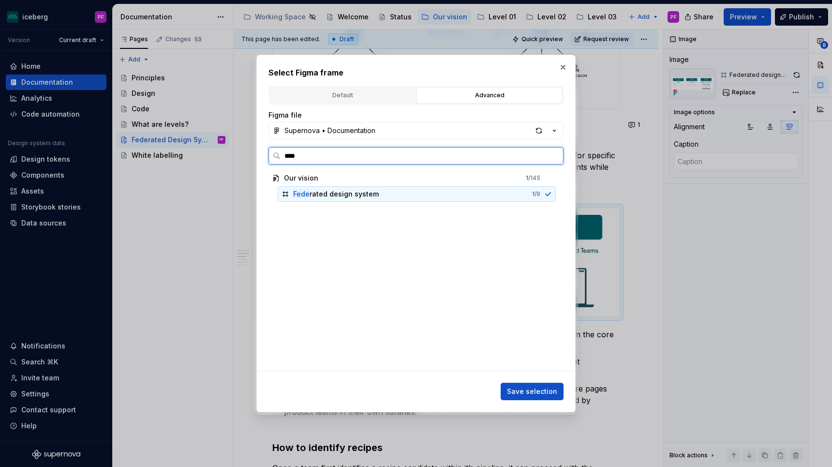
click at [366, 192] on div "Fede rated design system" at bounding box center [336, 194] width 86 height 10
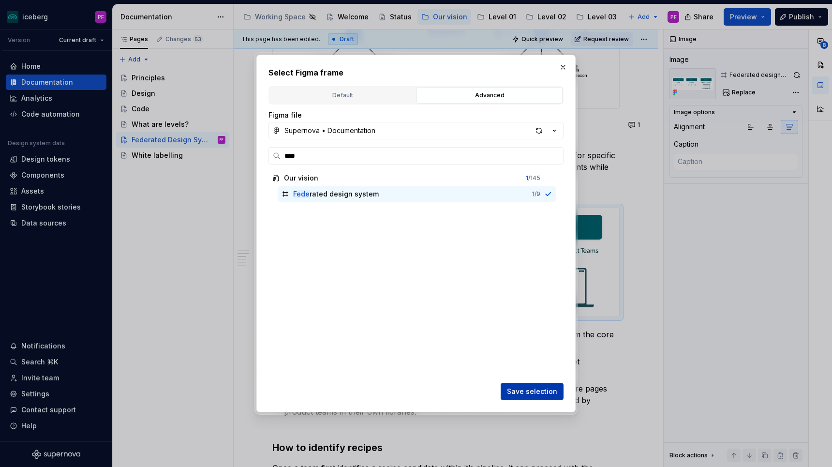
click at [534, 387] on span "Save selection" at bounding box center [532, 391] width 50 height 10
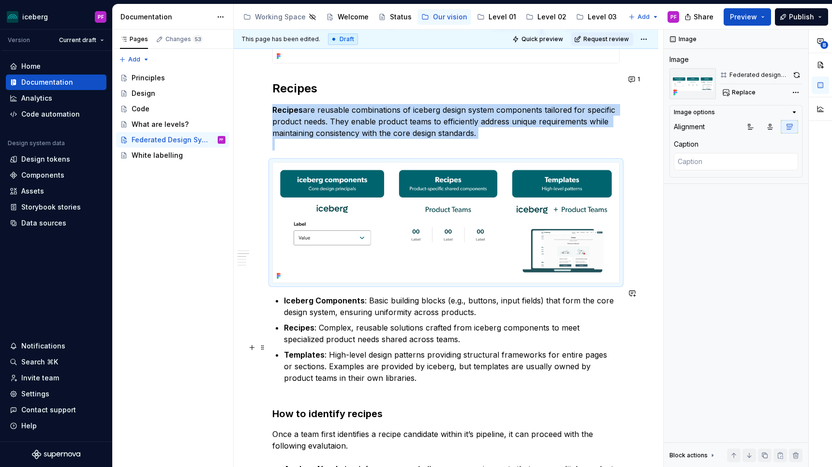
scroll to position [516, 0]
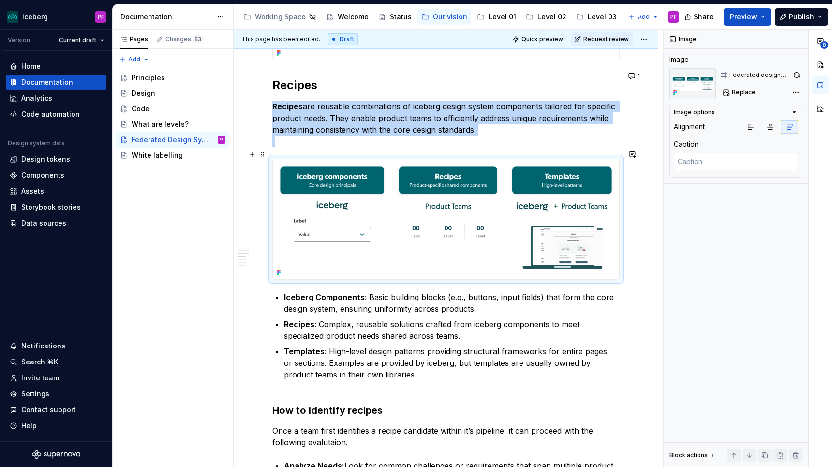
click at [502, 218] on img at bounding box center [446, 219] width 346 height 120
click at [276, 268] on icon at bounding box center [279, 272] width 8 height 8
click at [397, 159] on img at bounding box center [446, 219] width 346 height 120
click at [600, 159] on img at bounding box center [446, 219] width 346 height 120
click at [730, 88] on button "Replace" at bounding box center [739, 93] width 40 height 14
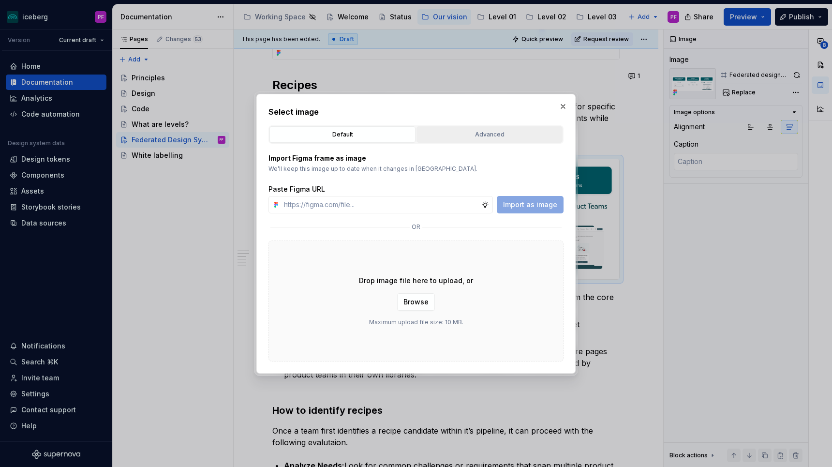
click at [509, 131] on div "Advanced" at bounding box center [489, 135] width 139 height 10
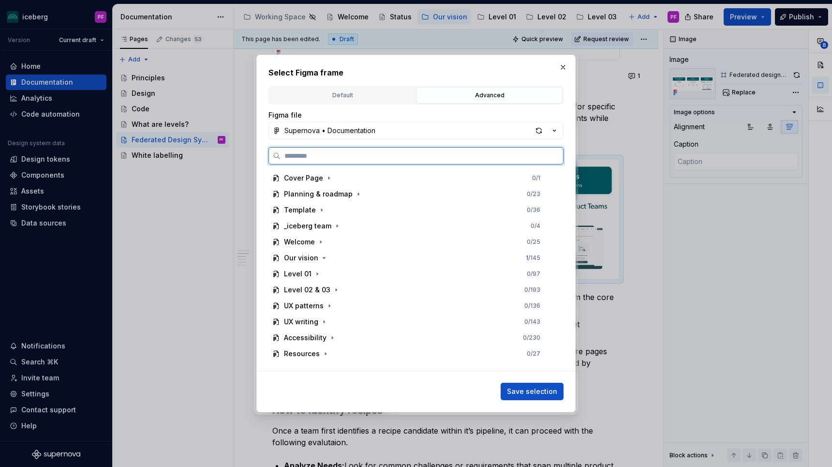
type textarea "*"
type input "*********"
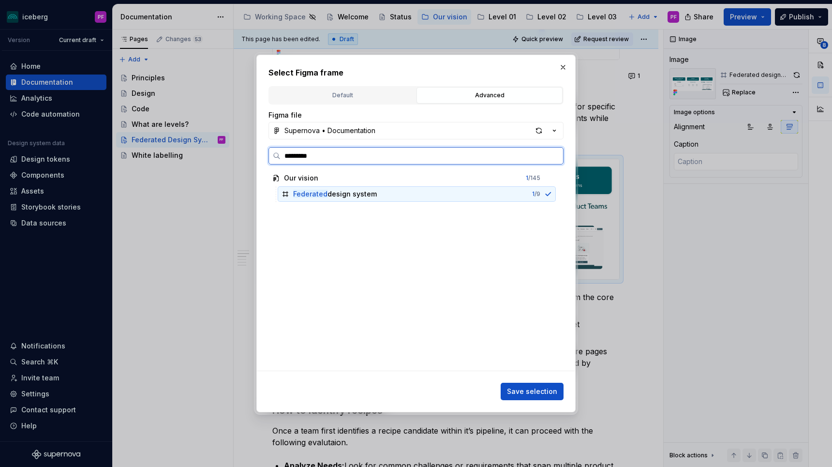
click at [348, 196] on div "Federated design system" at bounding box center [335, 194] width 84 height 10
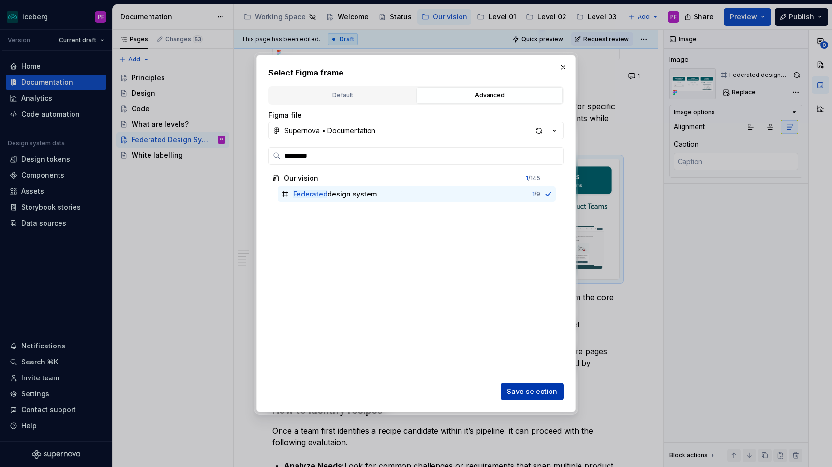
click at [514, 392] on span "Save selection" at bounding box center [532, 391] width 50 height 10
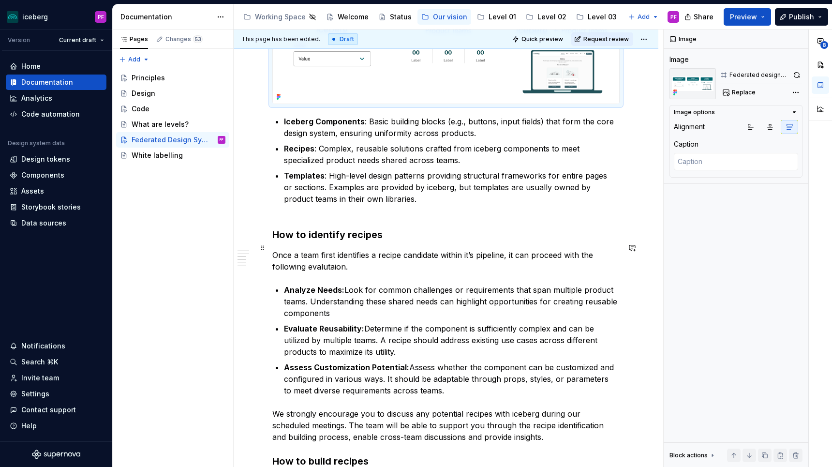
scroll to position [701, 0]
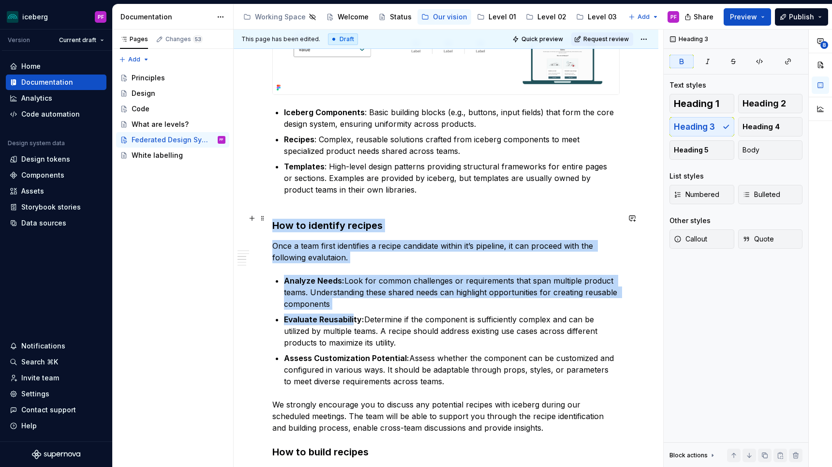
drag, startPoint x: 274, startPoint y: 224, endPoint x: 355, endPoint y: 322, distance: 127.7
click at [355, 322] on div "Our approach As iceberg evolves, we wish to adopt a Federated Design System app…" at bounding box center [445, 158] width 347 height 1340
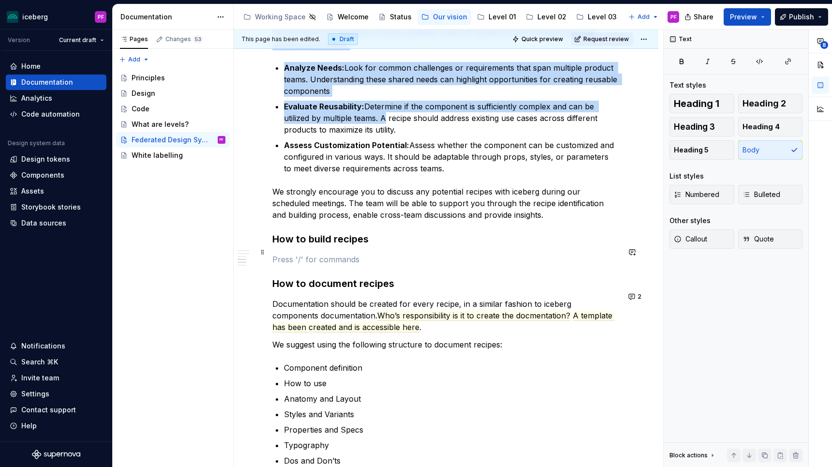
click at [293, 253] on p at bounding box center [445, 259] width 347 height 12
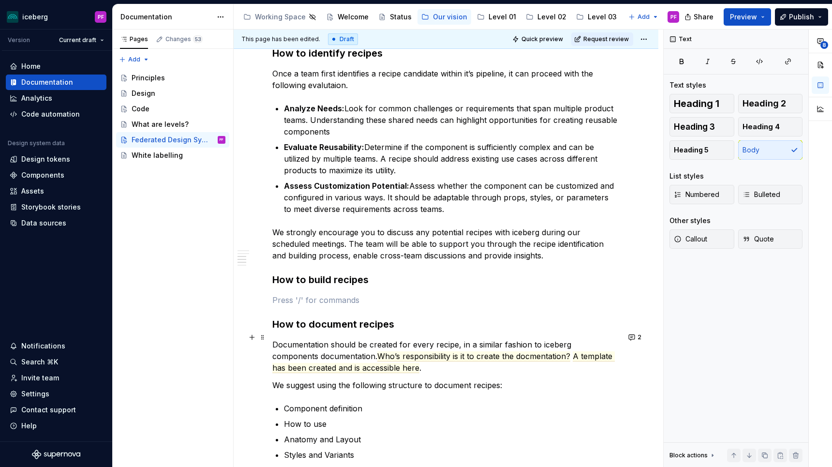
scroll to position [871, 0]
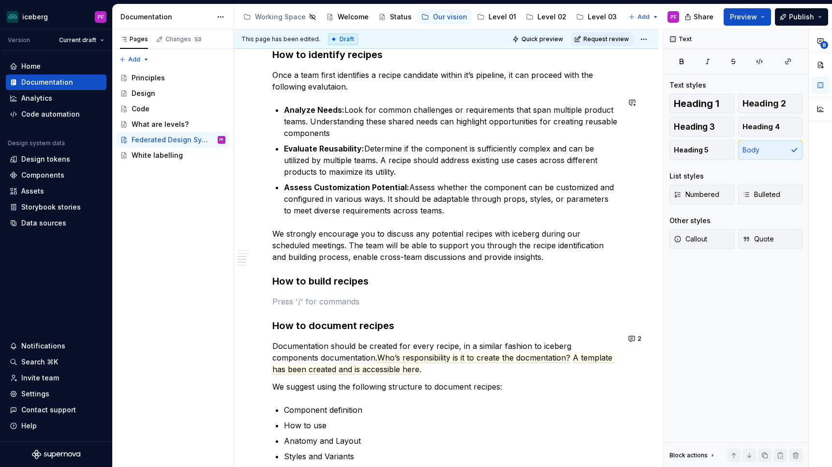
type textarea "*"
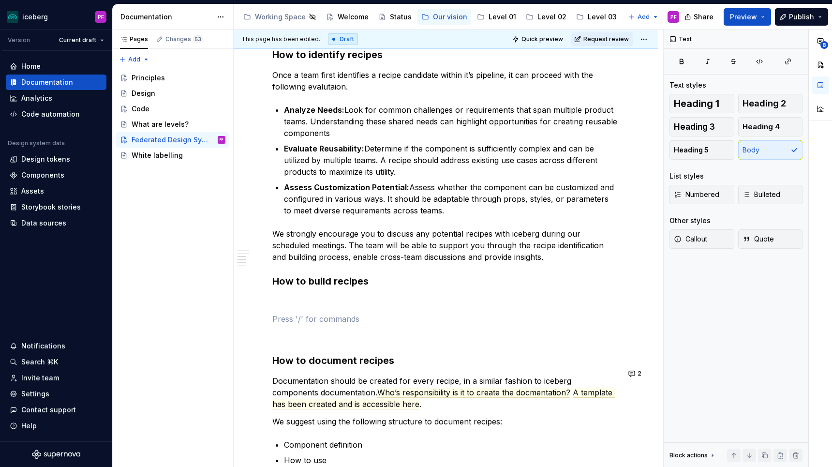
paste div
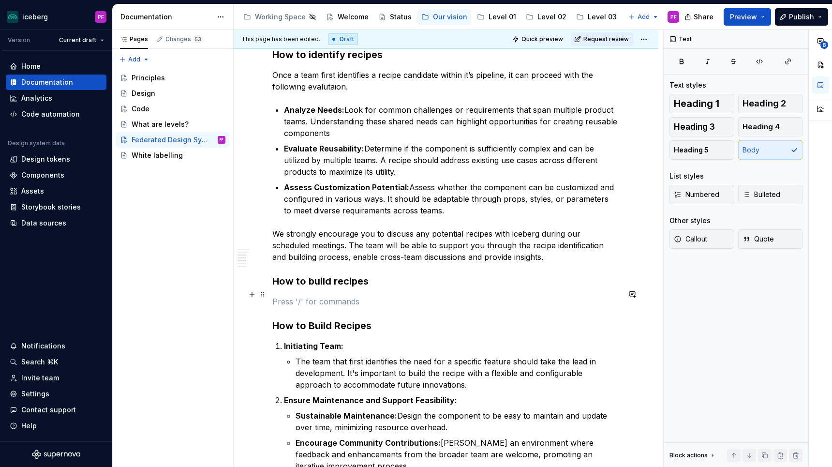
click at [275, 298] on p at bounding box center [445, 301] width 347 height 12
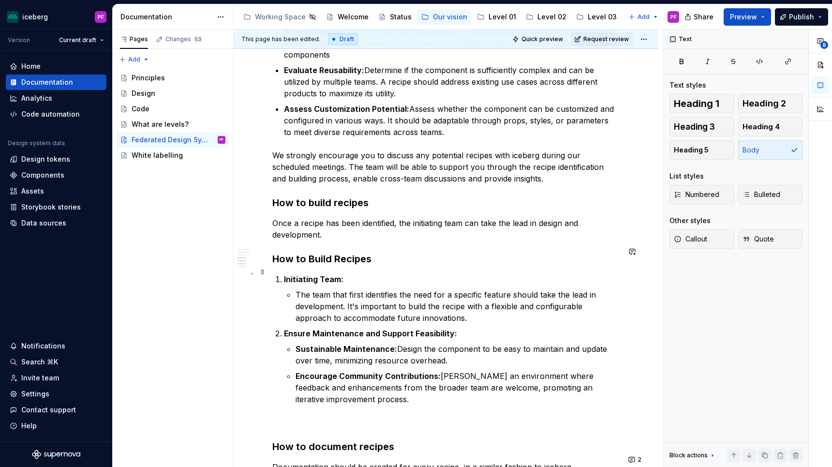
scroll to position [958, 0]
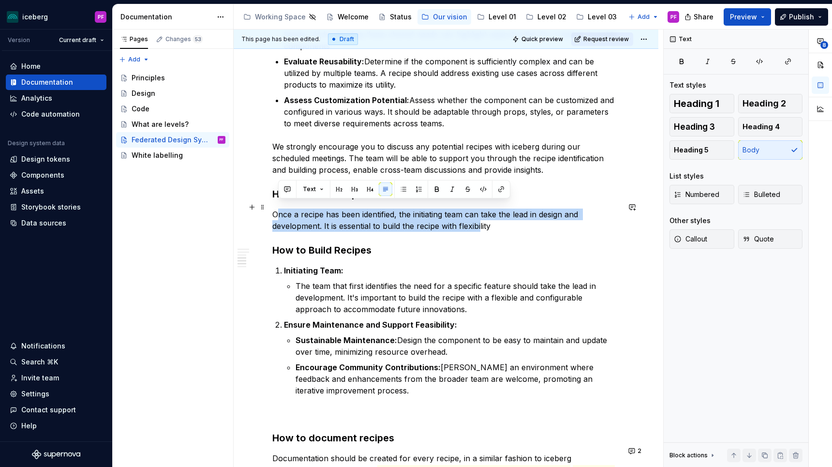
drag, startPoint x: 277, startPoint y: 206, endPoint x: 481, endPoint y: 219, distance: 204.4
click at [481, 219] on p "Once a recipe has been identified, the initiating team can take the lead in des…" at bounding box center [445, 219] width 347 height 23
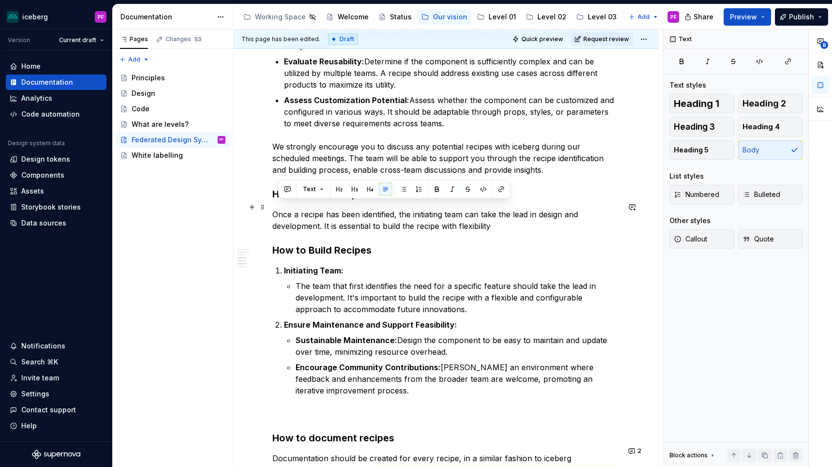
click at [497, 219] on p "Once a recipe has been identified, the initiating team can take the lead in des…" at bounding box center [445, 219] width 347 height 23
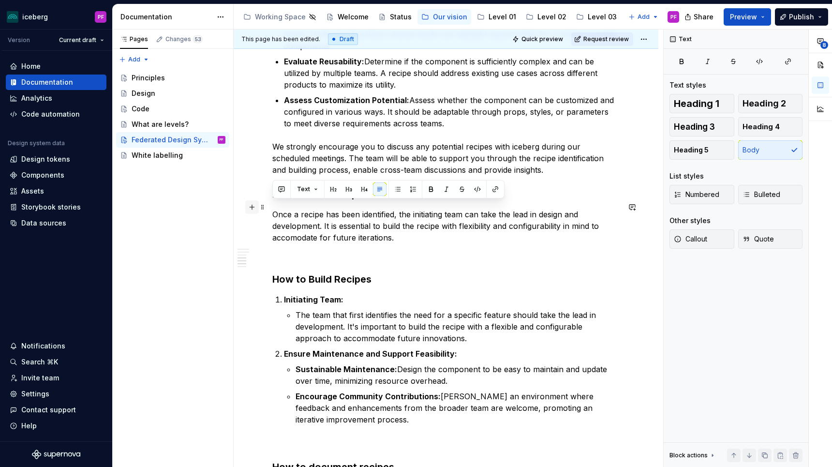
drag, startPoint x: 396, startPoint y: 231, endPoint x: 251, endPoint y: 205, distance: 146.9
click at [272, 205] on div "Our approach As iceberg evolves, we wish to adopt a Federated Design System app…" at bounding box center [445, 20] width 347 height 1580
click at [288, 213] on p "Once a recipe has been identified, the initiating team can take the lead in des…" at bounding box center [445, 225] width 347 height 35
drag, startPoint x: 316, startPoint y: 214, endPoint x: 399, endPoint y: 230, distance: 85.2
click at [399, 230] on p "Once a recipe has been identified, the initiating team can take the lead in des…" at bounding box center [445, 225] width 347 height 35
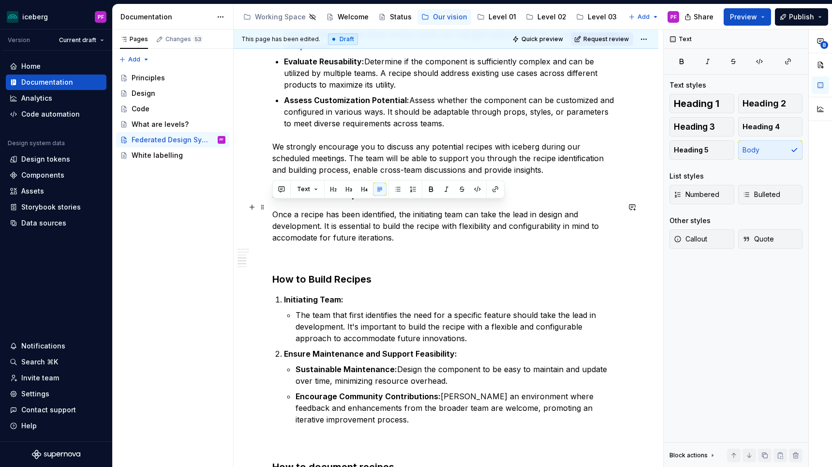
click at [407, 231] on p "Once a recipe has been identified, the initiating team can take the lead in des…" at bounding box center [445, 225] width 347 height 35
drag, startPoint x: 401, startPoint y: 232, endPoint x: 286, endPoint y: 218, distance: 115.4
click at [286, 218] on p "Once a recipe has been identified, the initiating team can take the lead in des…" at bounding box center [445, 225] width 347 height 35
click at [397, 232] on p "Once a recipe has been identified, the initiating team can take the lead in des…" at bounding box center [445, 225] width 347 height 35
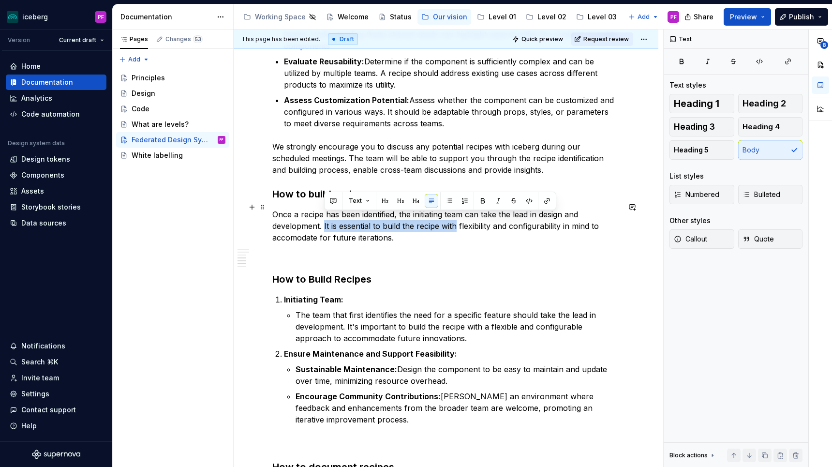
drag, startPoint x: 325, startPoint y: 217, endPoint x: 455, endPoint y: 221, distance: 130.6
click at [455, 221] on p "Once a recipe has been identified, the initiating team can take the lead in des…" at bounding box center [445, 225] width 347 height 35
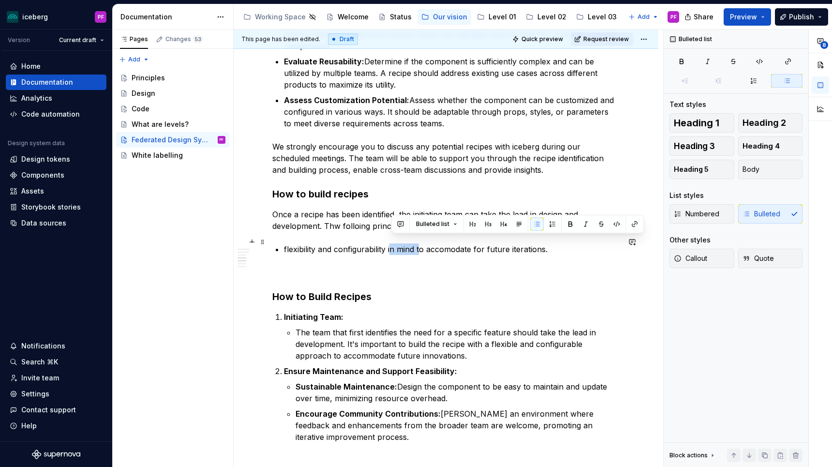
drag, startPoint x: 392, startPoint y: 241, endPoint x: 420, endPoint y: 242, distance: 28.5
click at [420, 243] on p "flexibility and configurability in mind to accomodate for future iterations." at bounding box center [452, 249] width 336 height 12
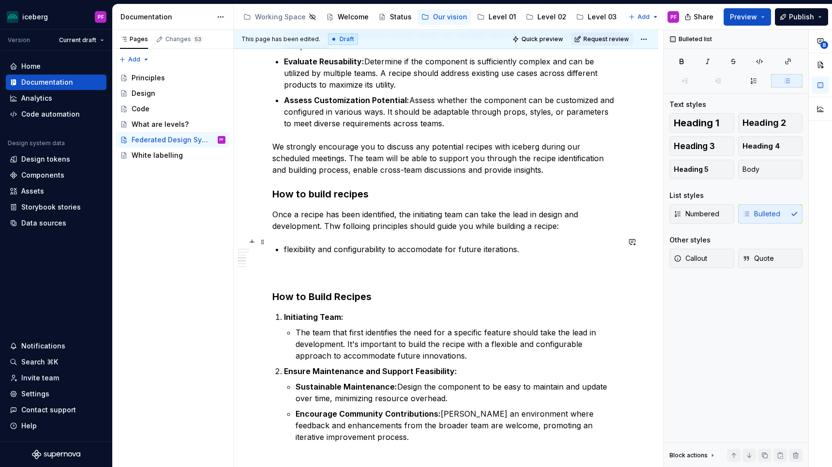
click at [532, 246] on p "flexibility and configurability to accomodate for future iterations." at bounding box center [452, 249] width 336 height 12
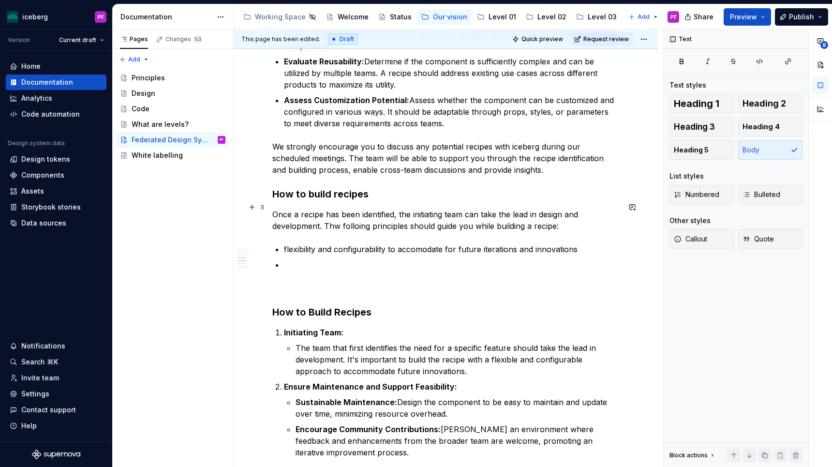
click at [340, 220] on p "Once a recipe has been identified, the initiating team can take the lead in des…" at bounding box center [445, 219] width 347 height 23
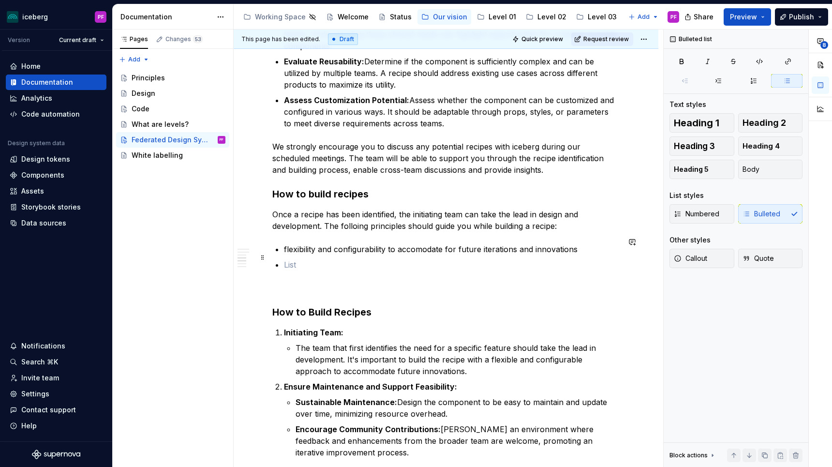
click at [307, 250] on ul "flexibility and configurability to accomodate for future iterations and innovat…" at bounding box center [452, 256] width 336 height 27
click at [288, 243] on p "flexibility and configurability to accomodate for future iterations and innovat…" at bounding box center [452, 249] width 336 height 12
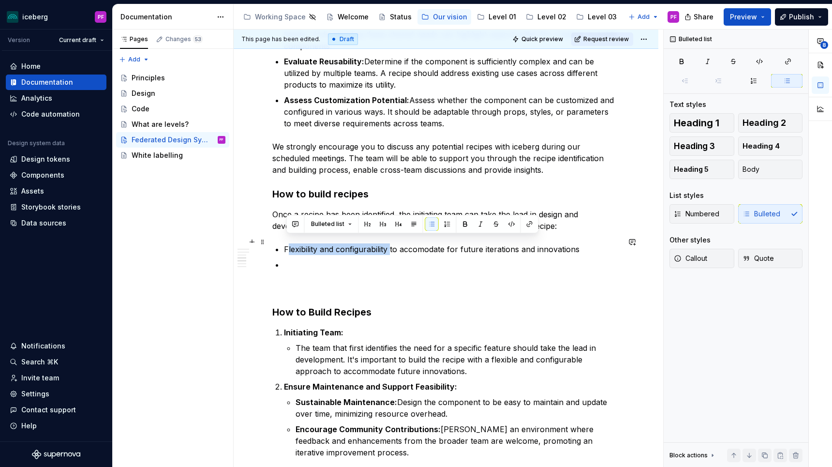
drag, startPoint x: 287, startPoint y: 239, endPoint x: 389, endPoint y: 243, distance: 102.1
click at [389, 243] on p "Flexibility and configurability to accomodate for future iterations and innovat…" at bounding box center [452, 249] width 336 height 12
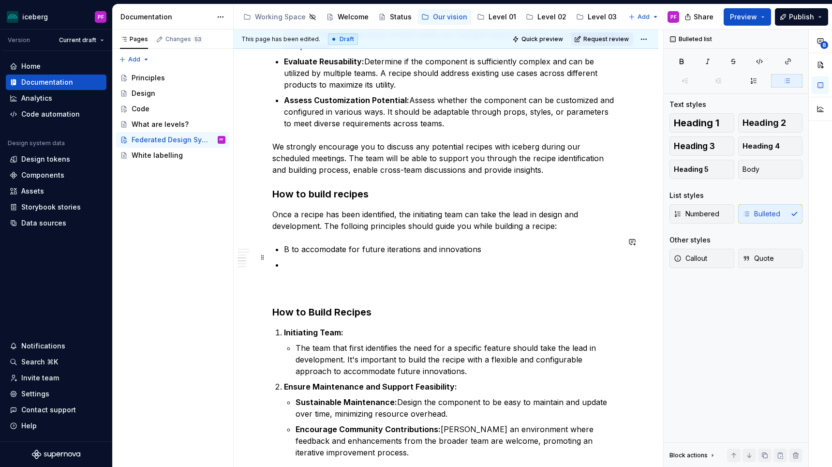
click at [344, 259] on p at bounding box center [452, 265] width 336 height 12
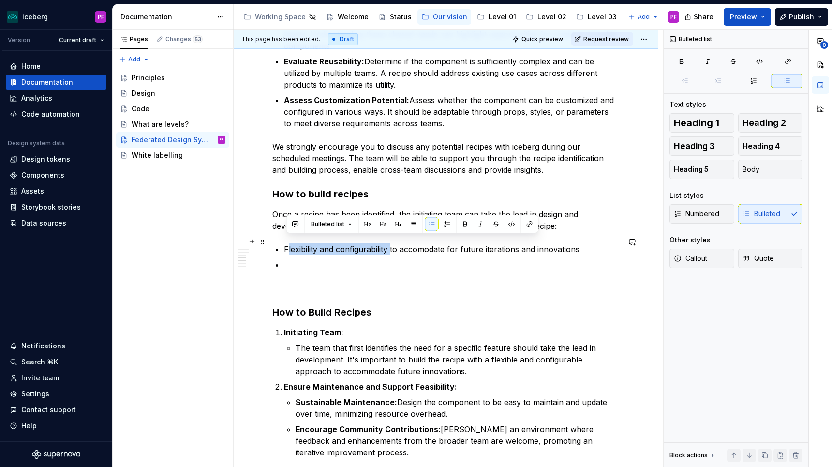
drag, startPoint x: 287, startPoint y: 241, endPoint x: 390, endPoint y: 241, distance: 103.5
click at [390, 243] on p "Flexibility and configurability to accomodate for future iterations and innovat…" at bounding box center [452, 249] width 336 height 12
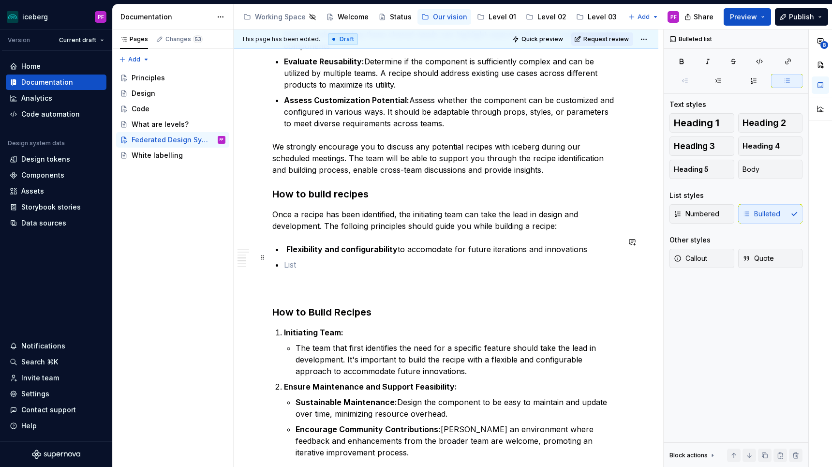
click at [319, 259] on p at bounding box center [452, 265] width 336 height 12
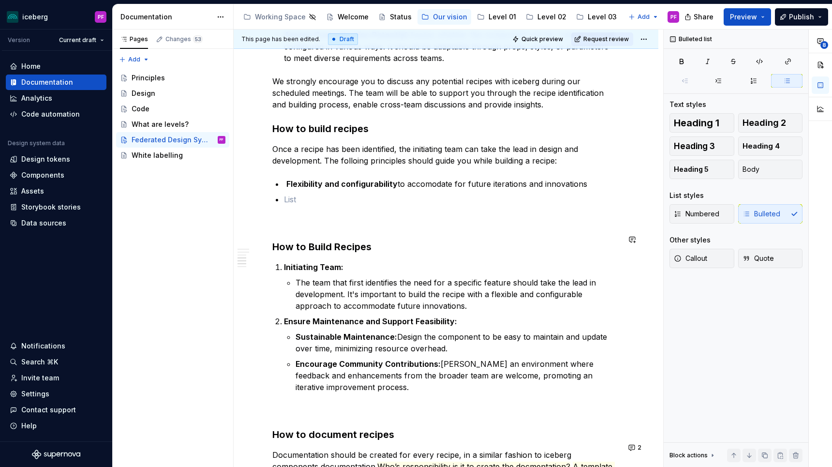
scroll to position [1023, 0]
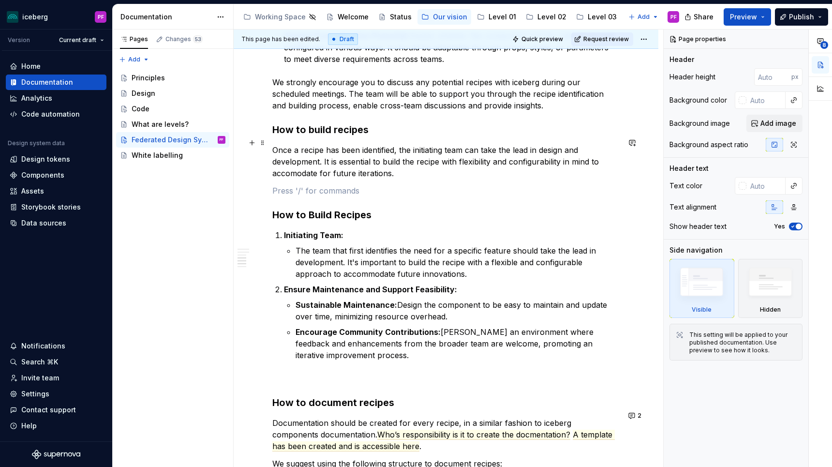
click at [409, 155] on p "Once a recipe has been identified, the initiating team can take the lead in des…" at bounding box center [445, 161] width 347 height 35
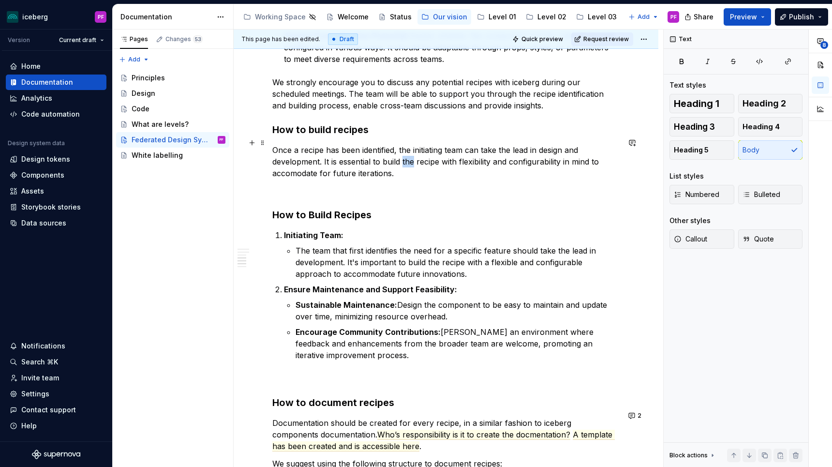
click at [409, 155] on p "Once a recipe has been identified, the initiating team can take the lead in des…" at bounding box center [445, 161] width 347 height 35
click at [390, 167] on p "Once a recipe has been identified, the initiating team can take the lead in des…" at bounding box center [445, 161] width 347 height 35
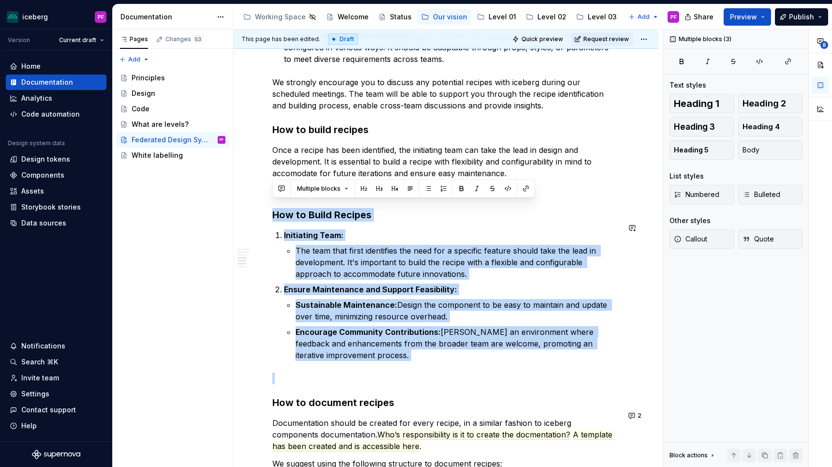
drag, startPoint x: 287, startPoint y: 218, endPoint x: 329, endPoint y: 357, distance: 145.6
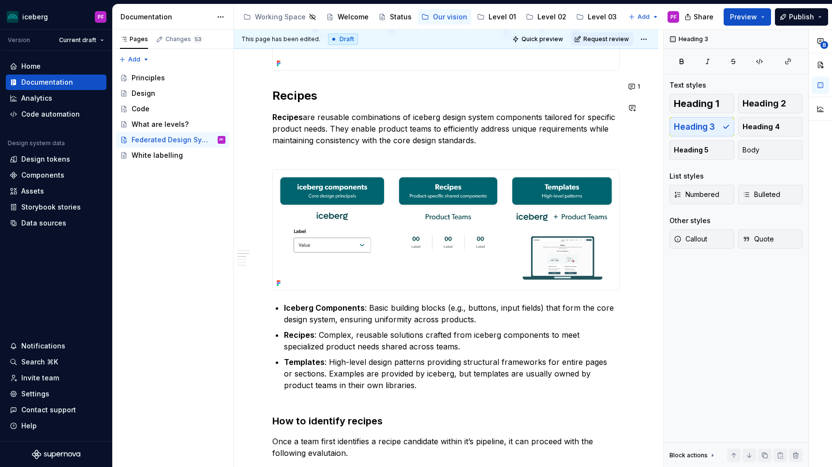
scroll to position [483, 0]
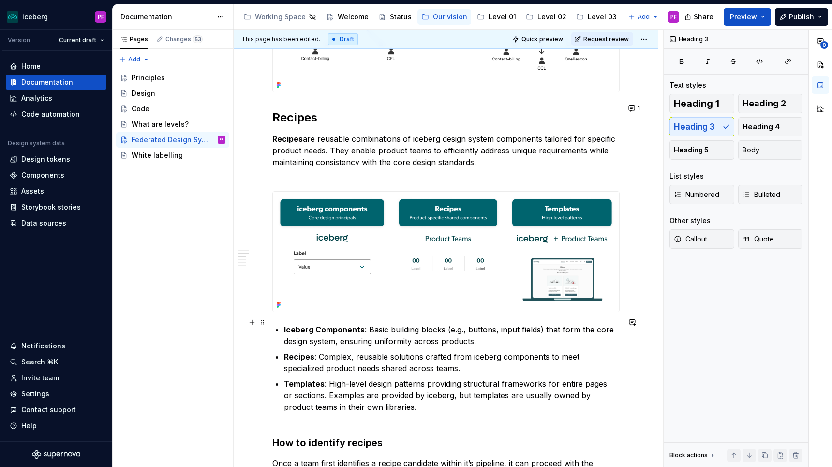
click at [283, 322] on div "Our approach As iceberg evolves, we wish to adopt a Federated Design System app…" at bounding box center [445, 386] width 347 height 1363
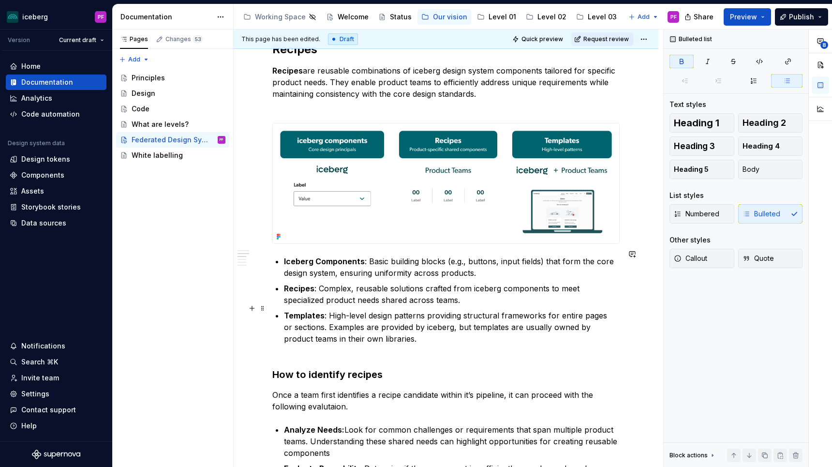
scroll to position [559, 0]
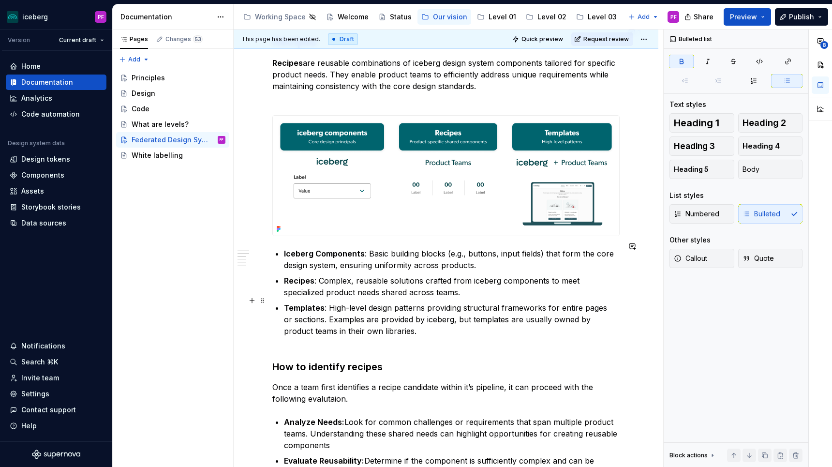
click at [400, 323] on p "Templates : High-level design patterns providing structural frameworks for enti…" at bounding box center [452, 325] width 336 height 46
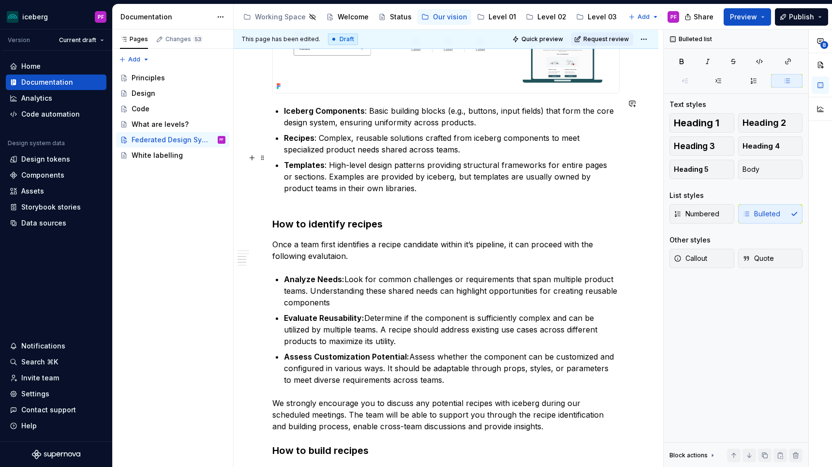
scroll to position [632, 0]
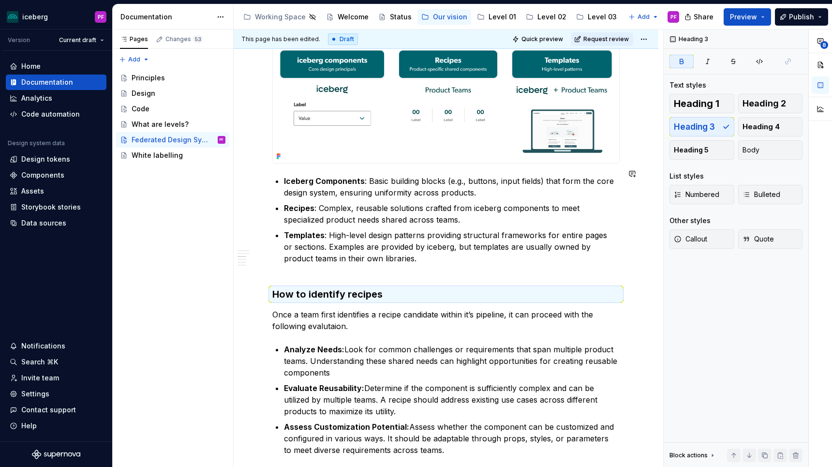
click at [298, 269] on div "Our approach As iceberg evolves, we wish to adopt a Federated Design System app…" at bounding box center [445, 238] width 347 height 1363
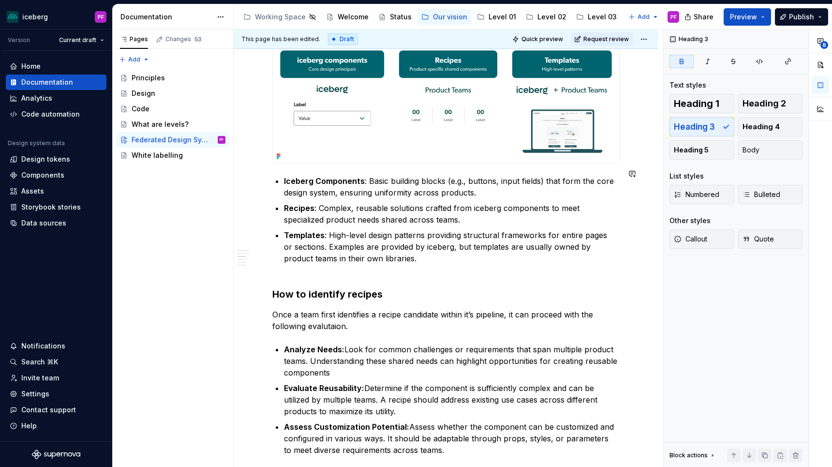
click at [281, 269] on div "Our approach As iceberg evolves, we wish to adopt a Federated Design System app…" at bounding box center [445, 238] width 347 height 1363
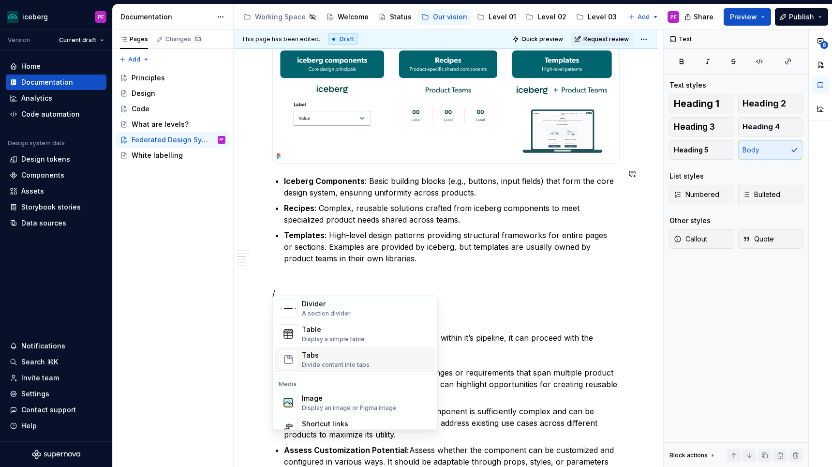
scroll to position [340, 0]
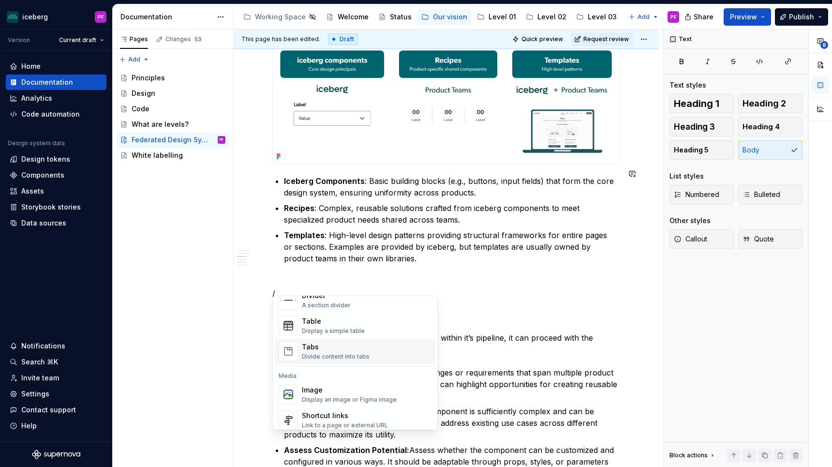
click at [307, 358] on div "Divide content into tabs" at bounding box center [336, 357] width 68 height 8
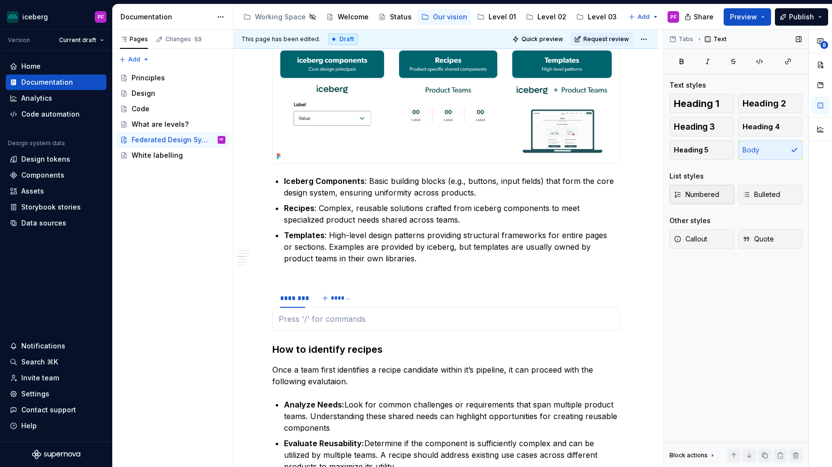
type textarea "*"
click at [820, 61] on button "button" at bounding box center [819, 64] width 17 height 17
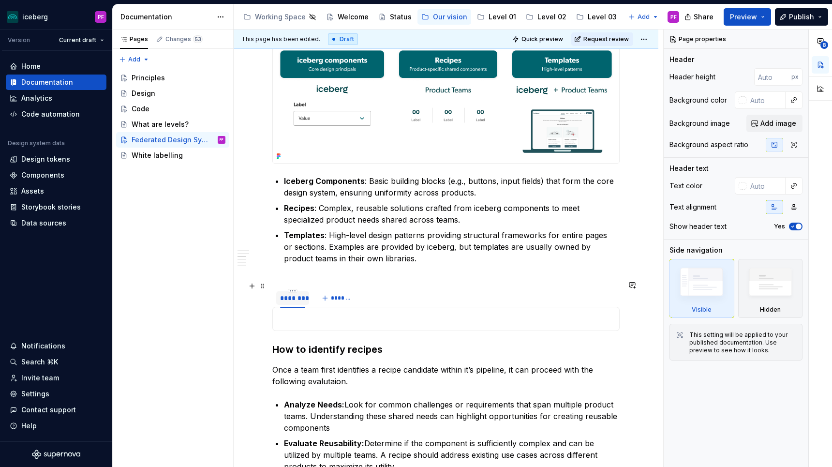
click at [294, 293] on div "********" at bounding box center [292, 298] width 25 height 10
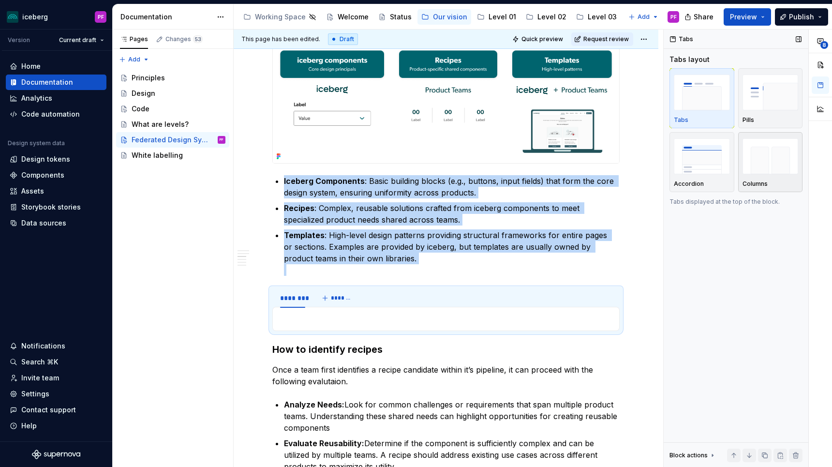
click at [767, 157] on img "button" at bounding box center [770, 155] width 56 height 35
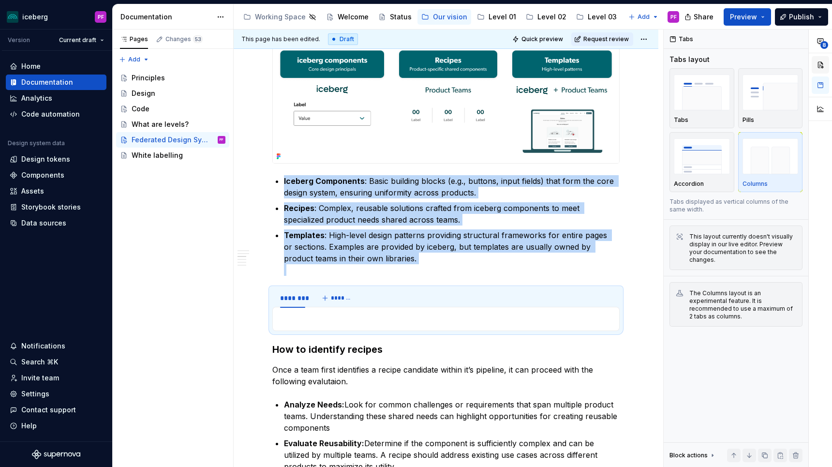
click at [821, 61] on button "button" at bounding box center [819, 64] width 17 height 17
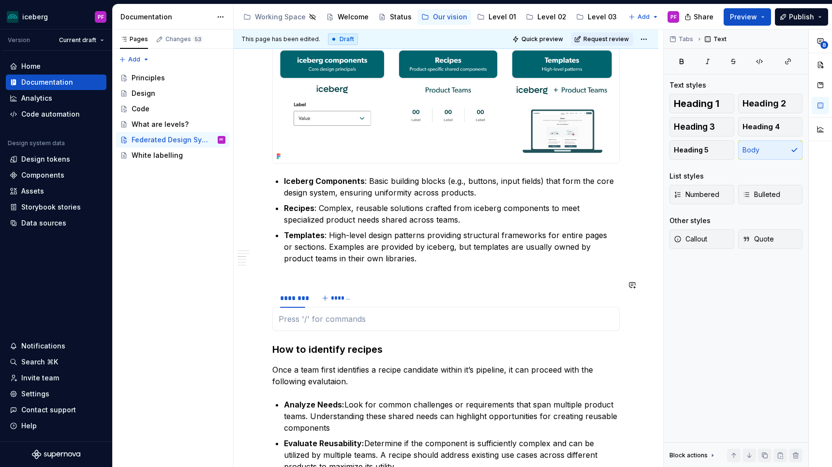
click at [324, 307] on div at bounding box center [445, 319] width 347 height 24
click at [300, 293] on div "********" at bounding box center [292, 298] width 25 height 10
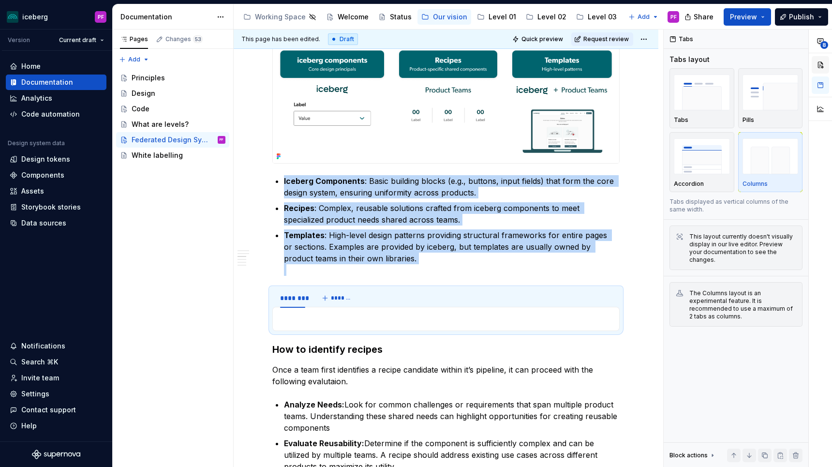
click at [825, 62] on button "button" at bounding box center [819, 64] width 17 height 17
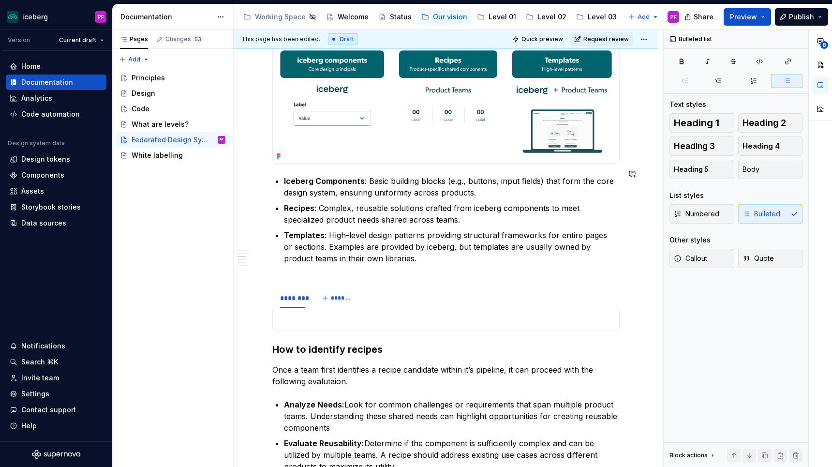
click at [373, 269] on div "Our approach As iceberg evolves, we wish to adopt a Federated Design System app…" at bounding box center [445, 266] width 347 height 1418
click at [284, 313] on p at bounding box center [445, 319] width 335 height 12
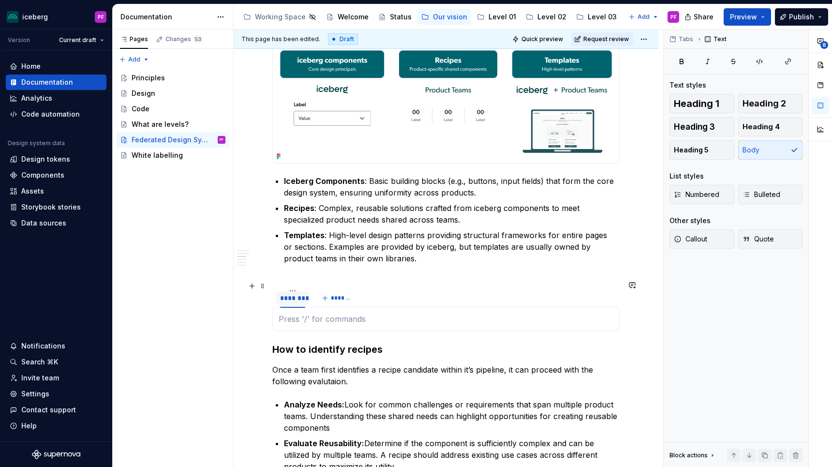
click at [288, 294] on div "********" at bounding box center [292, 298] width 25 height 10
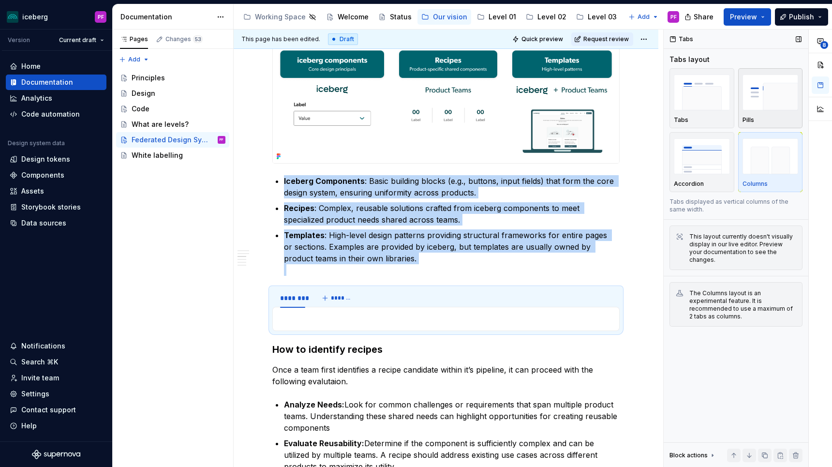
click at [761, 118] on div "Pills" at bounding box center [770, 120] width 56 height 8
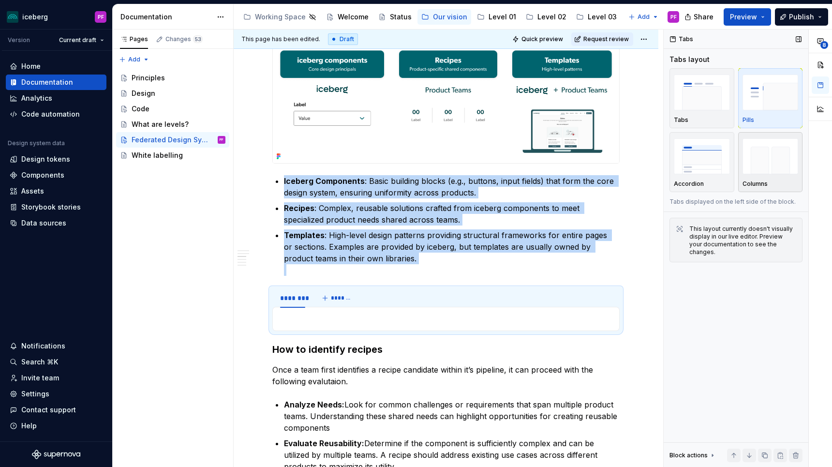
click at [753, 157] on img "button" at bounding box center [770, 155] width 56 height 35
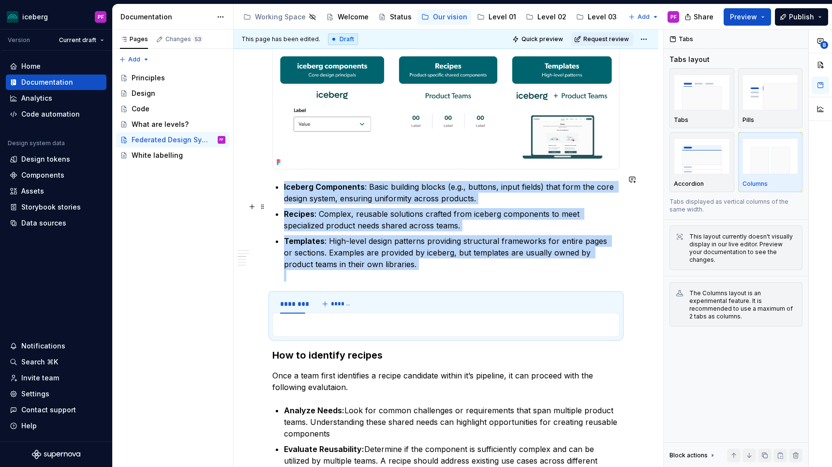
scroll to position [627, 0]
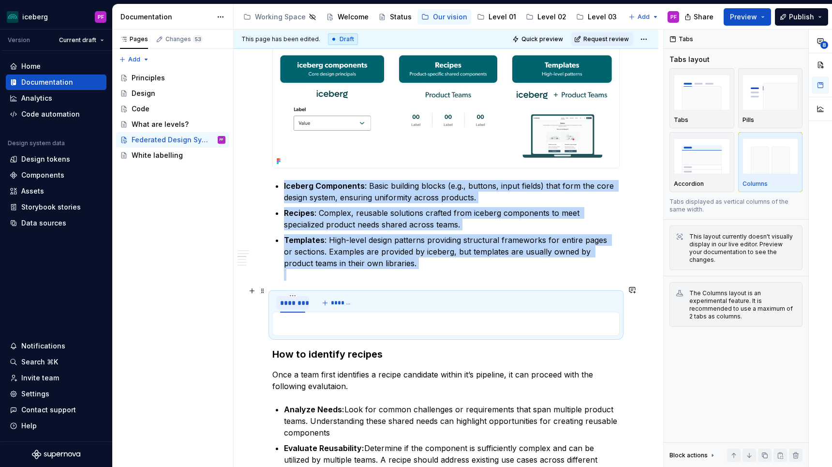
click at [298, 298] on div "********" at bounding box center [292, 303] width 25 height 10
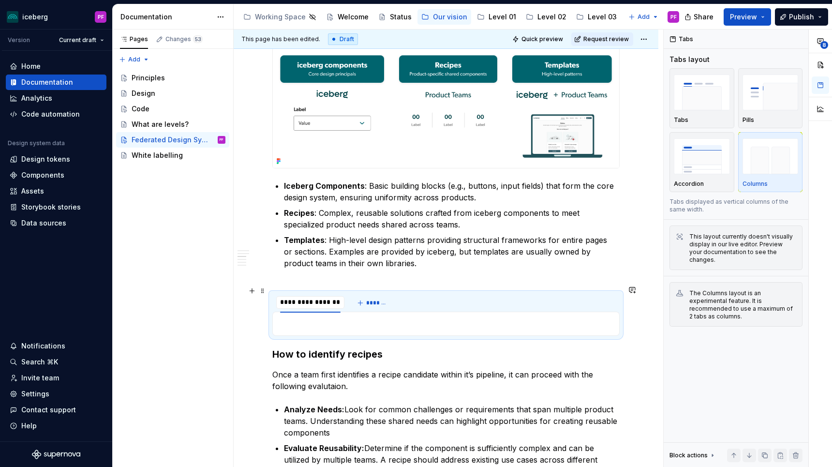
type input "**********"
click at [383, 299] on span "*******" at bounding box center [383, 303] width 22 height 8
type input "*"
type input "*******"
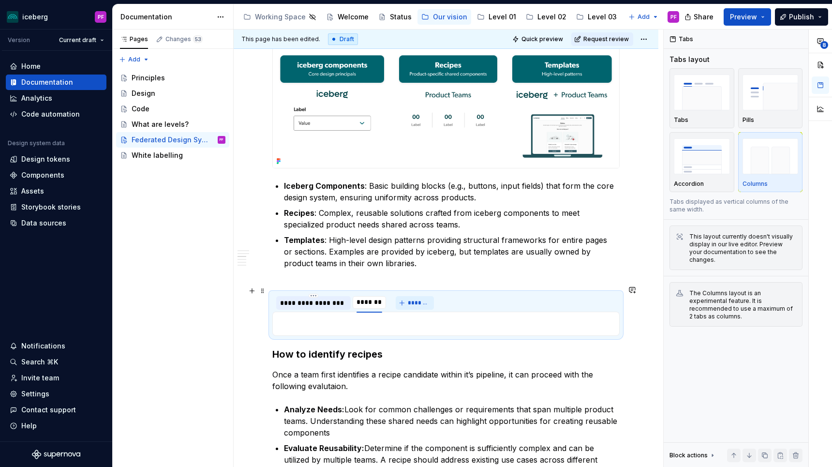
click at [411, 299] on span "*******" at bounding box center [419, 303] width 22 height 8
type input "*********"
click at [404, 261] on p "Templates : High-level design patterns providing structural frameworks for enti…" at bounding box center [452, 257] width 336 height 46
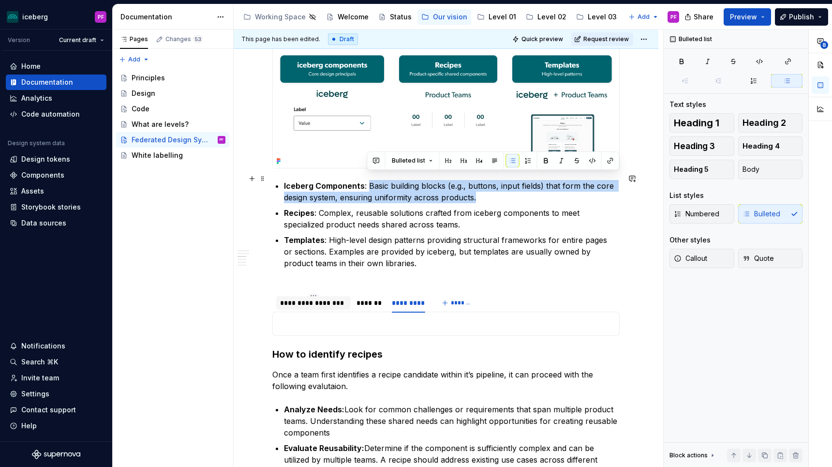
drag, startPoint x: 419, startPoint y: 189, endPoint x: 368, endPoint y: 176, distance: 51.7
click at [368, 180] on p "Iceberg Components : Basic building blocks (e.g., buttons, input fields) that f…" at bounding box center [452, 191] width 336 height 23
copy p "Basic building blocks (e.g., buttons, input fields) that form the core design s…"
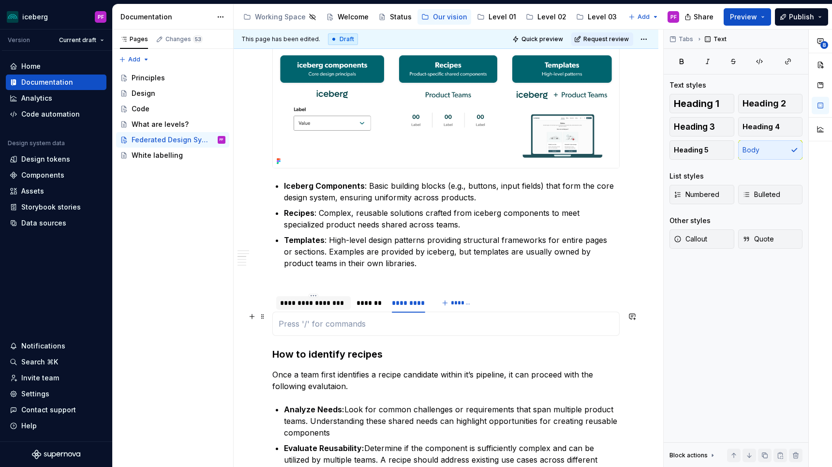
click at [302, 318] on p at bounding box center [445, 324] width 335 height 12
click at [304, 298] on div "**********" at bounding box center [313, 303] width 67 height 10
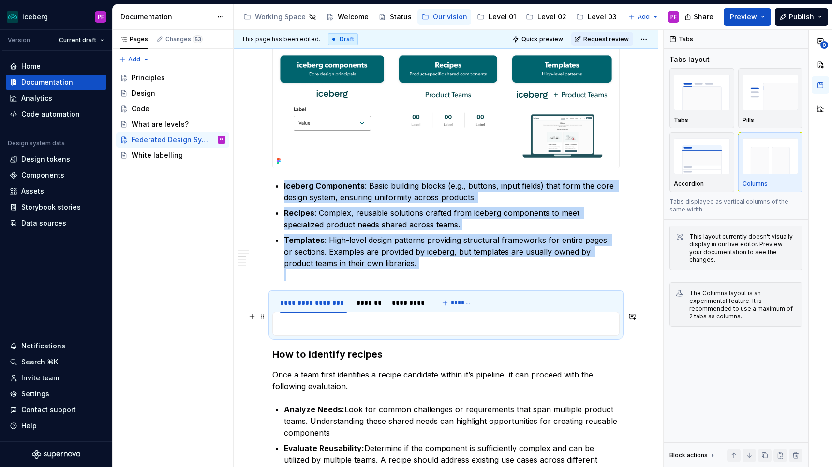
click at [303, 318] on p at bounding box center [445, 324] width 335 height 12
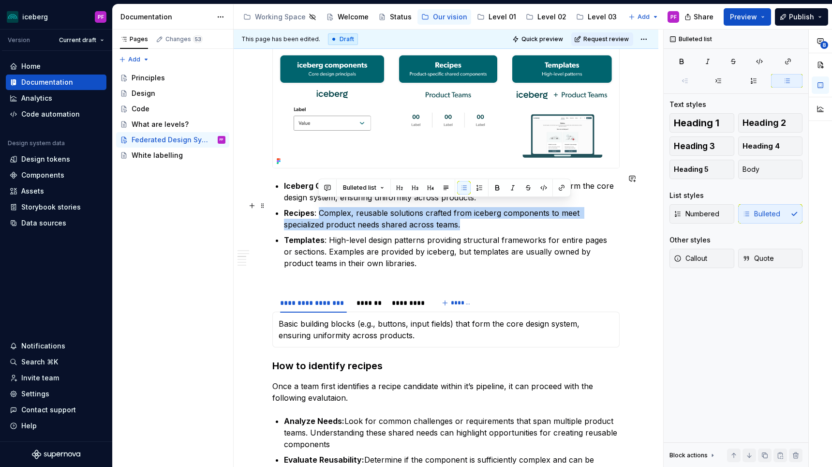
drag, startPoint x: 413, startPoint y: 219, endPoint x: 319, endPoint y: 204, distance: 95.5
click at [319, 207] on p "Recipes : Complex, reusable solutions crafted from iceberg components to meet s…" at bounding box center [452, 218] width 336 height 23
copy p "Complex, reusable solutions crafted from iceberg components to meet specialized…"
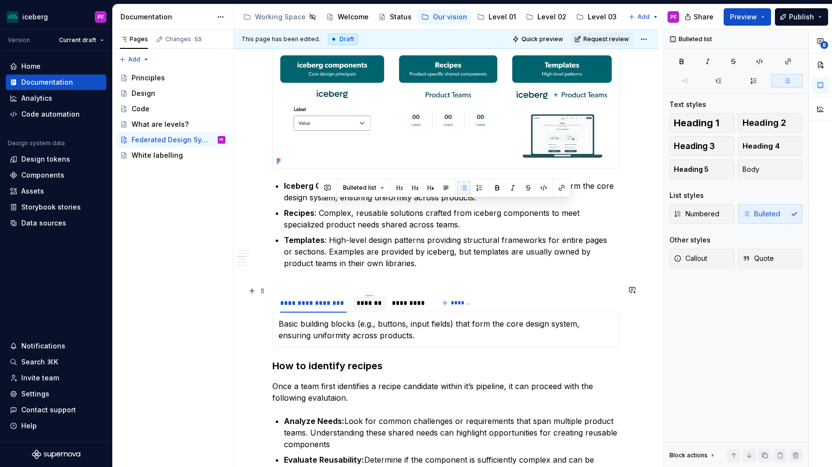
click at [359, 299] on div "*******" at bounding box center [369, 303] width 26 height 10
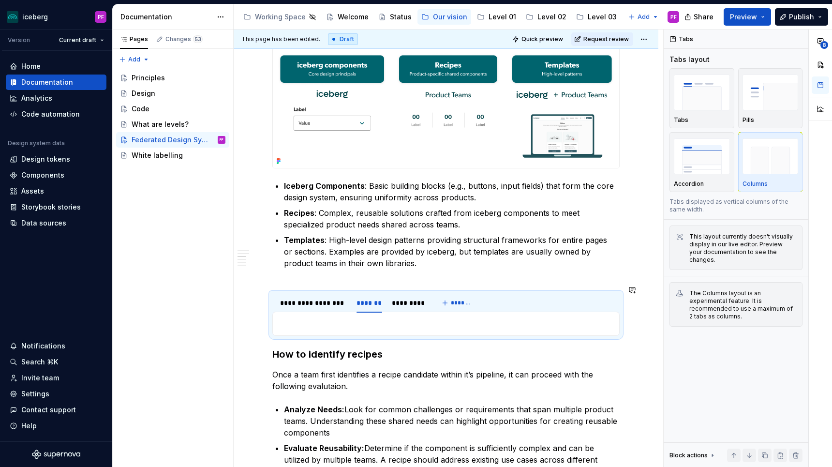
click at [355, 318] on p at bounding box center [445, 324] width 335 height 12
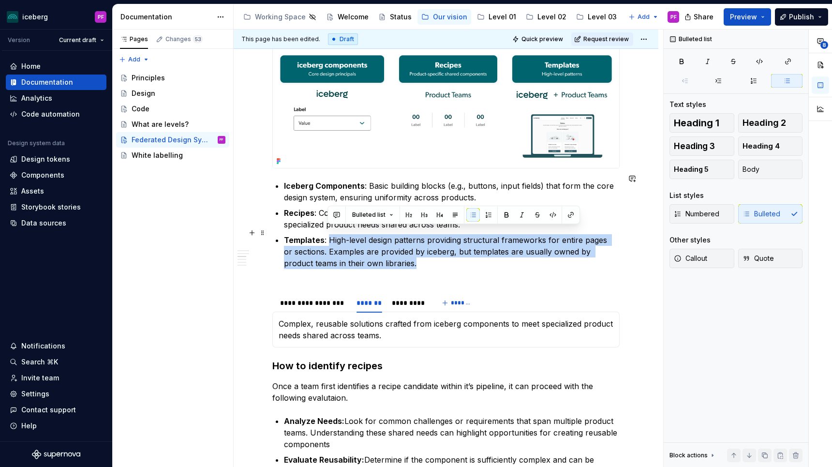
drag, startPoint x: 398, startPoint y: 254, endPoint x: 329, endPoint y: 233, distance: 72.3
click at [329, 234] on p "Templates : High-level design patterns providing structural frameworks for enti…" at bounding box center [452, 257] width 336 height 46
copy p "High-level design patterns providing structural frameworks for entire pages or …"
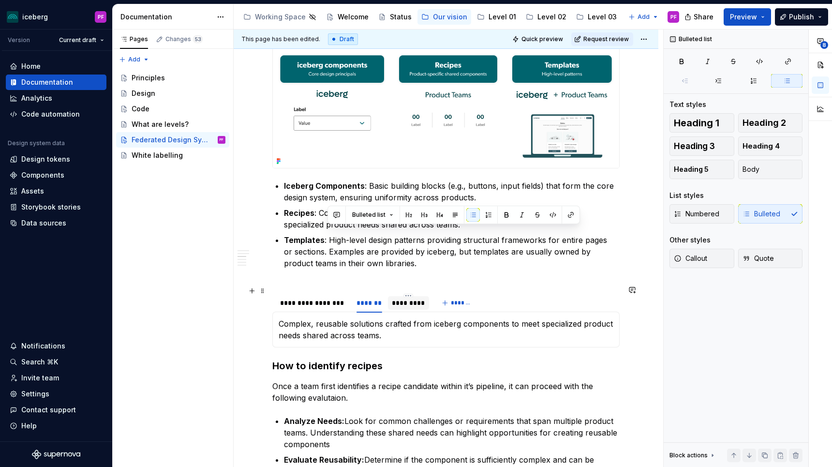
click at [400, 298] on div "*********" at bounding box center [408, 303] width 33 height 10
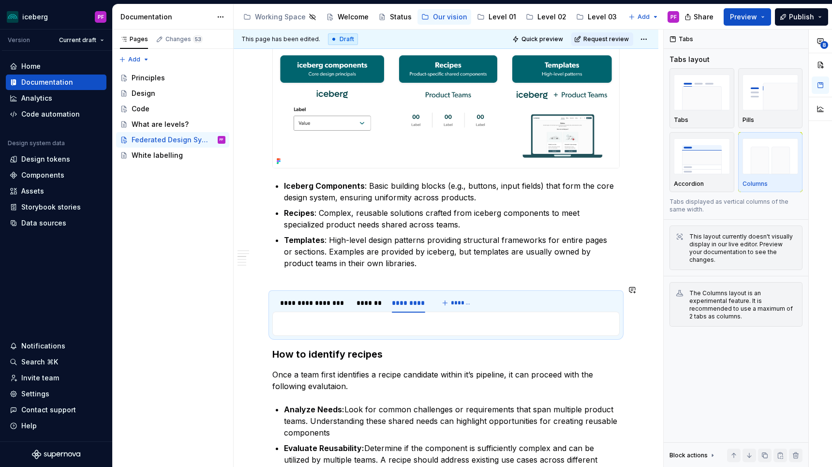
click at [396, 324] on div "Basic building blocks (e.g., buttons, input fields) that form the core design s…" at bounding box center [445, 323] width 347 height 24
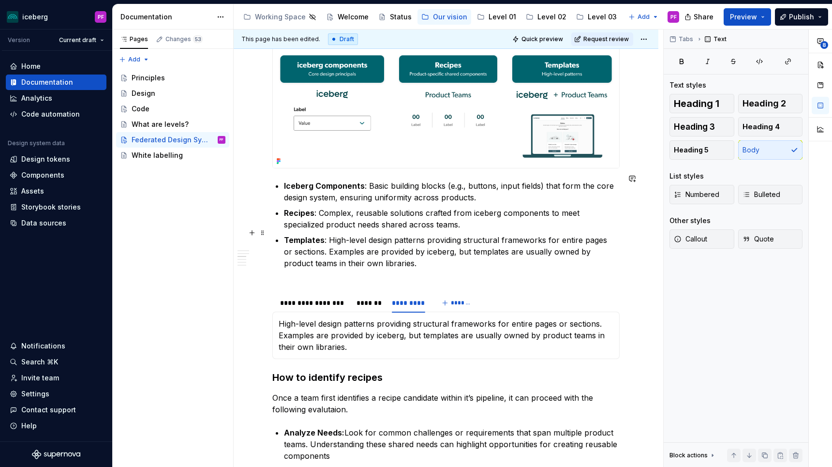
click at [357, 267] on p "Templates : High-level design patterns providing structural frameworks for enti…" at bounding box center [452, 257] width 336 height 46
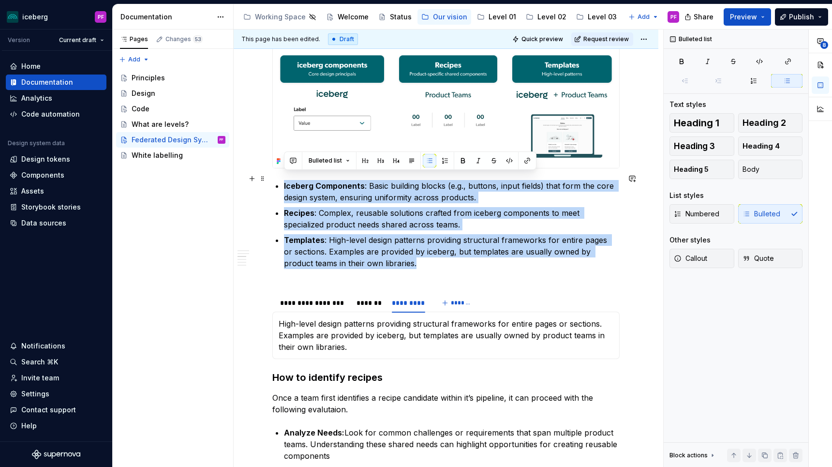
drag, startPoint x: 388, startPoint y: 259, endPoint x: 278, endPoint y: 179, distance: 136.1
click at [284, 180] on ul "Iceberg Components : Basic building blocks (e.g., buttons, input fields) that f…" at bounding box center [452, 230] width 336 height 101
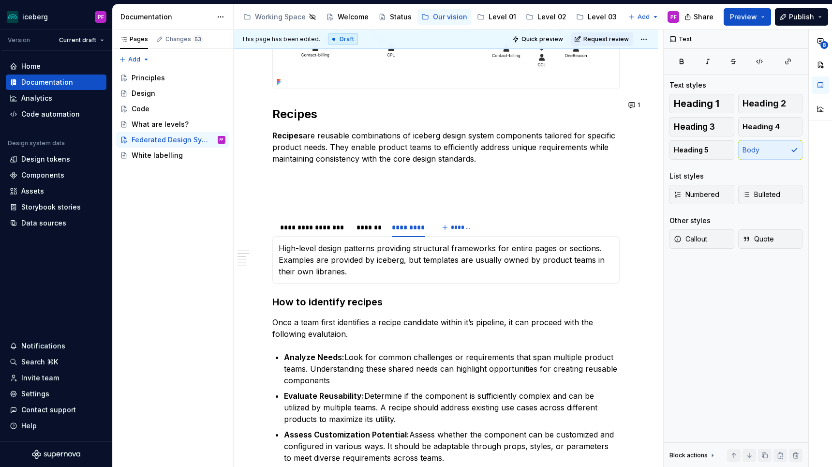
scroll to position [627, 0]
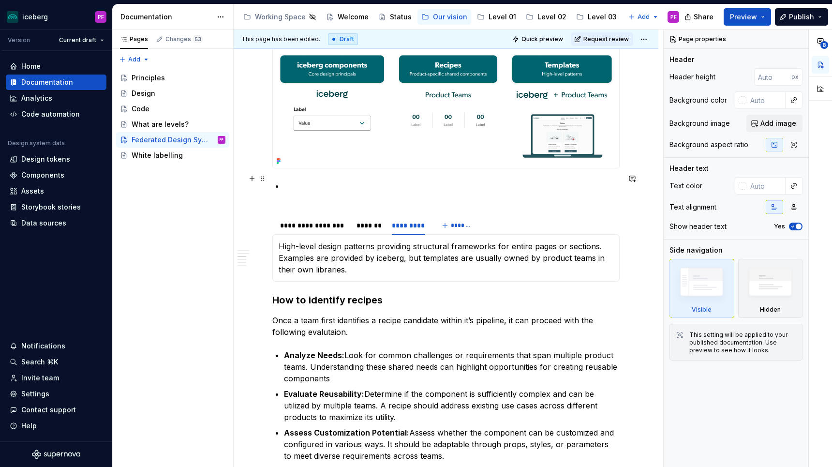
click at [302, 187] on p at bounding box center [452, 191] width 336 height 23
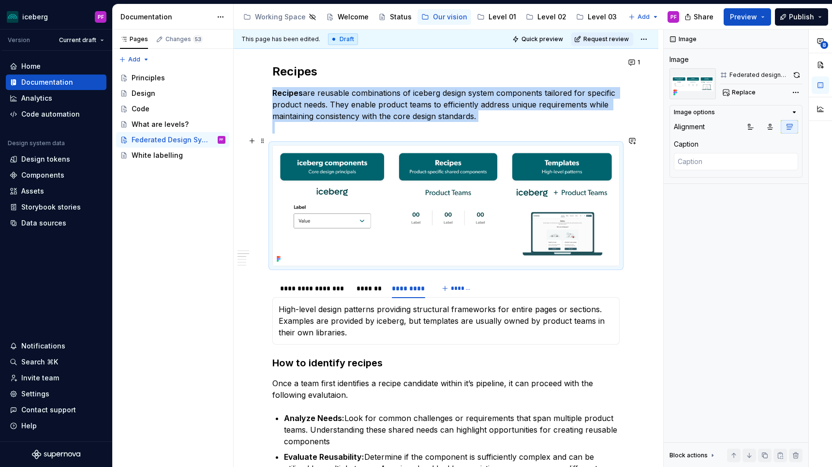
scroll to position [525, 0]
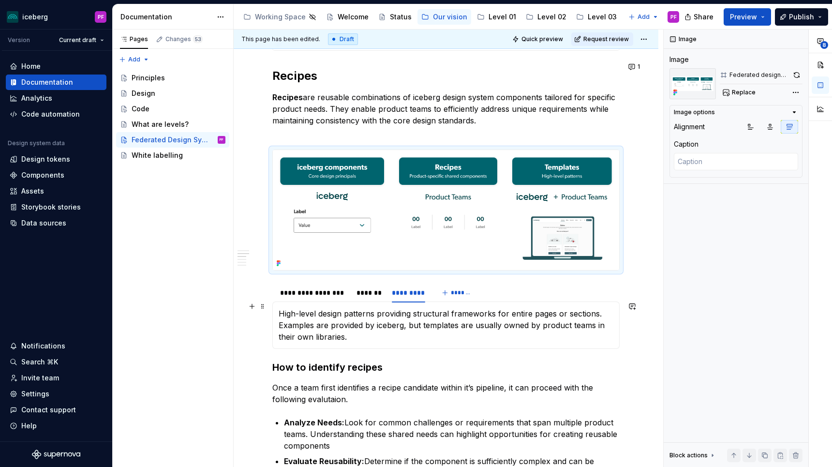
click at [279, 307] on p "High-level design patterns providing structural frameworks for entire pages or …" at bounding box center [445, 324] width 335 height 35
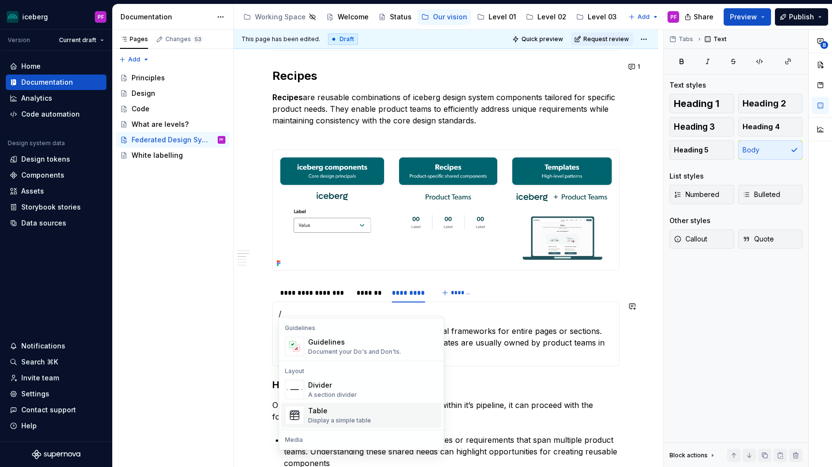
scroll to position [311, 0]
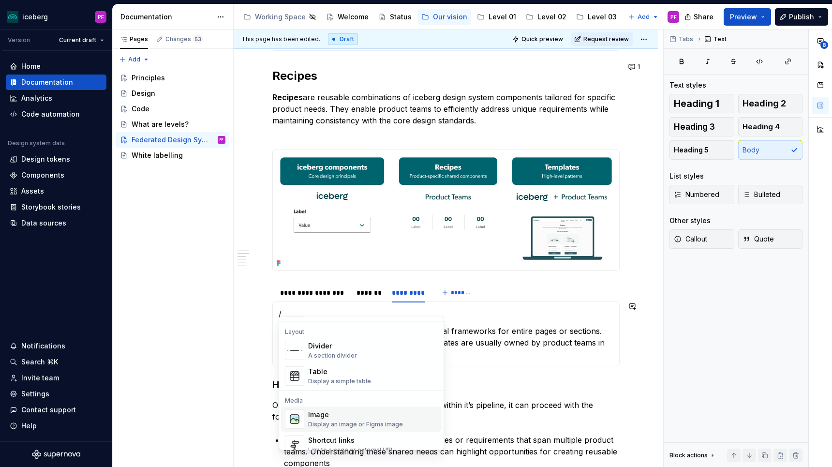
click at [336, 410] on div "Image" at bounding box center [355, 415] width 95 height 10
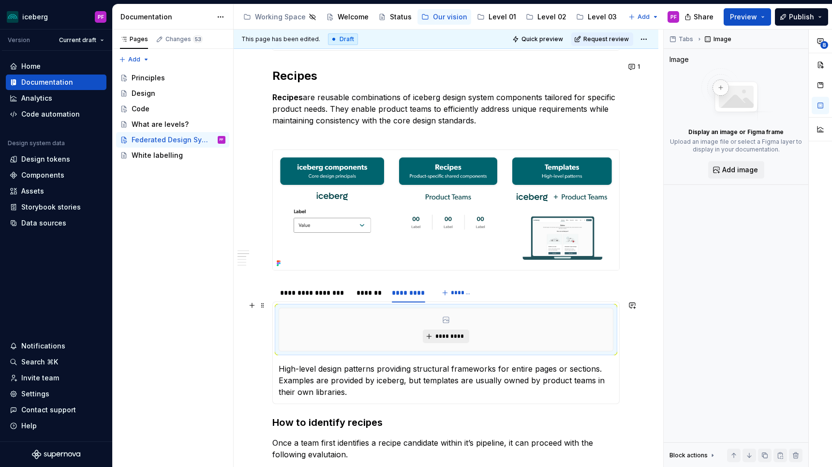
click at [432, 329] on button "*********" at bounding box center [446, 336] width 46 height 14
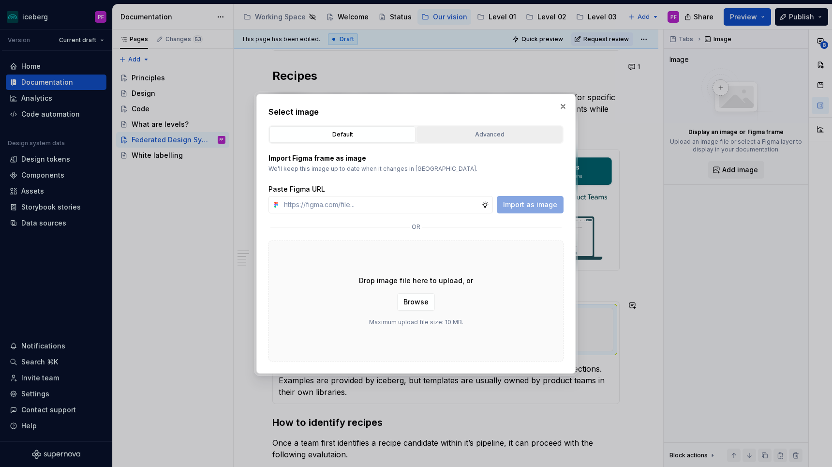
click at [454, 139] on button "Advanced" at bounding box center [489, 134] width 146 height 16
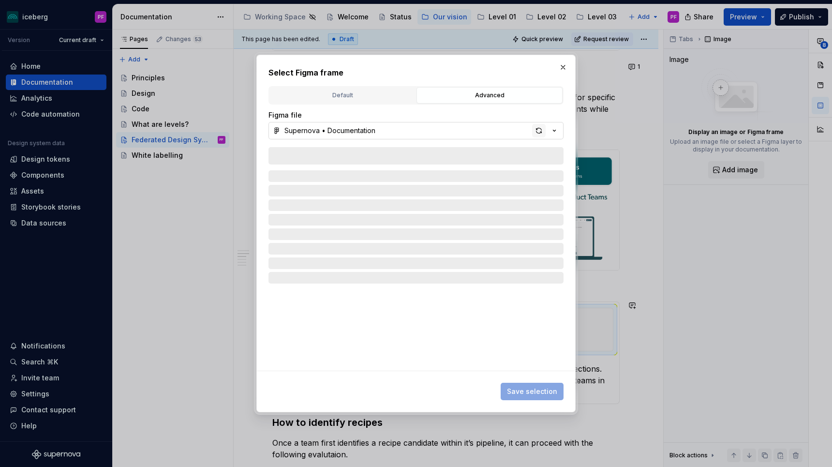
click at [535, 125] on div "button" at bounding box center [539, 131] width 14 height 14
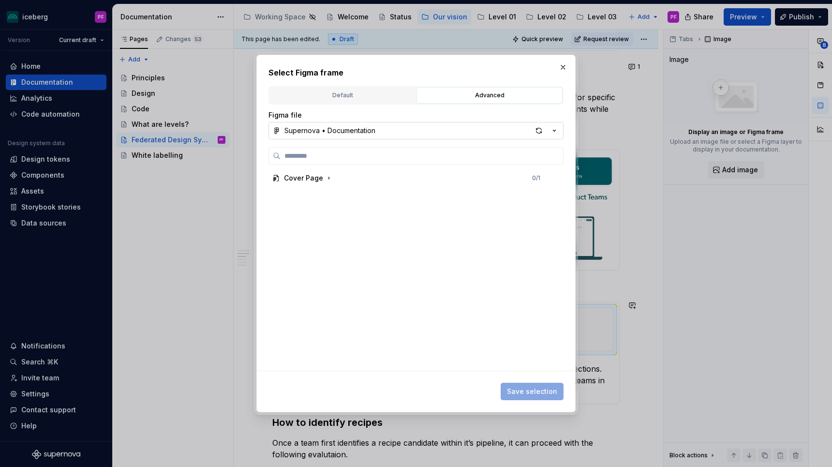
type textarea "*"
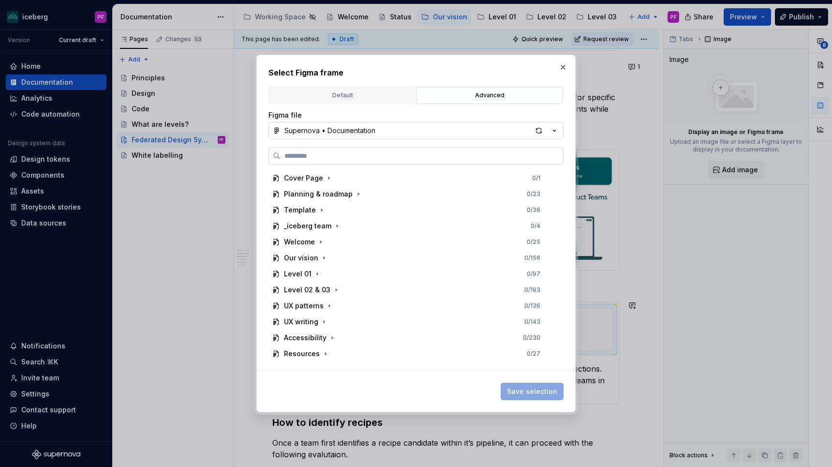
click at [364, 152] on input "search" at bounding box center [421, 156] width 282 height 10
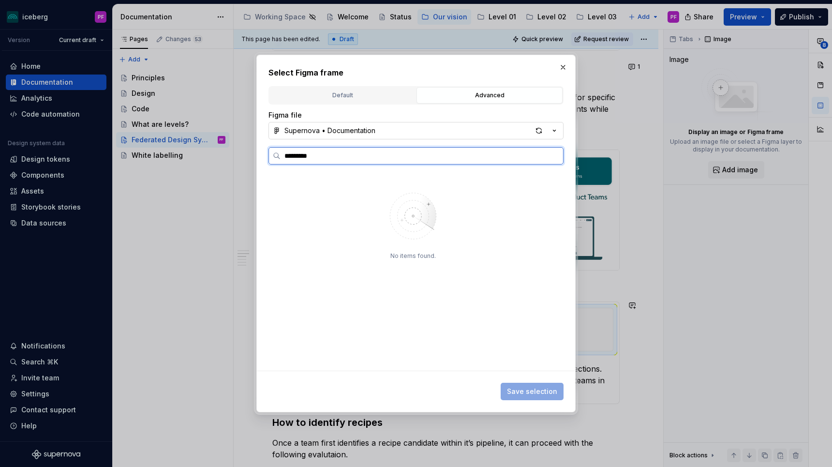
type input "*********"
click at [348, 190] on div "Templates 0 / 3" at bounding box center [417, 193] width 278 height 15
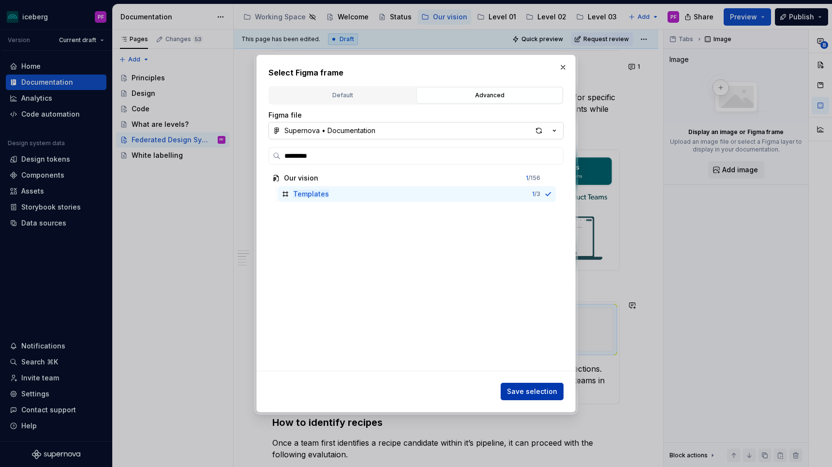
click at [517, 395] on span "Save selection" at bounding box center [532, 391] width 50 height 10
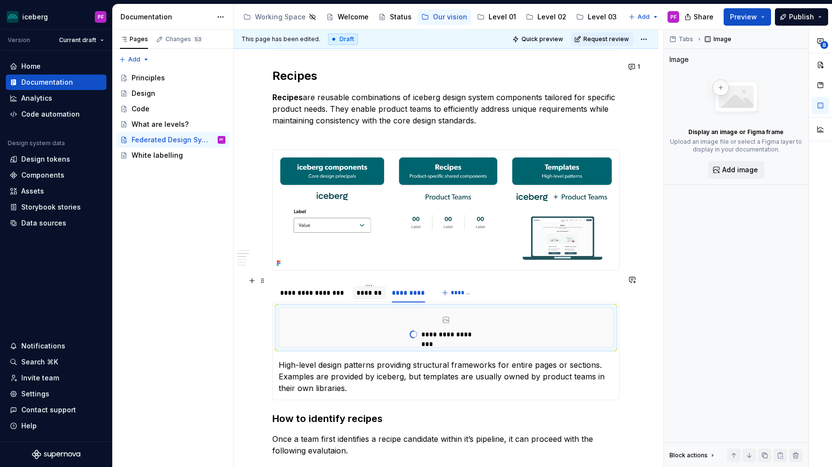
click at [373, 289] on div "*******" at bounding box center [369, 293] width 26 height 10
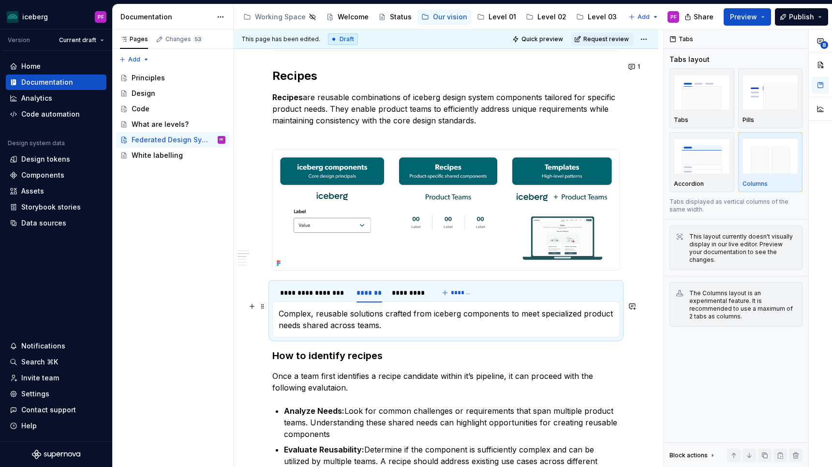
click at [281, 307] on p "Complex, reusable solutions crafted from iceberg components to meet specialized…" at bounding box center [445, 318] width 335 height 23
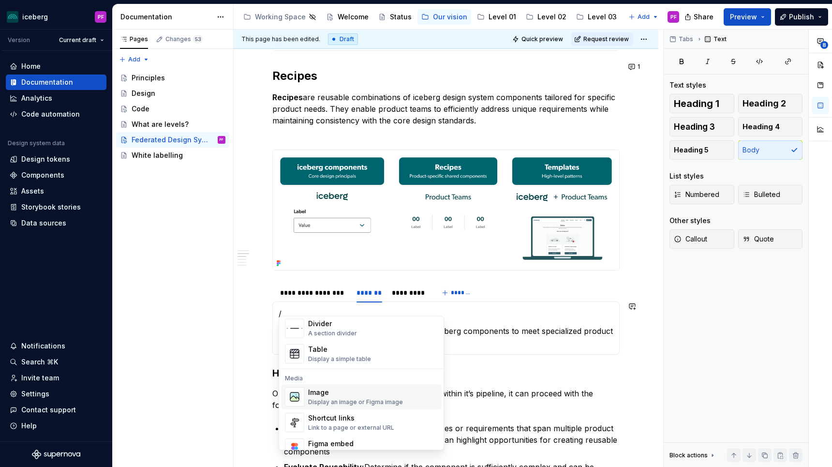
scroll to position [342, 0]
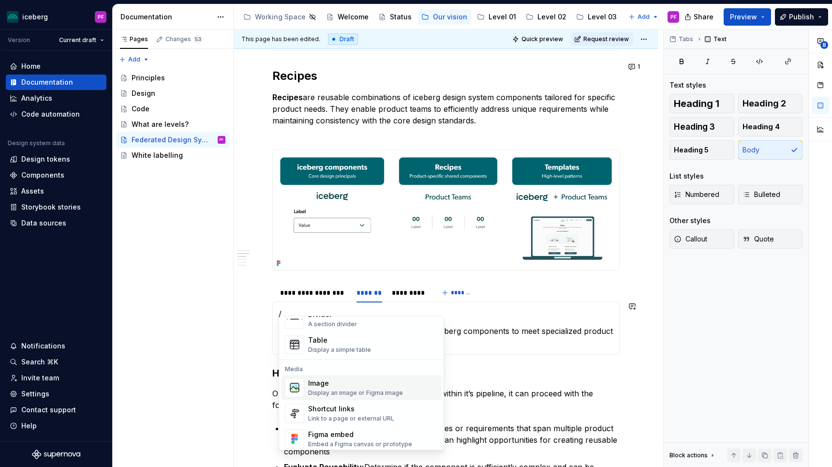
click at [328, 393] on div "Display an image or Figma image" at bounding box center [355, 393] width 95 height 8
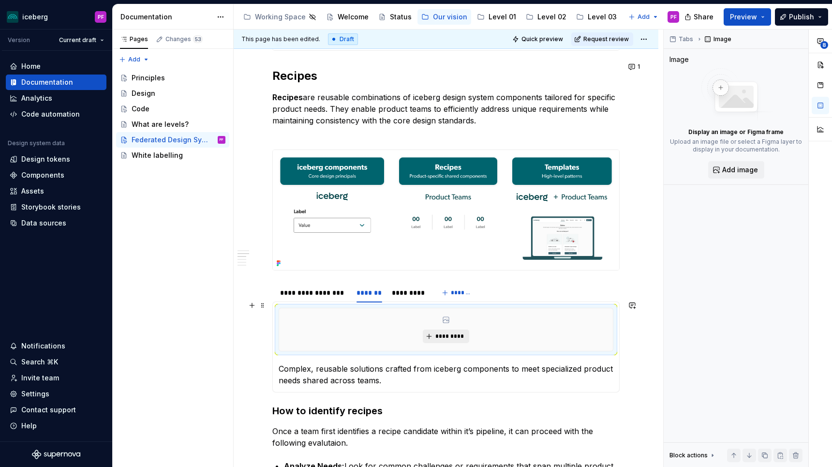
click at [440, 333] on button "*********" at bounding box center [446, 336] width 46 height 14
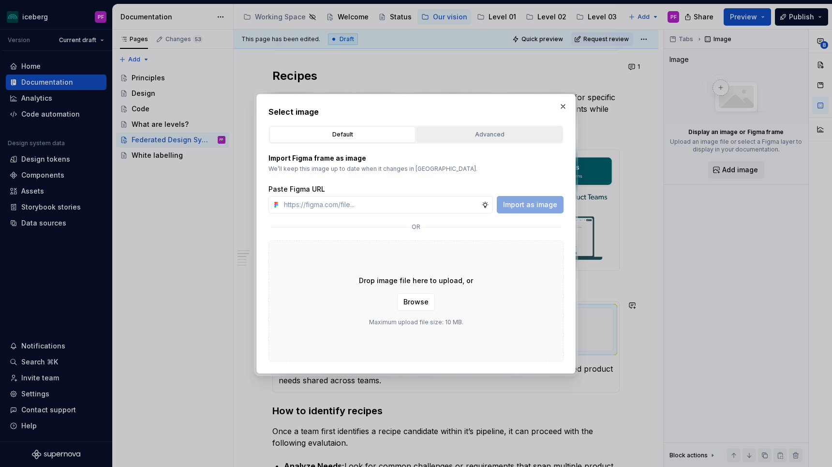
click at [465, 130] on div "Advanced" at bounding box center [489, 135] width 139 height 10
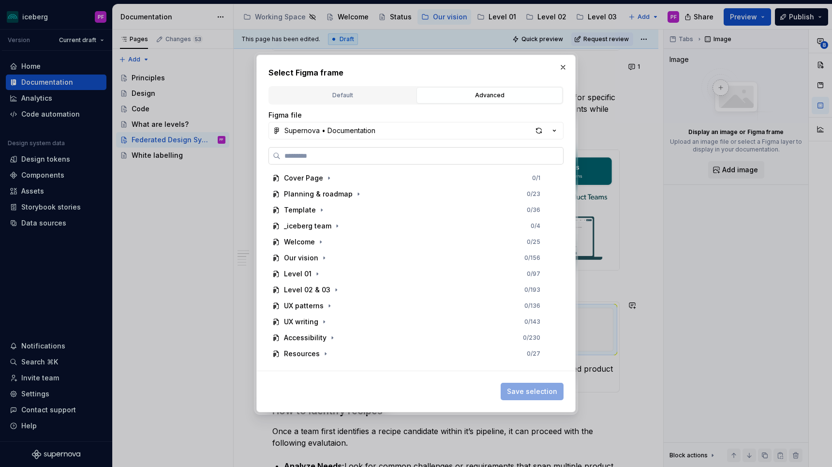
type textarea "*"
click at [366, 156] on input "search" at bounding box center [421, 156] width 282 height 10
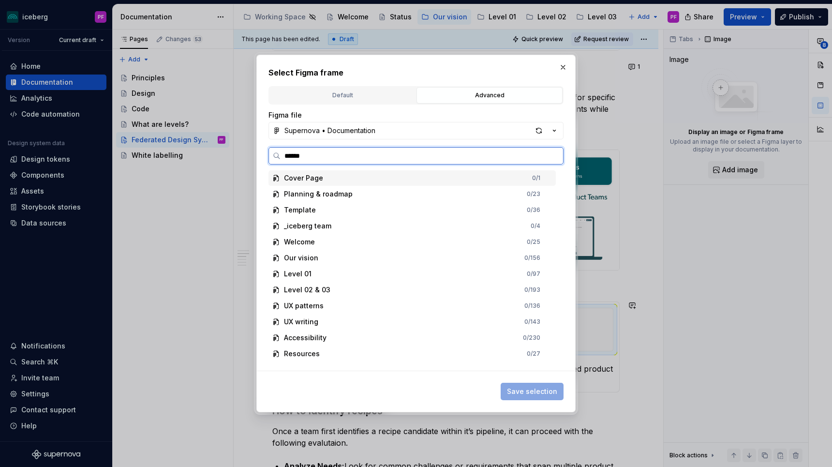
type input "*******"
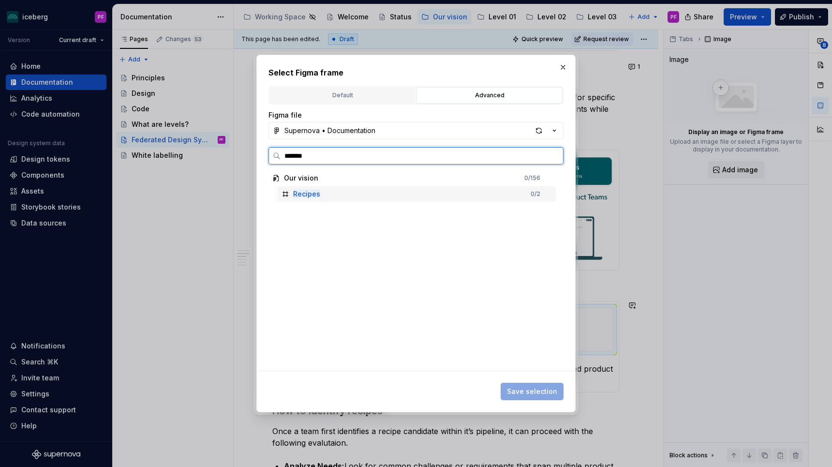
click at [350, 187] on div "Recipes 0 / 2" at bounding box center [417, 193] width 278 height 15
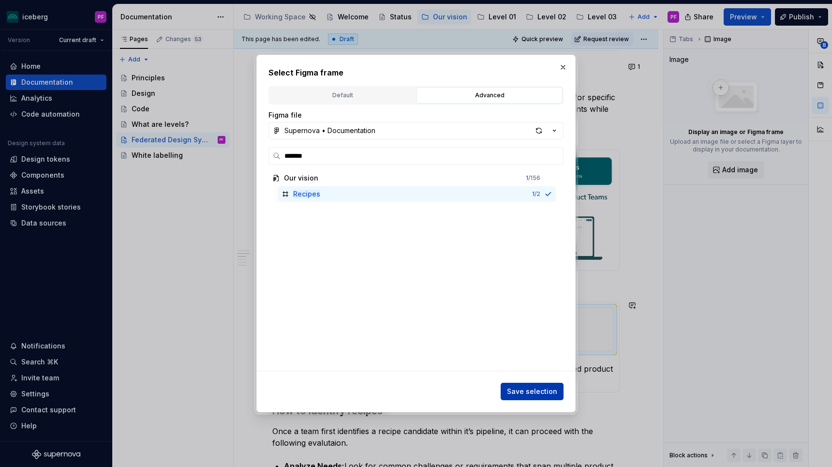
click at [513, 395] on span "Save selection" at bounding box center [532, 391] width 50 height 10
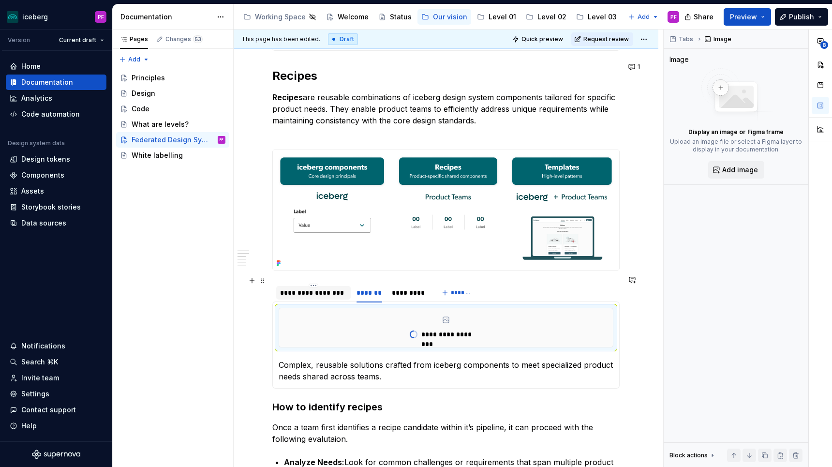
click at [318, 288] on div "**********" at bounding box center [313, 293] width 67 height 10
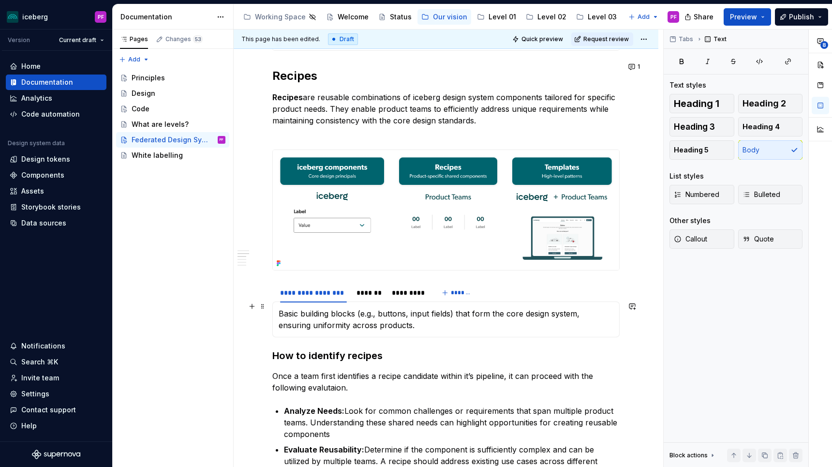
click at [280, 307] on p "Basic building blocks (e.g., buttons, input fields) that form the core design s…" at bounding box center [445, 318] width 335 height 23
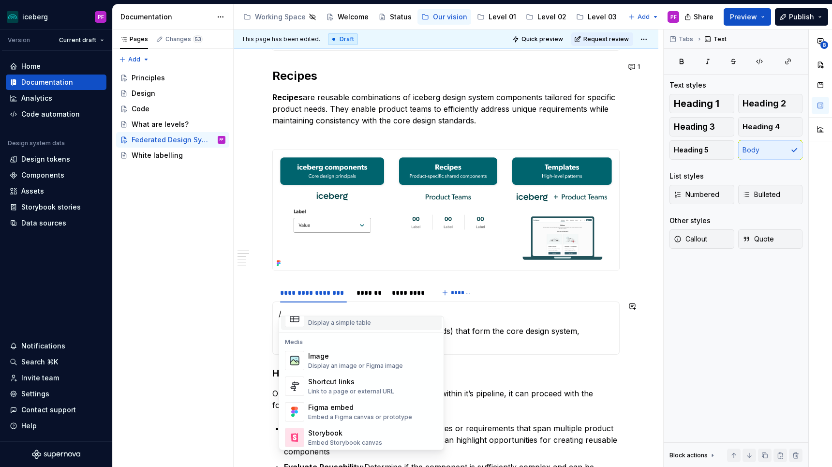
scroll to position [371, 0]
click at [329, 366] on div "Display an image or Figma image" at bounding box center [355, 364] width 95 height 8
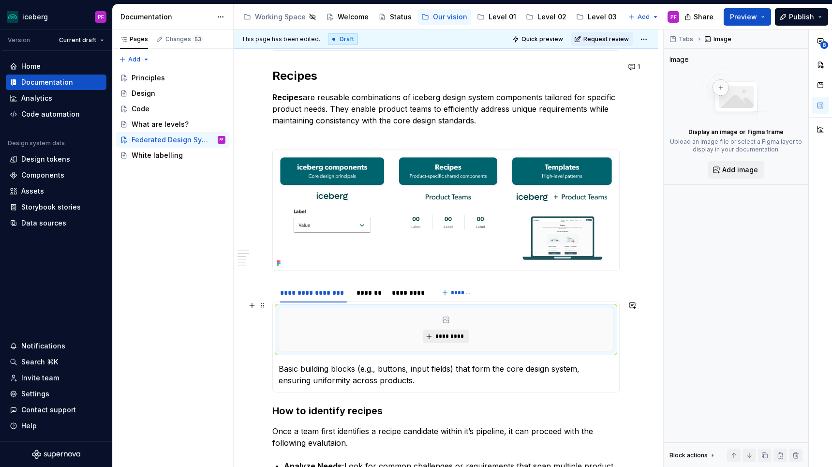
click at [451, 329] on button "*********" at bounding box center [446, 336] width 46 height 14
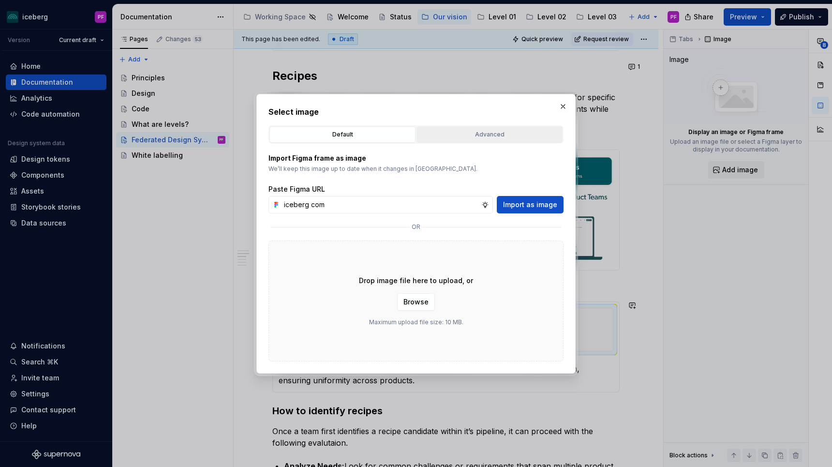
type input "iceberg com"
click at [536, 128] on button "Advanced" at bounding box center [489, 134] width 146 height 16
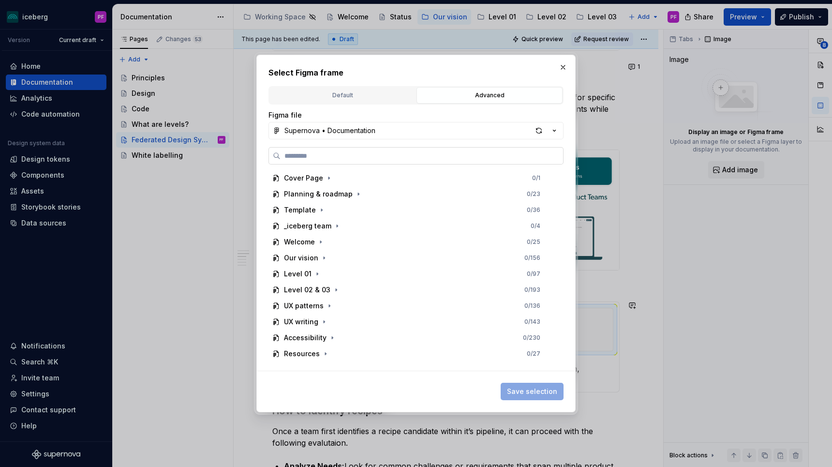
click at [505, 153] on input "search" at bounding box center [421, 156] width 282 height 10
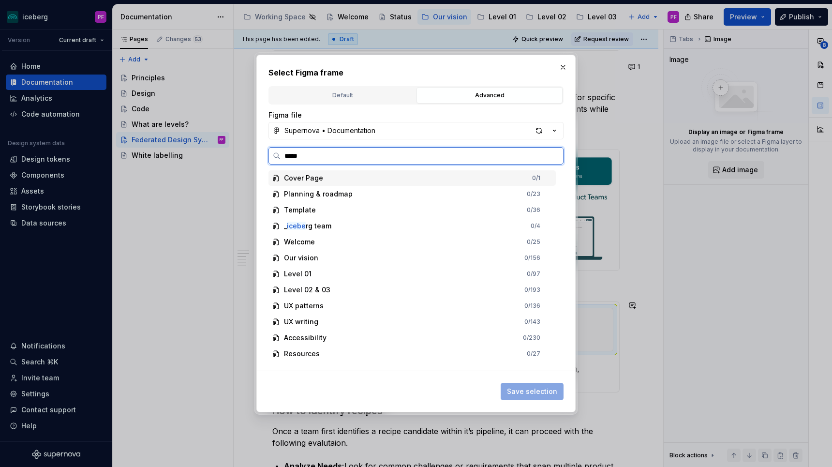
type input "******"
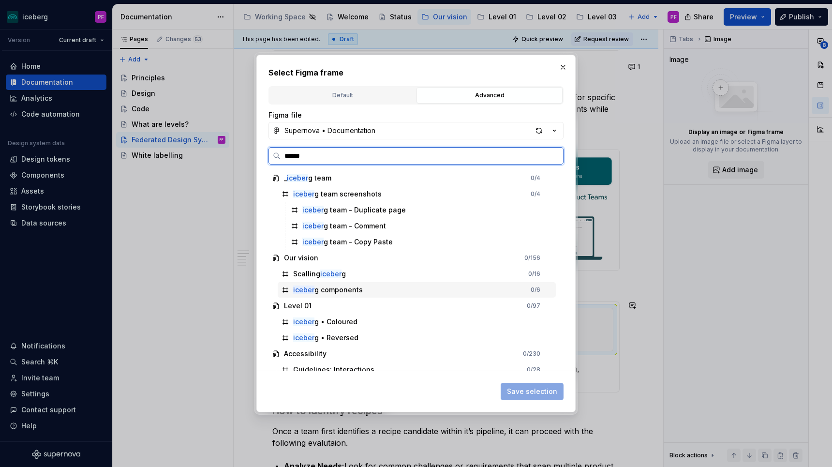
click at [389, 293] on div "iceber g components 0 / 6" at bounding box center [417, 289] width 278 height 15
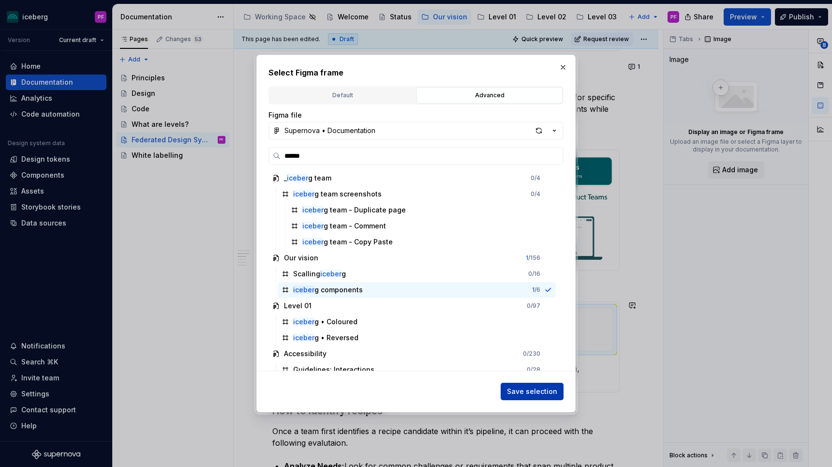
click at [509, 387] on button "Save selection" at bounding box center [531, 390] width 63 height 17
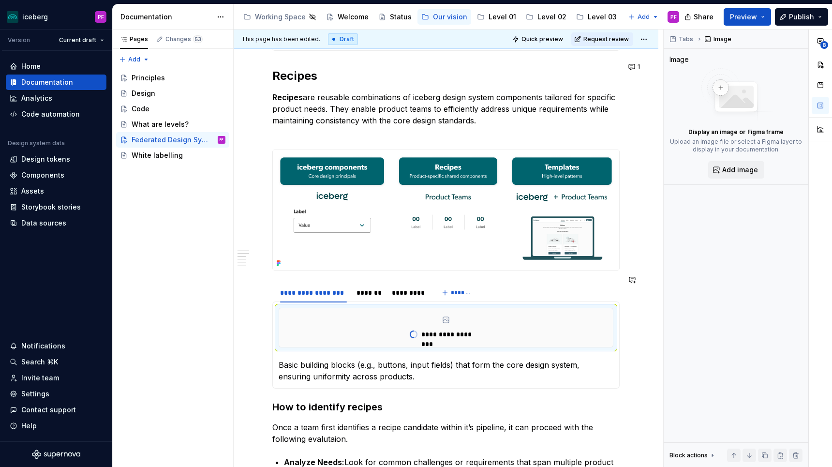
click at [312, 282] on section "**********" at bounding box center [445, 335] width 347 height 106
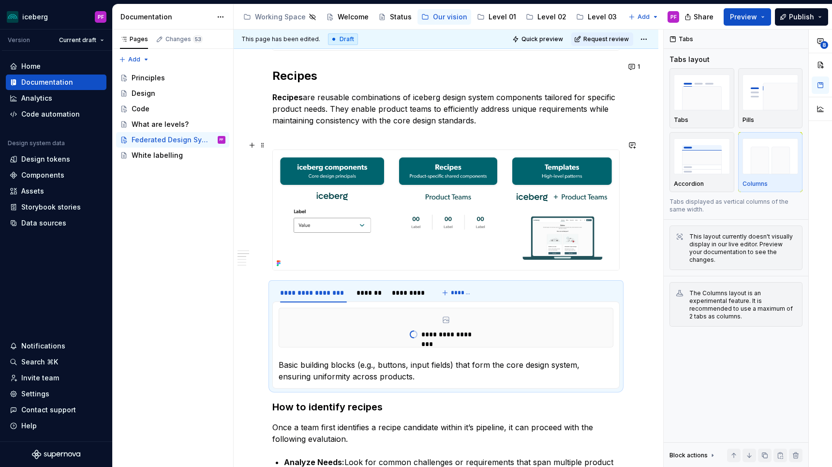
click at [328, 265] on div at bounding box center [445, 209] width 347 height 121
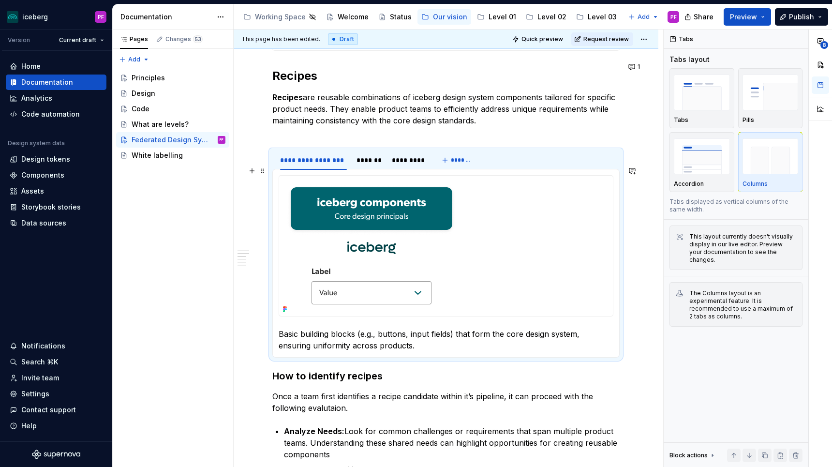
click at [384, 218] on img at bounding box center [371, 246] width 185 height 140
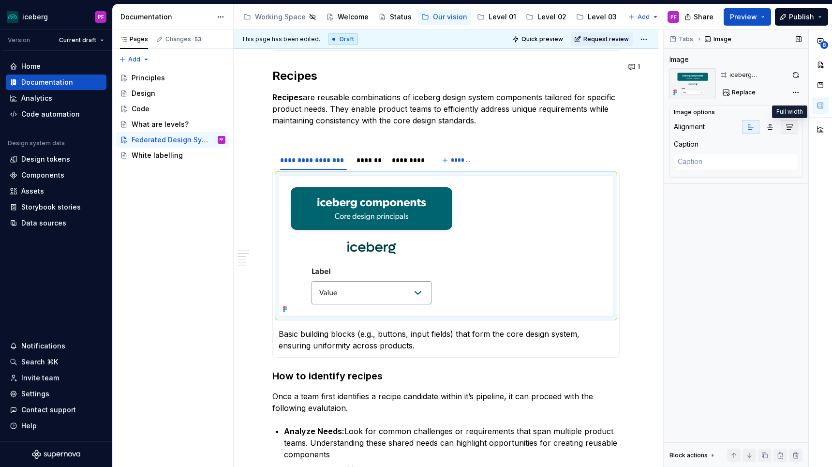
click at [787, 124] on icon "button" at bounding box center [789, 126] width 5 height 5
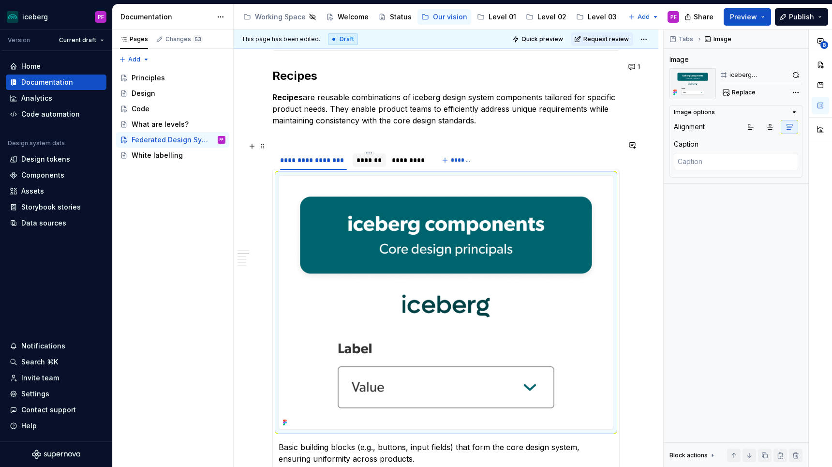
click at [359, 156] on div "*******" at bounding box center [368, 160] width 33 height 14
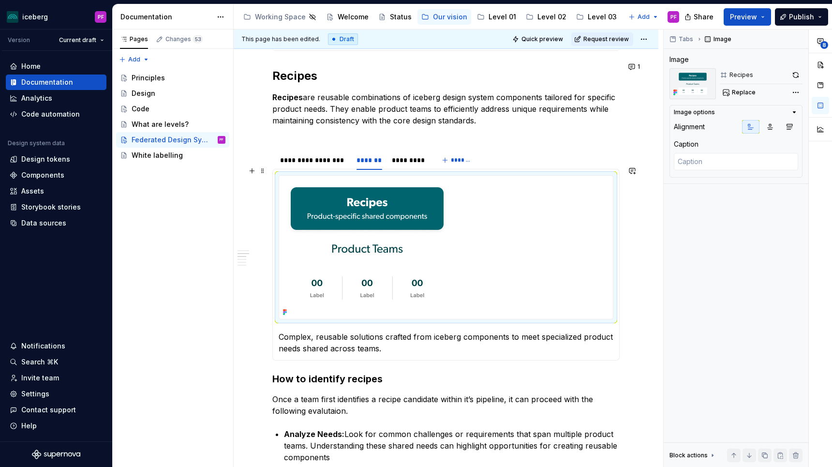
click at [381, 225] on img at bounding box center [367, 247] width 176 height 143
click at [796, 129] on button "button" at bounding box center [788, 127] width 17 height 14
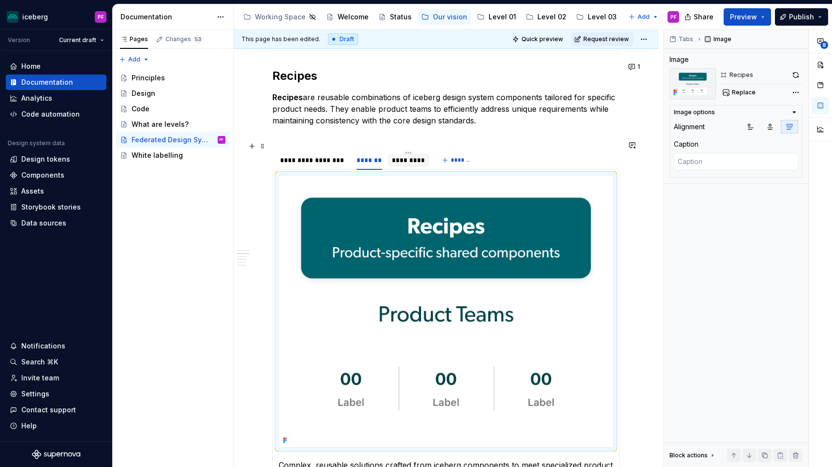
click at [410, 155] on div "*********" at bounding box center [408, 160] width 33 height 10
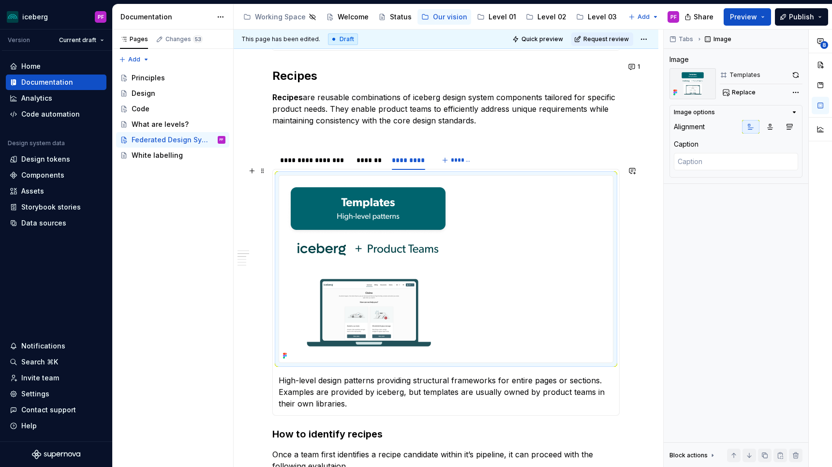
click at [411, 202] on img at bounding box center [368, 269] width 178 height 187
click at [788, 129] on icon "button" at bounding box center [789, 126] width 5 height 5
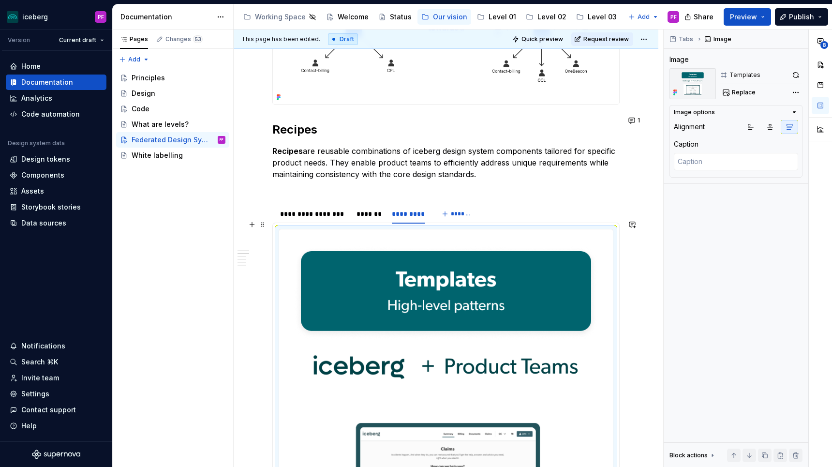
scroll to position [458, 0]
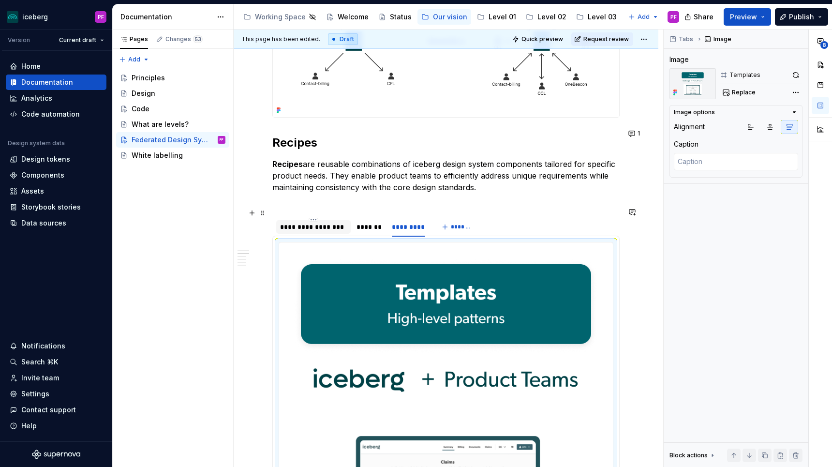
click at [306, 222] on div "**********" at bounding box center [313, 227] width 67 height 10
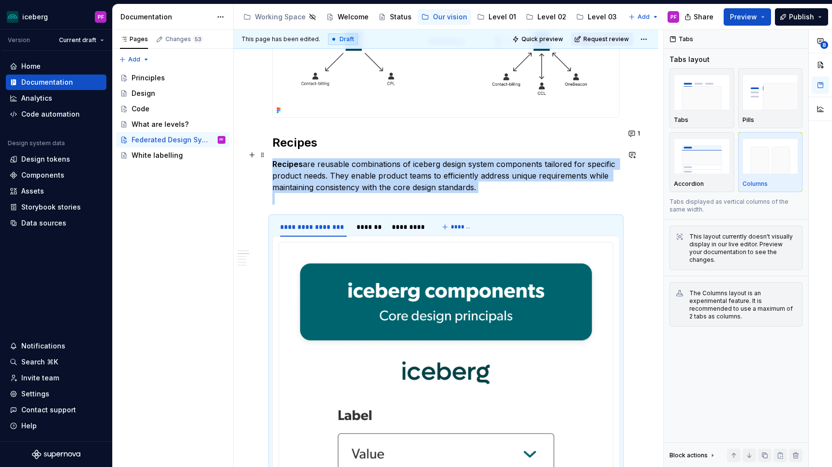
click at [302, 194] on p "Recipes are reusable combinations of iceberg design system components tailored …" at bounding box center [445, 181] width 347 height 46
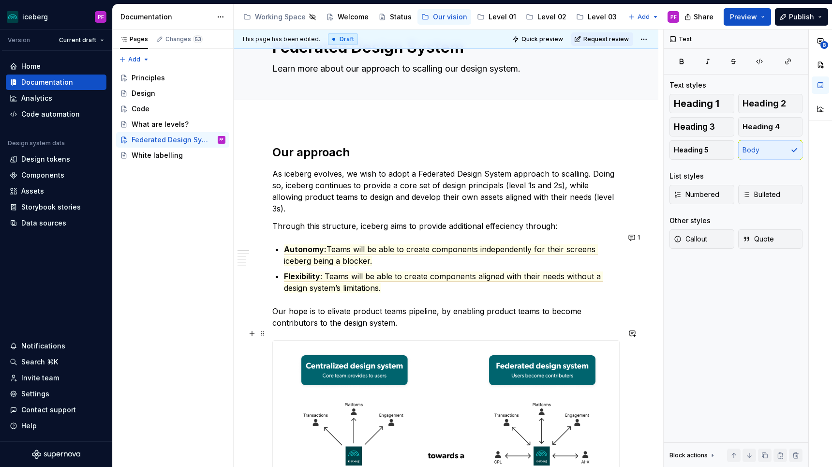
scroll to position [0, 0]
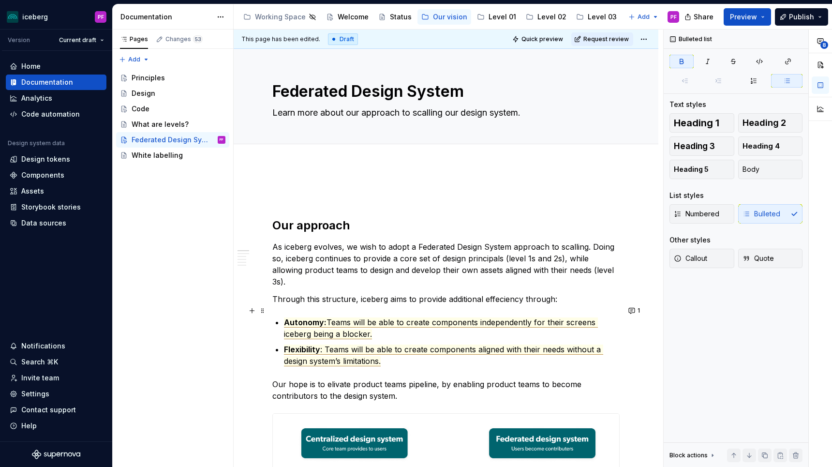
click at [286, 317] on span "Autonomy:" at bounding box center [305, 322] width 43 height 10
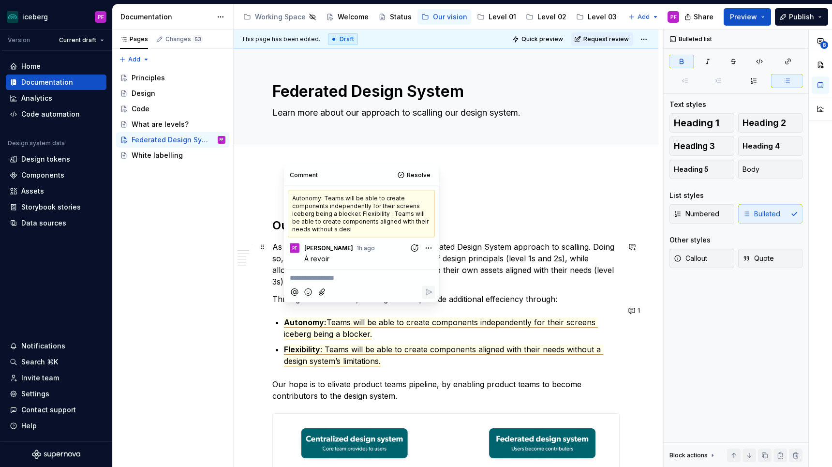
click at [278, 268] on p "As iceberg evolves, we wish to adopt a Federated Design System approach to scal…" at bounding box center [445, 264] width 347 height 46
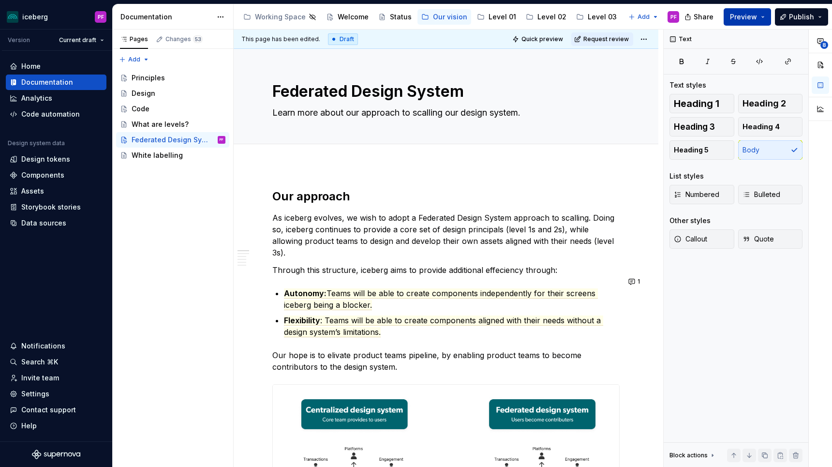
click at [750, 9] on button "Preview" at bounding box center [746, 16] width 47 height 17
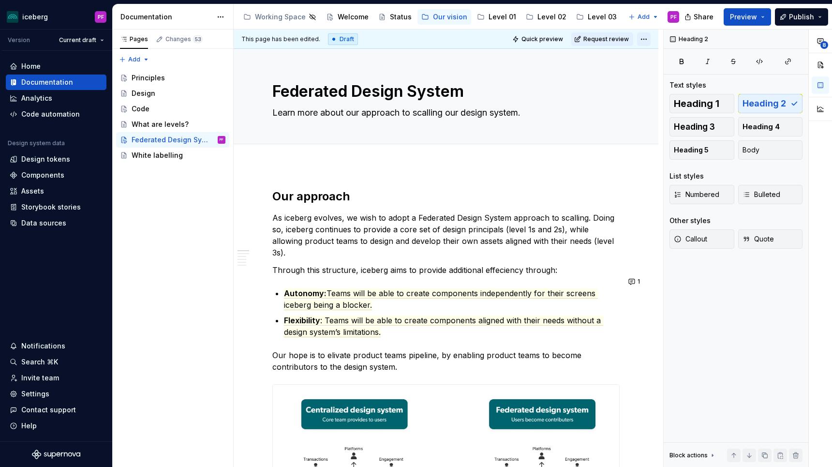
click at [650, 38] on html "iceberg PF Version Current draft Home Documentation Analytics Code automation D…" at bounding box center [416, 233] width 832 height 467
click at [527, 39] on html "iceberg PF Version Current draft Home Documentation Analytics Code automation D…" at bounding box center [416, 233] width 832 height 467
click at [540, 39] on span "Quick preview" at bounding box center [542, 39] width 42 height 8
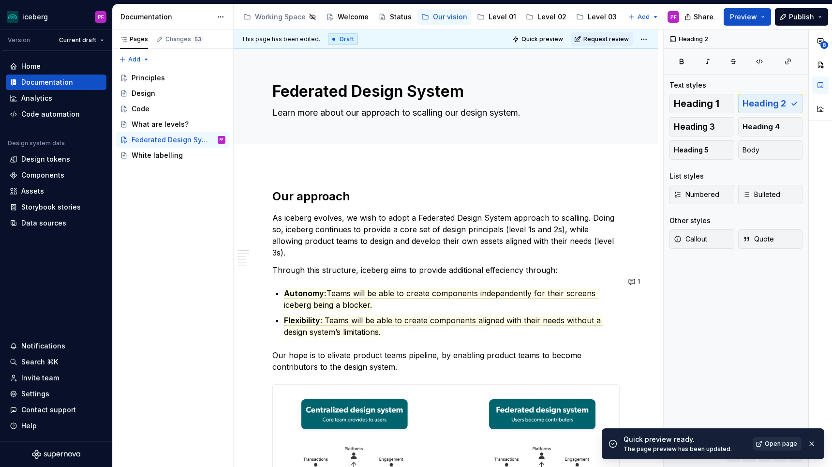
click at [763, 447] on link "Open page" at bounding box center [776, 444] width 49 height 14
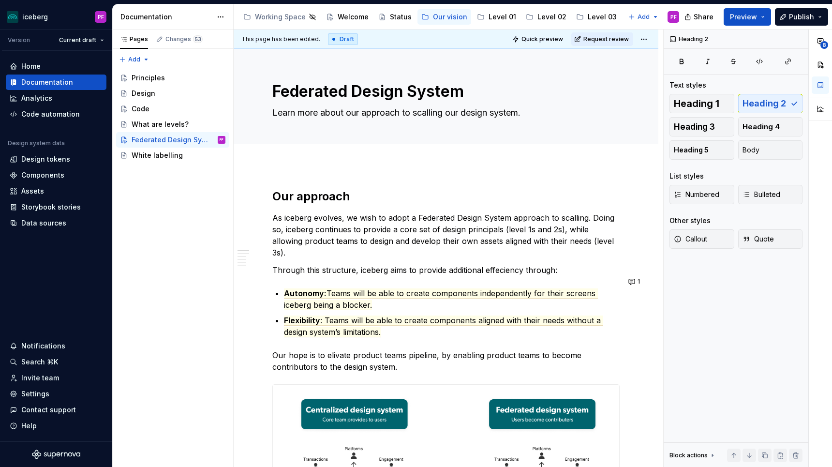
type textarea "*"
